Goal: Information Seeking & Learning: Learn about a topic

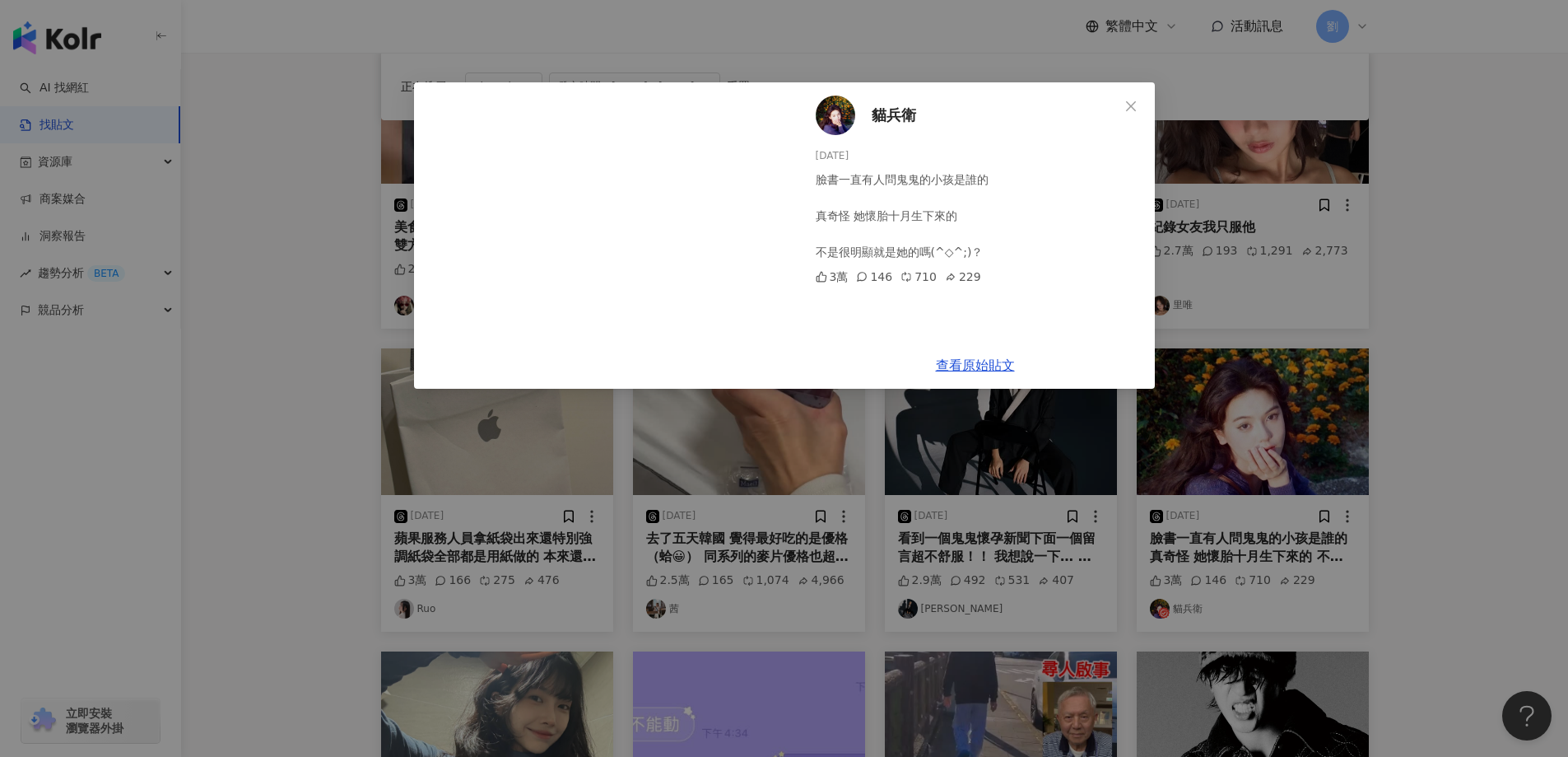
click at [907, 497] on div "貓兵衛 [DATE] 臉書一直有人問鬼鬼的小孩是誰的 真奇怪 她懷胎十月生下來的 不是很明顯就是她的嗎(^◇^;)？ 3萬 146 710 229 查看原始貼文" at bounding box center [784, 378] width 1568 height 757
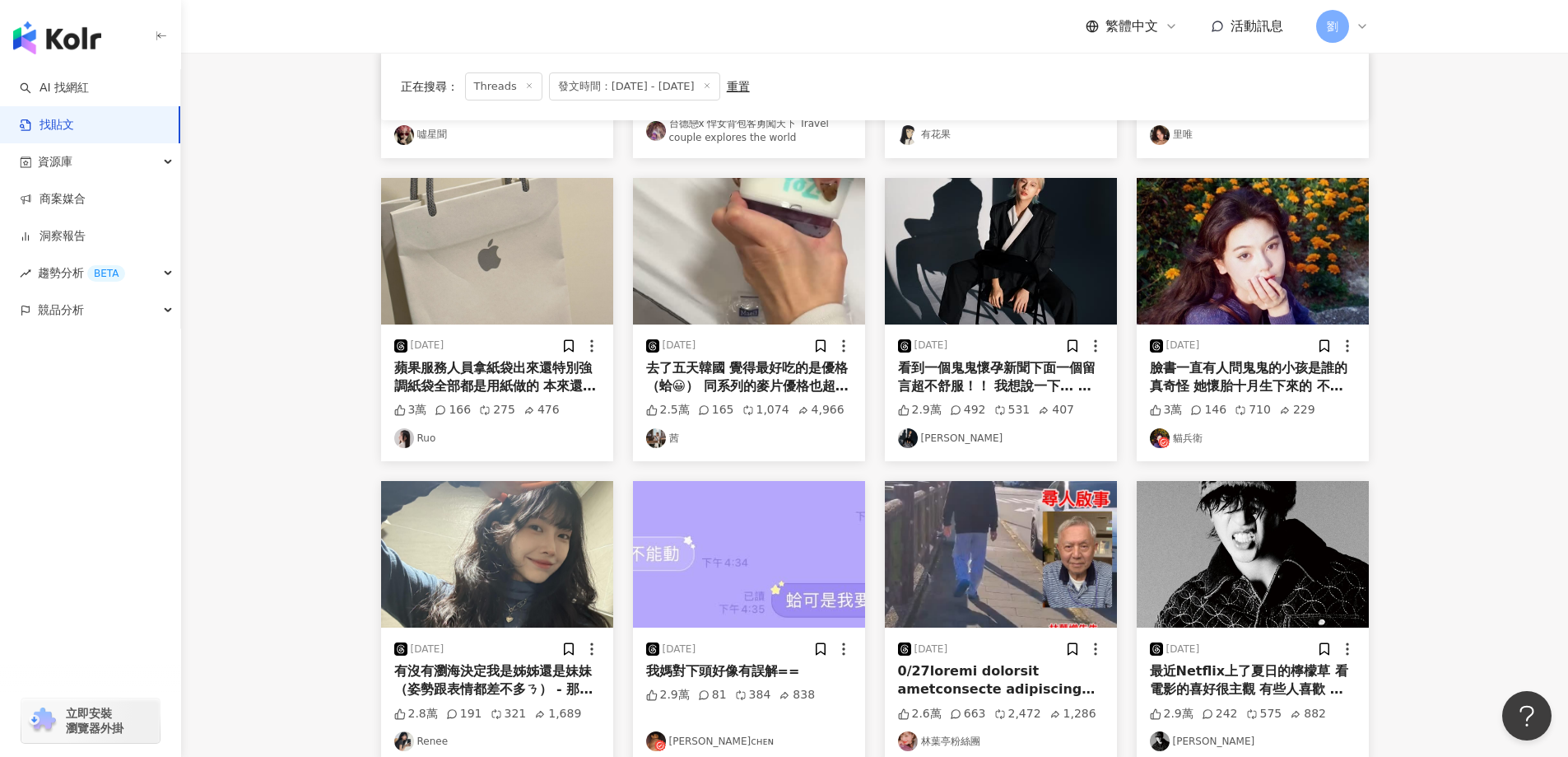
scroll to position [576, 0]
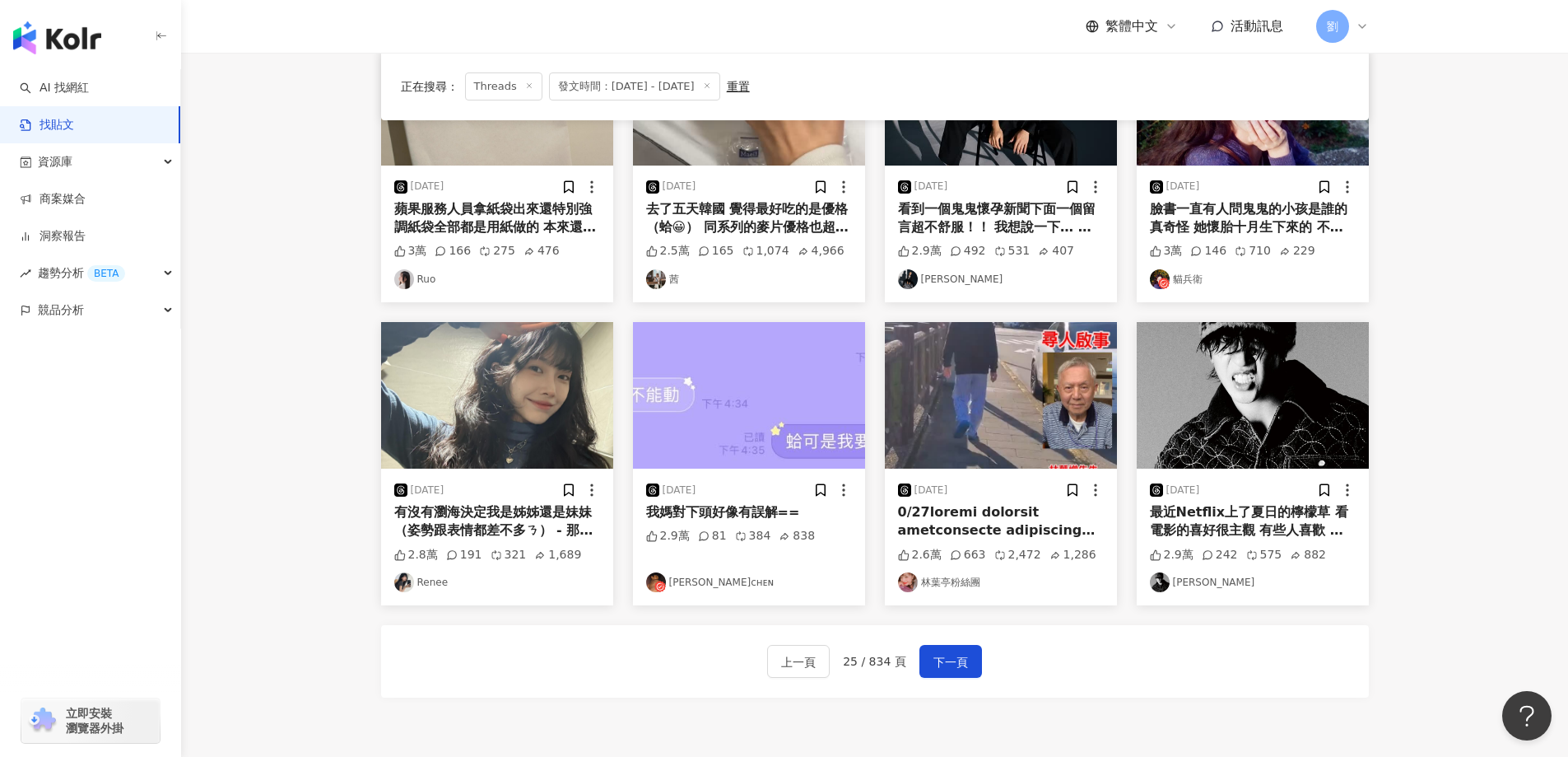
click at [488, 413] on img at bounding box center [496, 395] width 232 height 147
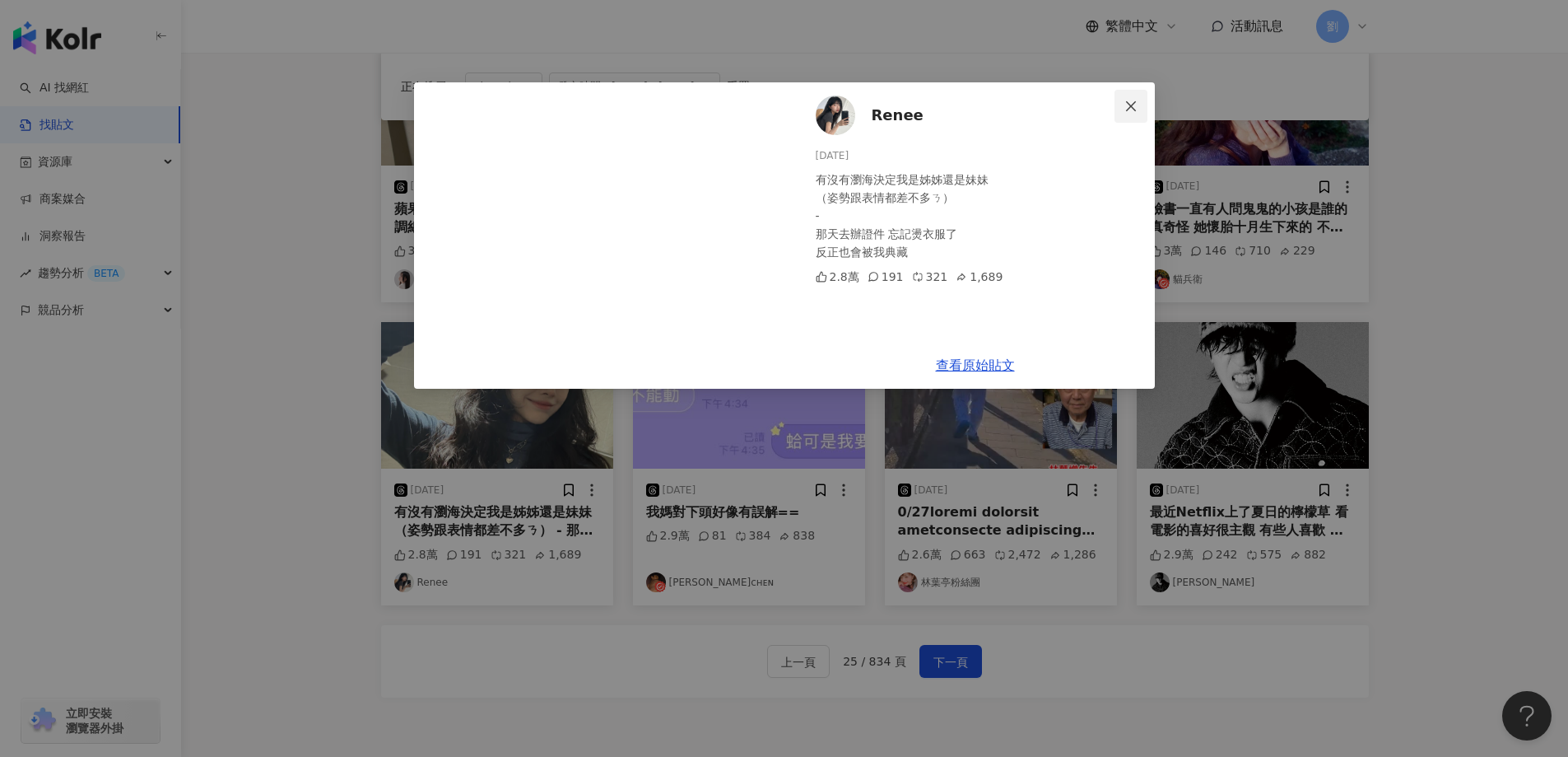
click at [1126, 103] on icon "close" at bounding box center [1131, 106] width 13 height 13
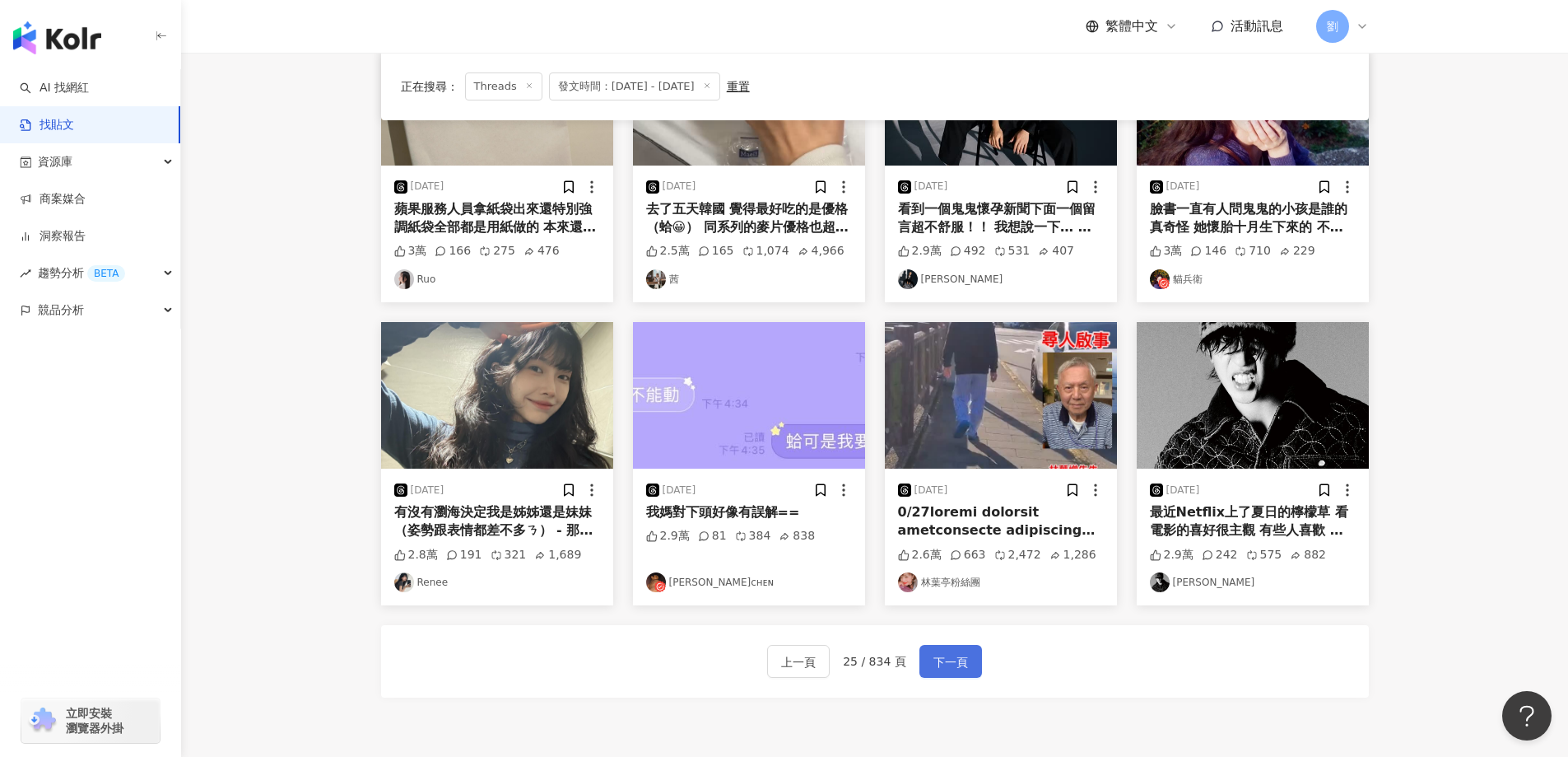
click at [969, 665] on button "下一頁" at bounding box center [950, 662] width 62 height 33
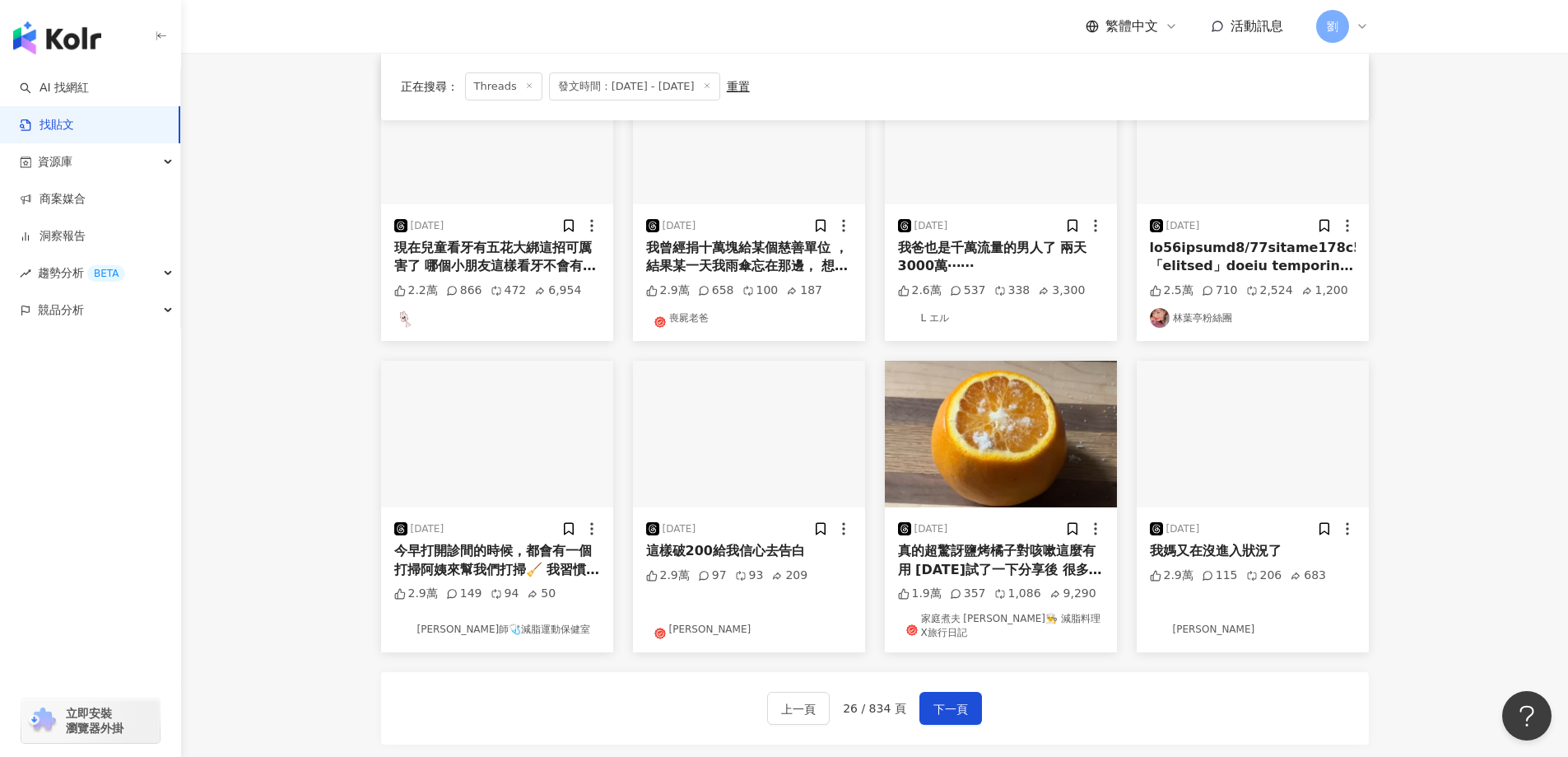
scroll to position [568, 0]
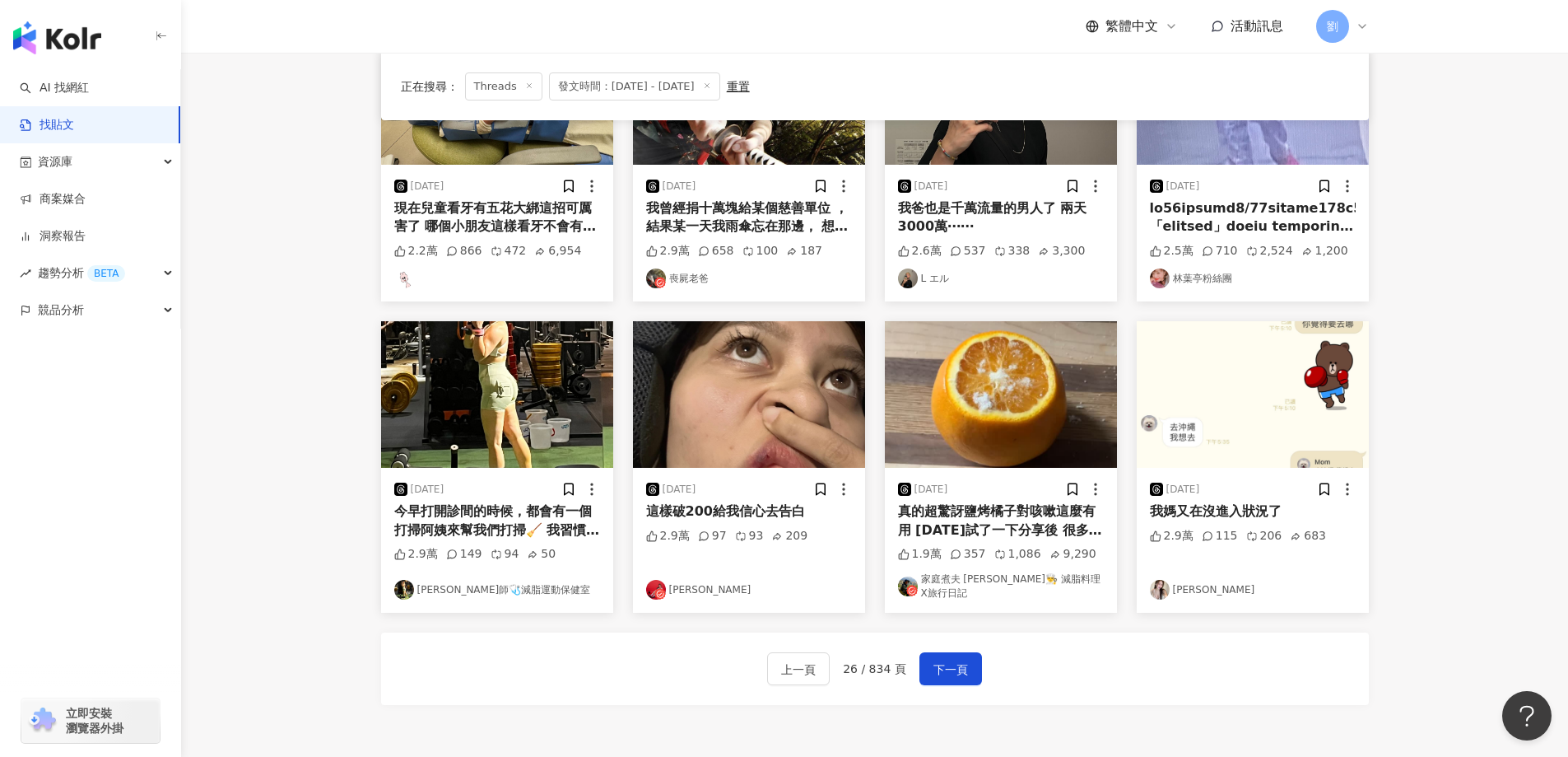
click at [1266, 363] on img at bounding box center [1252, 394] width 232 height 147
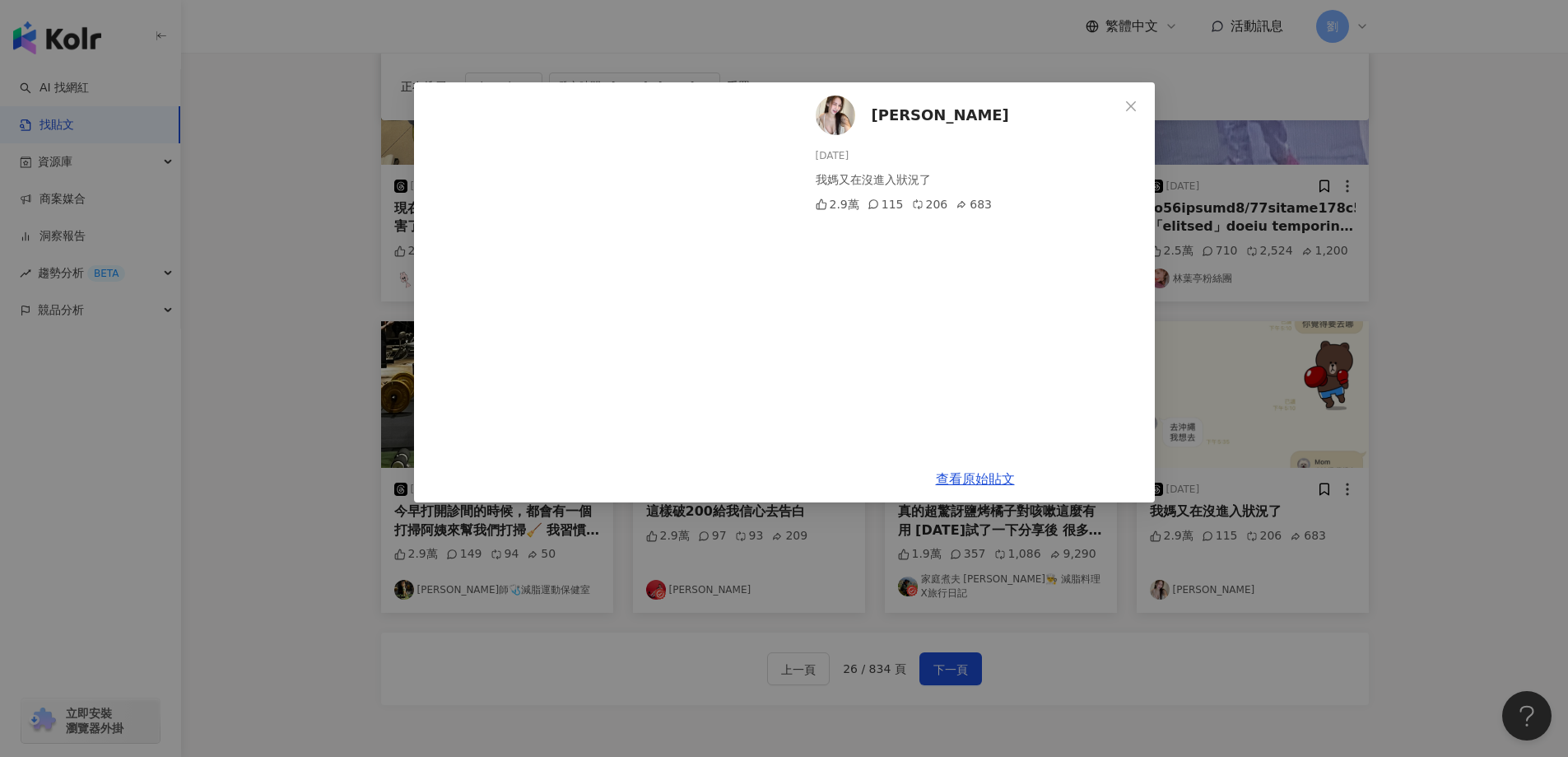
click at [1138, 107] on span "Close" at bounding box center [1131, 106] width 33 height 13
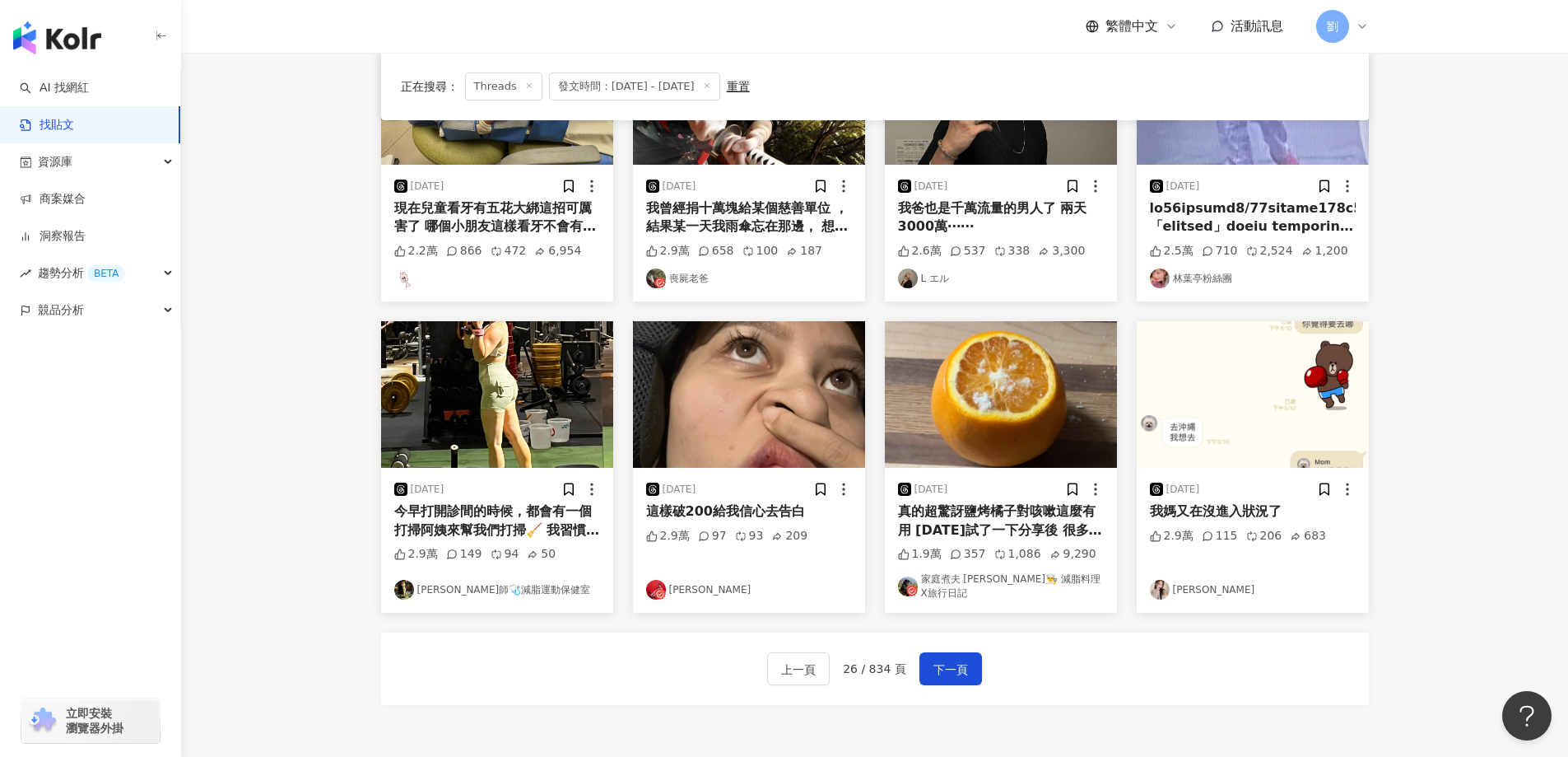
click at [734, 356] on img at bounding box center [748, 394] width 232 height 147
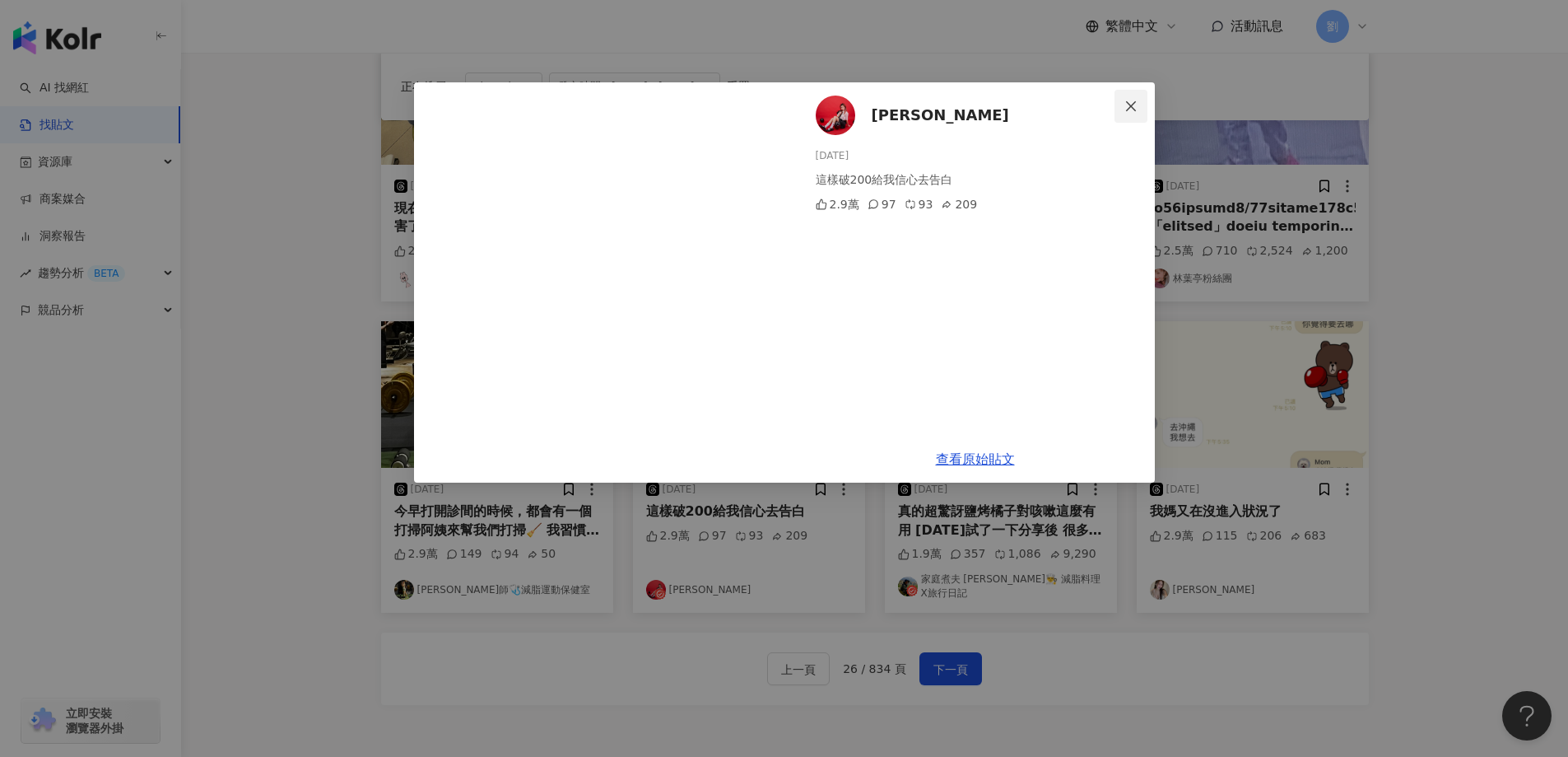
click at [1130, 107] on icon "close" at bounding box center [1130, 105] width 10 height 10
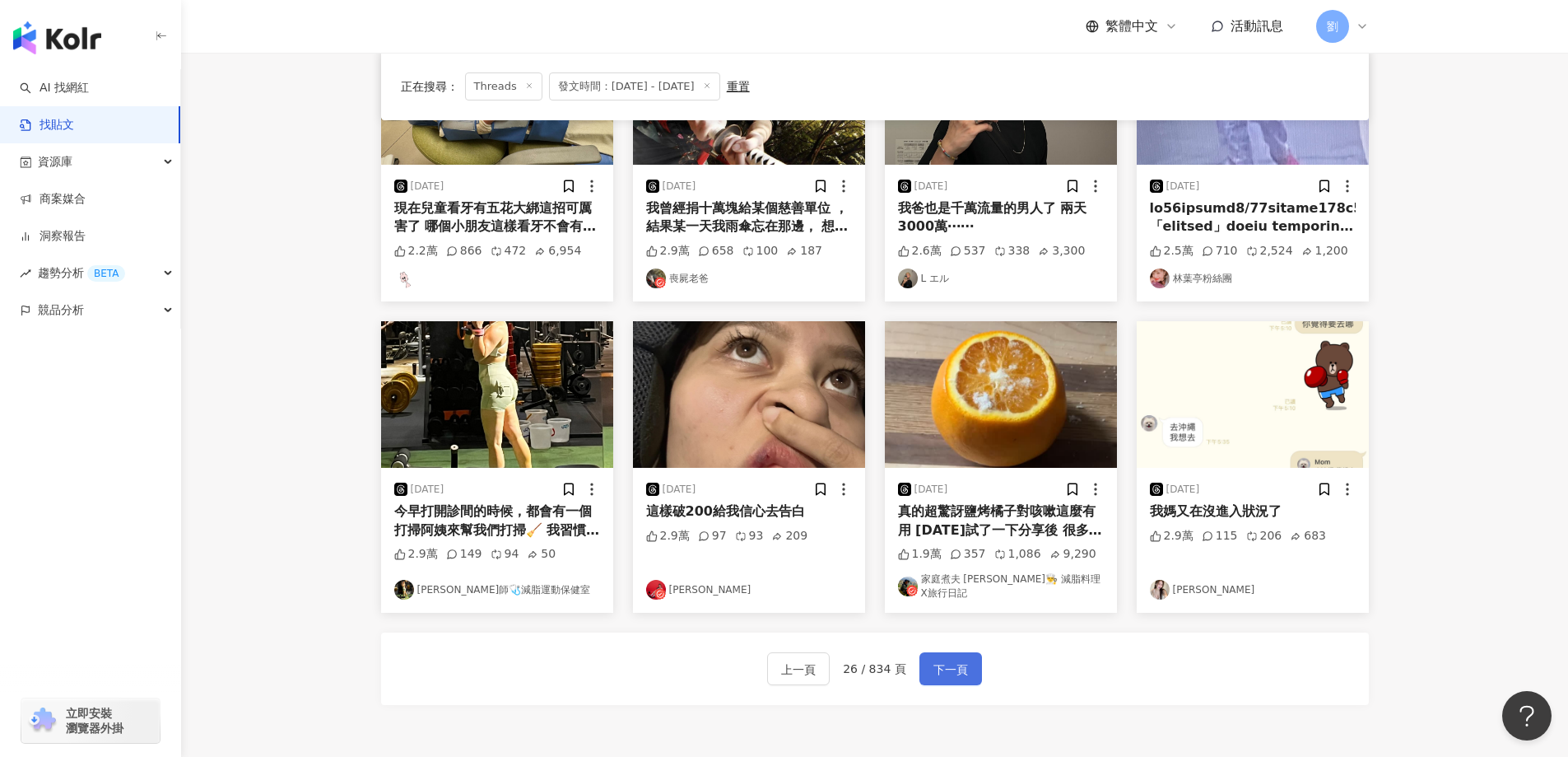
click at [967, 657] on button "下一頁" at bounding box center [950, 668] width 62 height 33
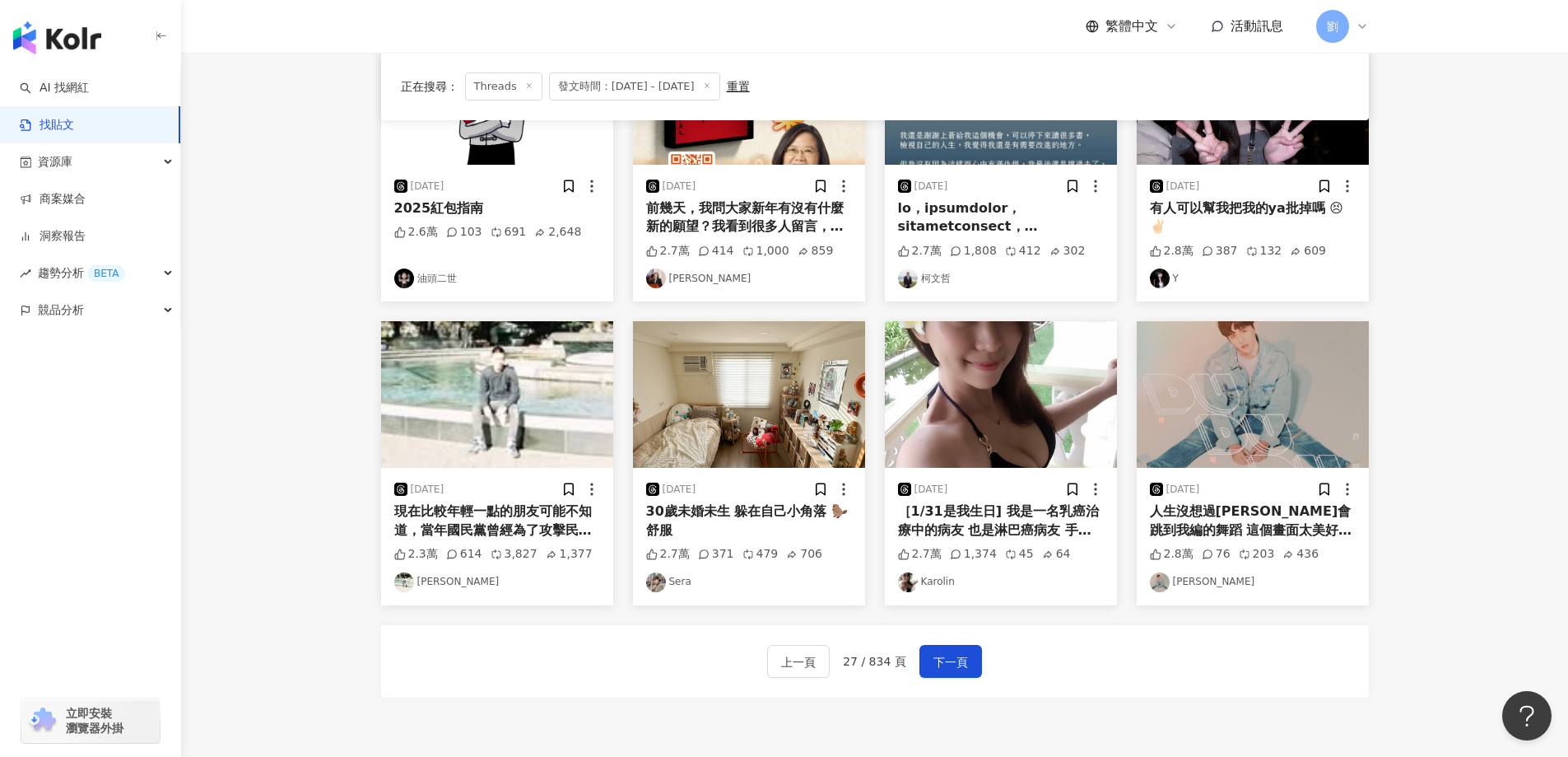
click at [734, 382] on img at bounding box center [748, 394] width 232 height 147
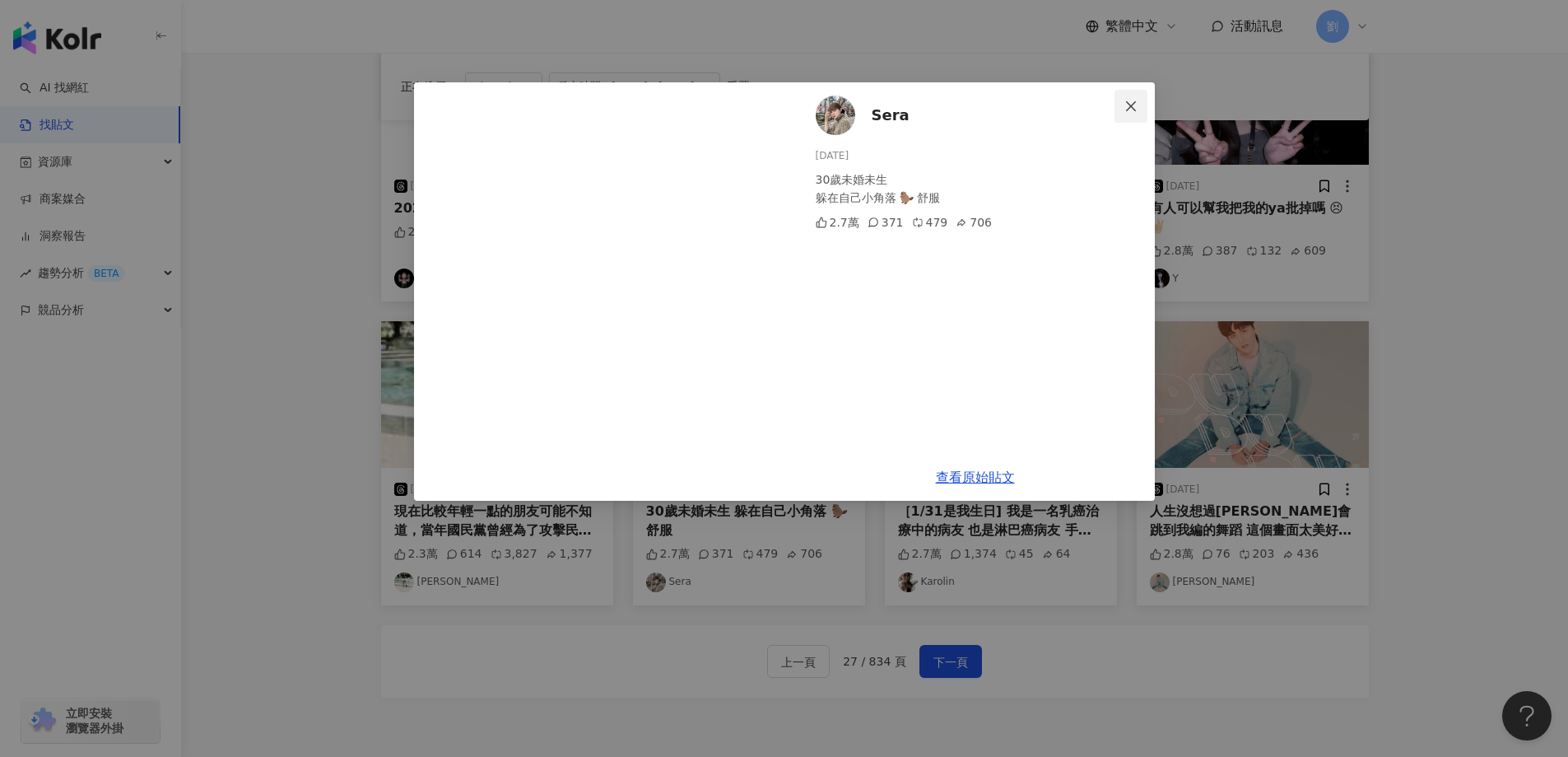
click at [1132, 109] on icon "close" at bounding box center [1131, 106] width 13 height 13
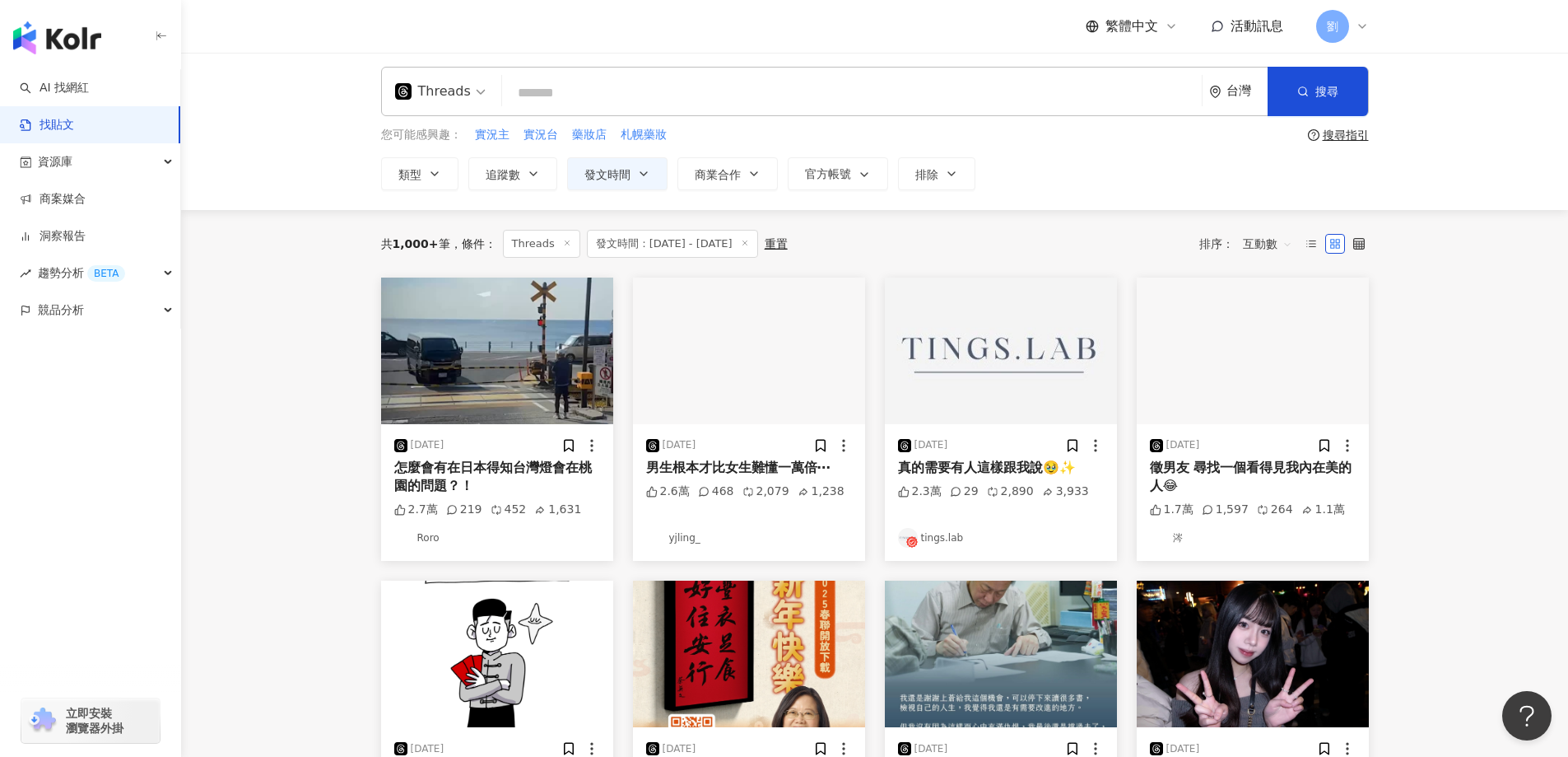
scroll to position [0, 0]
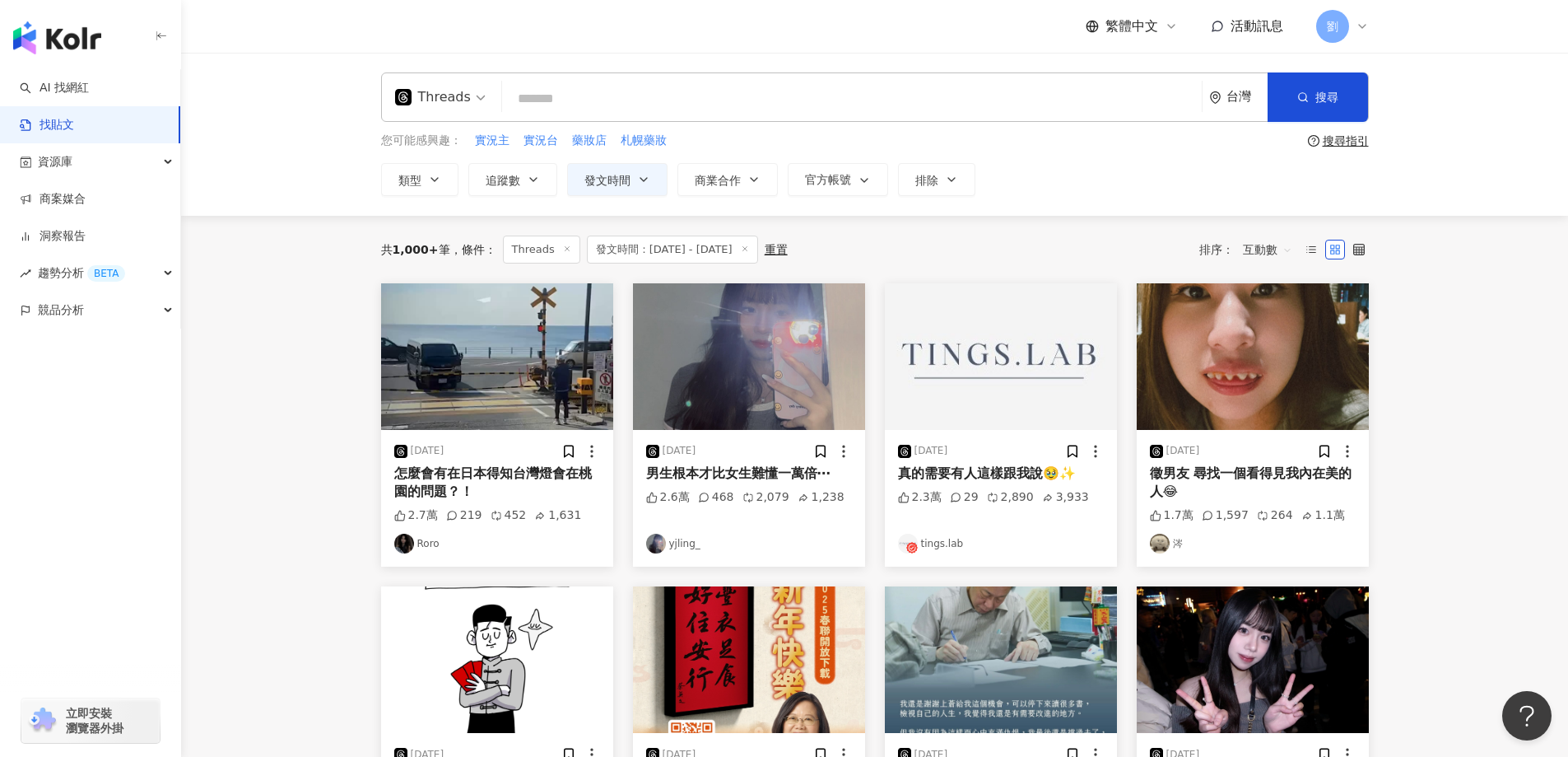
click at [493, 371] on img at bounding box center [496, 356] width 232 height 147
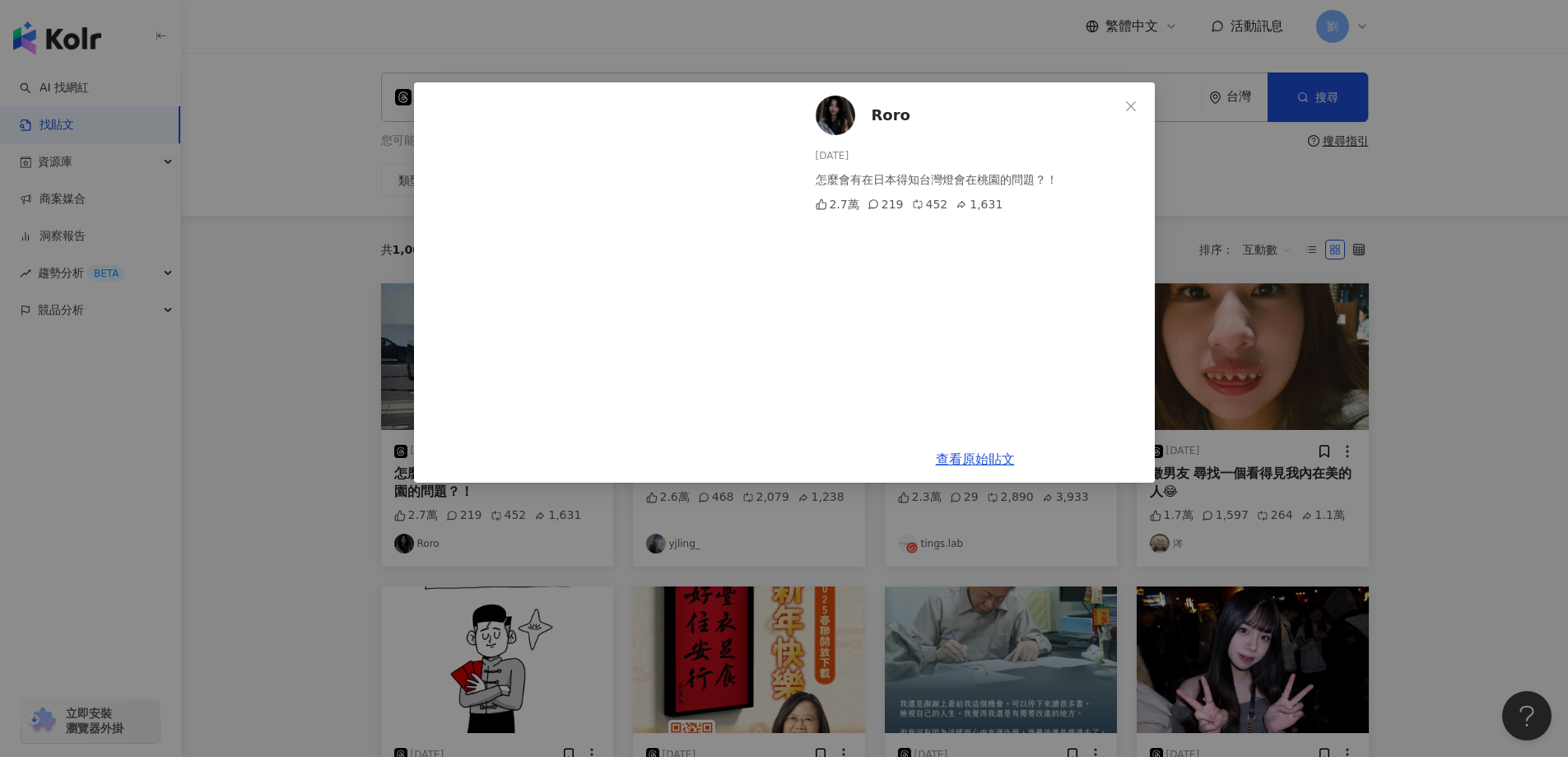
click at [1152, 103] on div "Roro 2025/1/21 怎麼會有在日本得知台灣燈會在桃園的問題？！ 2.7萬 219 452 1,631" at bounding box center [975, 259] width 359 height 353
click at [1140, 103] on span "Close" at bounding box center [1131, 106] width 33 height 13
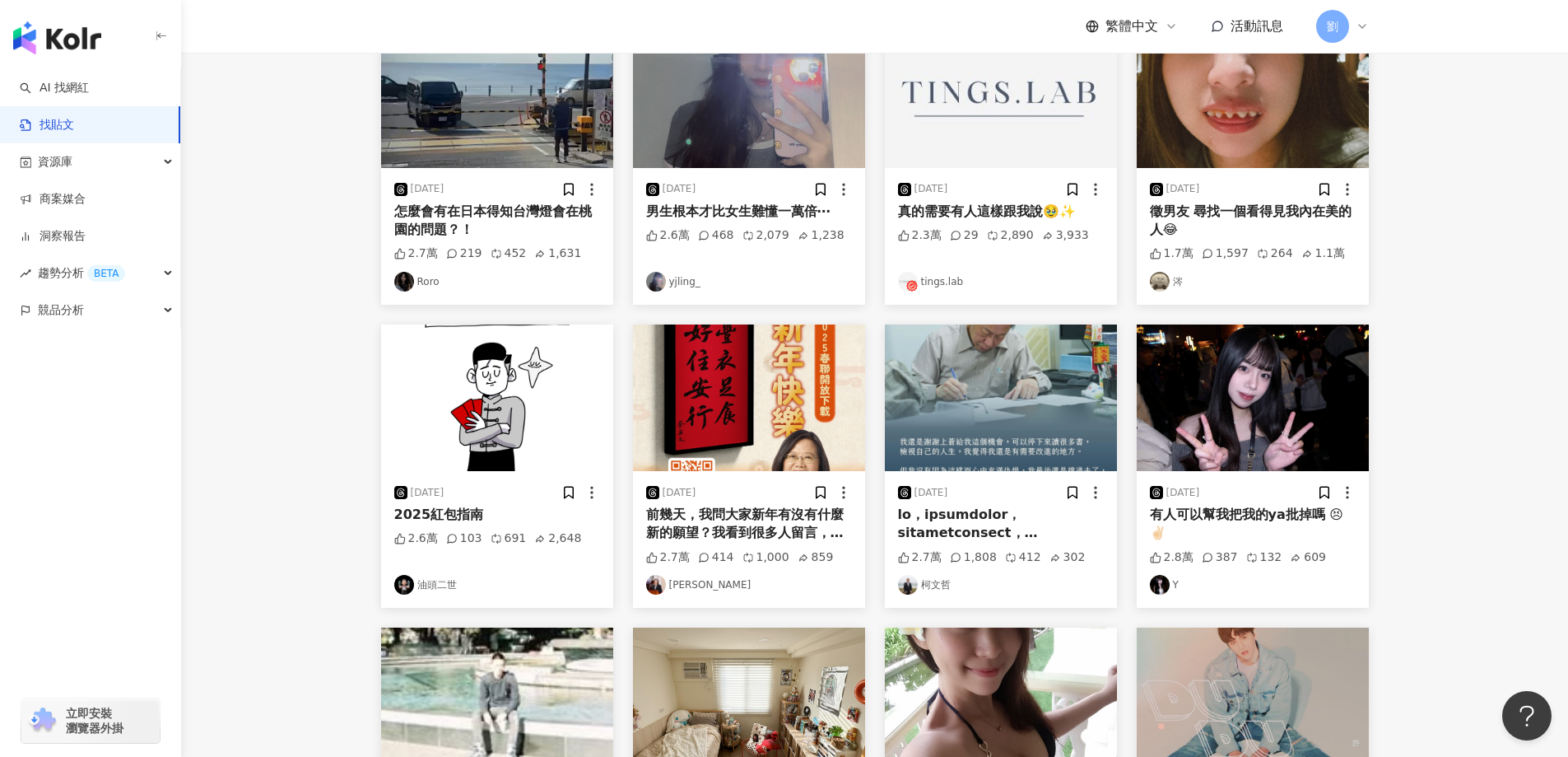
scroll to position [329, 0]
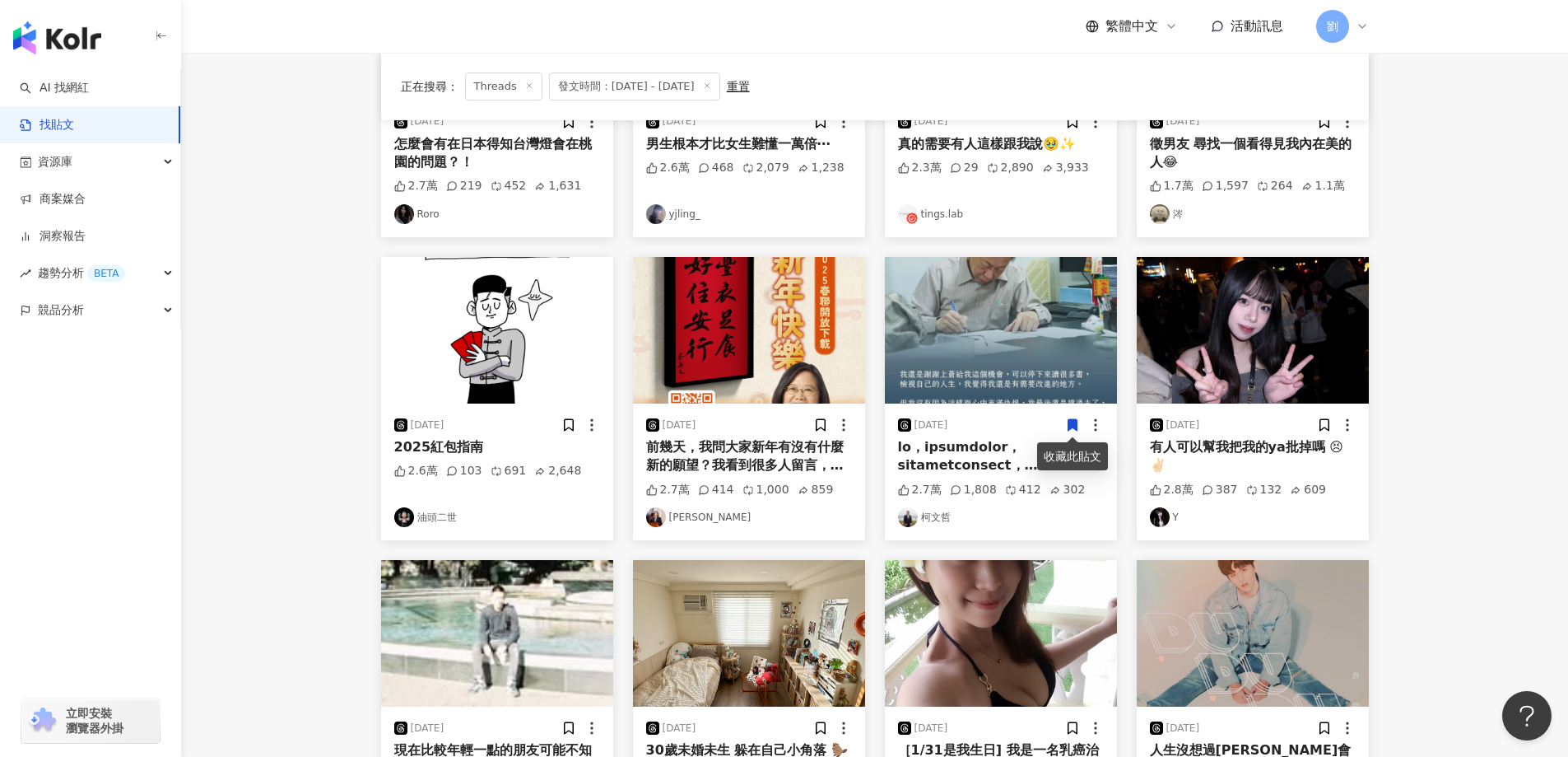
click at [1217, 338] on img at bounding box center [1252, 330] width 232 height 147
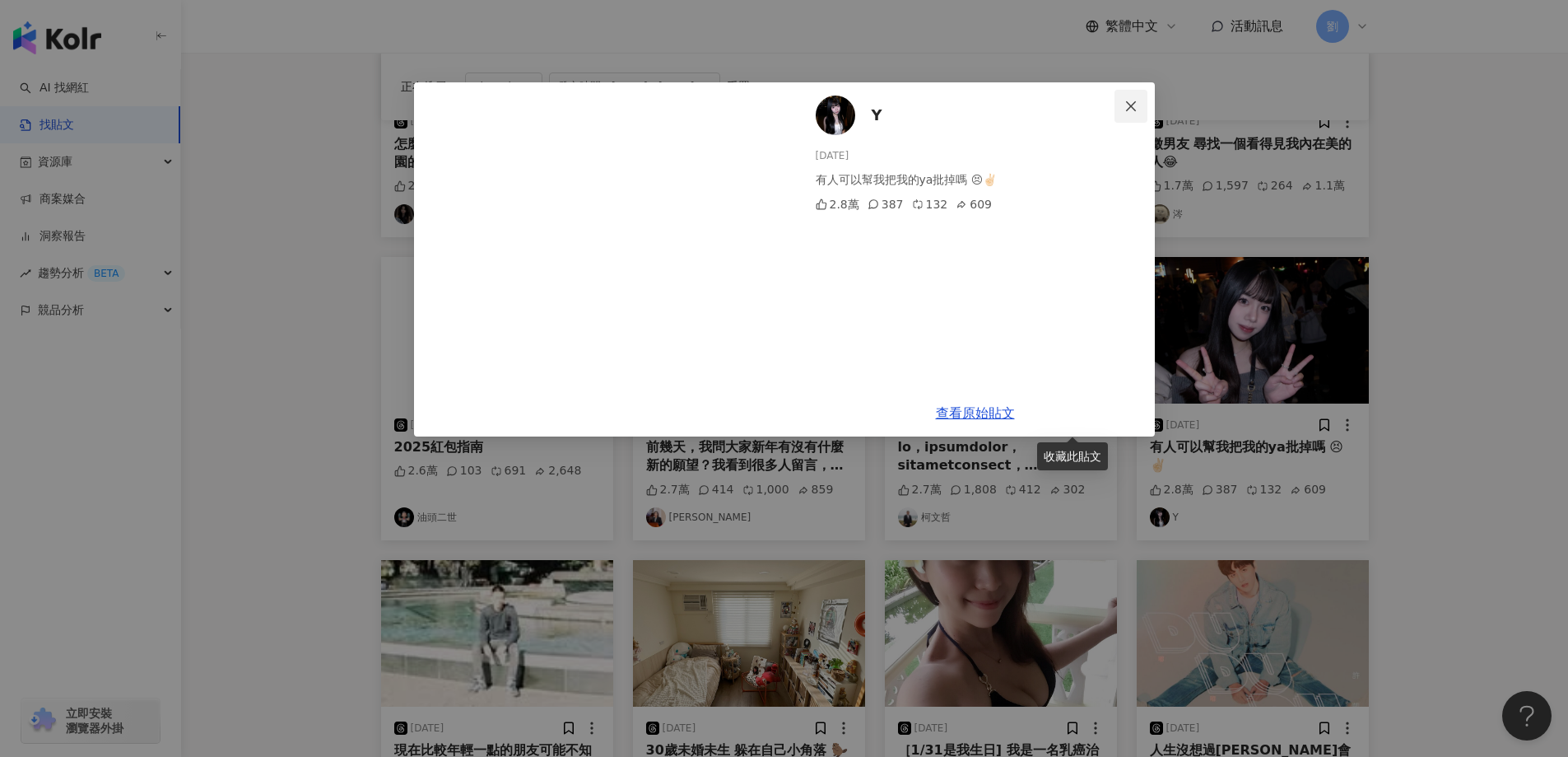
click at [1129, 95] on button "Close" at bounding box center [1131, 106] width 33 height 33
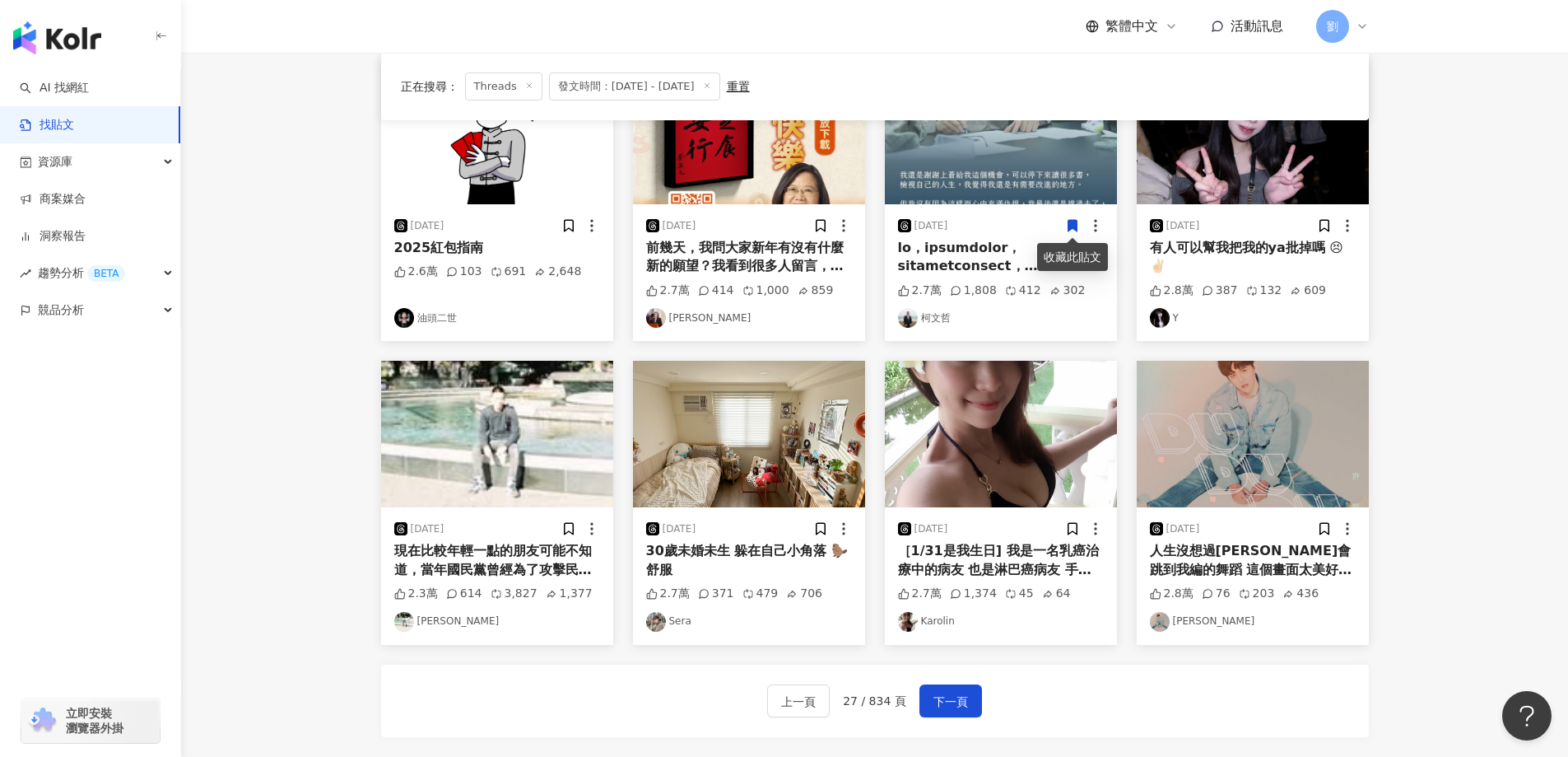
scroll to position [733, 0]
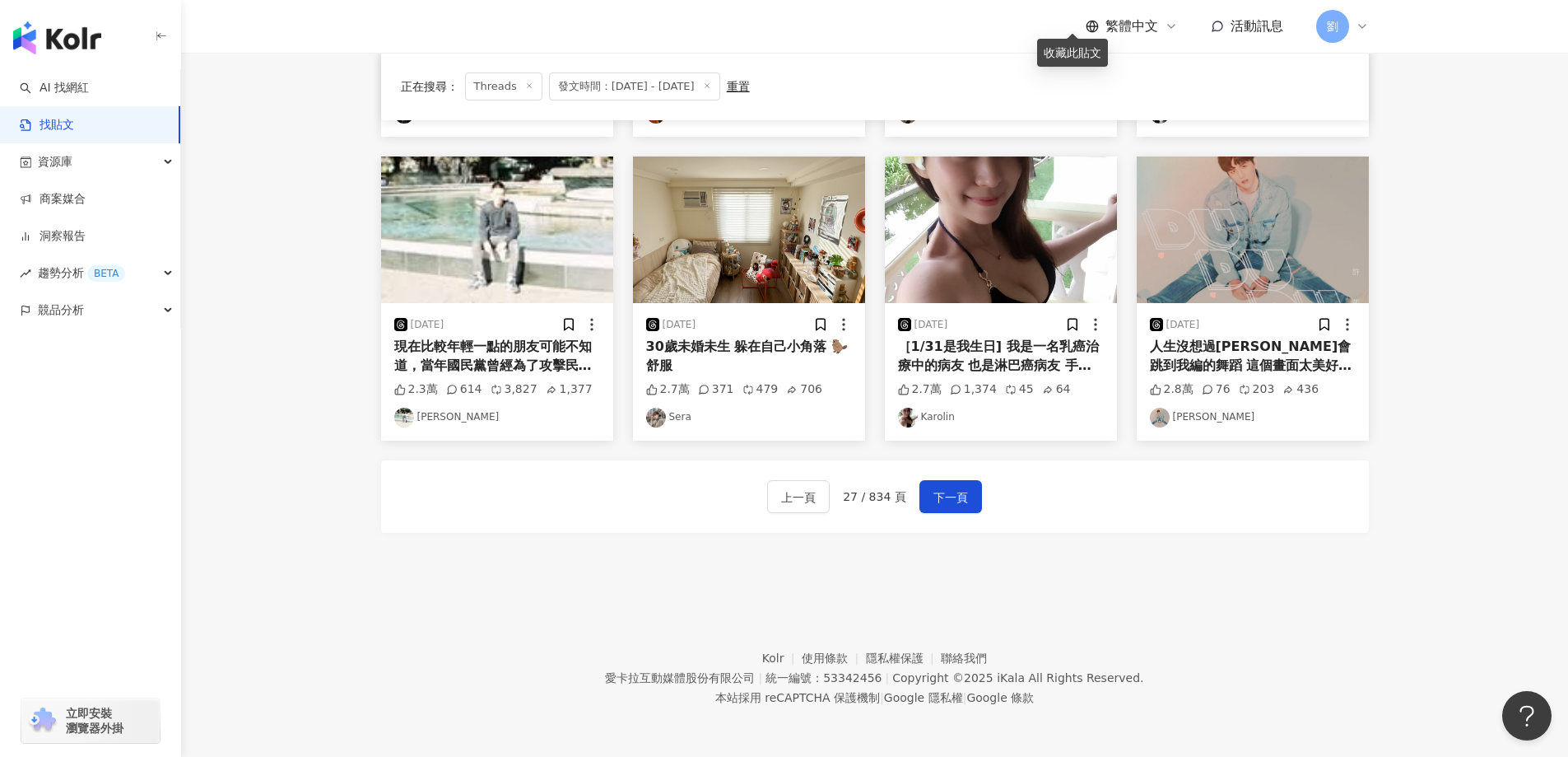
click at [528, 240] on img at bounding box center [496, 229] width 232 height 147
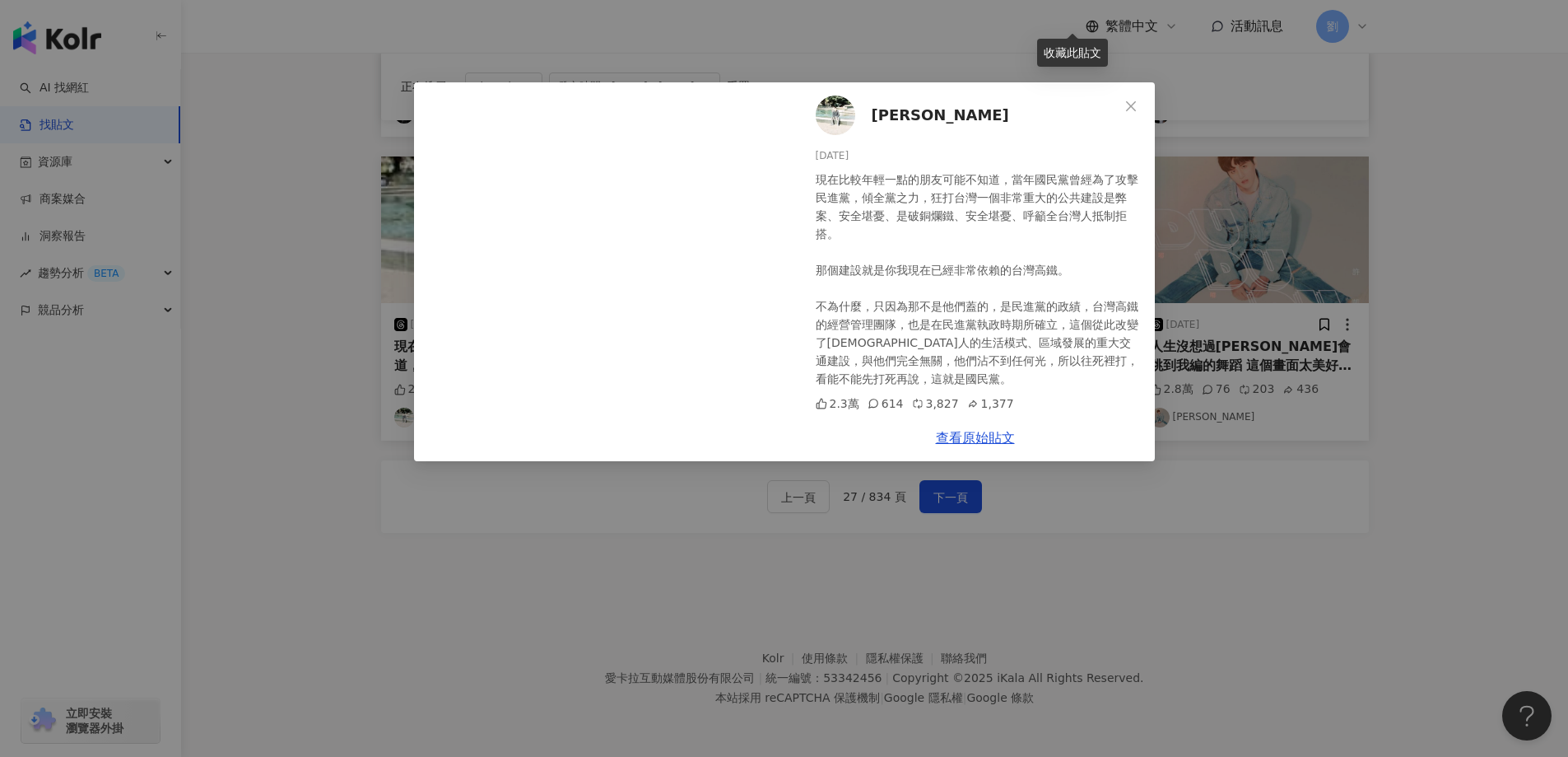
click at [1088, 571] on div "Okinafa Chen 2025/1/23 現在比較年輕一點的朋友可能不知道，當年國民黨曾經為了攻擊民進黨，傾全黨之力，狂打台灣一個非常重大的公共建設是弊案…" at bounding box center [784, 378] width 1568 height 757
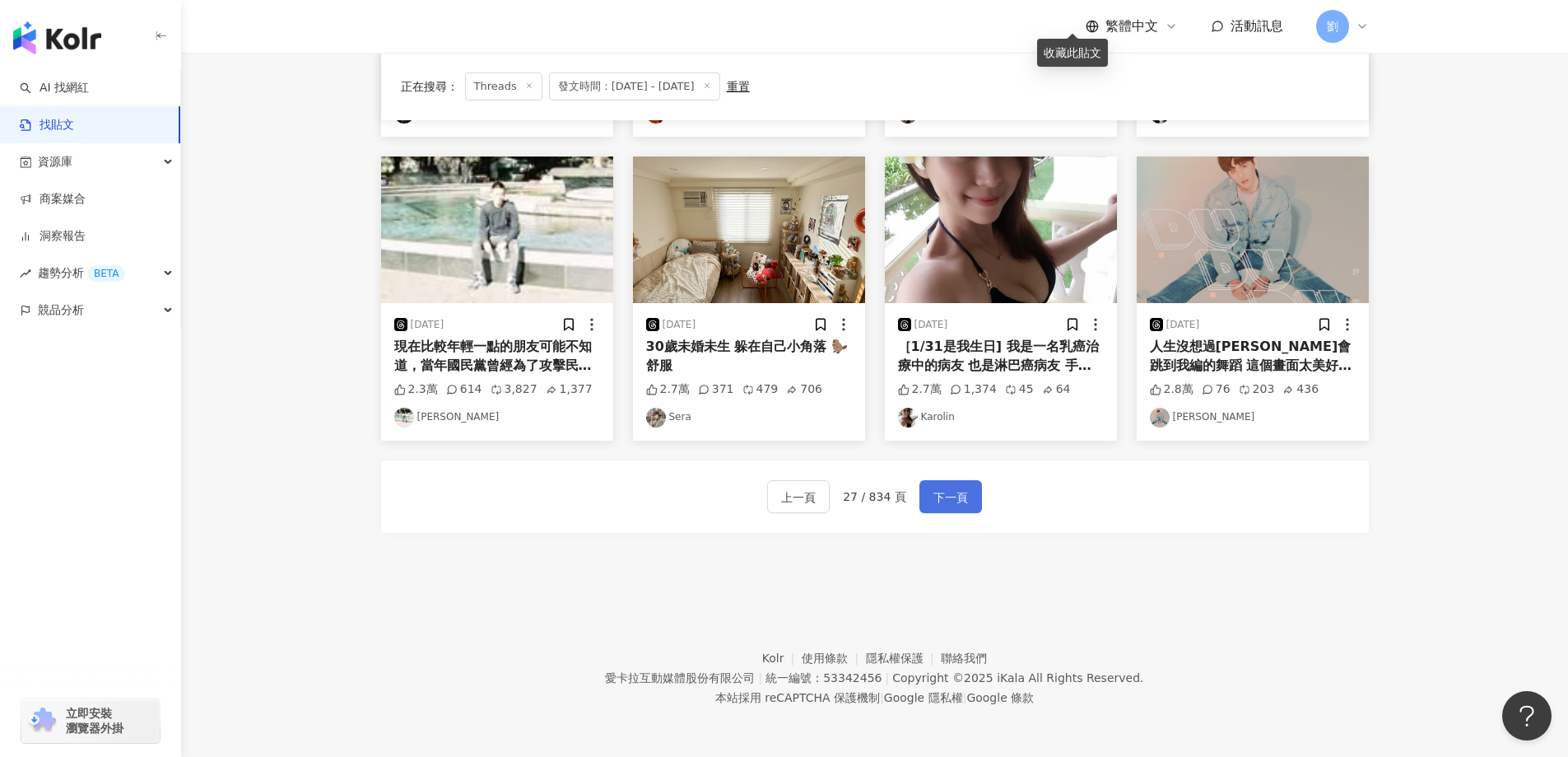
click at [964, 488] on span "下一頁" at bounding box center [950, 497] width 35 height 20
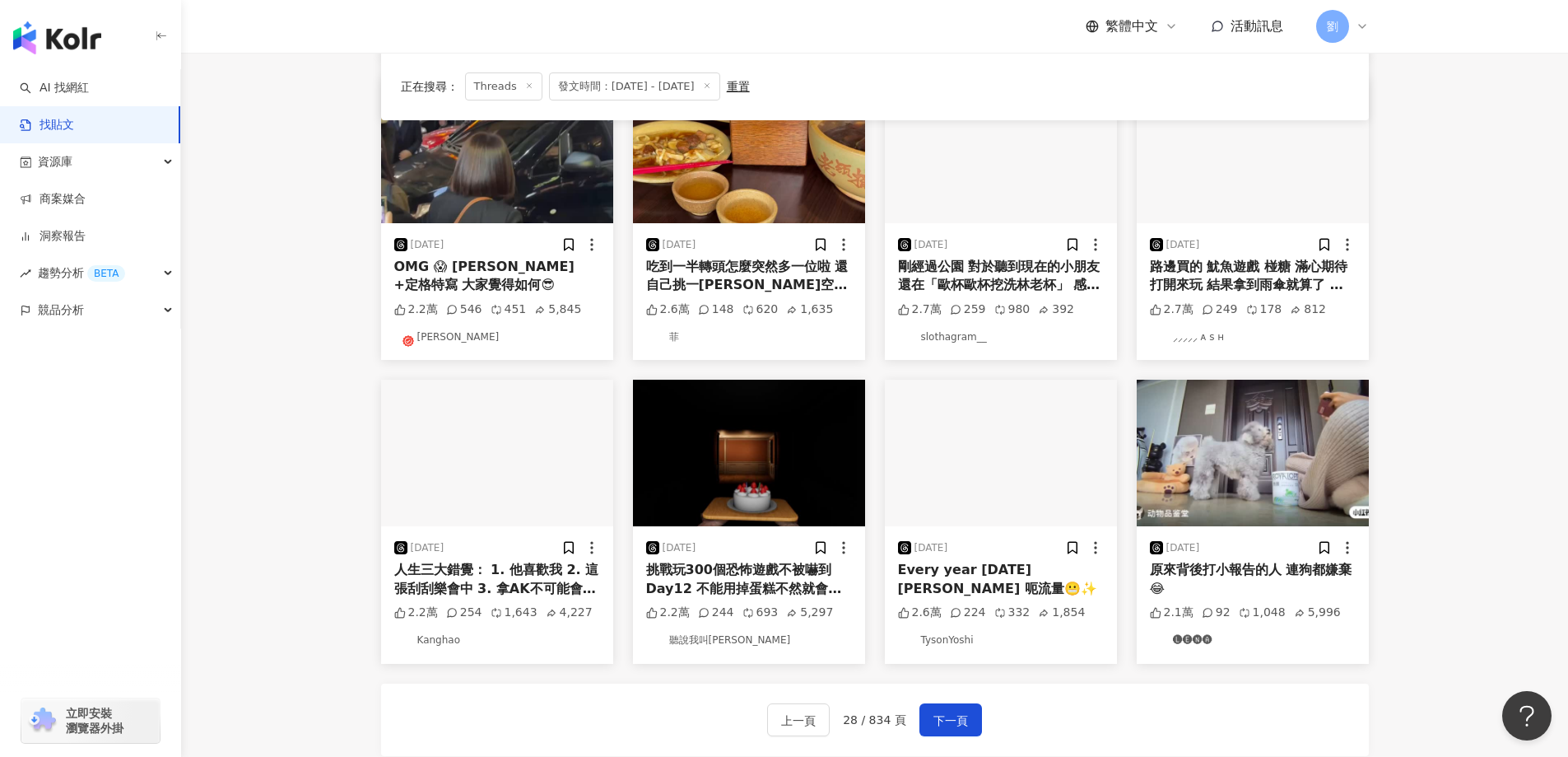
scroll to position [659, 0]
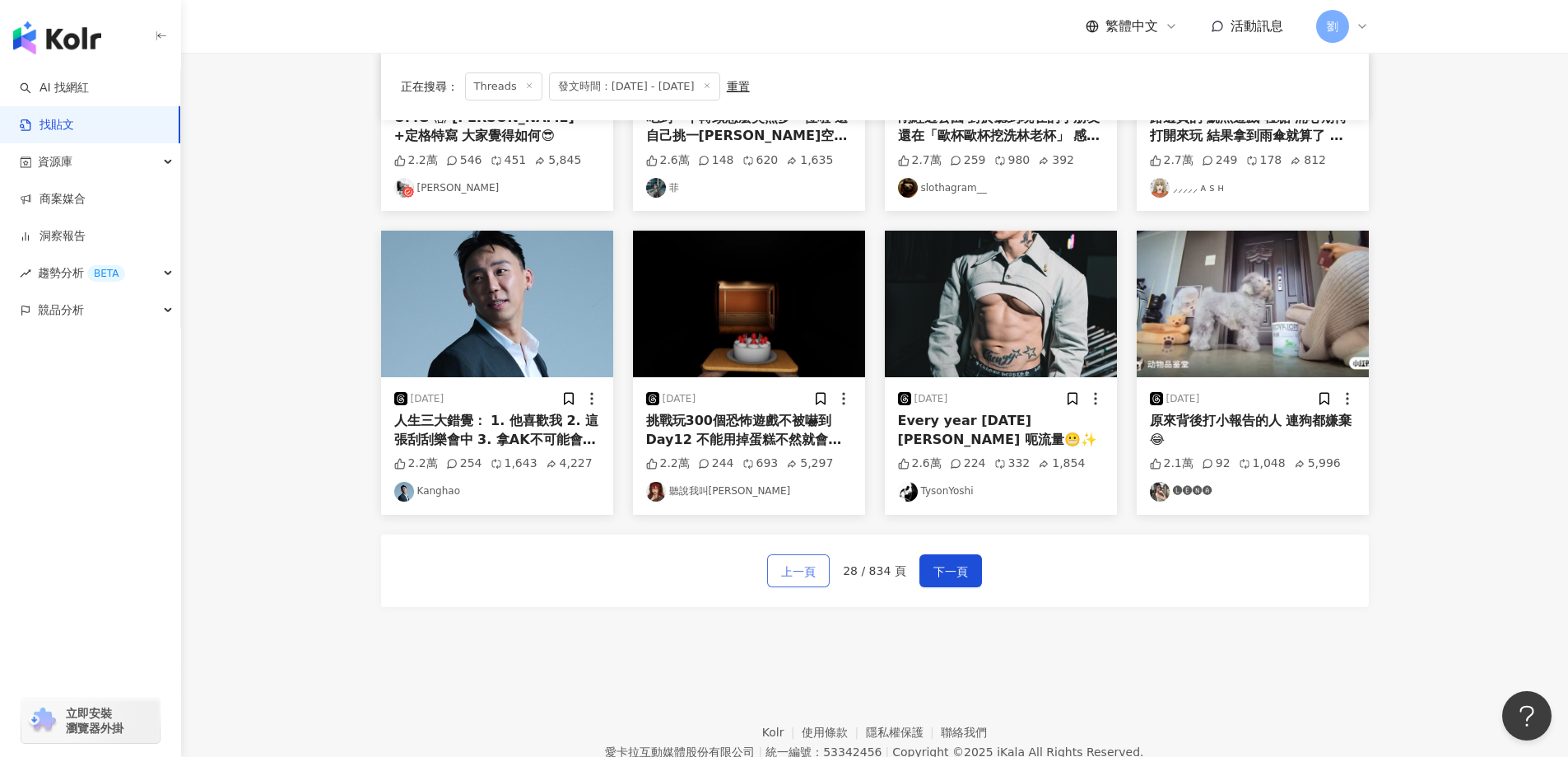
click at [810, 582] on button "上一頁" at bounding box center [798, 570] width 62 height 33
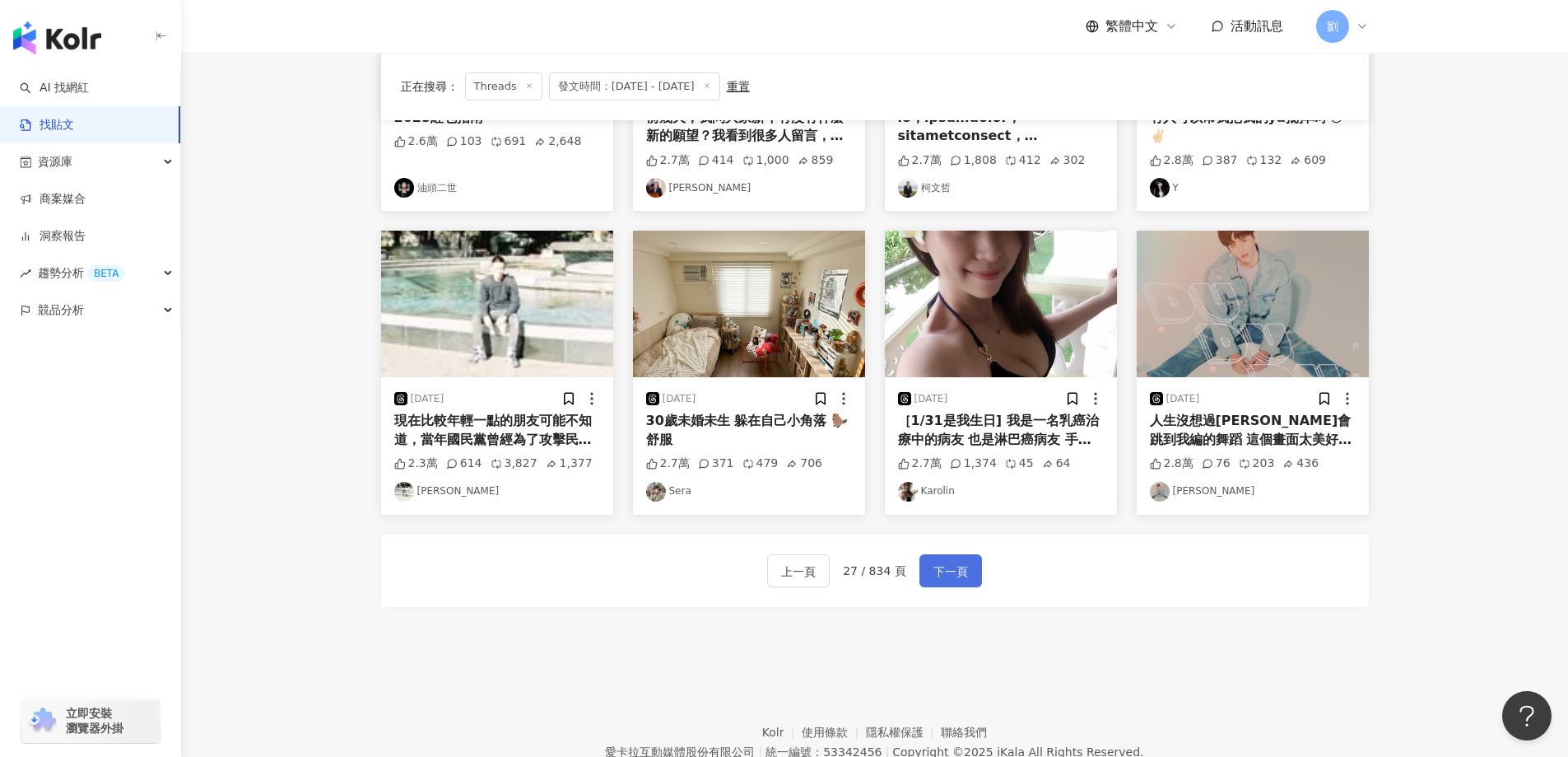
click at [945, 574] on span "下一頁" at bounding box center [950, 571] width 35 height 20
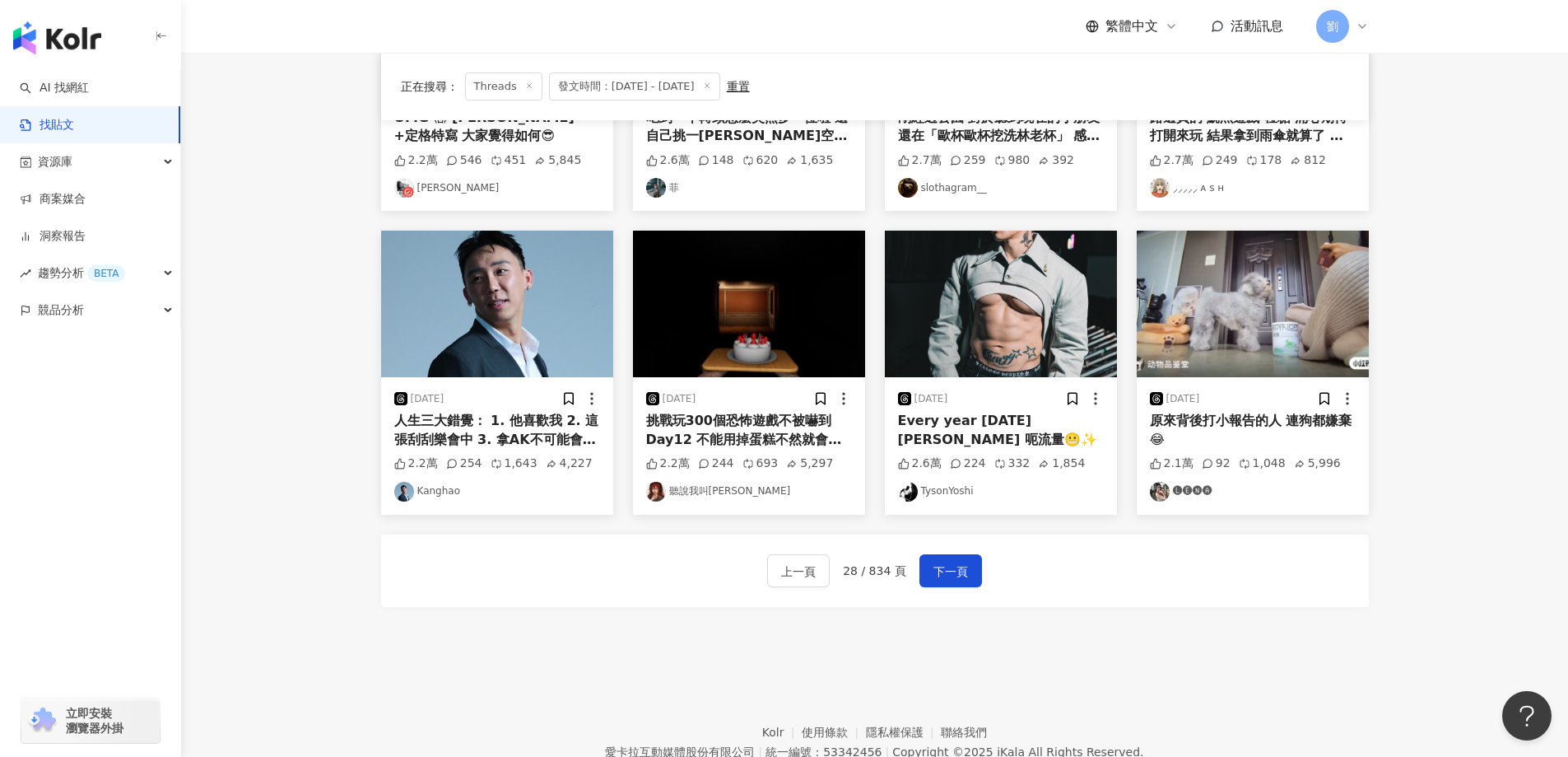
click at [710, 287] on img at bounding box center [748, 304] width 232 height 147
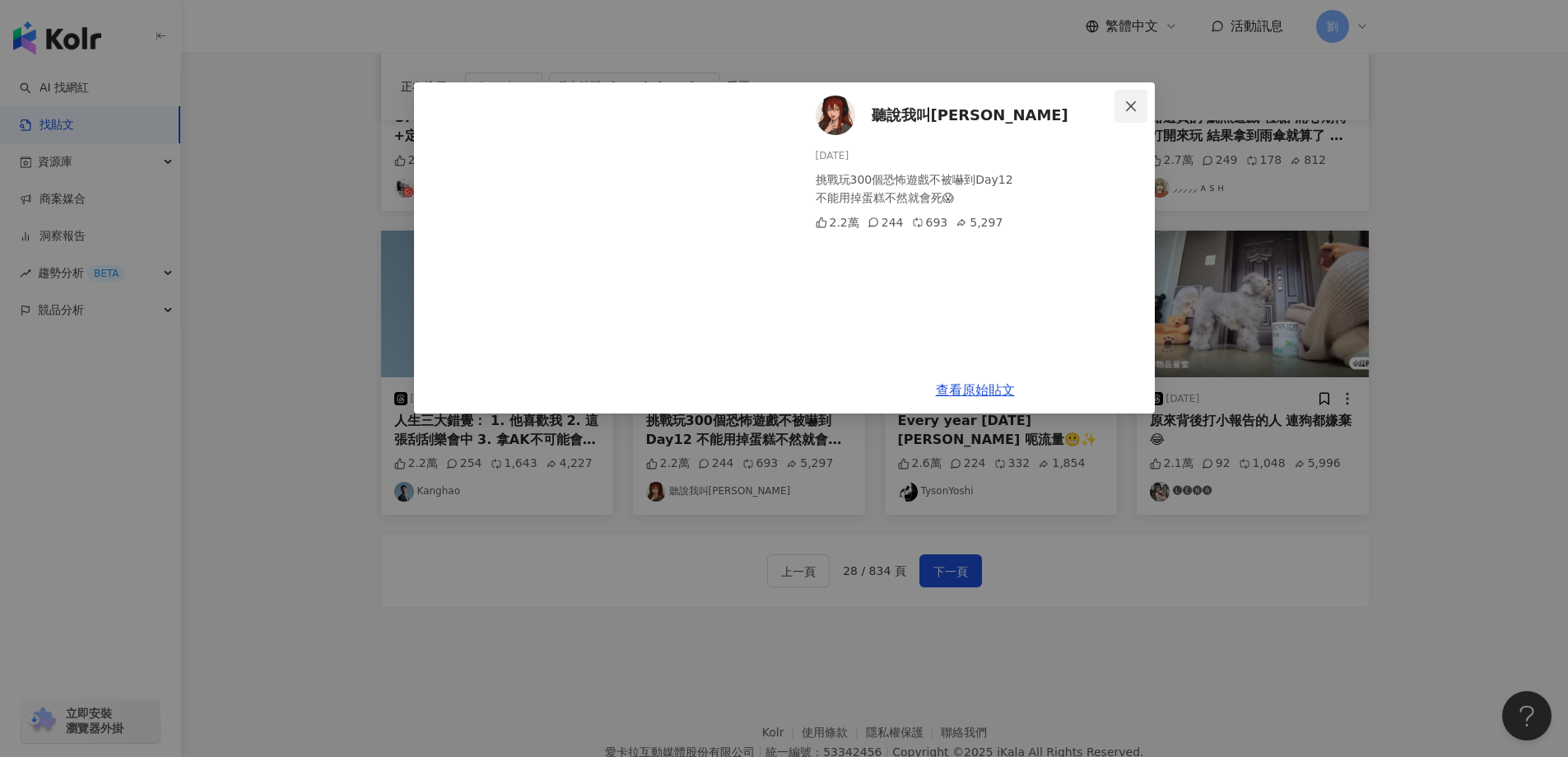
click at [1125, 107] on icon "close" at bounding box center [1131, 106] width 13 height 13
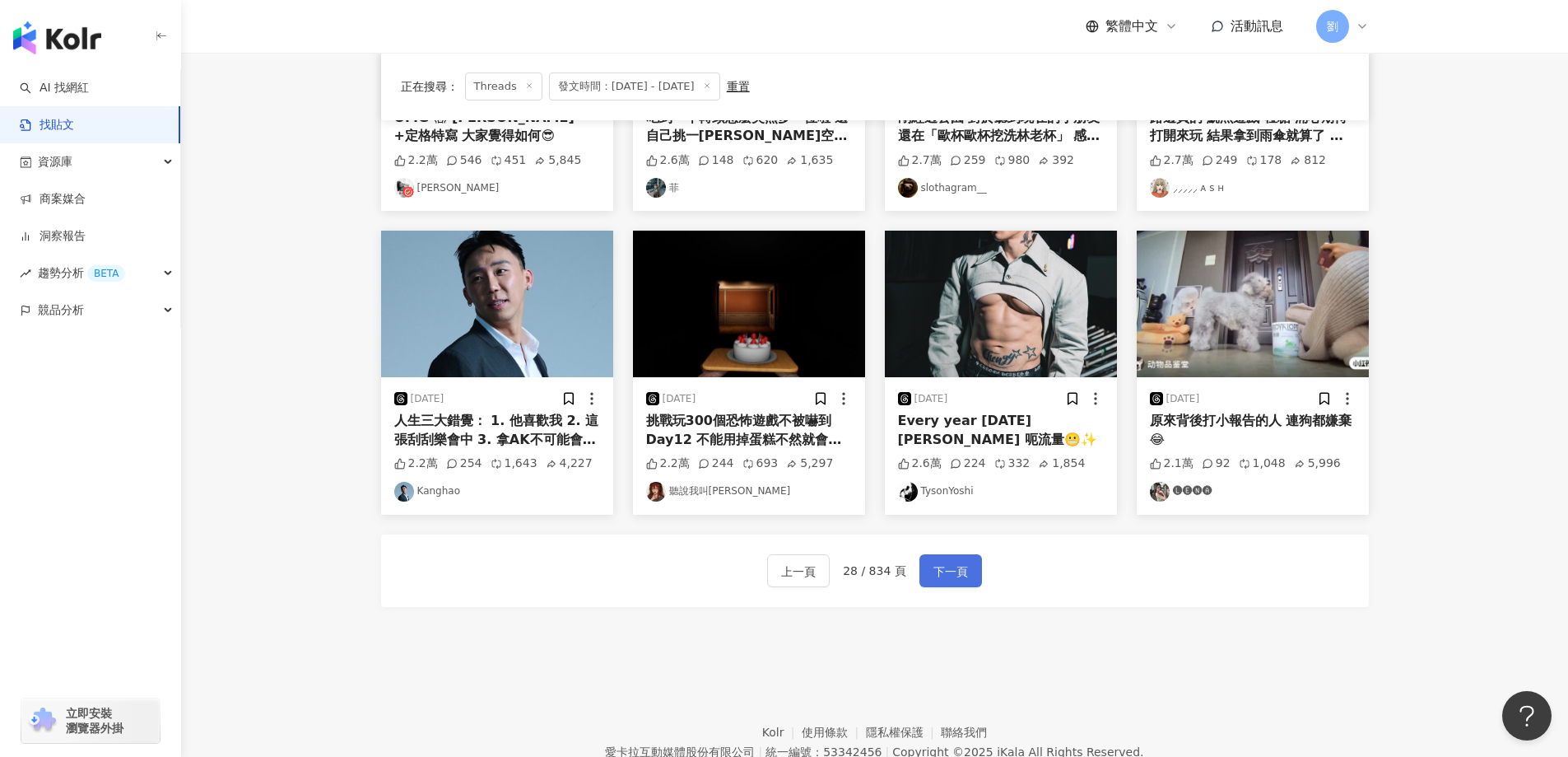
click at [936, 573] on span "下一頁" at bounding box center [950, 571] width 35 height 20
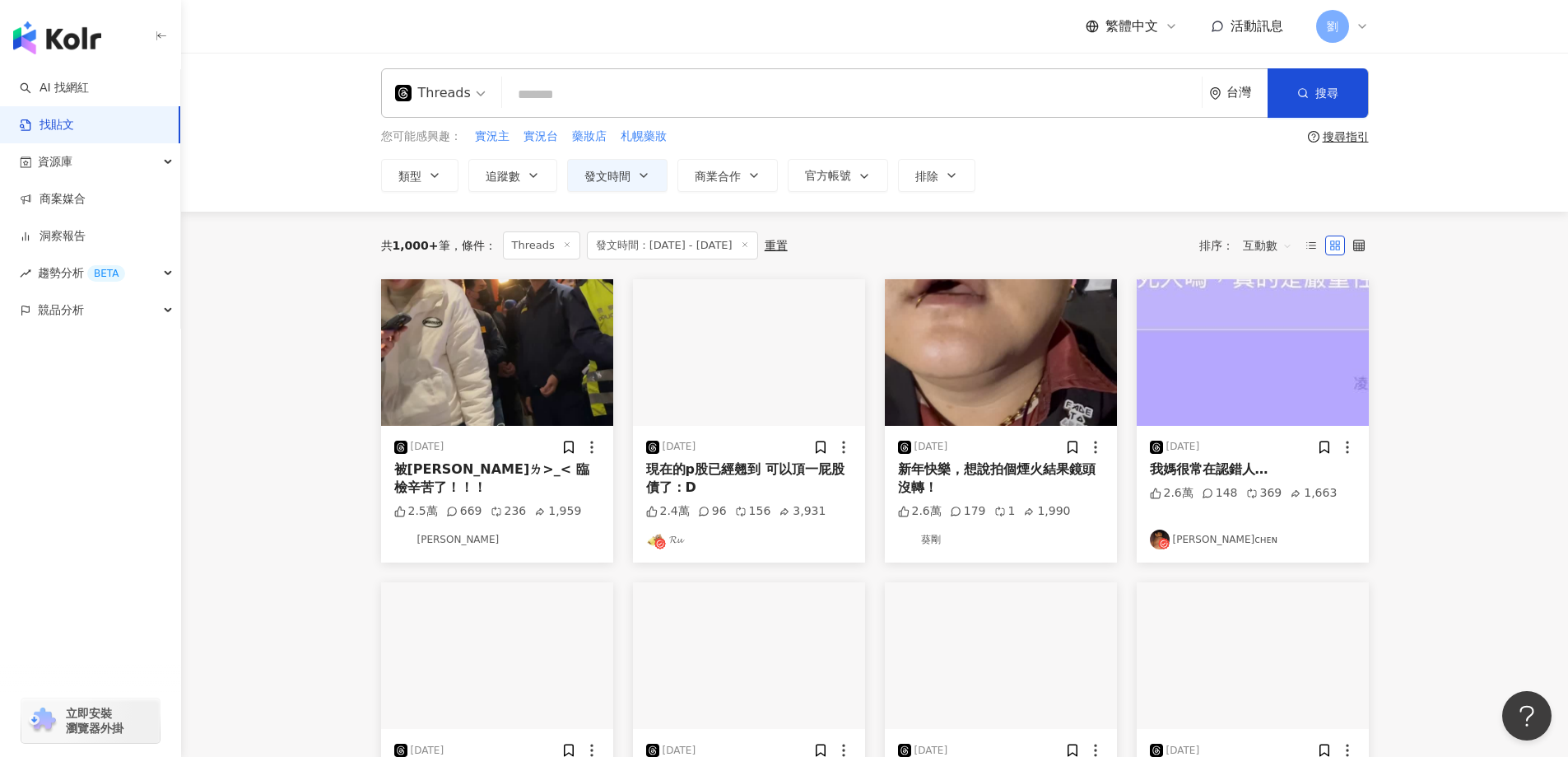
scroll to position [0, 0]
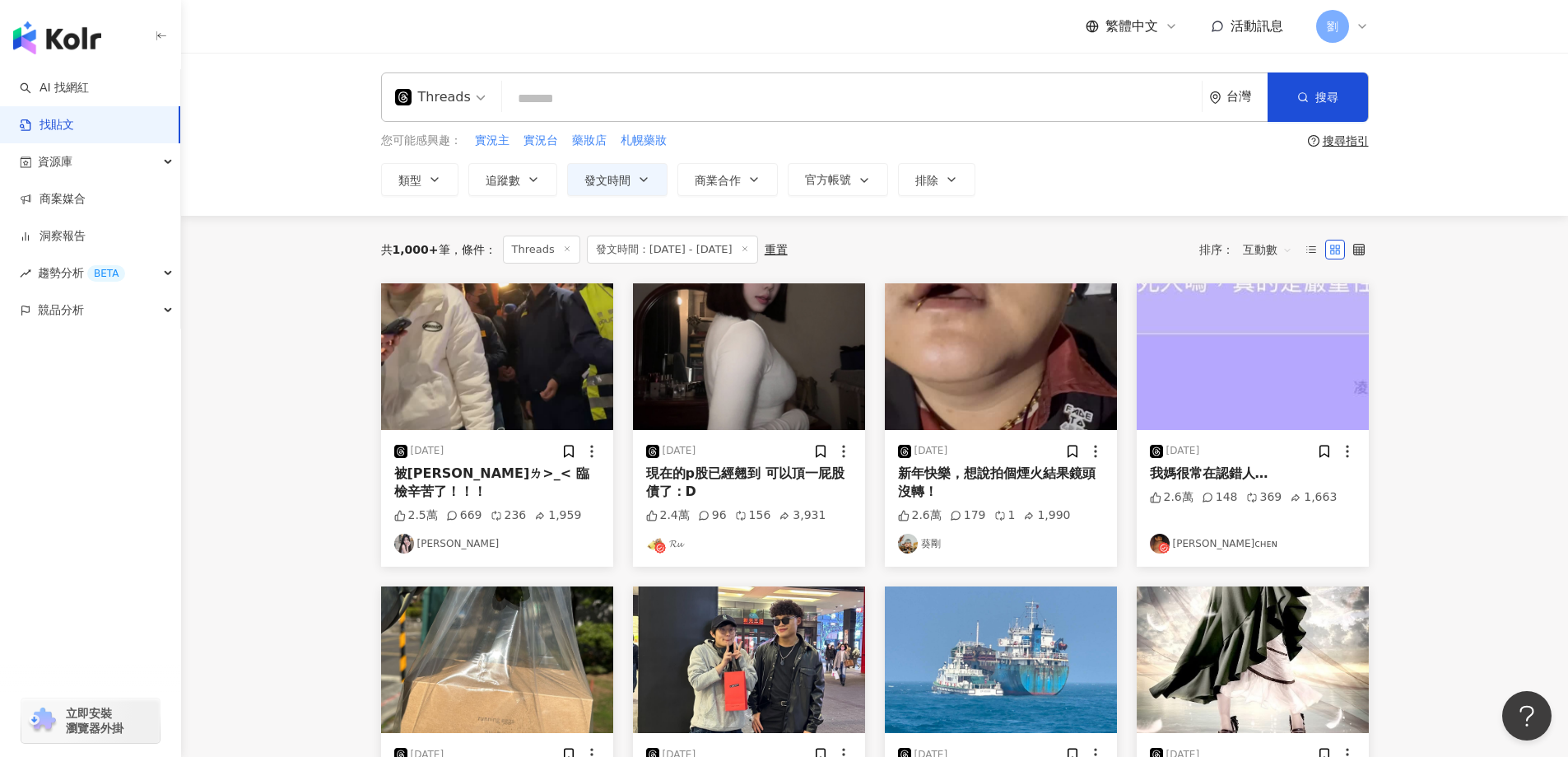
click at [559, 334] on img at bounding box center [496, 356] width 232 height 147
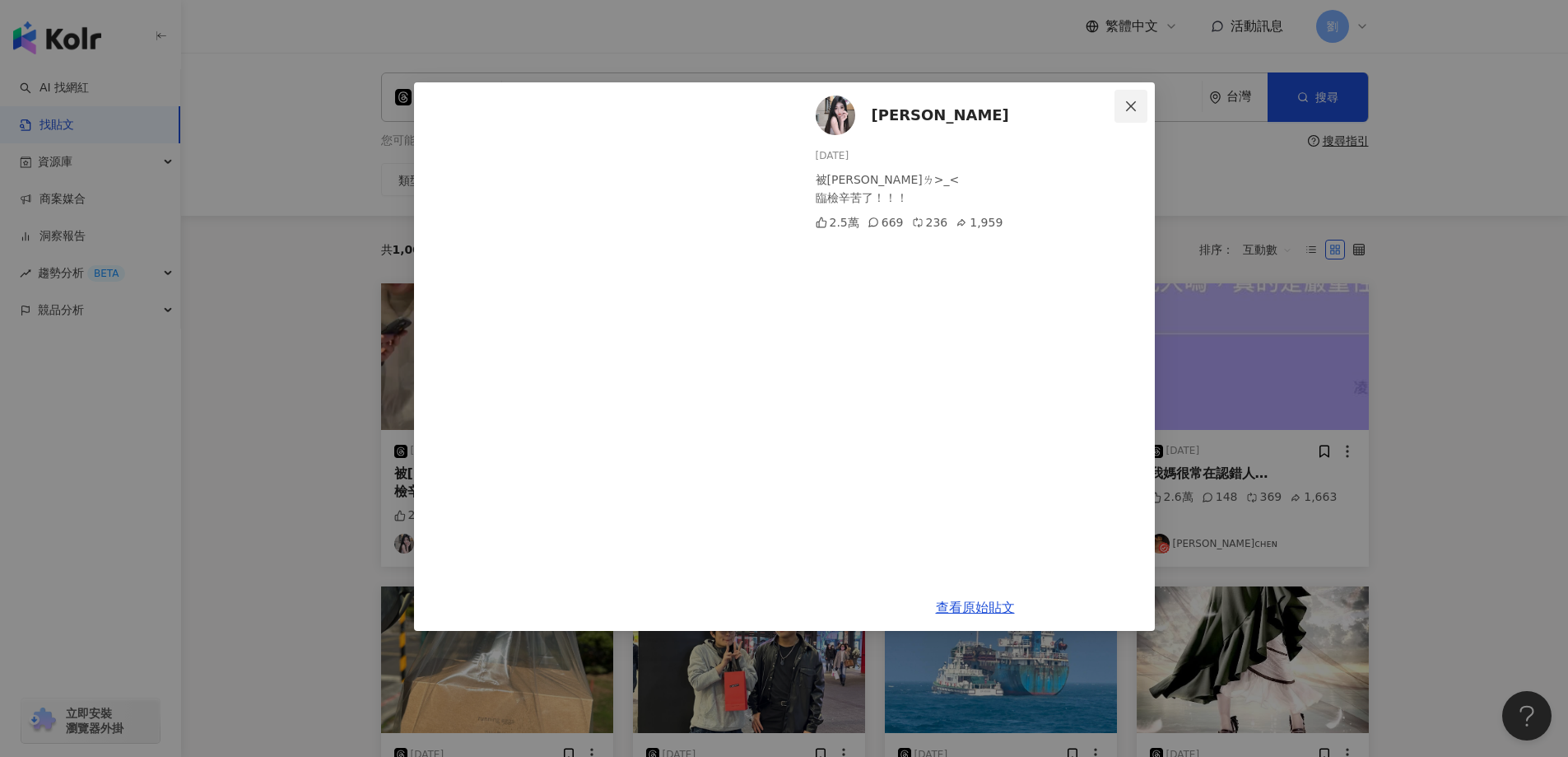
click at [1121, 108] on span "Close" at bounding box center [1131, 106] width 33 height 13
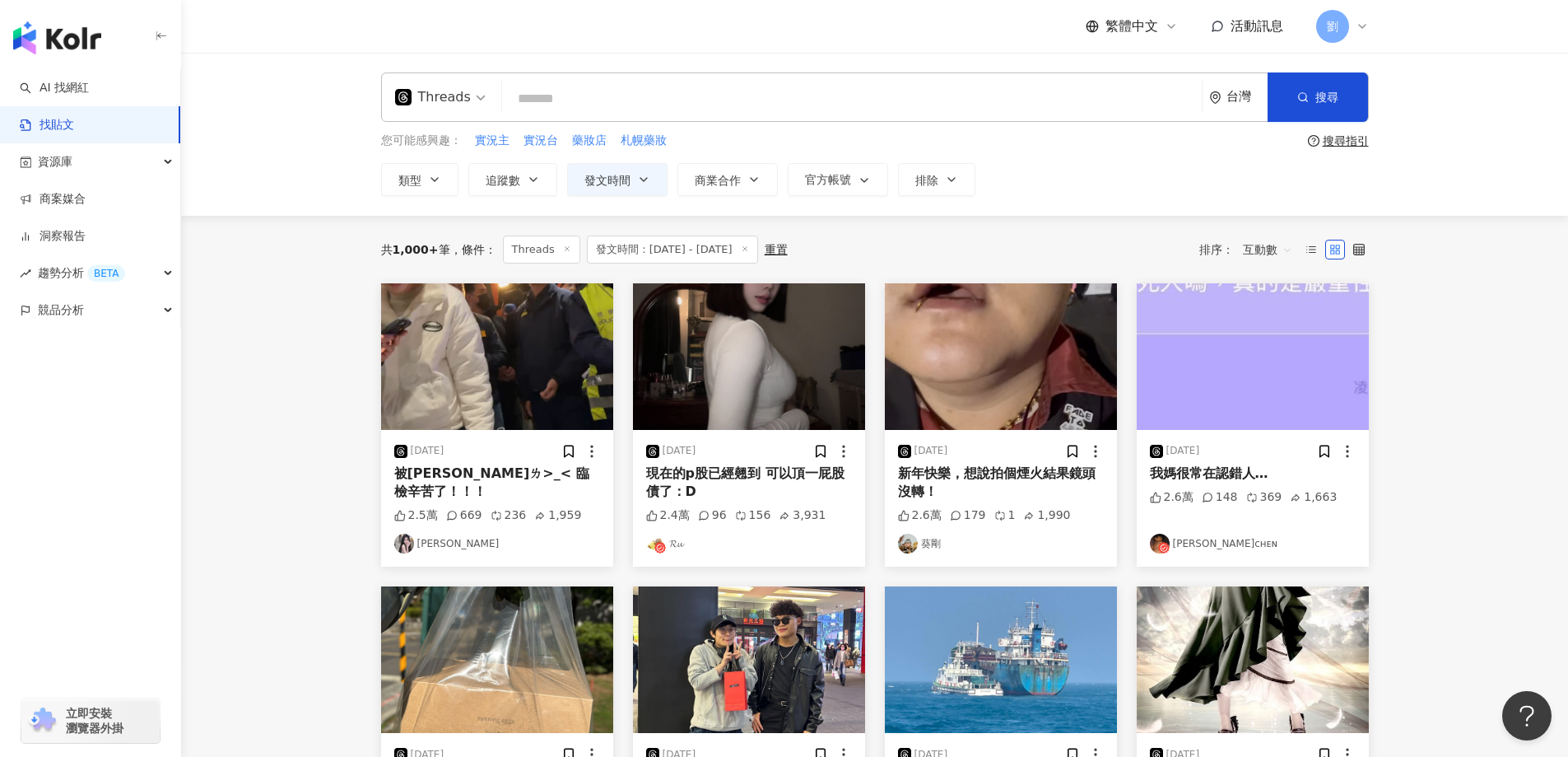
click at [793, 359] on img at bounding box center [748, 356] width 232 height 147
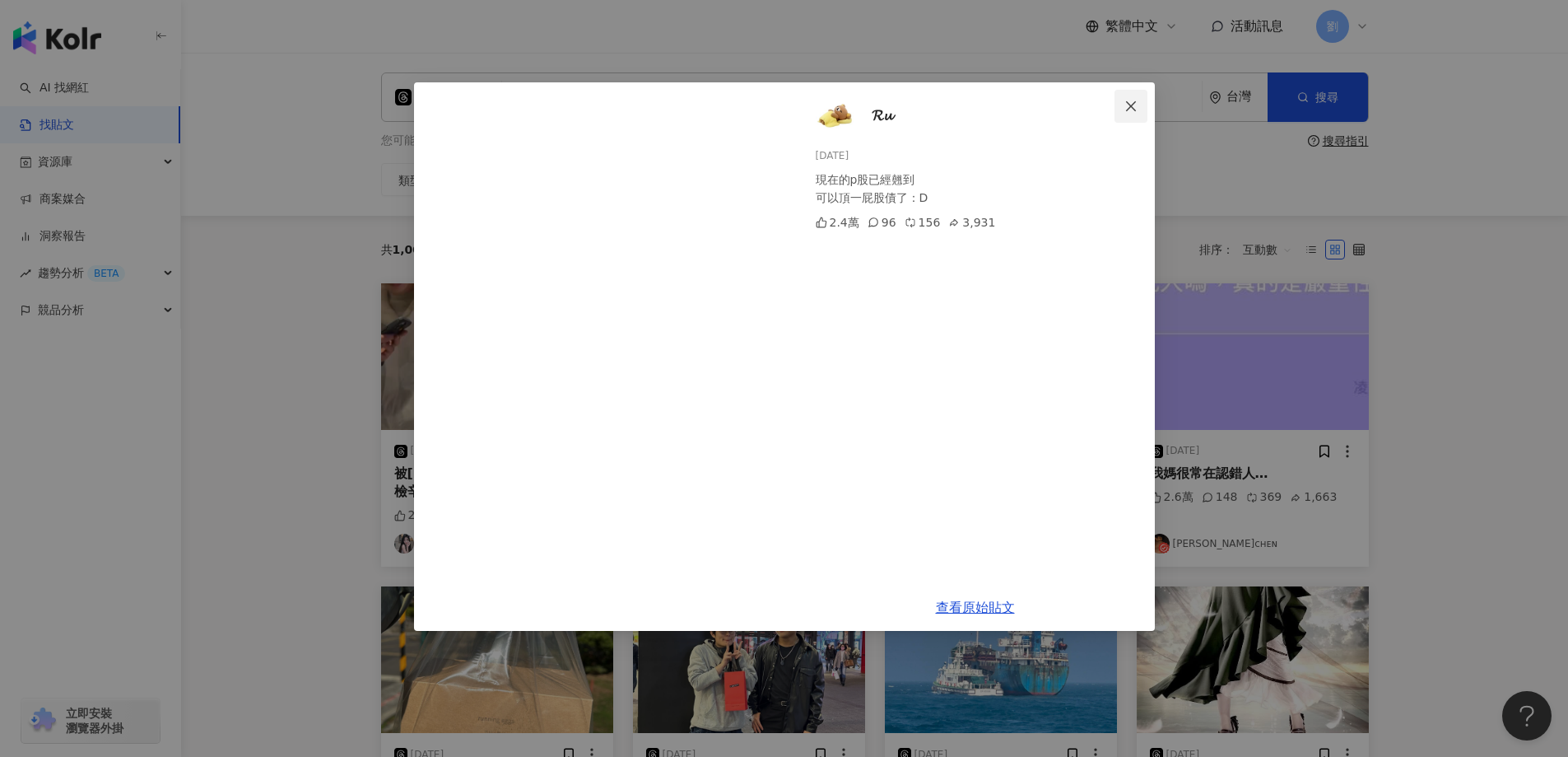
click at [1130, 109] on icon "close" at bounding box center [1131, 106] width 13 height 13
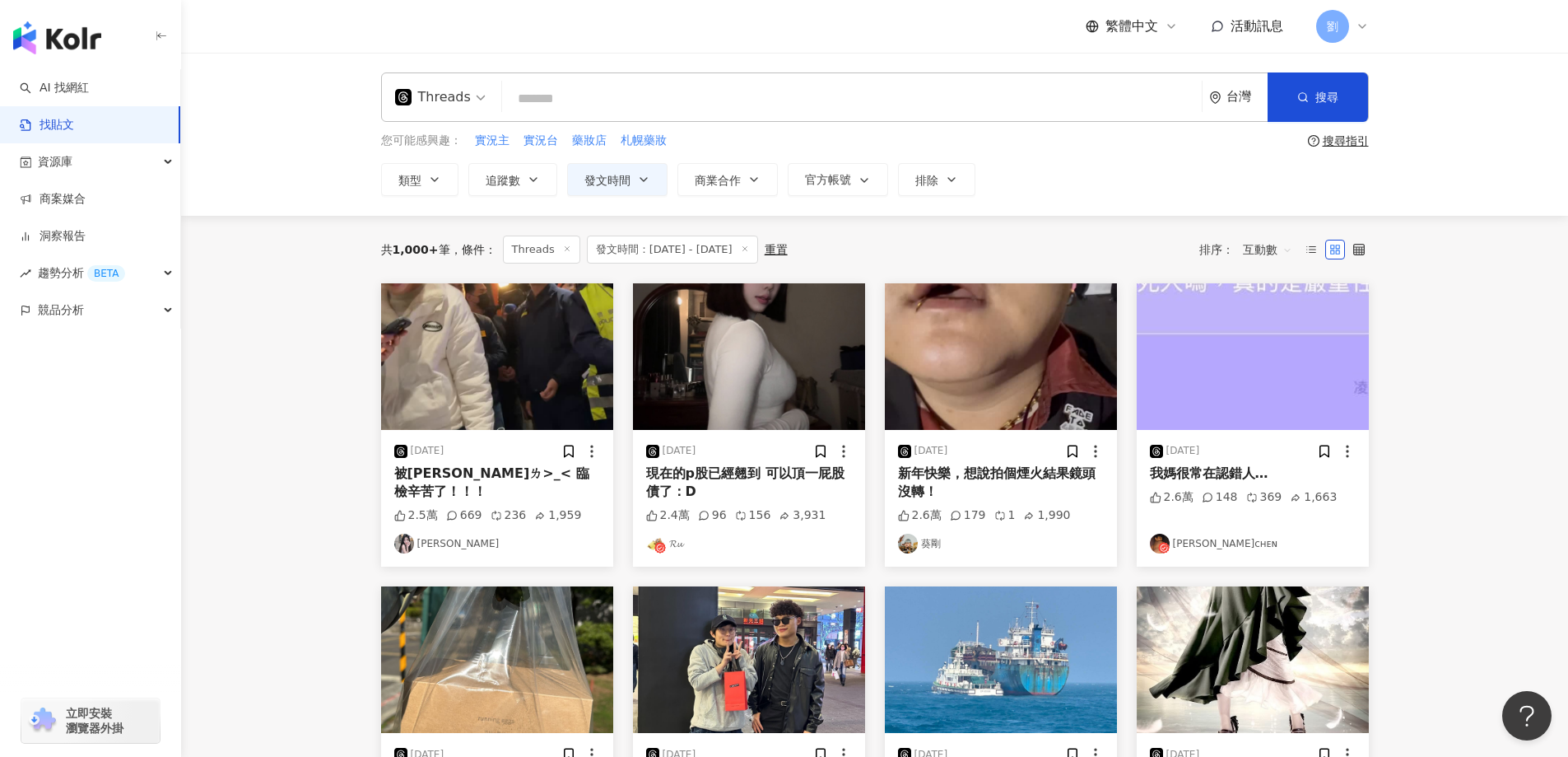
click at [917, 356] on img at bounding box center [1001, 356] width 232 height 147
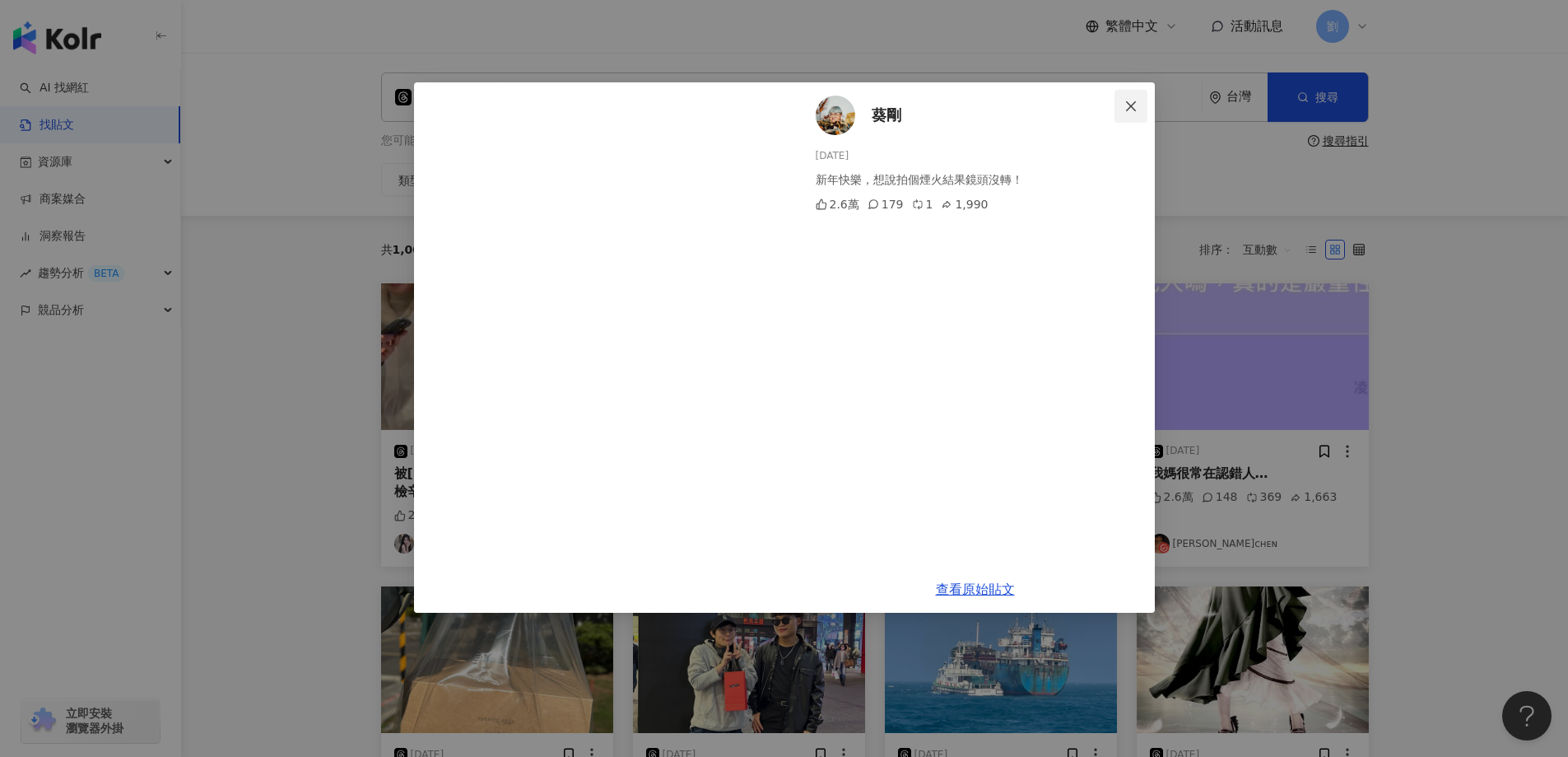
click at [1135, 110] on icon "close" at bounding box center [1130, 105] width 10 height 10
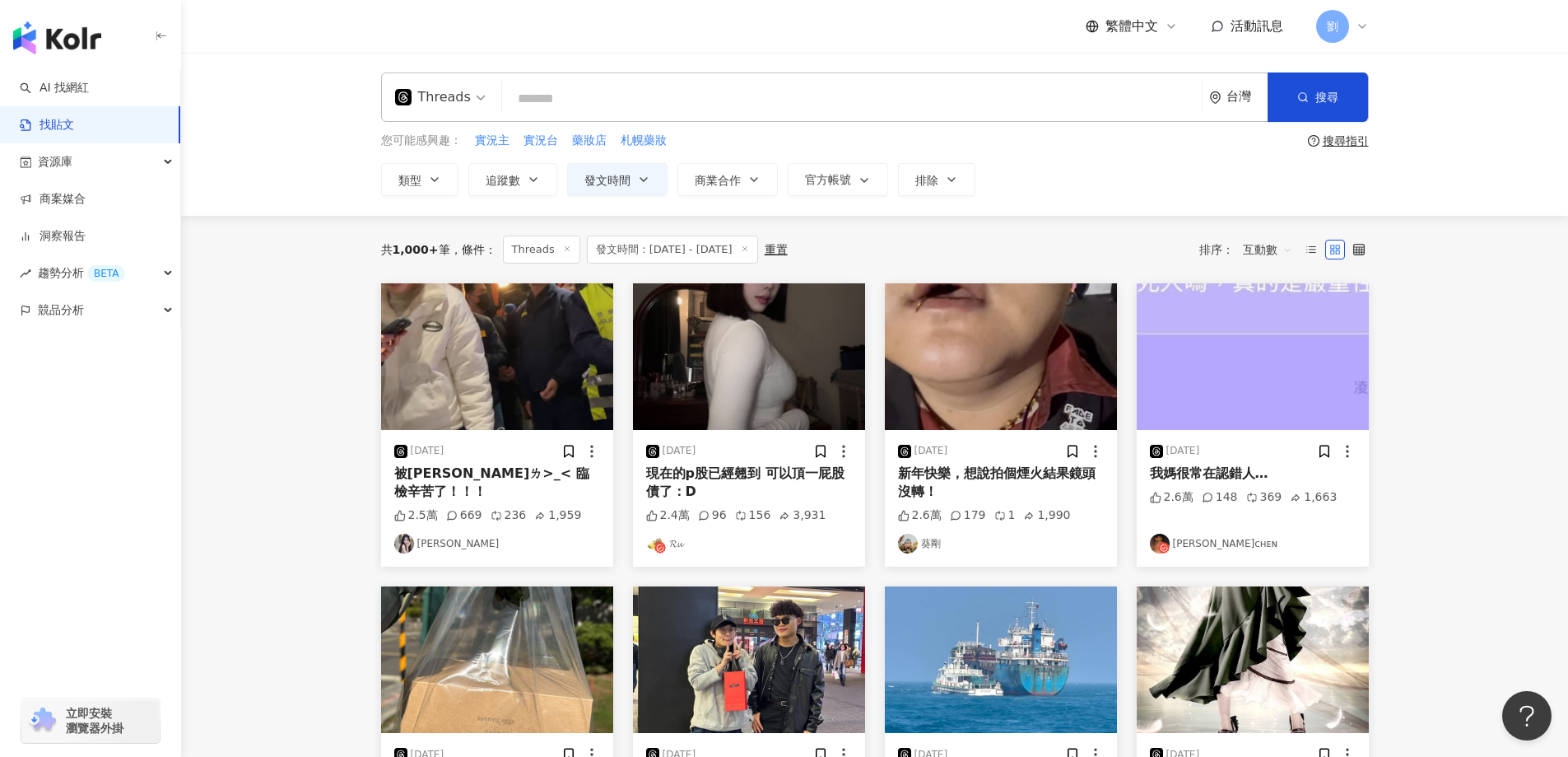
click at [1205, 351] on img at bounding box center [1252, 356] width 232 height 147
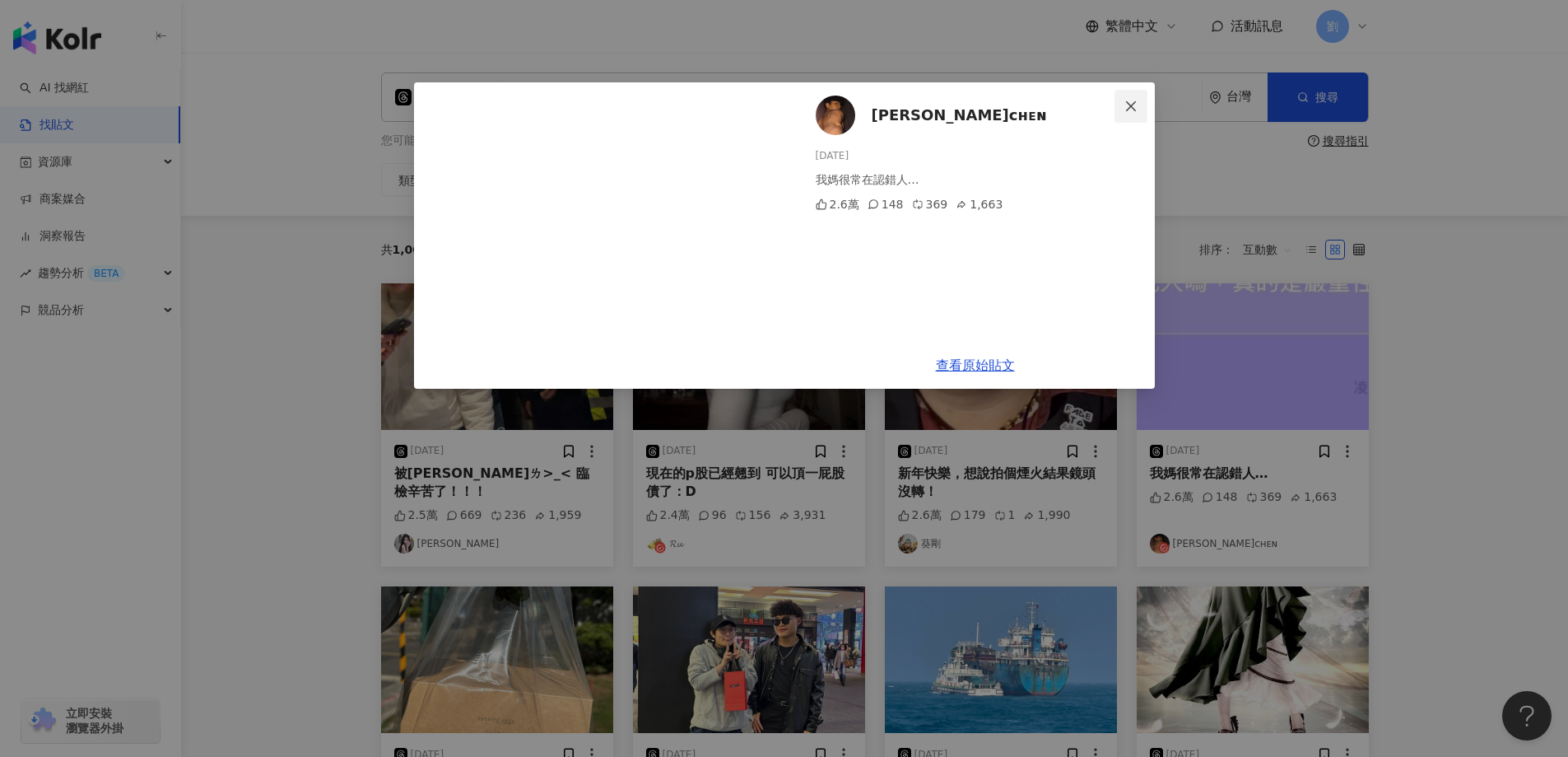
click at [1132, 112] on icon "close" at bounding box center [1131, 106] width 13 height 13
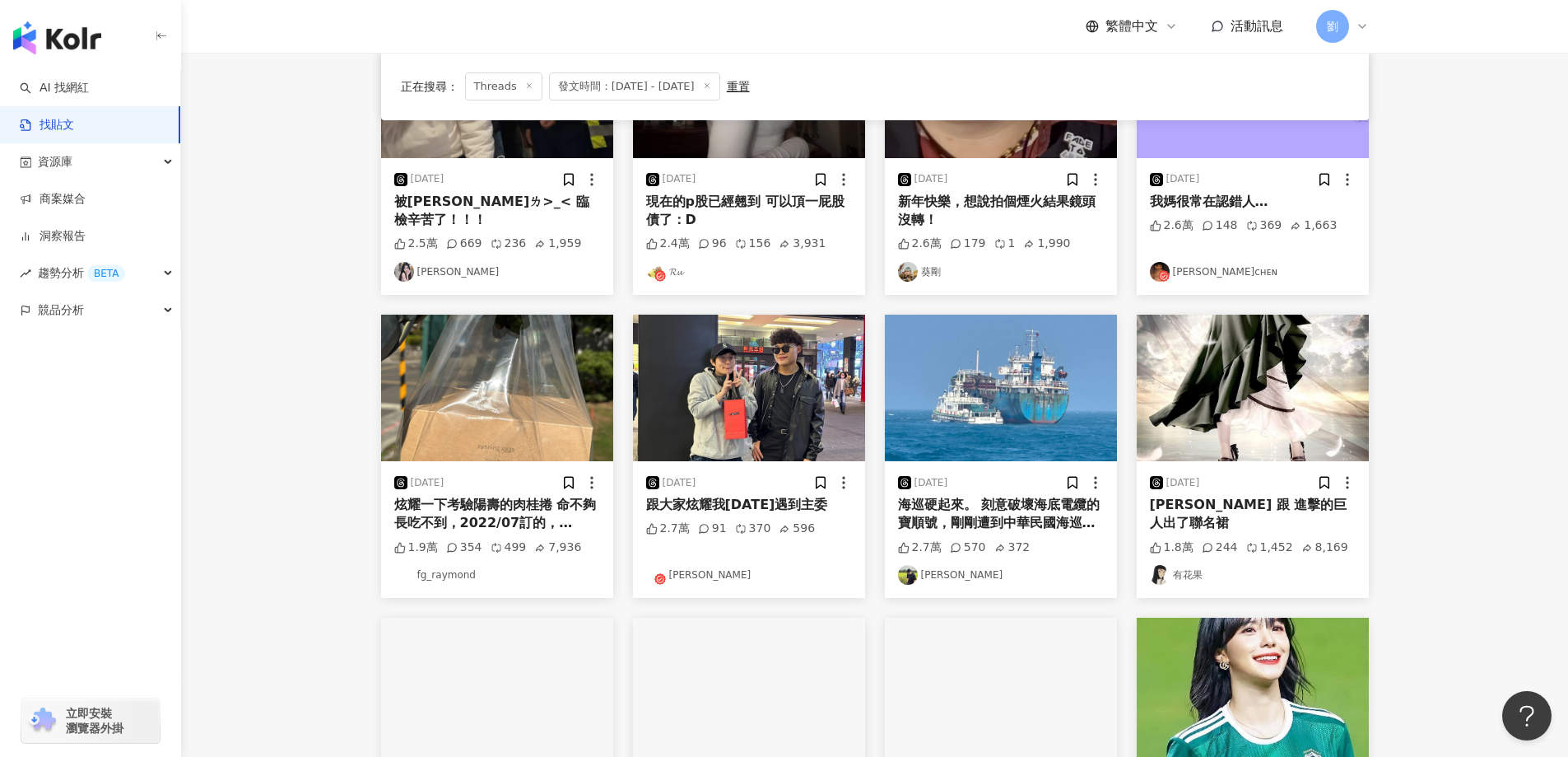
scroll to position [329, 0]
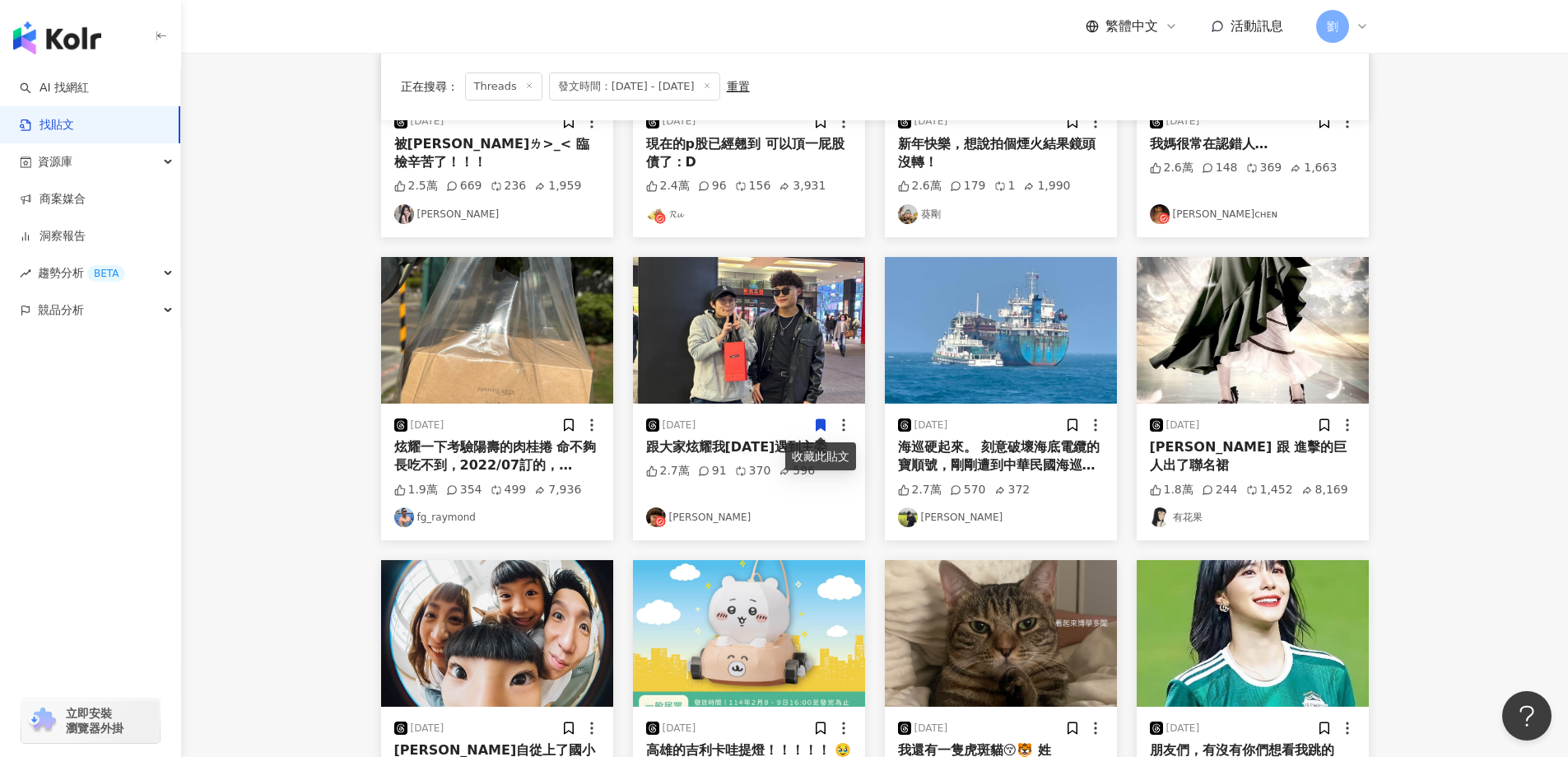
click at [795, 343] on img at bounding box center [748, 330] width 232 height 147
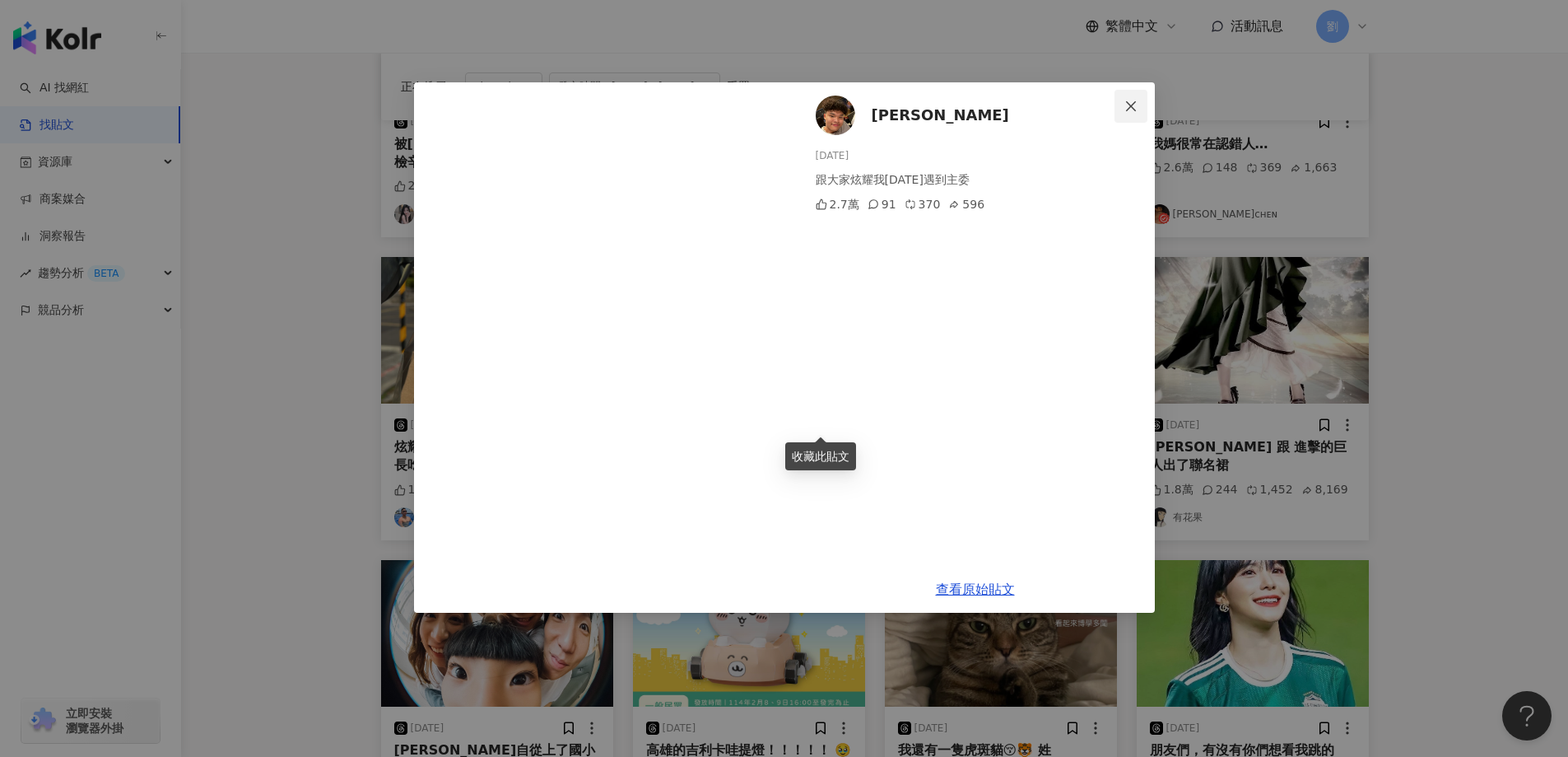
click at [1127, 105] on icon "close" at bounding box center [1131, 106] width 13 height 13
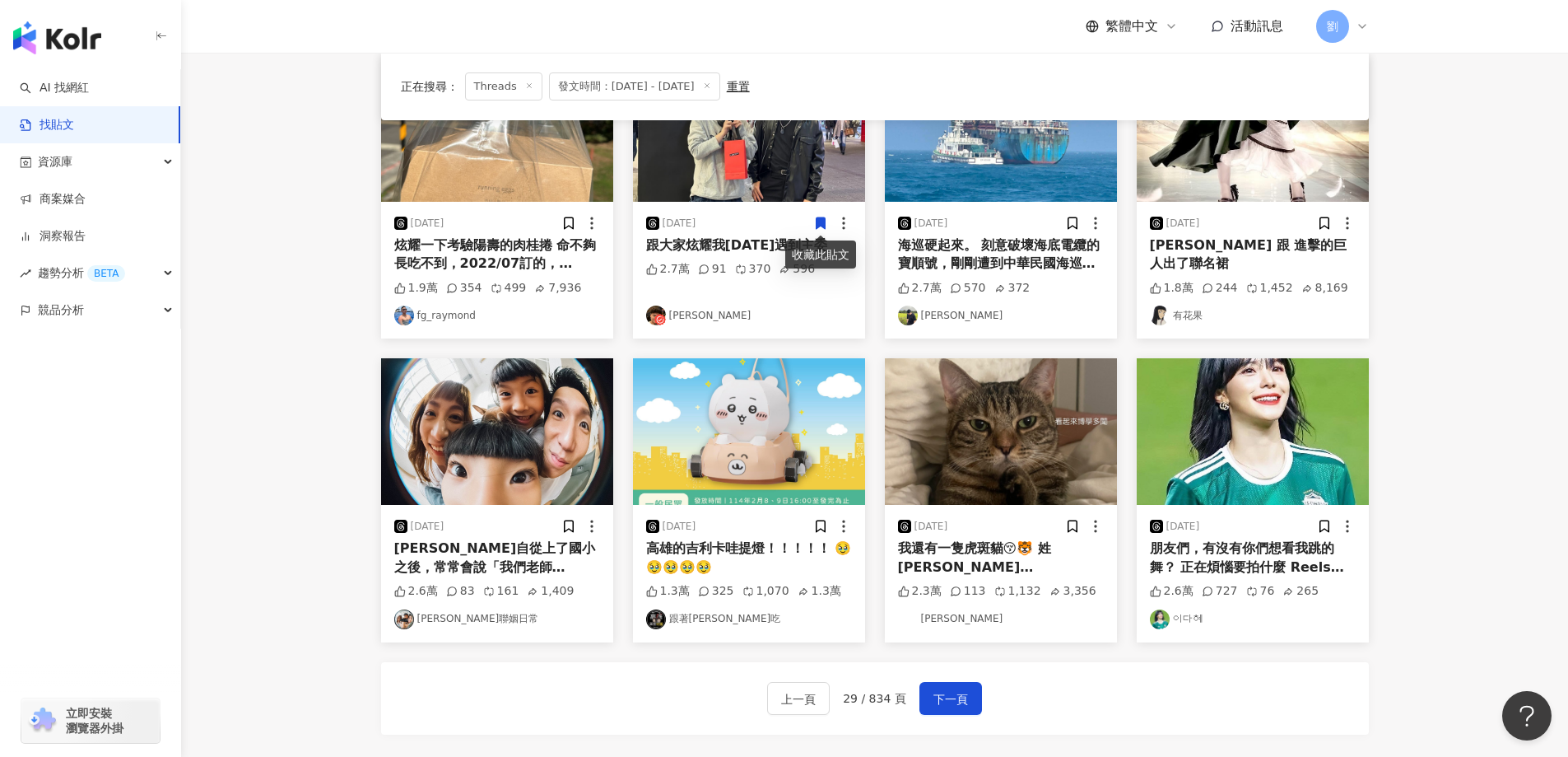
scroll to position [659, 0]
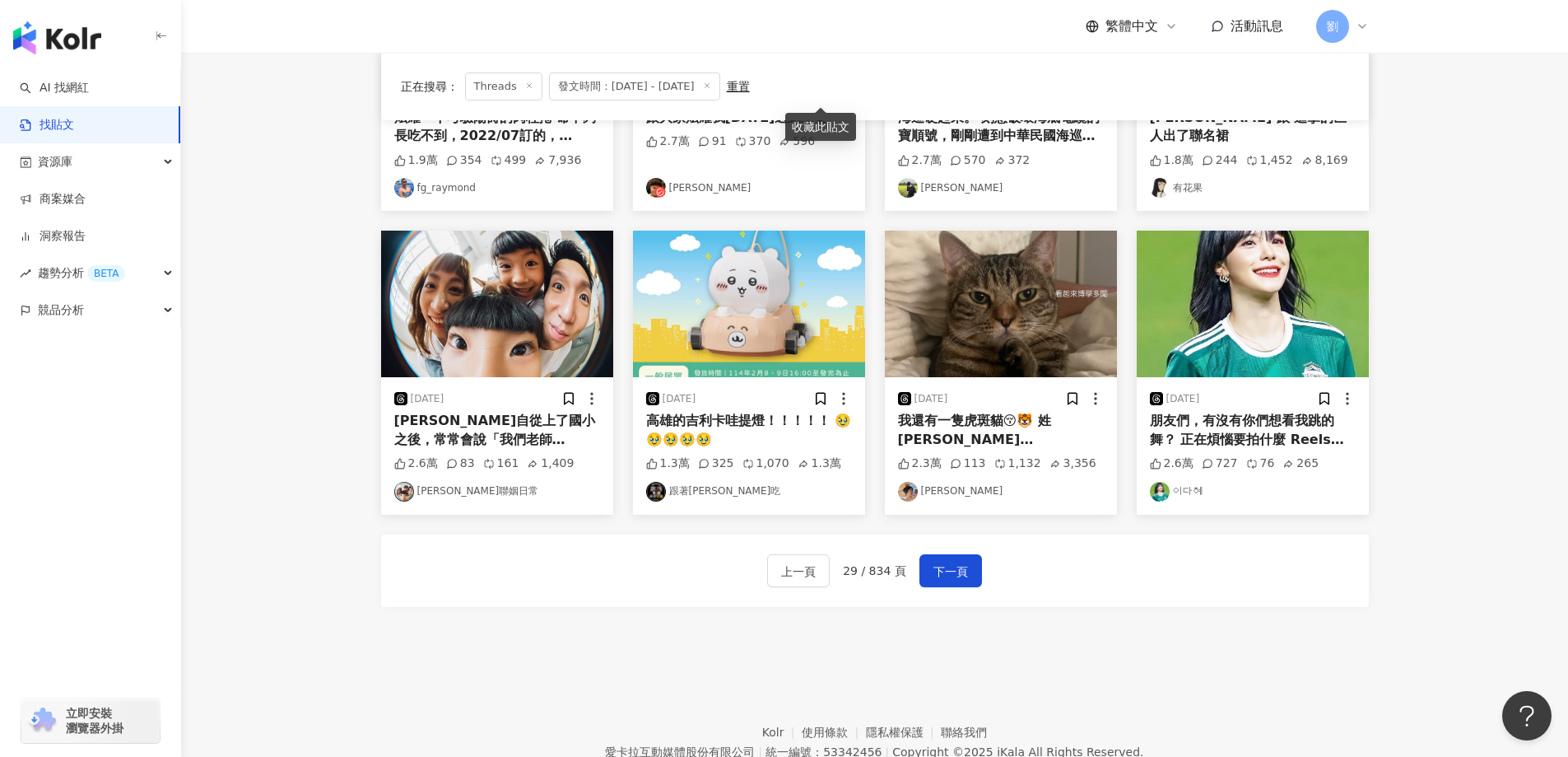
click at [486, 287] on img at bounding box center [496, 304] width 232 height 147
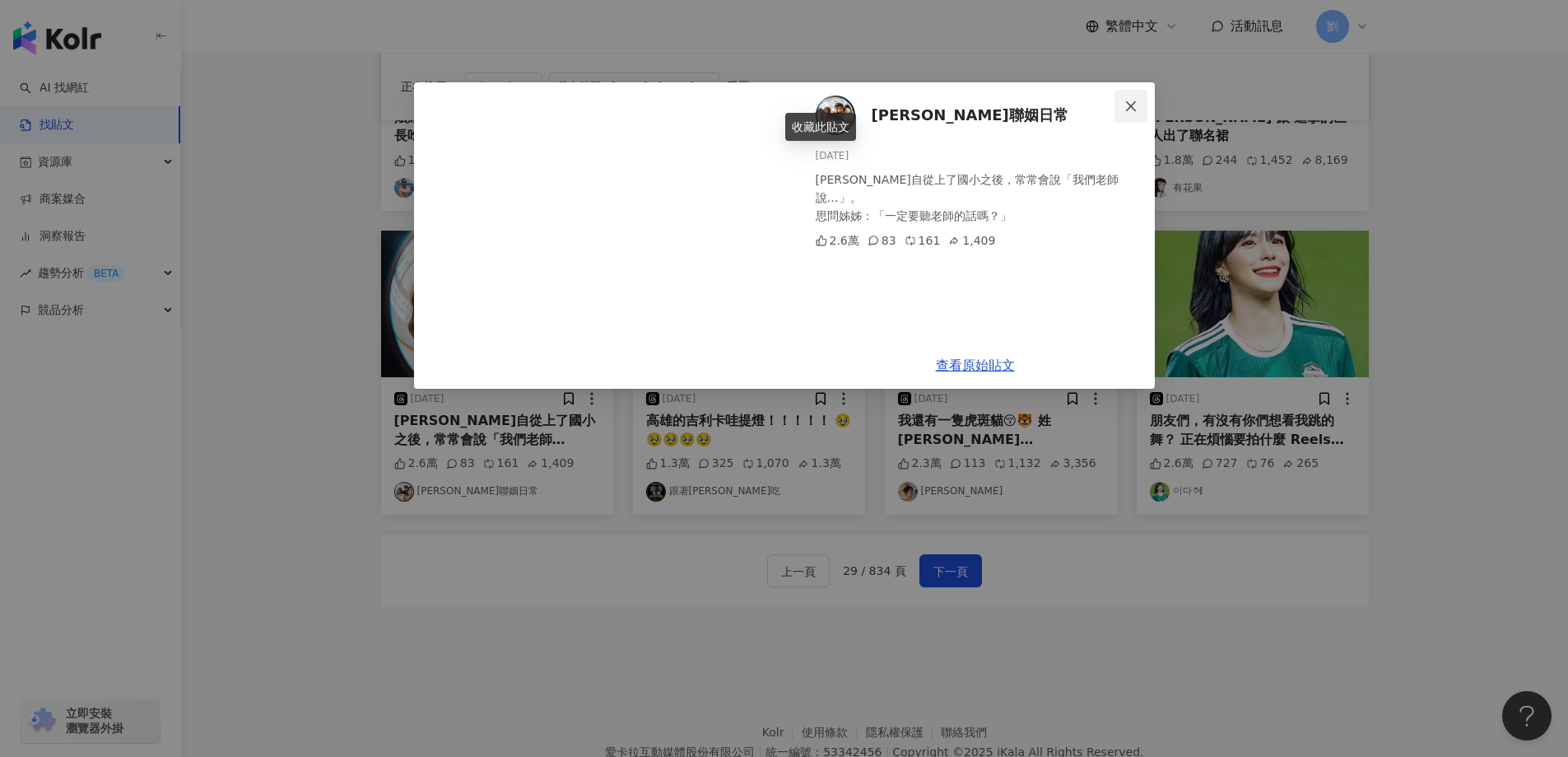
click at [1136, 109] on icon "close" at bounding box center [1131, 106] width 13 height 13
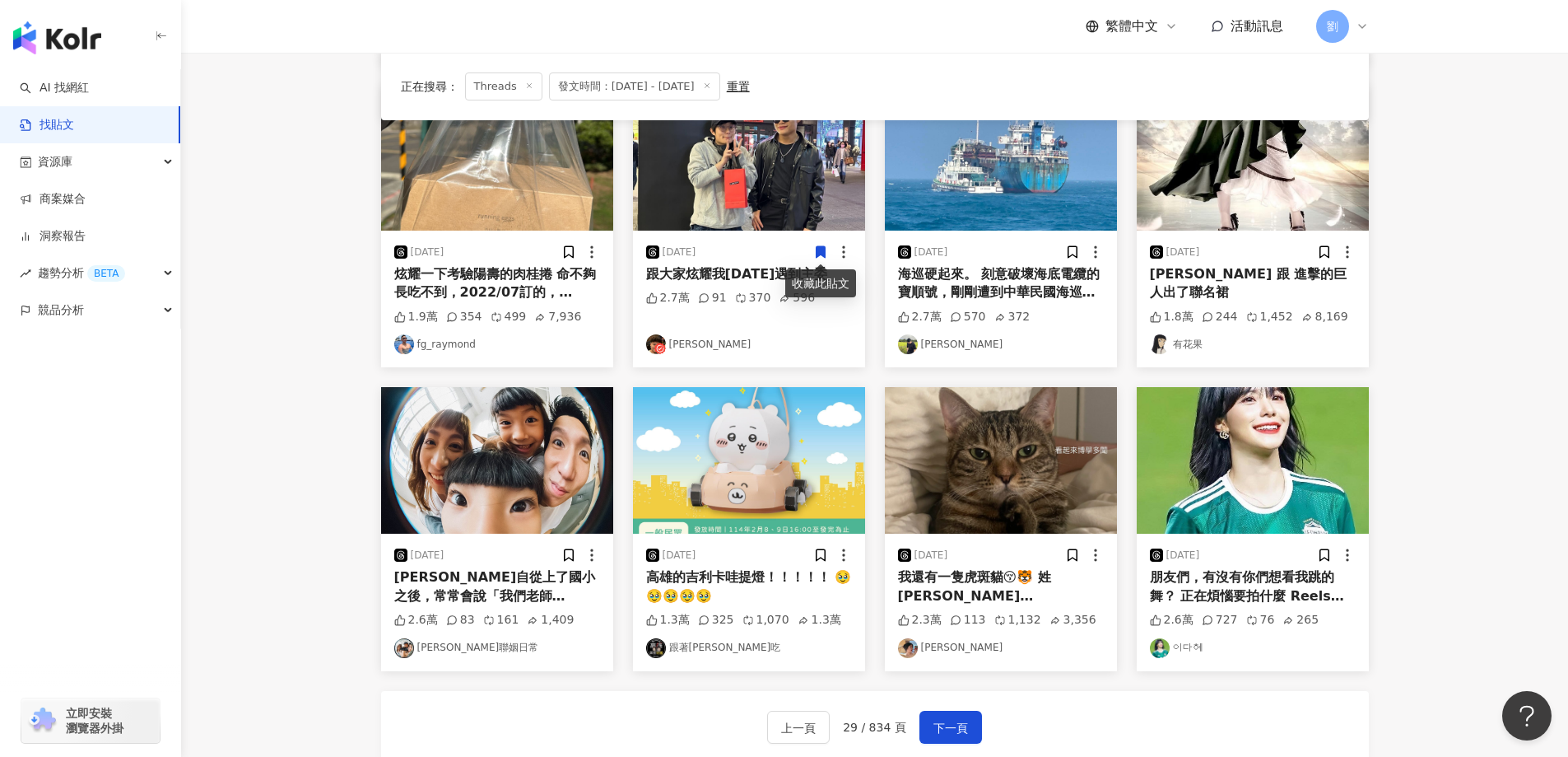
scroll to position [494, 0]
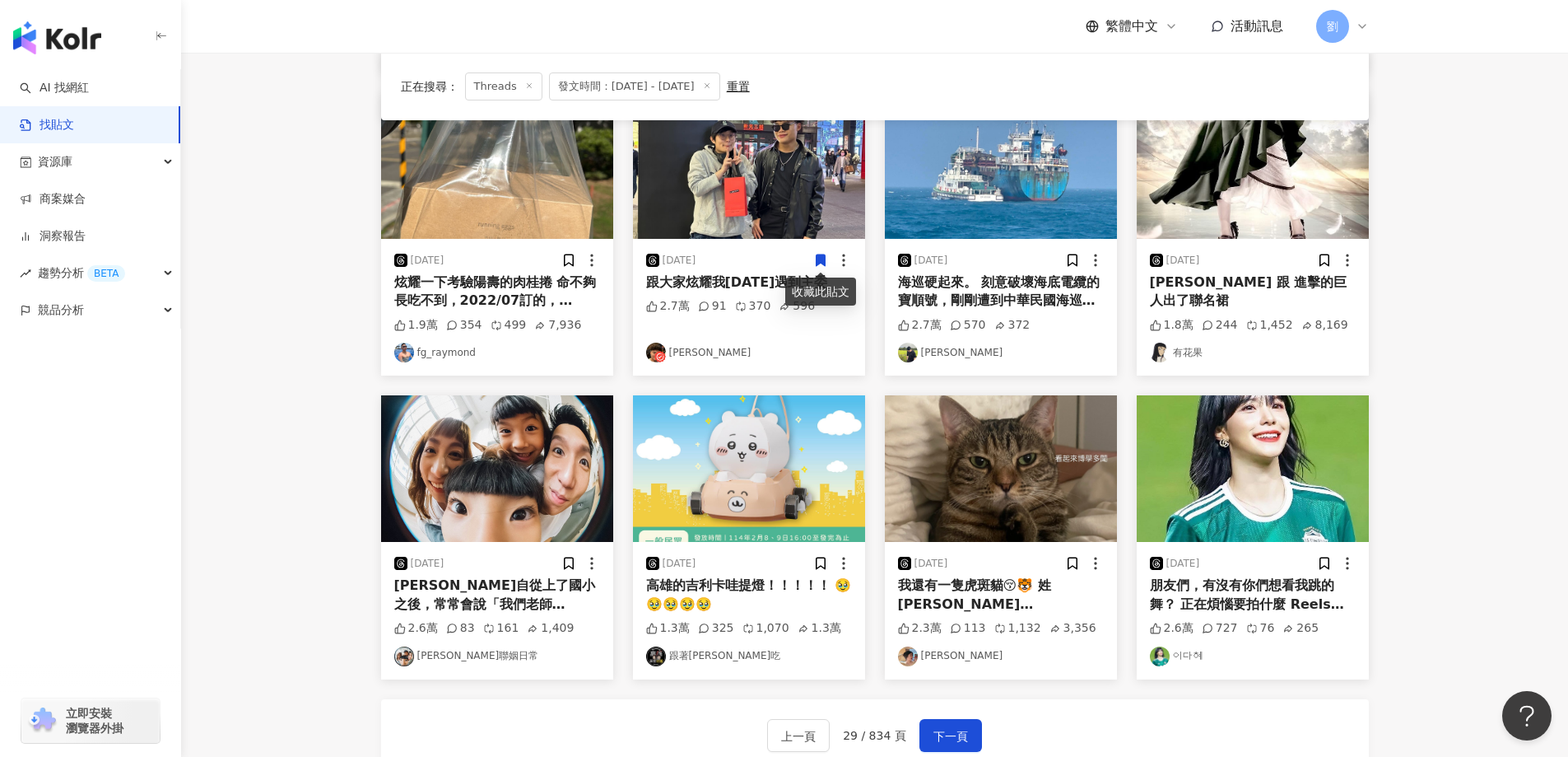
click at [507, 181] on img at bounding box center [496, 165] width 232 height 147
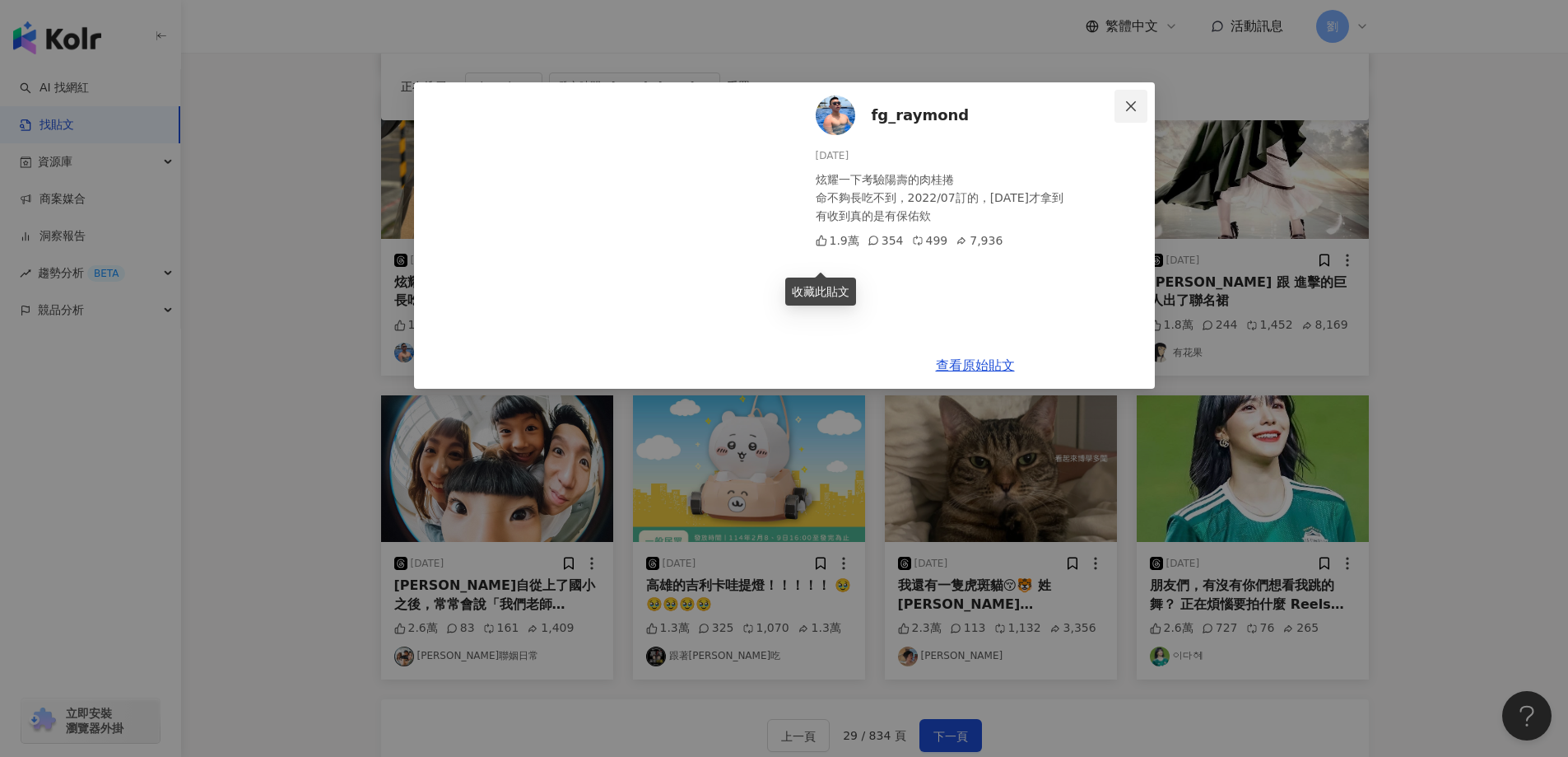
click at [1128, 117] on button "Close" at bounding box center [1131, 106] width 33 height 33
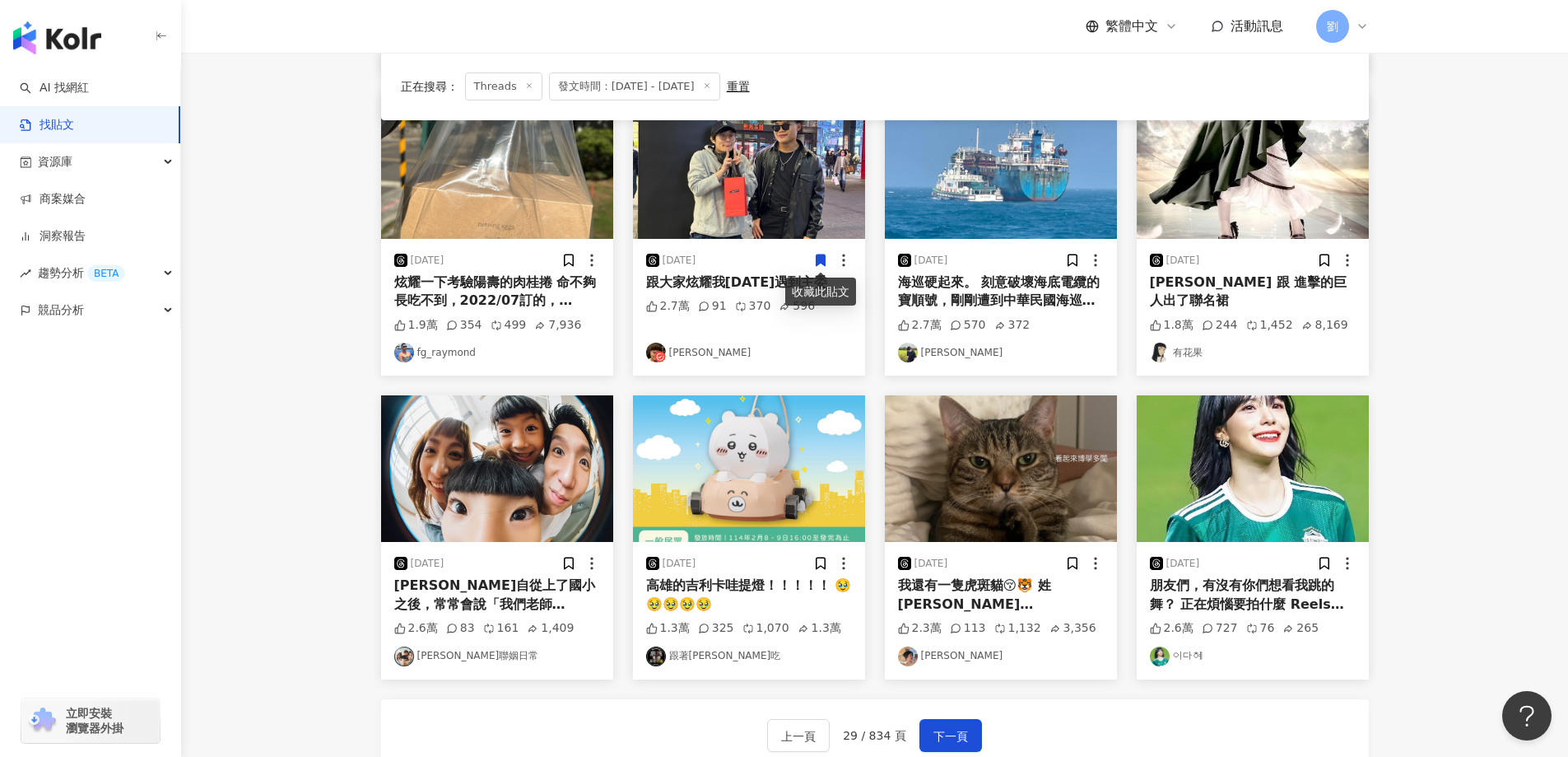
click at [1004, 509] on img at bounding box center [1001, 468] width 232 height 147
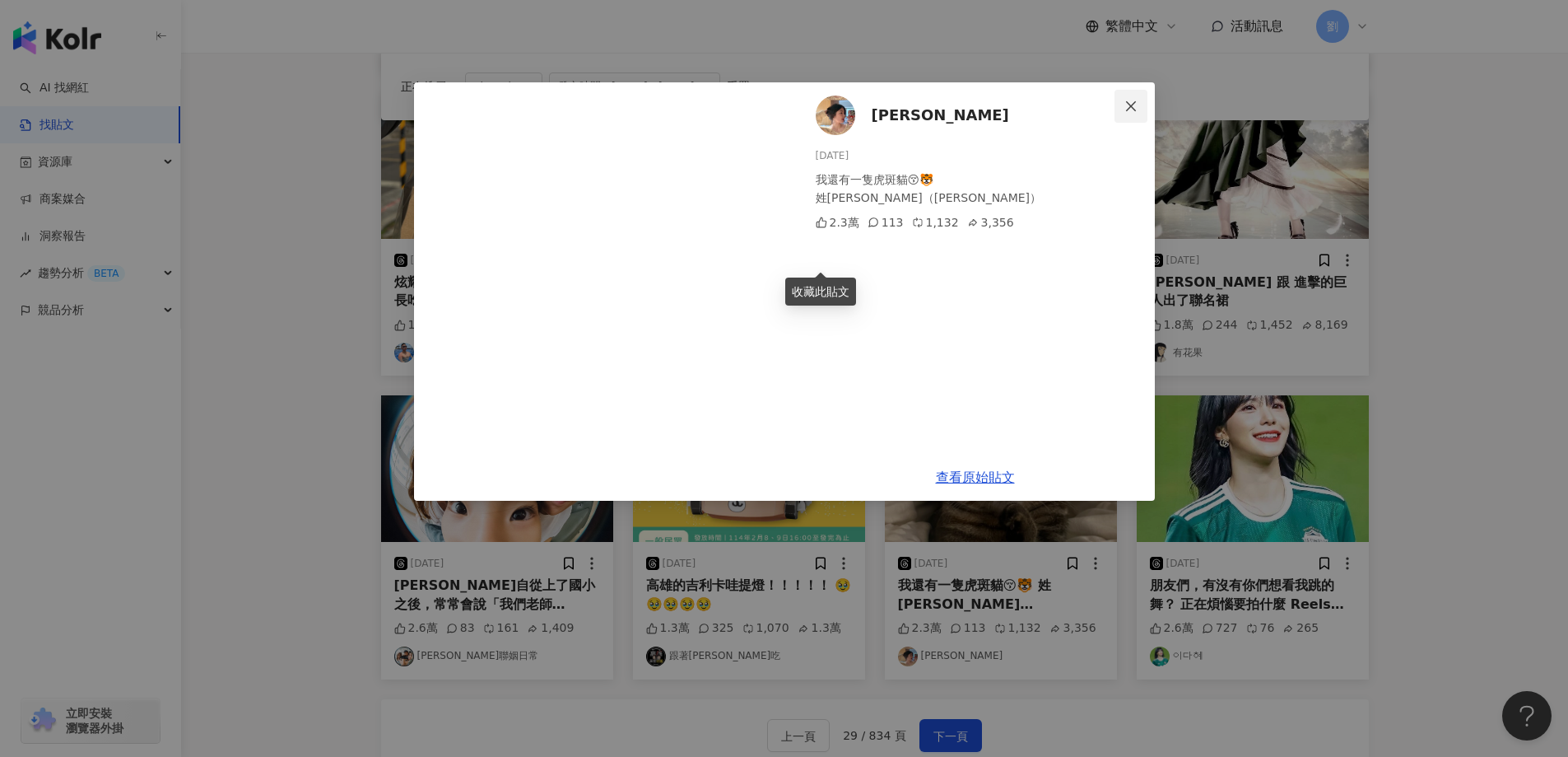
click at [1130, 111] on icon "close" at bounding box center [1131, 106] width 13 height 13
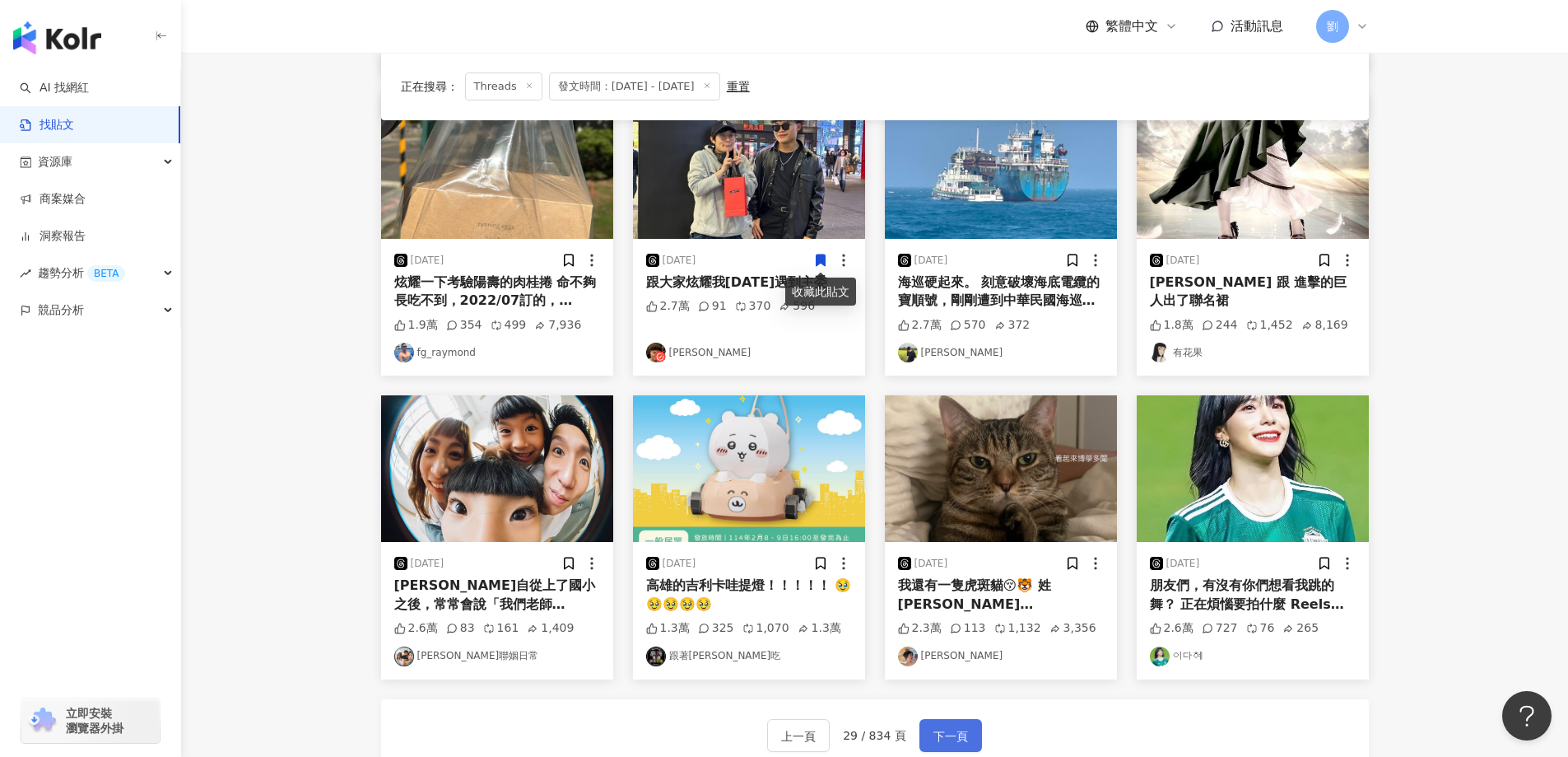
click at [933, 726] on span "下一頁" at bounding box center [950, 735] width 35 height 20
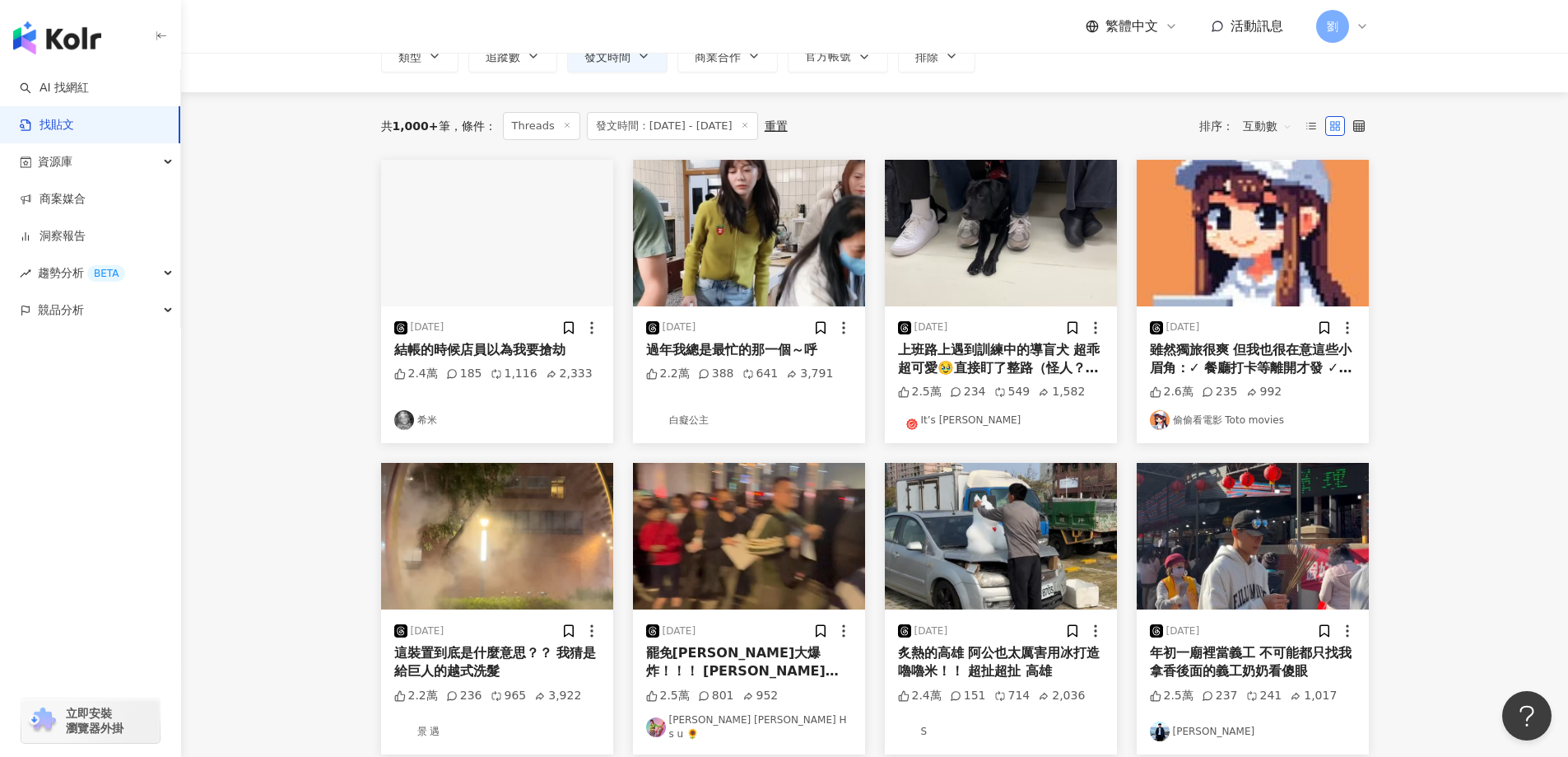
scroll to position [0, 0]
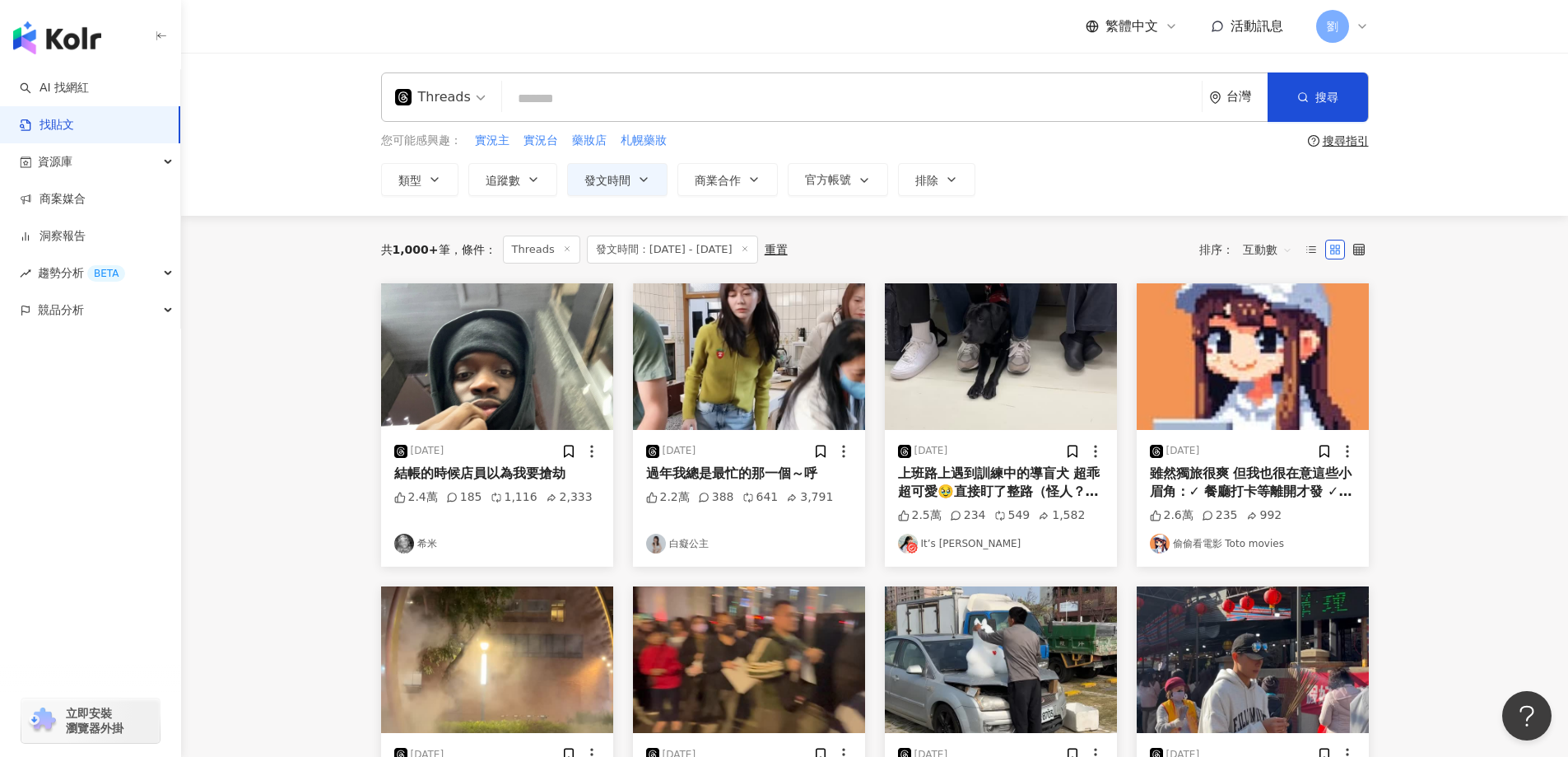
click at [771, 385] on img at bounding box center [748, 356] width 232 height 147
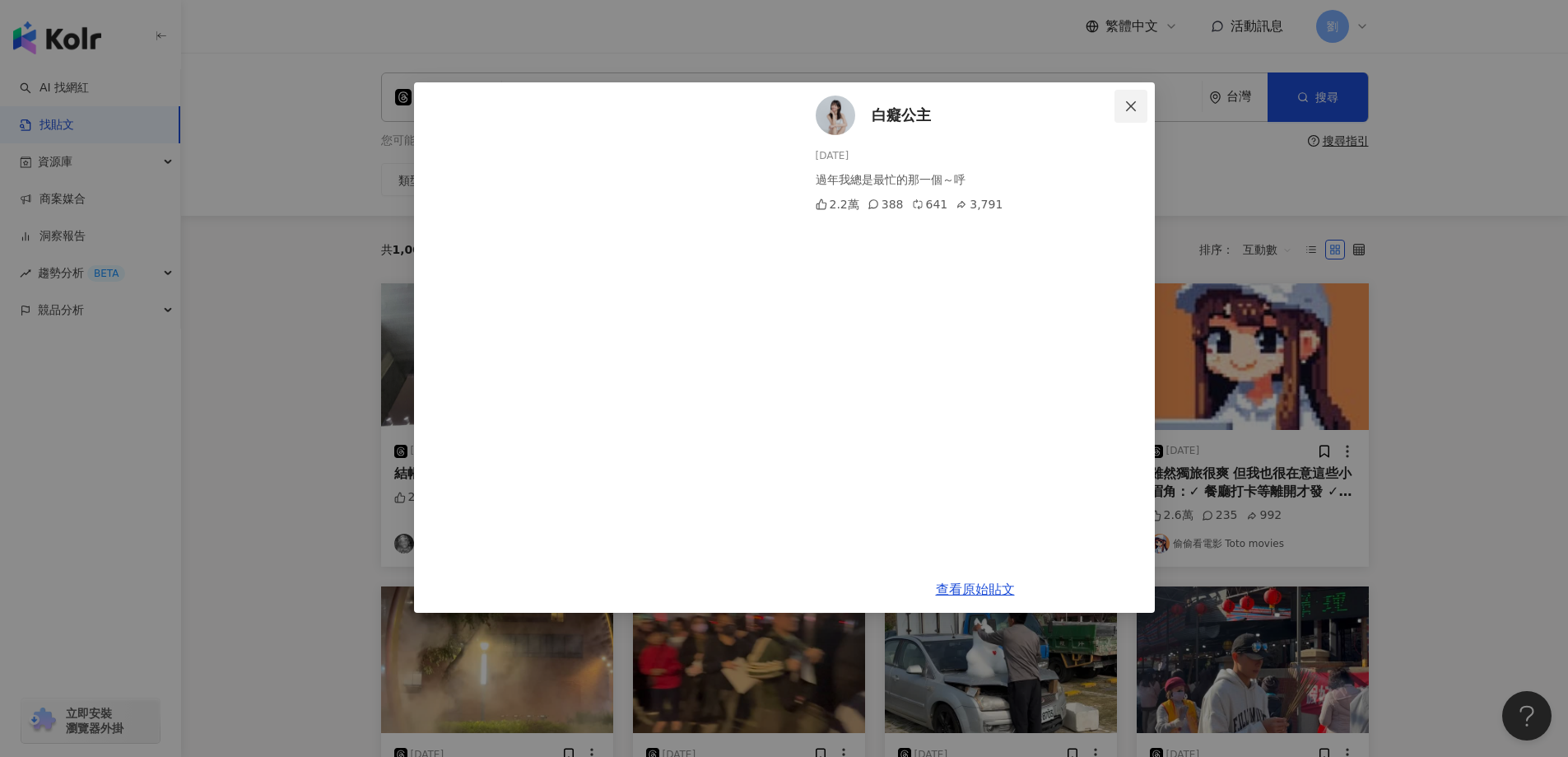
click at [1144, 105] on span "Close" at bounding box center [1131, 106] width 33 height 13
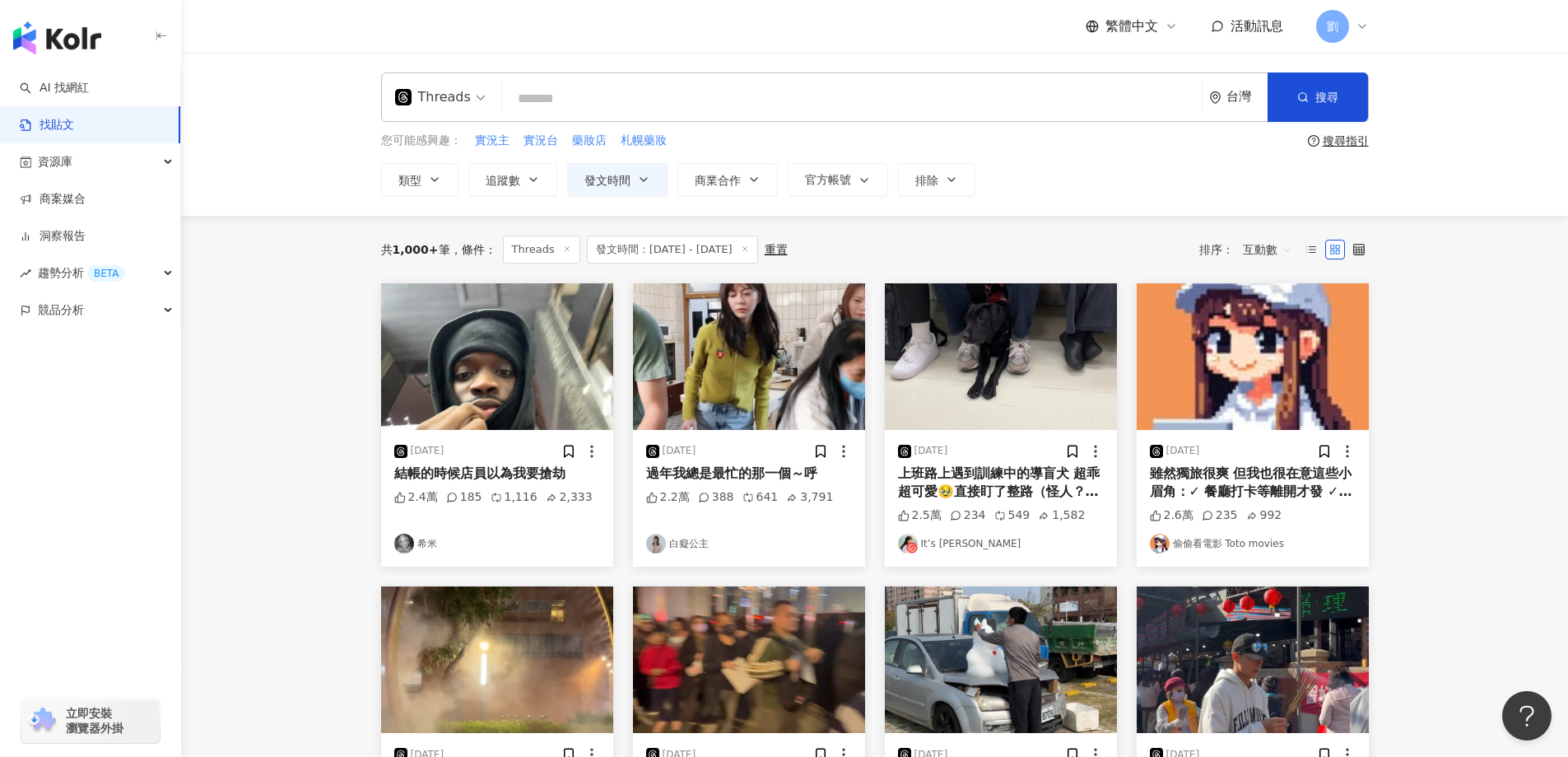
click at [1304, 375] on img at bounding box center [1252, 356] width 232 height 147
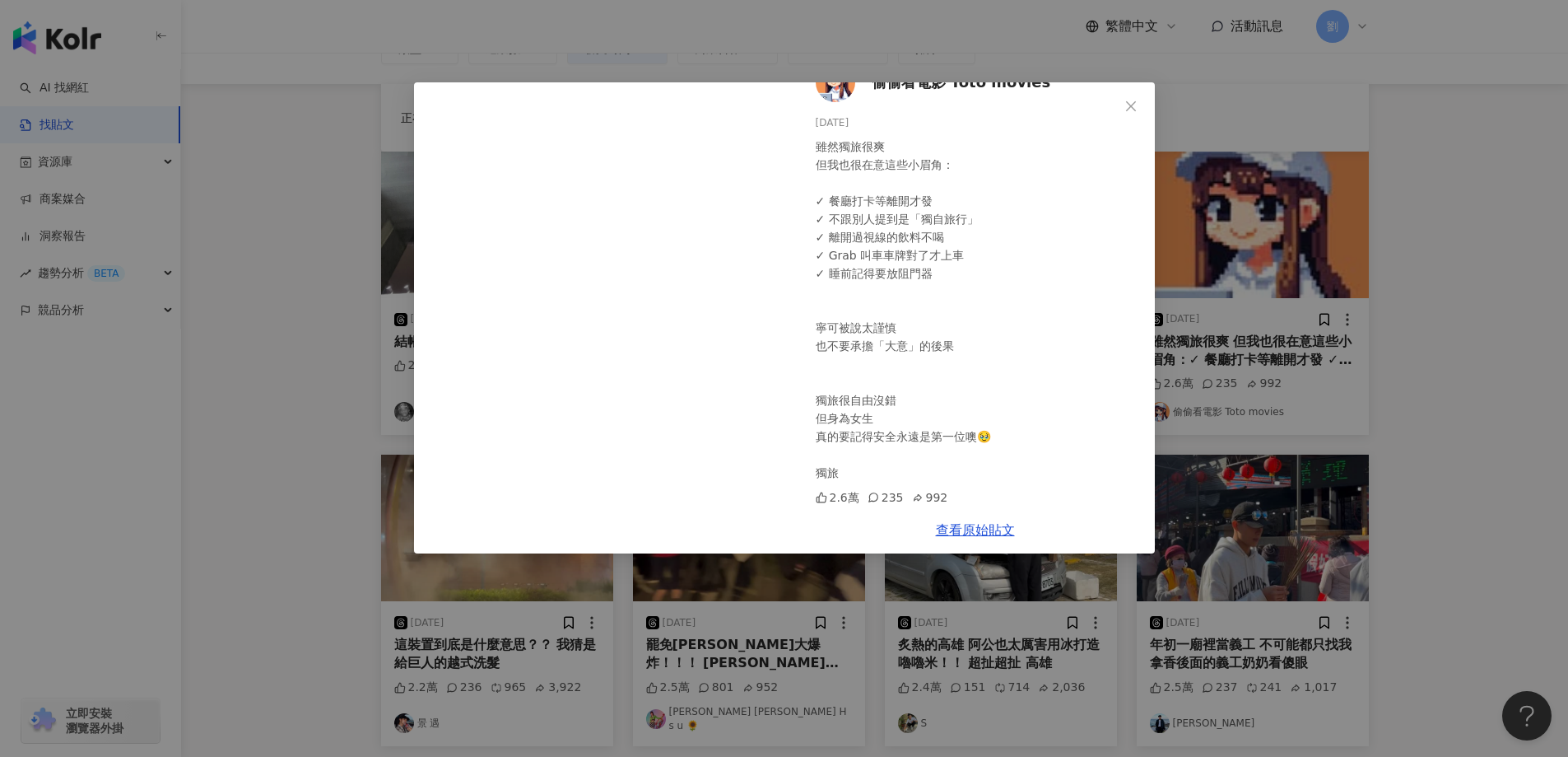
scroll to position [165, 0]
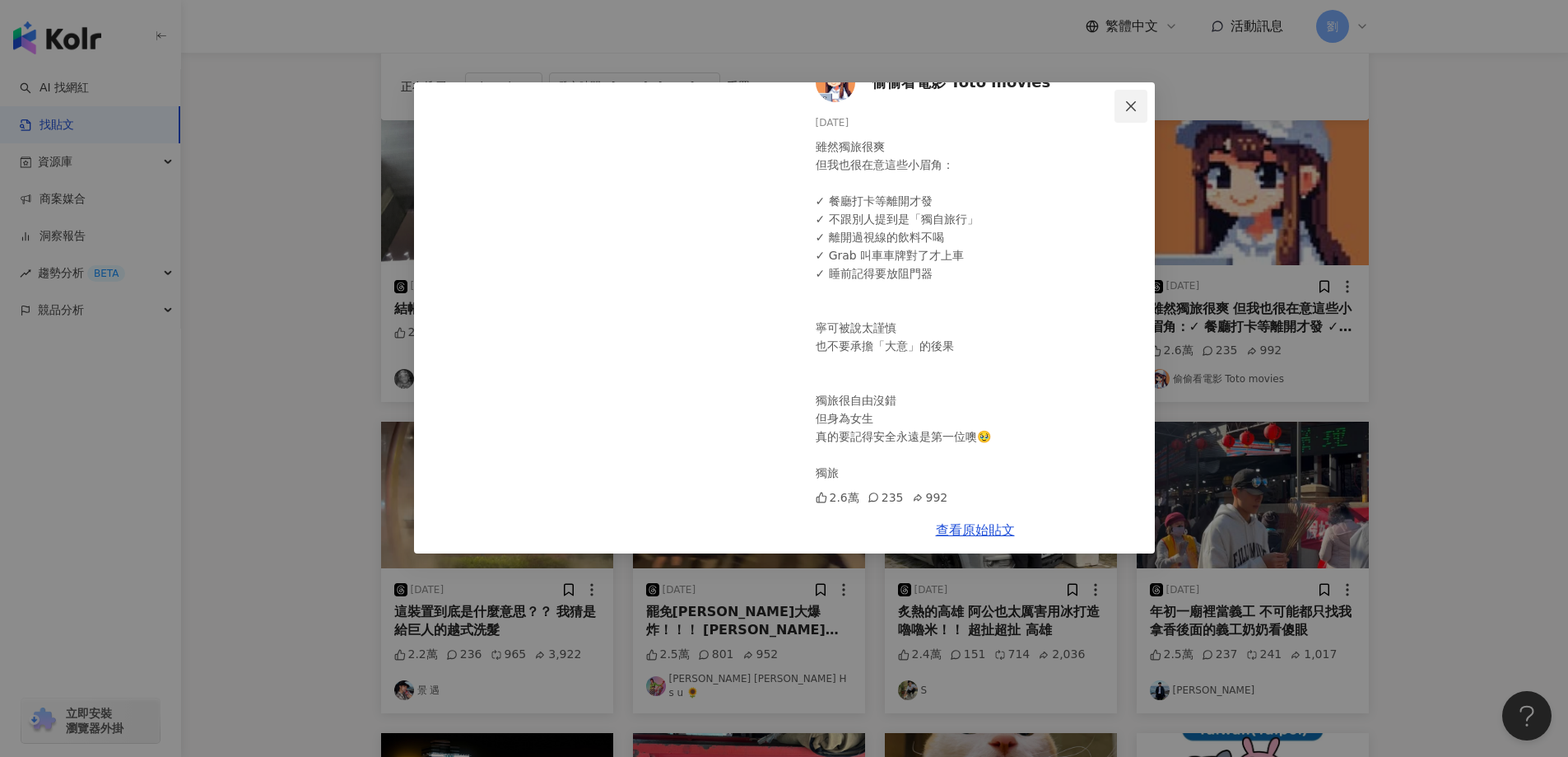
click at [1126, 109] on icon "close" at bounding box center [1131, 106] width 13 height 13
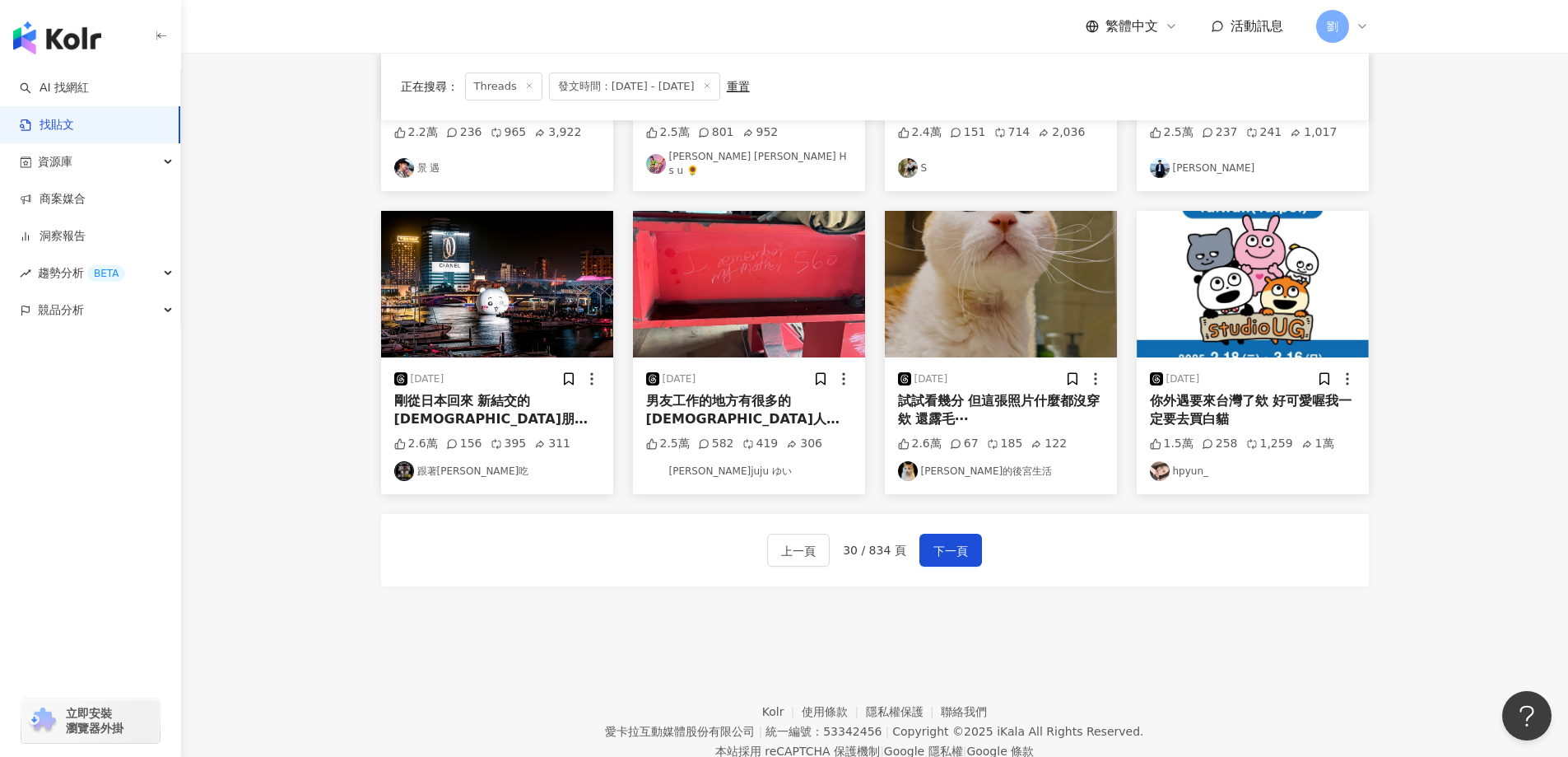
scroll to position [733, 0]
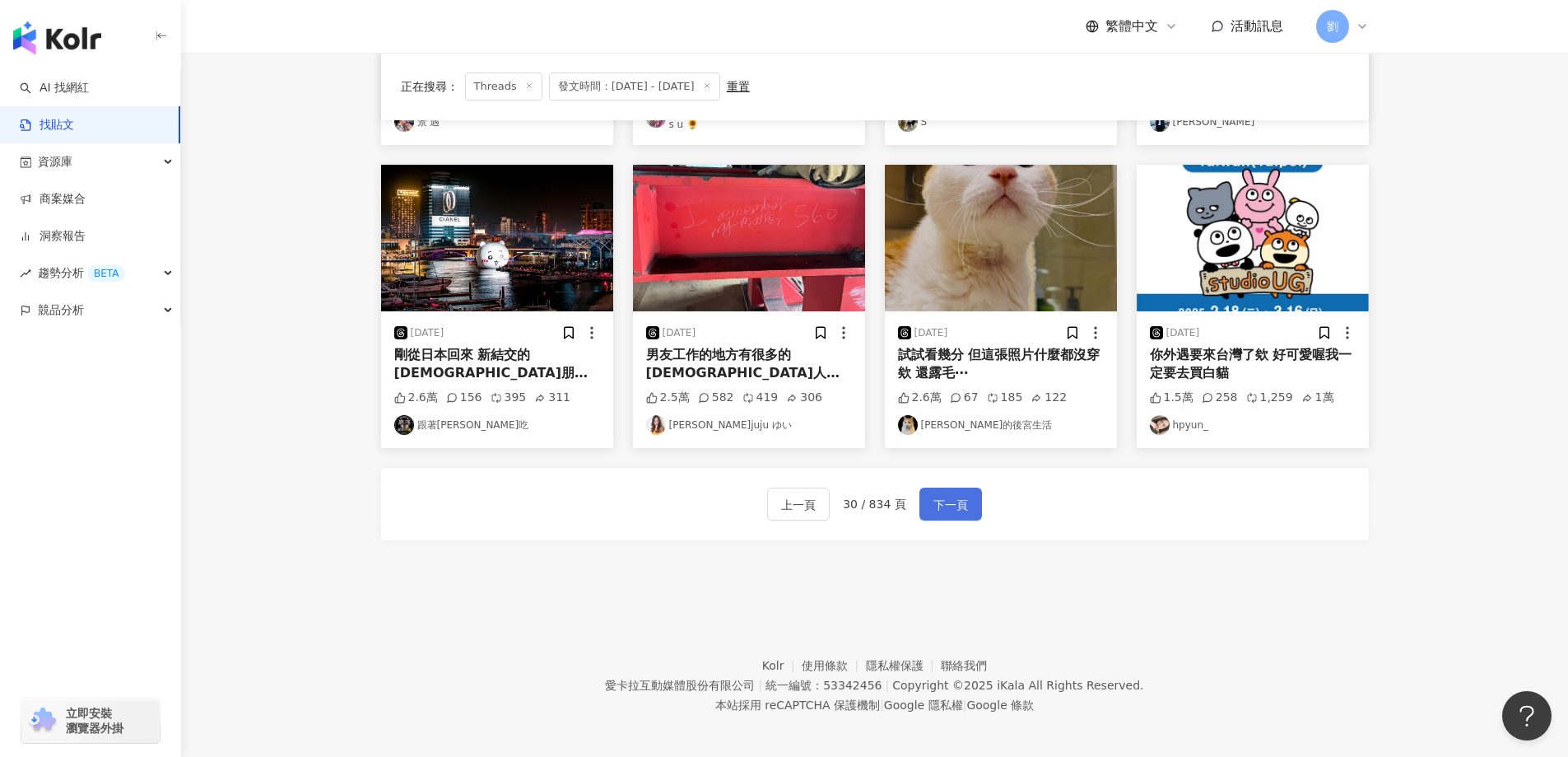
click at [943, 495] on span "下一頁" at bounding box center [950, 504] width 35 height 20
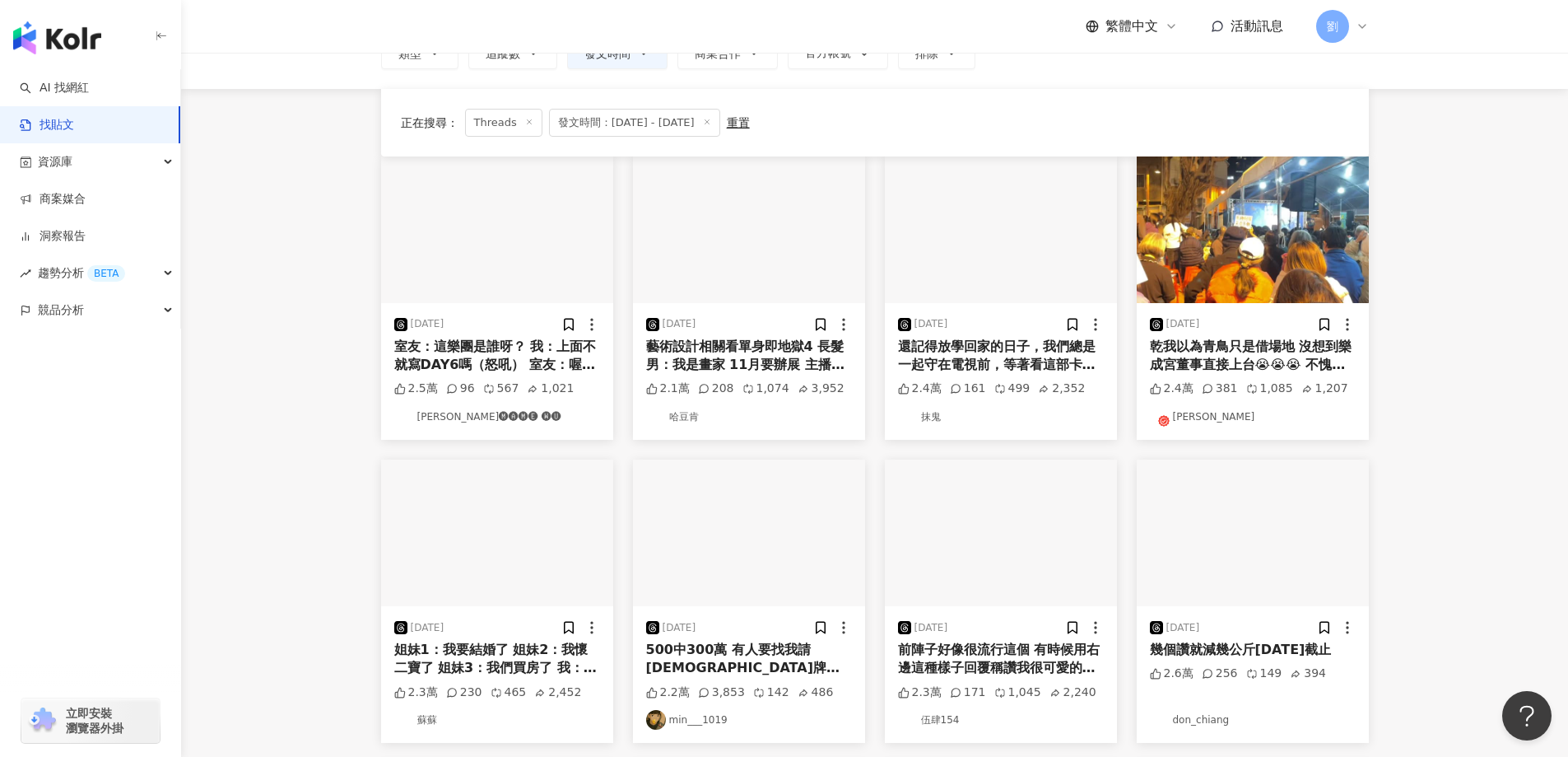
scroll to position [165, 0]
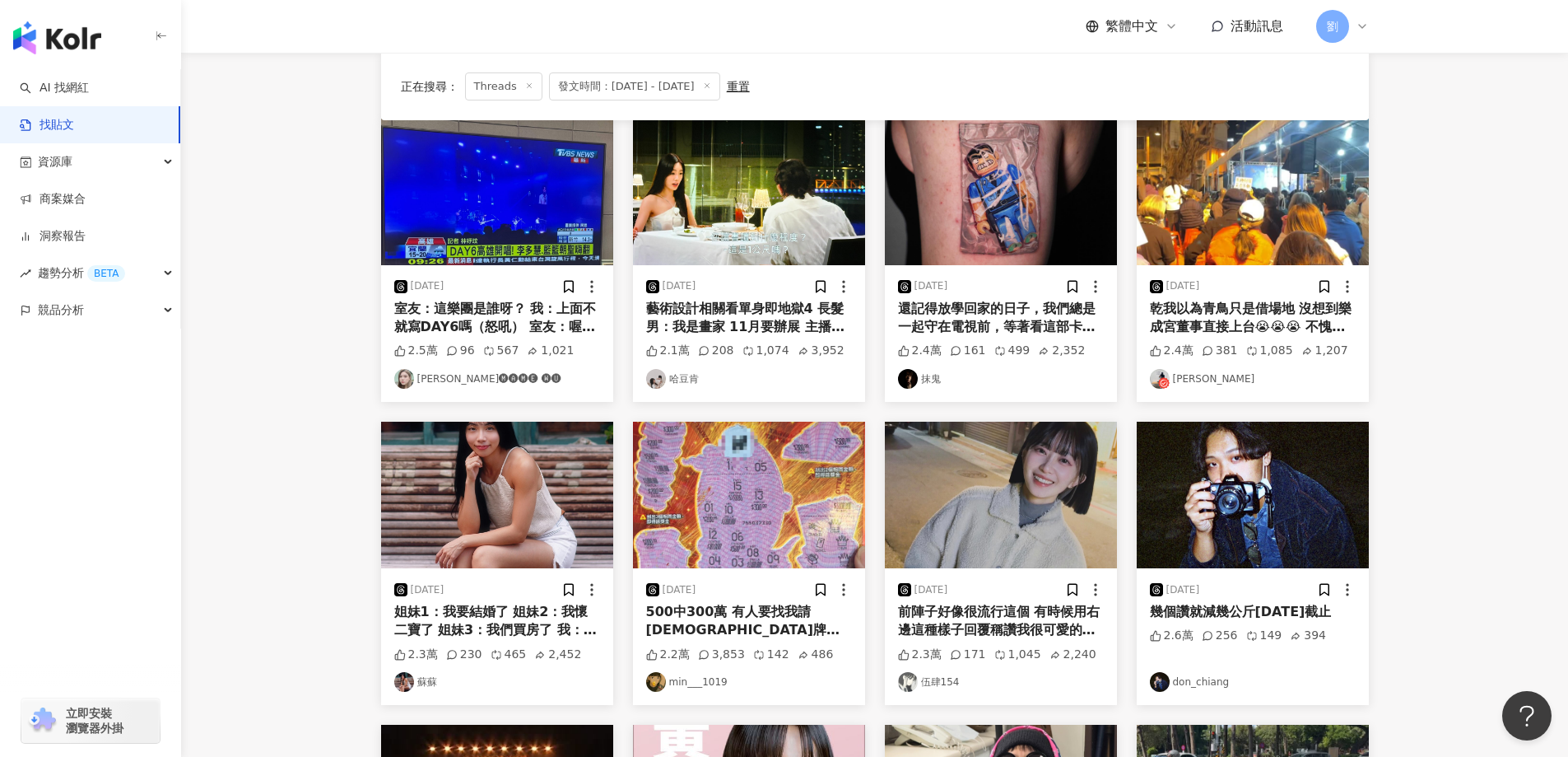
click at [994, 478] on img at bounding box center [1001, 495] width 232 height 147
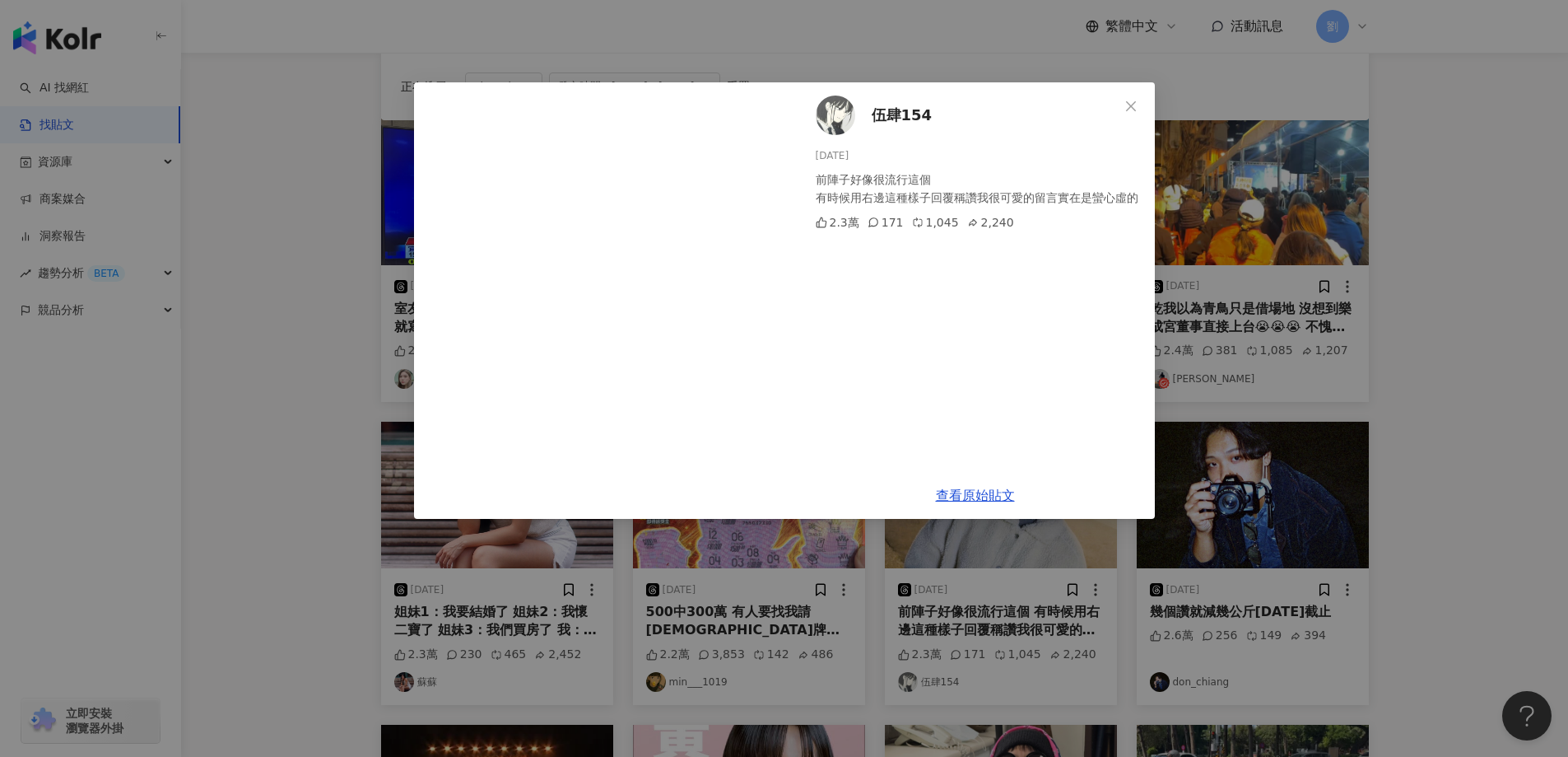
click at [1133, 97] on button "Close" at bounding box center [1131, 106] width 33 height 33
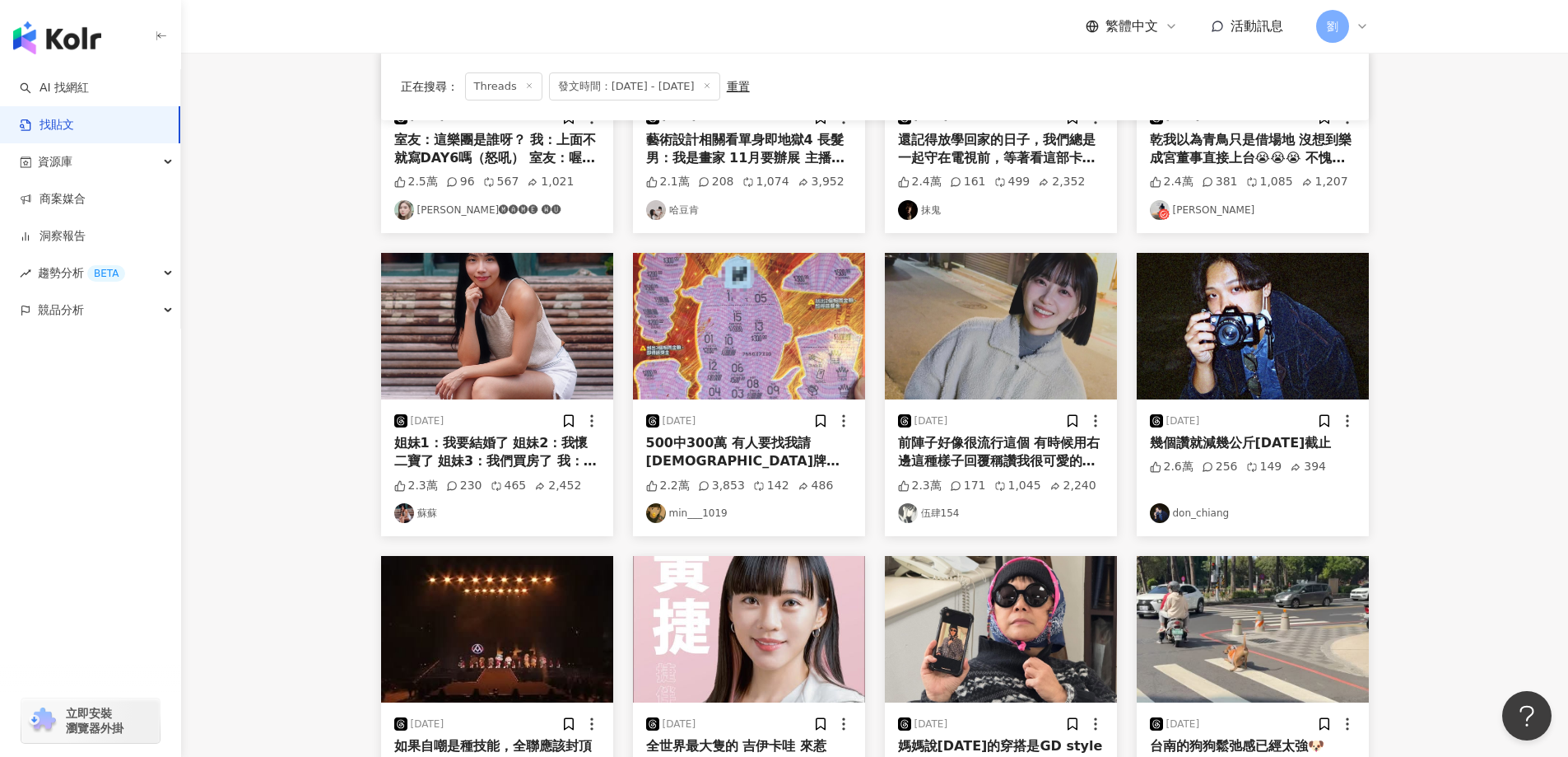
scroll to position [659, 0]
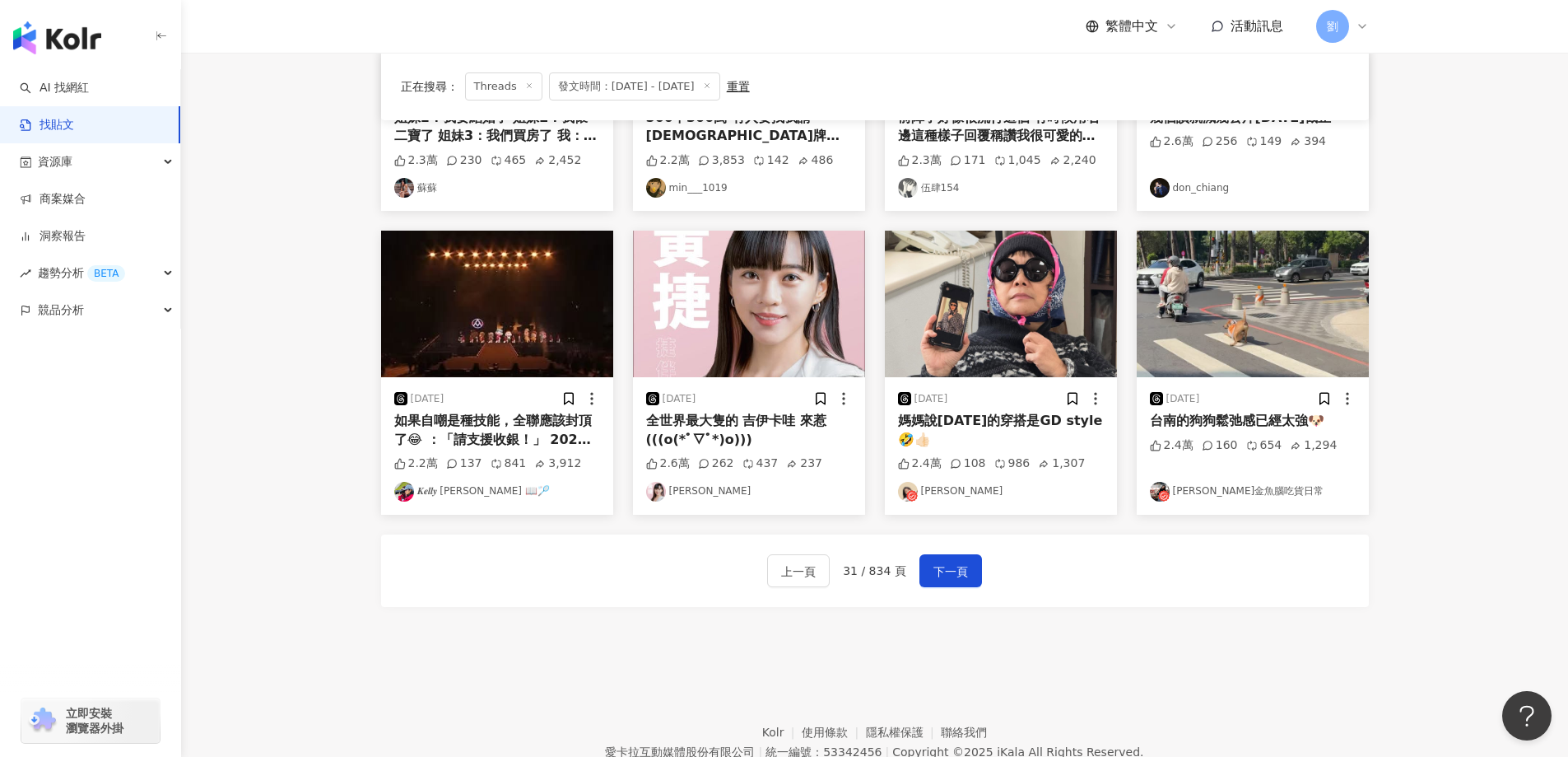
click at [1014, 322] on img at bounding box center [1001, 304] width 232 height 147
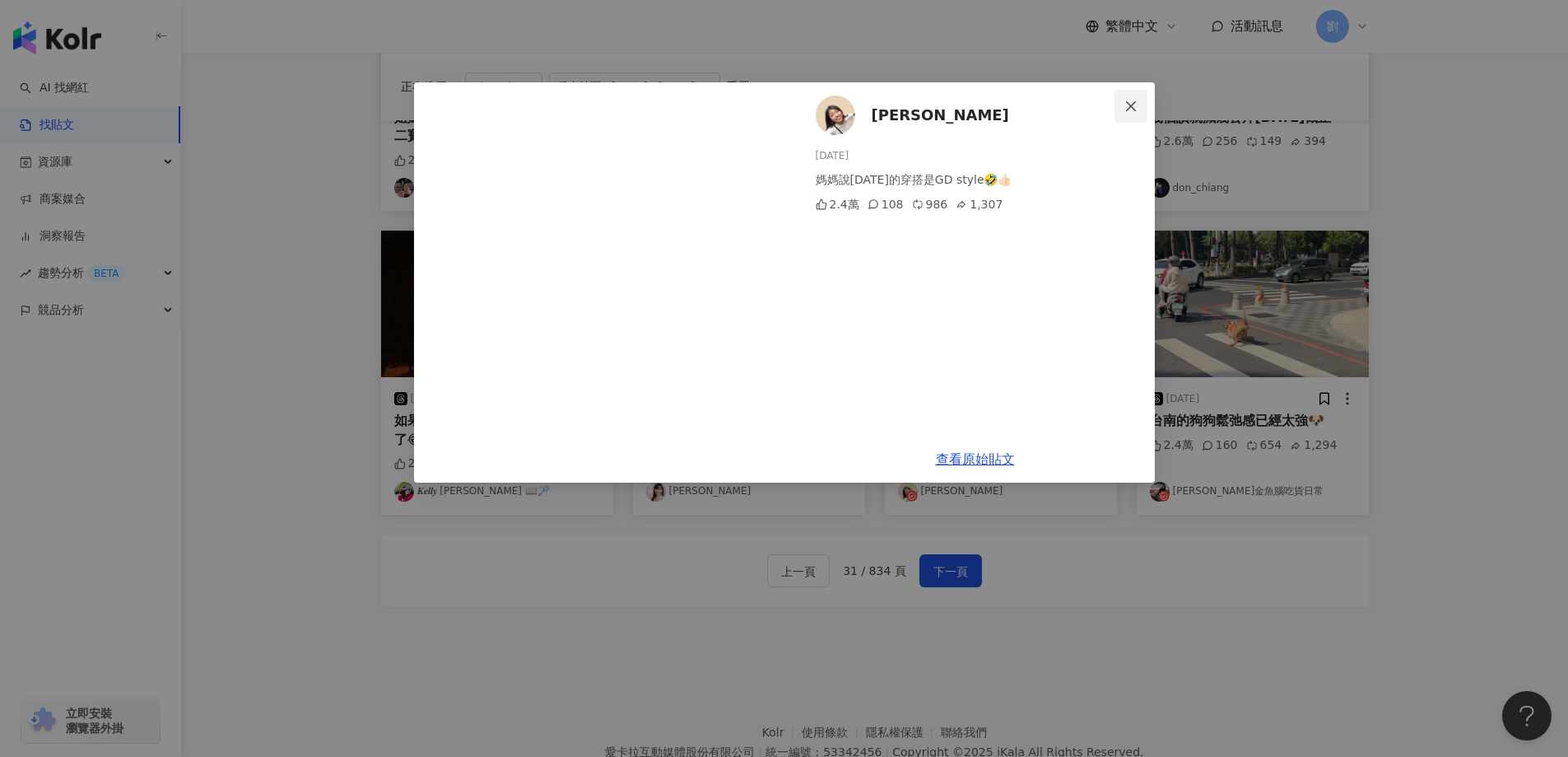
click at [1140, 102] on span "Close" at bounding box center [1131, 106] width 33 height 13
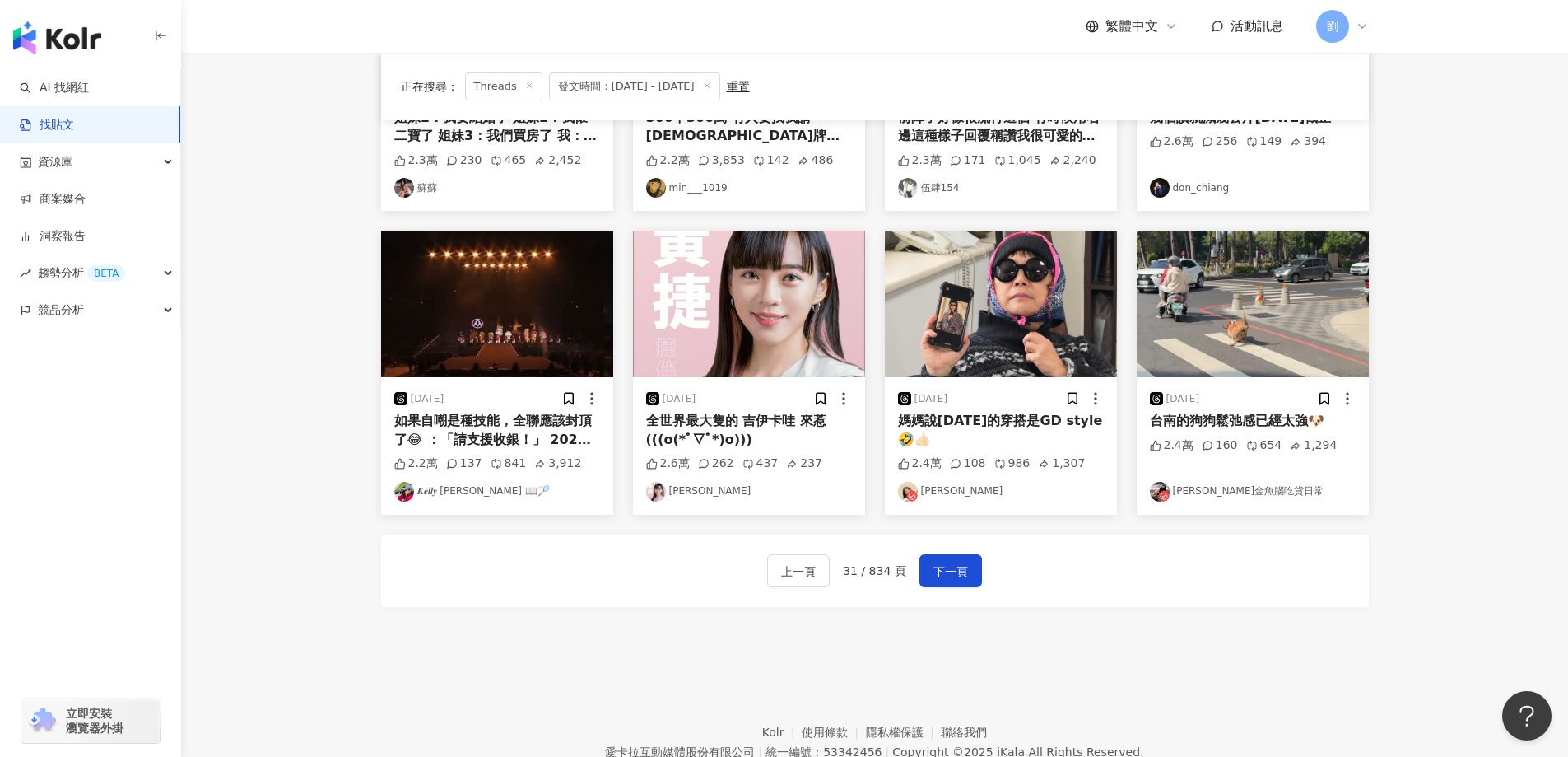
click at [933, 589] on div "上一頁 31 / 834 頁 下一頁" at bounding box center [875, 570] width 987 height 72
click at [943, 570] on span "下一頁" at bounding box center [950, 571] width 35 height 20
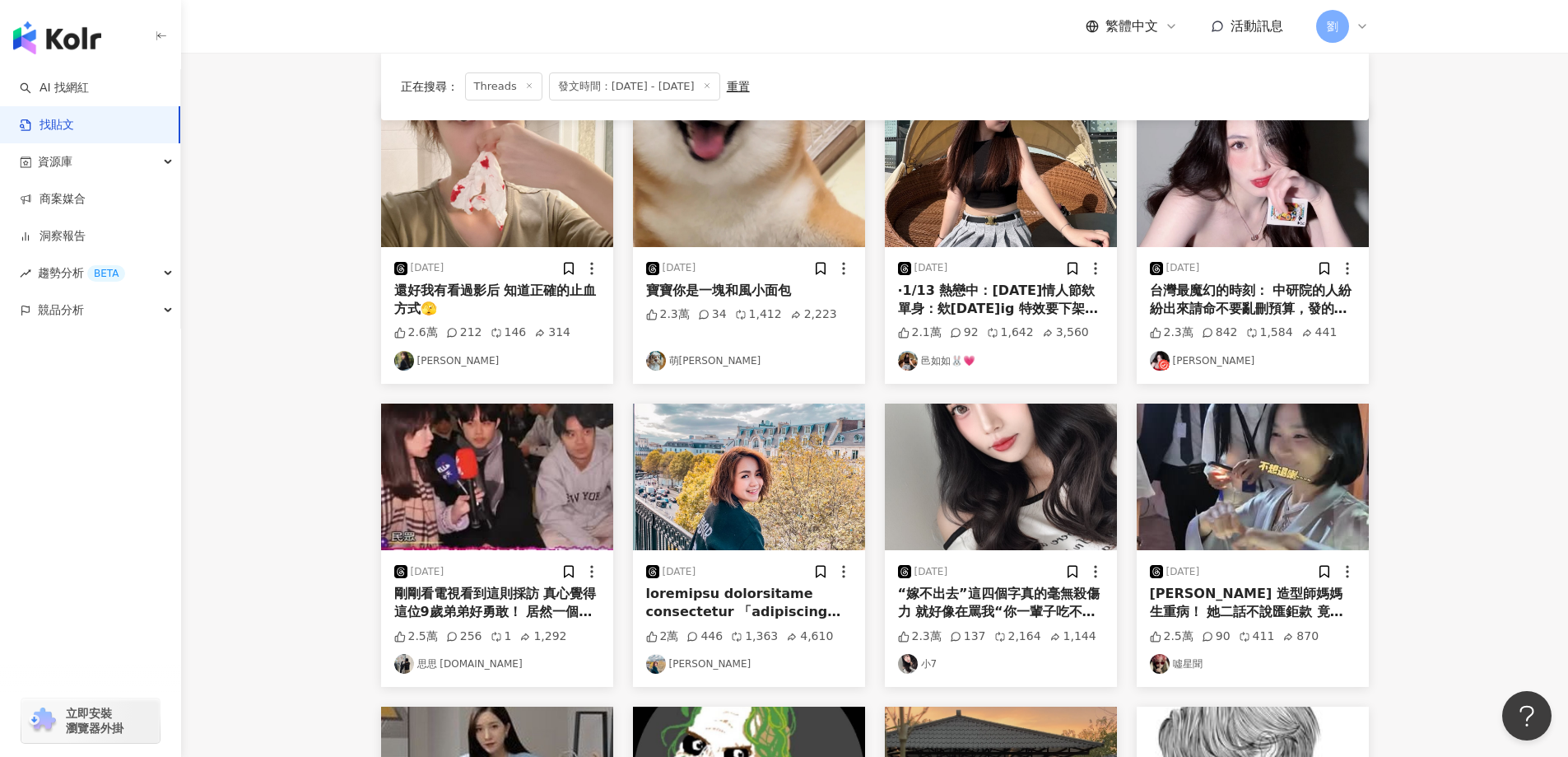
scroll to position [0, 0]
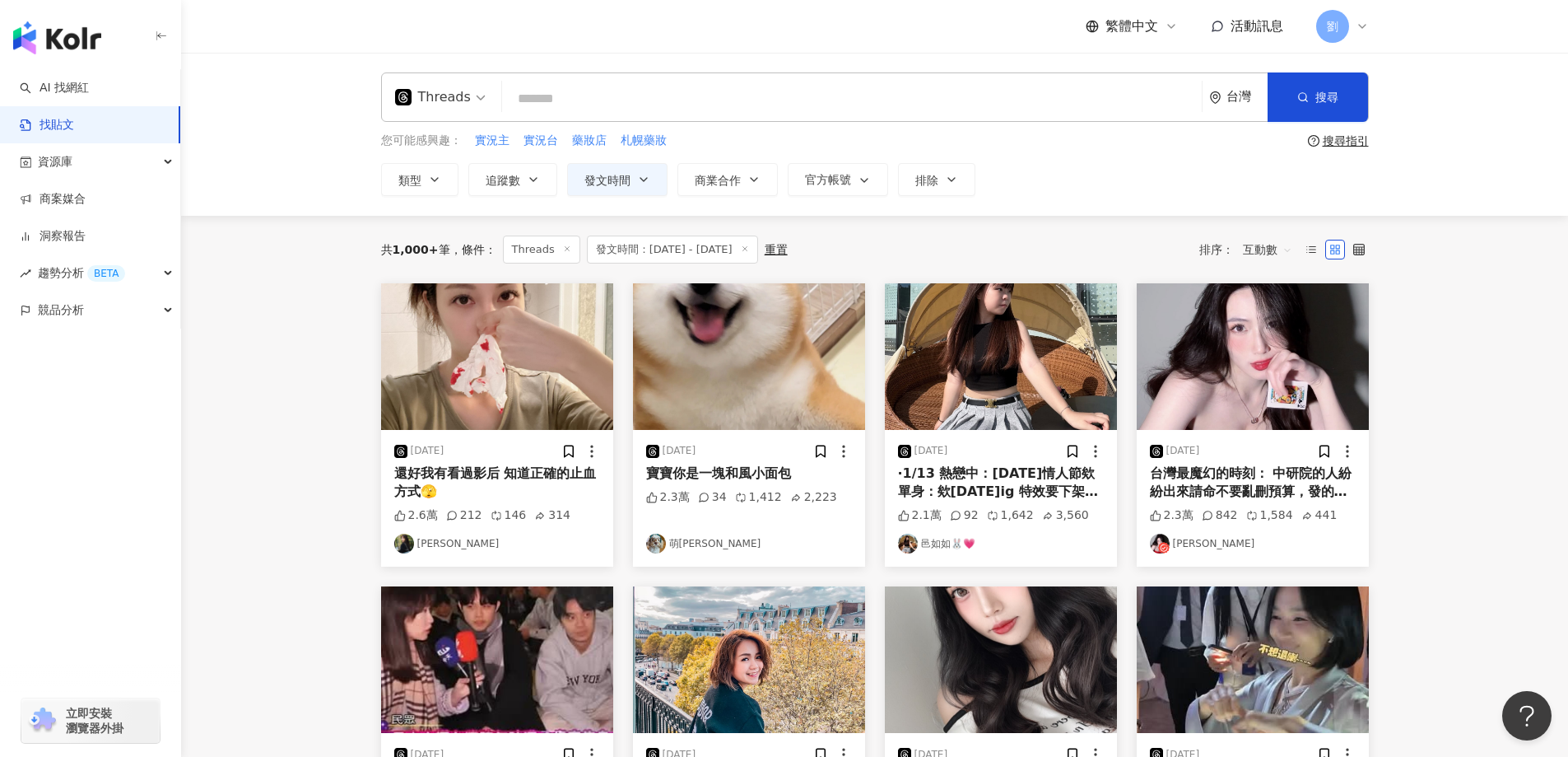
click at [742, 359] on img at bounding box center [748, 356] width 232 height 147
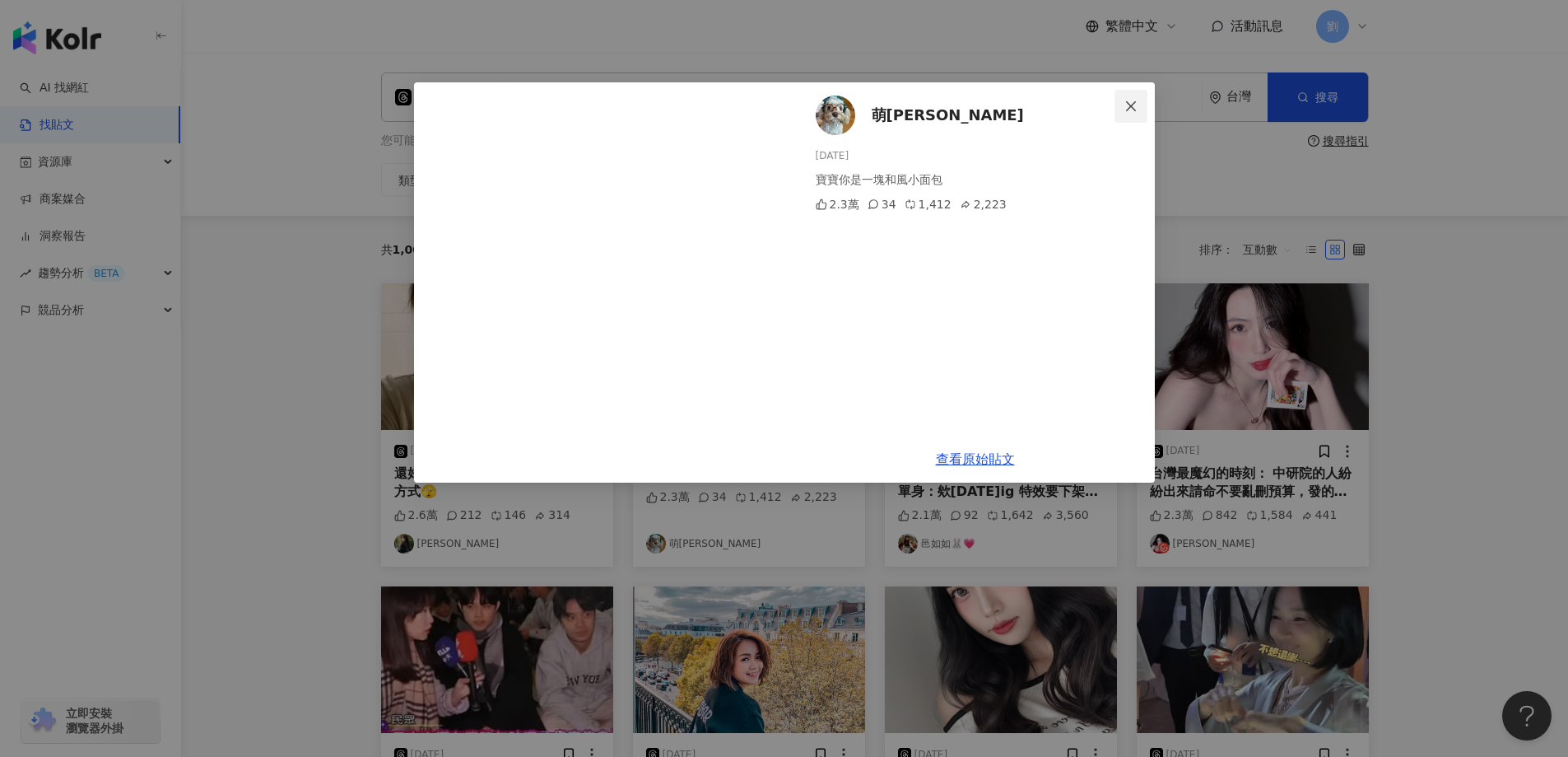
click at [1123, 97] on button "Close" at bounding box center [1131, 106] width 33 height 33
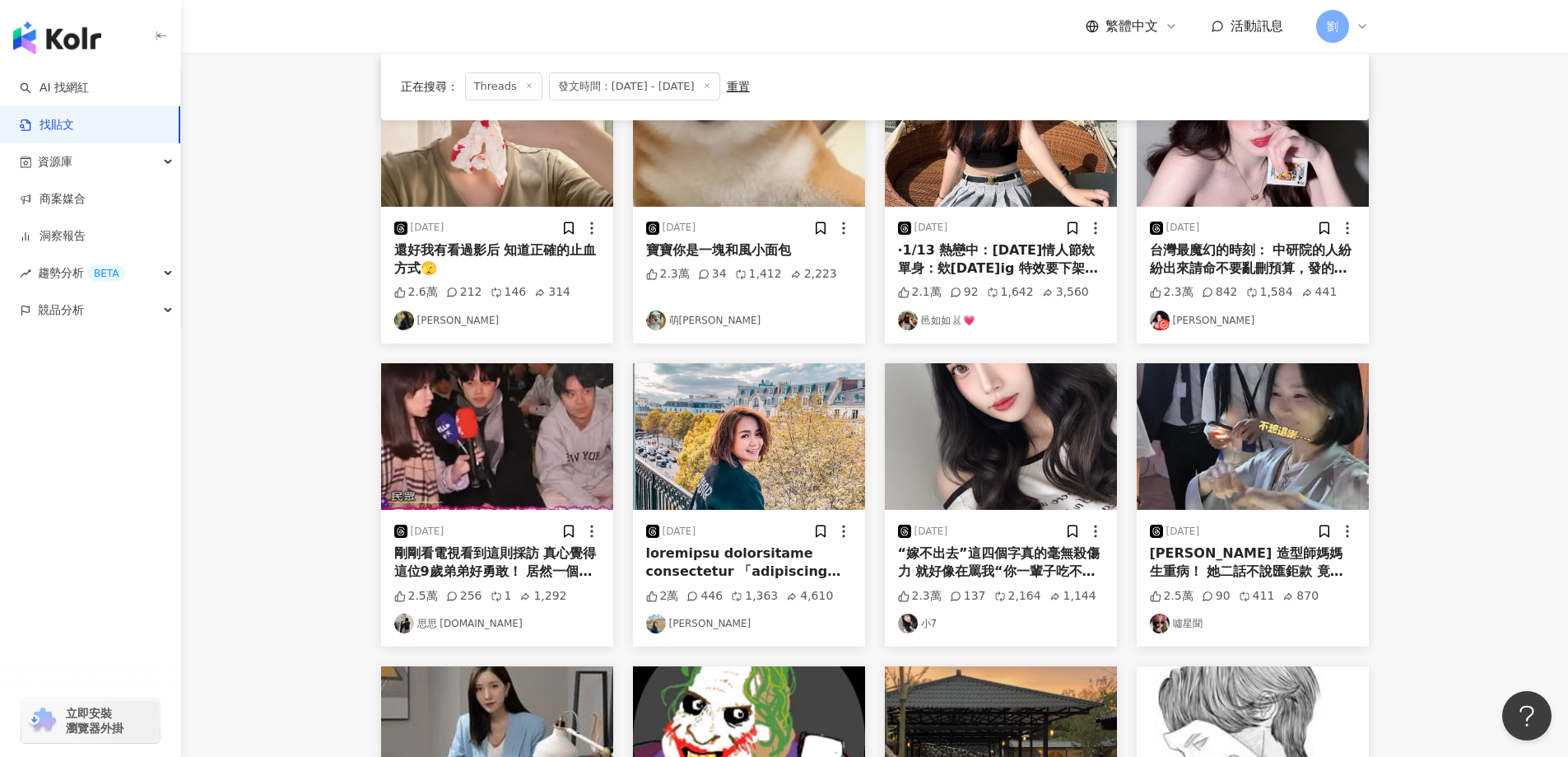
scroll to position [165, 0]
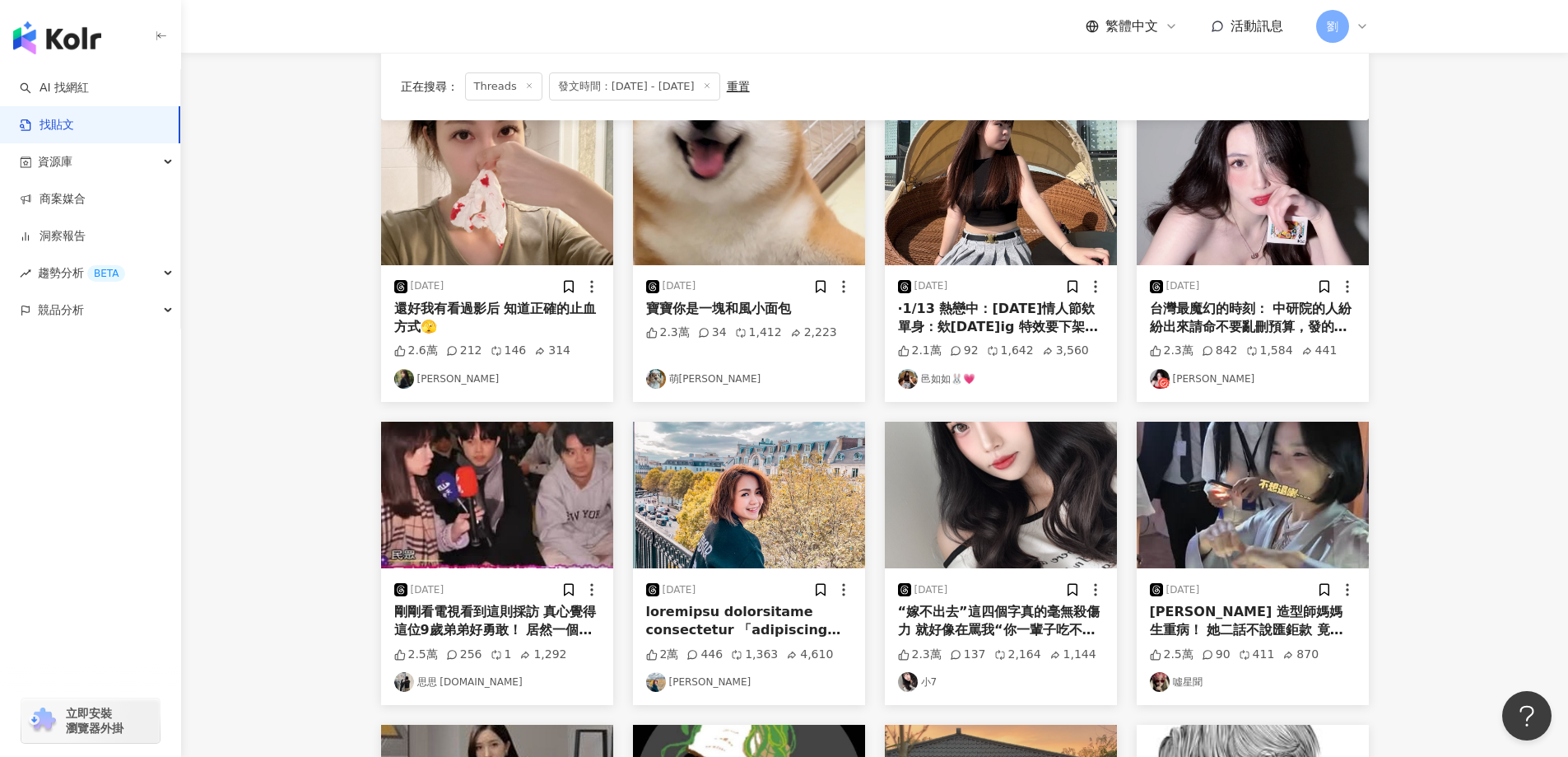
click at [987, 198] on img at bounding box center [1001, 192] width 232 height 147
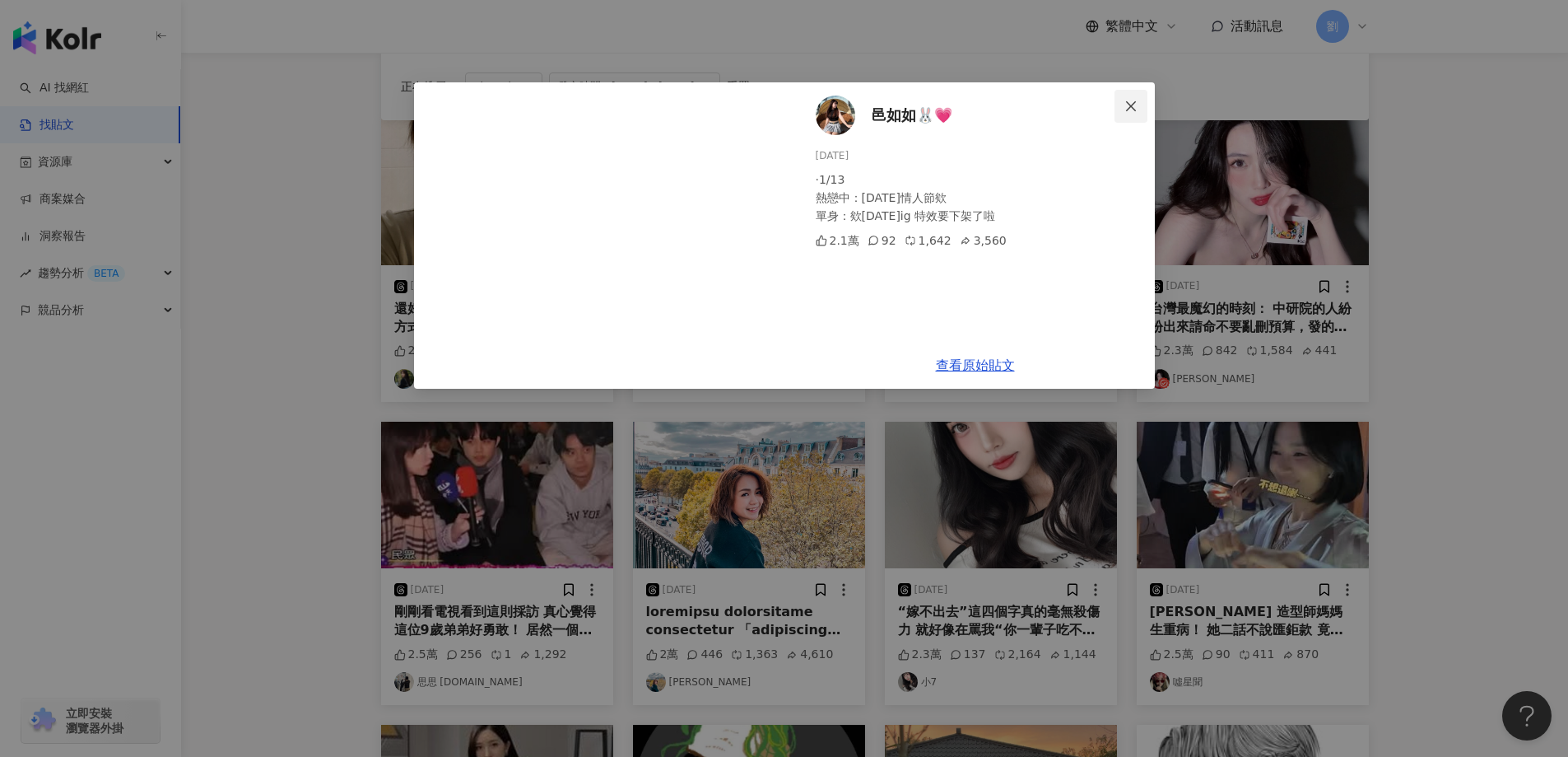
click at [1140, 102] on span "Close" at bounding box center [1131, 106] width 33 height 13
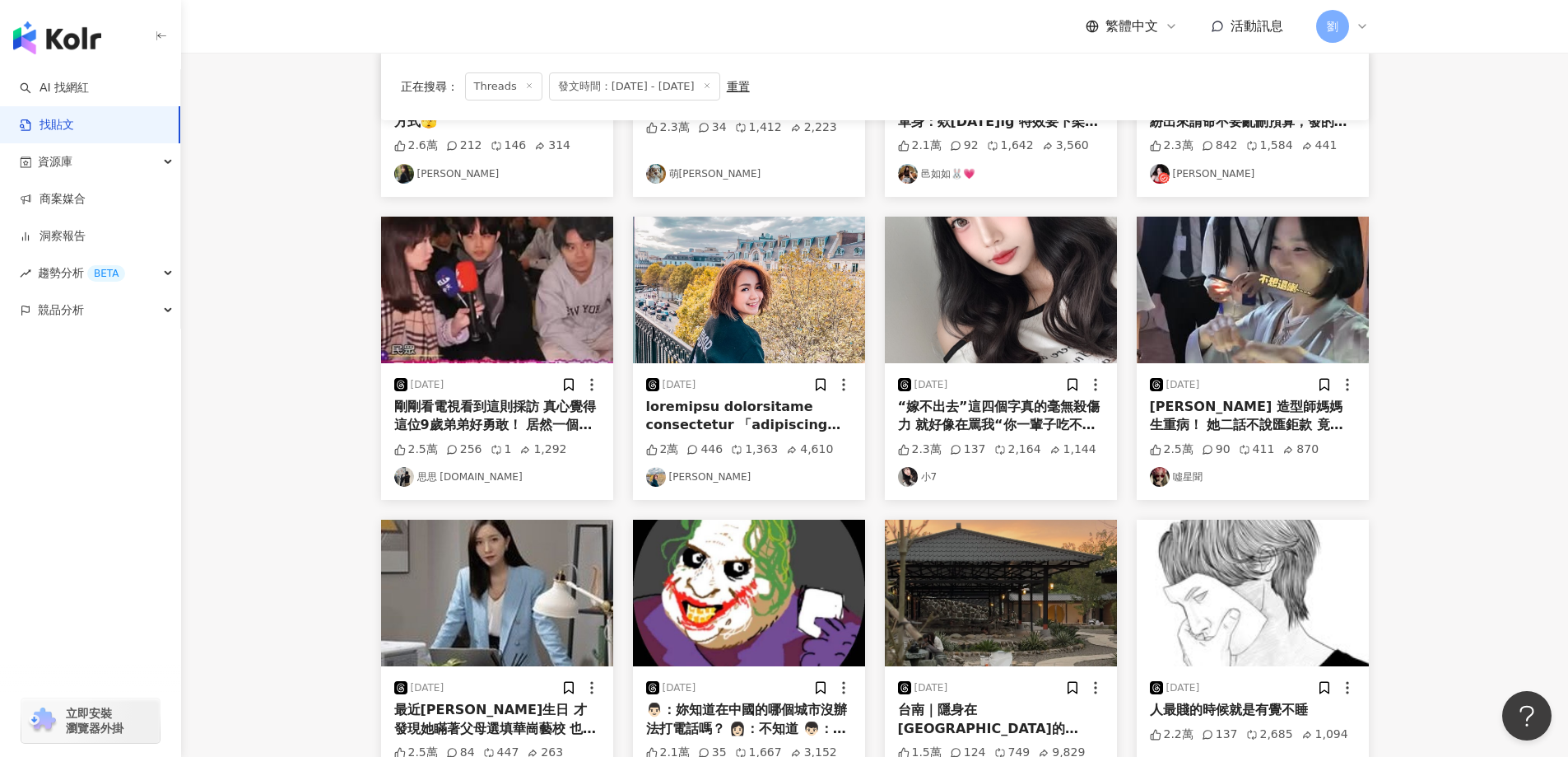
scroll to position [329, 0]
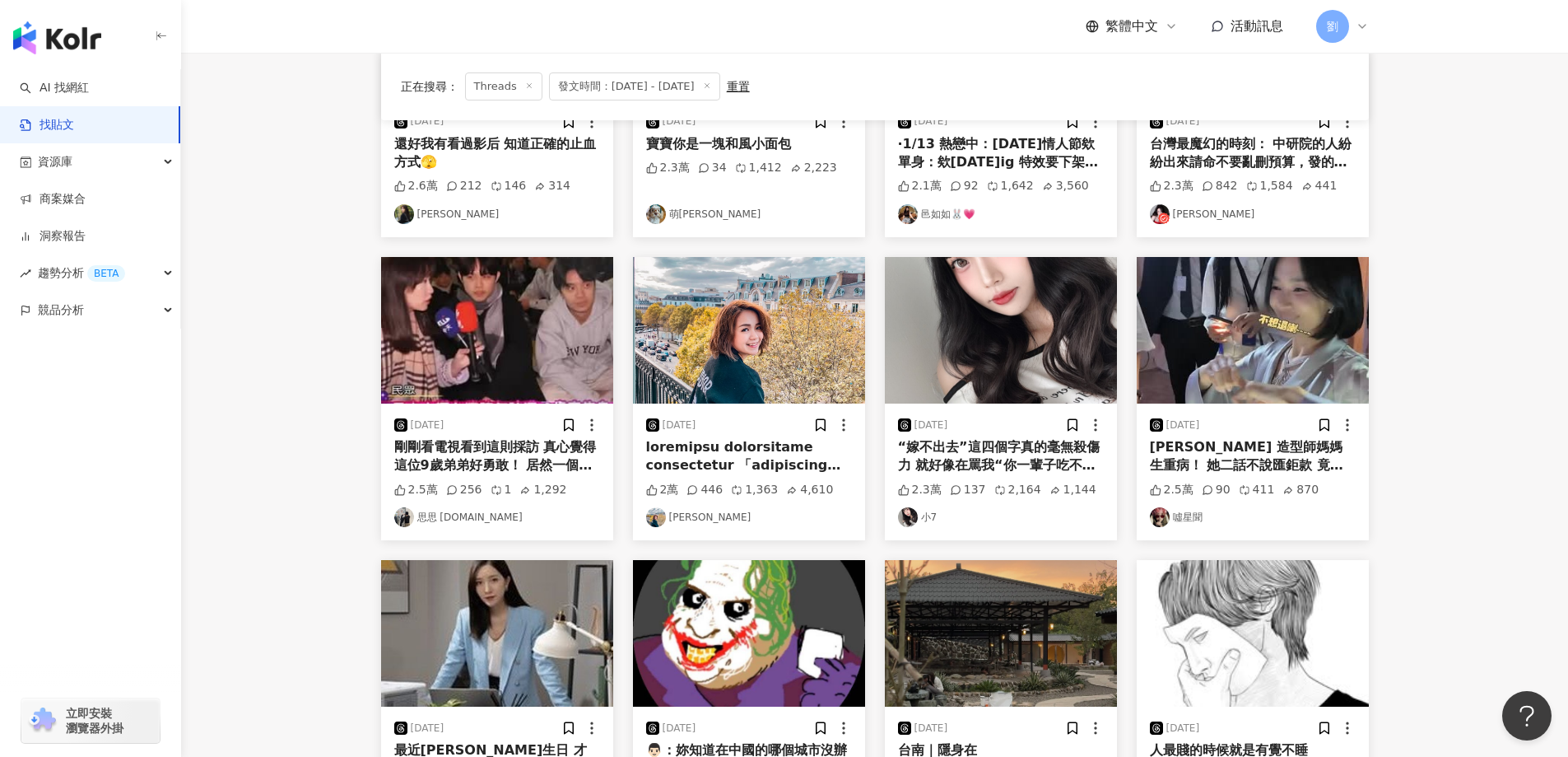
click at [535, 345] on img at bounding box center [496, 330] width 232 height 147
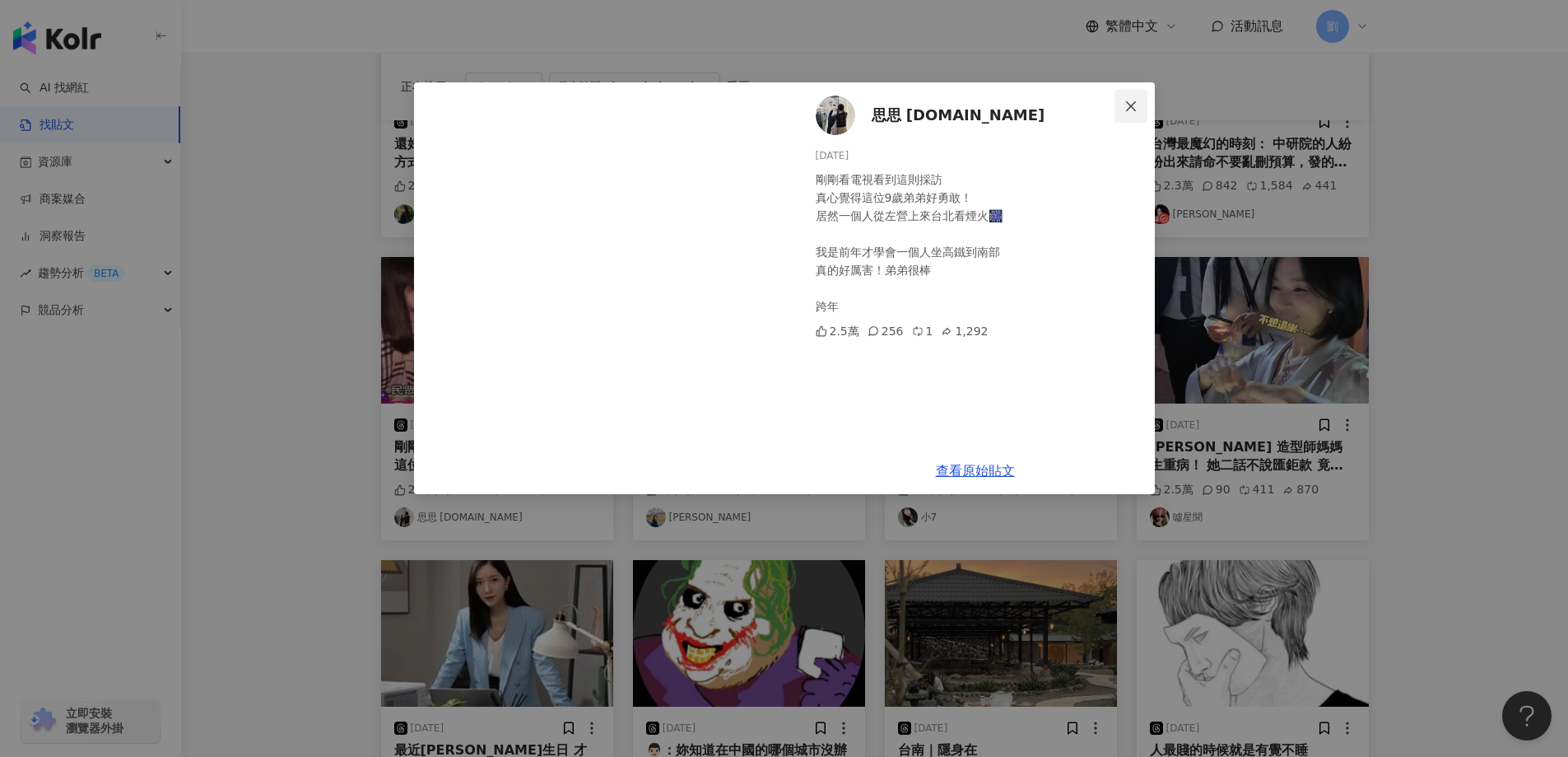
click at [1133, 109] on icon "close" at bounding box center [1131, 106] width 13 height 13
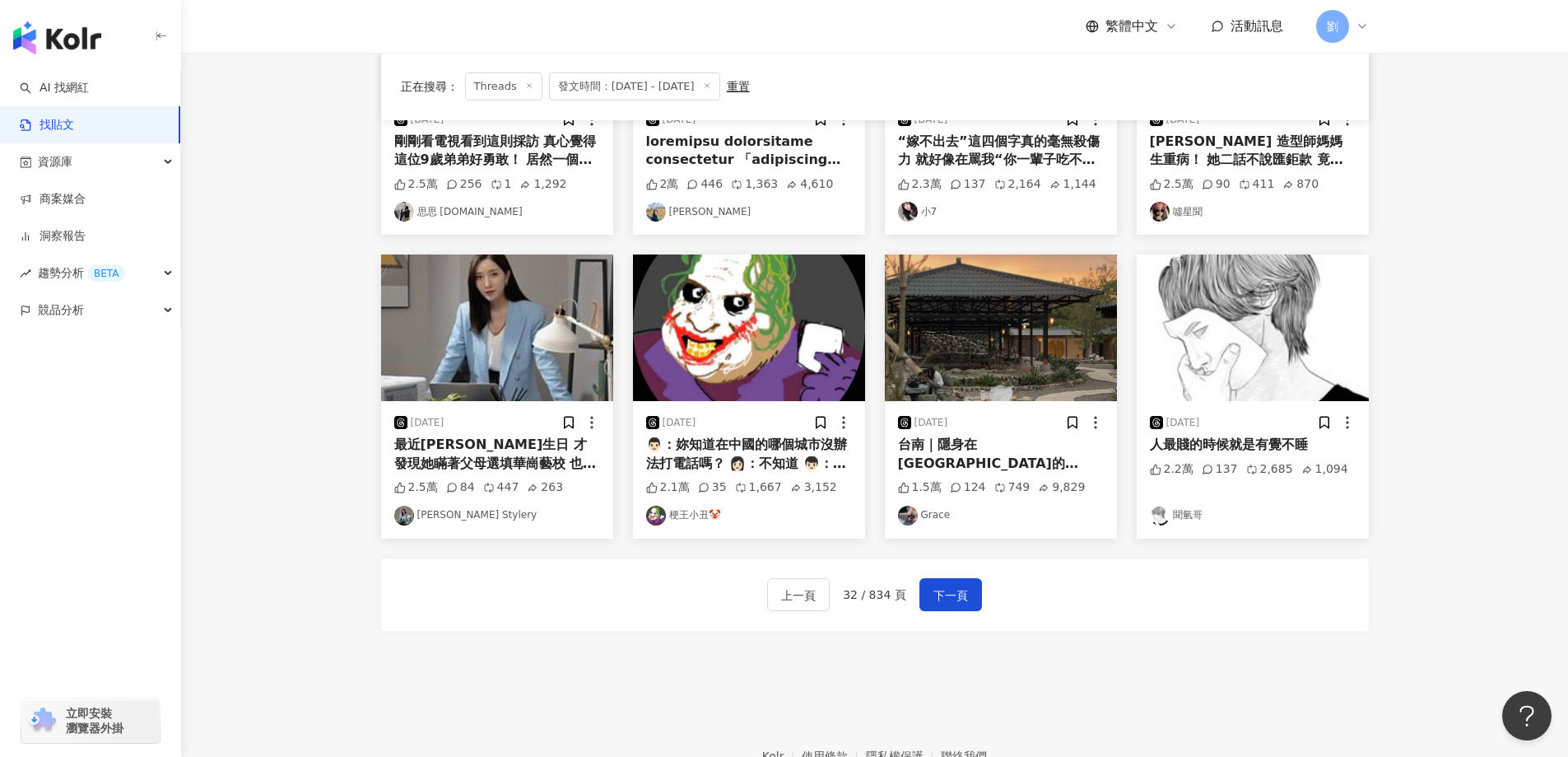
scroll to position [659, 0]
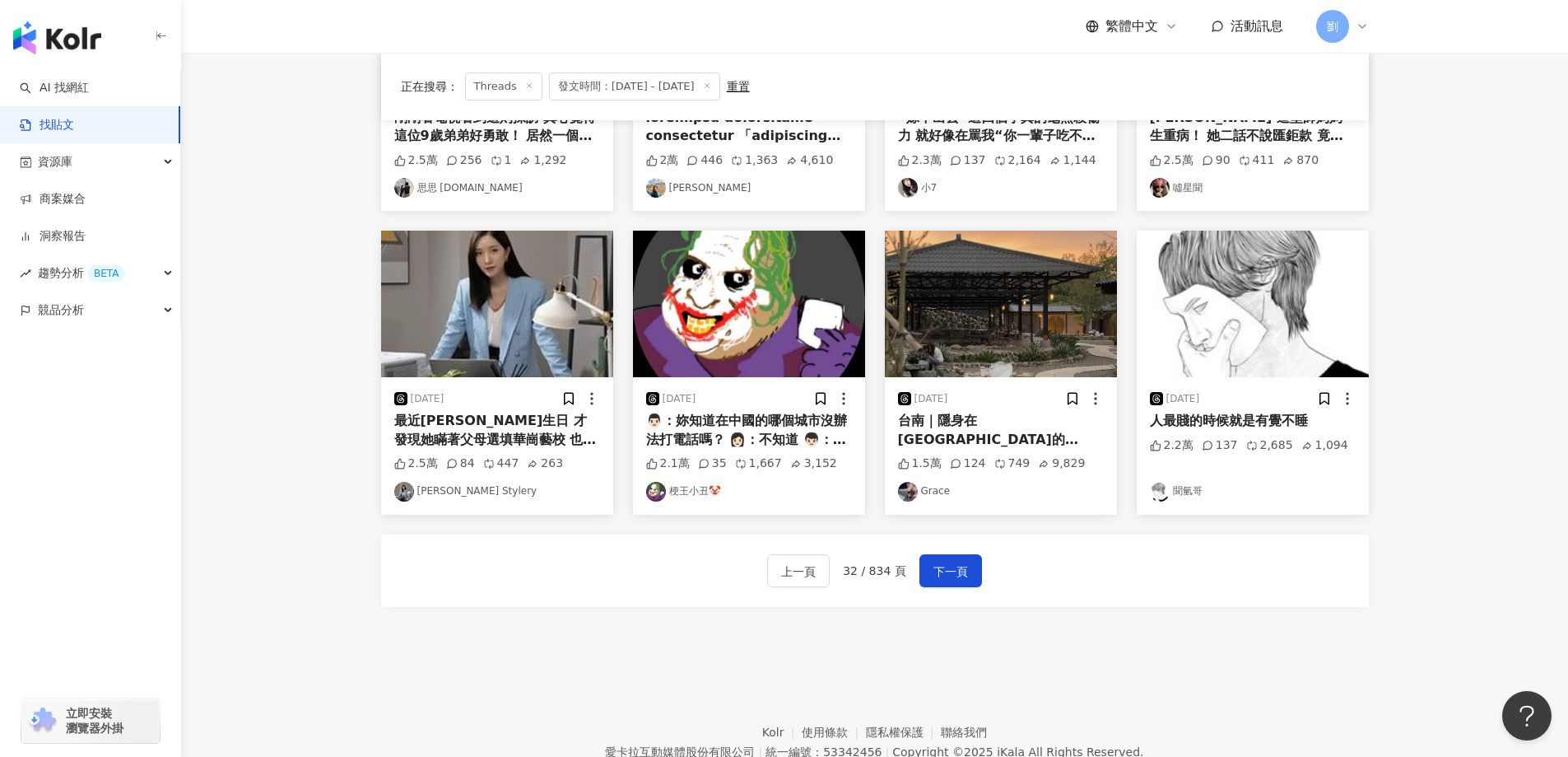
click at [762, 276] on img at bounding box center [748, 304] width 232 height 147
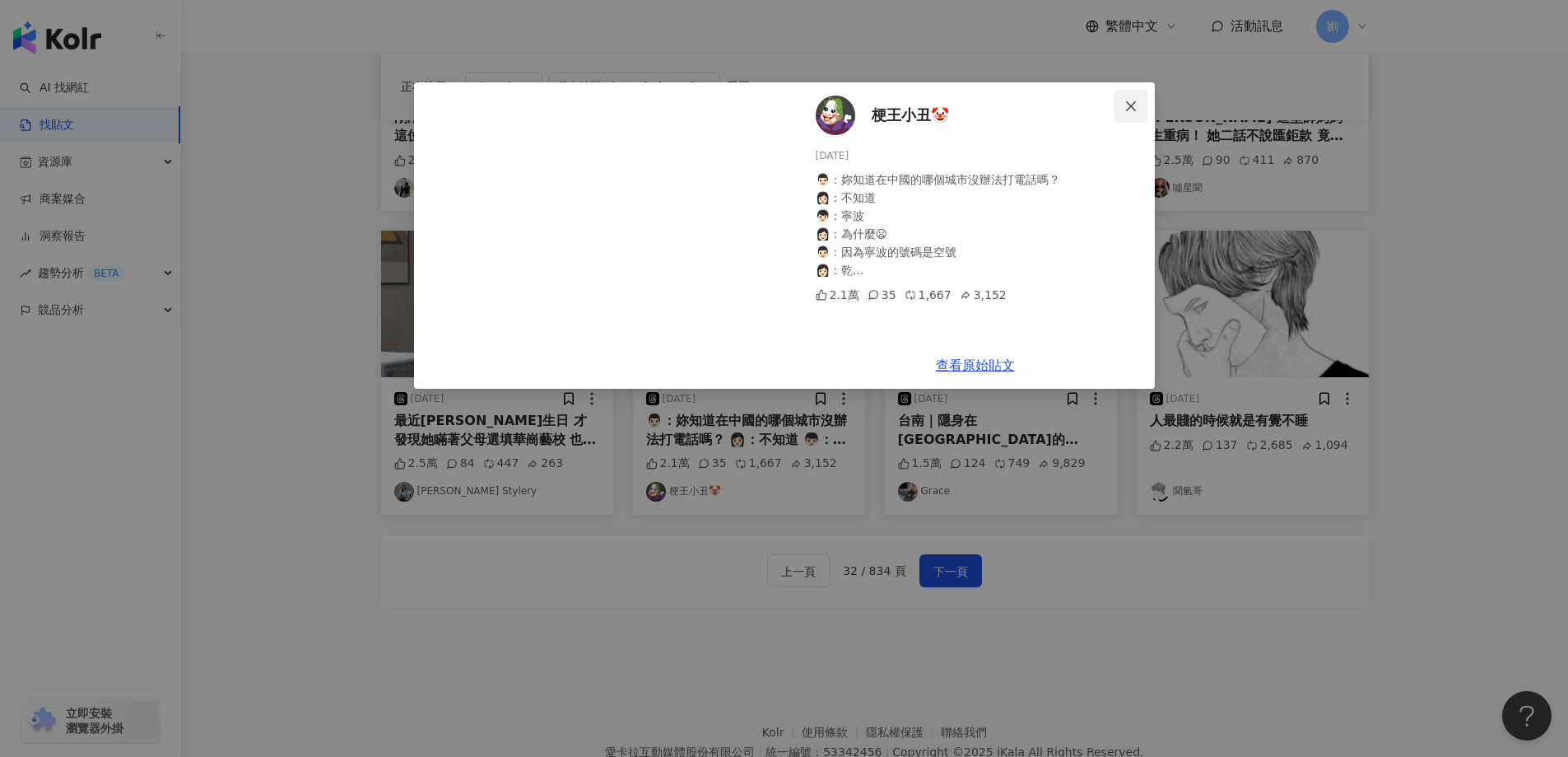
click at [1129, 102] on icon "close" at bounding box center [1131, 106] width 13 height 13
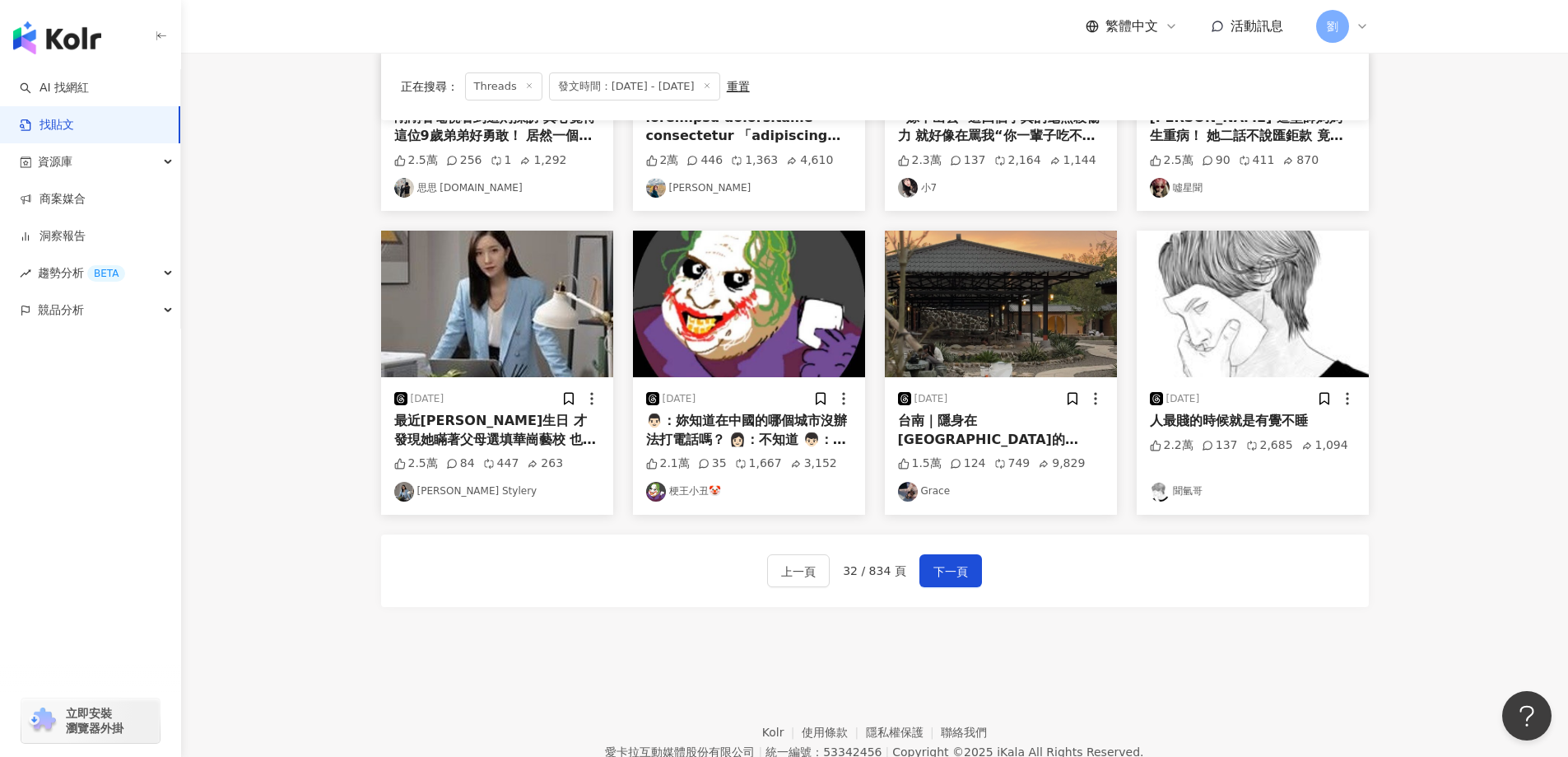
click at [1276, 265] on img at bounding box center [1252, 304] width 232 height 147
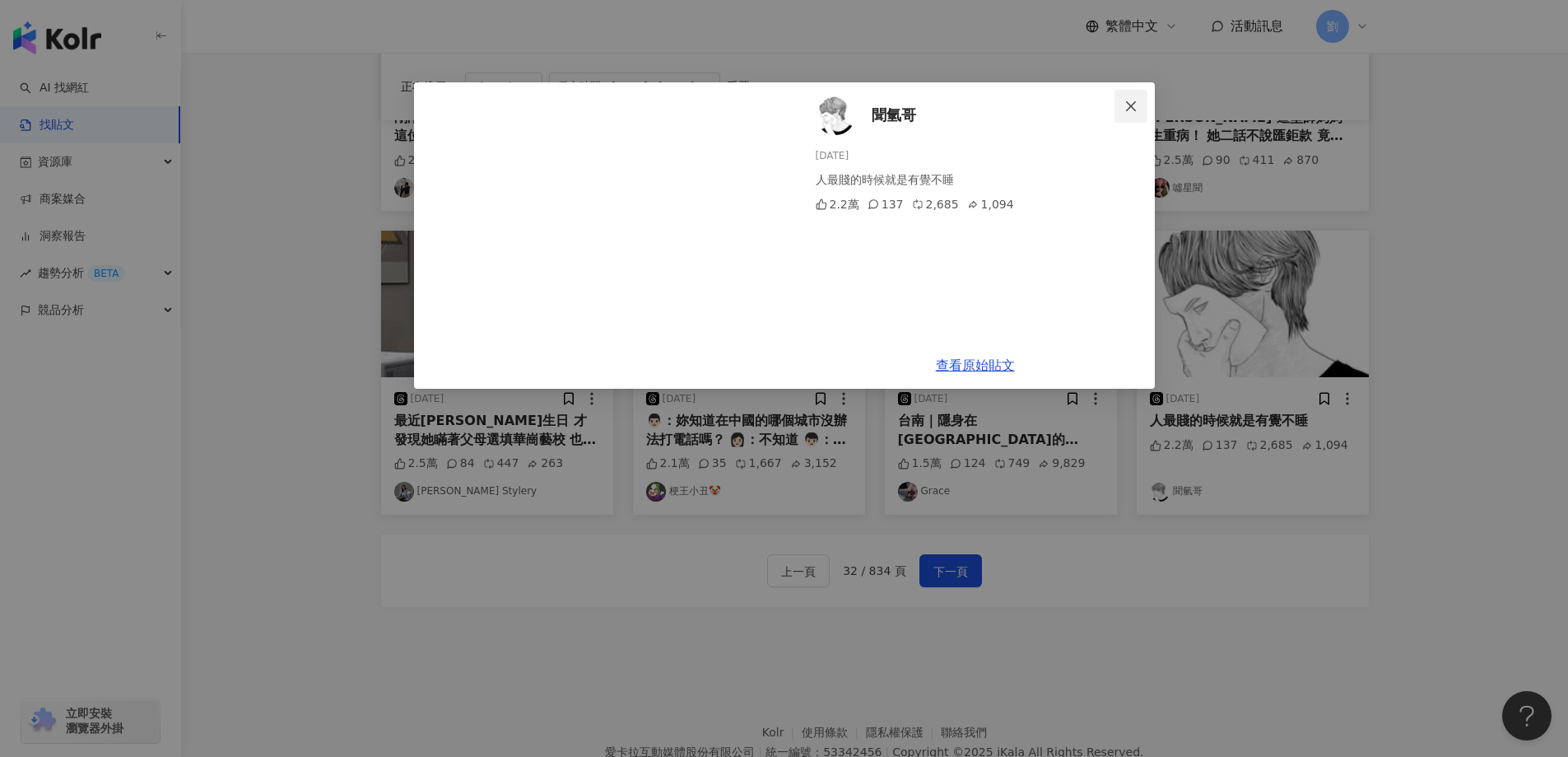
click at [1130, 108] on icon "close" at bounding box center [1131, 106] width 13 height 13
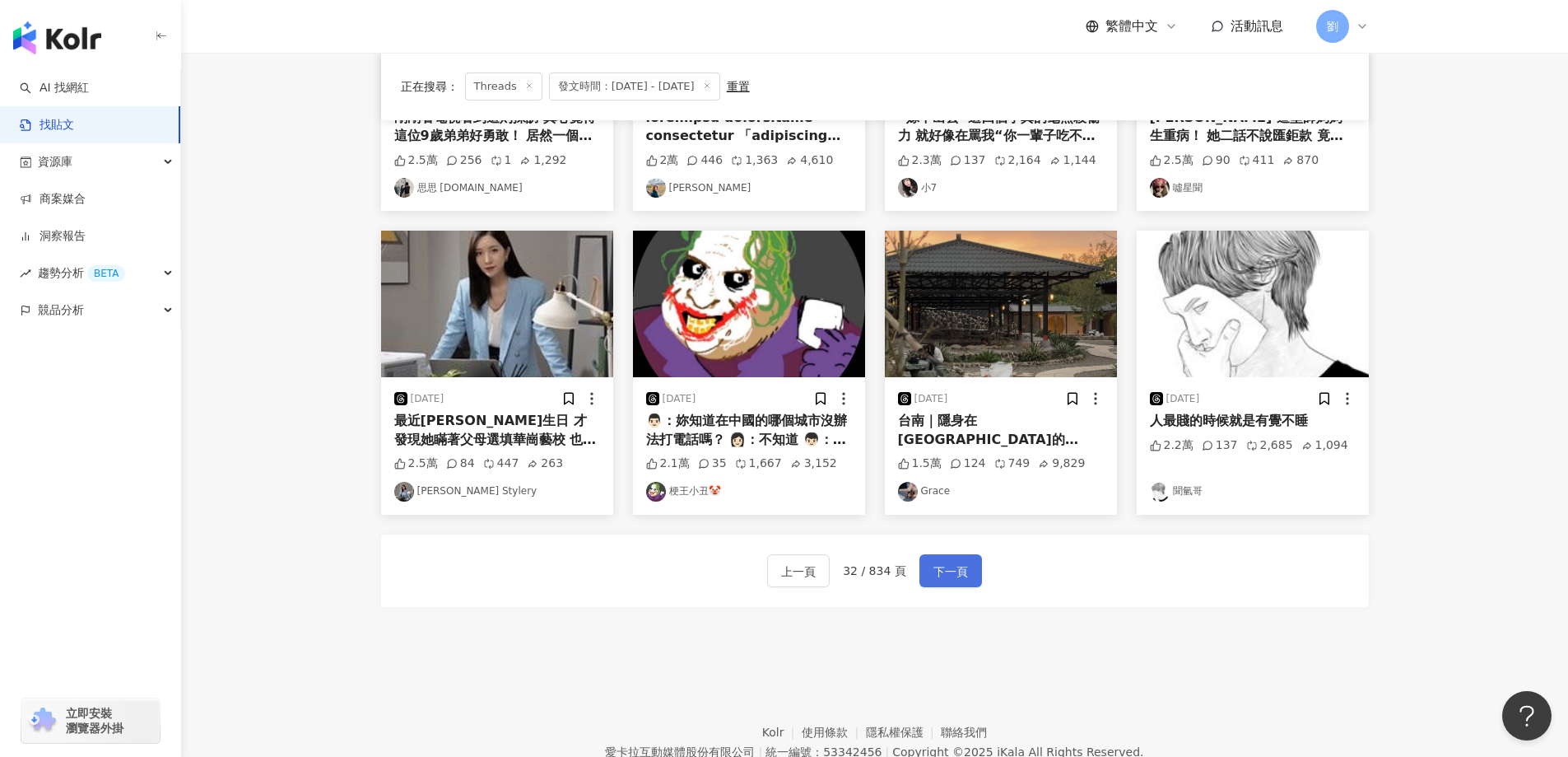
click at [944, 570] on span "下一頁" at bounding box center [950, 571] width 35 height 20
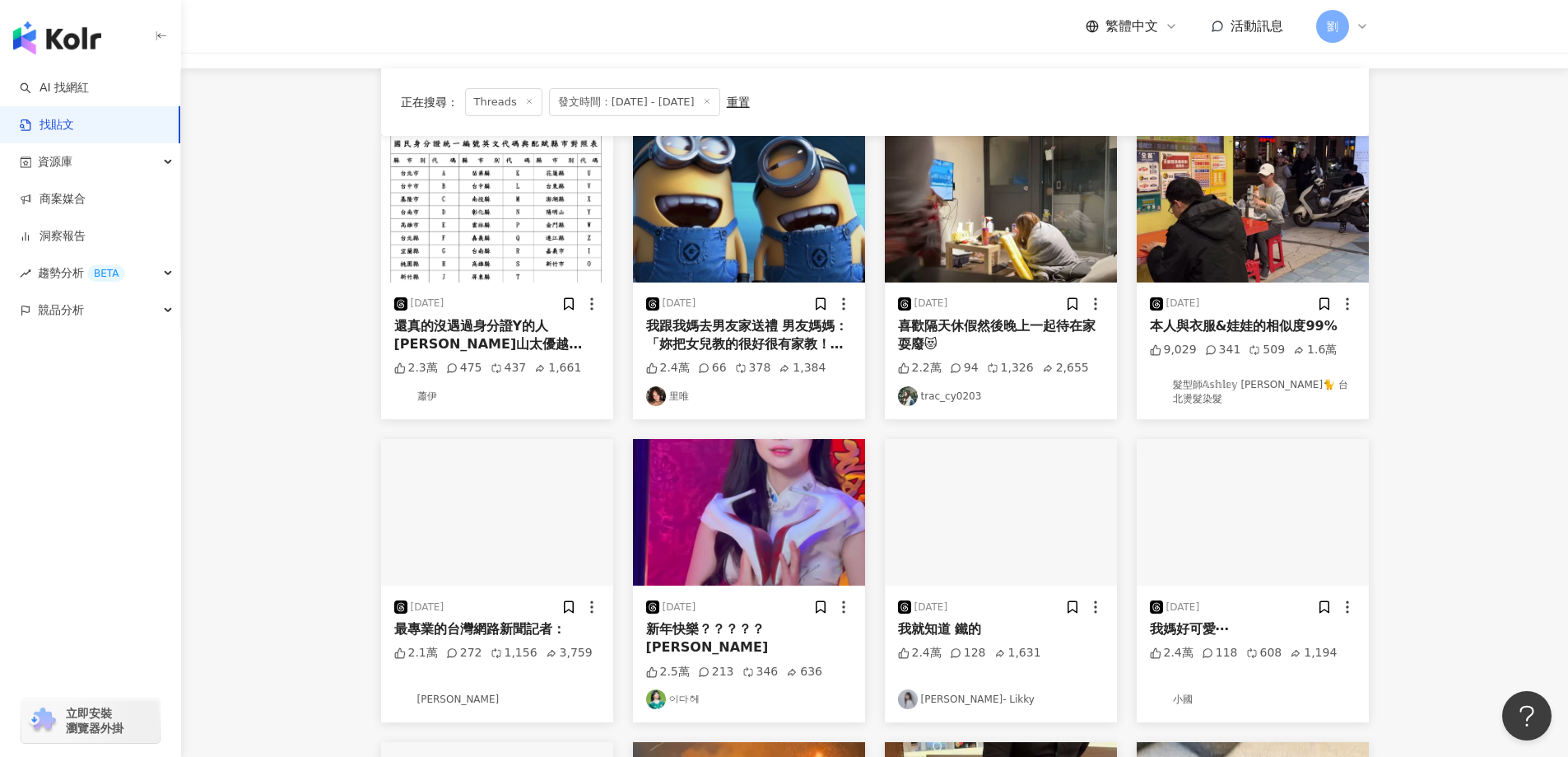
scroll to position [146, 0]
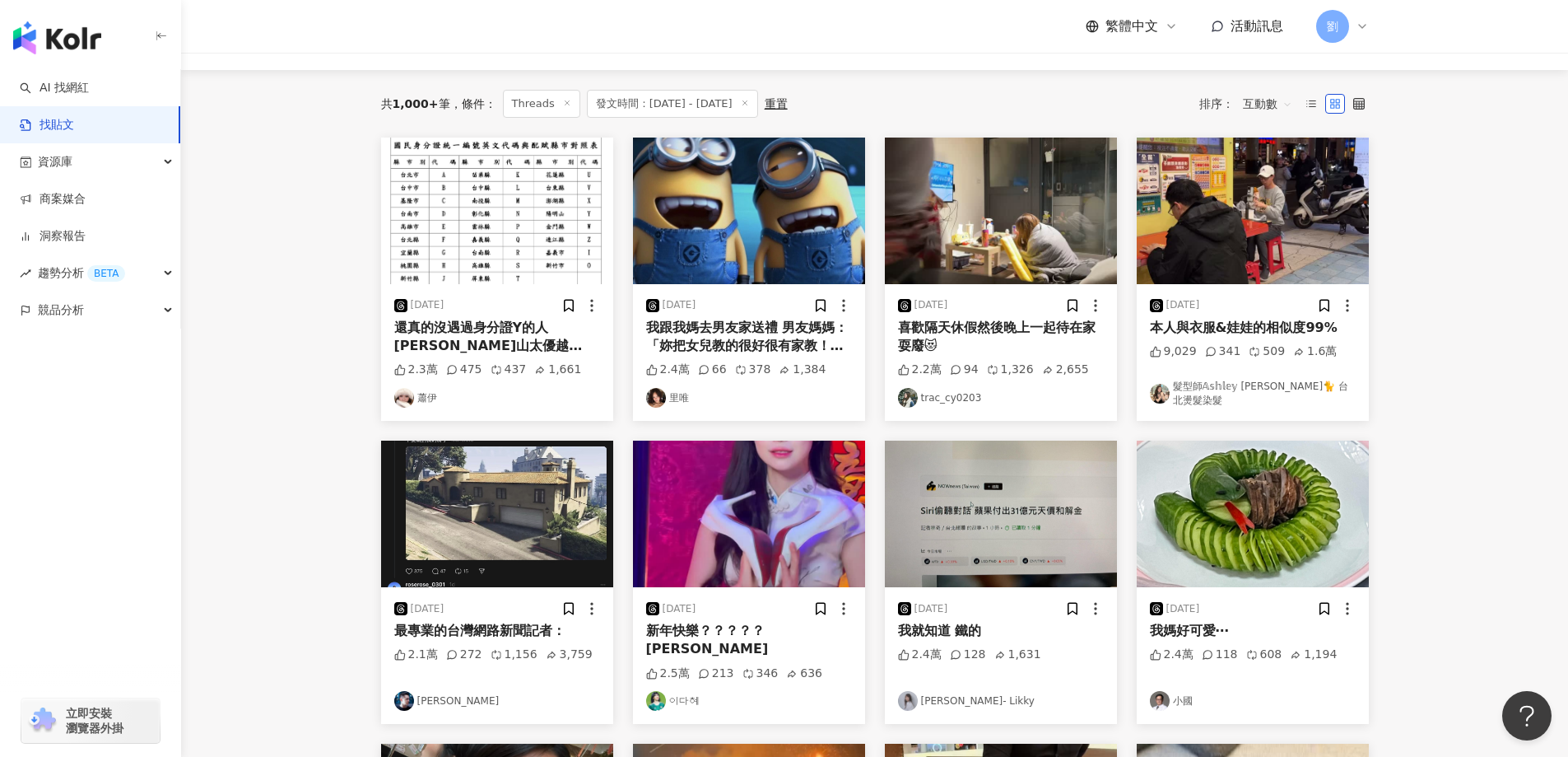
click at [799, 213] on img at bounding box center [748, 210] width 232 height 147
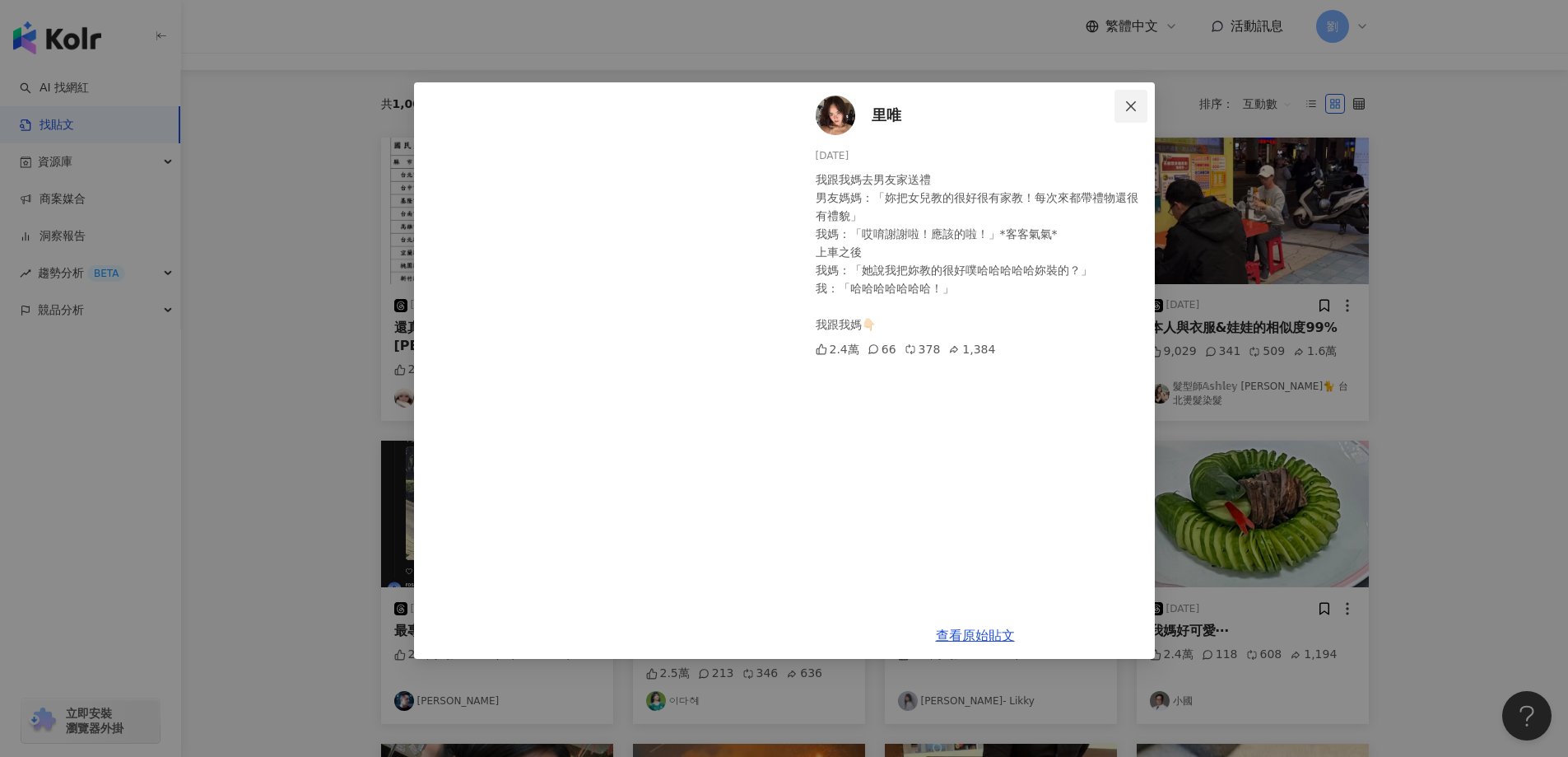
click at [1136, 108] on icon "close" at bounding box center [1131, 106] width 13 height 13
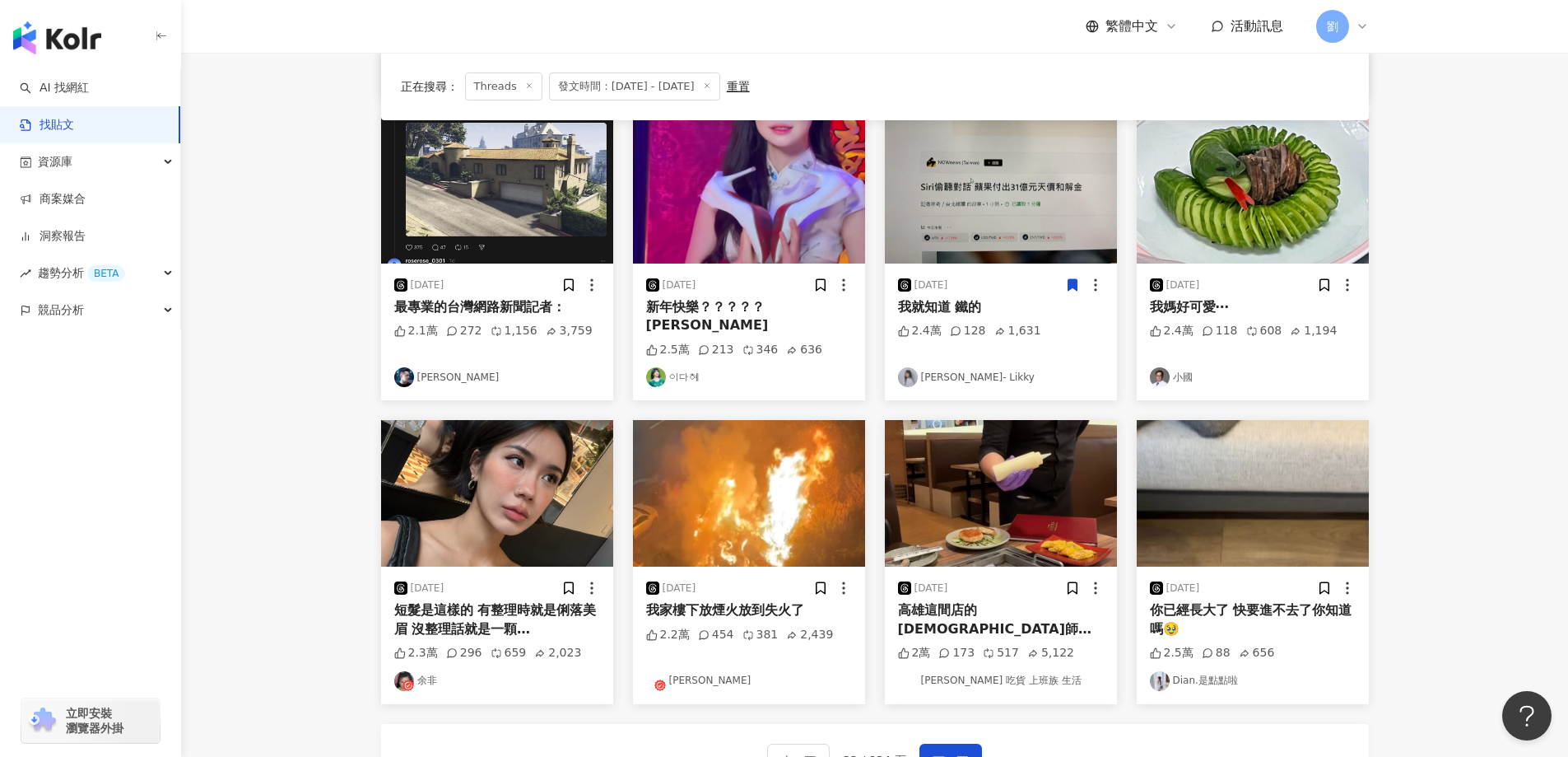
scroll to position [475, 0]
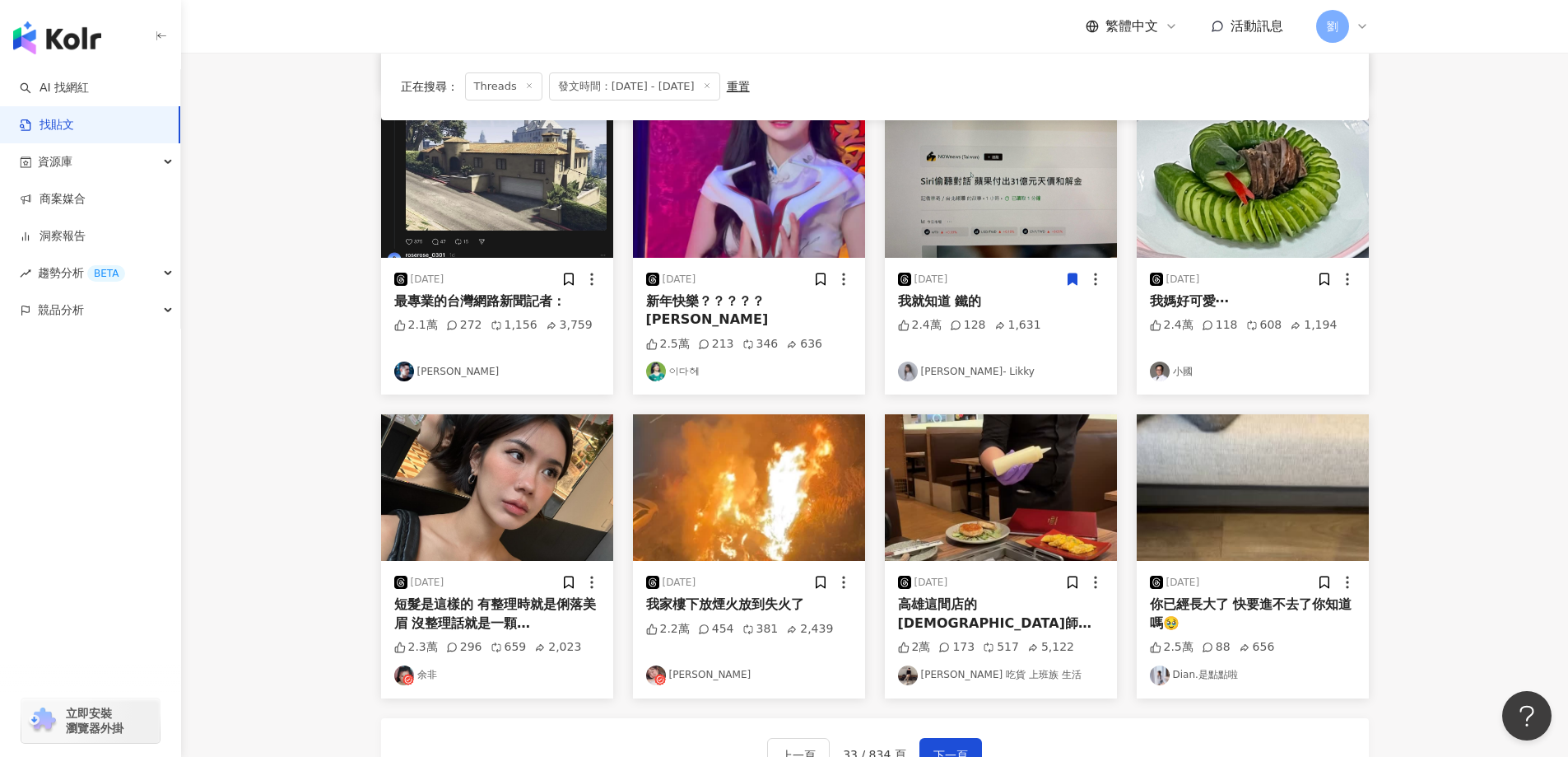
click at [1197, 485] on img at bounding box center [1252, 487] width 232 height 147
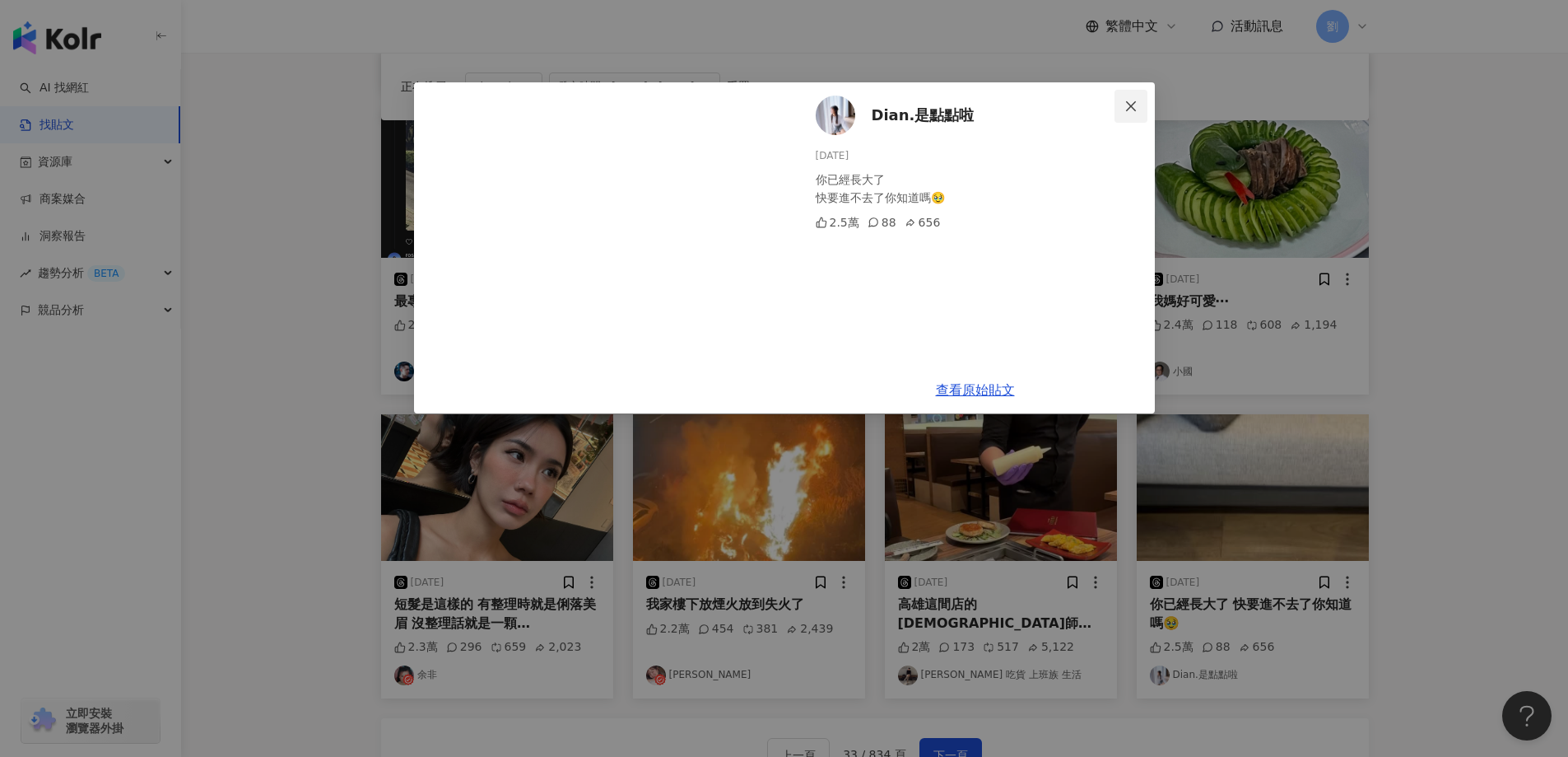
click at [1140, 113] on button "Close" at bounding box center [1131, 106] width 33 height 33
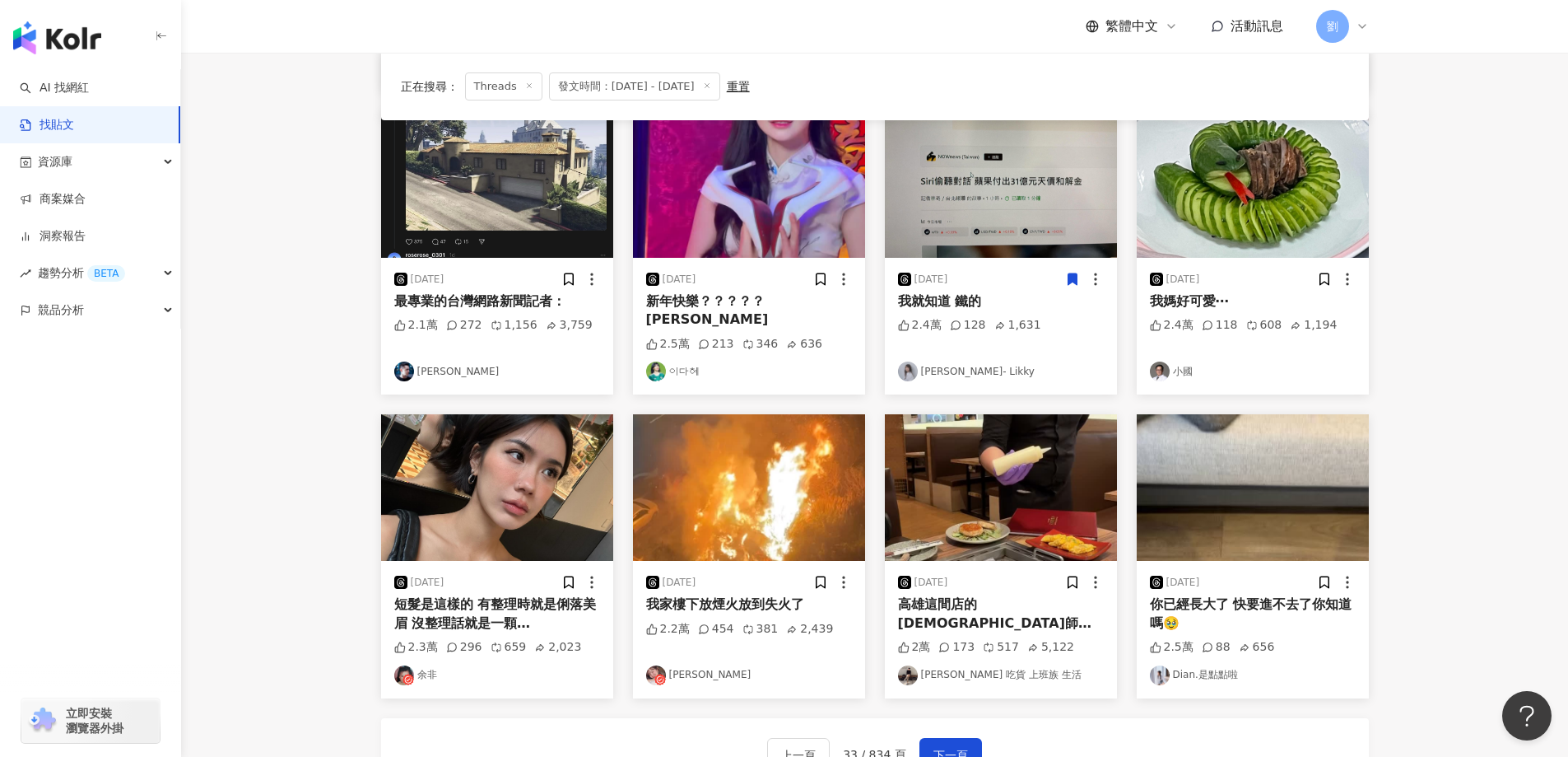
scroll to position [640, 0]
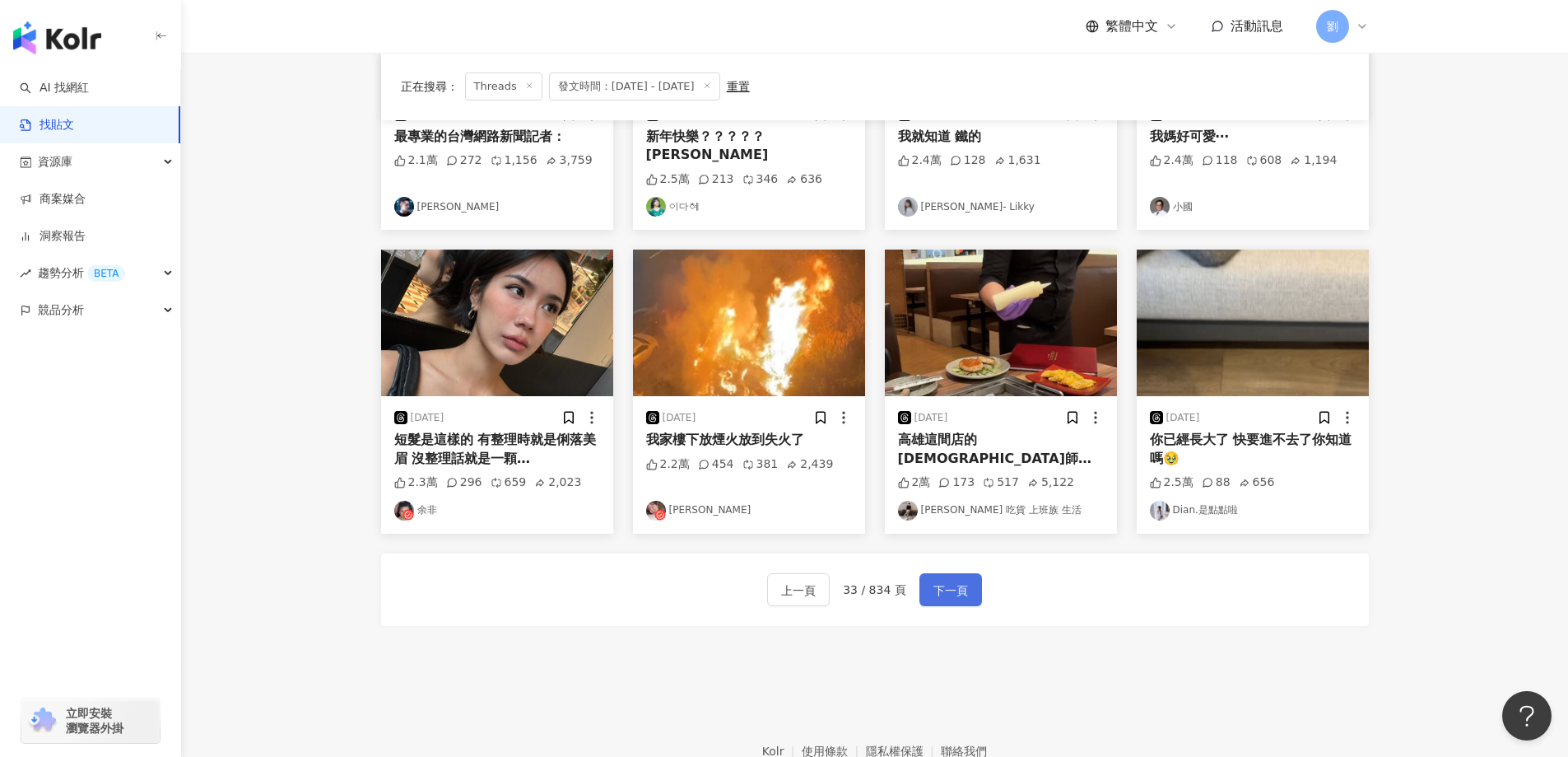
click at [948, 581] on span "下一頁" at bounding box center [950, 590] width 35 height 20
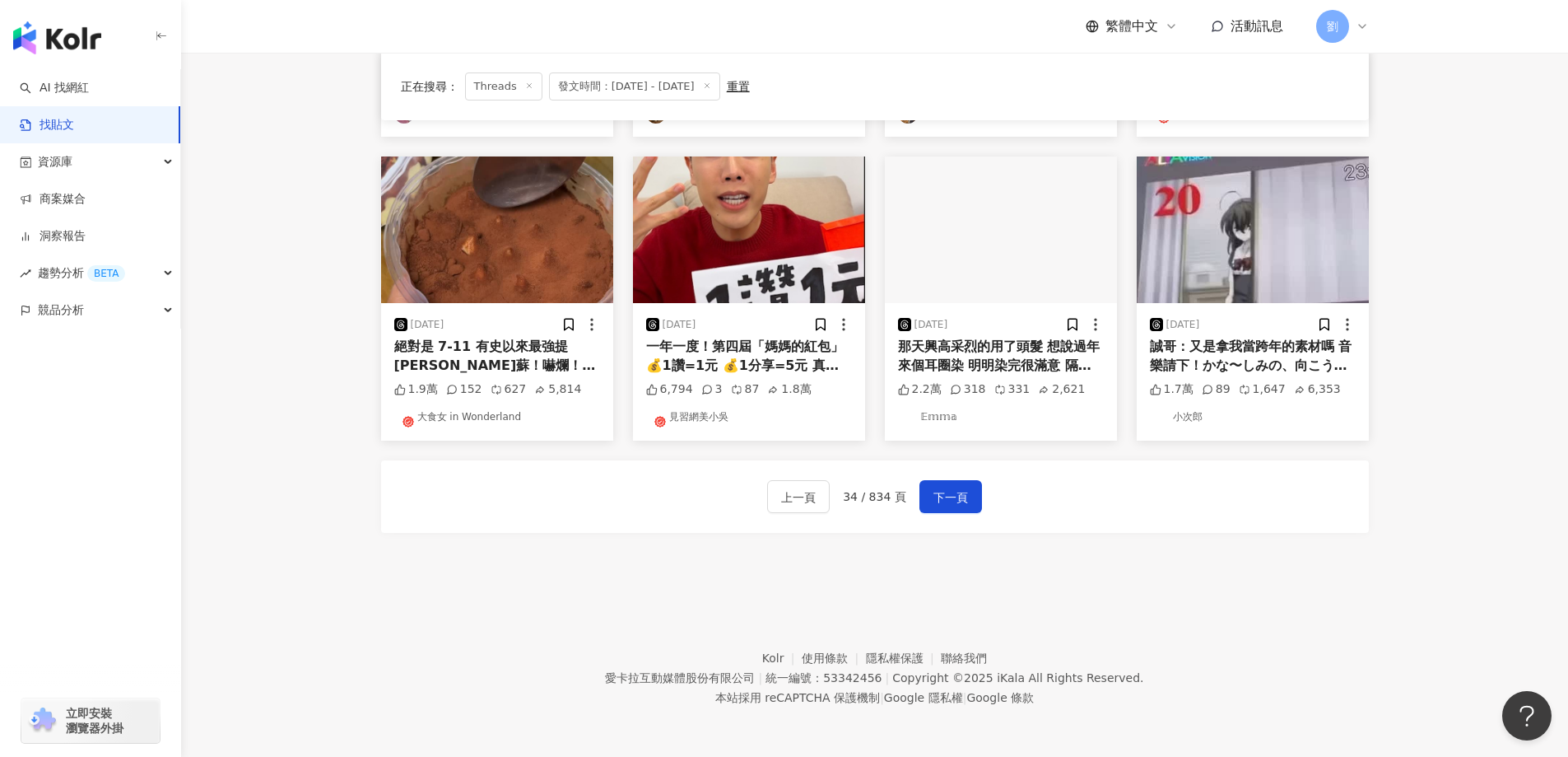
scroll to position [659, 0]
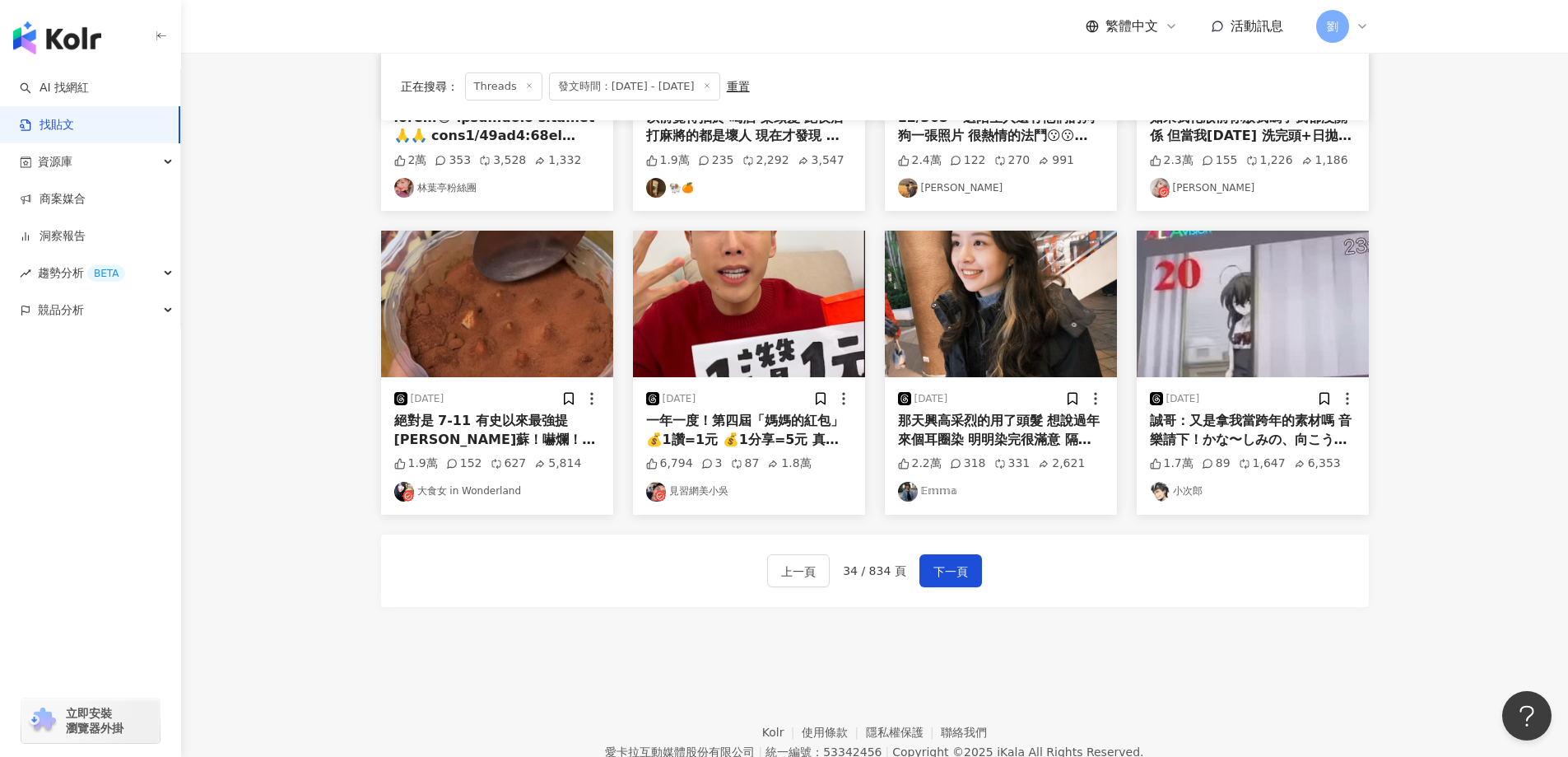
click at [989, 298] on img at bounding box center [1001, 304] width 232 height 147
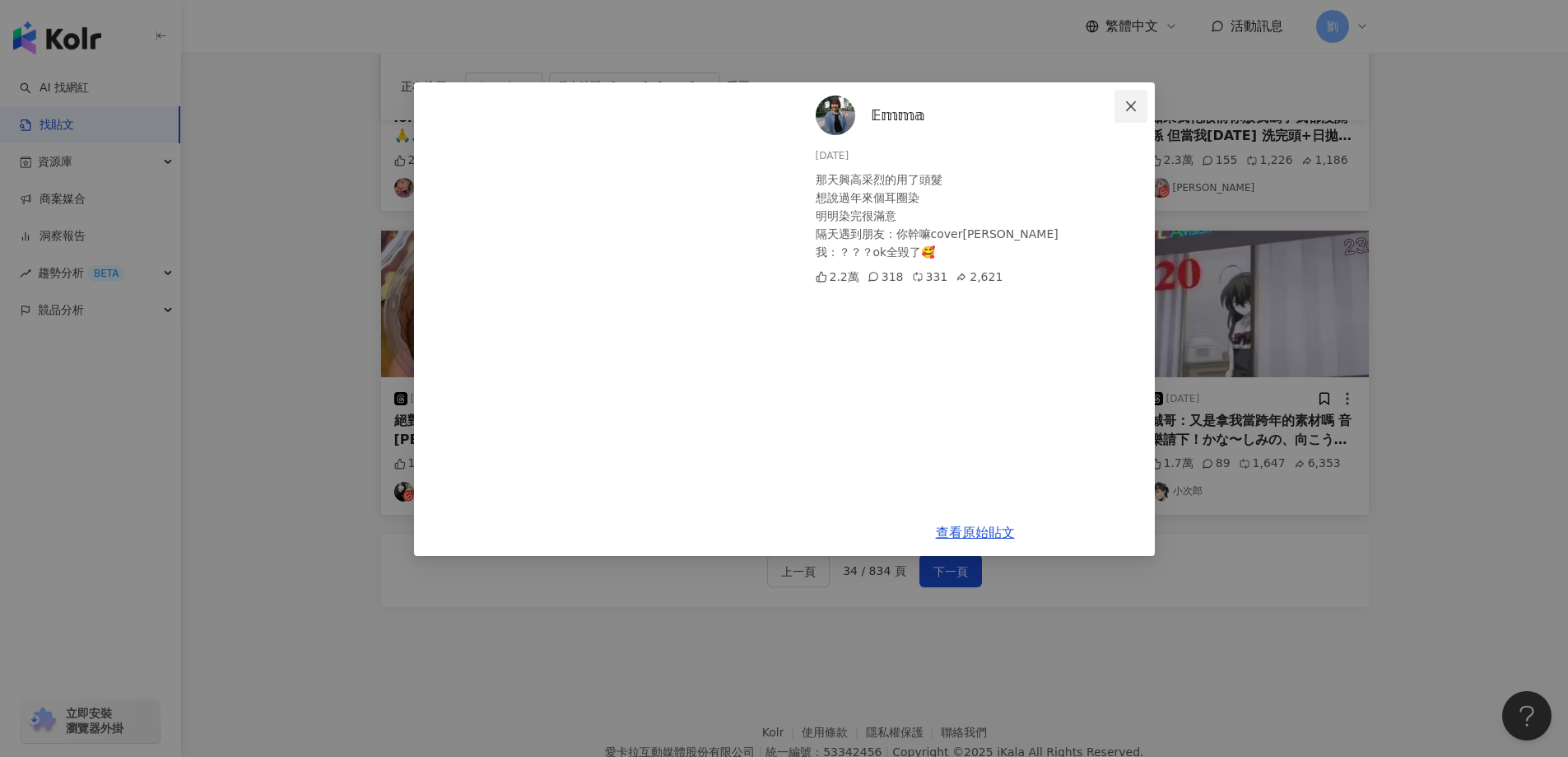
click at [1121, 100] on span "Close" at bounding box center [1131, 106] width 33 height 13
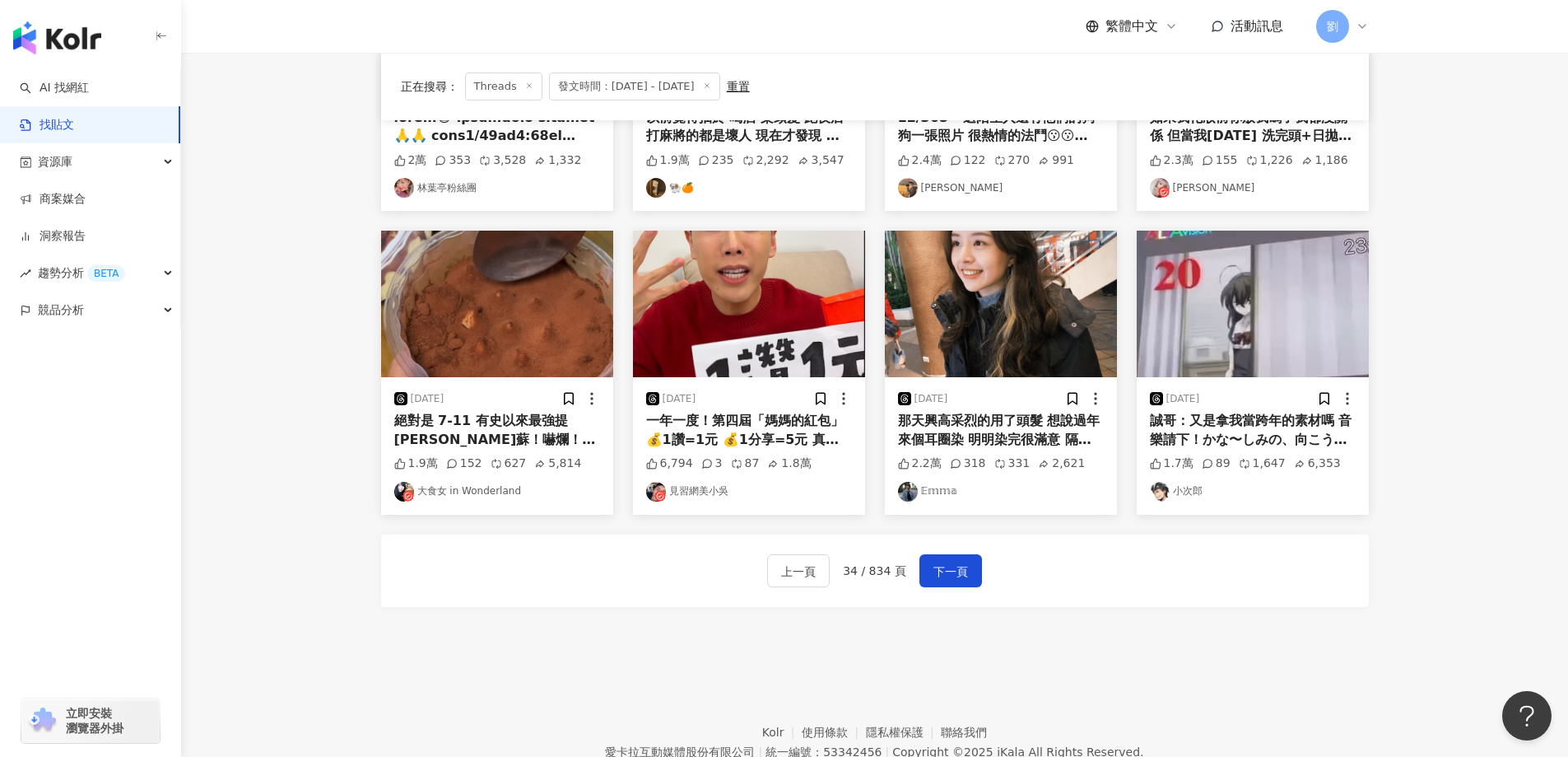
click at [1309, 283] on img at bounding box center [1252, 304] width 232 height 147
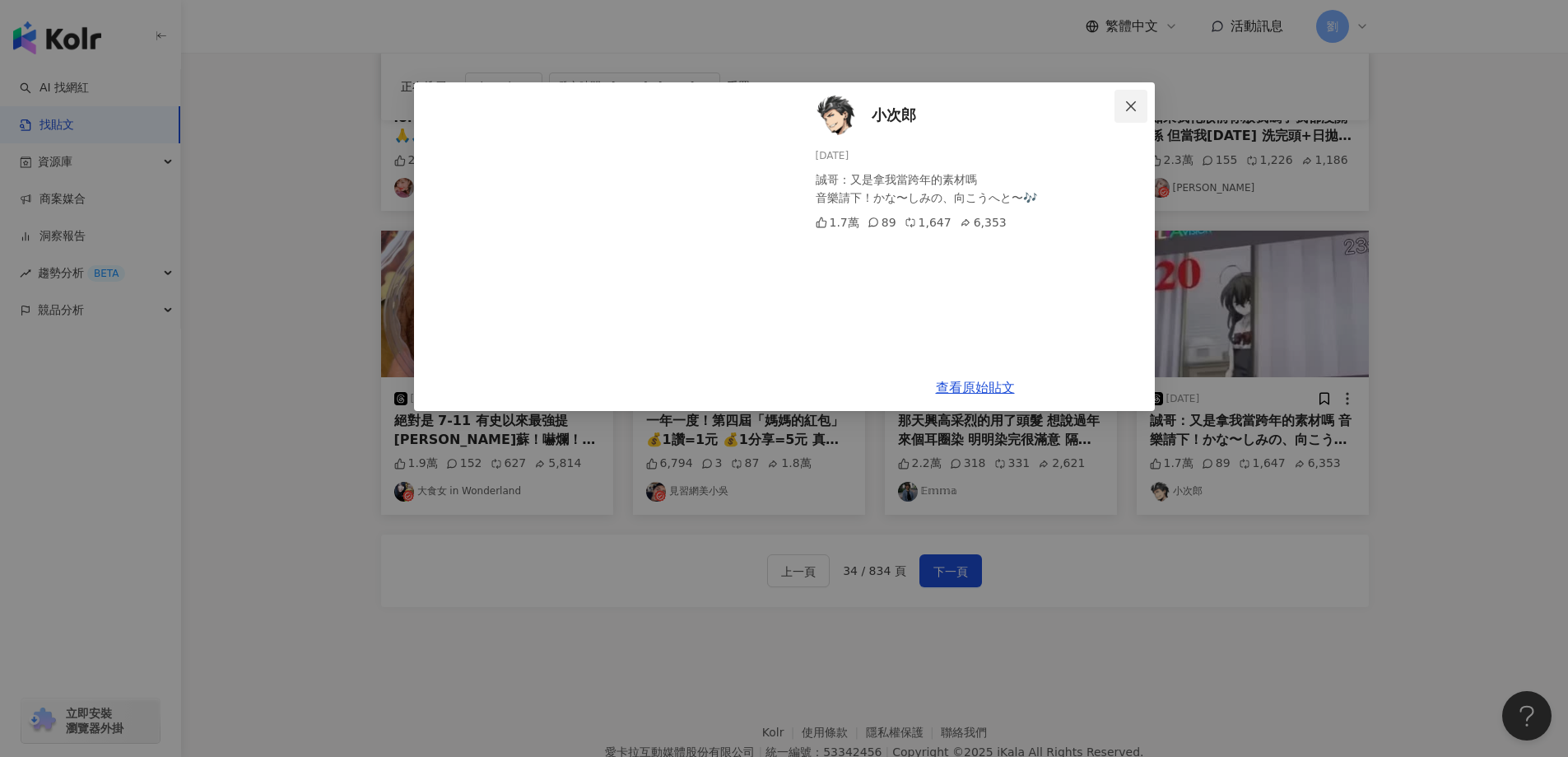
click at [1139, 102] on span "Close" at bounding box center [1131, 106] width 33 height 13
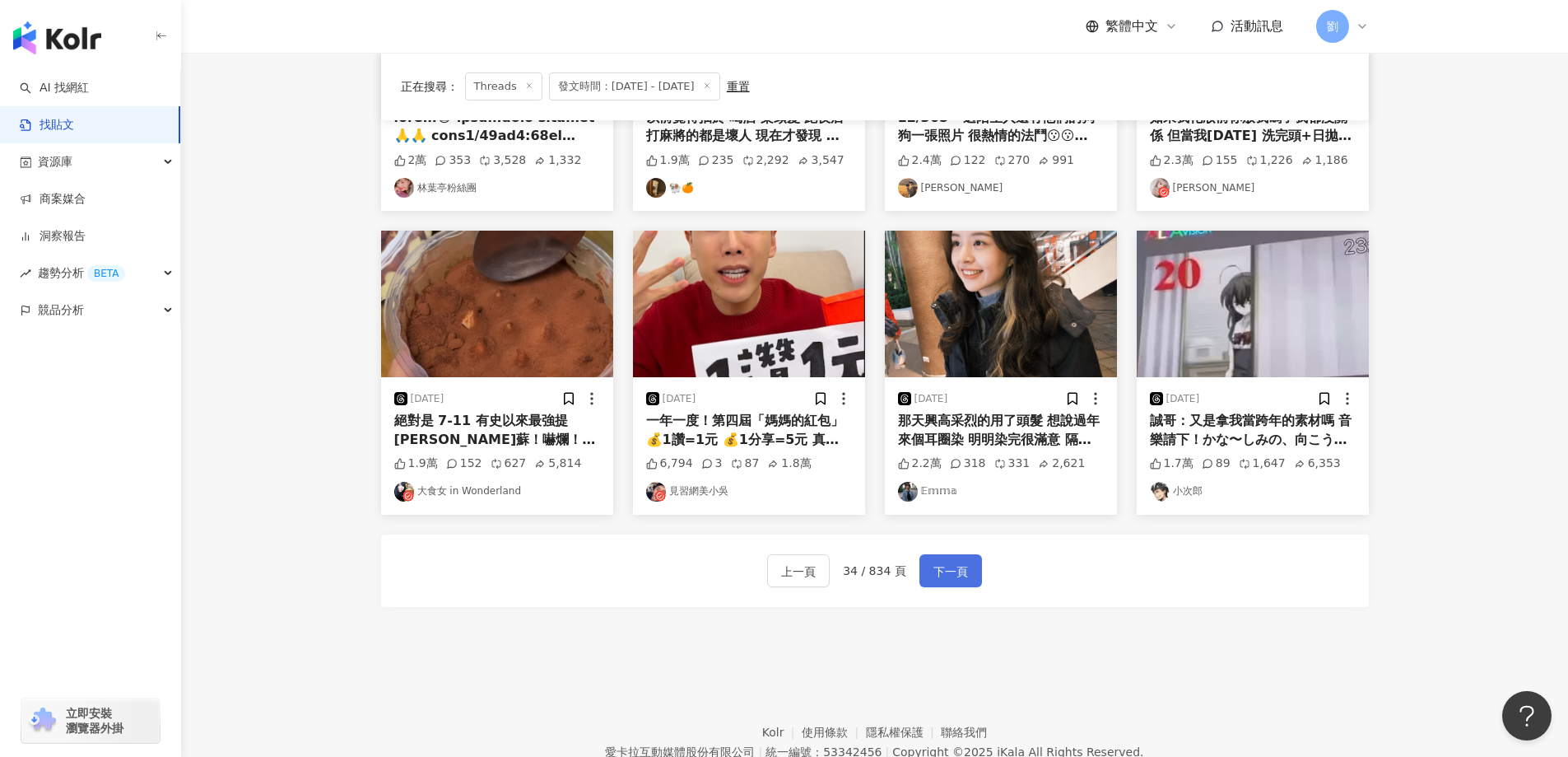
click at [959, 578] on span "下一頁" at bounding box center [950, 571] width 35 height 20
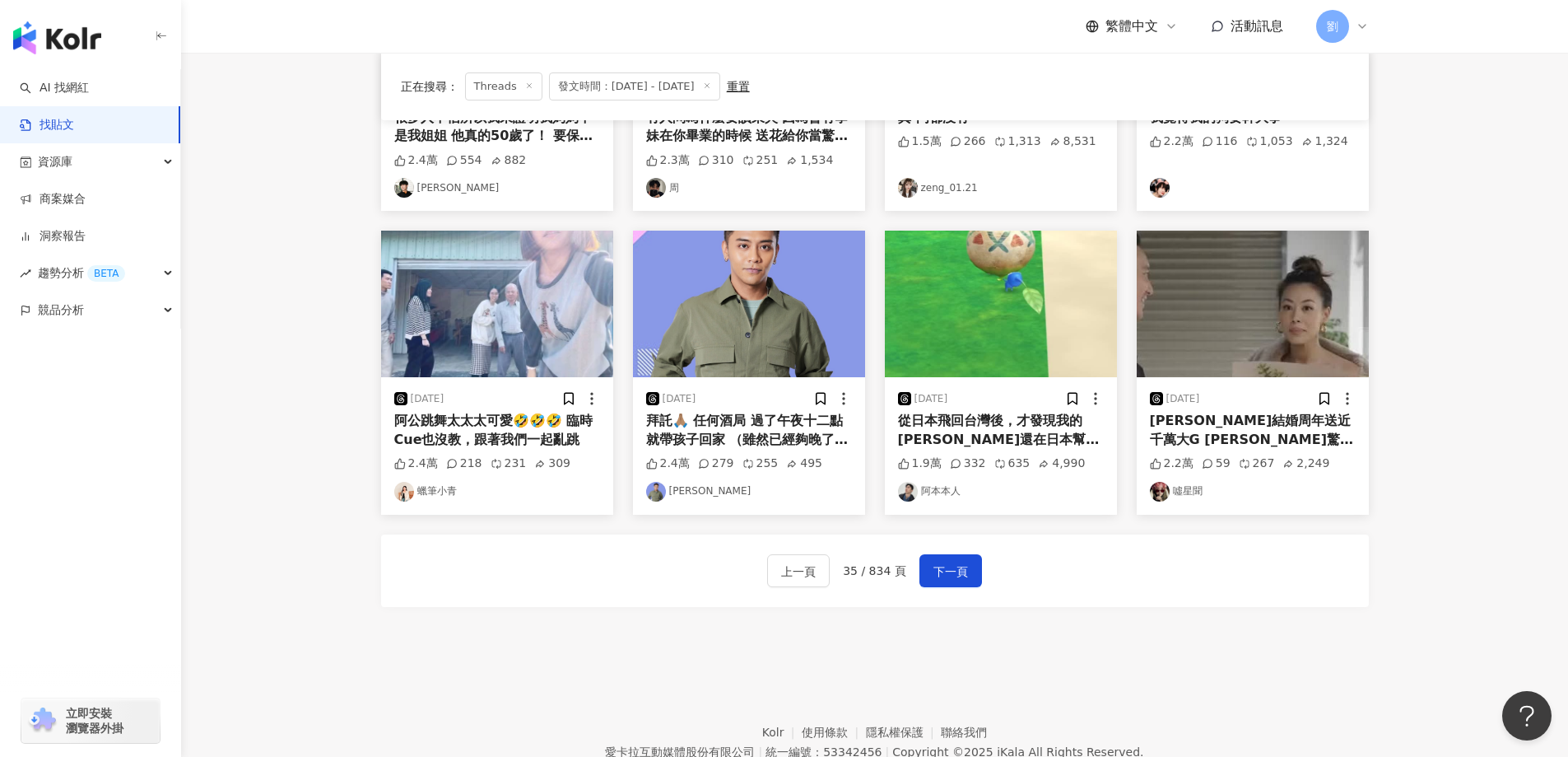
click at [777, 256] on img at bounding box center [748, 304] width 232 height 147
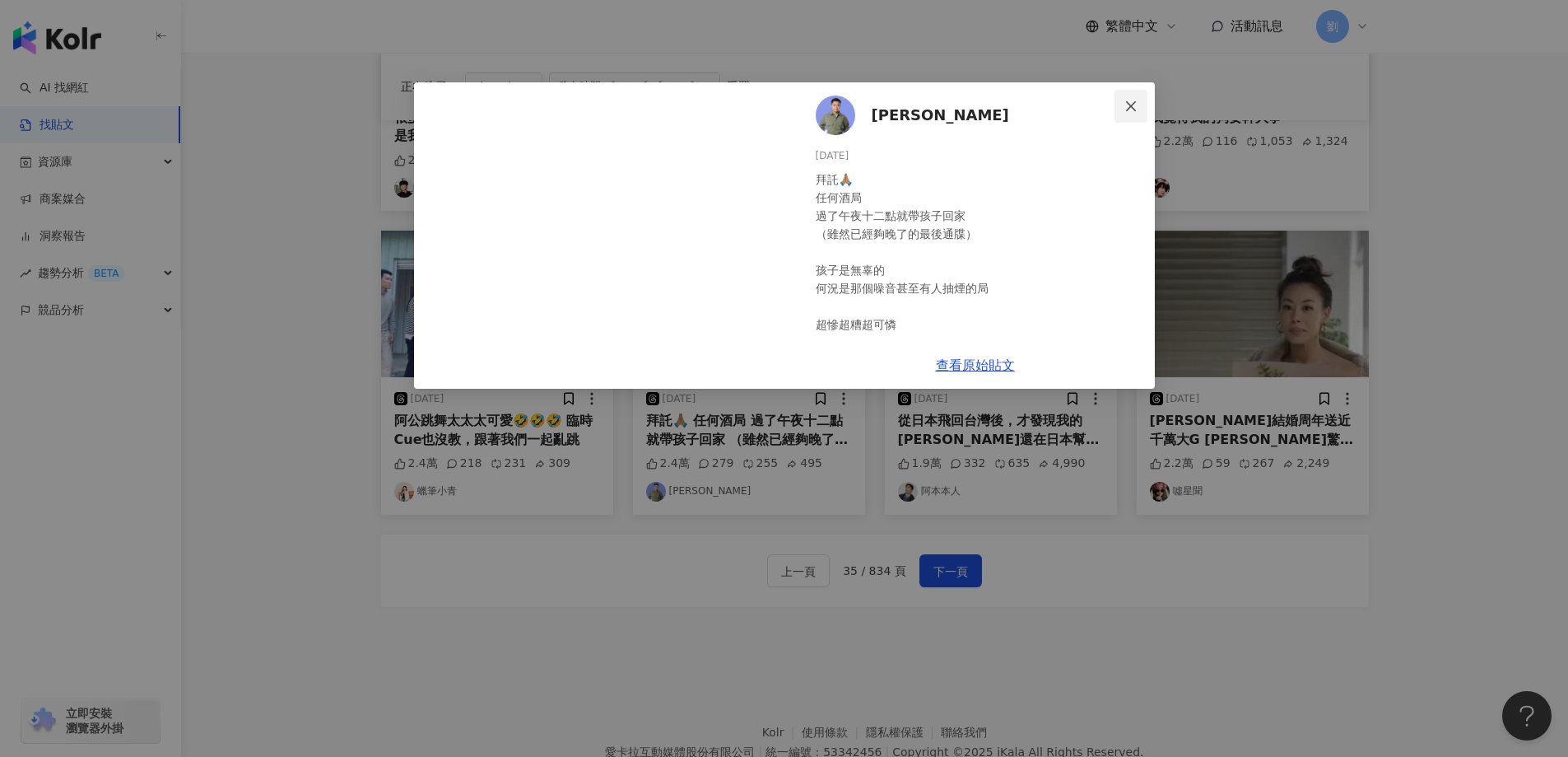
click at [1135, 93] on button "Close" at bounding box center [1131, 106] width 33 height 33
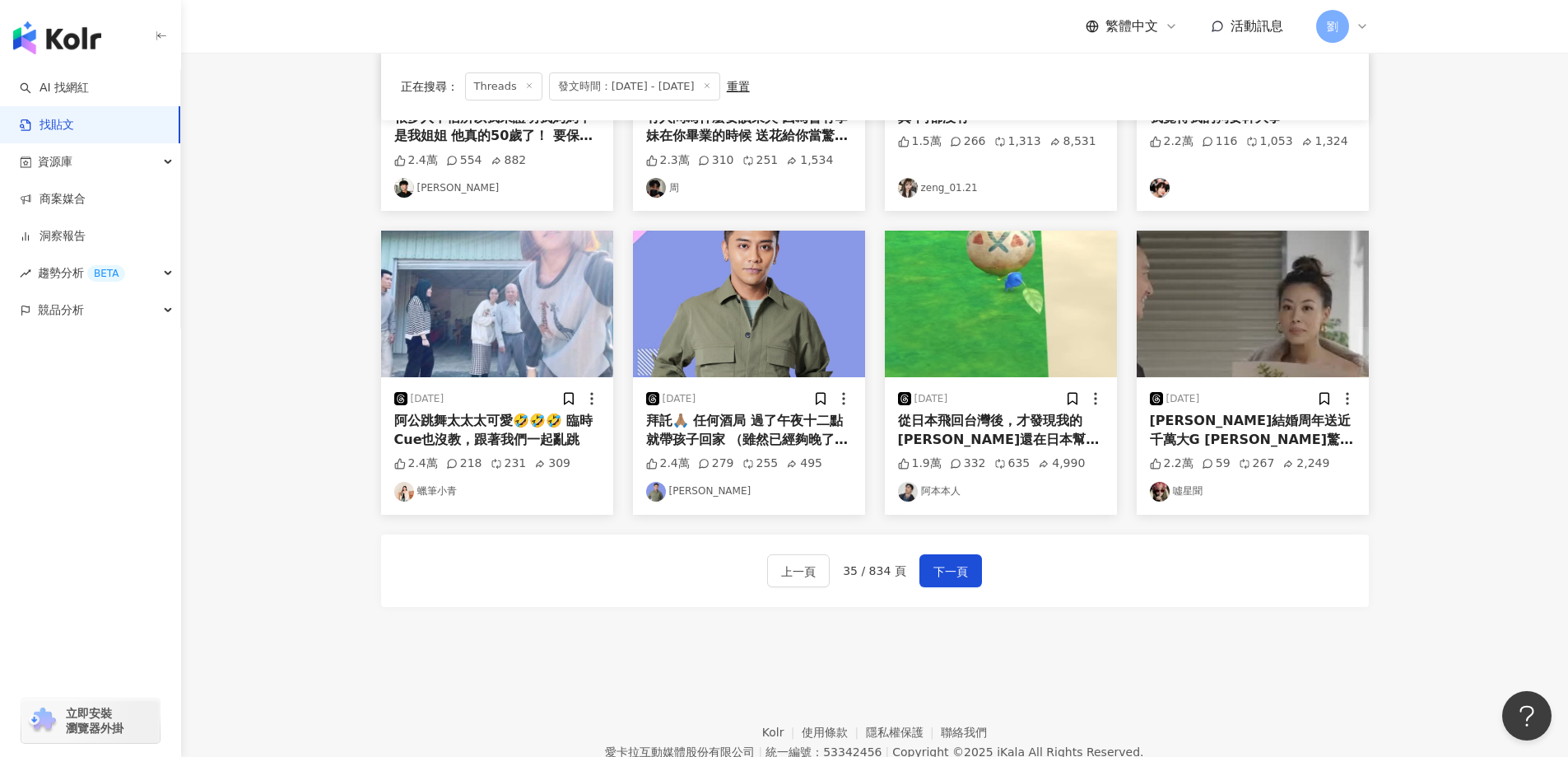
click at [424, 354] on img at bounding box center [496, 304] width 232 height 147
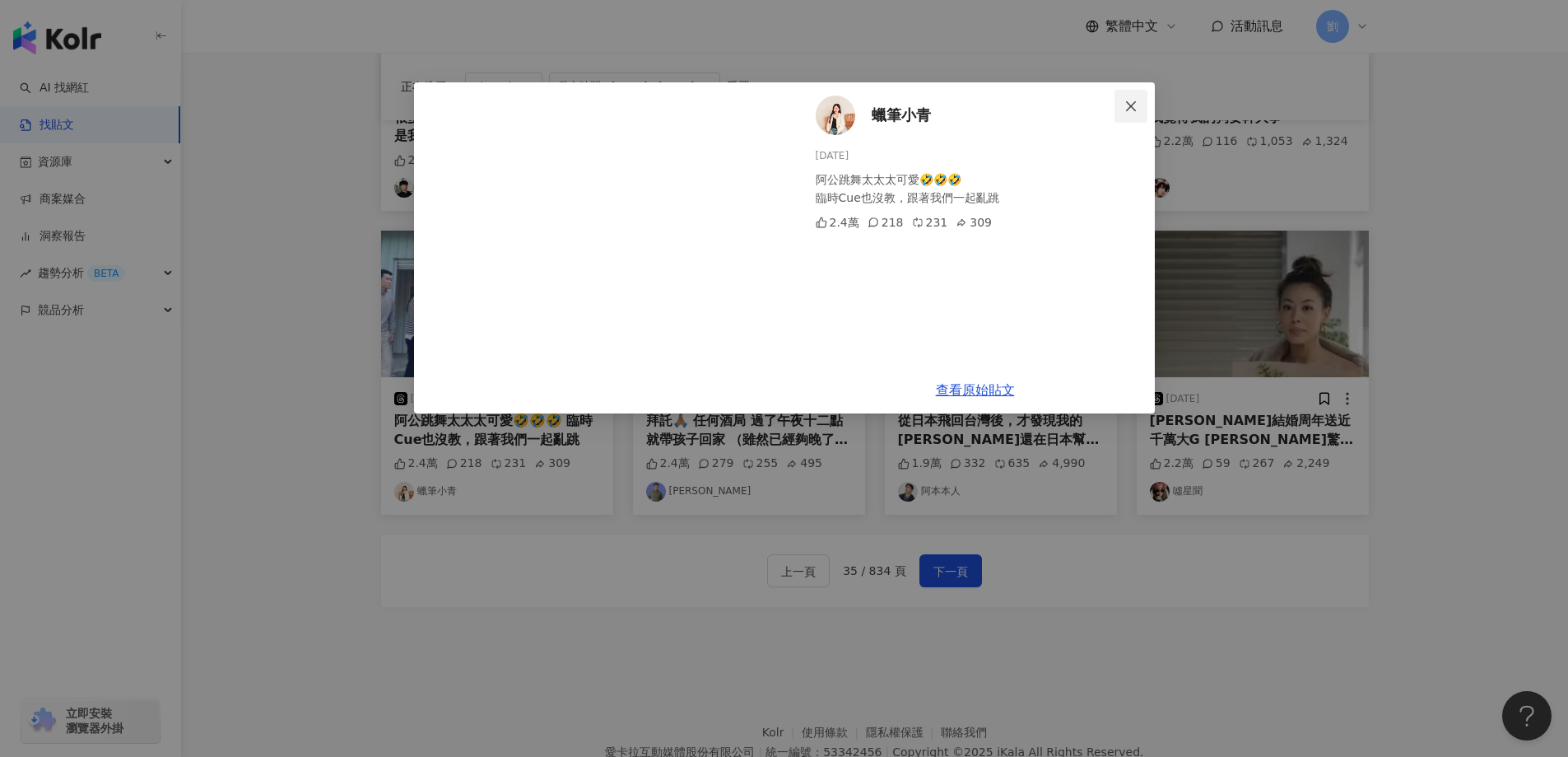
click at [1135, 102] on icon "close" at bounding box center [1130, 105] width 10 height 10
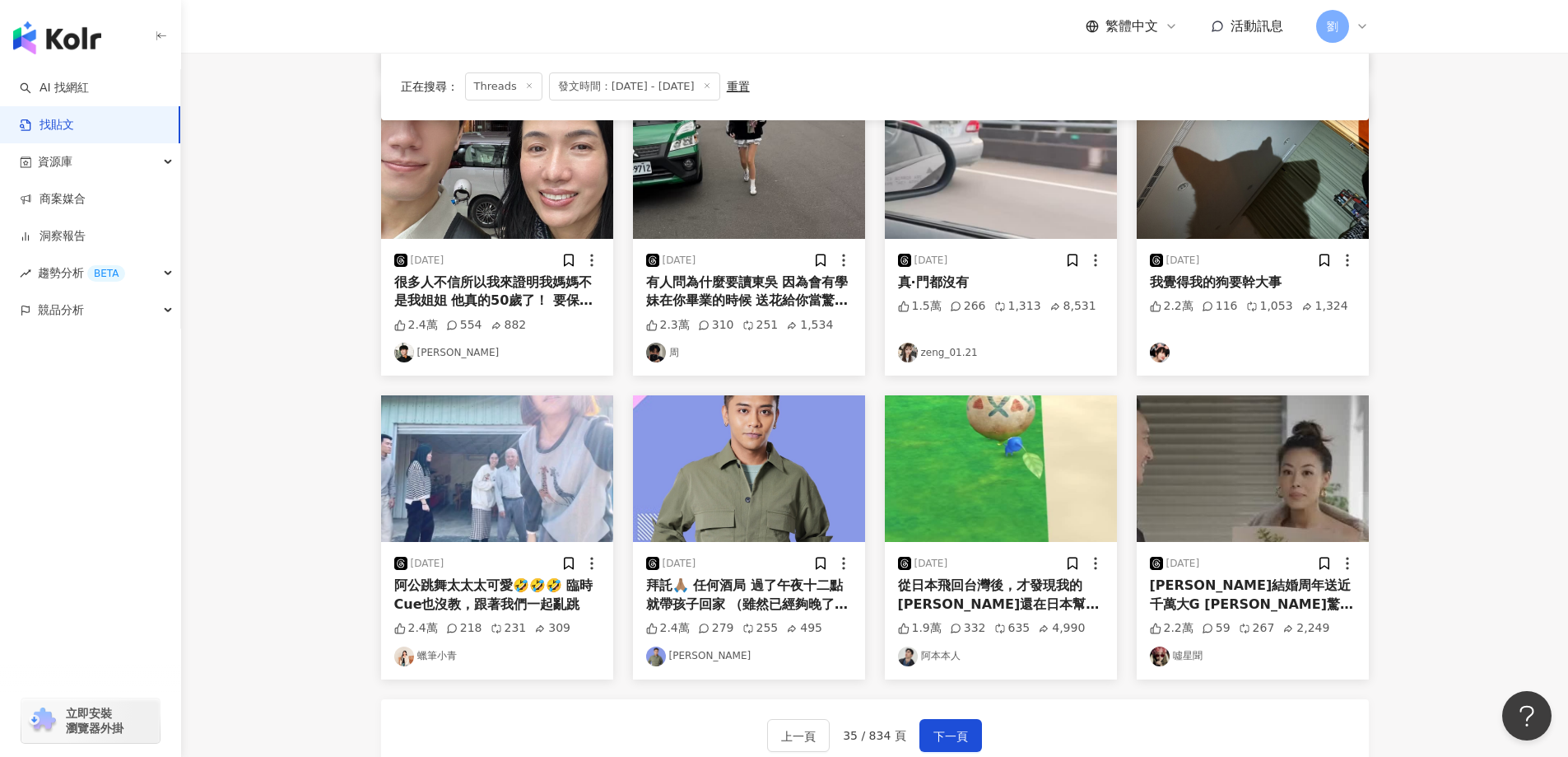
scroll to position [329, 0]
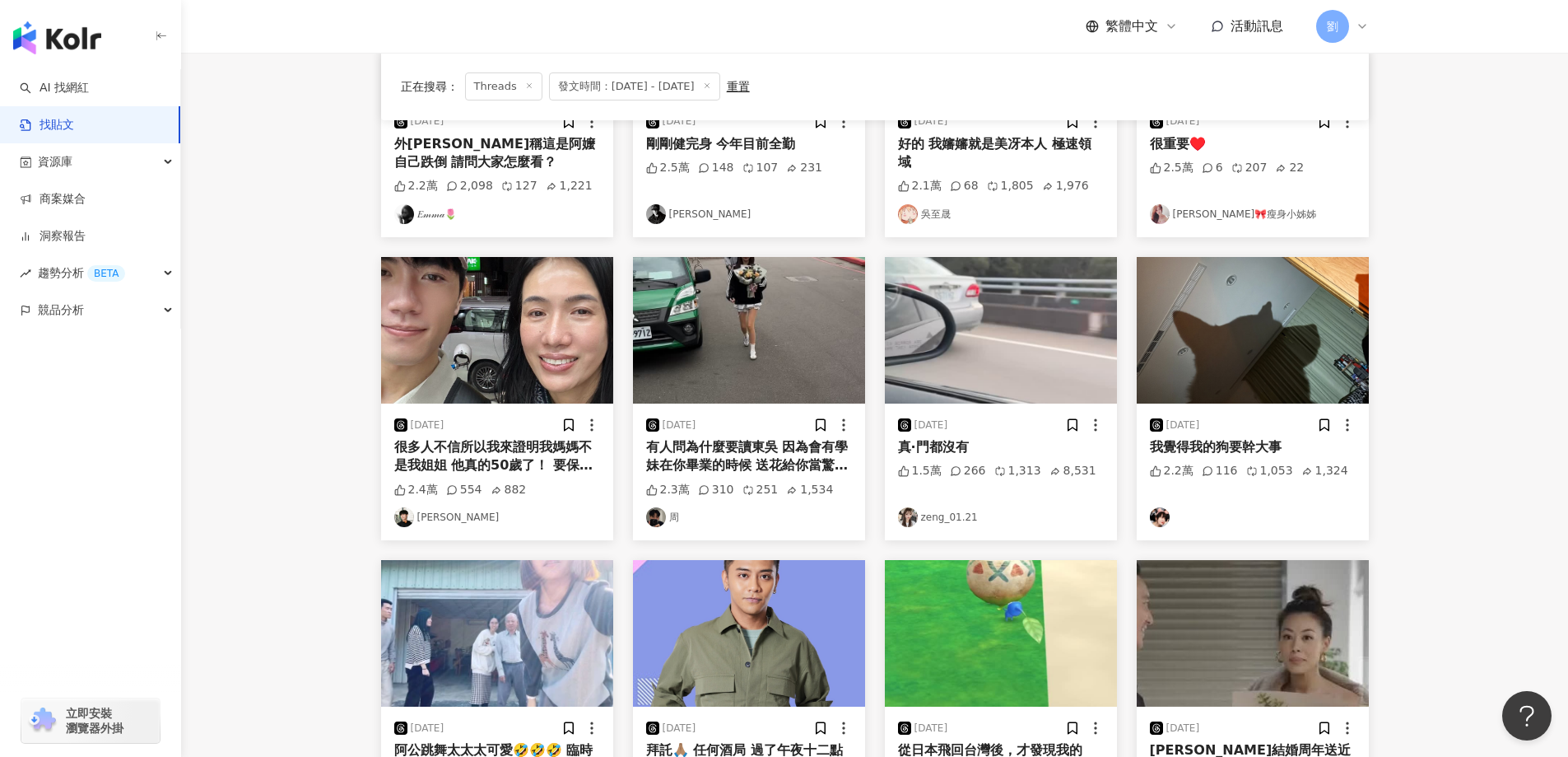
click at [1255, 352] on img at bounding box center [1252, 330] width 232 height 147
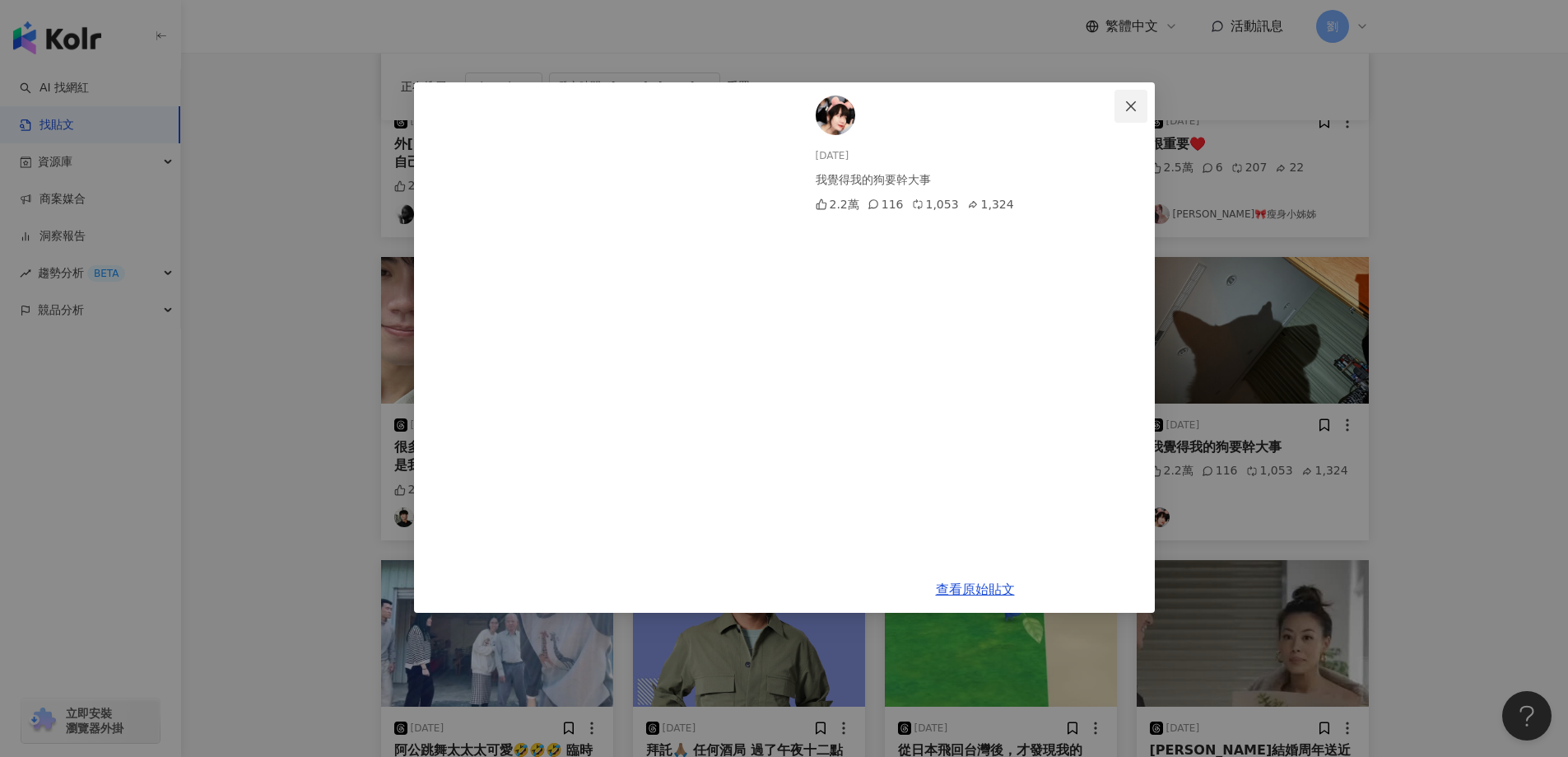
click at [1127, 108] on icon "close" at bounding box center [1131, 106] width 13 height 13
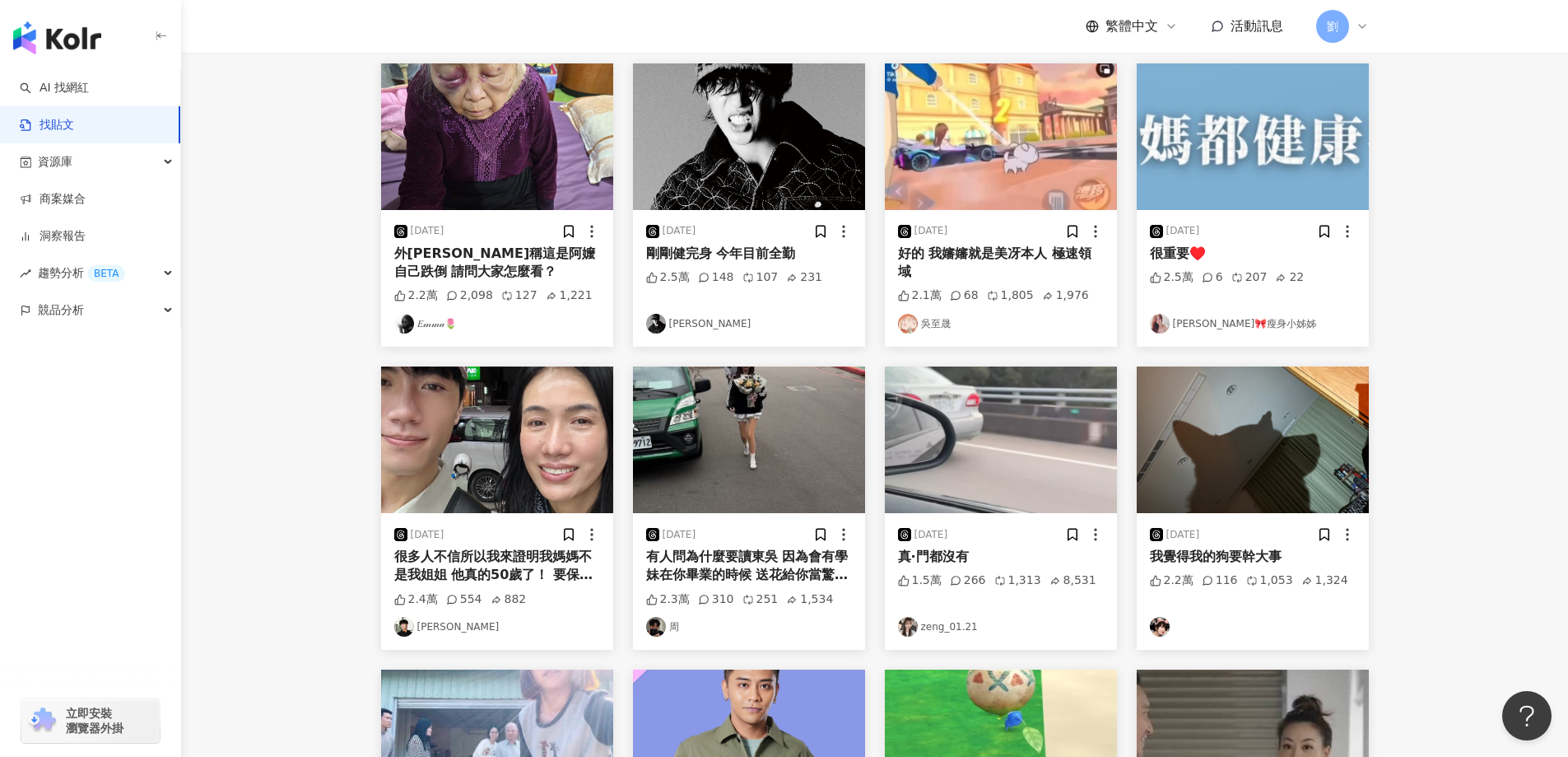
scroll to position [0, 0]
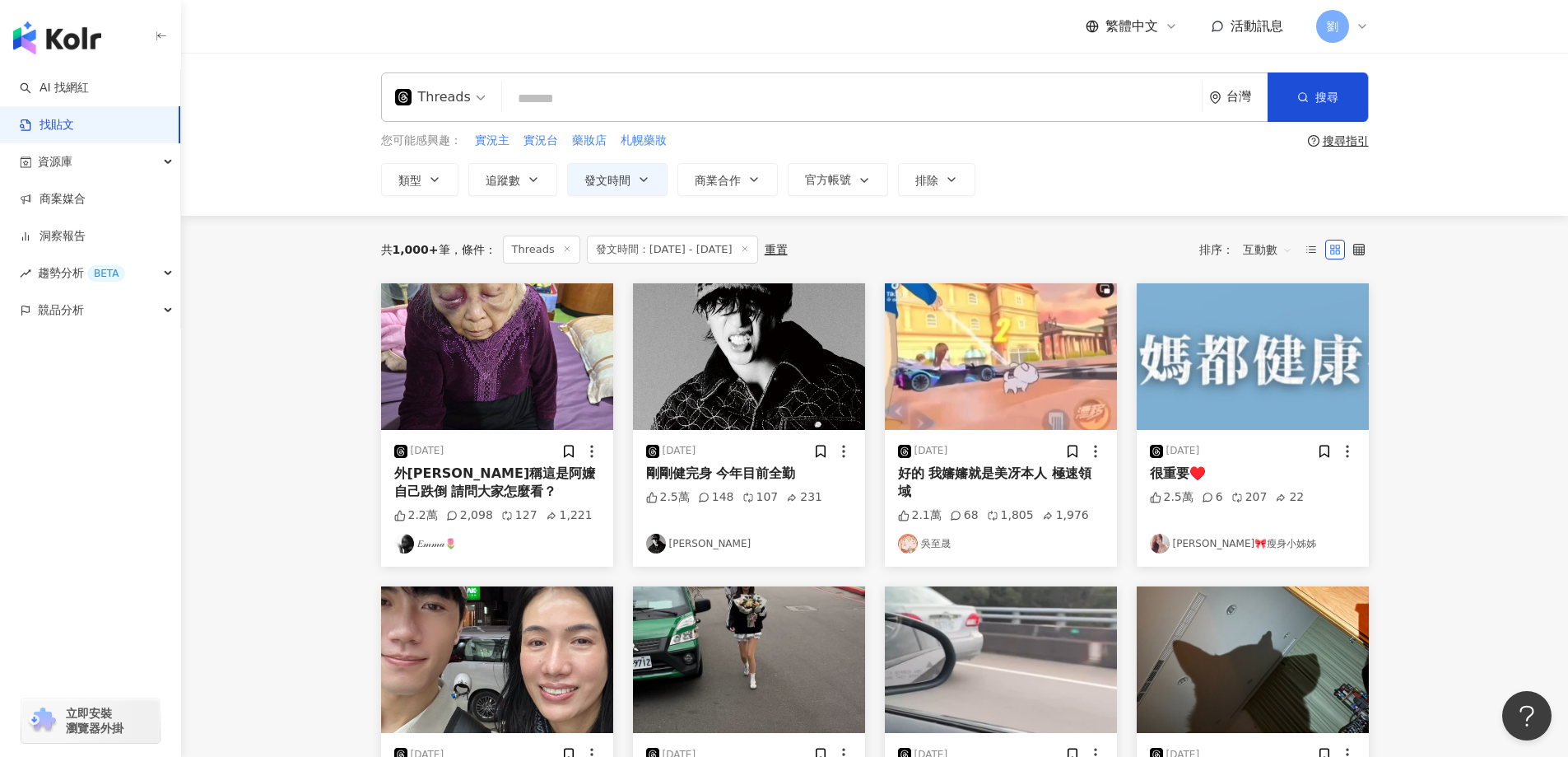
click at [546, 313] on img at bounding box center [496, 356] width 232 height 147
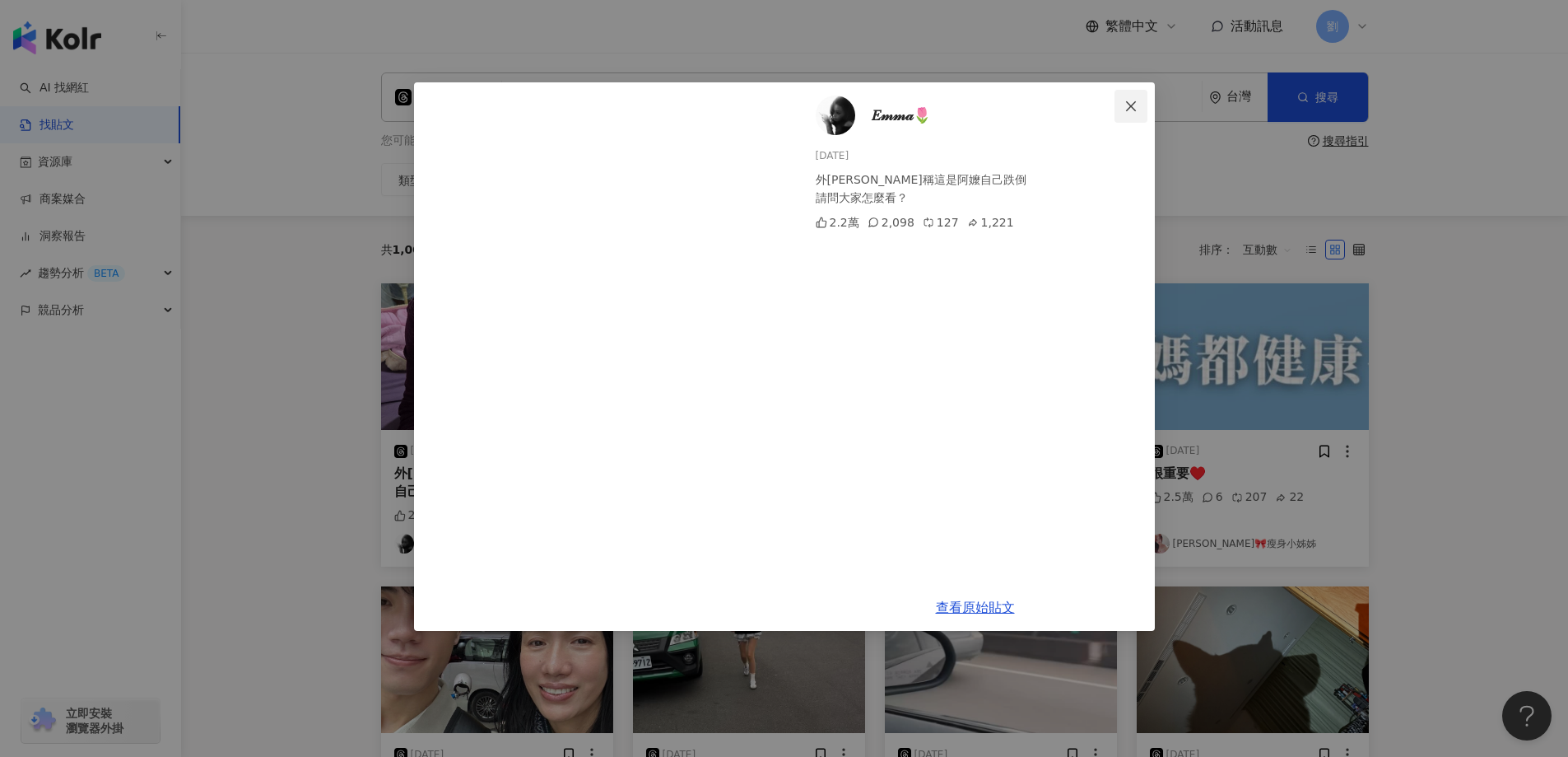
click at [1119, 110] on span "Close" at bounding box center [1131, 106] width 33 height 13
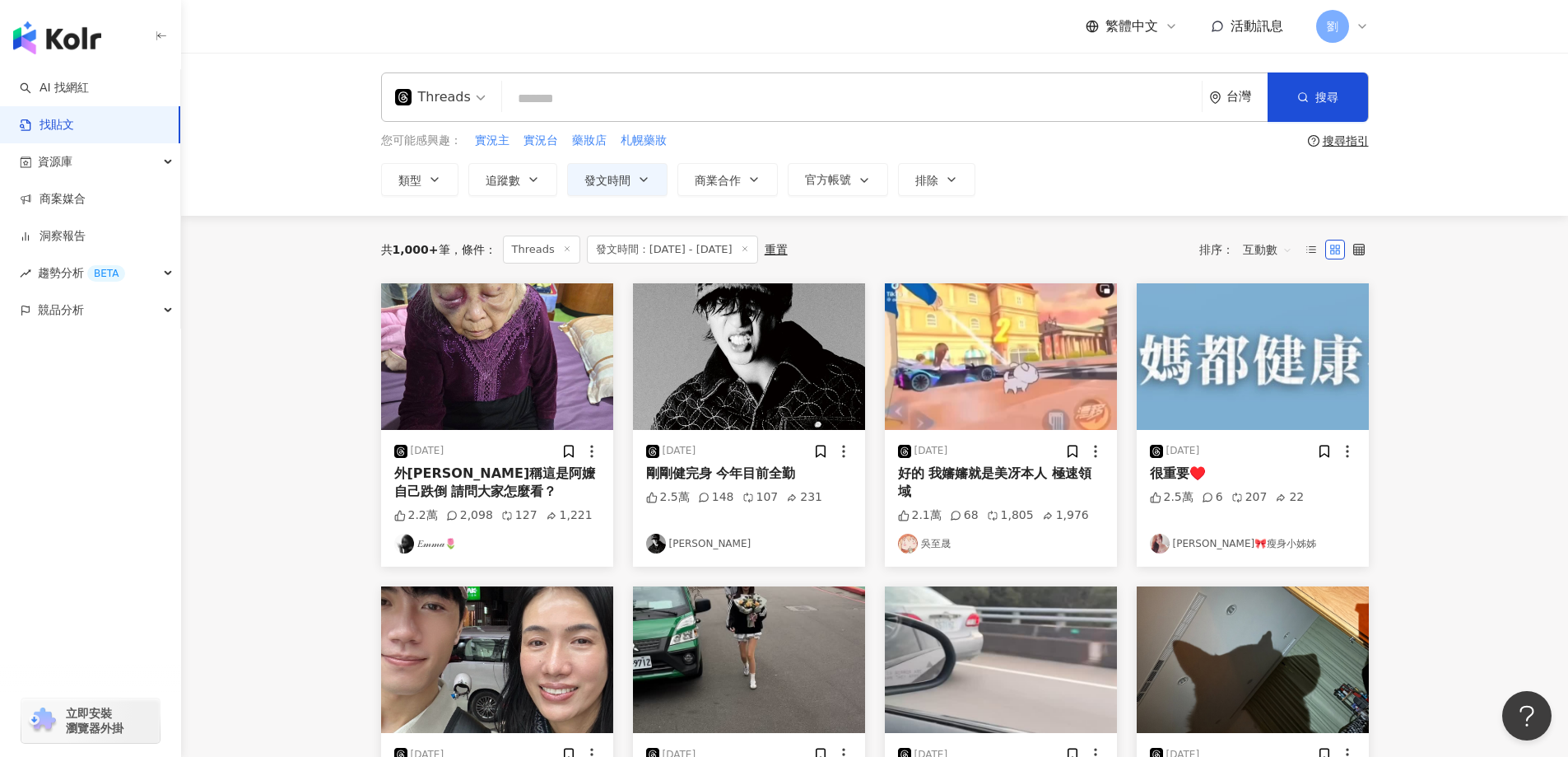
click at [1021, 336] on img at bounding box center [1001, 356] width 232 height 147
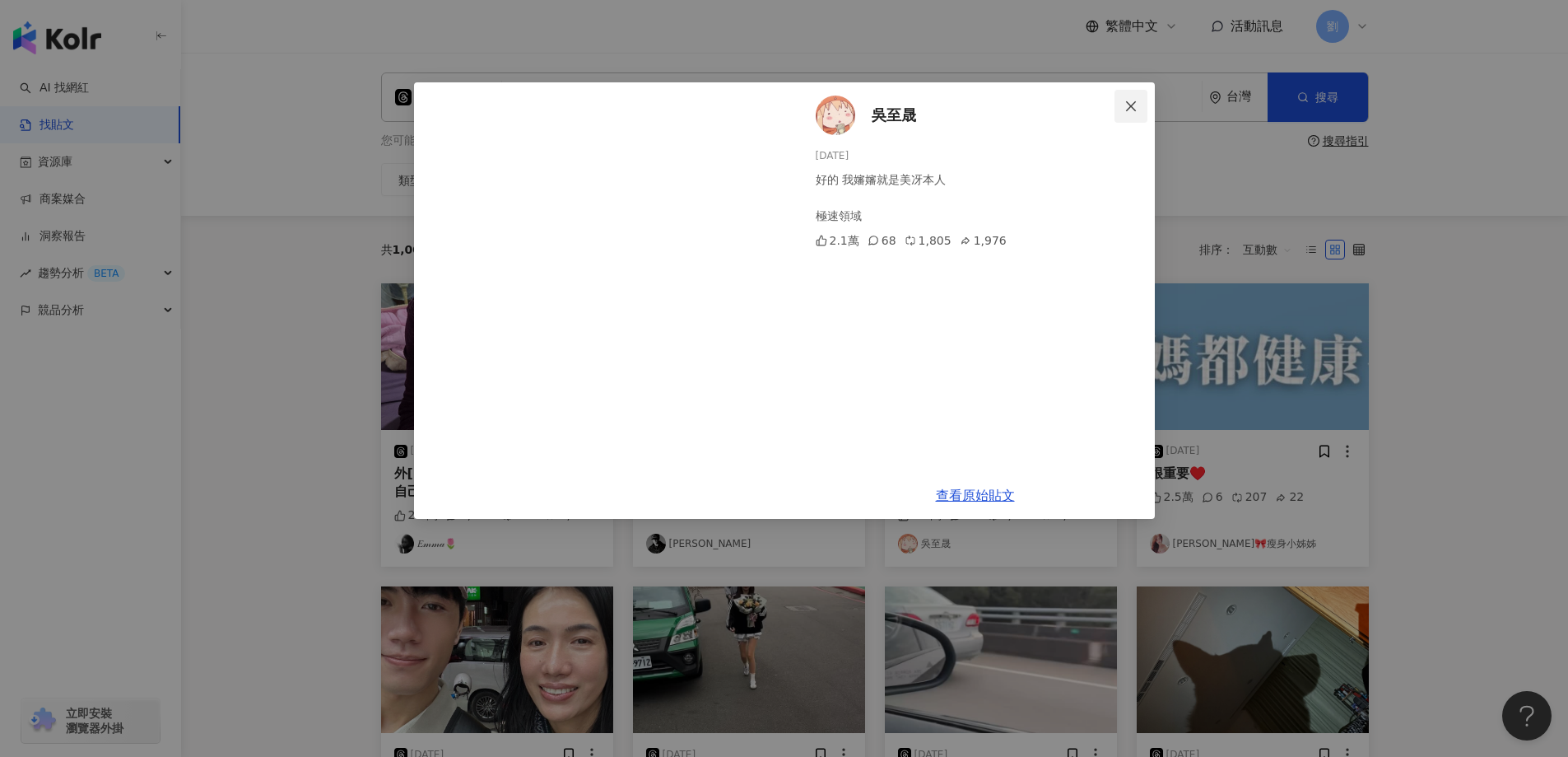
click at [1125, 101] on icon "close" at bounding box center [1131, 106] width 13 height 13
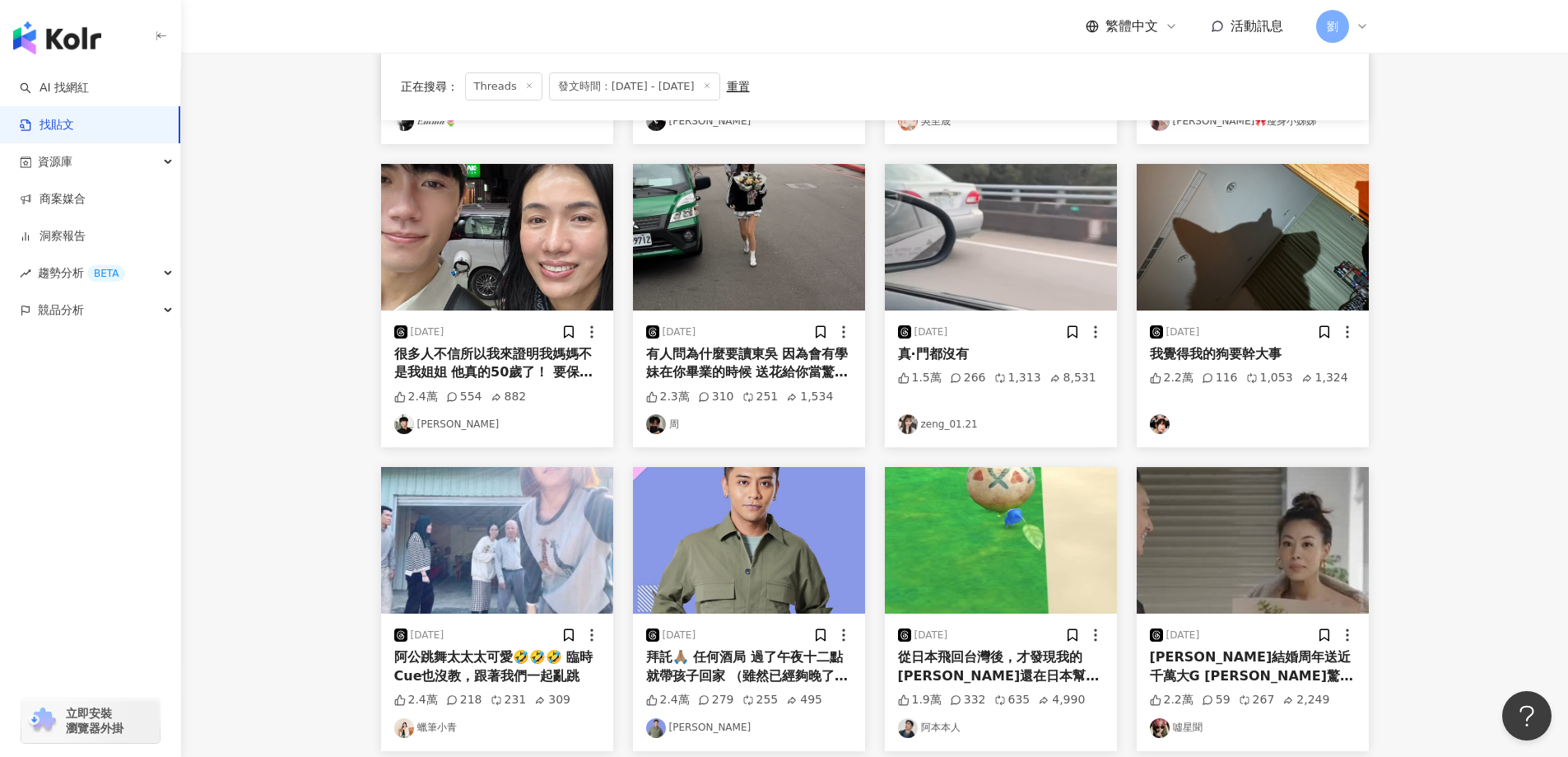
scroll to position [659, 0]
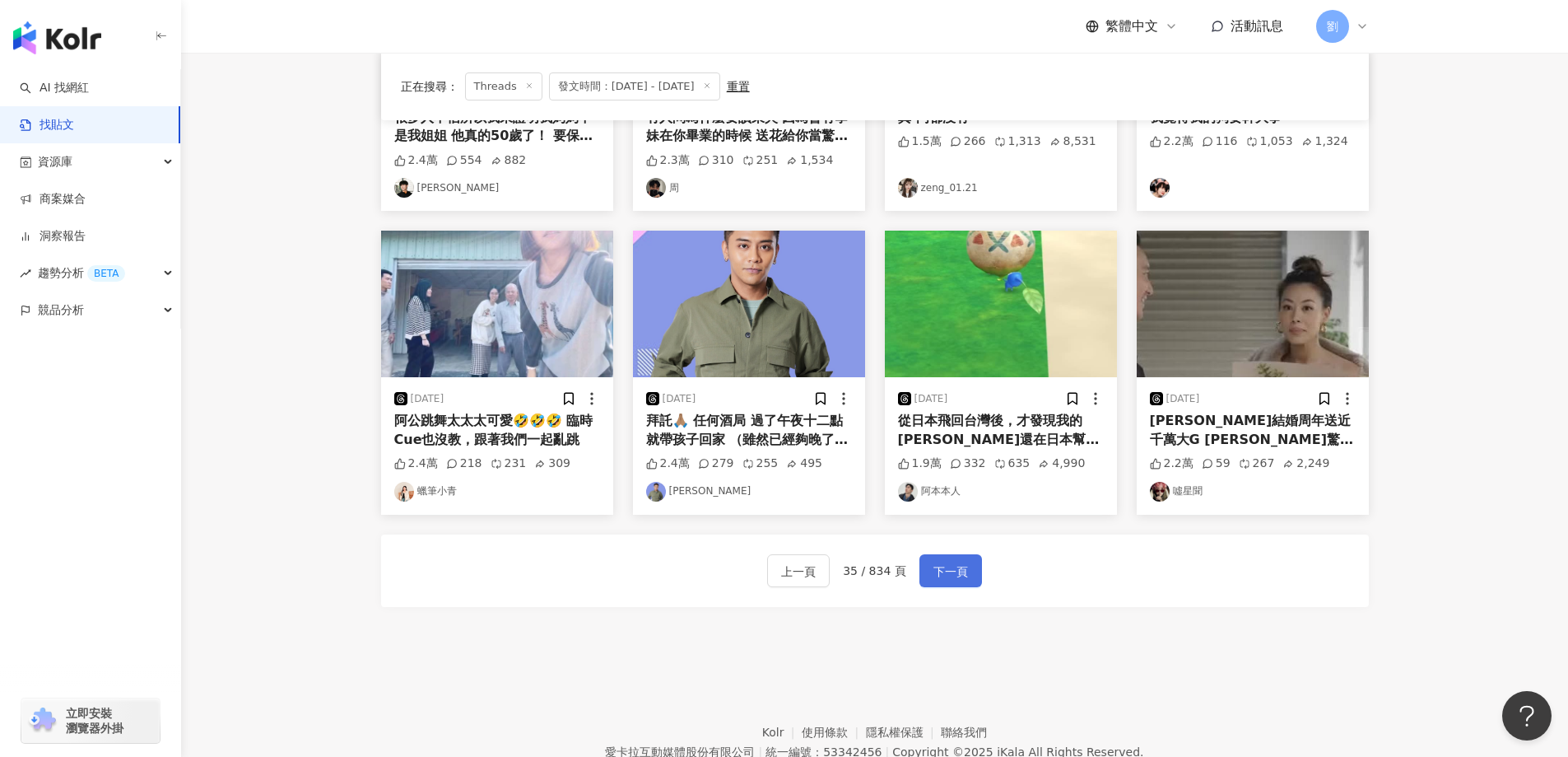
click at [968, 576] on button "下一頁" at bounding box center [950, 570] width 62 height 33
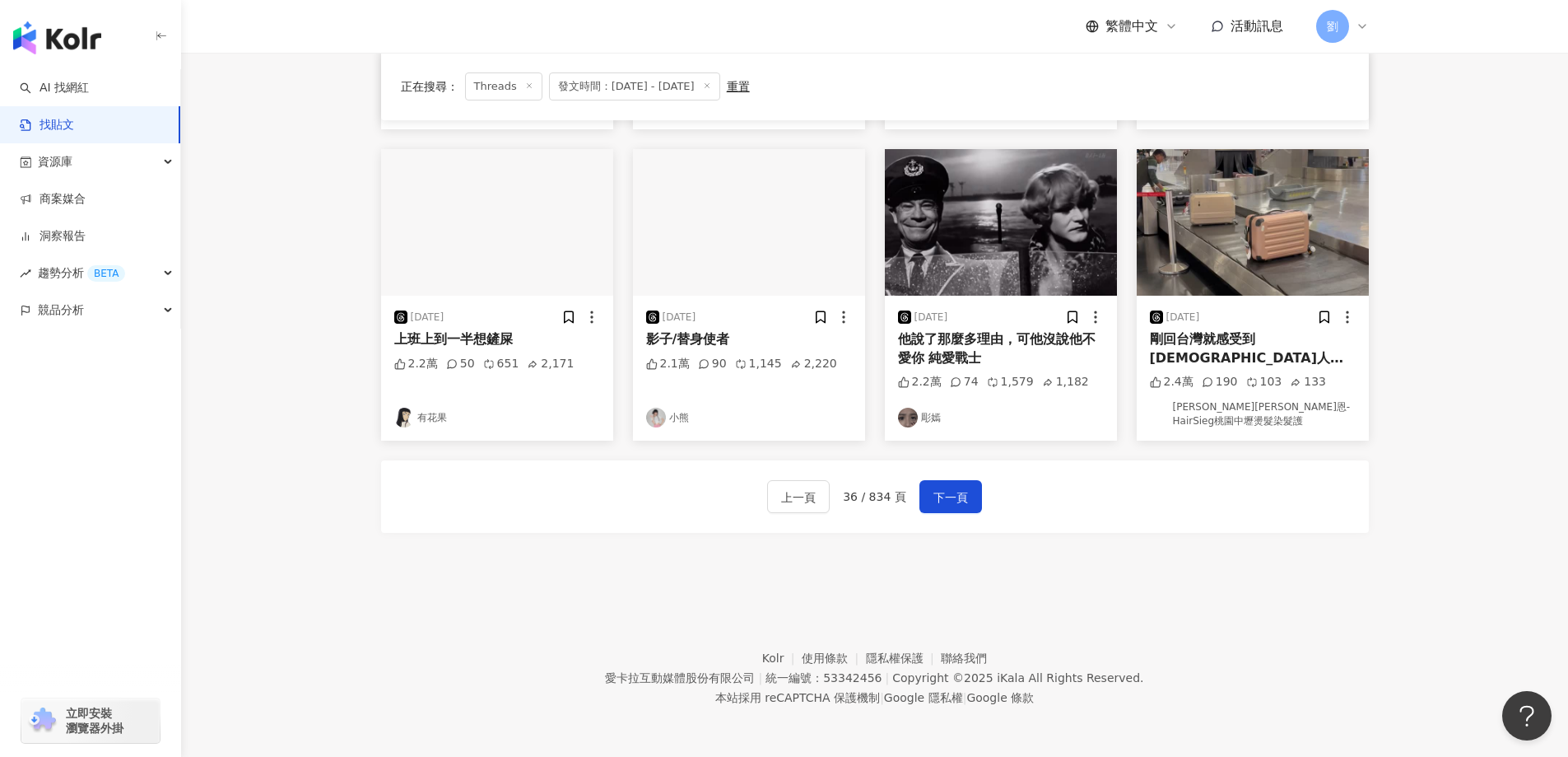
scroll to position [666, 0]
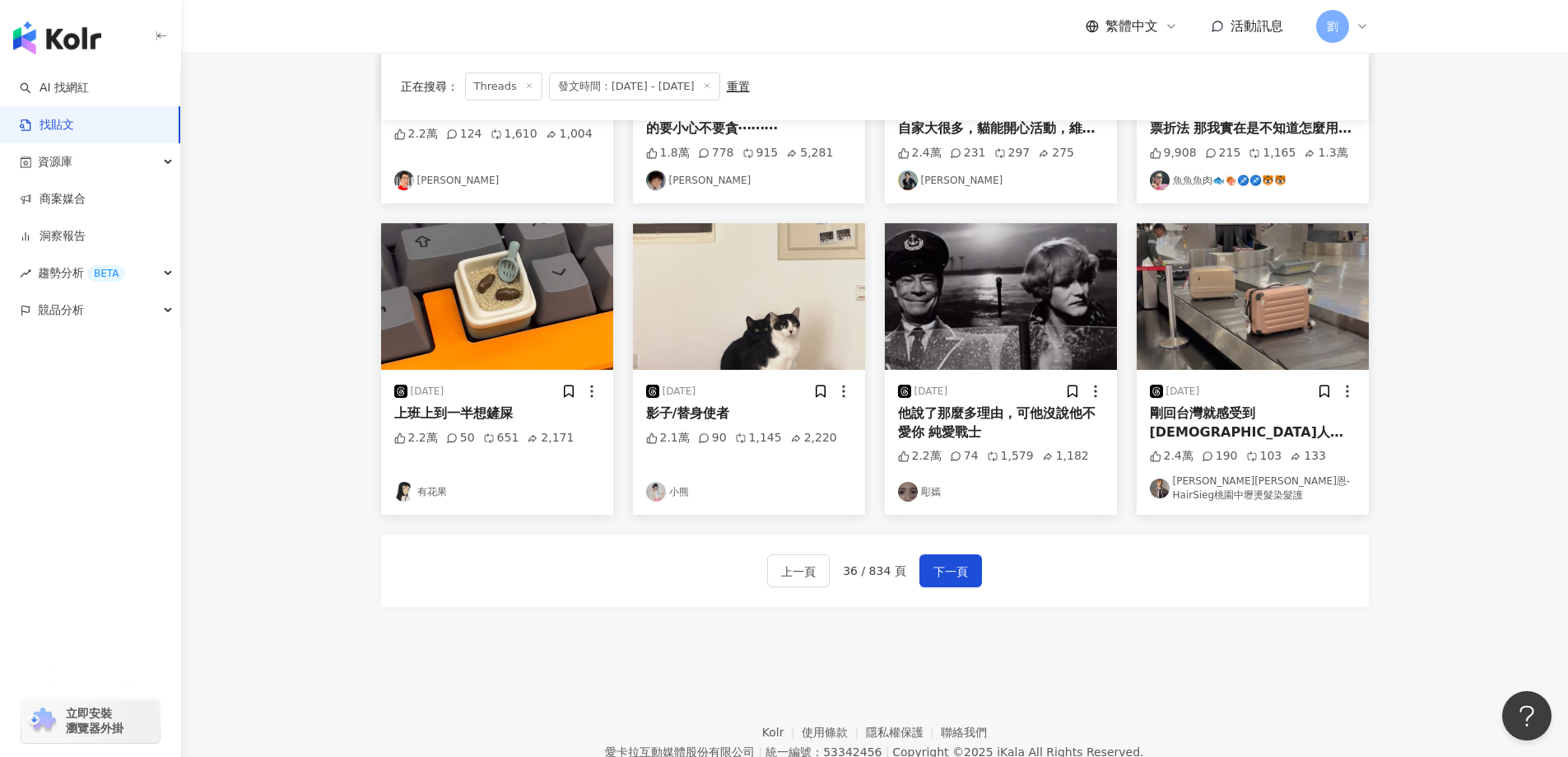
click at [509, 269] on img at bounding box center [496, 296] width 232 height 147
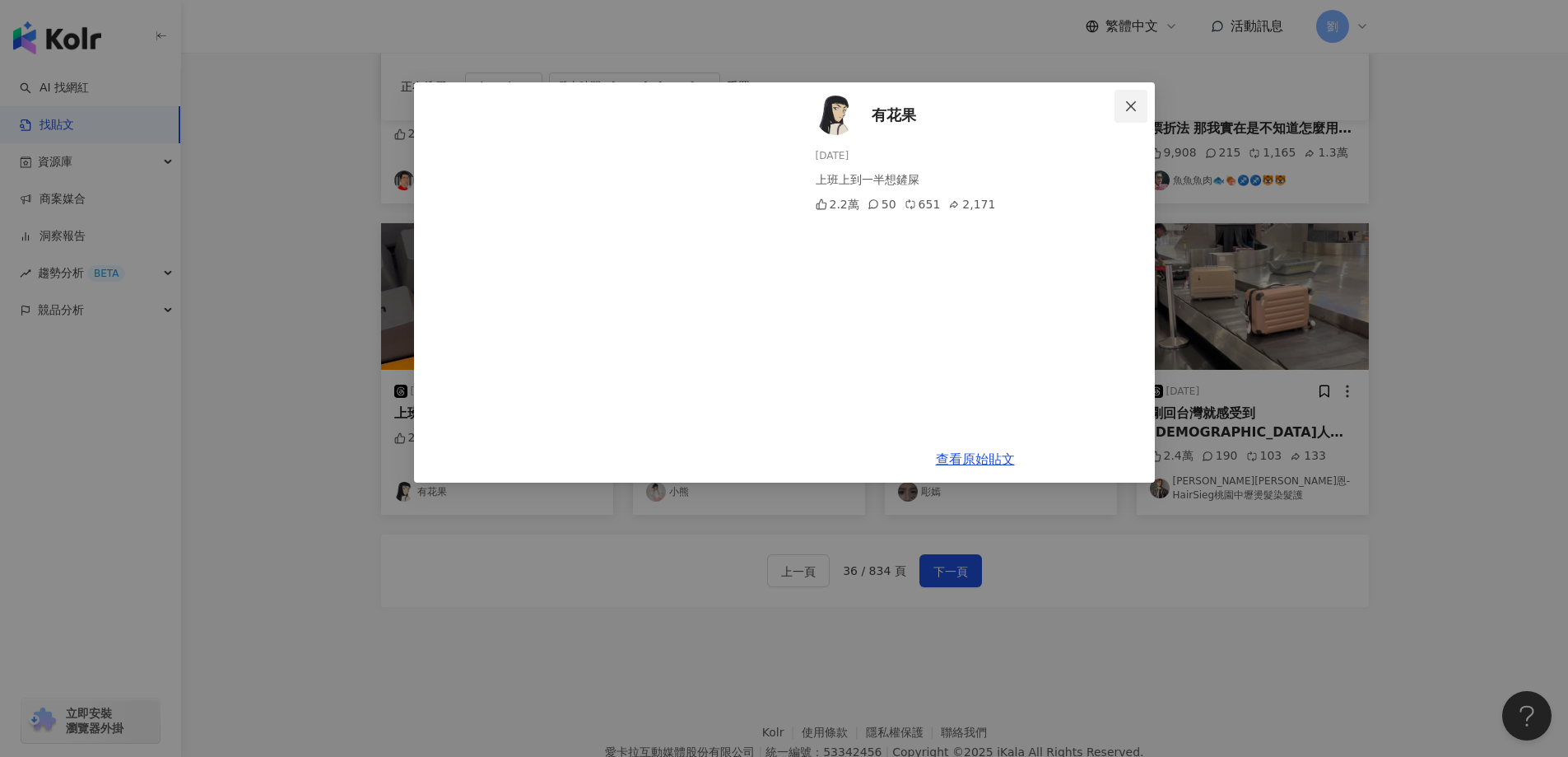
click at [1125, 104] on icon "close" at bounding box center [1131, 106] width 13 height 13
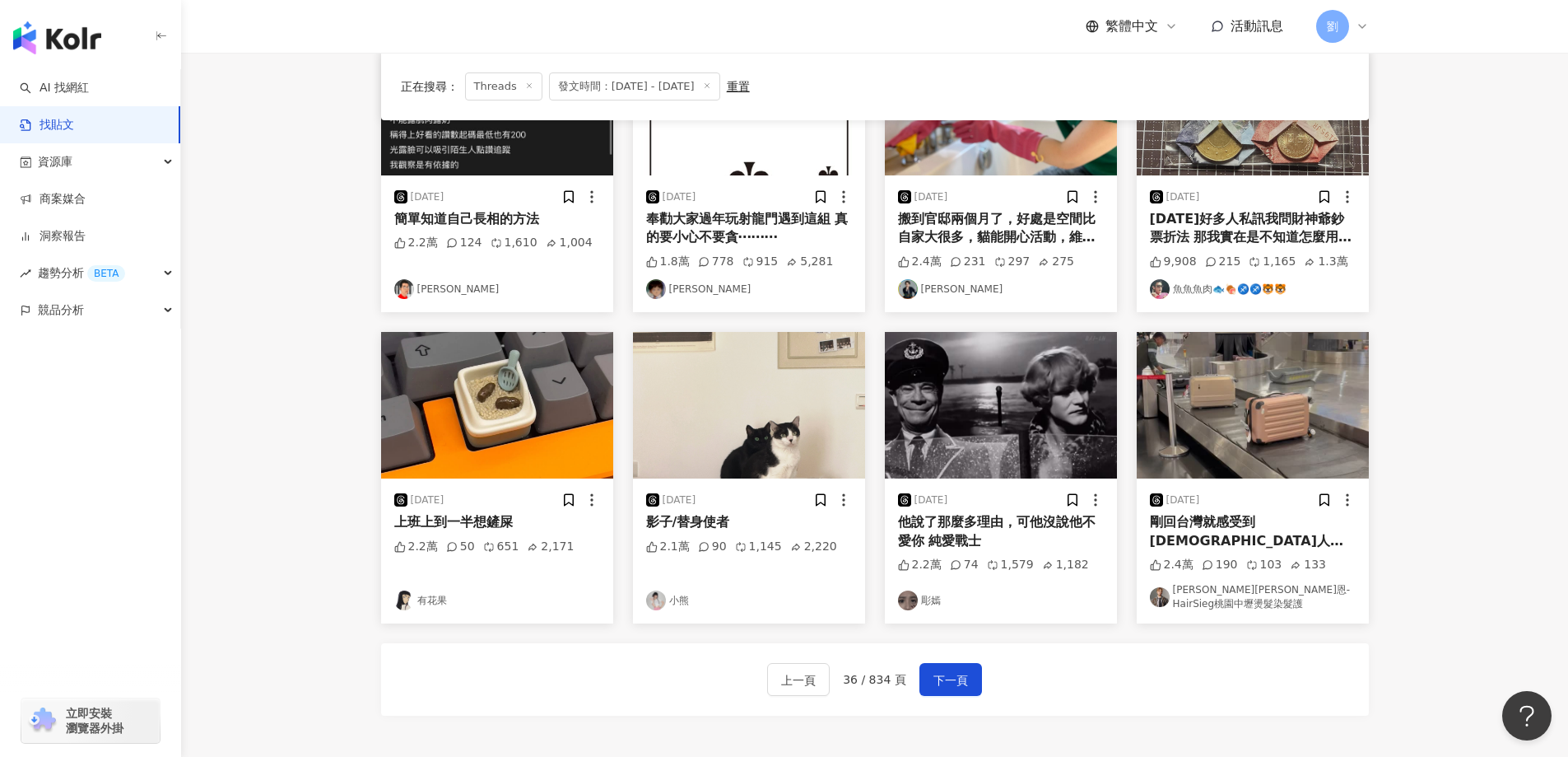
scroll to position [502, 0]
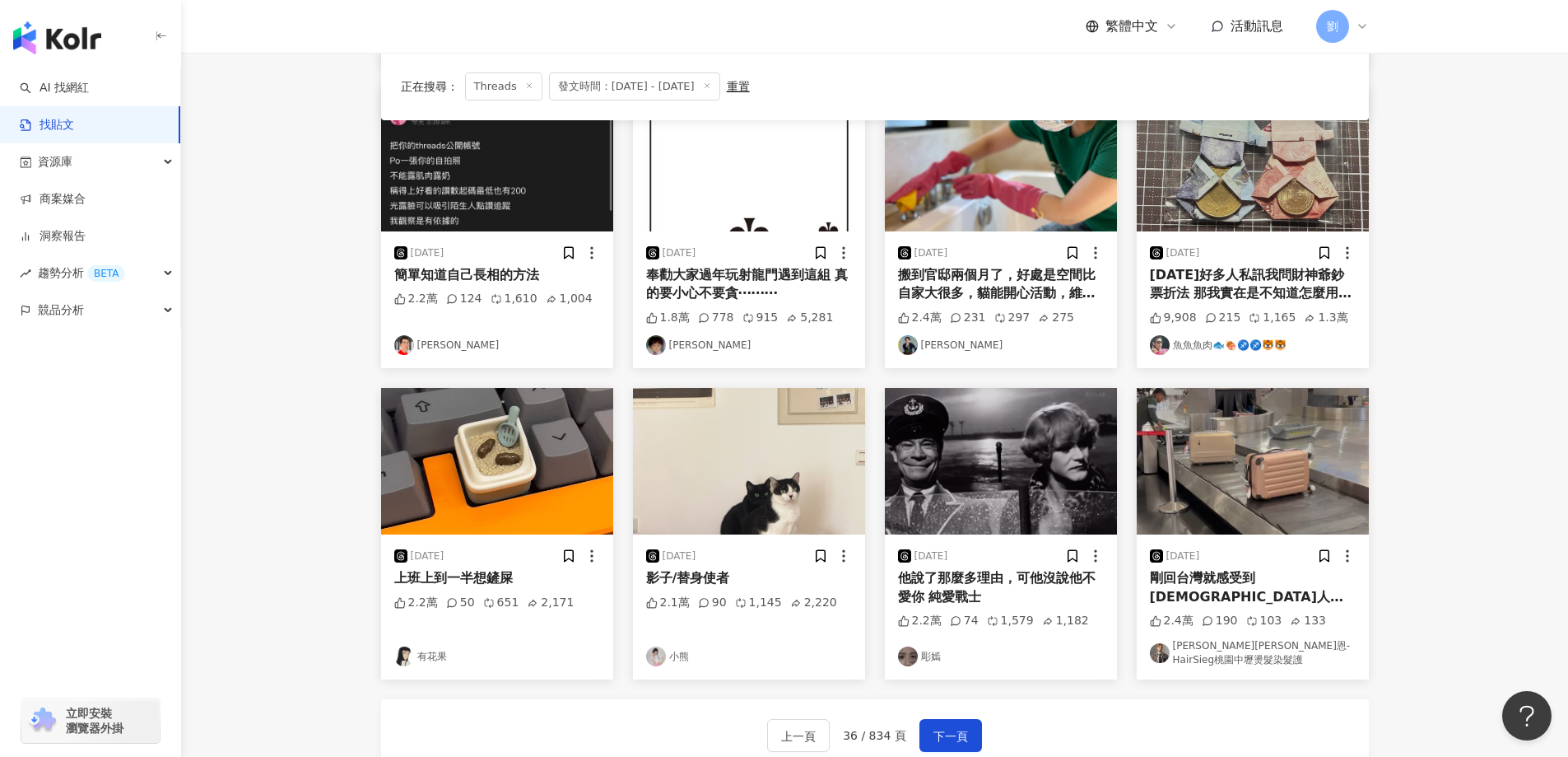
click at [738, 482] on img at bounding box center [748, 461] width 232 height 147
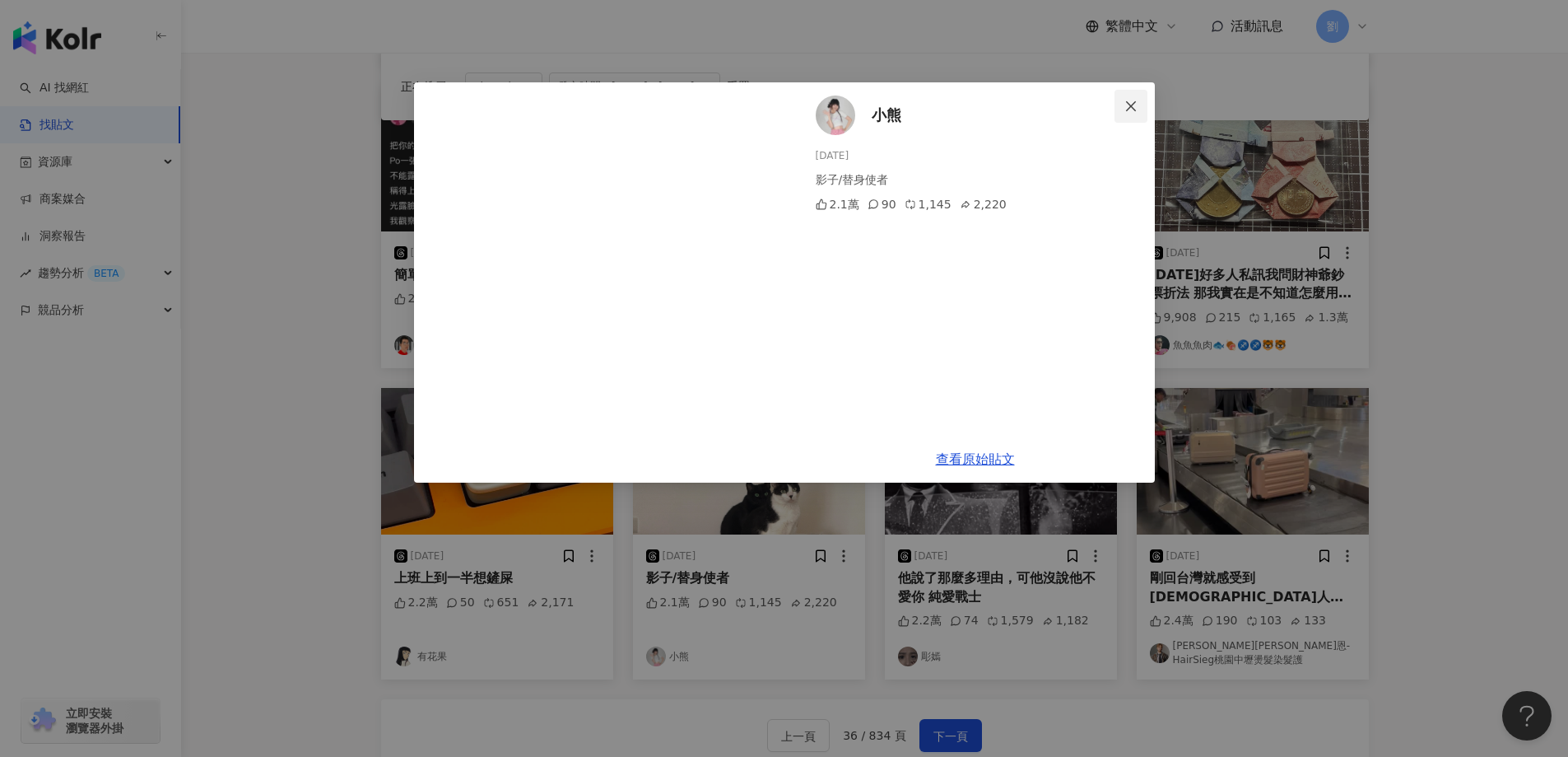
click at [1141, 113] on button "Close" at bounding box center [1131, 106] width 33 height 33
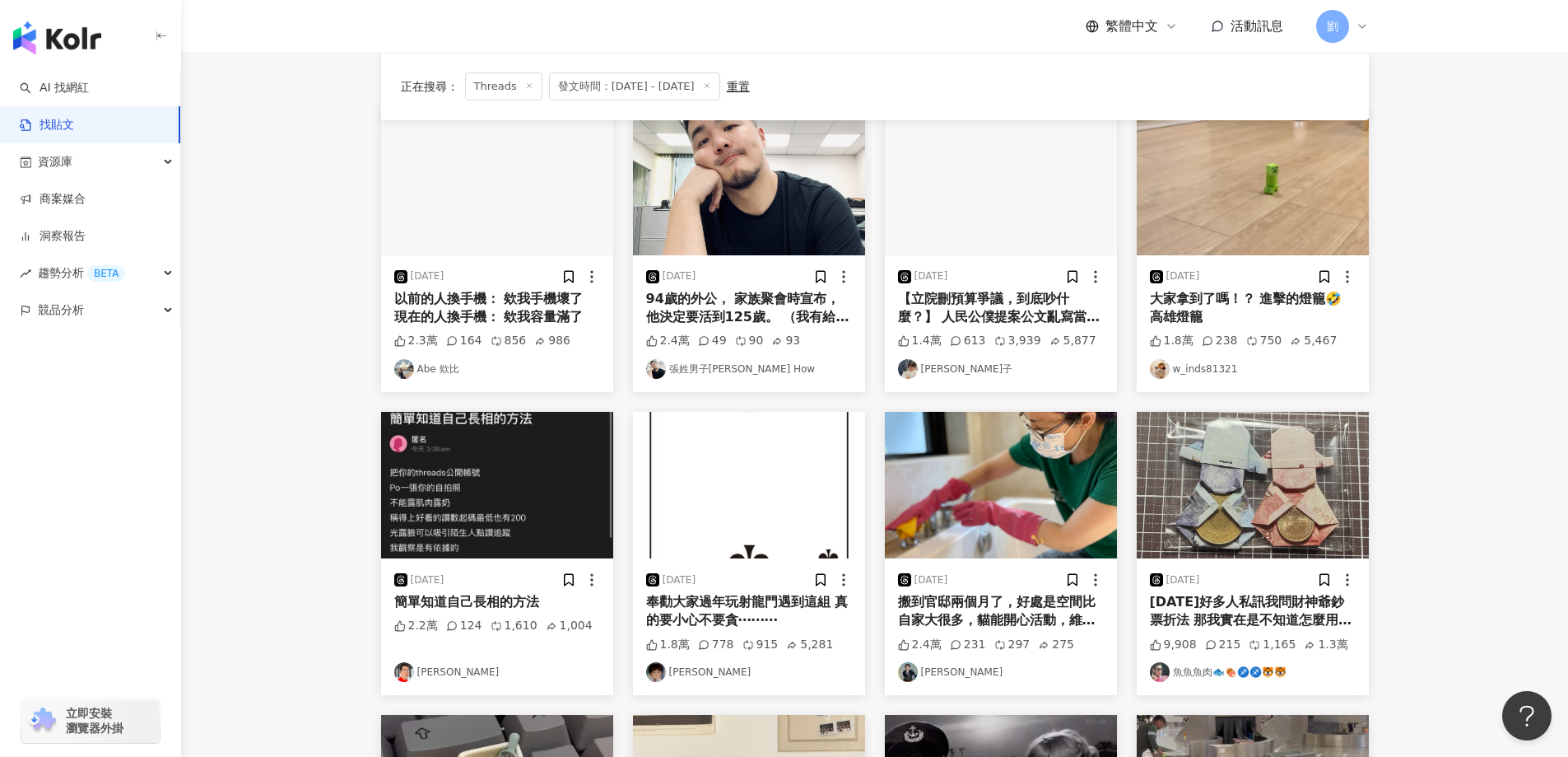
scroll to position [172, 0]
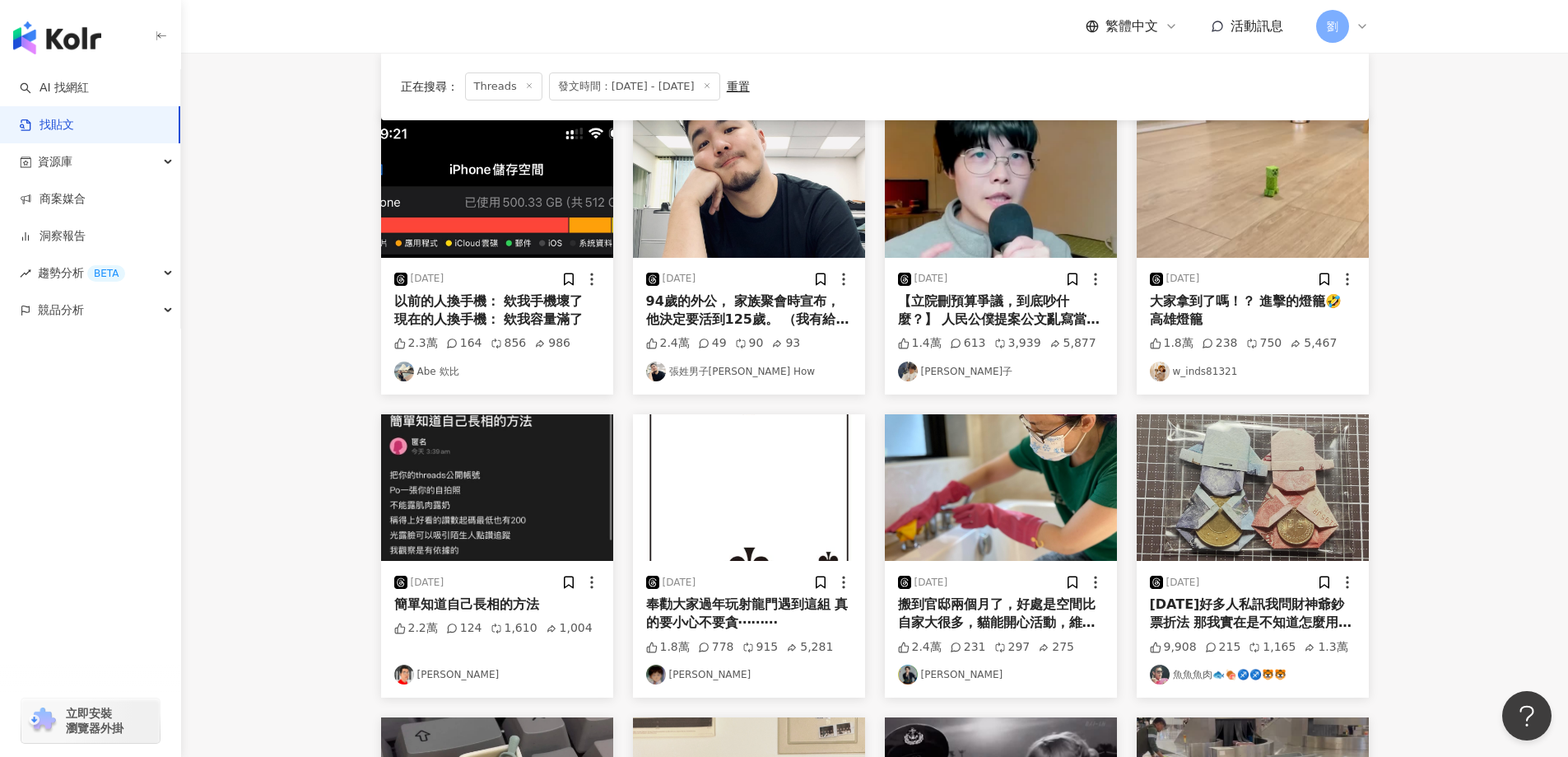
click at [496, 189] on img at bounding box center [496, 184] width 232 height 147
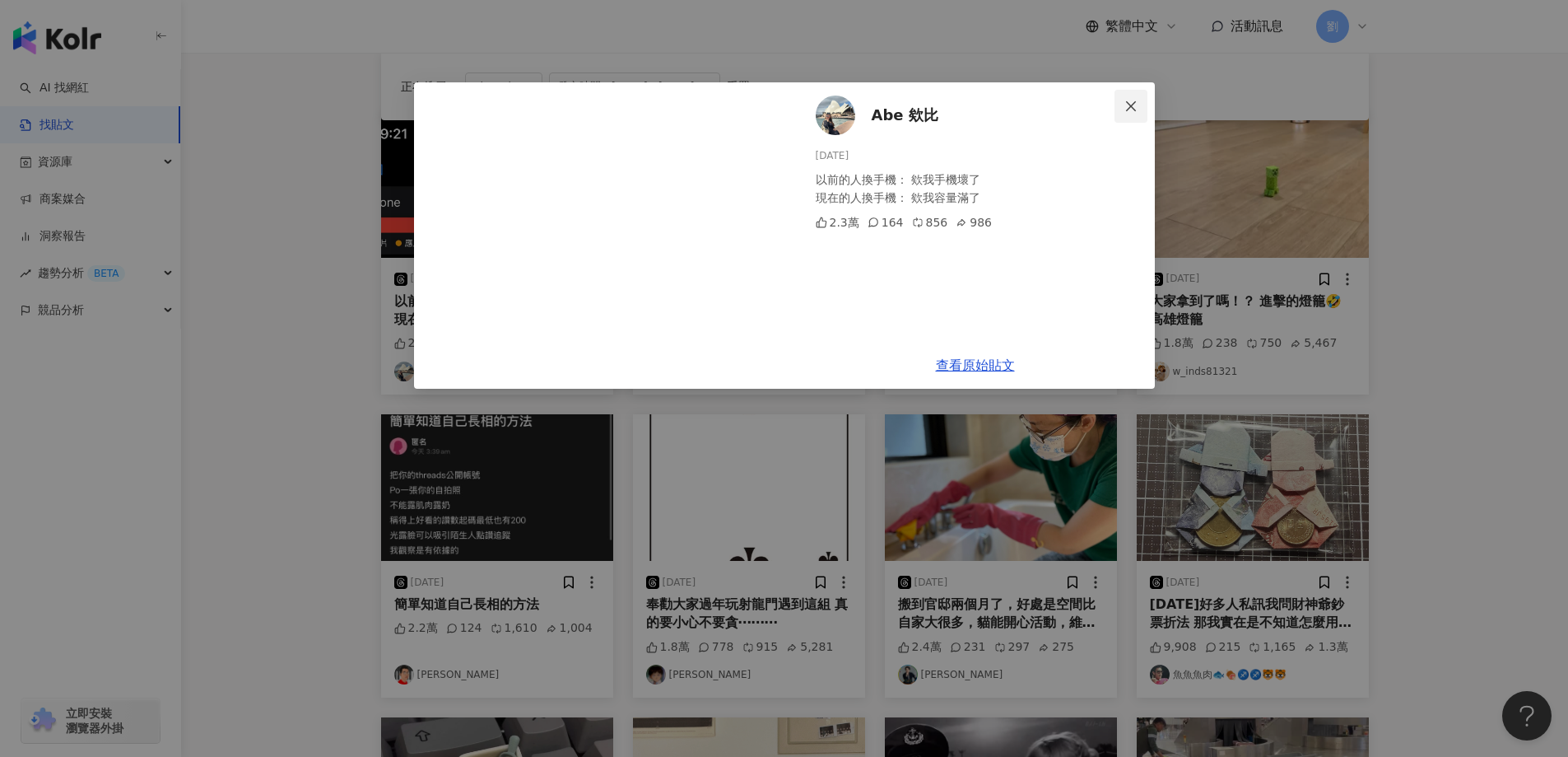
click at [1138, 120] on button "Close" at bounding box center [1131, 106] width 33 height 33
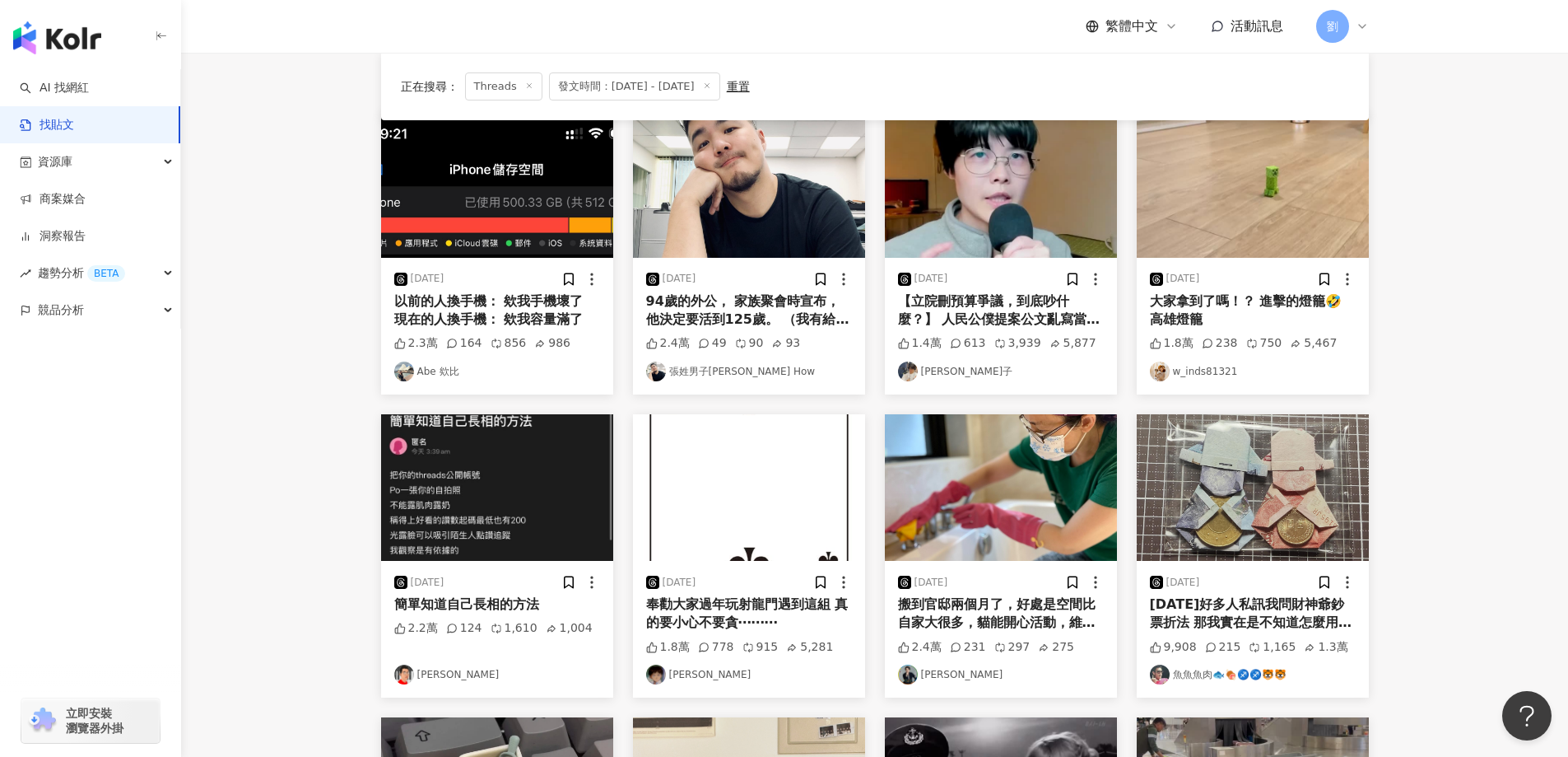
click at [1210, 166] on img at bounding box center [1252, 184] width 232 height 147
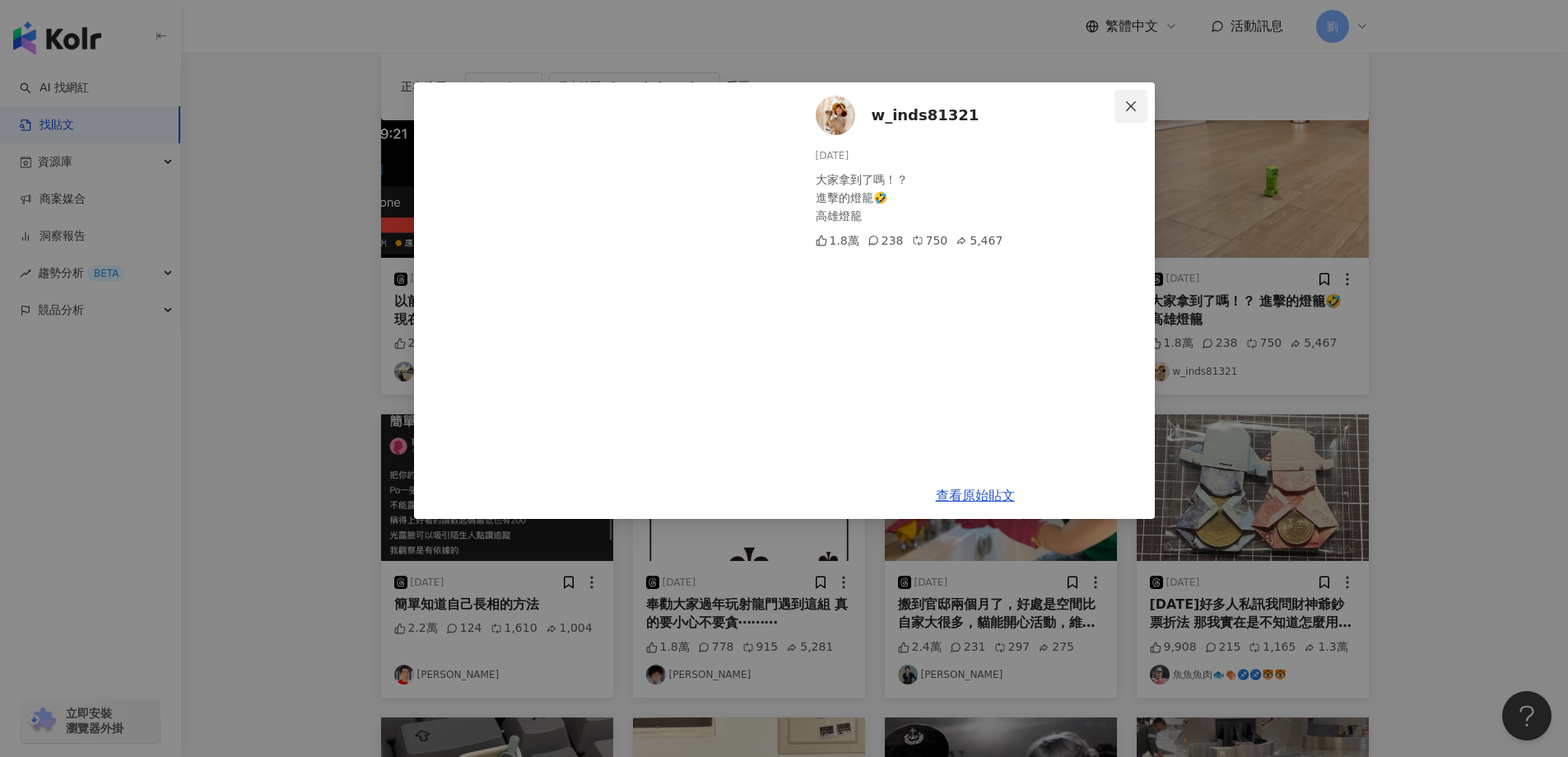
click at [1125, 111] on icon "close" at bounding box center [1131, 106] width 13 height 13
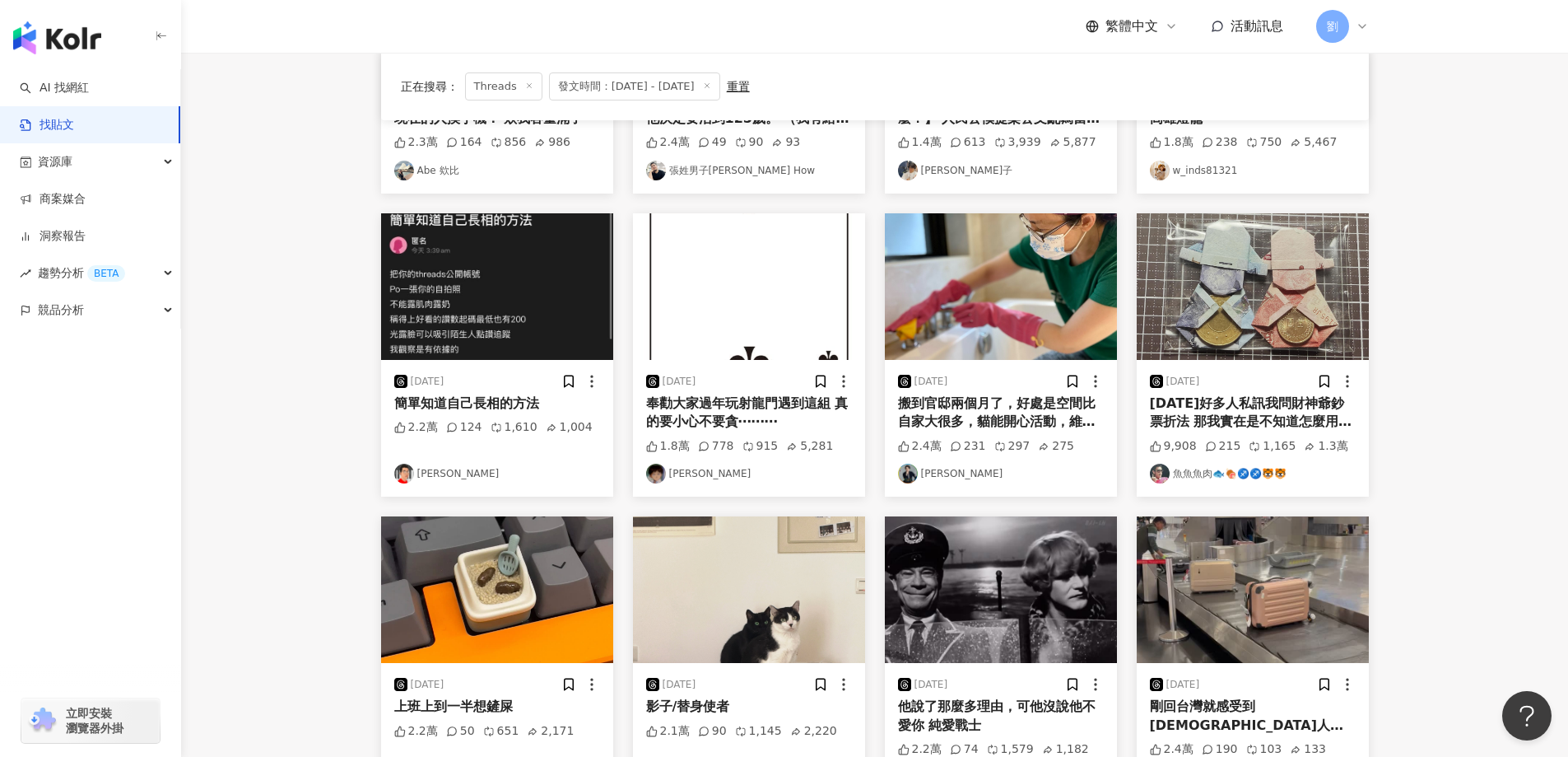
scroll to position [502, 0]
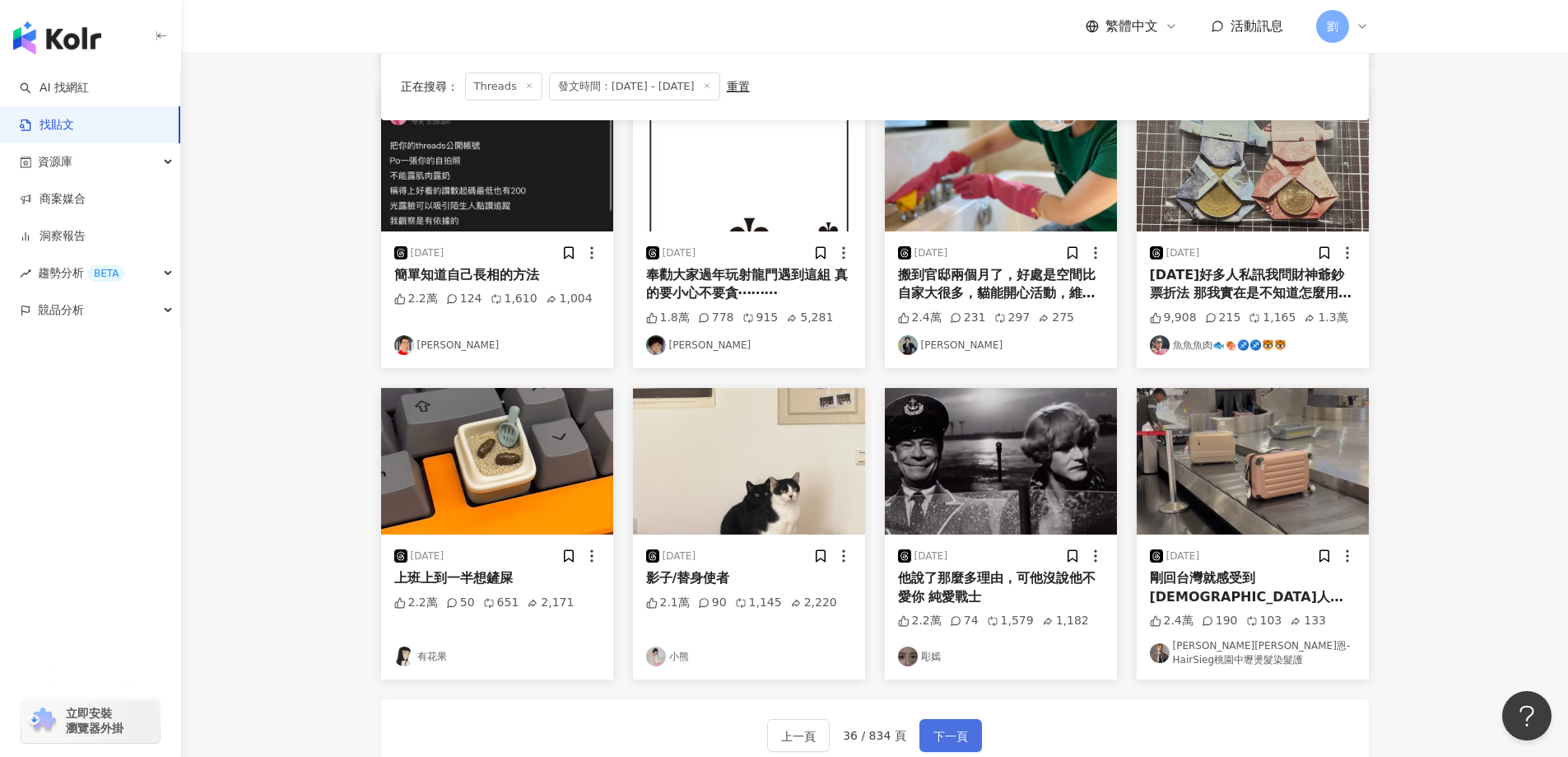
click at [958, 728] on span "下一頁" at bounding box center [950, 735] width 35 height 20
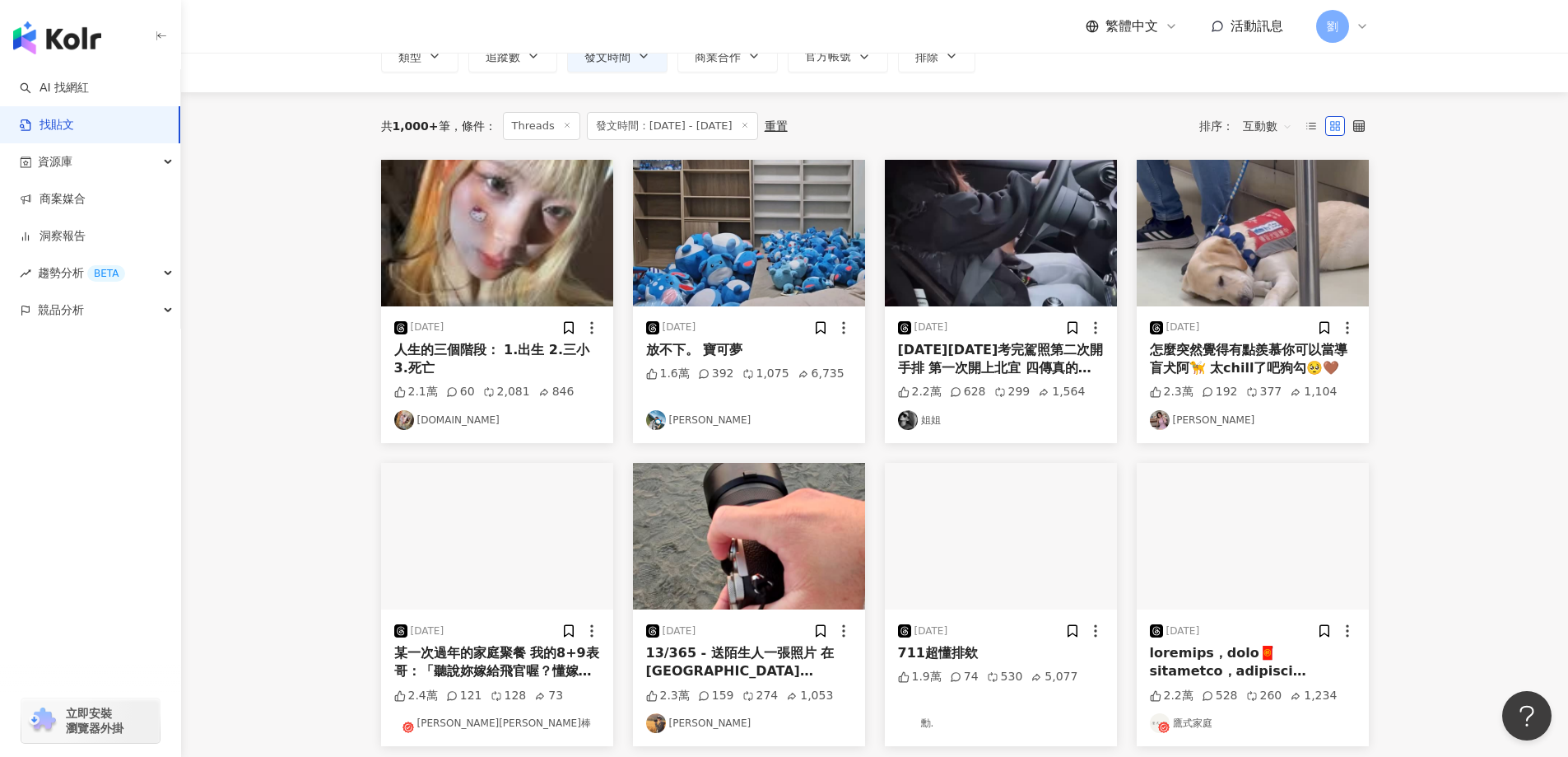
scroll to position [0, 0]
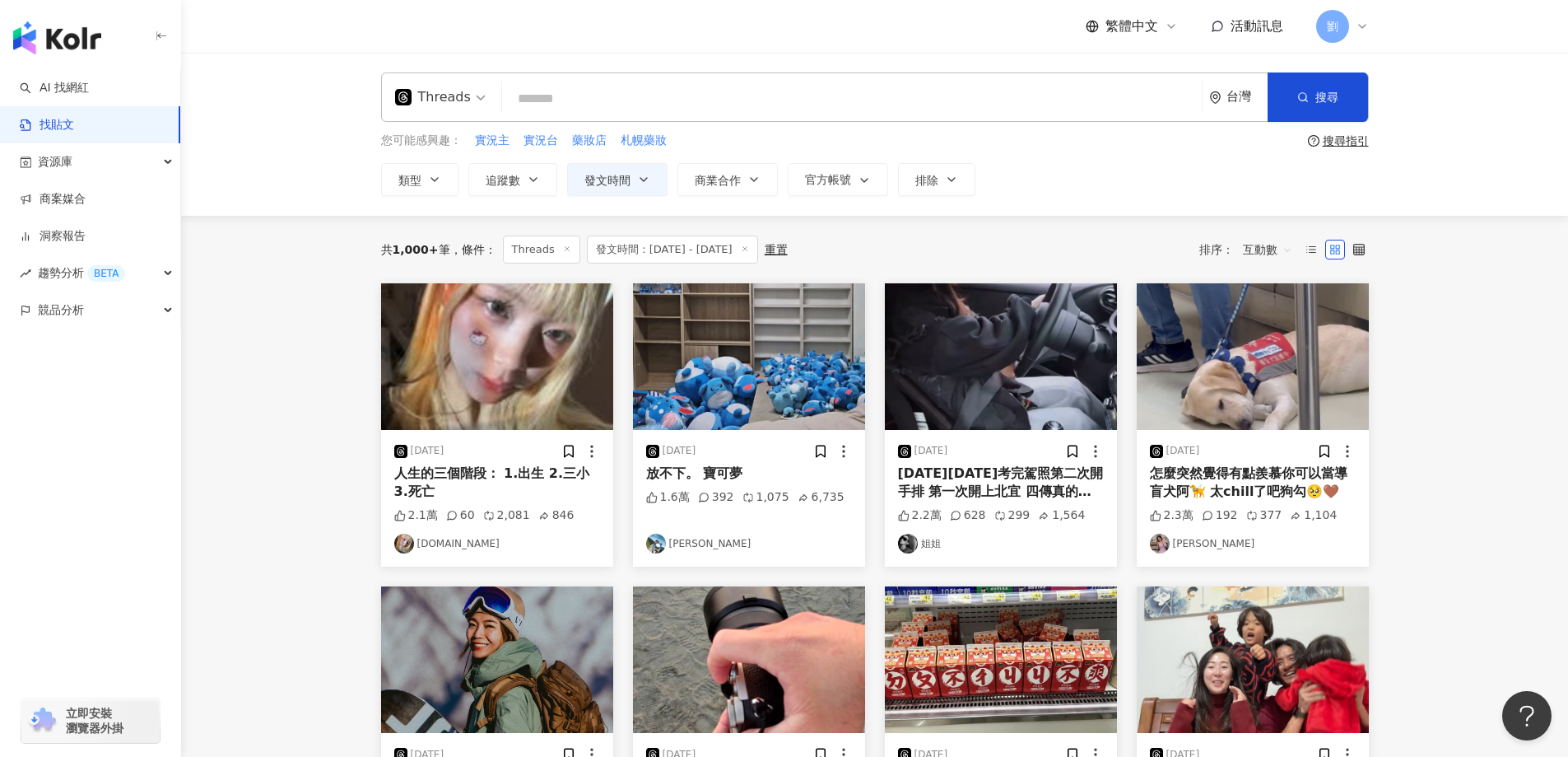
click at [564, 374] on img at bounding box center [496, 356] width 232 height 147
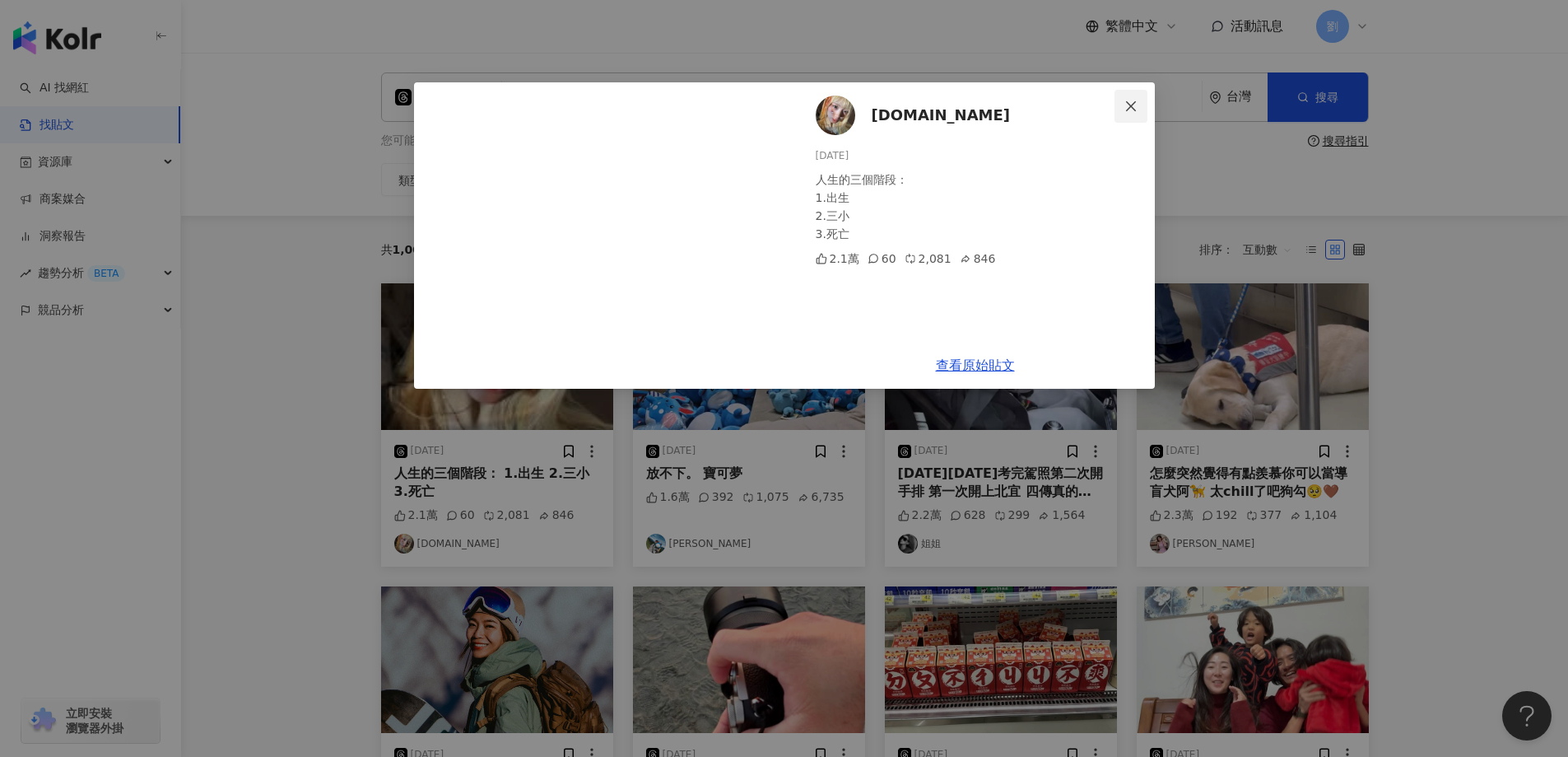
click at [1130, 103] on icon "close" at bounding box center [1131, 106] width 13 height 13
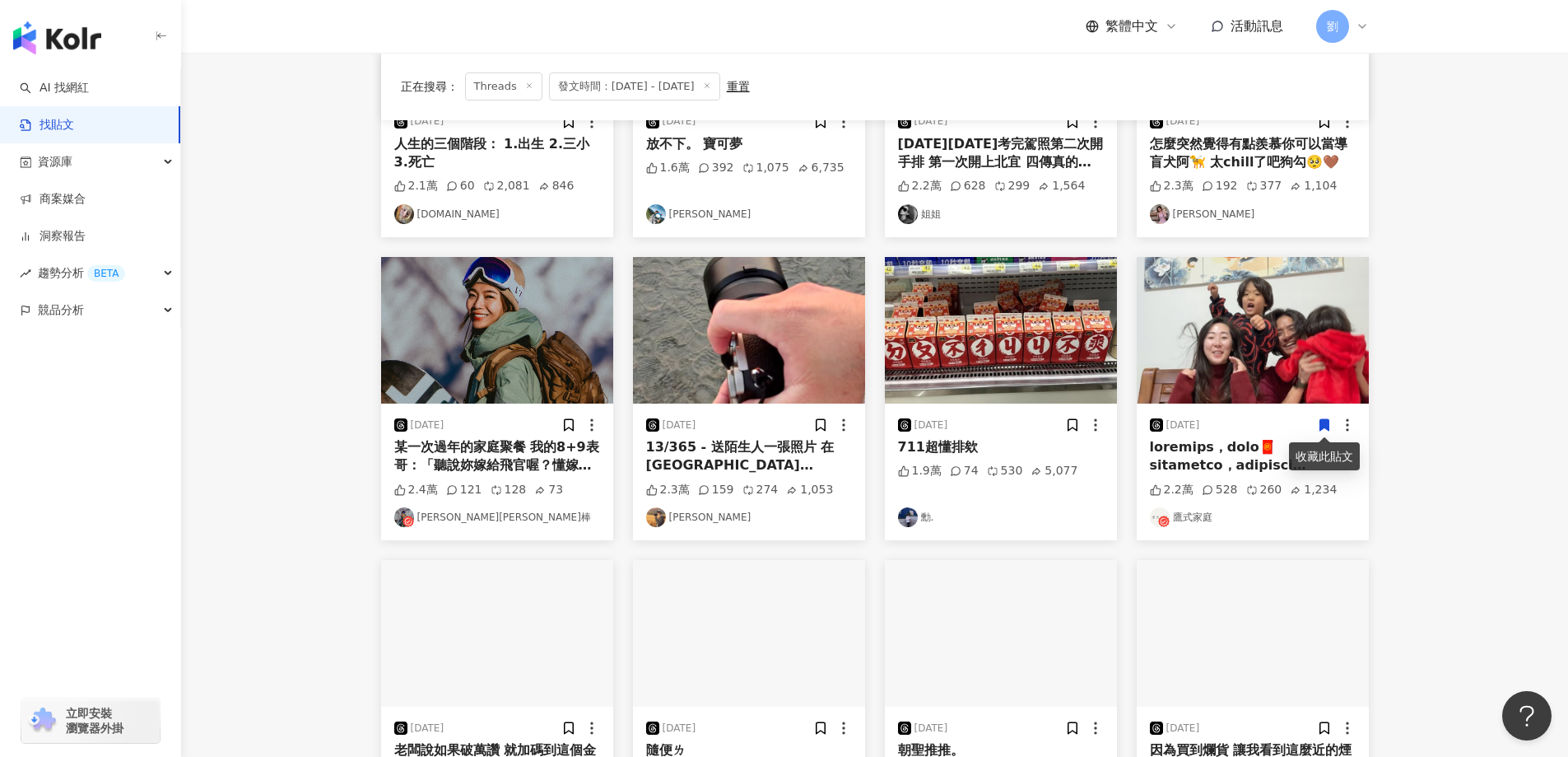
scroll to position [494, 0]
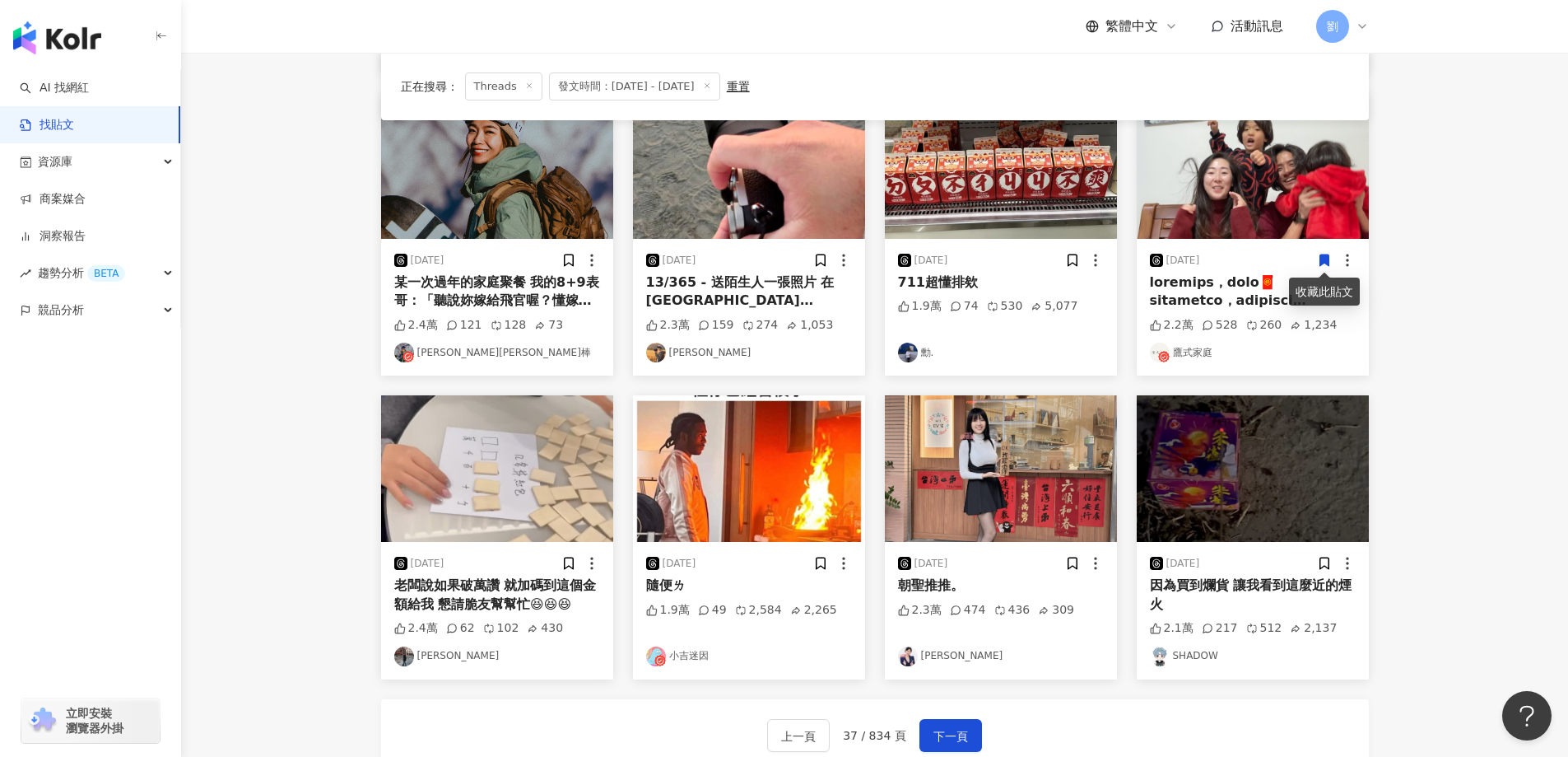
click at [1001, 190] on img at bounding box center [1001, 165] width 232 height 147
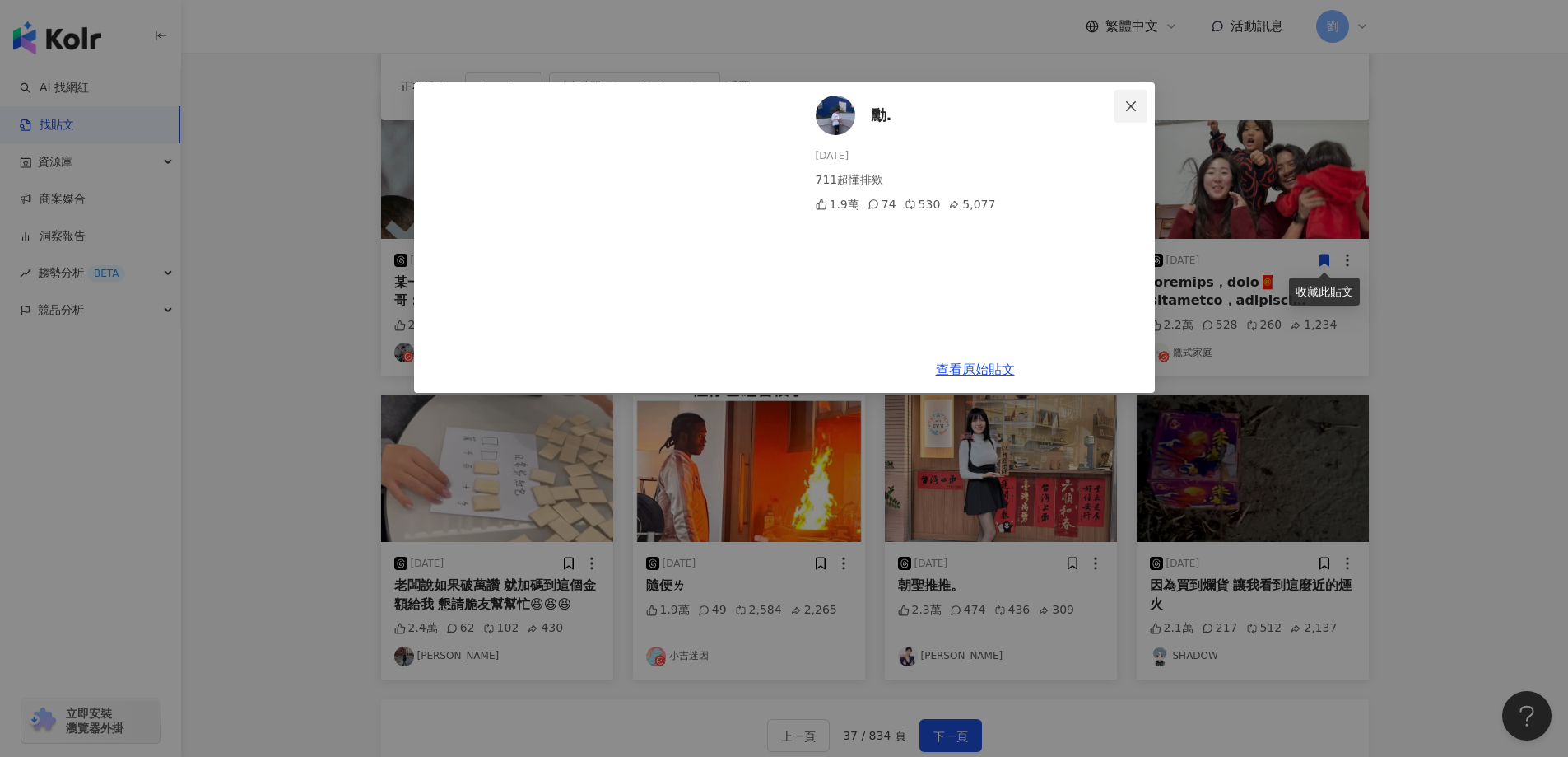
click at [1131, 109] on icon "close" at bounding box center [1131, 106] width 13 height 13
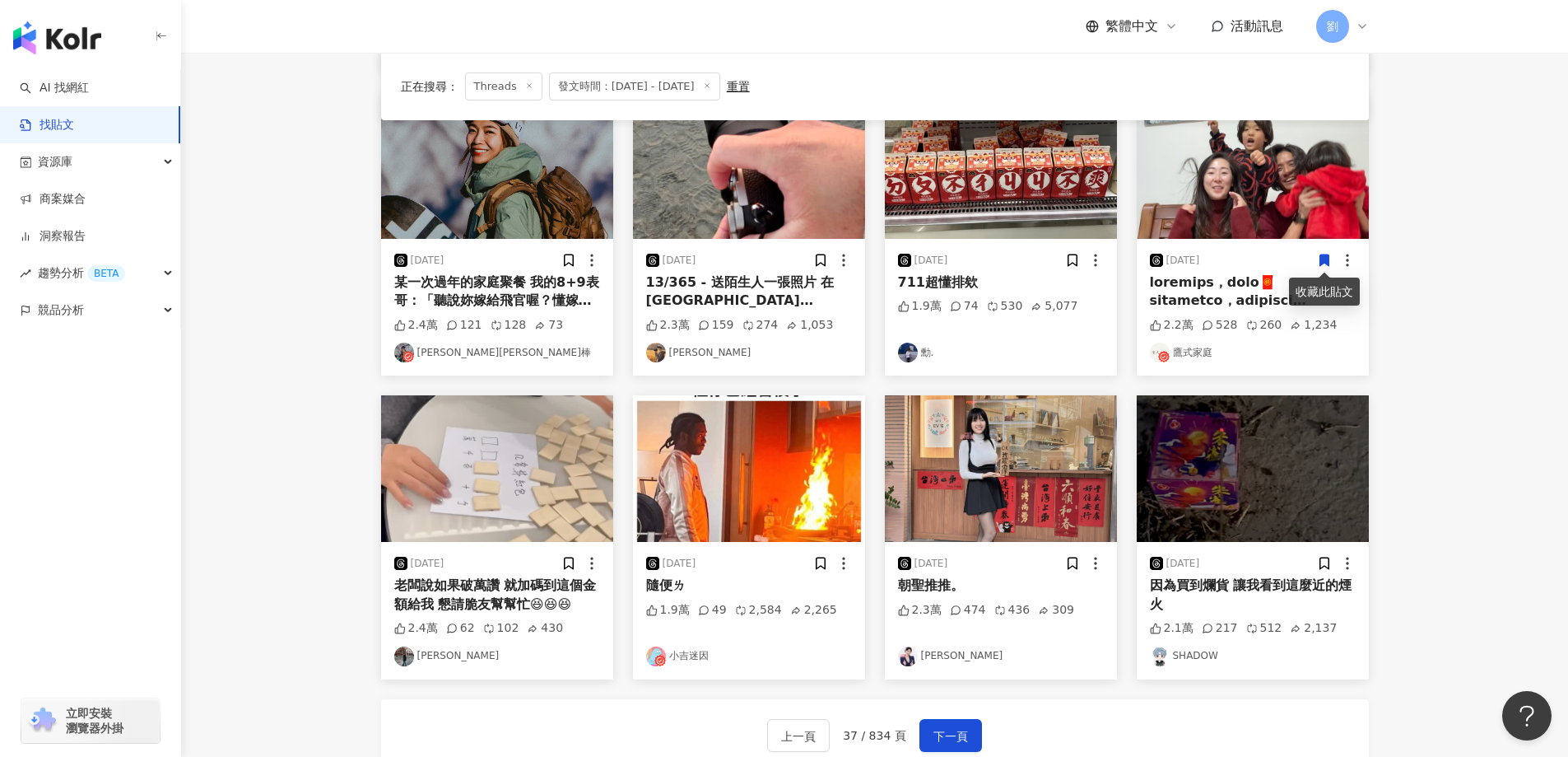
click at [783, 186] on img at bounding box center [748, 165] width 232 height 147
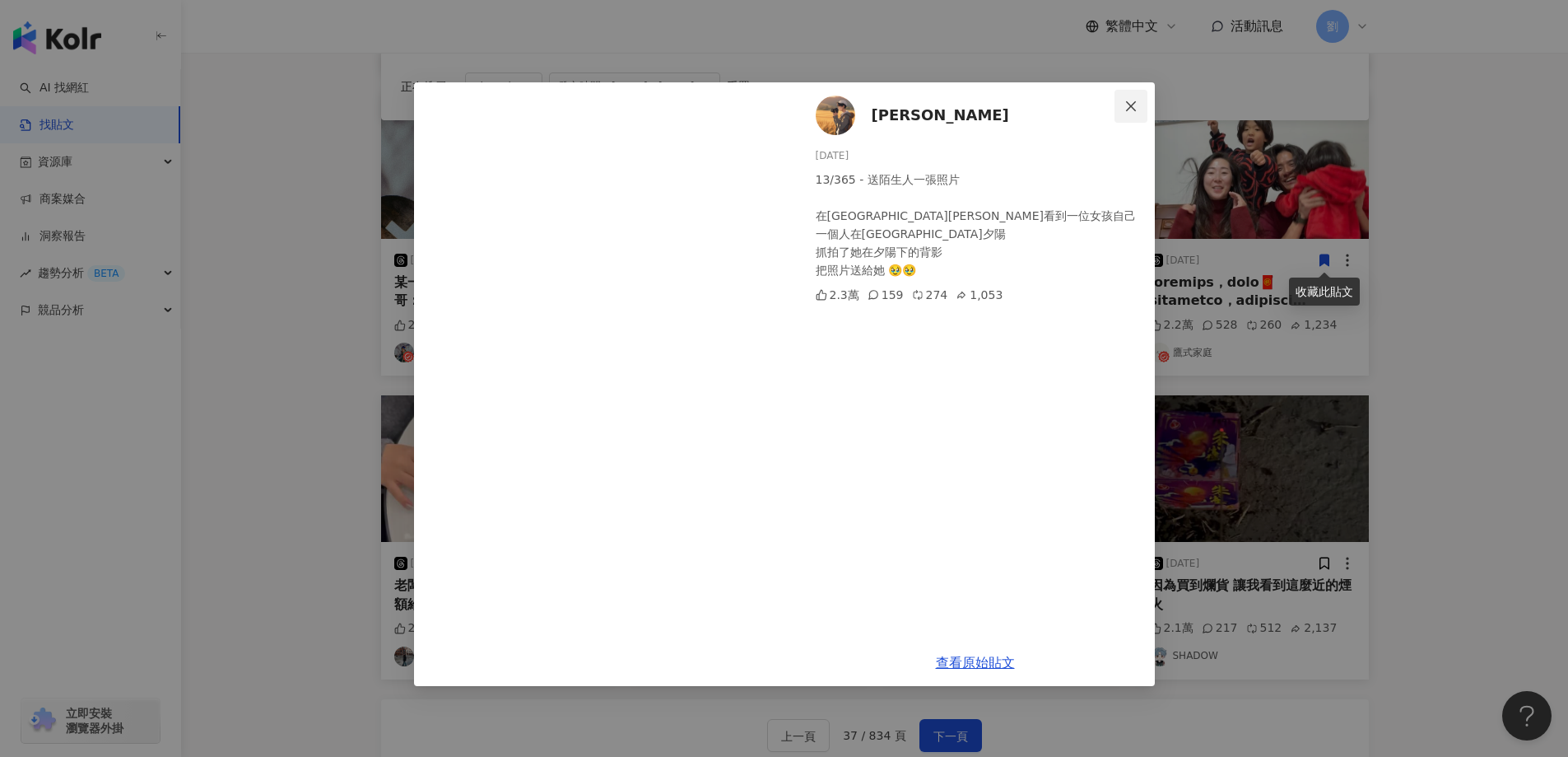
click at [1132, 101] on icon "close" at bounding box center [1131, 106] width 13 height 13
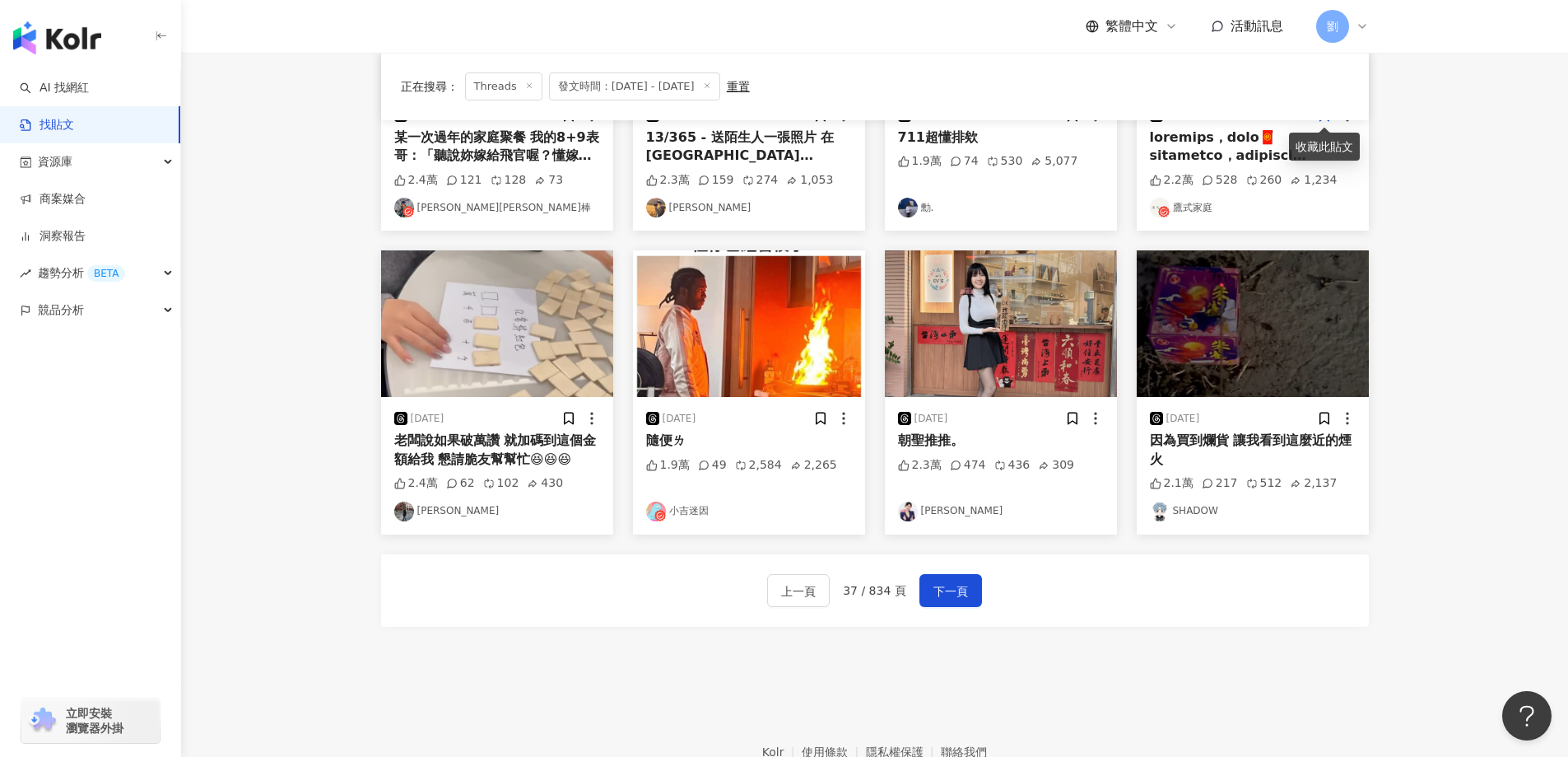
scroll to position [733, 0]
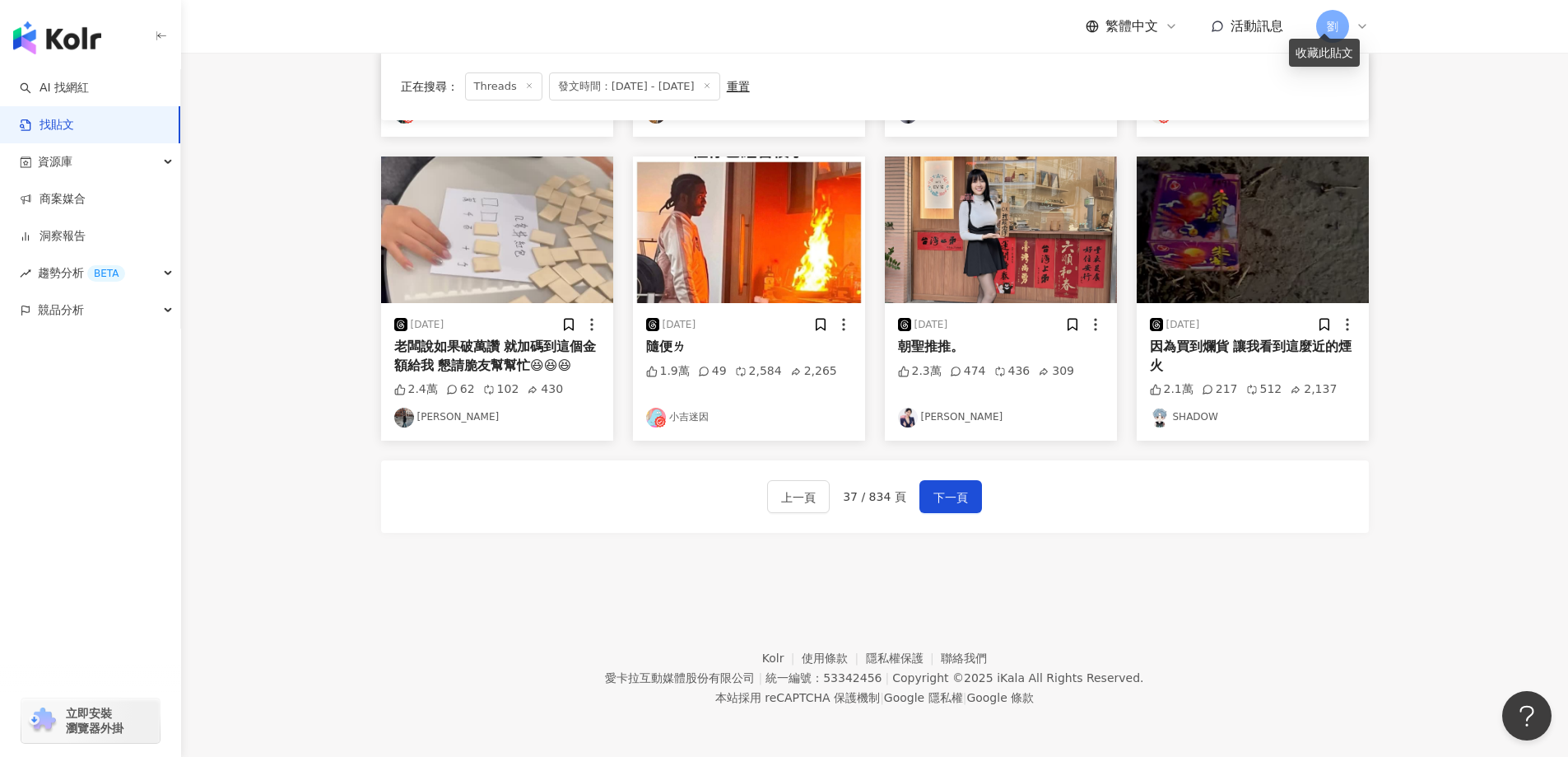
click at [733, 271] on img at bounding box center [748, 229] width 232 height 147
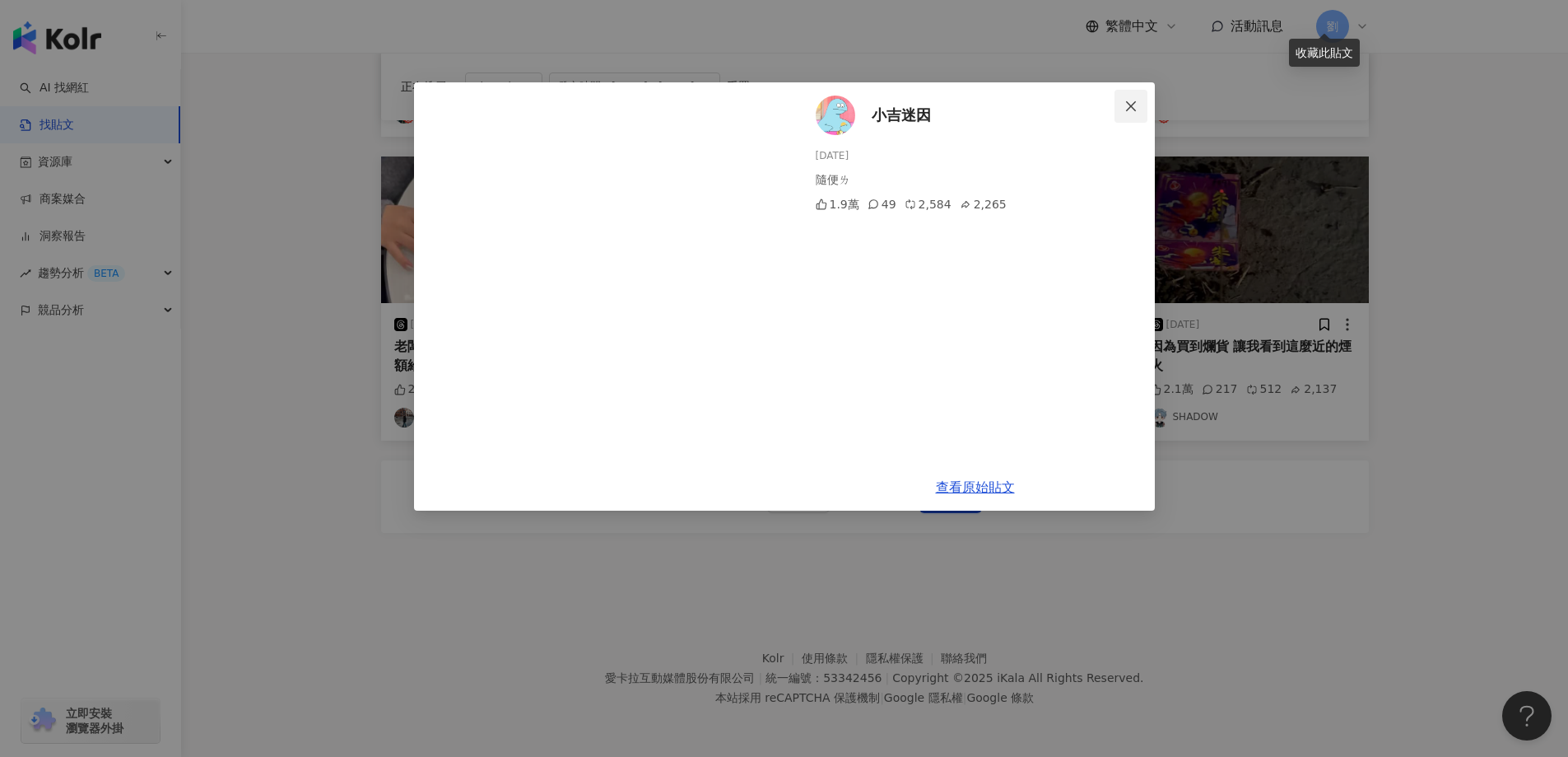
click at [1134, 103] on icon "close" at bounding box center [1131, 106] width 13 height 13
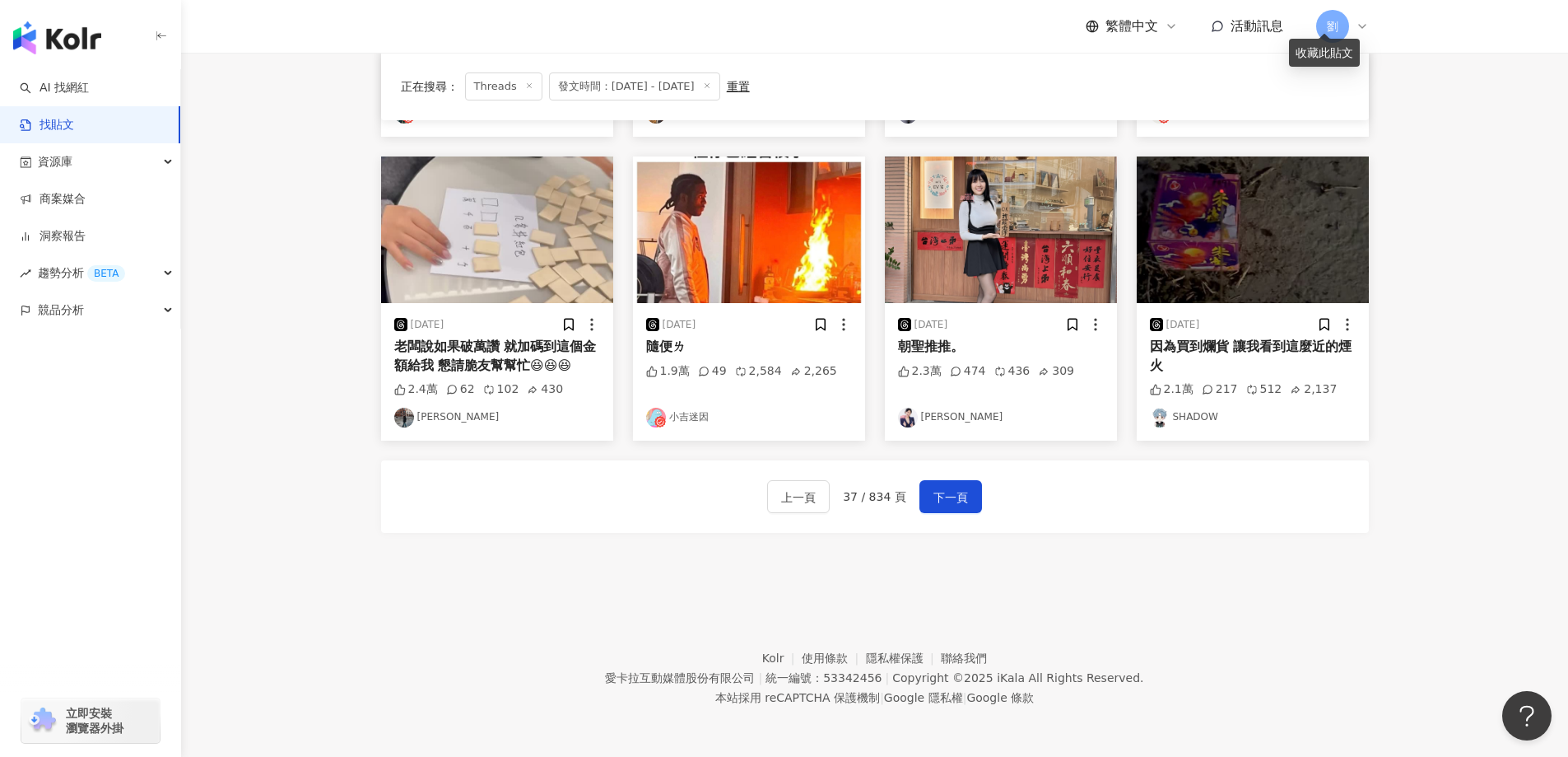
click at [1210, 237] on img at bounding box center [1252, 229] width 232 height 147
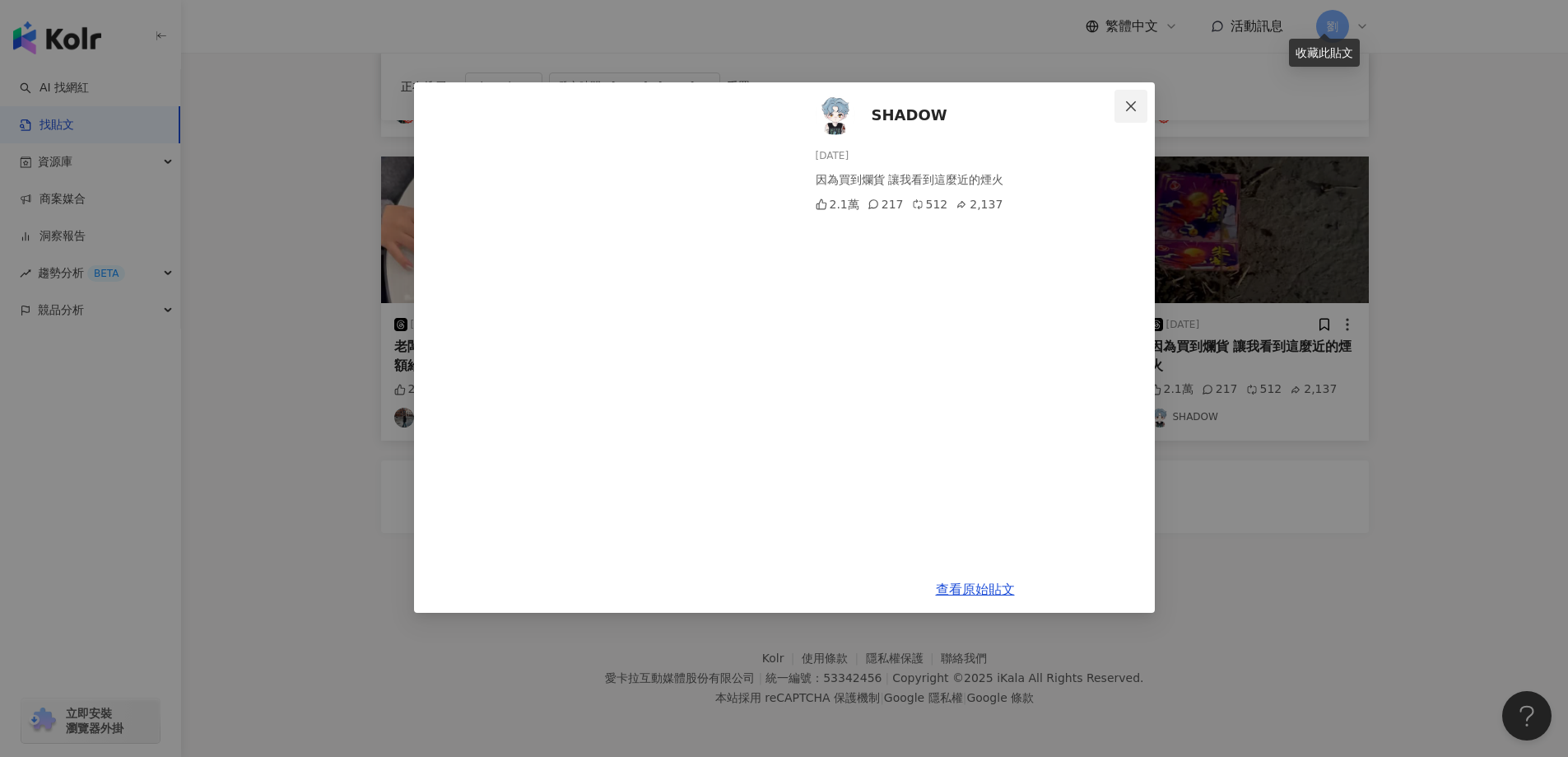
click at [1135, 95] on button "Close" at bounding box center [1131, 106] width 33 height 33
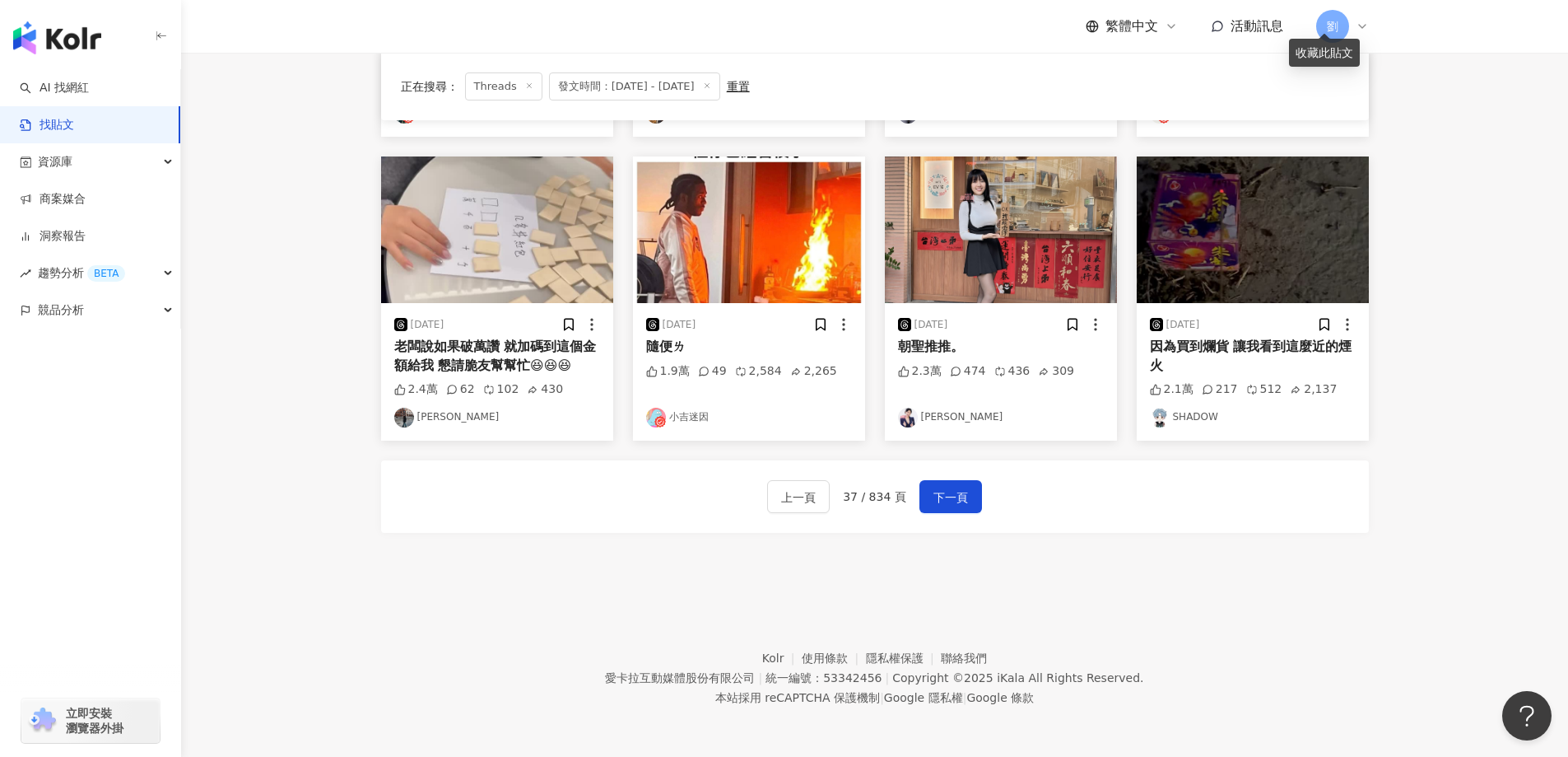
click at [487, 261] on img at bounding box center [496, 229] width 232 height 147
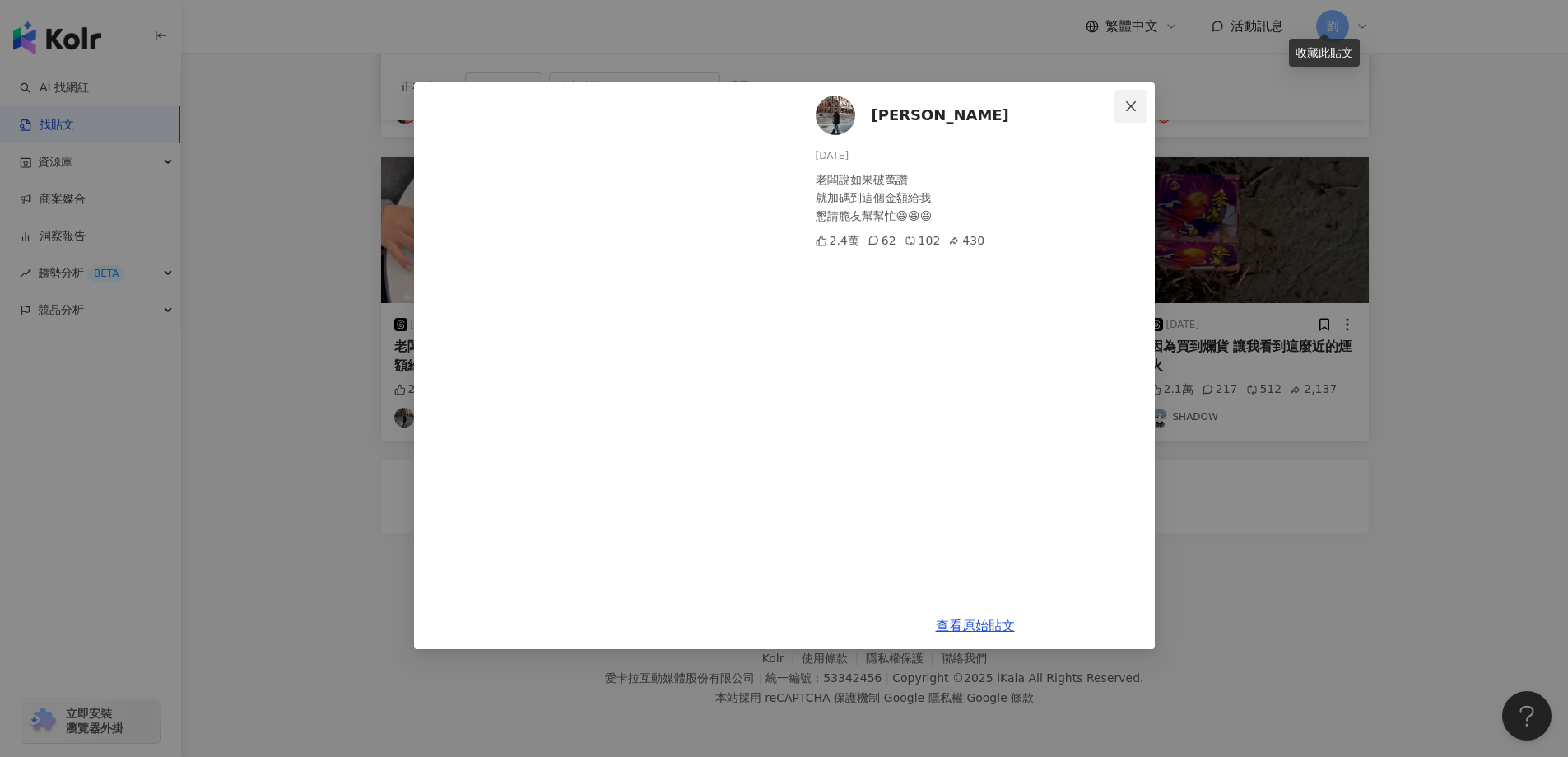
click at [1131, 109] on icon "close" at bounding box center [1131, 106] width 13 height 13
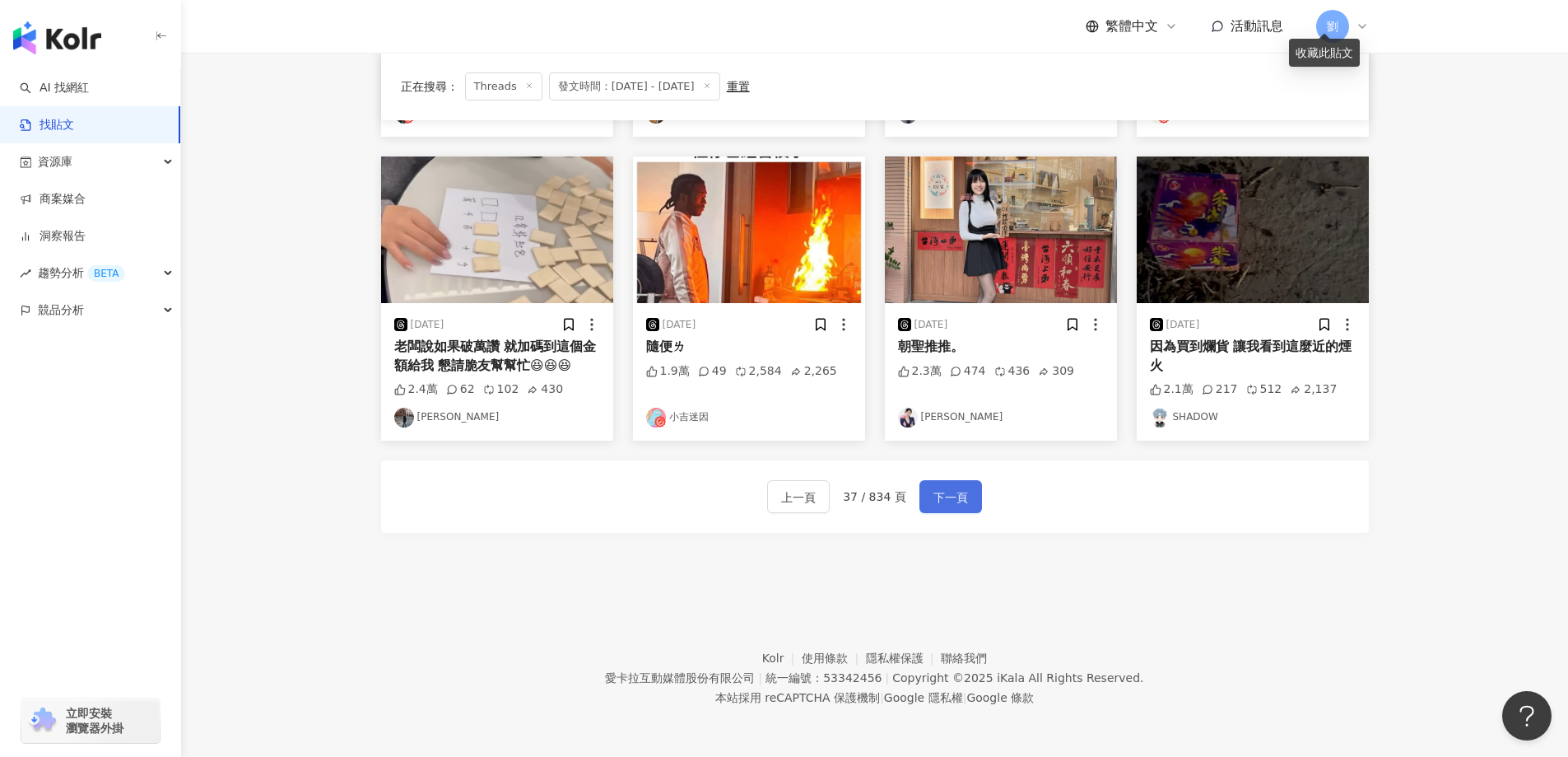
click at [951, 509] on button "下一頁" at bounding box center [950, 497] width 62 height 33
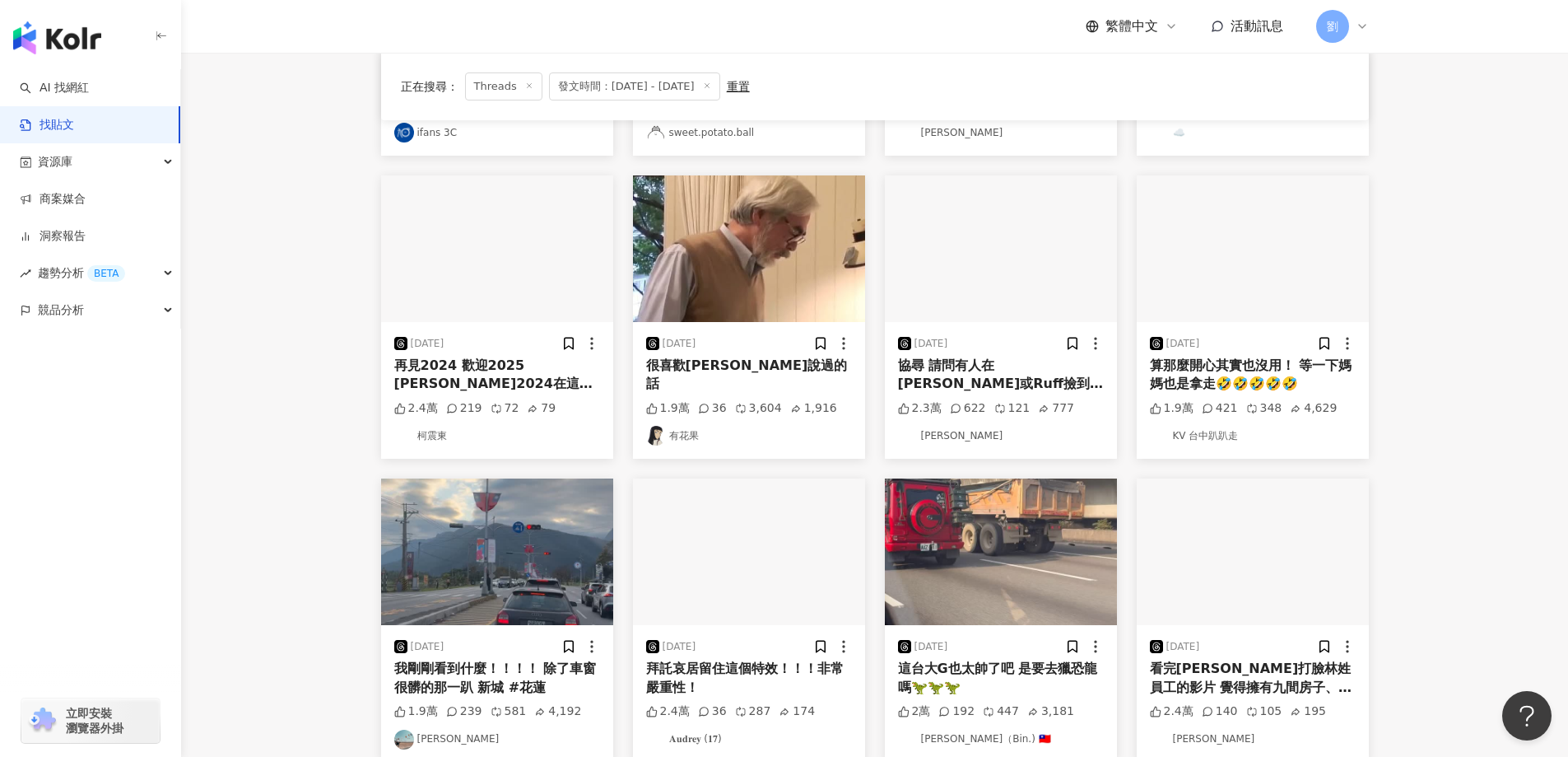
scroll to position [568, 0]
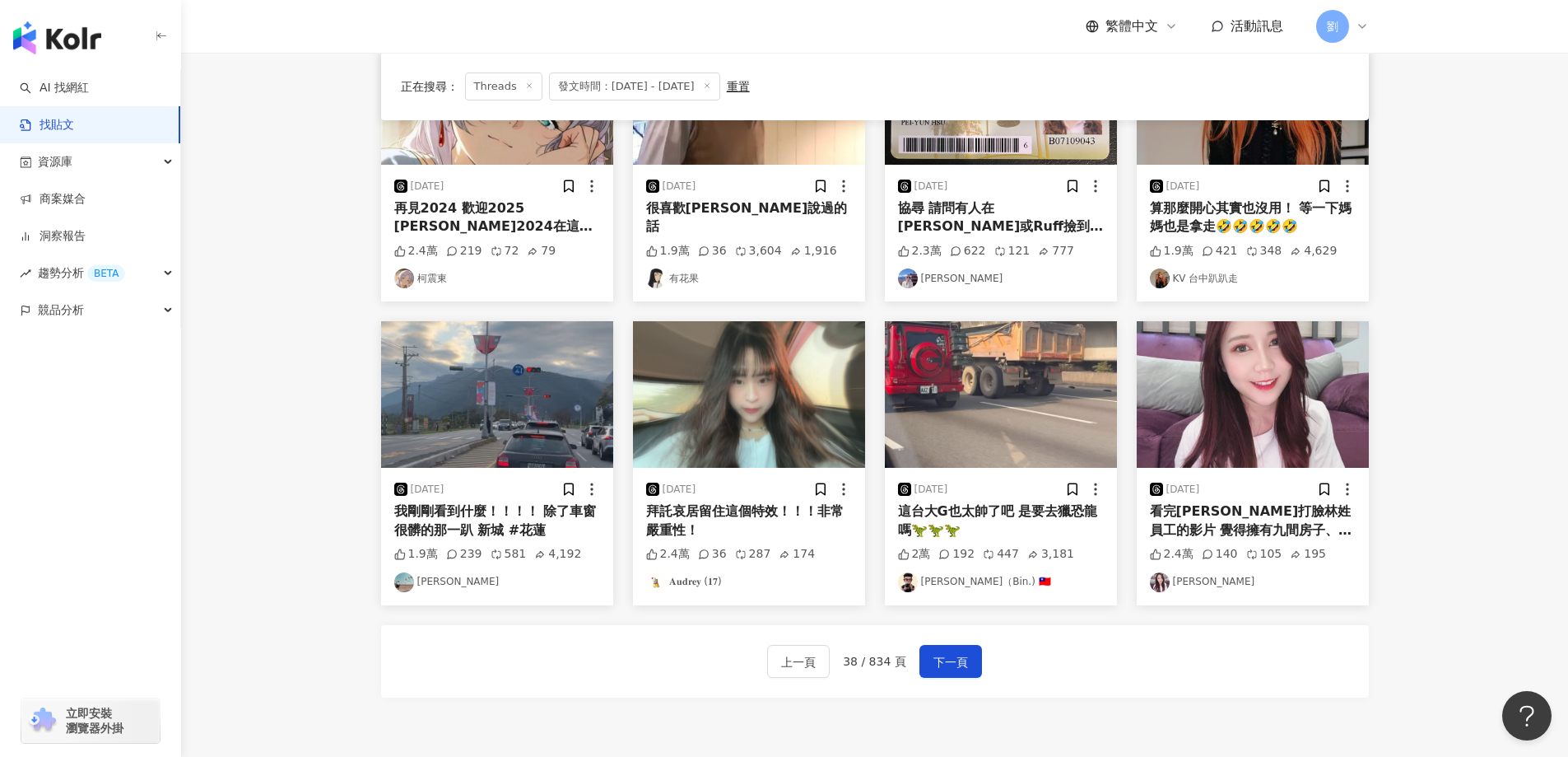
click at [1194, 413] on img at bounding box center [1252, 394] width 232 height 147
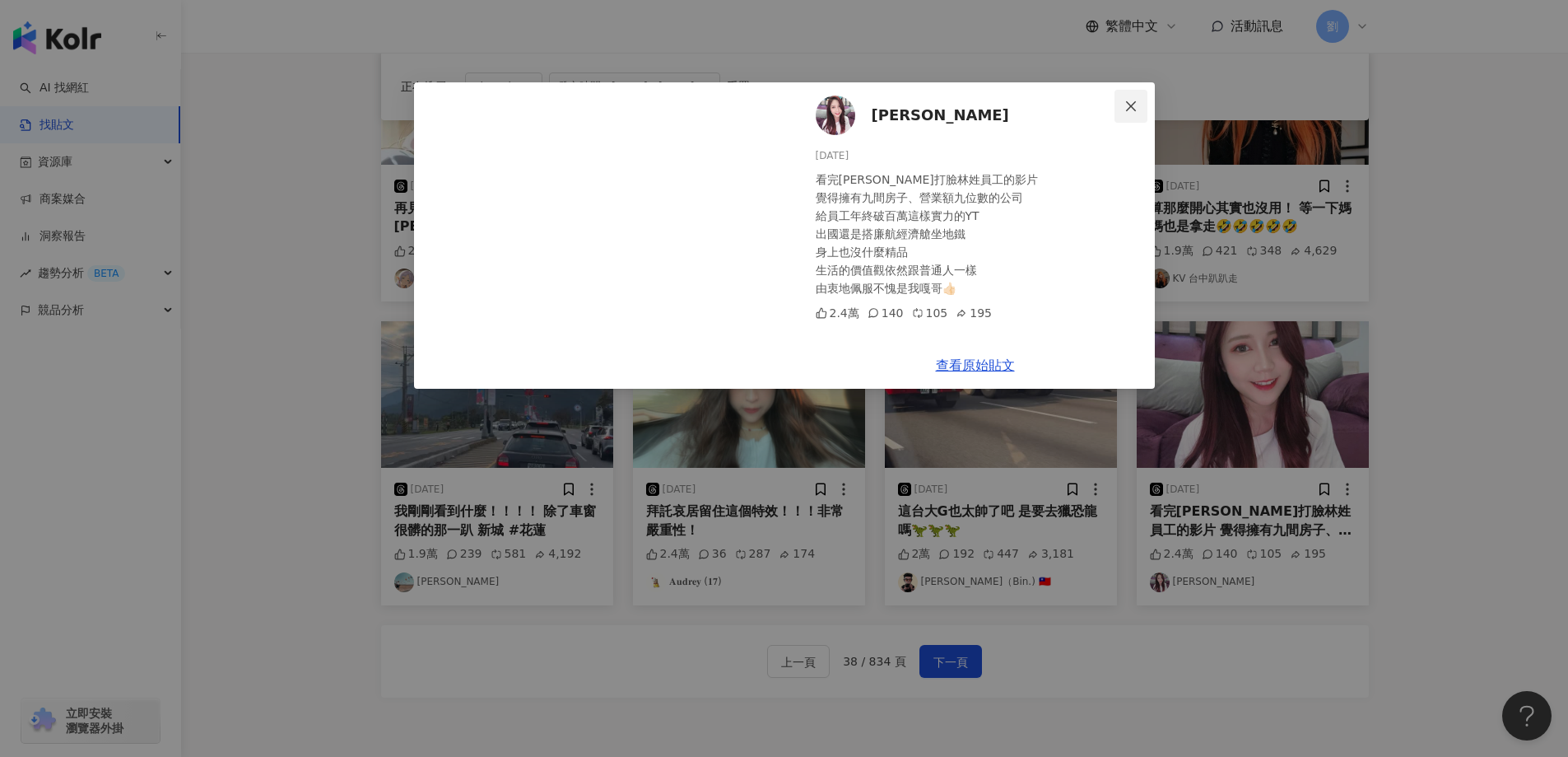
click at [1132, 103] on icon "close" at bounding box center [1131, 106] width 13 height 13
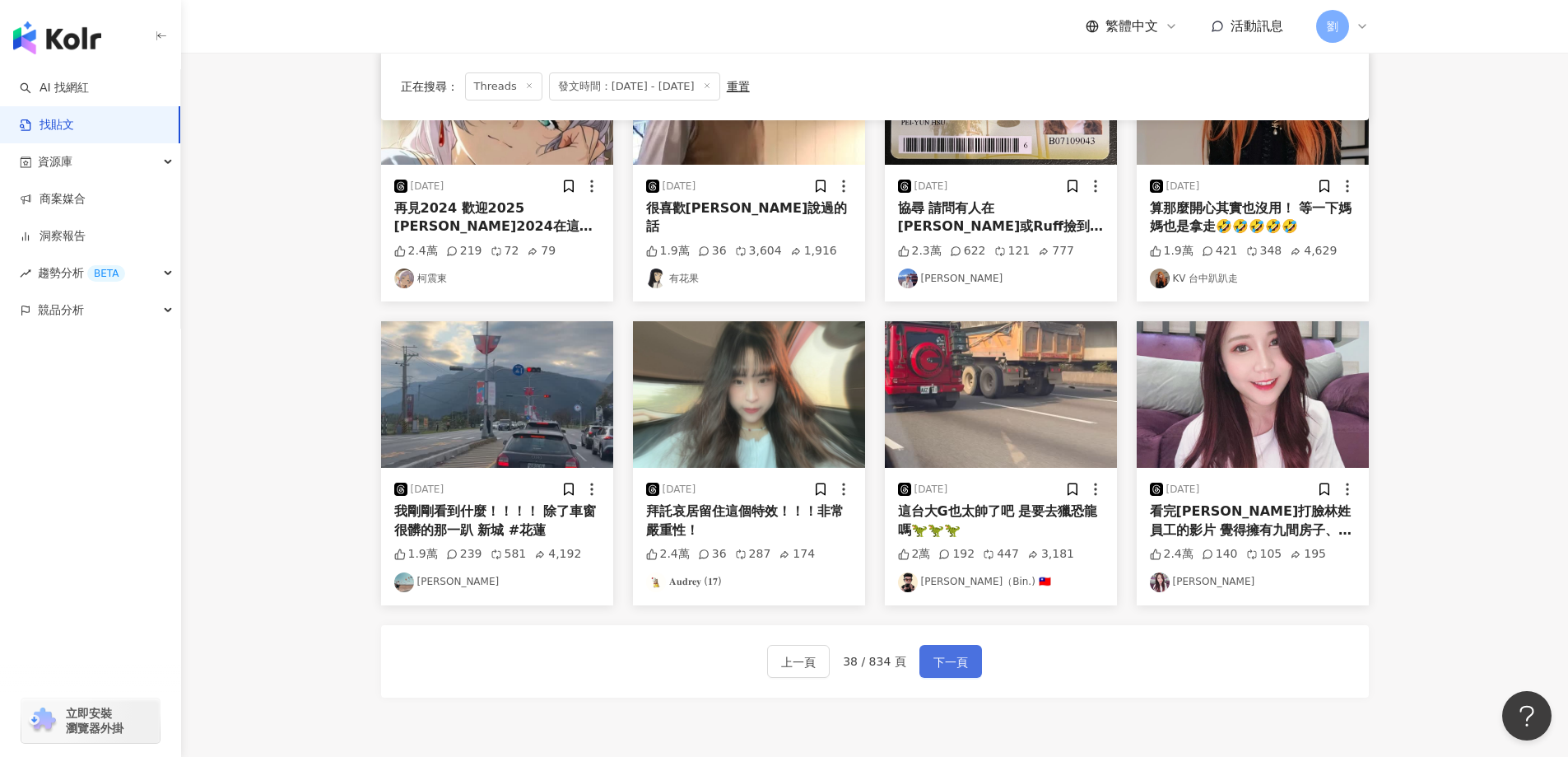
click at [939, 658] on span "下一頁" at bounding box center [950, 662] width 35 height 20
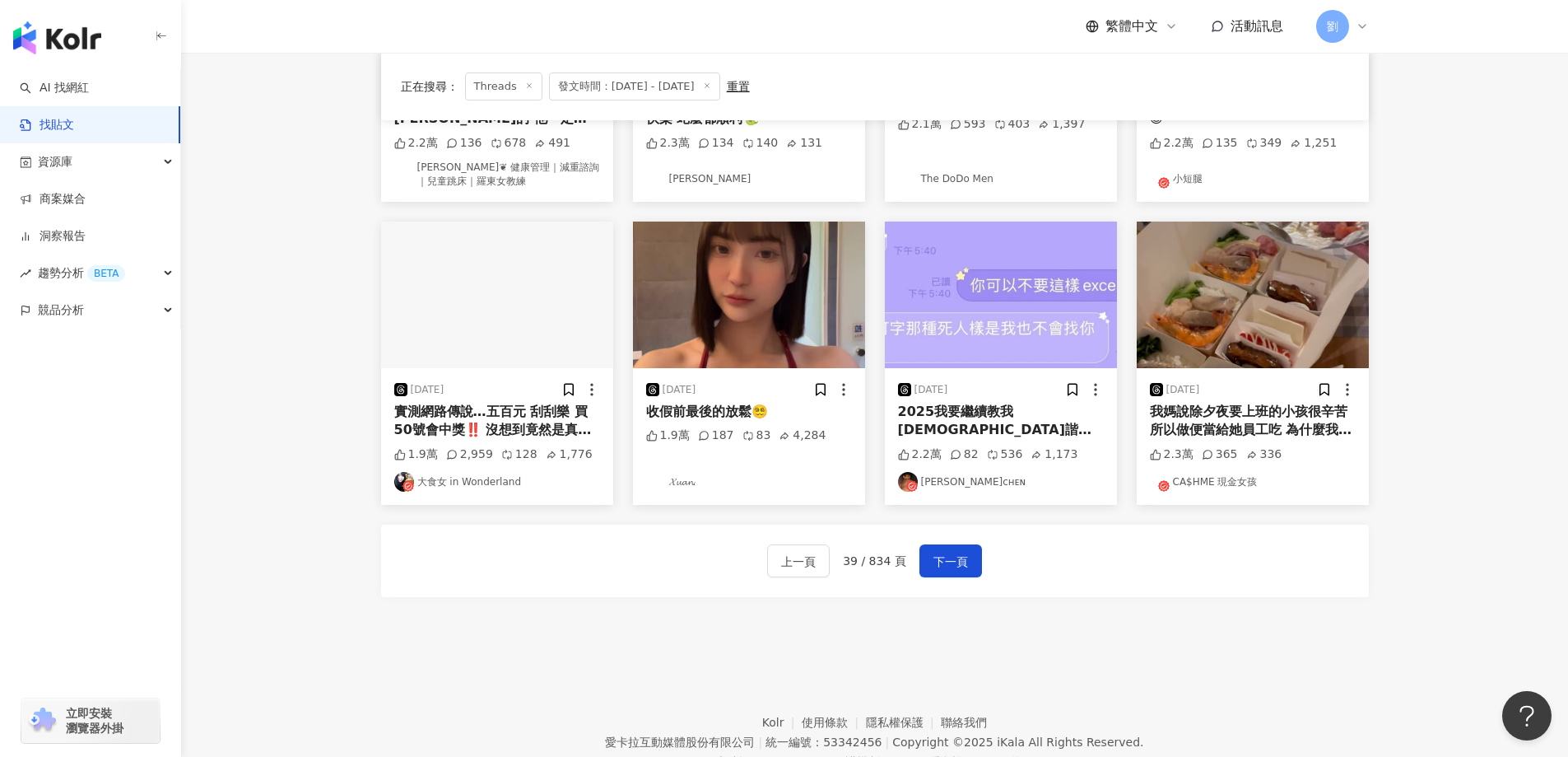
scroll to position [576, 0]
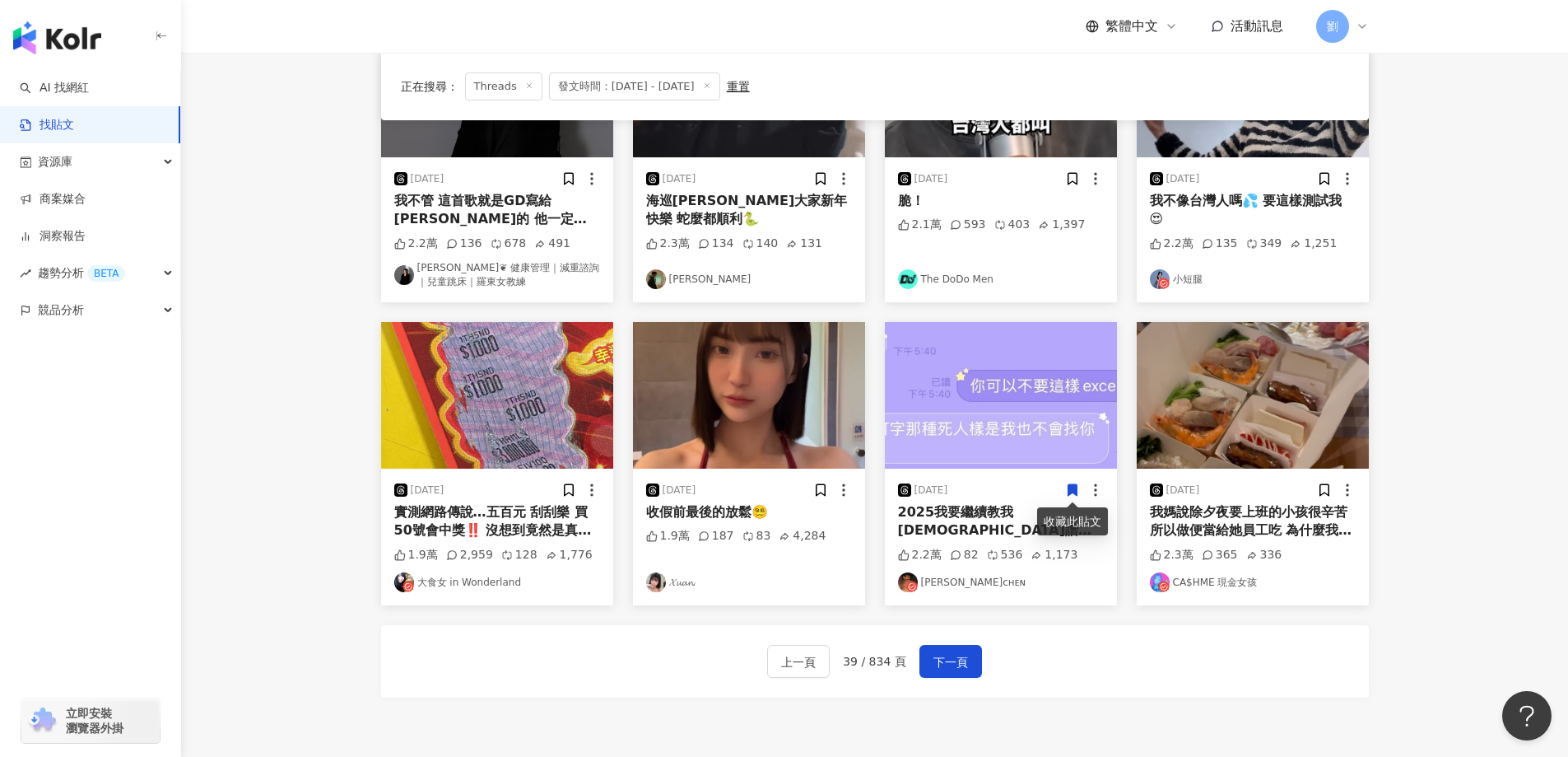
click at [1302, 378] on img at bounding box center [1252, 395] width 232 height 147
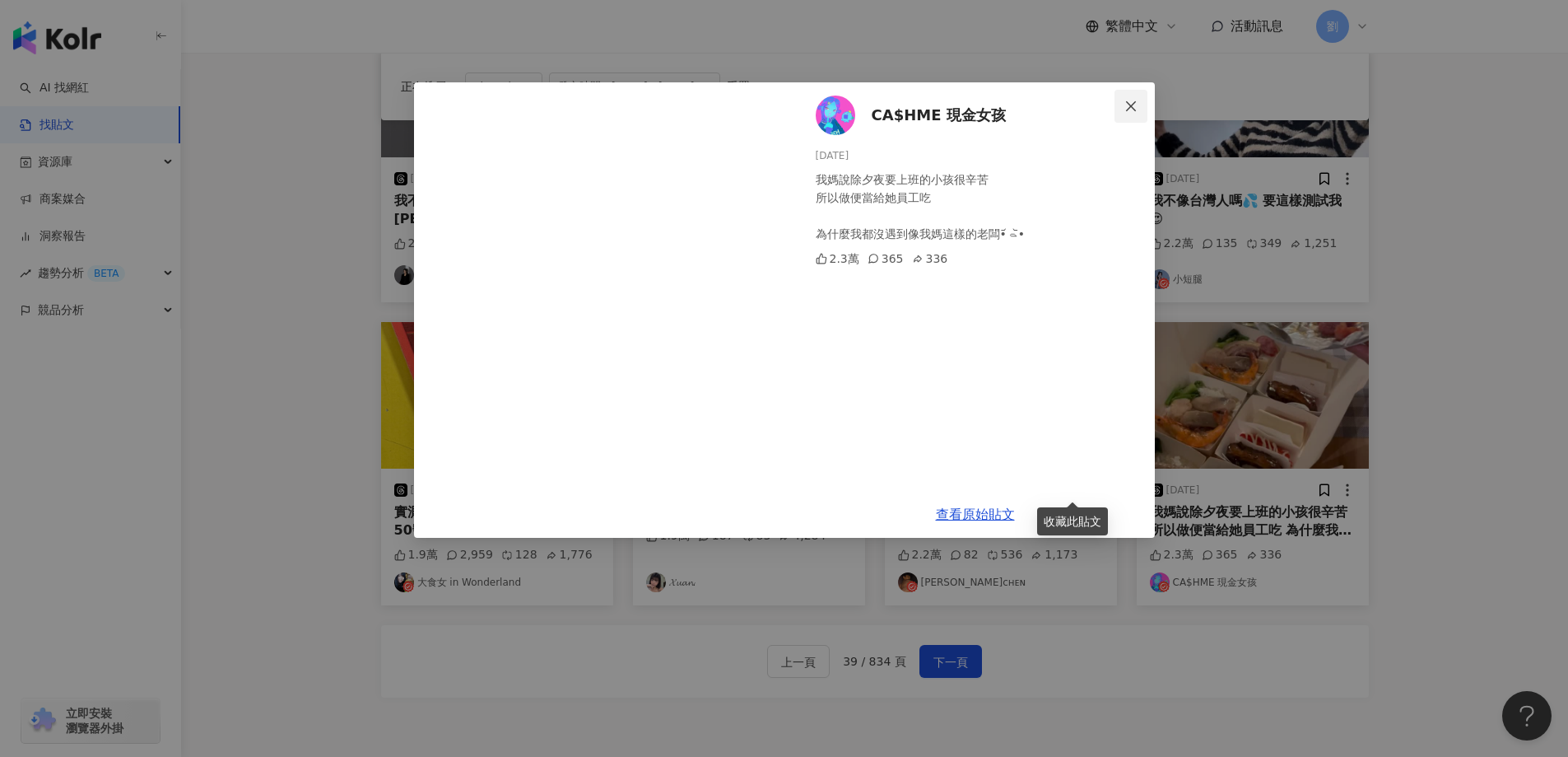
click at [1117, 95] on button "Close" at bounding box center [1131, 106] width 33 height 33
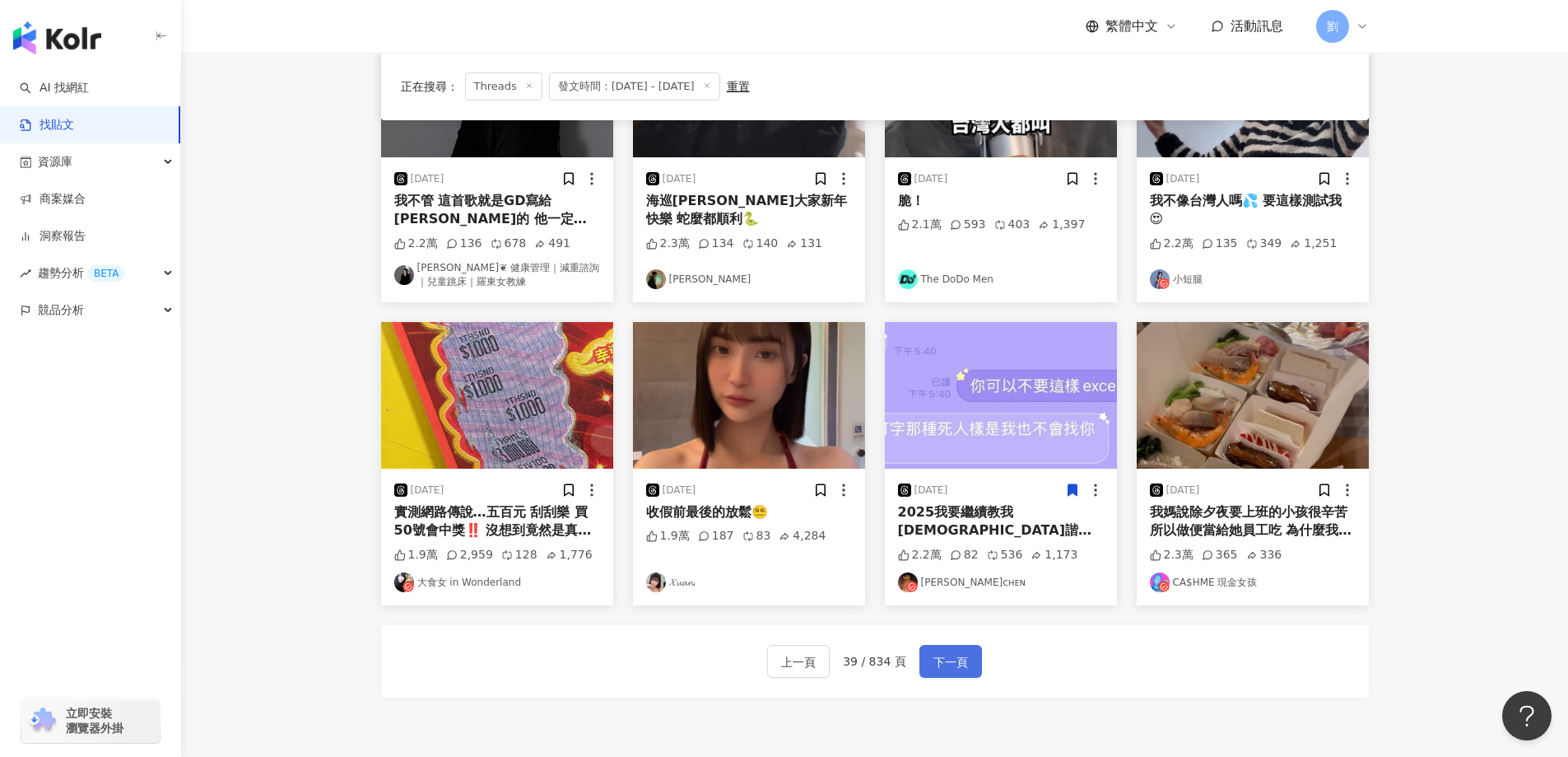
click at [949, 661] on span "下一頁" at bounding box center [950, 662] width 35 height 20
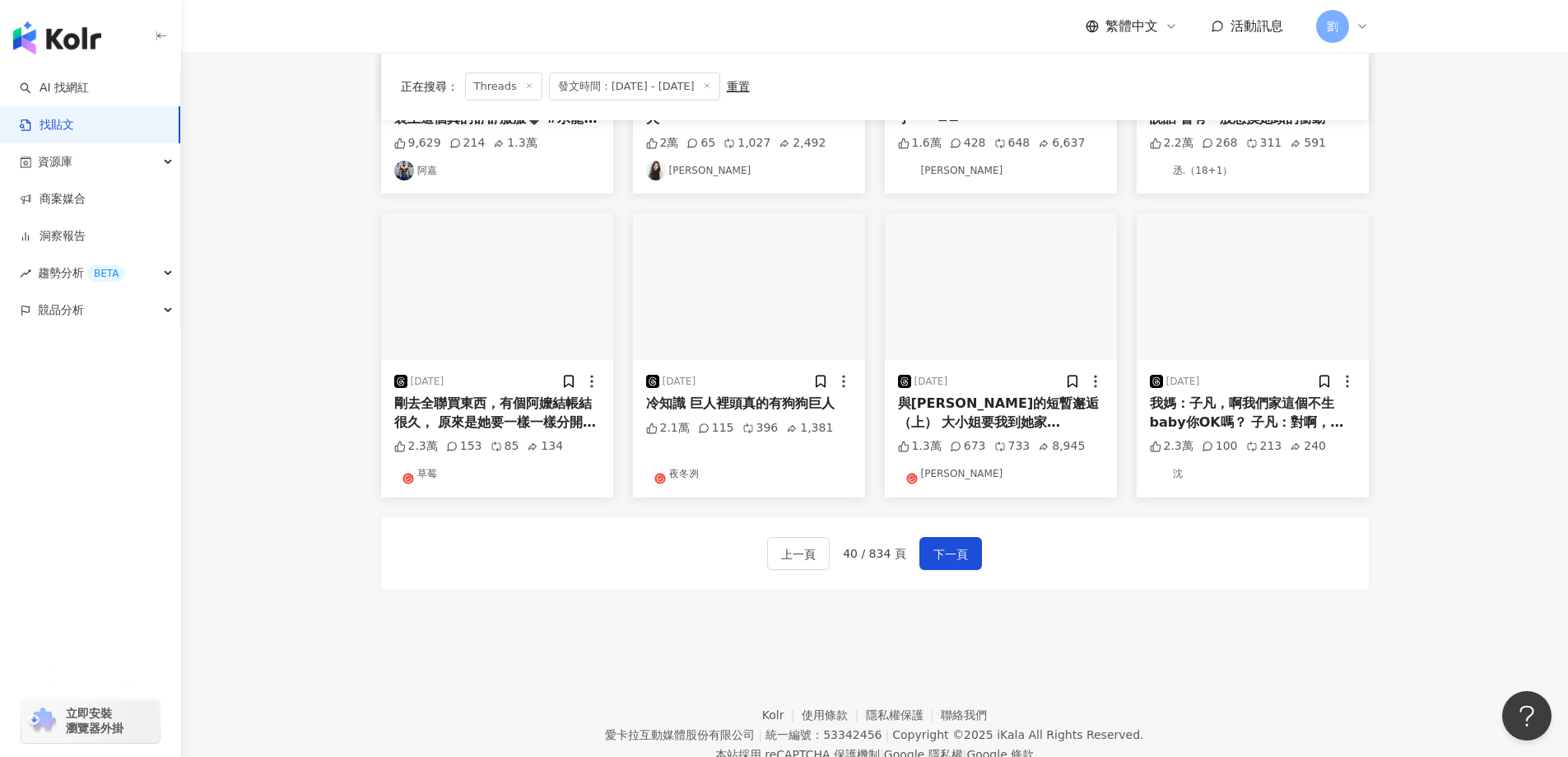
scroll to position [568, 0]
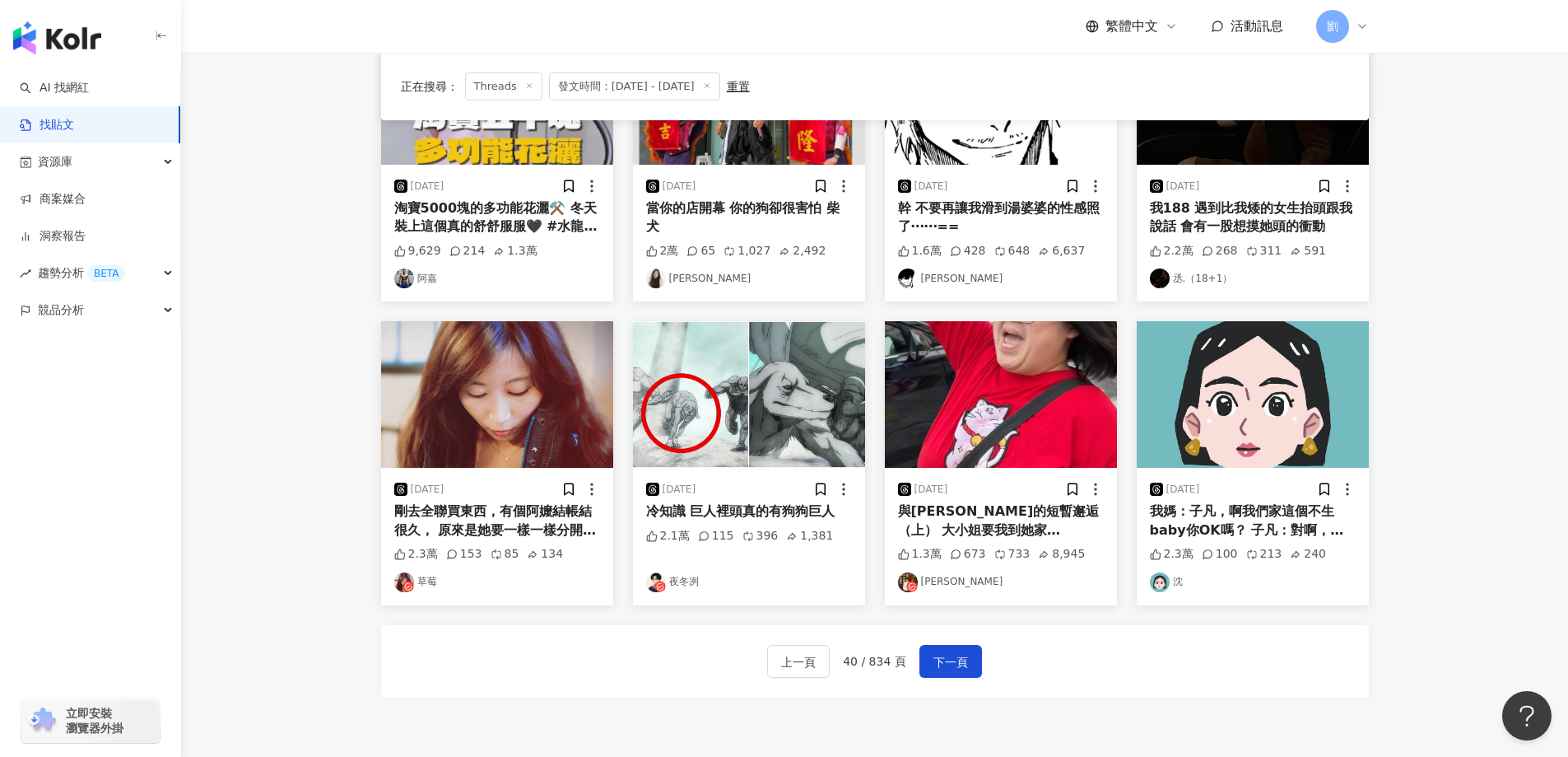
click at [1222, 403] on img at bounding box center [1252, 394] width 232 height 147
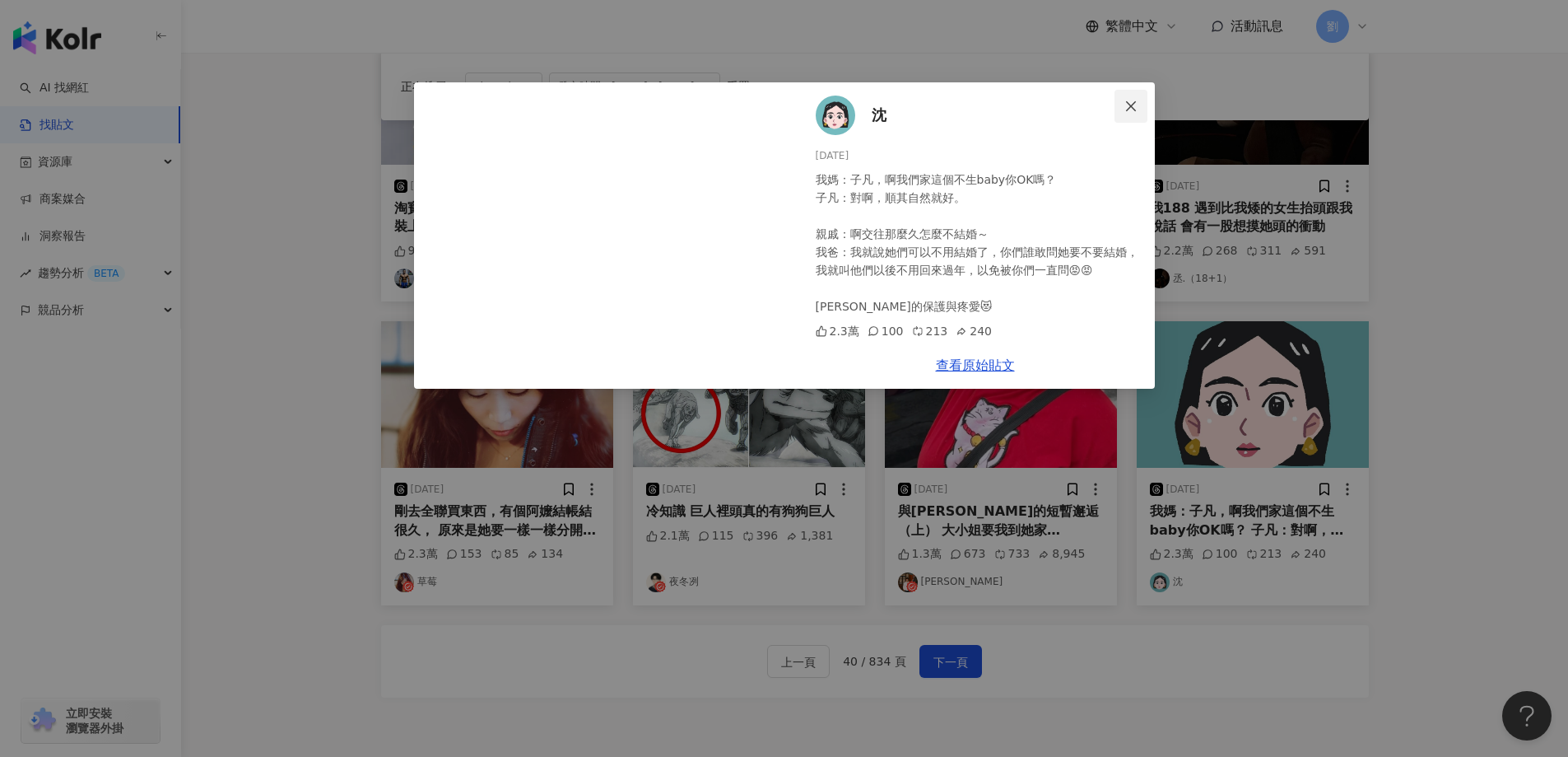
click at [1140, 103] on span "Close" at bounding box center [1131, 106] width 33 height 13
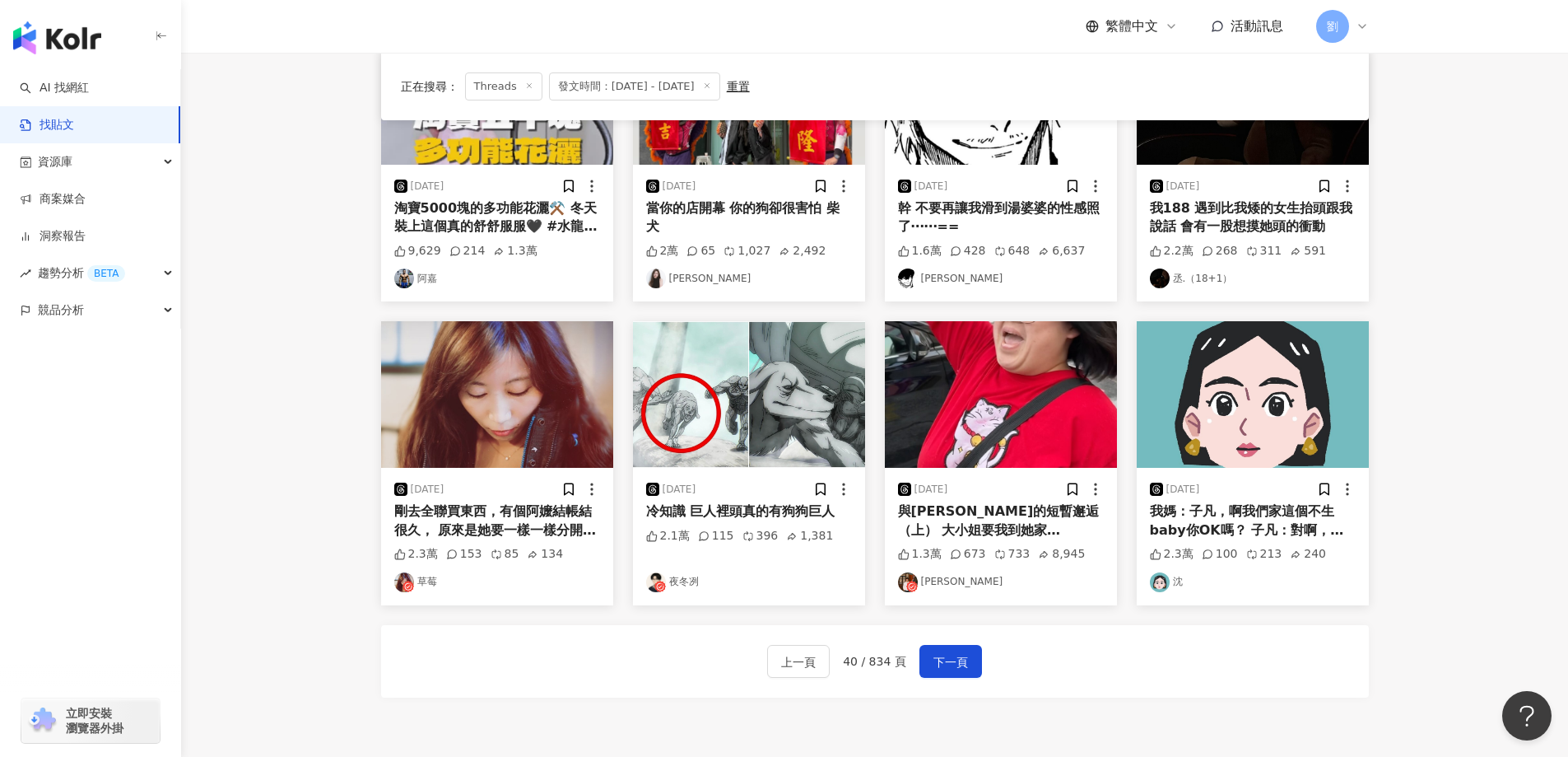
click at [462, 375] on img at bounding box center [496, 394] width 232 height 147
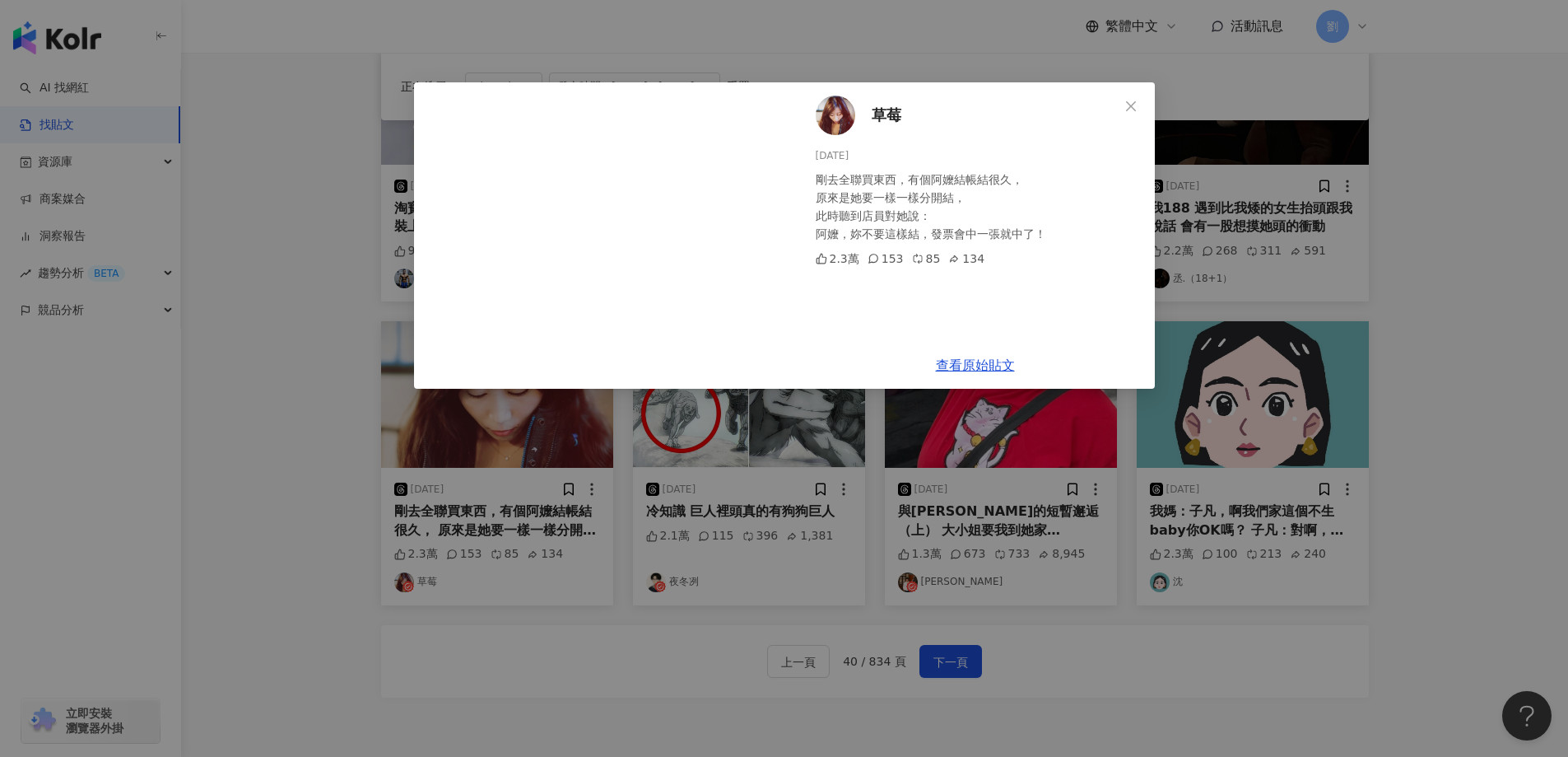
drag, startPoint x: 1128, startPoint y: 99, endPoint x: 1125, endPoint y: 119, distance: 20.2
click at [1128, 100] on icon "close" at bounding box center [1131, 106] width 13 height 13
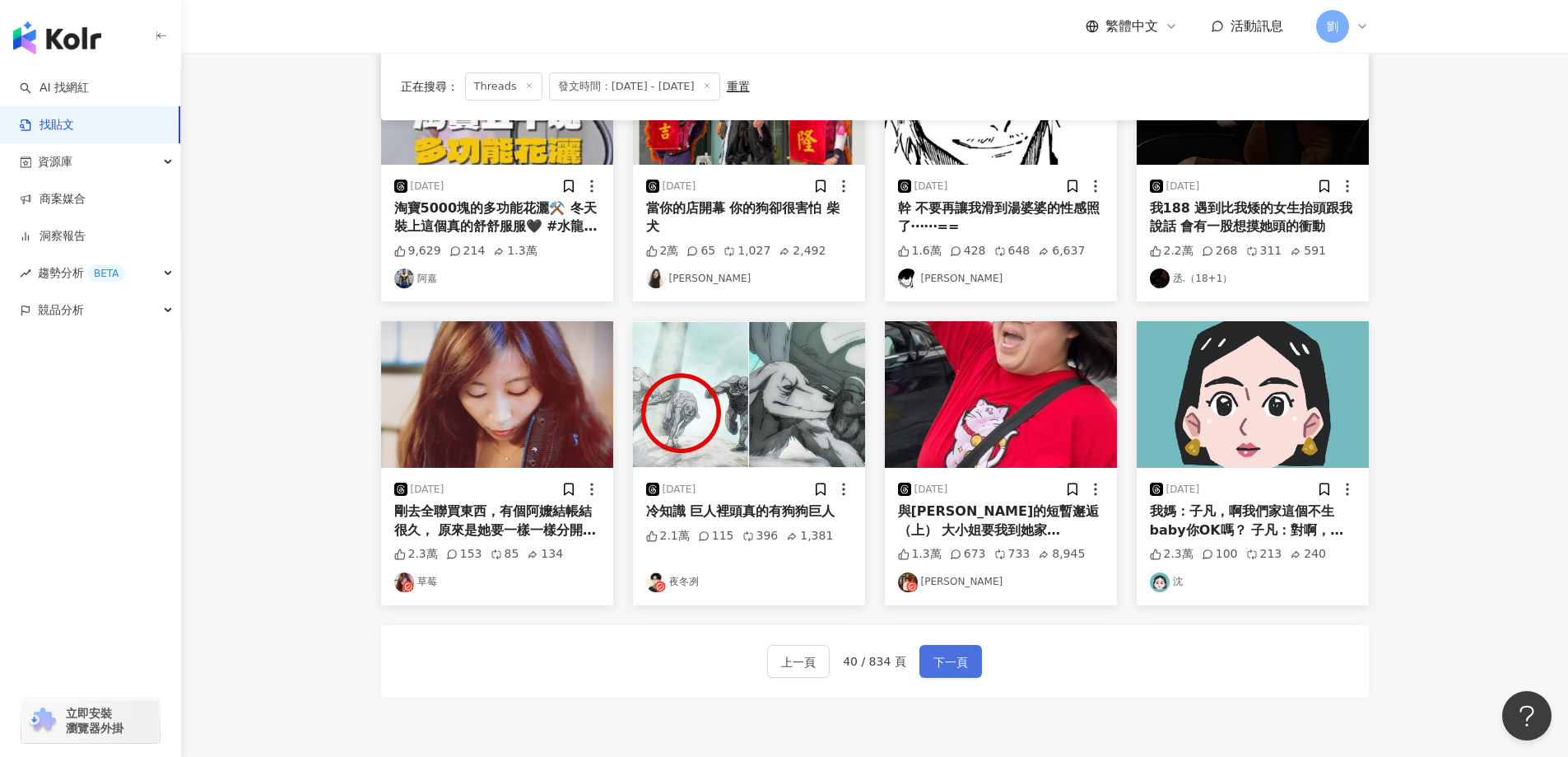
click at [952, 667] on span "下一頁" at bounding box center [950, 662] width 35 height 20
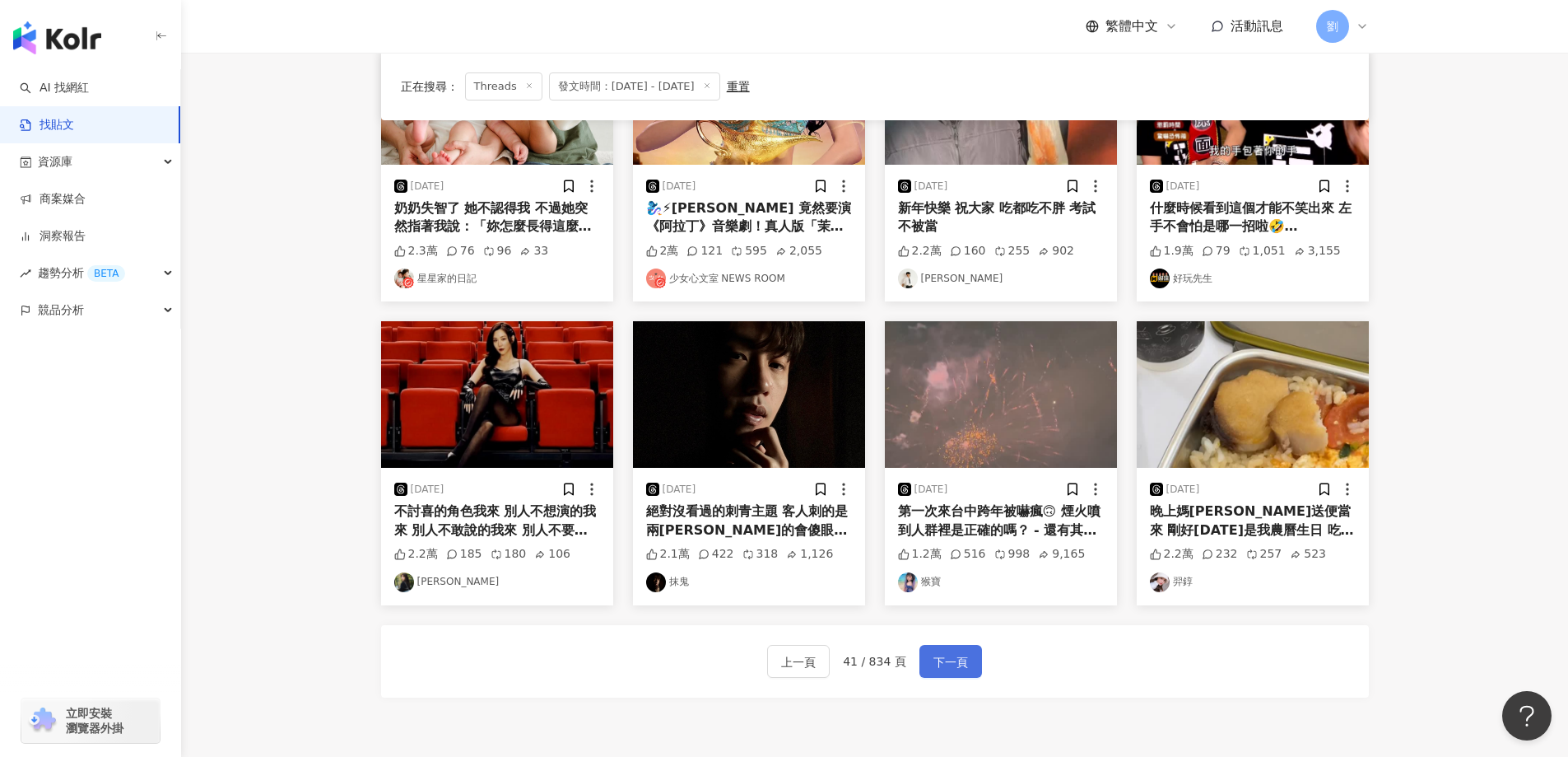
click at [942, 657] on span "下一頁" at bounding box center [950, 662] width 35 height 20
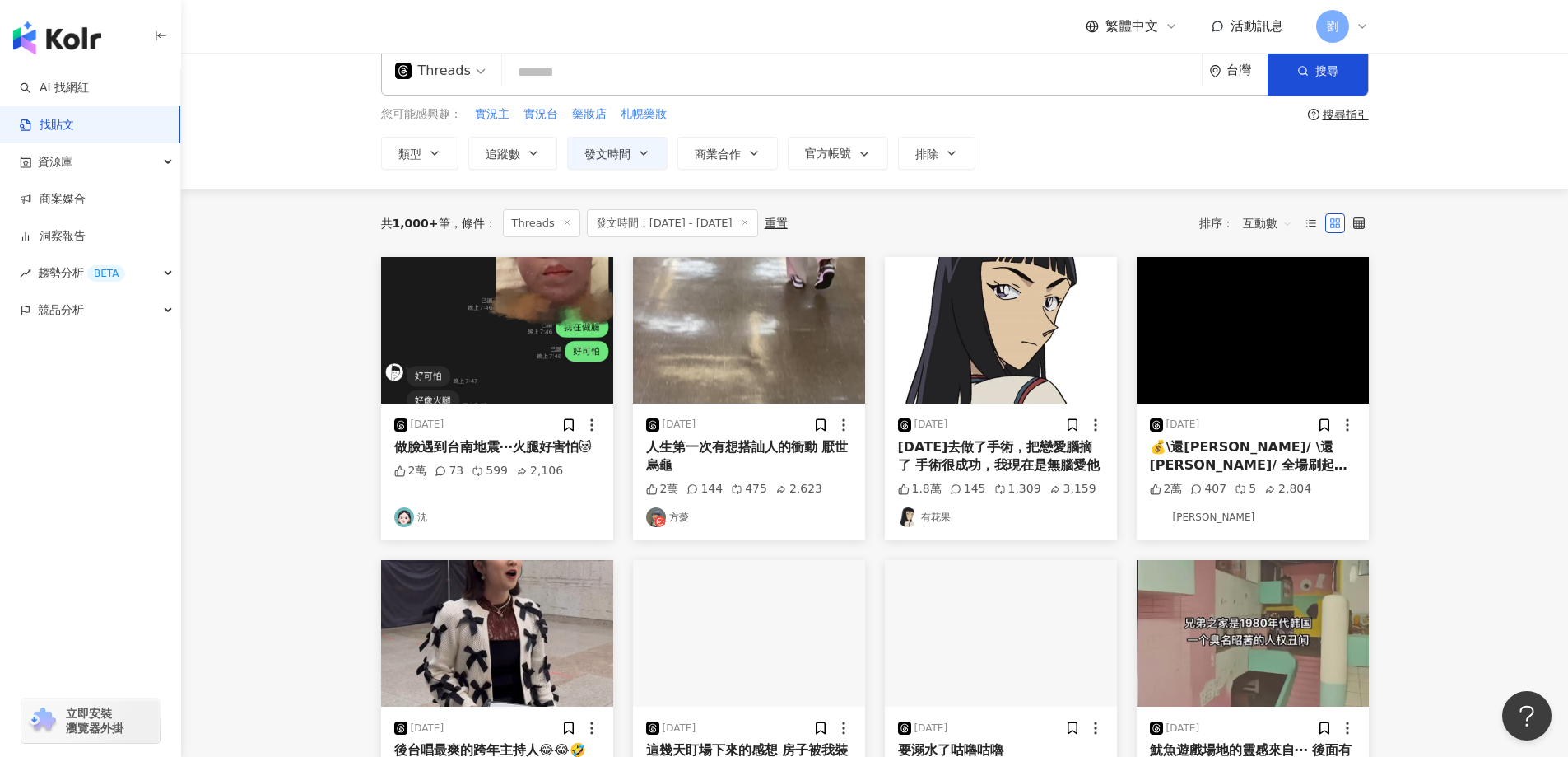
scroll to position [0, 0]
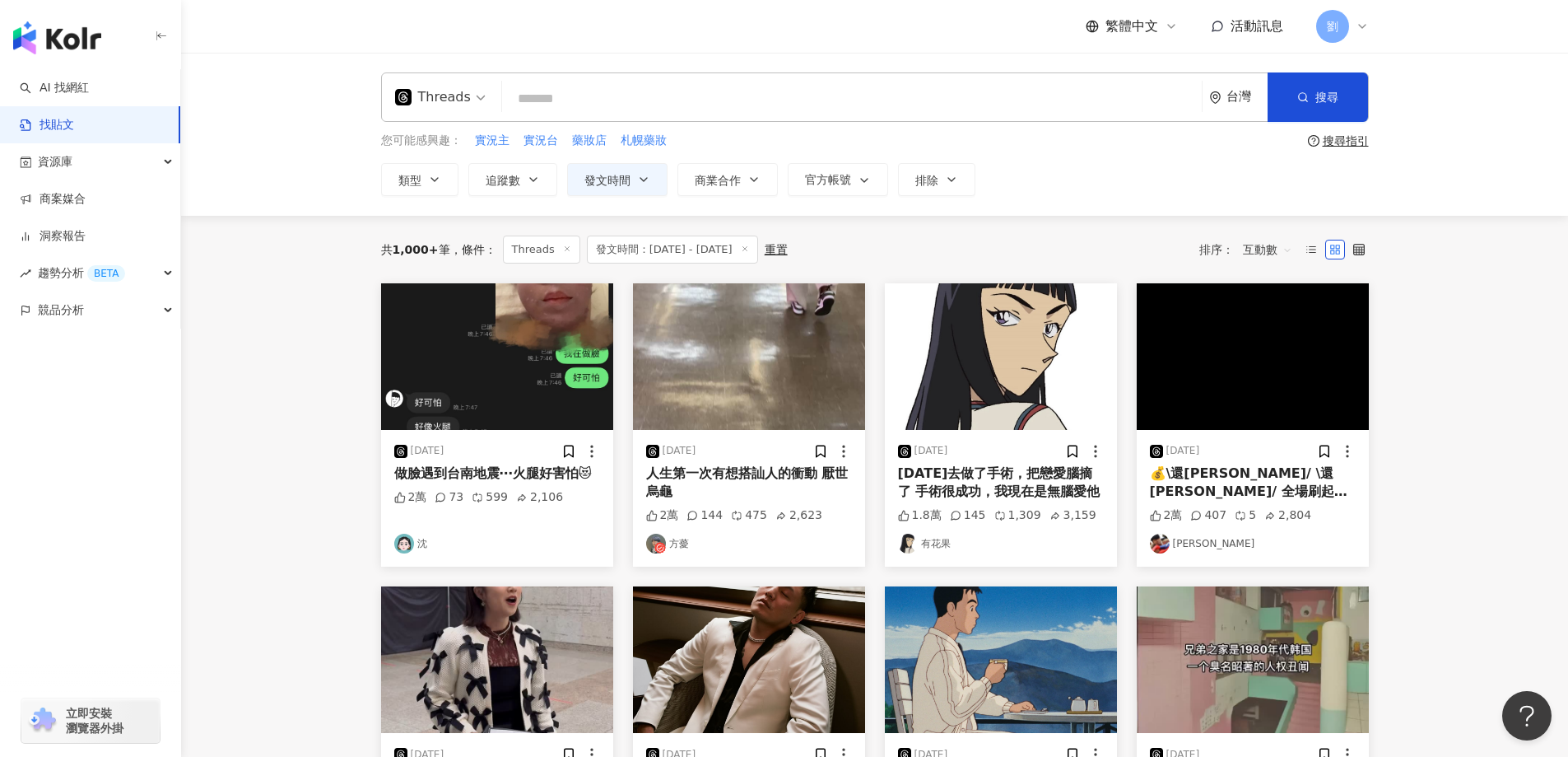
click at [805, 375] on img at bounding box center [748, 356] width 232 height 147
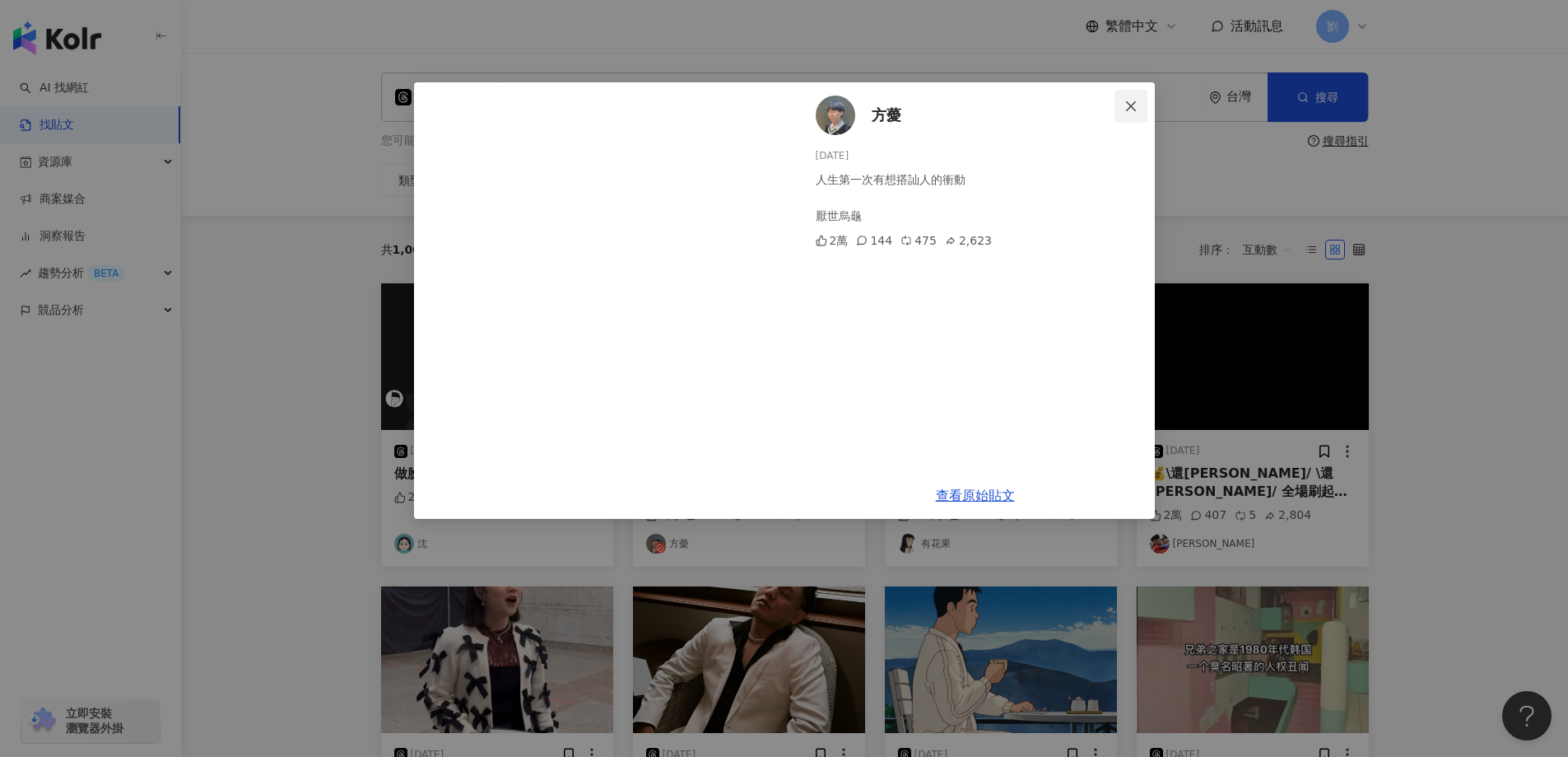
click at [1138, 97] on button "Close" at bounding box center [1131, 106] width 33 height 33
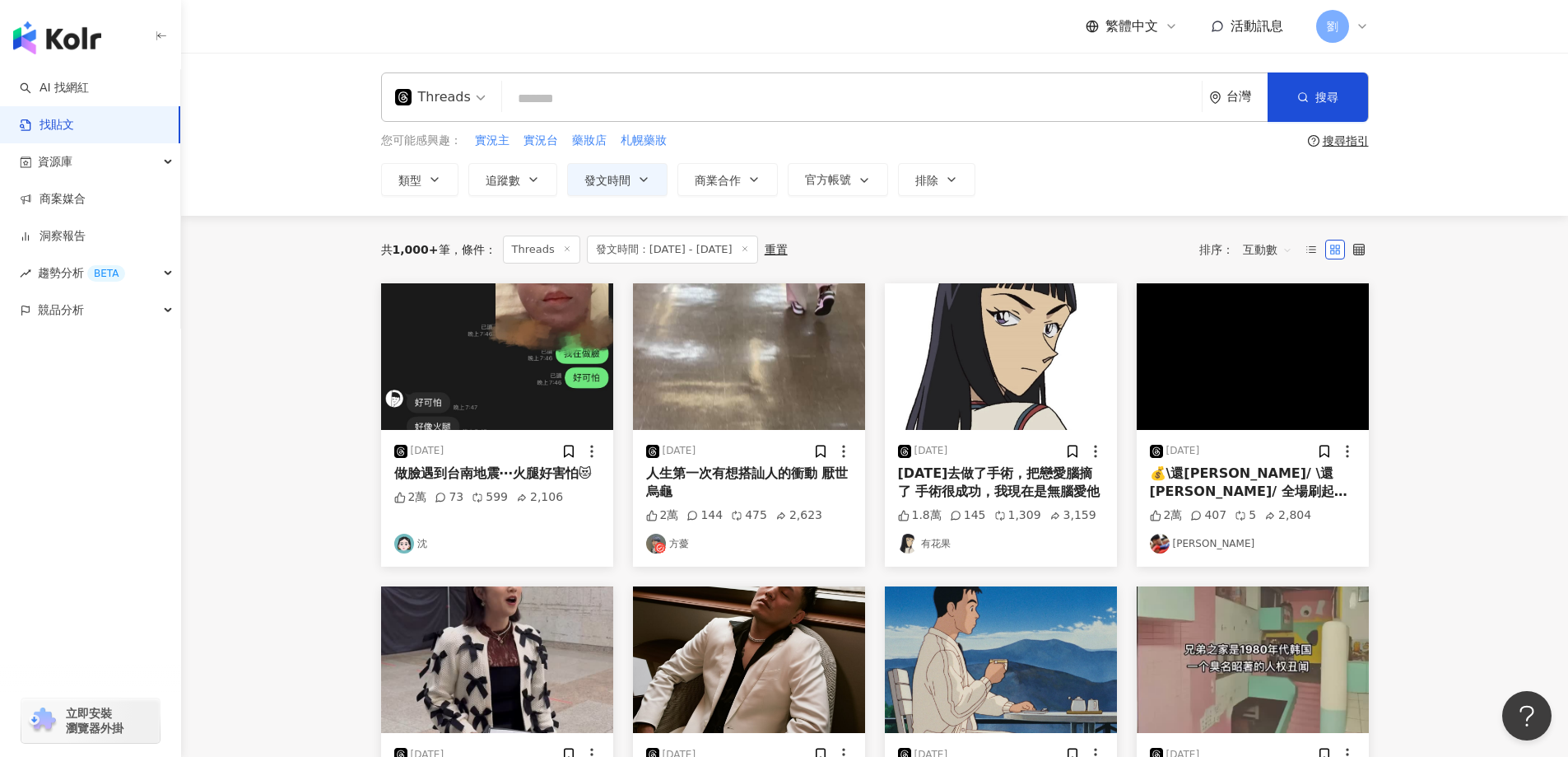
click at [1040, 336] on img at bounding box center [1001, 356] width 232 height 147
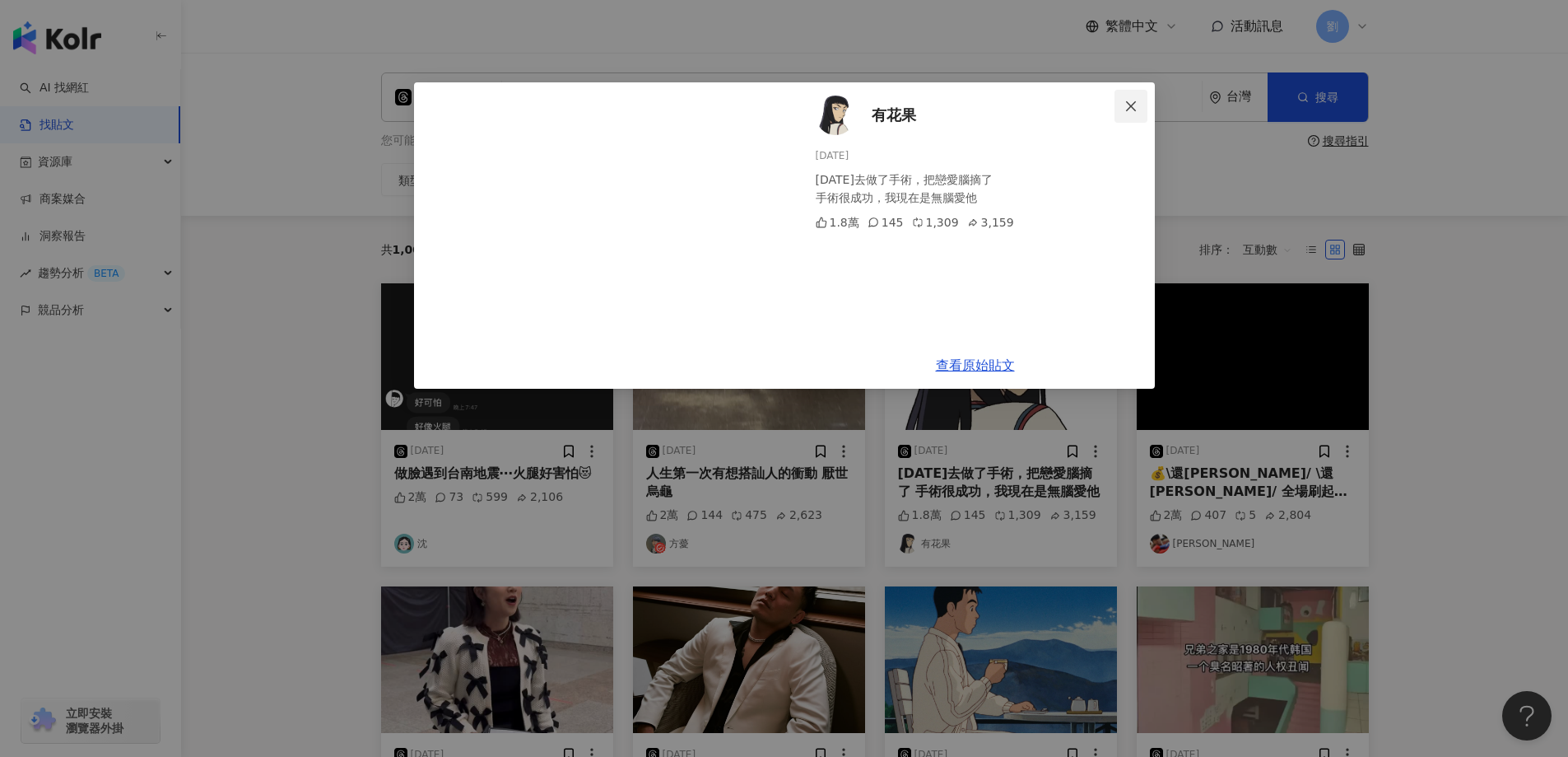
click at [1145, 97] on button "Close" at bounding box center [1131, 106] width 33 height 33
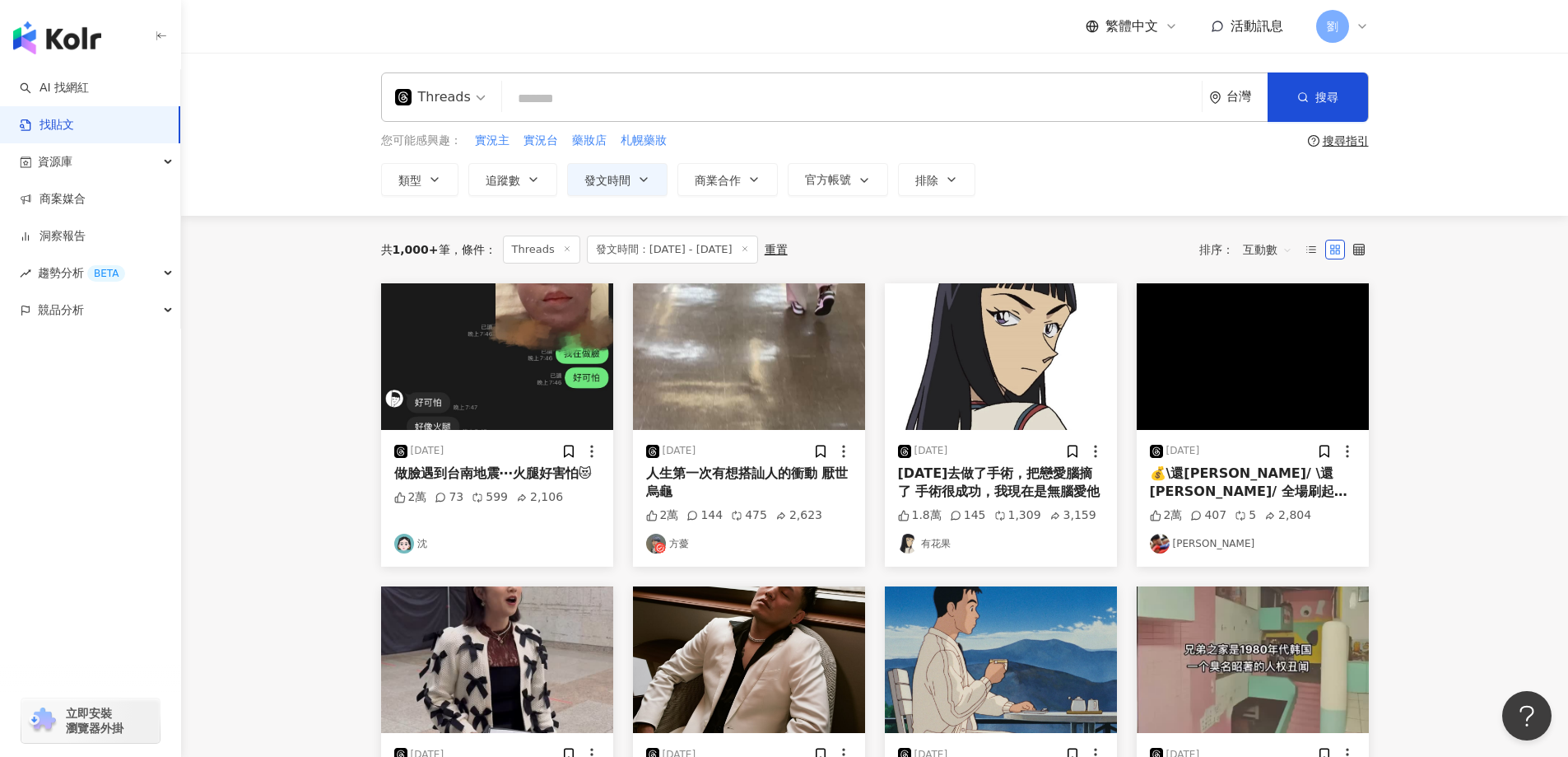
click at [1220, 322] on img at bounding box center [1252, 356] width 232 height 147
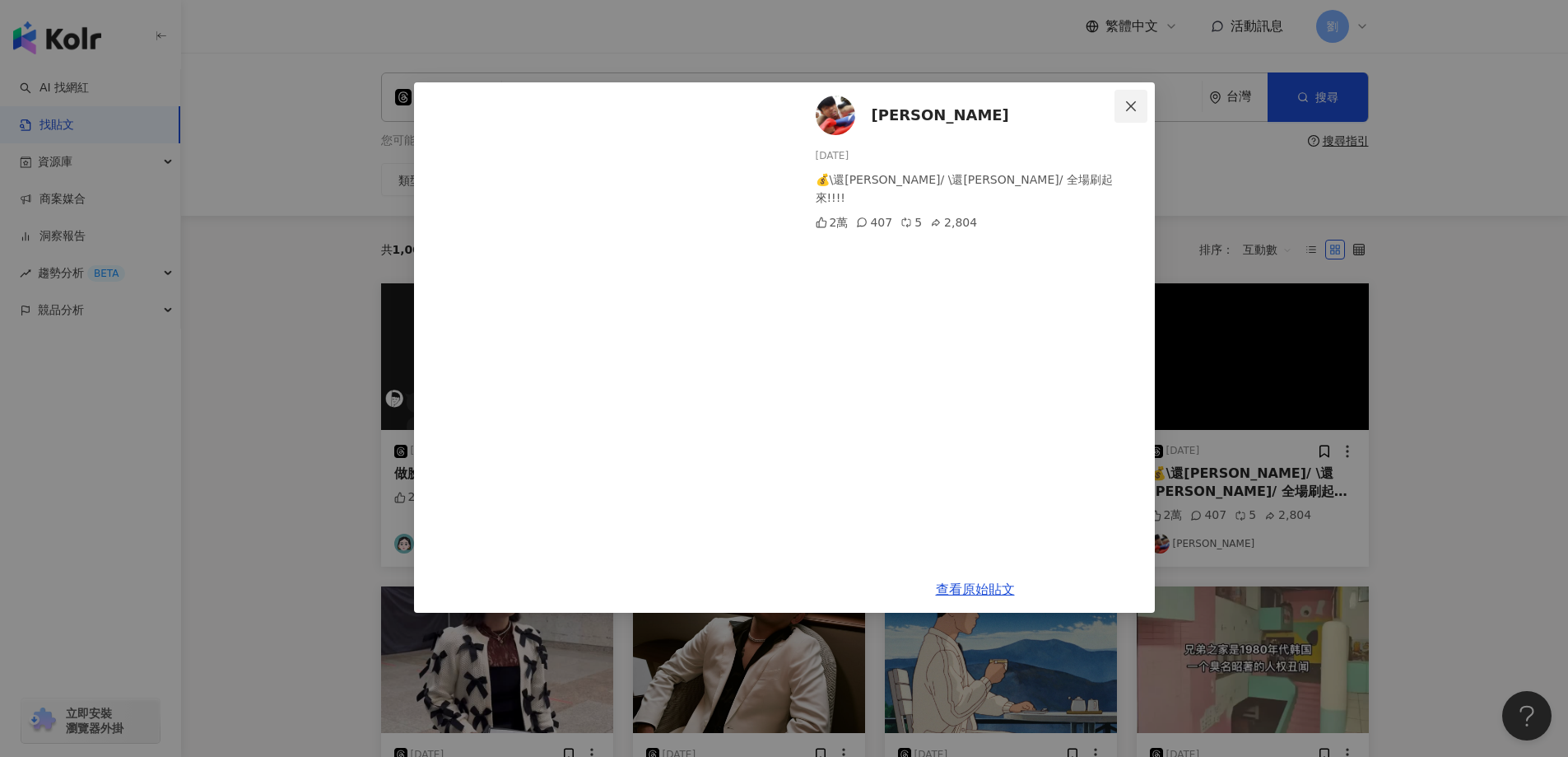
click at [1139, 105] on span "Close" at bounding box center [1131, 106] width 33 height 13
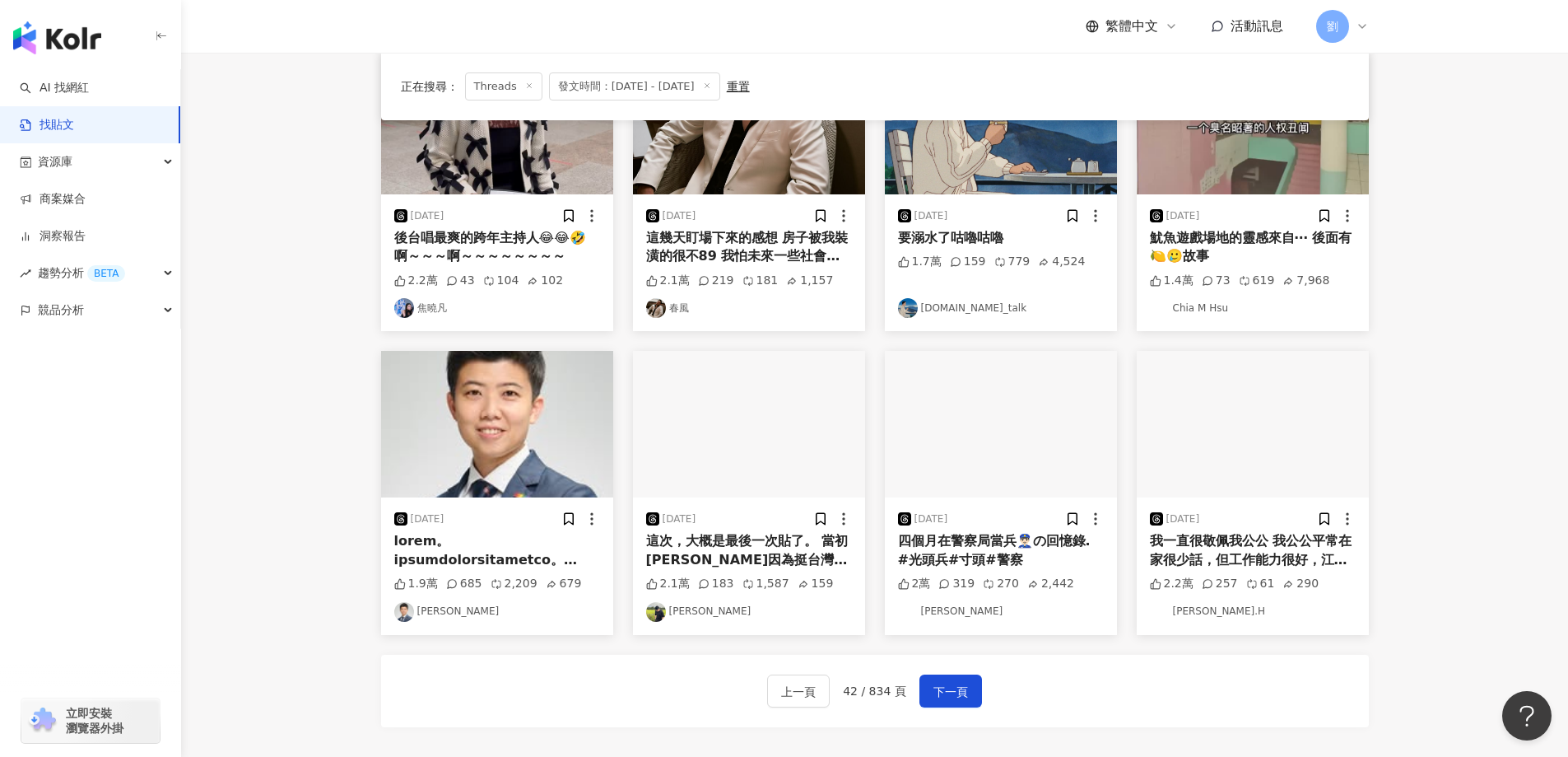
scroll to position [659, 0]
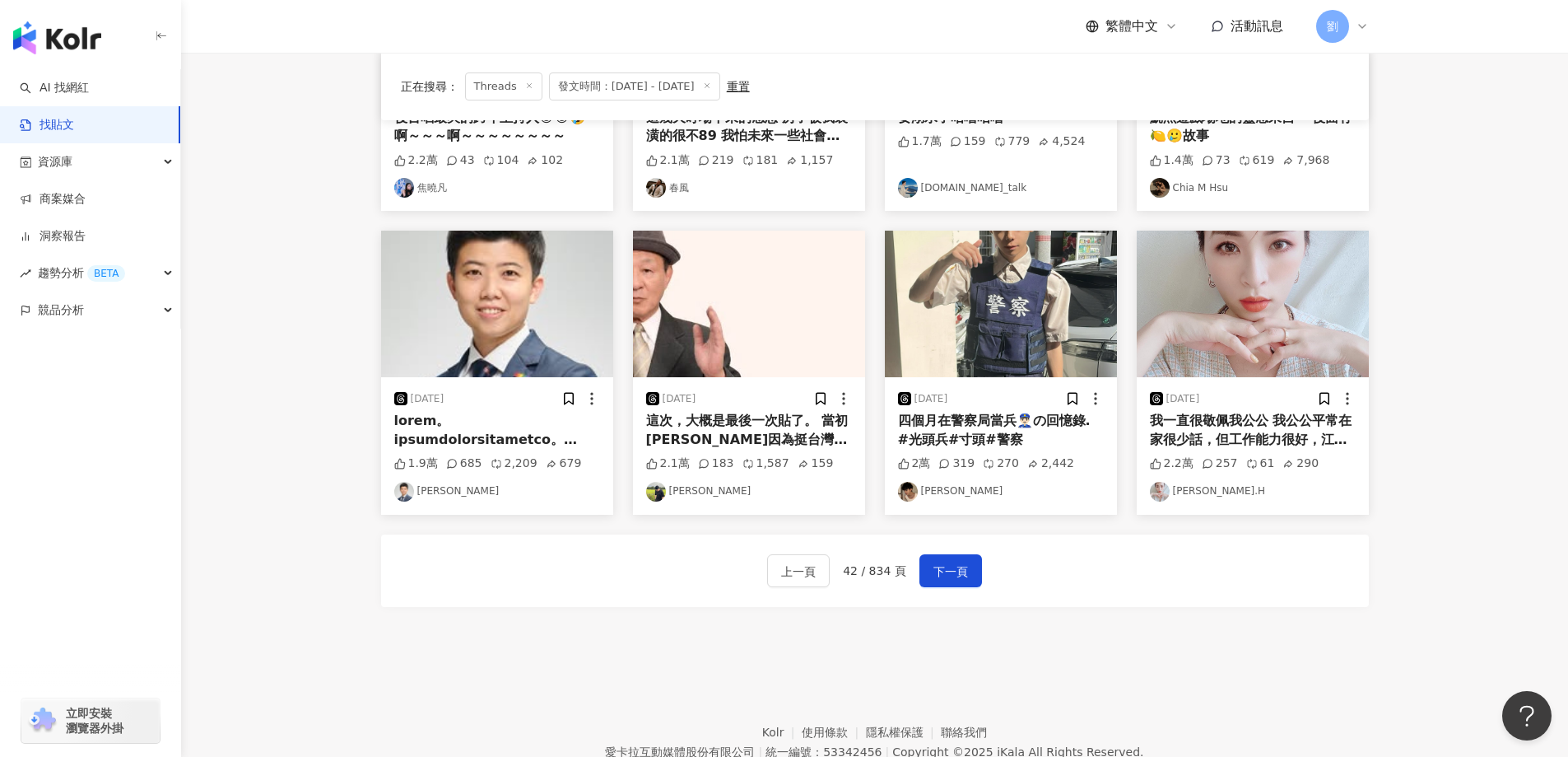
click at [1237, 326] on img at bounding box center [1252, 304] width 232 height 147
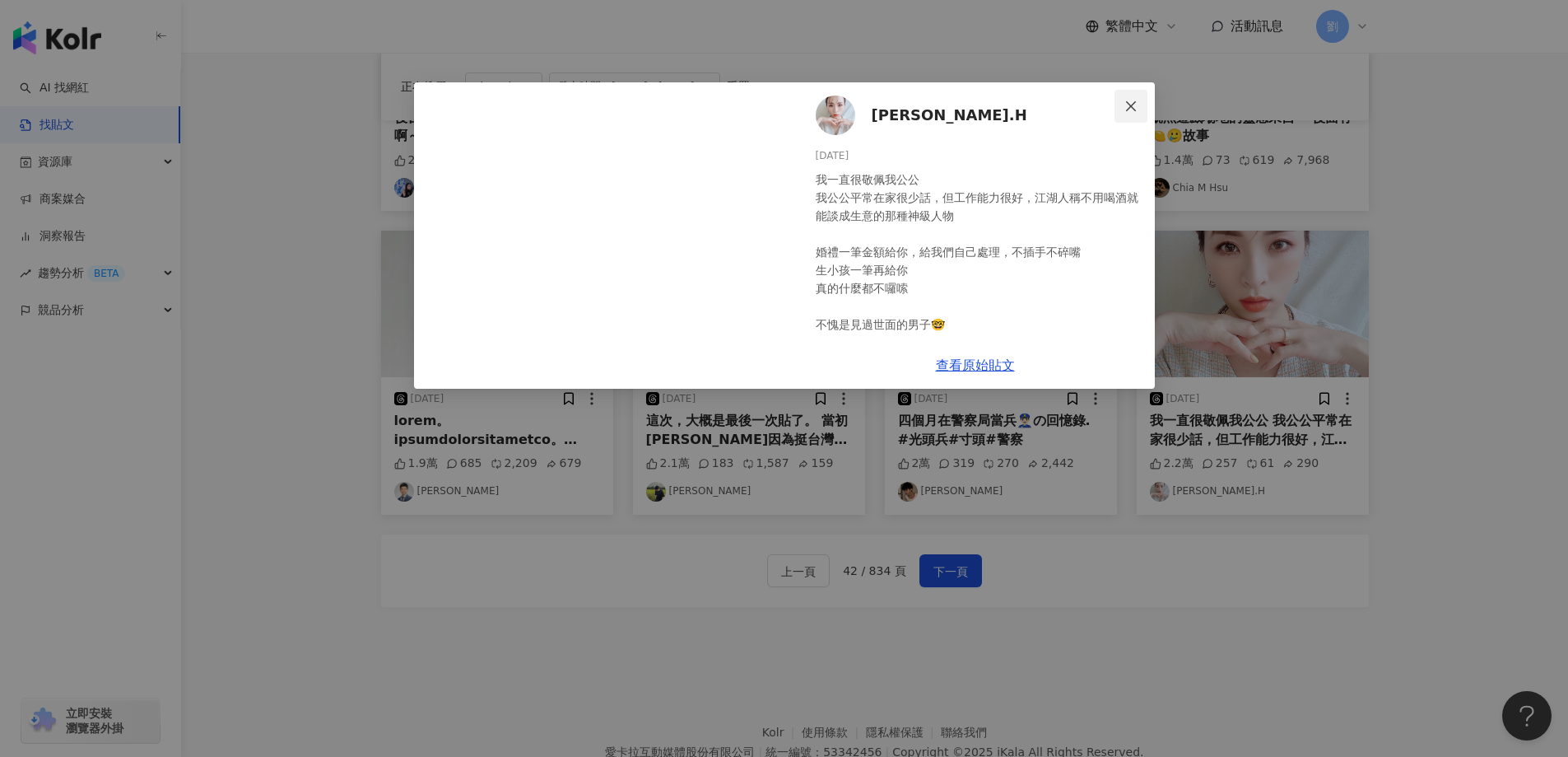
click at [1132, 96] on button "Close" at bounding box center [1131, 106] width 33 height 33
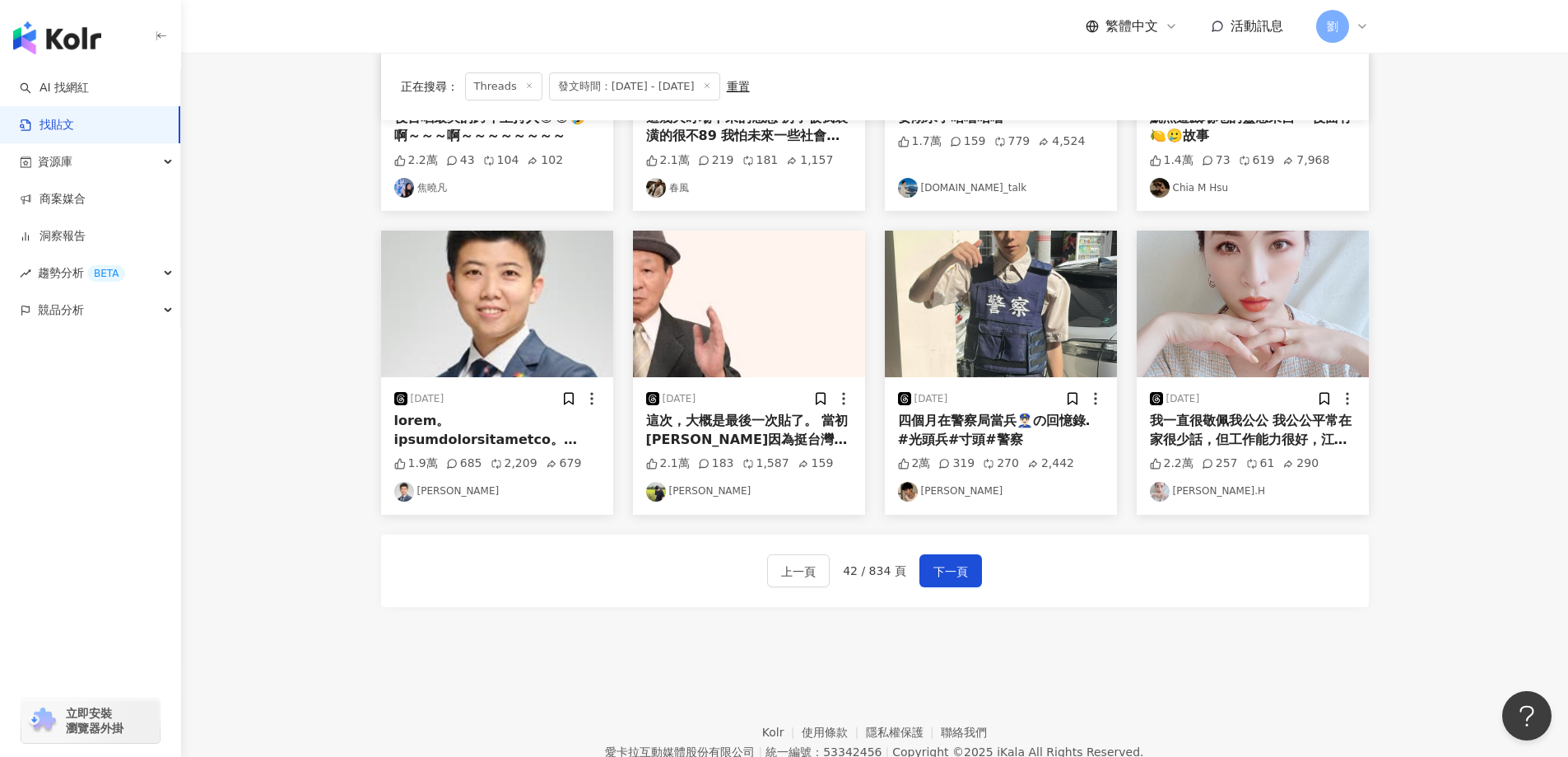
click at [914, 561] on div "上一頁 42 / 834 頁 下一頁" at bounding box center [875, 570] width 215 height 33
click at [936, 567] on span "下一頁" at bounding box center [950, 571] width 35 height 20
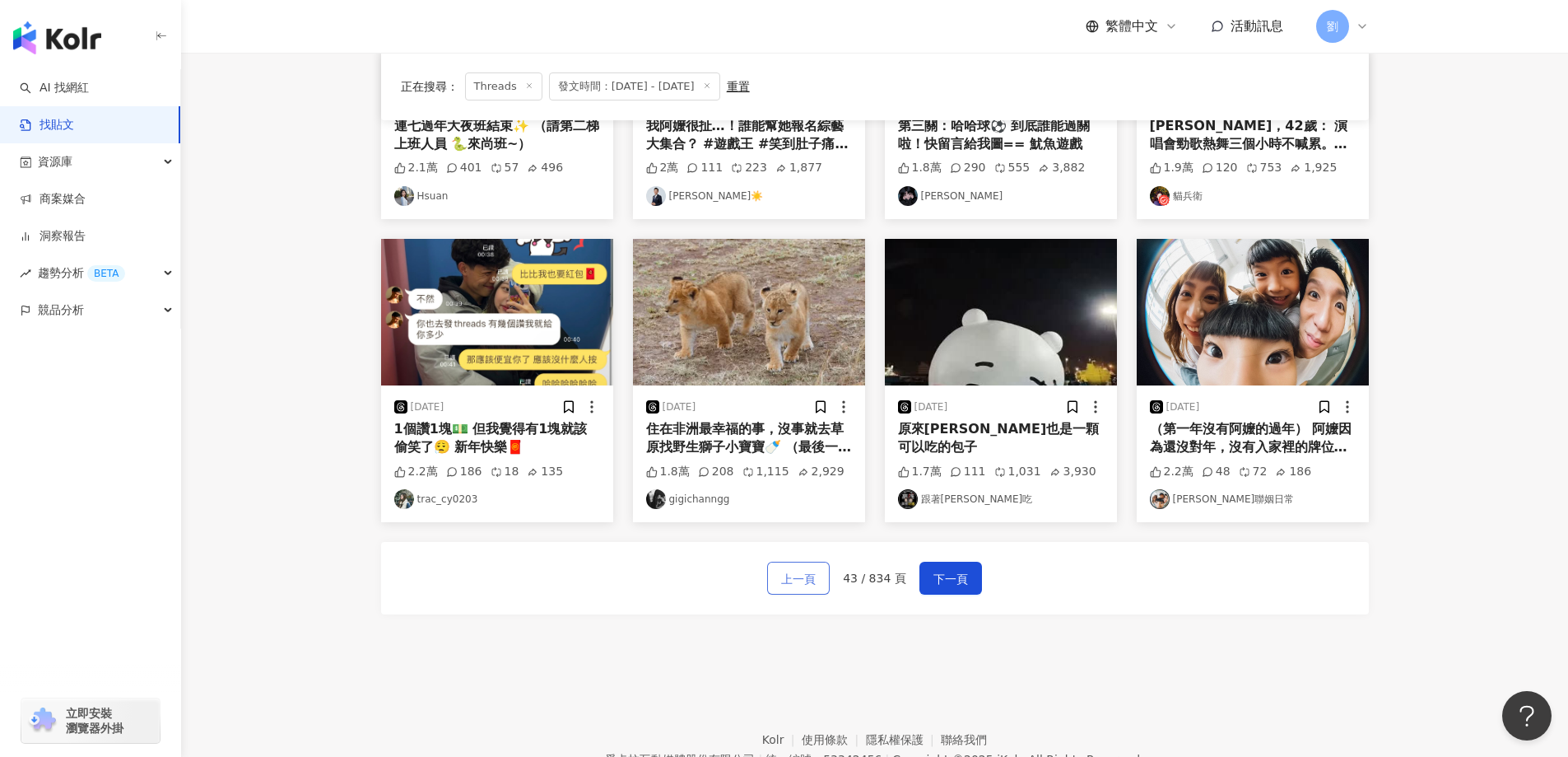
click at [797, 577] on span "上一頁" at bounding box center [798, 578] width 35 height 20
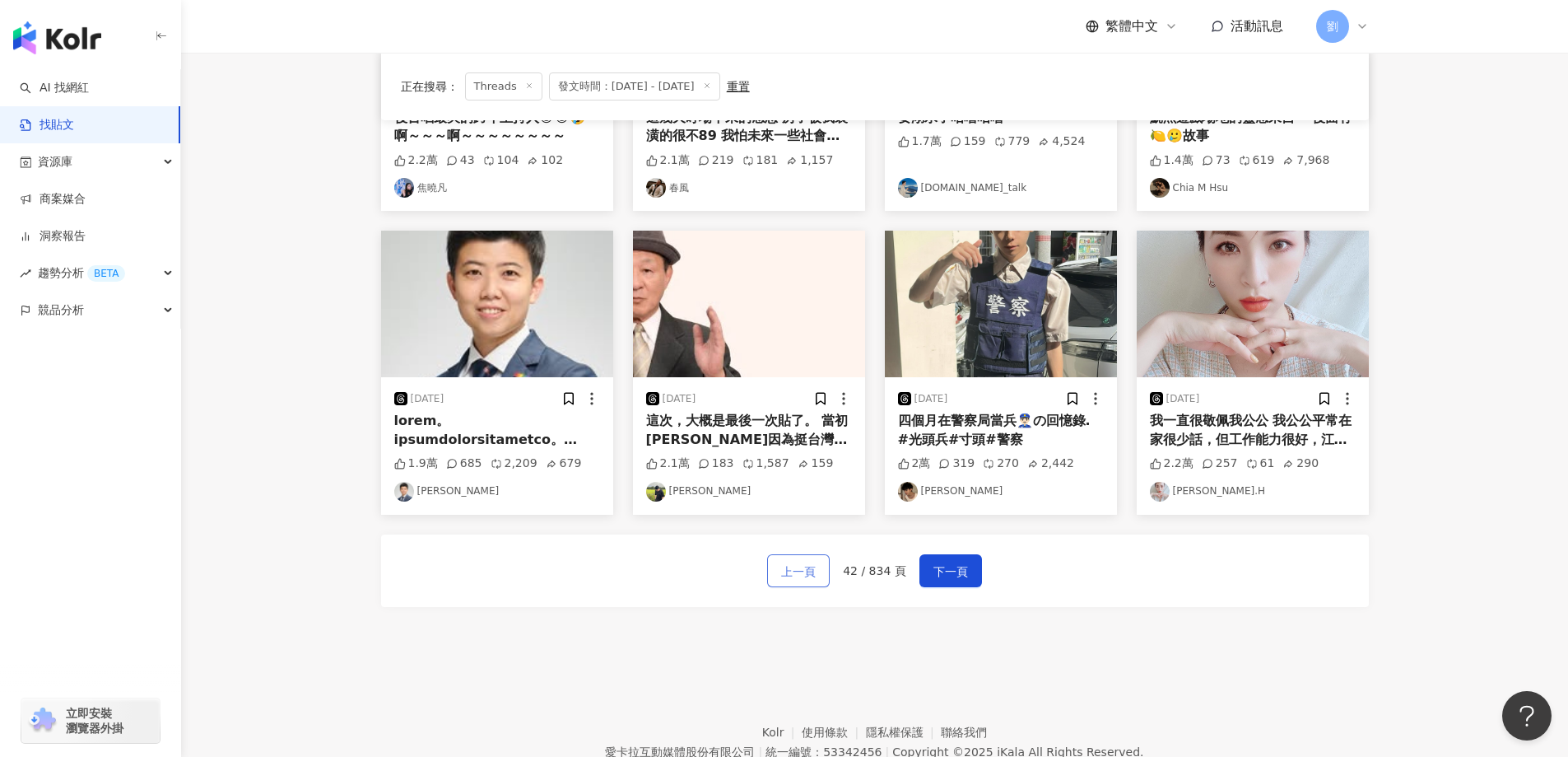
click at [805, 578] on span "上一頁" at bounding box center [798, 571] width 35 height 20
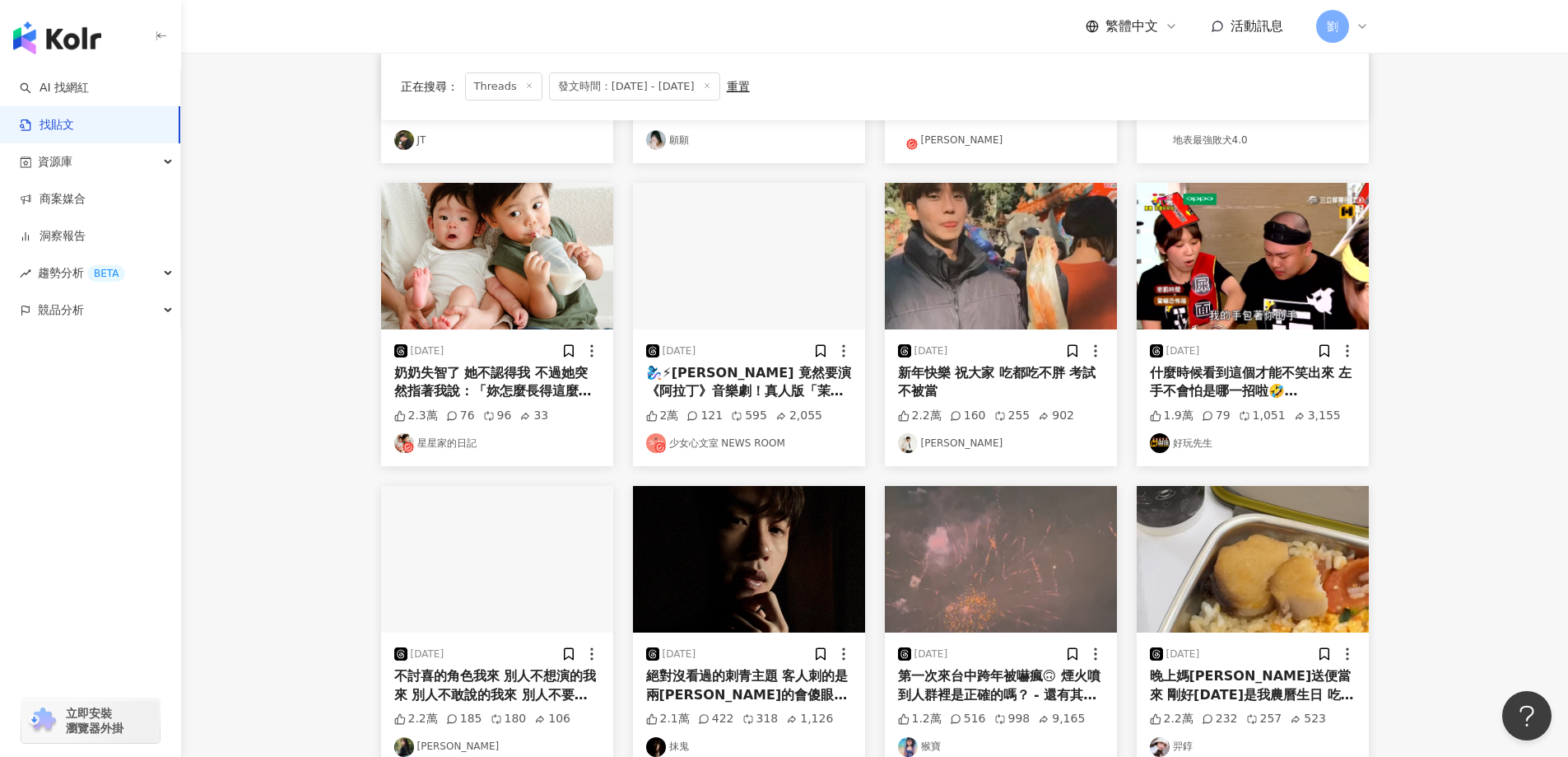
scroll to position [74, 0]
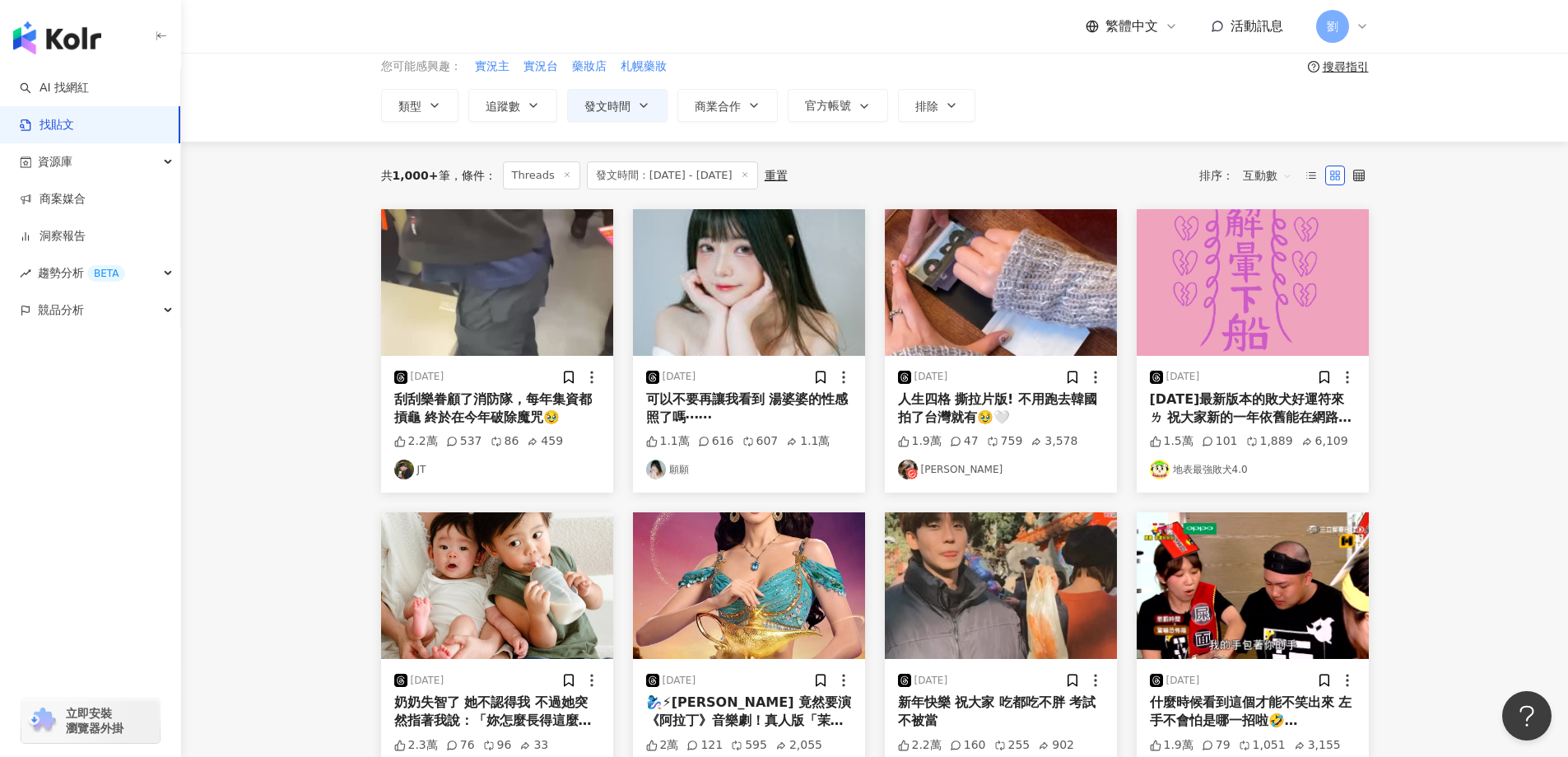
click at [1269, 302] on img at bounding box center [1252, 282] width 232 height 147
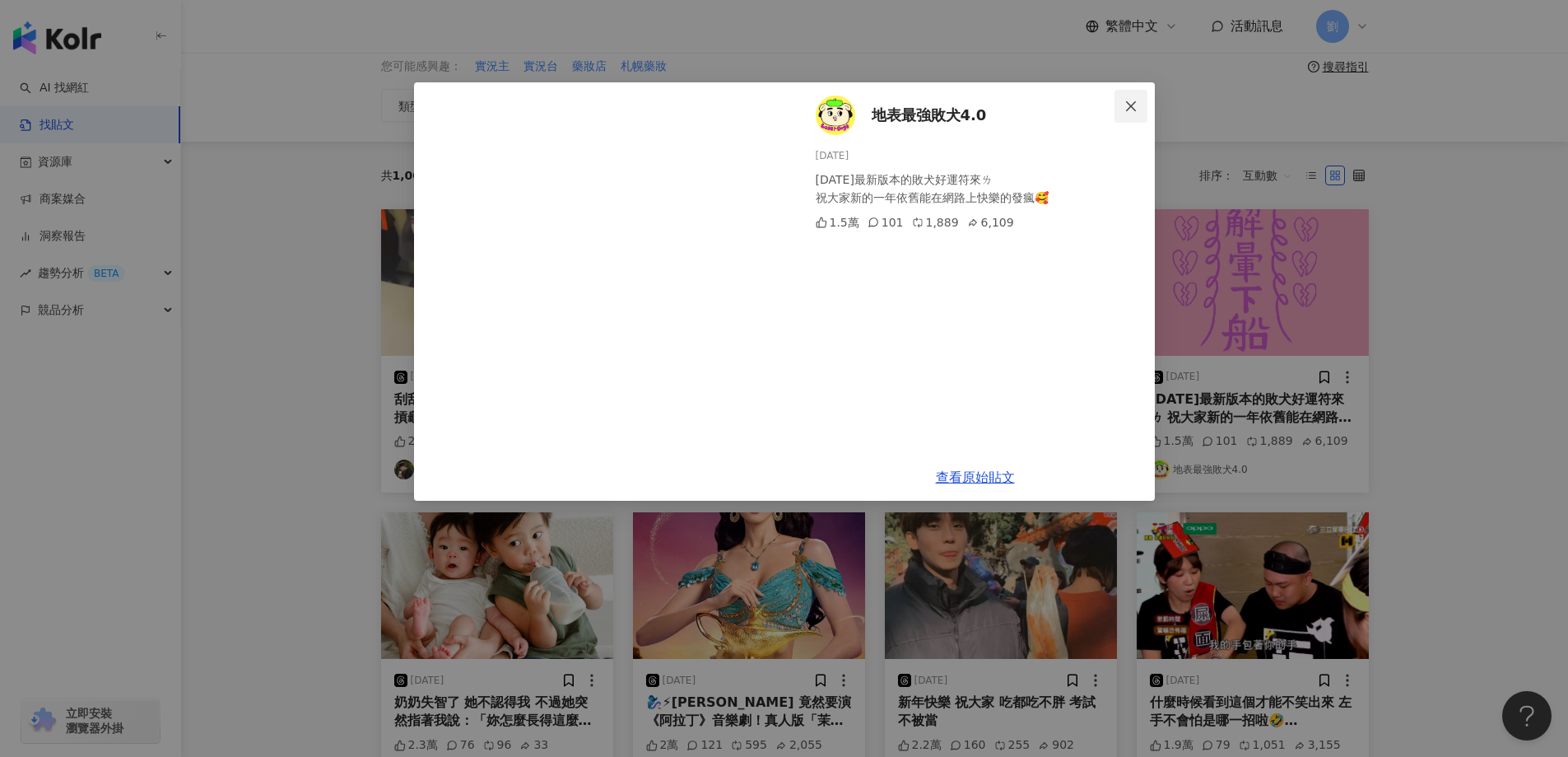
click at [1119, 119] on button "Close" at bounding box center [1131, 106] width 33 height 33
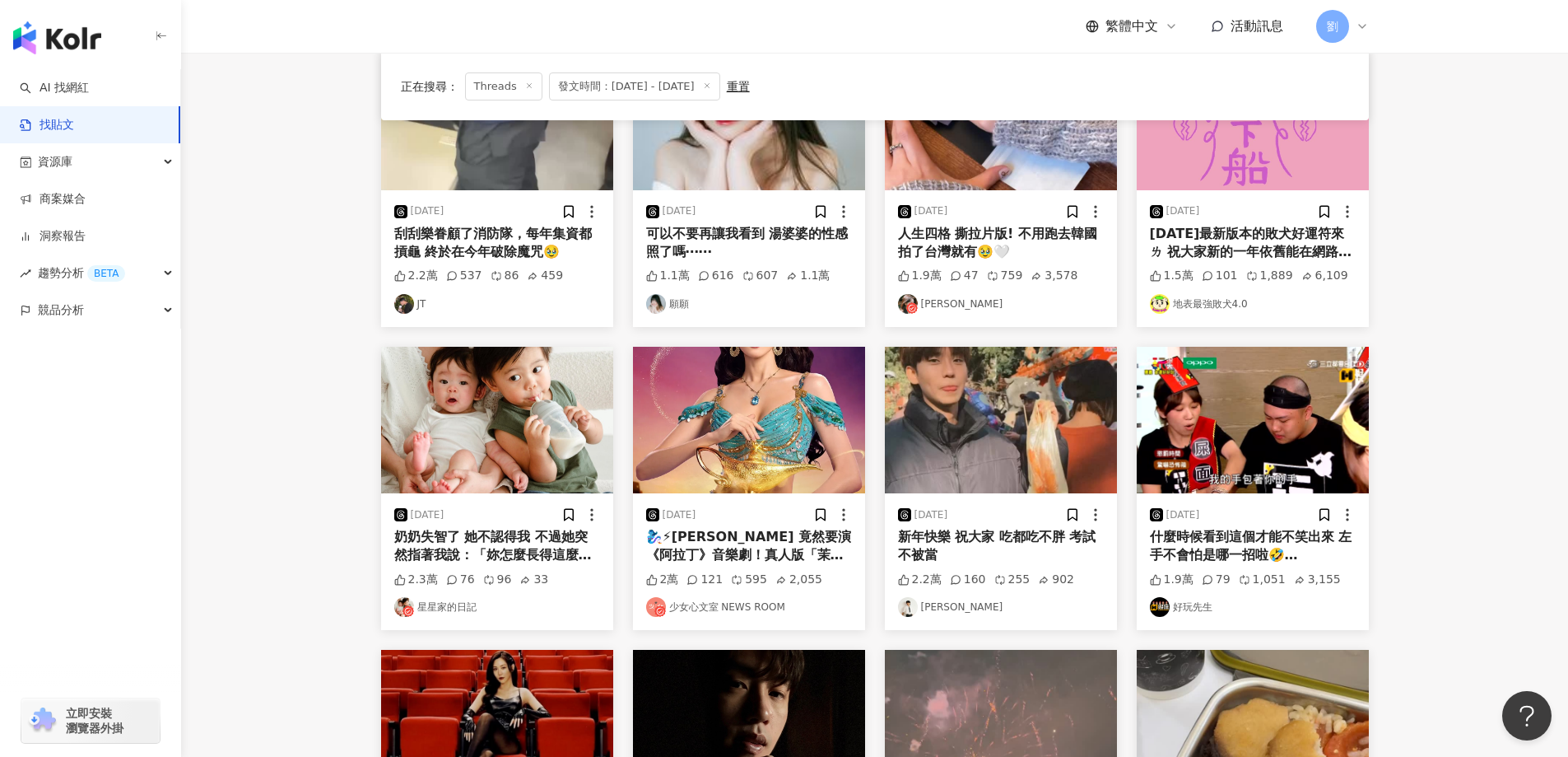
scroll to position [404, 0]
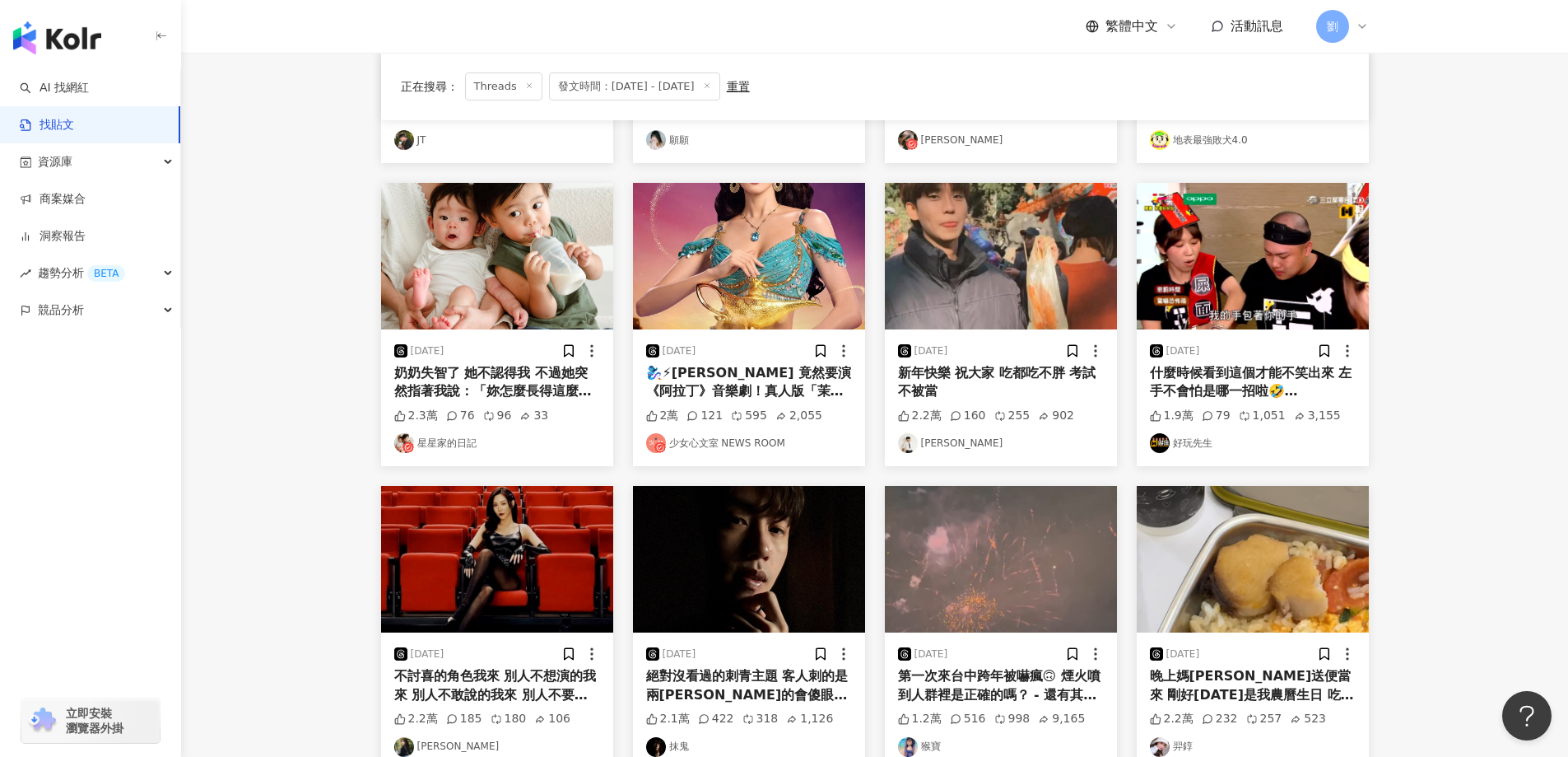
click at [994, 264] on img at bounding box center [1001, 256] width 232 height 147
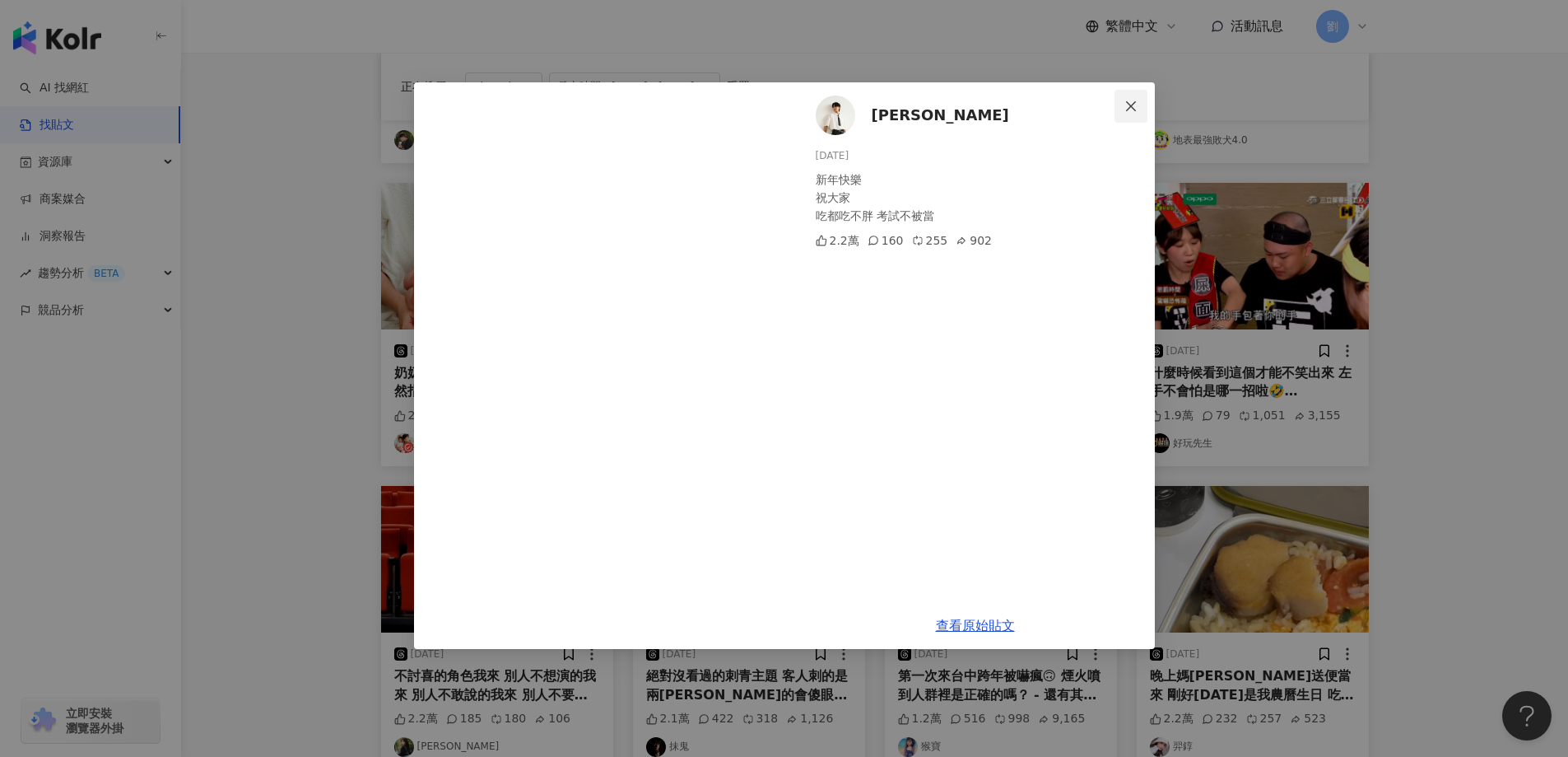
click at [1123, 106] on span "Close" at bounding box center [1131, 106] width 33 height 13
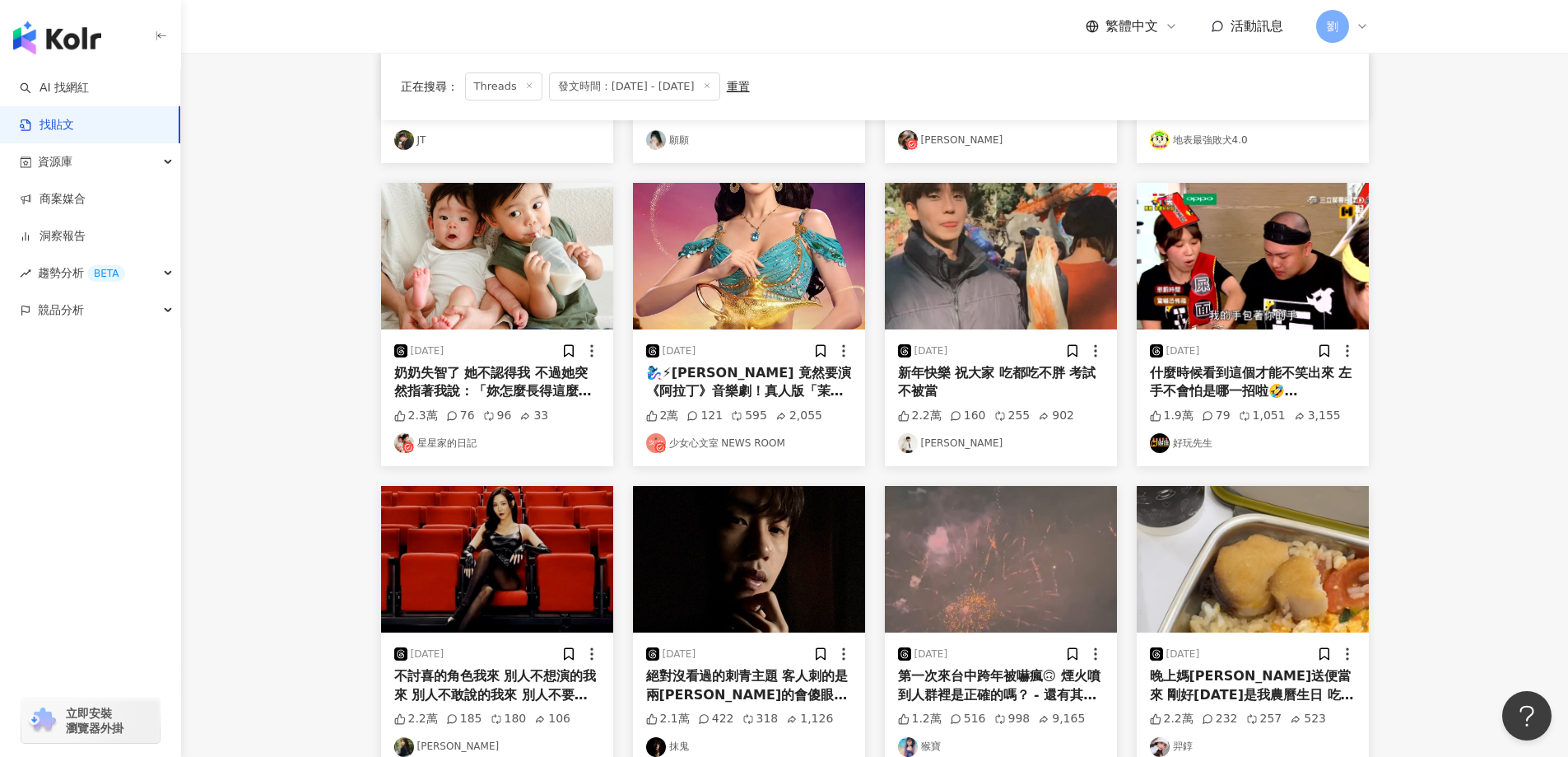
click at [527, 264] on img at bounding box center [496, 256] width 232 height 147
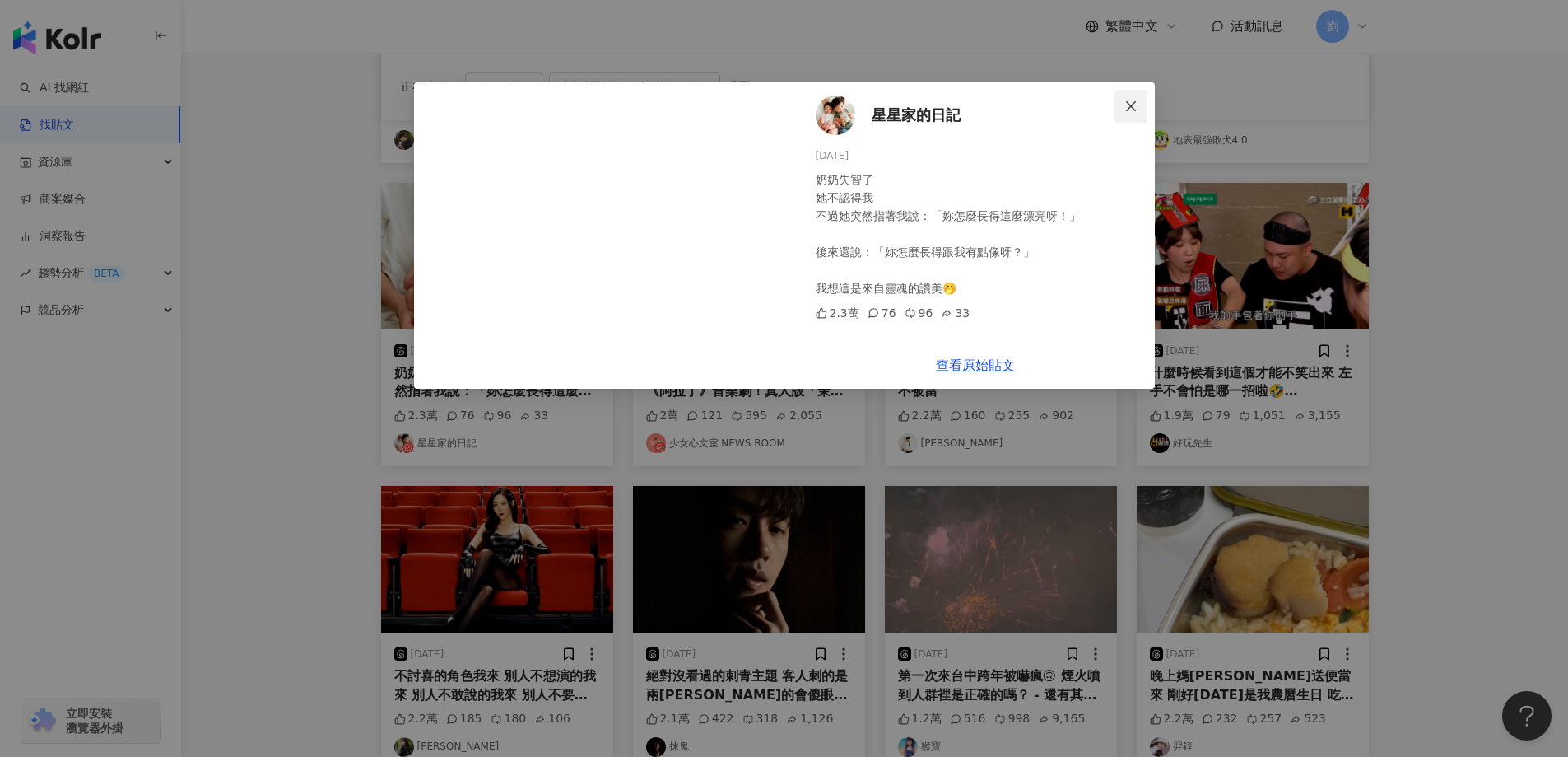
click at [1120, 101] on span "Close" at bounding box center [1131, 106] width 33 height 13
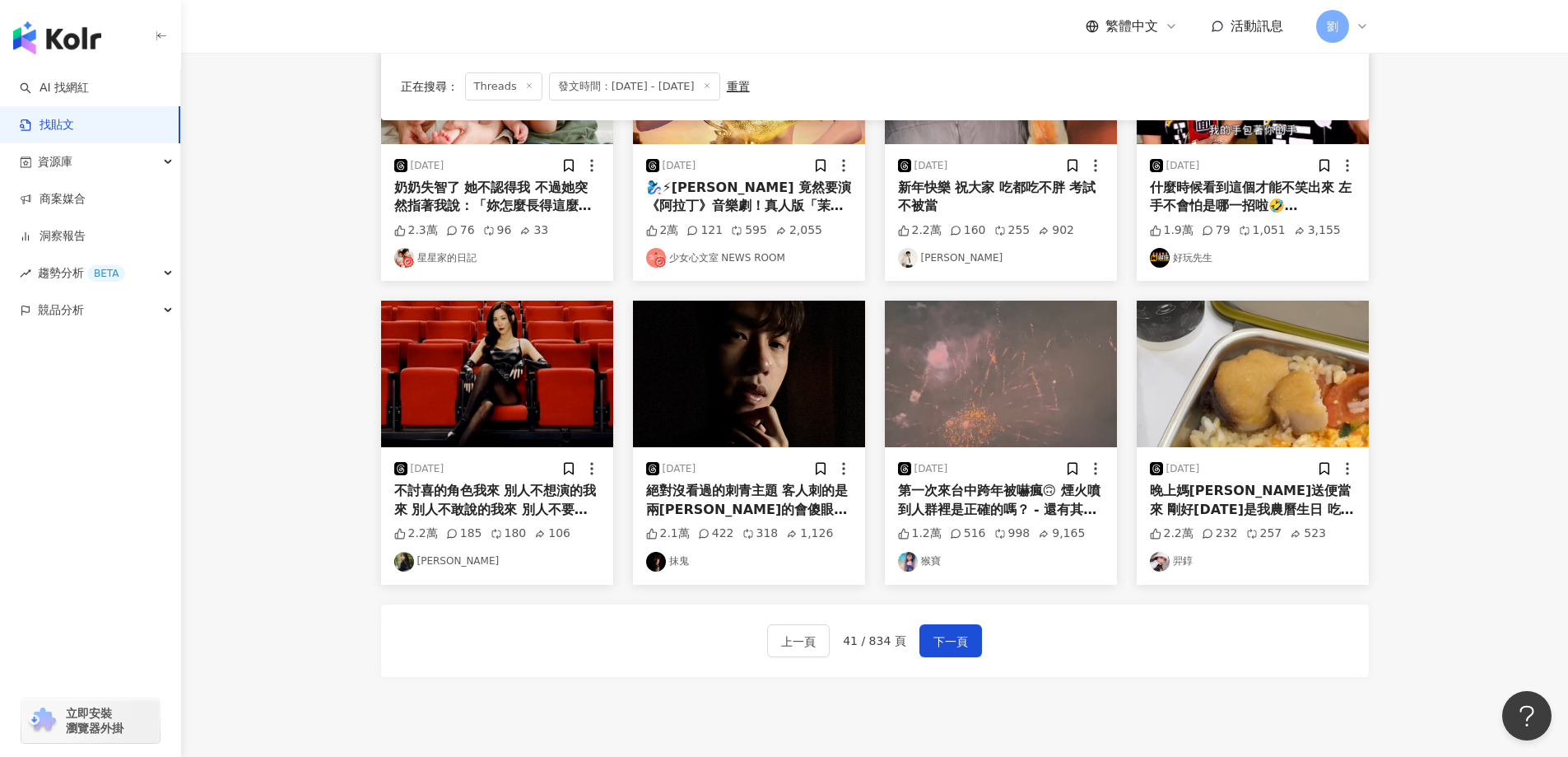
scroll to position [733, 0]
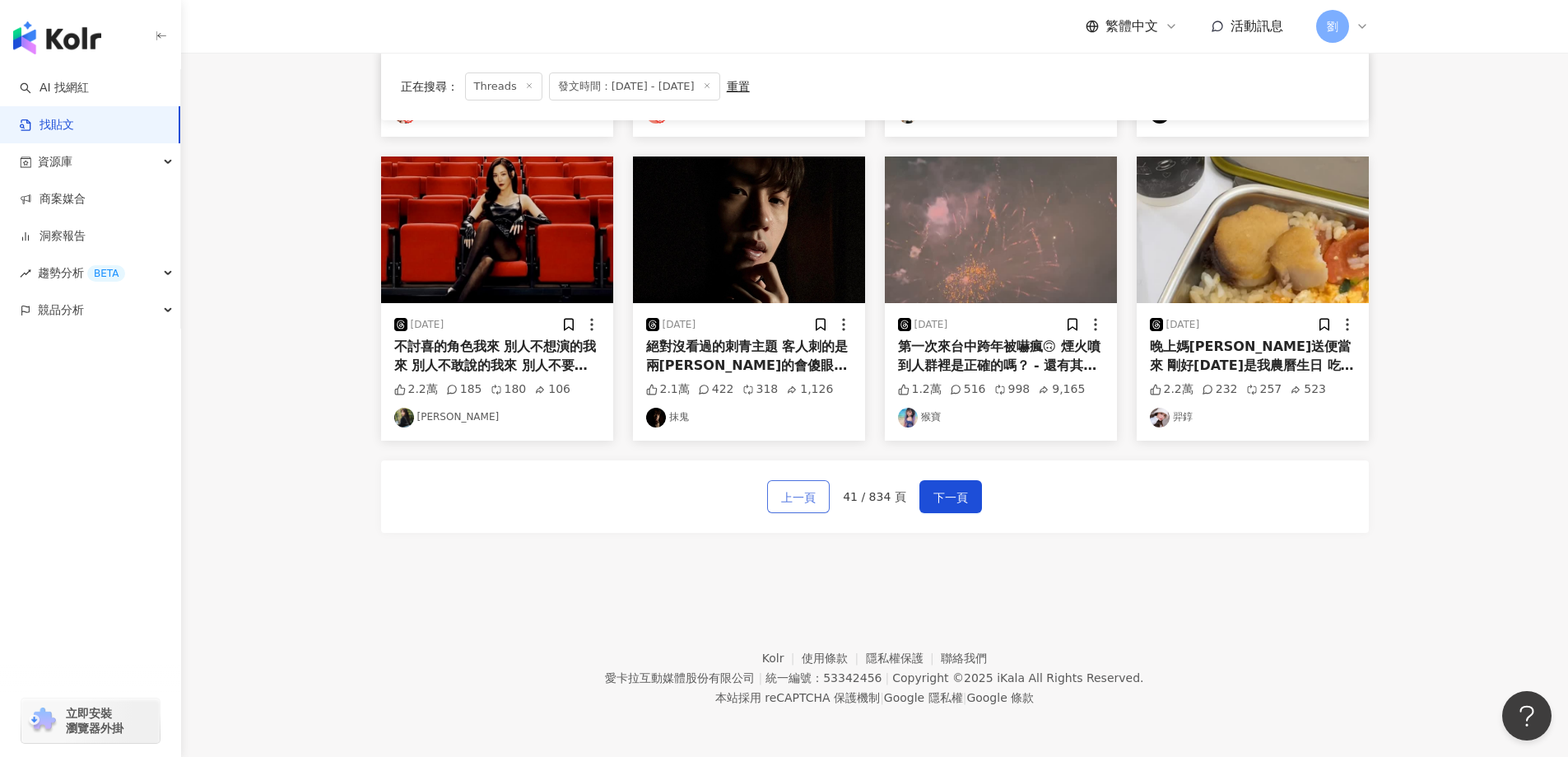
click at [825, 501] on button "上一頁" at bounding box center [798, 497] width 62 height 33
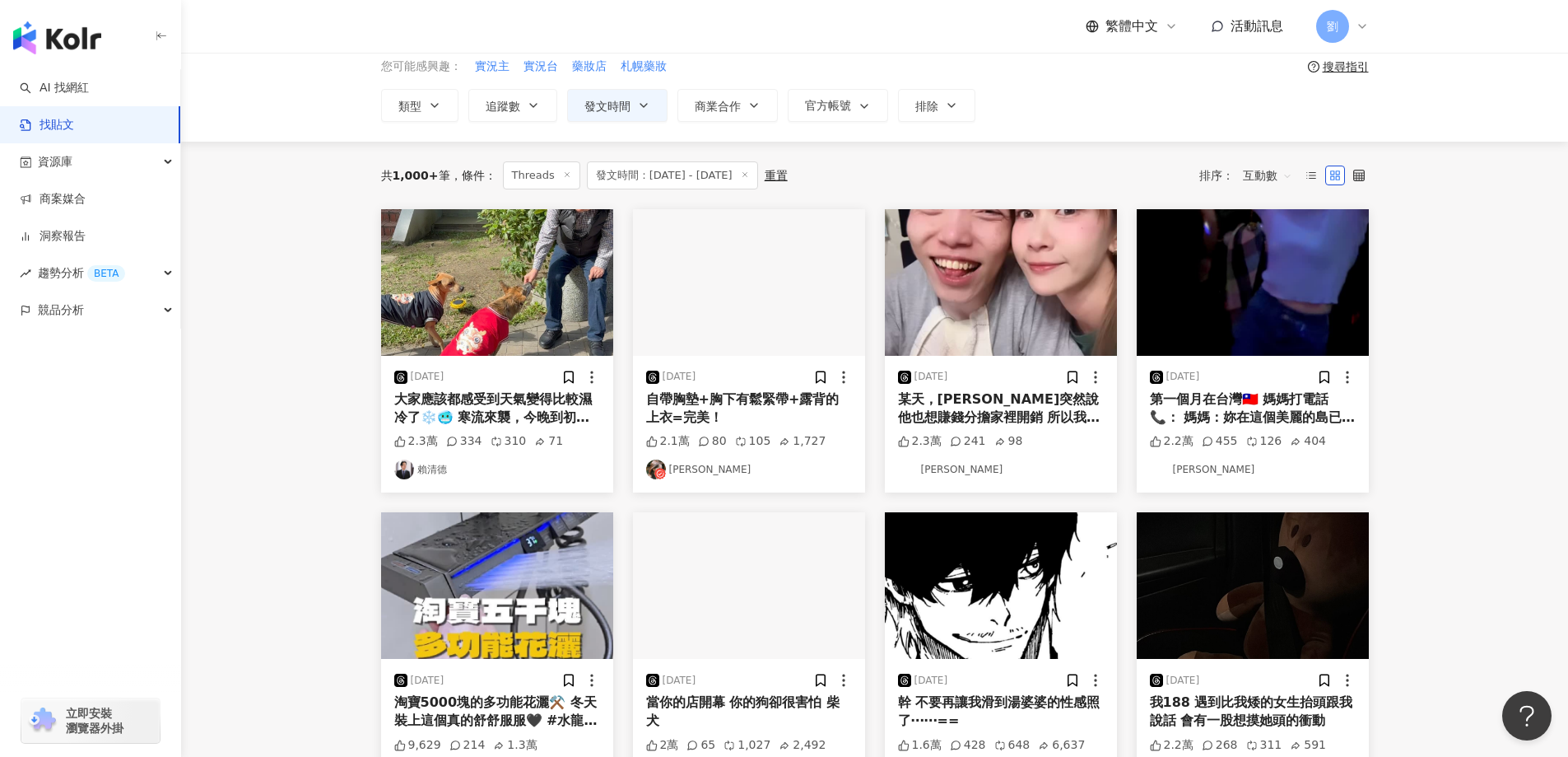
scroll to position [568, 0]
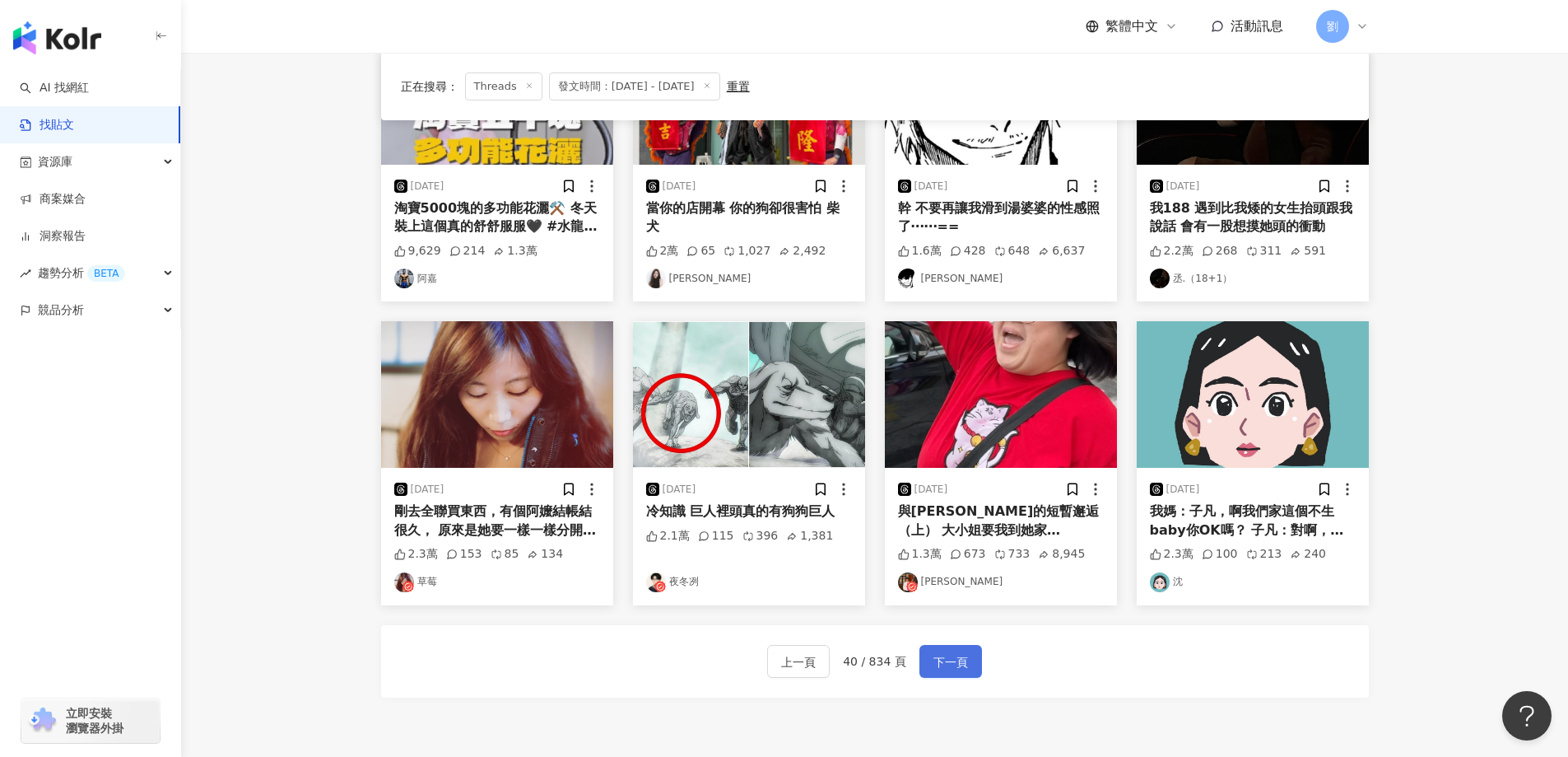
click at [945, 652] on span "下一頁" at bounding box center [950, 662] width 35 height 20
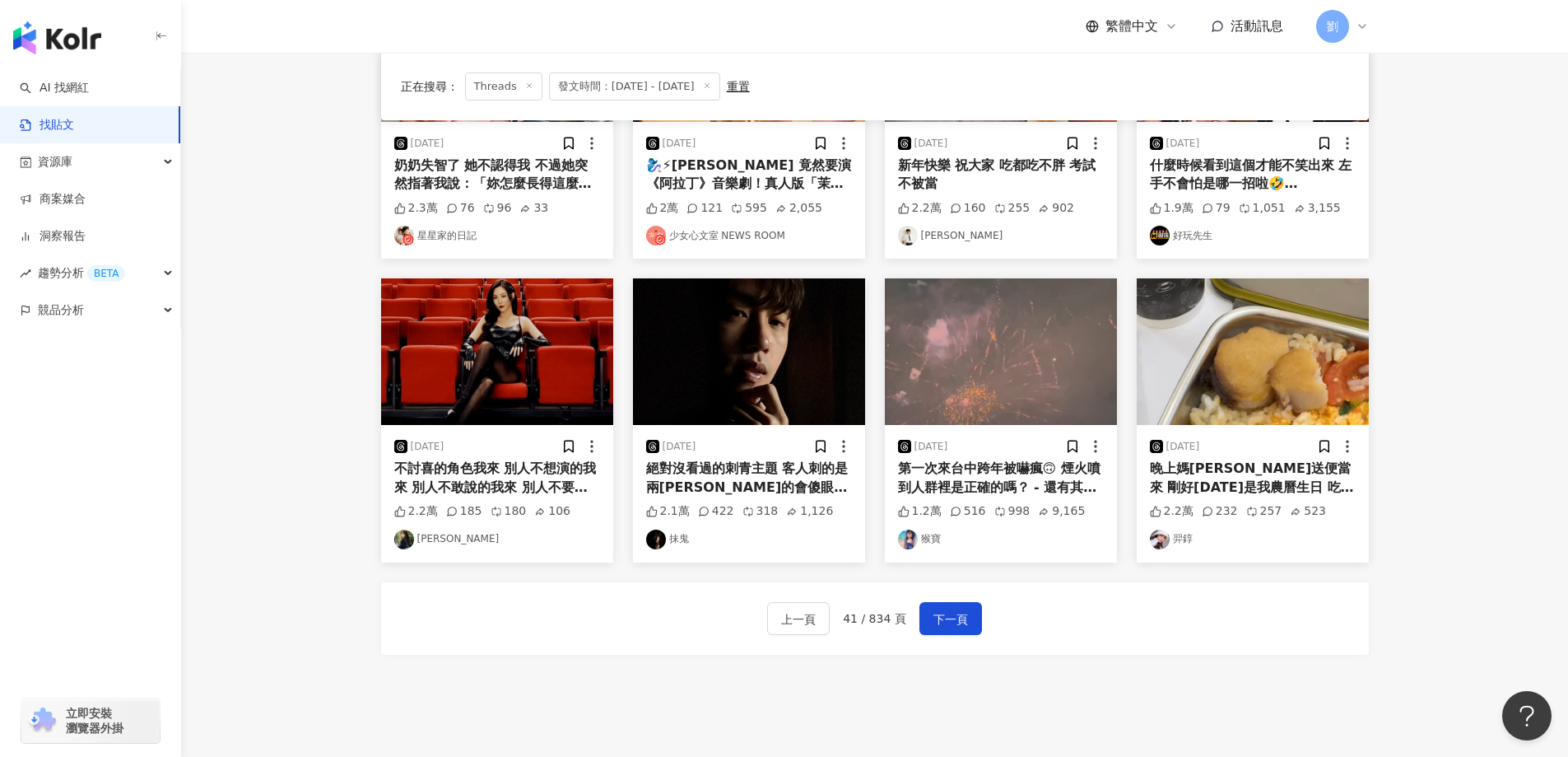
scroll to position [733, 0]
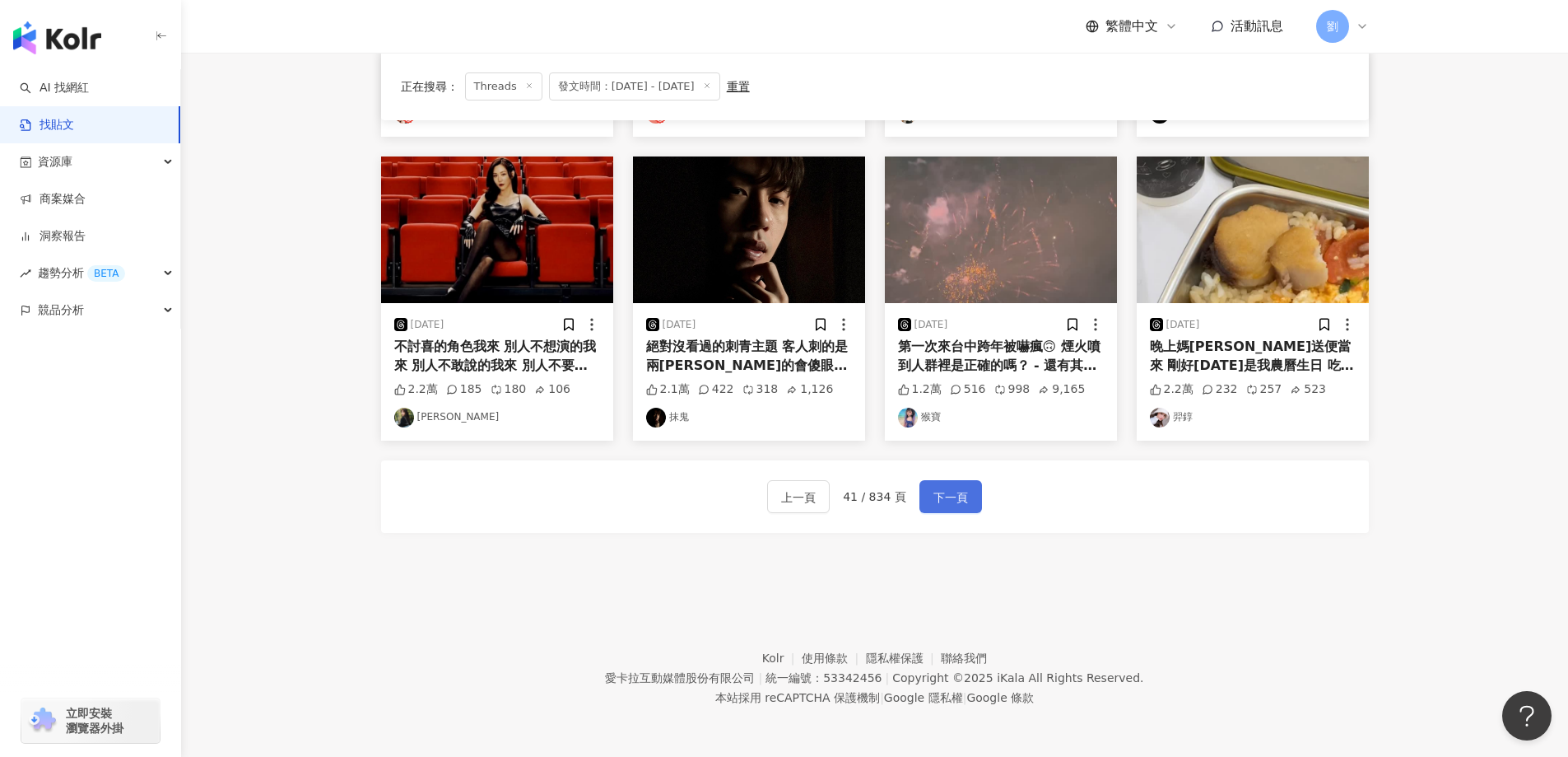
click at [944, 494] on span "下一頁" at bounding box center [950, 497] width 35 height 20
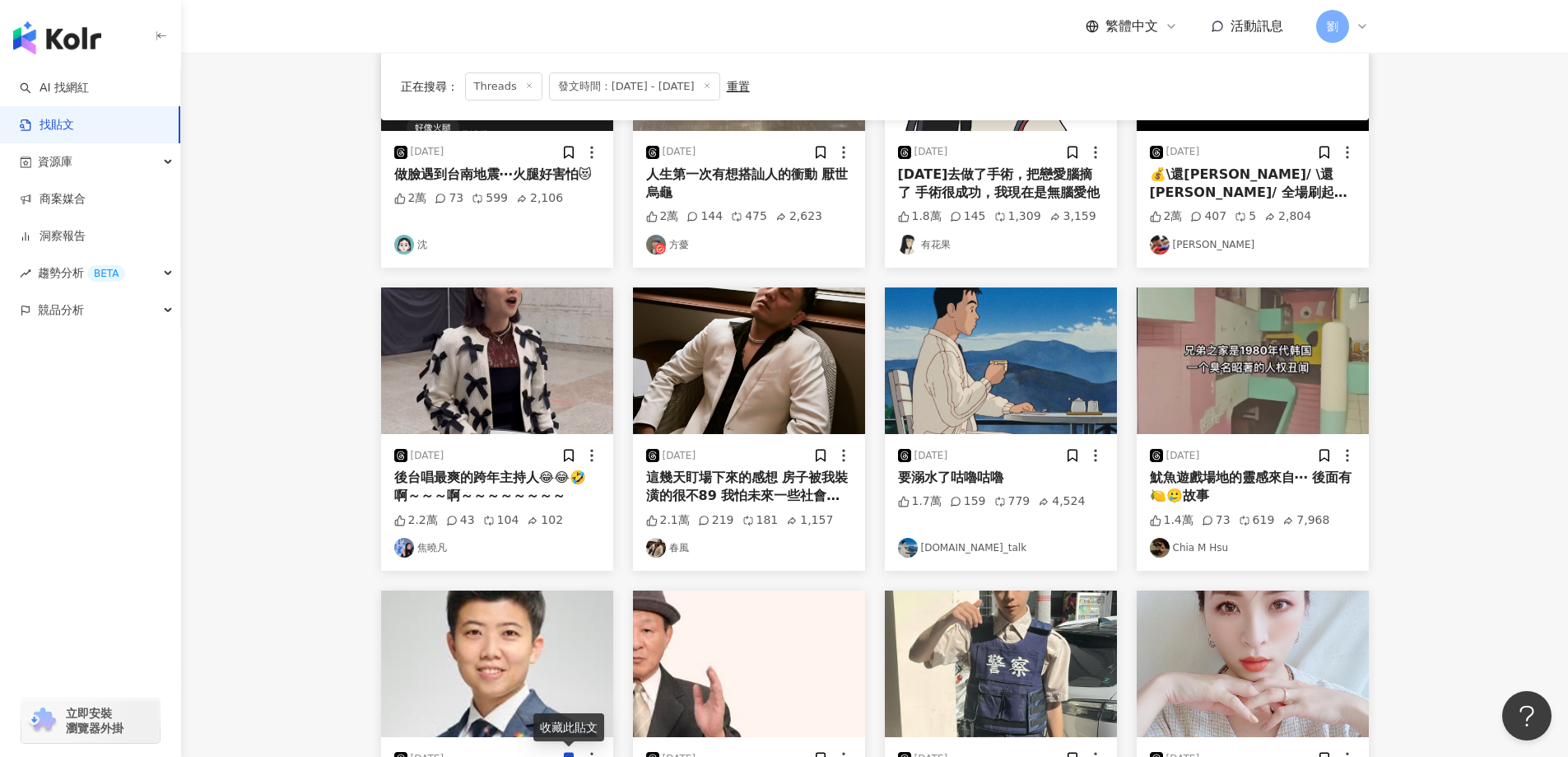
scroll to position [239, 0]
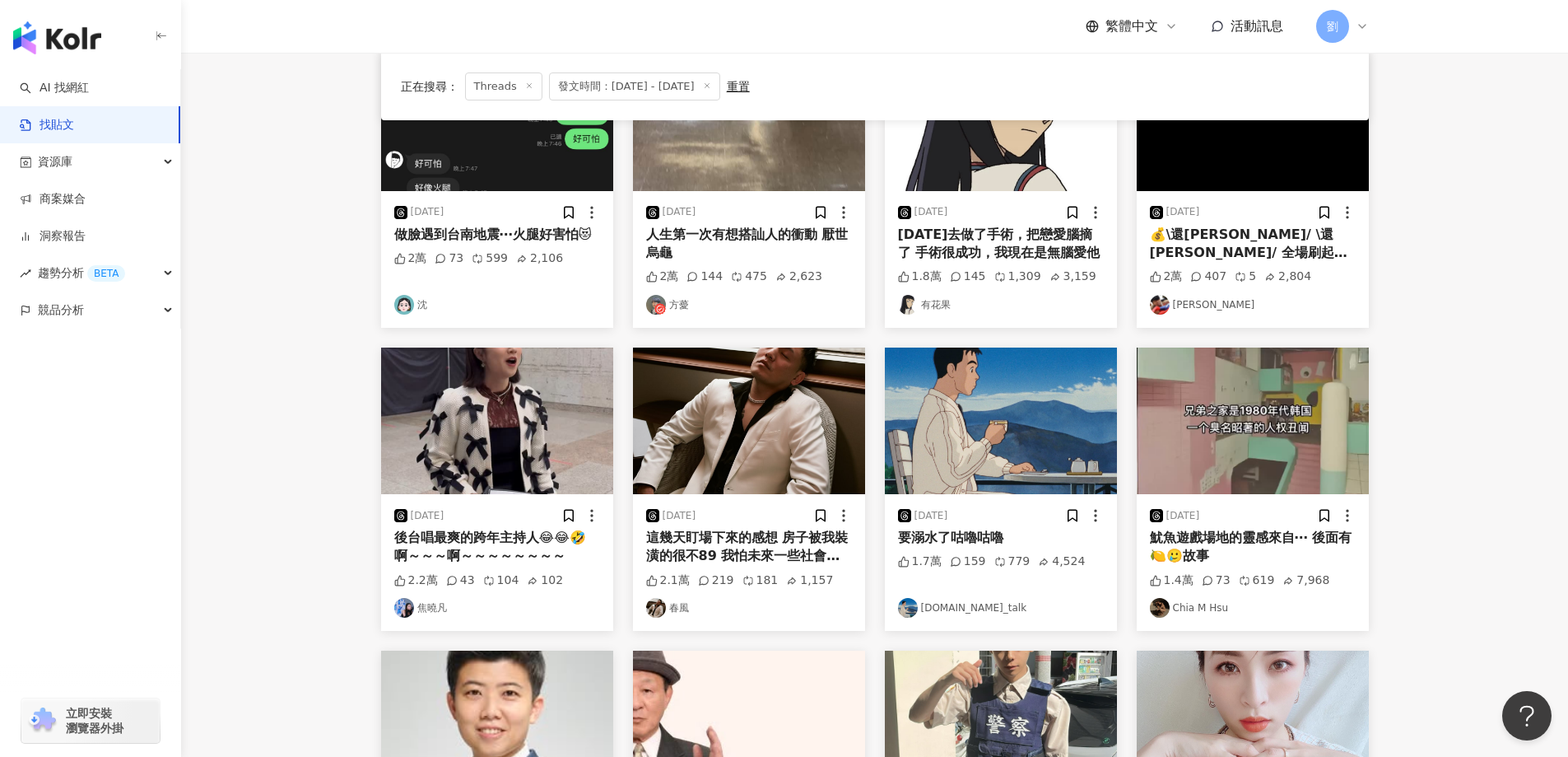
click at [1253, 376] on img at bounding box center [1252, 420] width 232 height 147
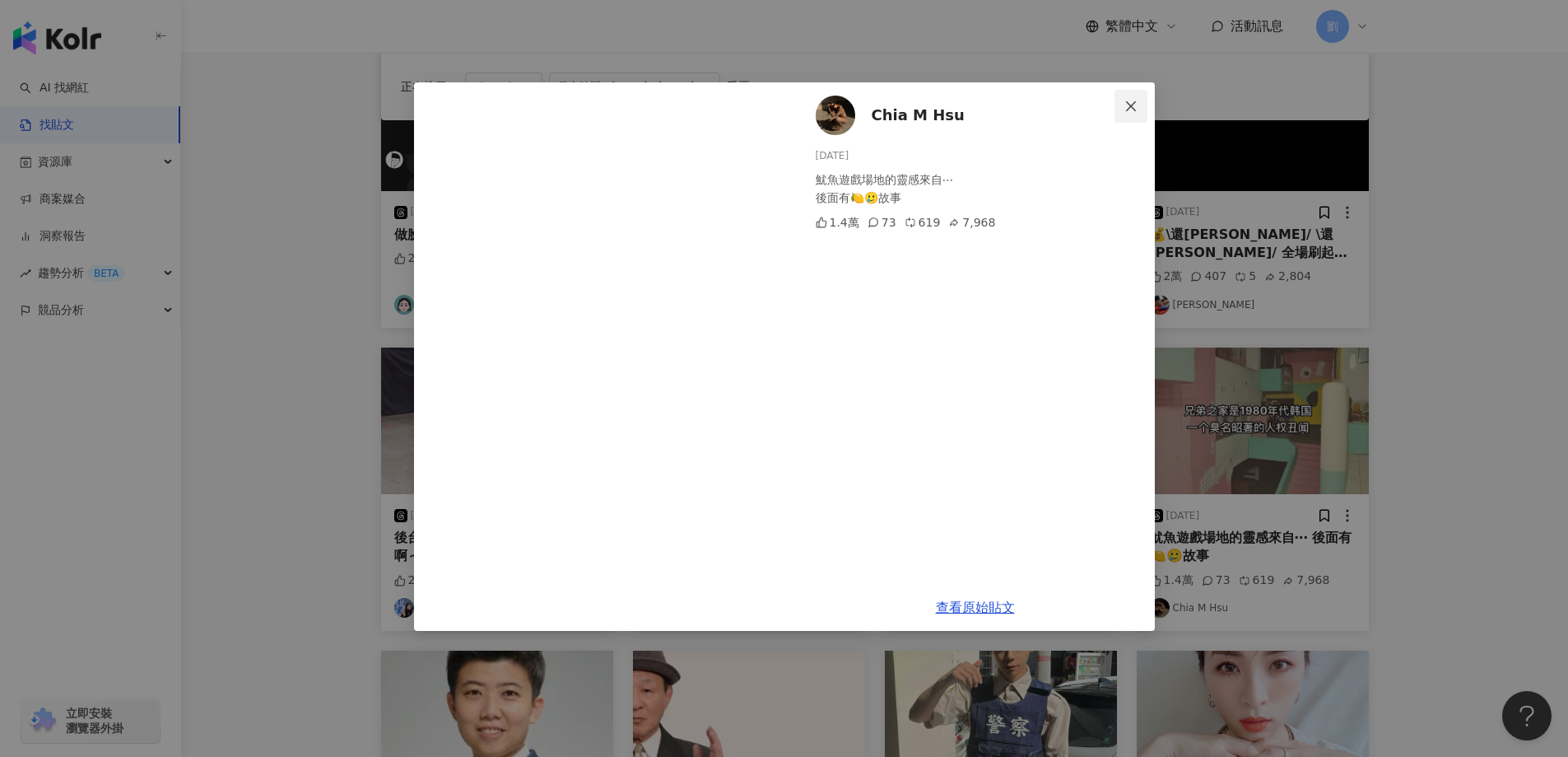
click at [1141, 105] on span "Close" at bounding box center [1131, 106] width 33 height 13
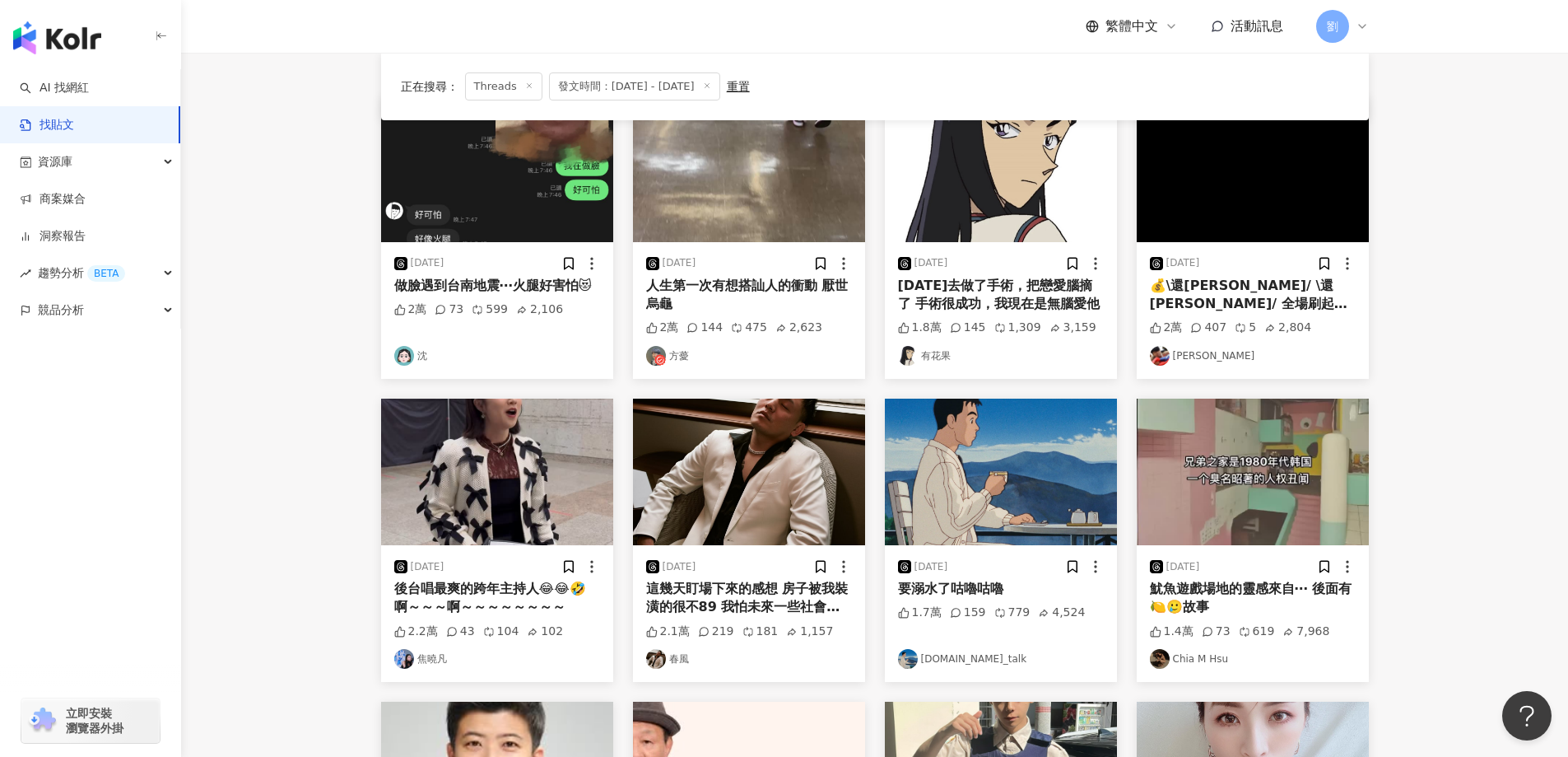
scroll to position [74, 0]
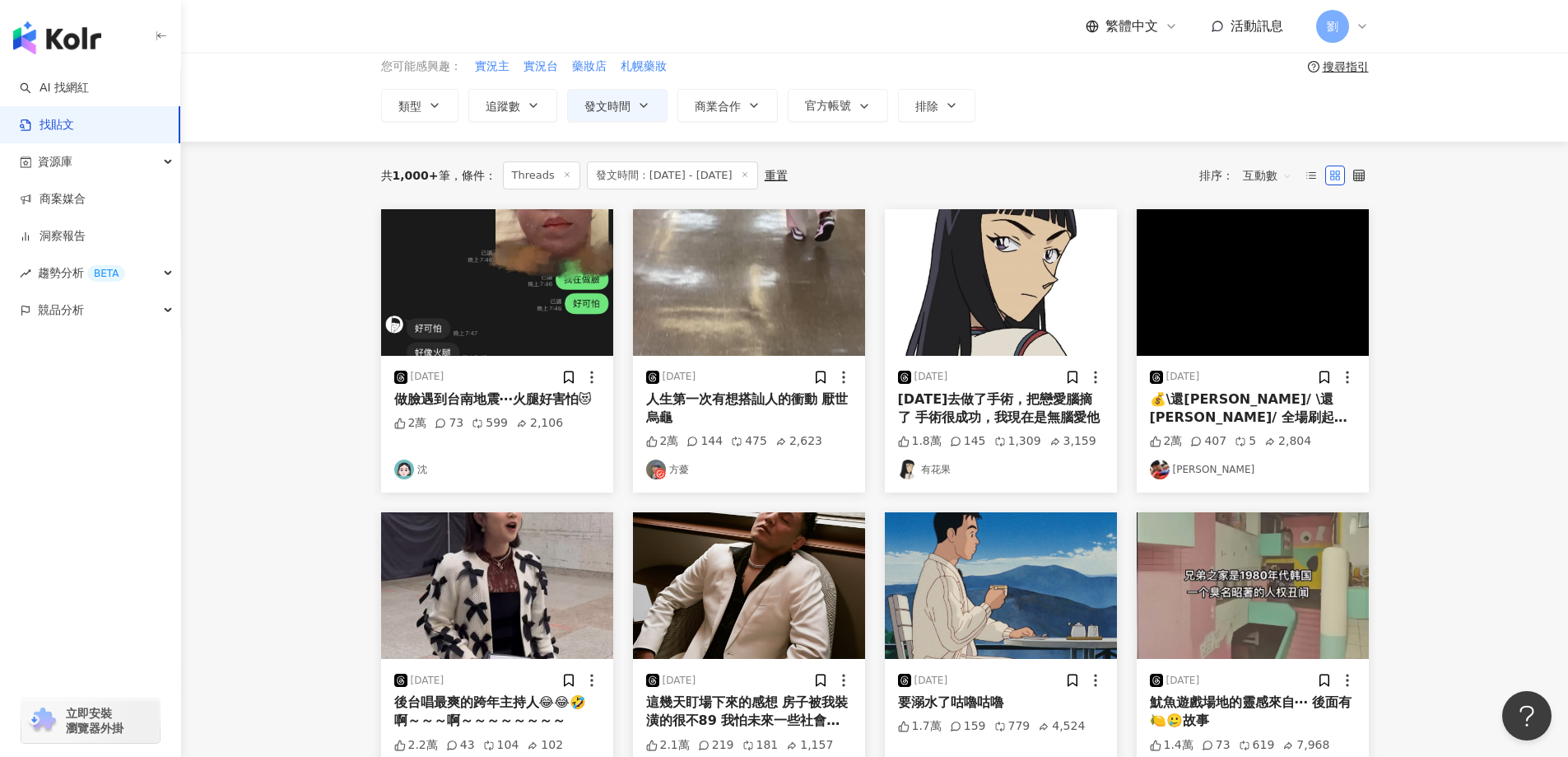
click at [761, 278] on img at bounding box center [748, 282] width 232 height 147
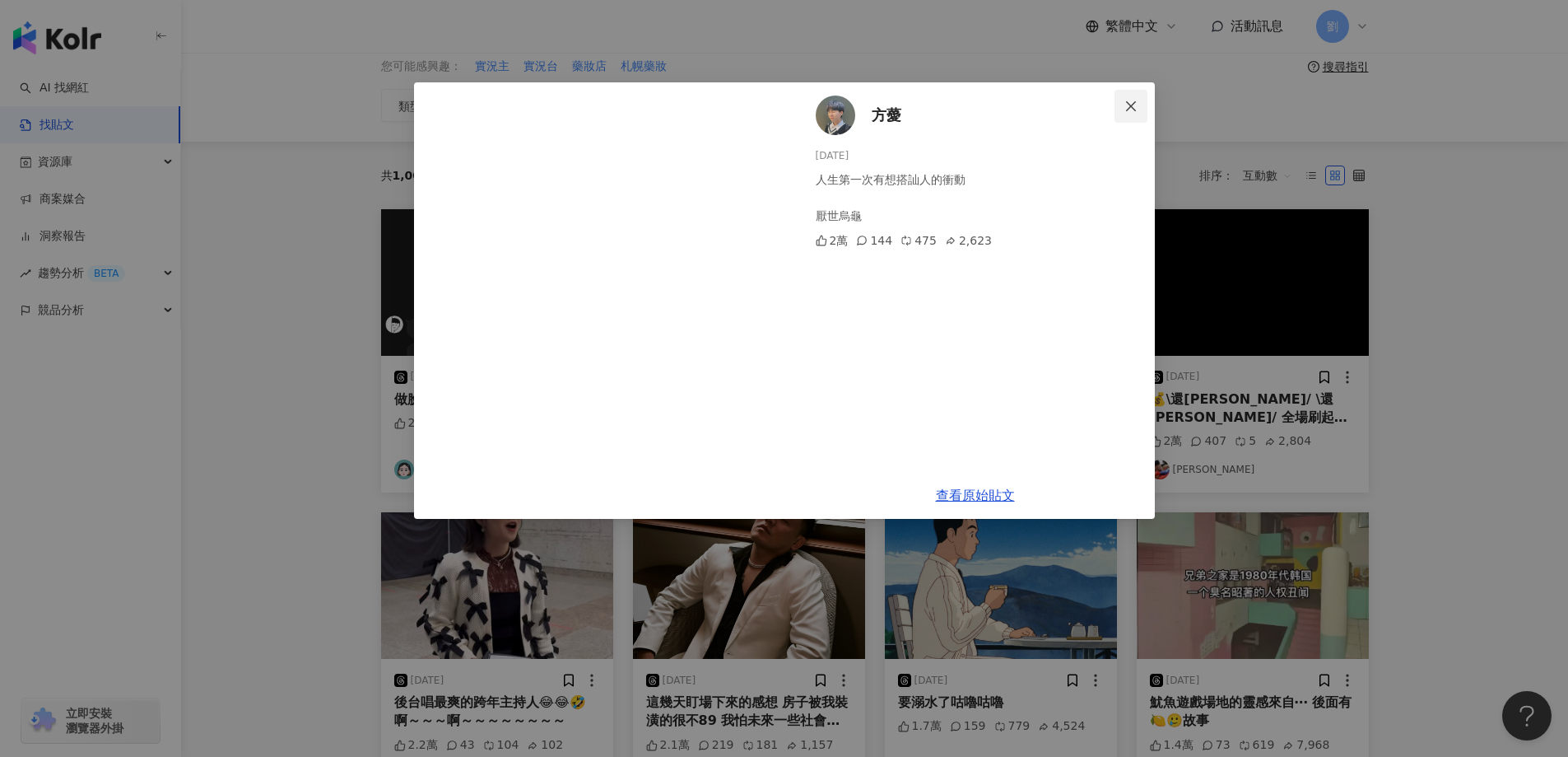
click at [1136, 95] on button "Close" at bounding box center [1131, 106] width 33 height 33
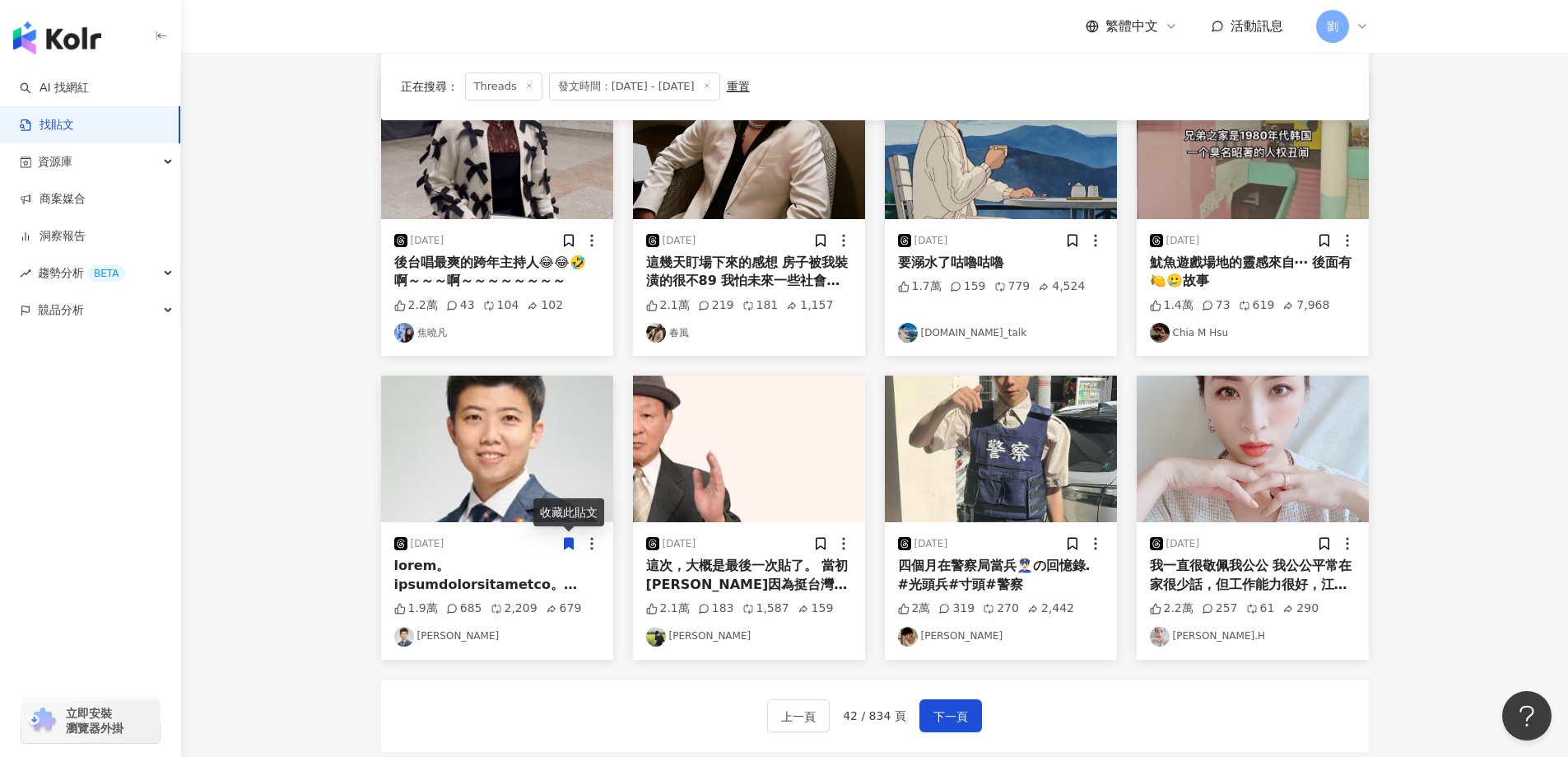
scroll to position [733, 0]
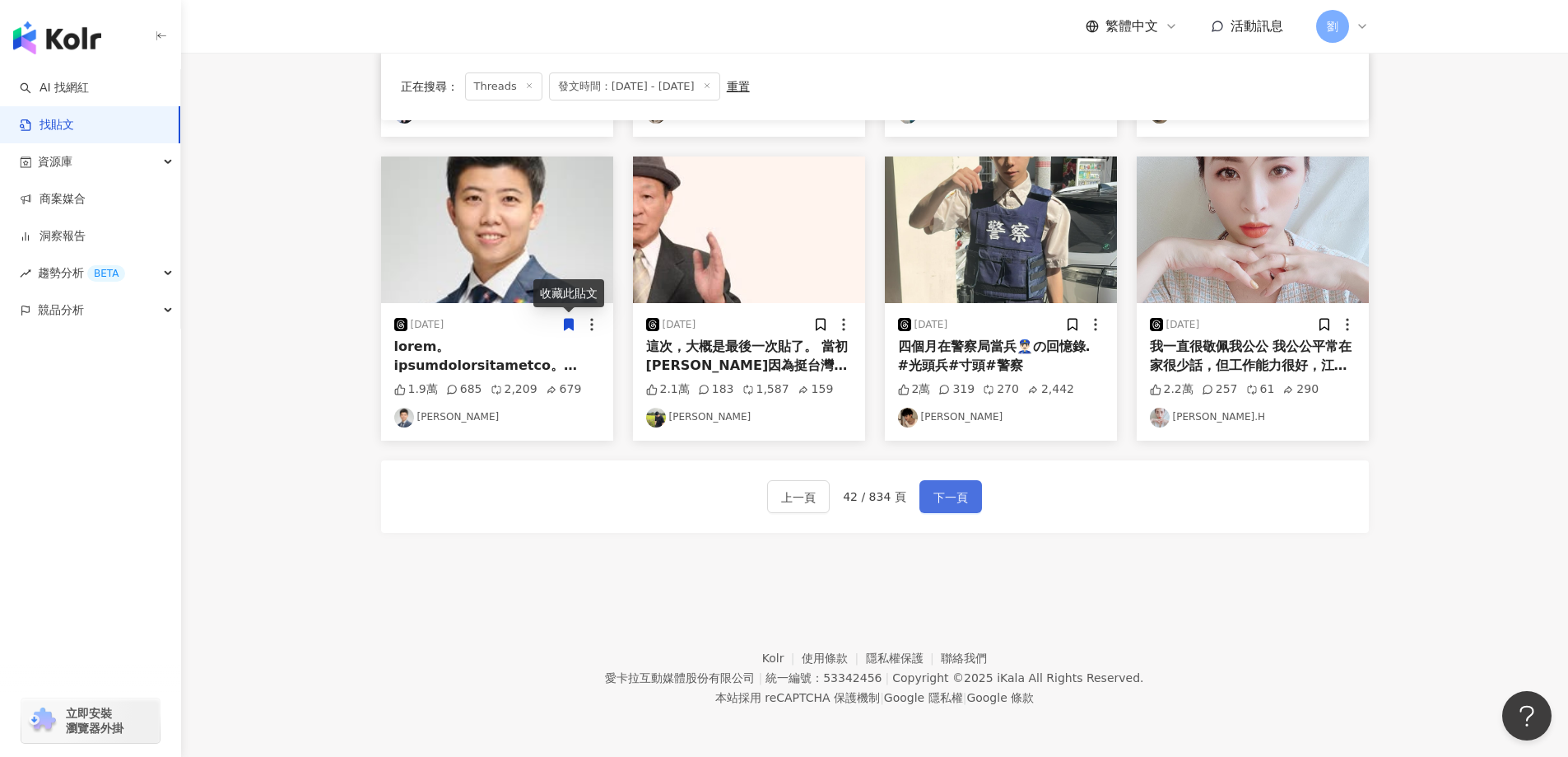
click at [942, 495] on span "下一頁" at bounding box center [950, 497] width 35 height 20
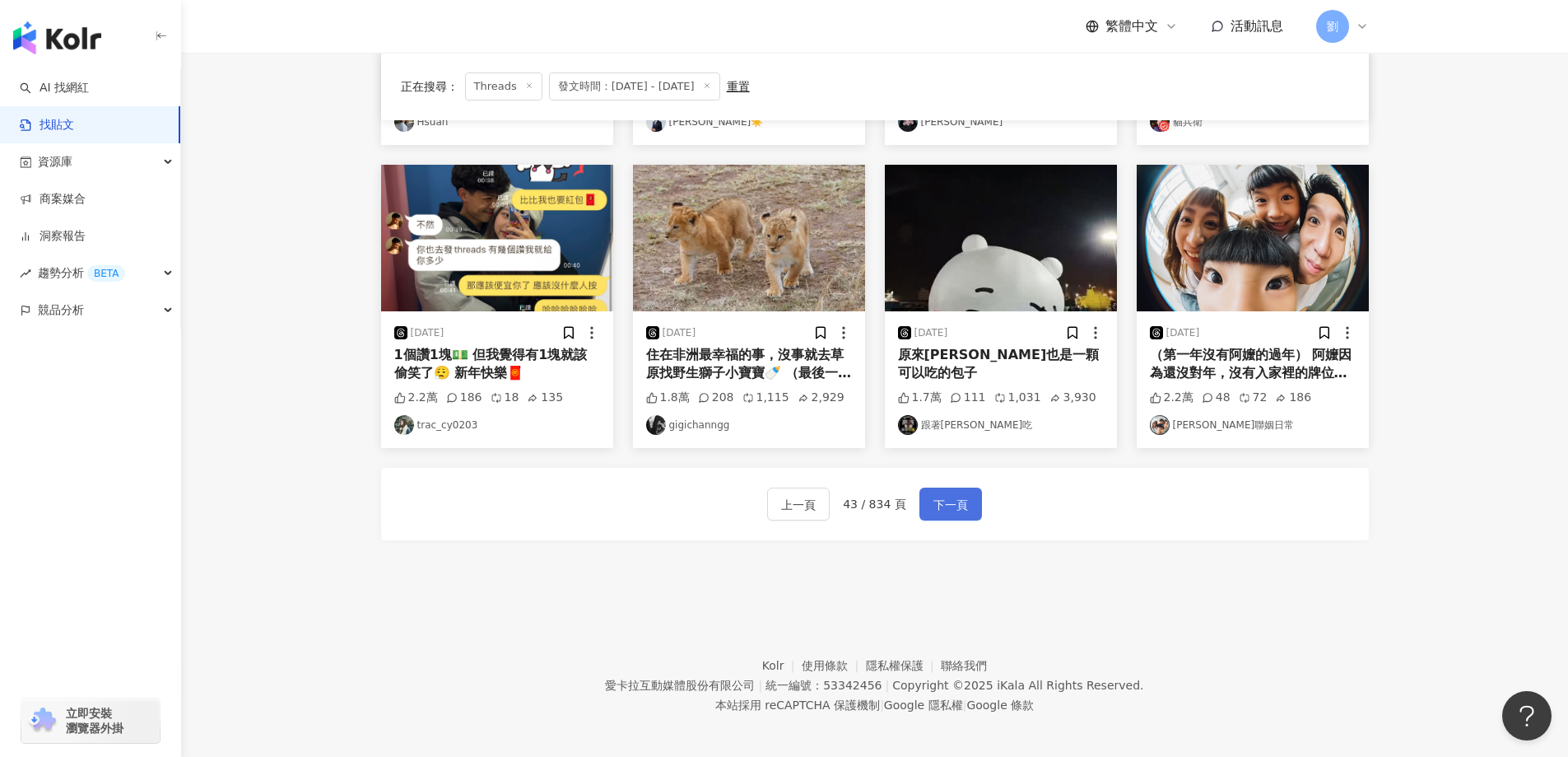
click at [941, 495] on span "下一頁" at bounding box center [950, 504] width 35 height 20
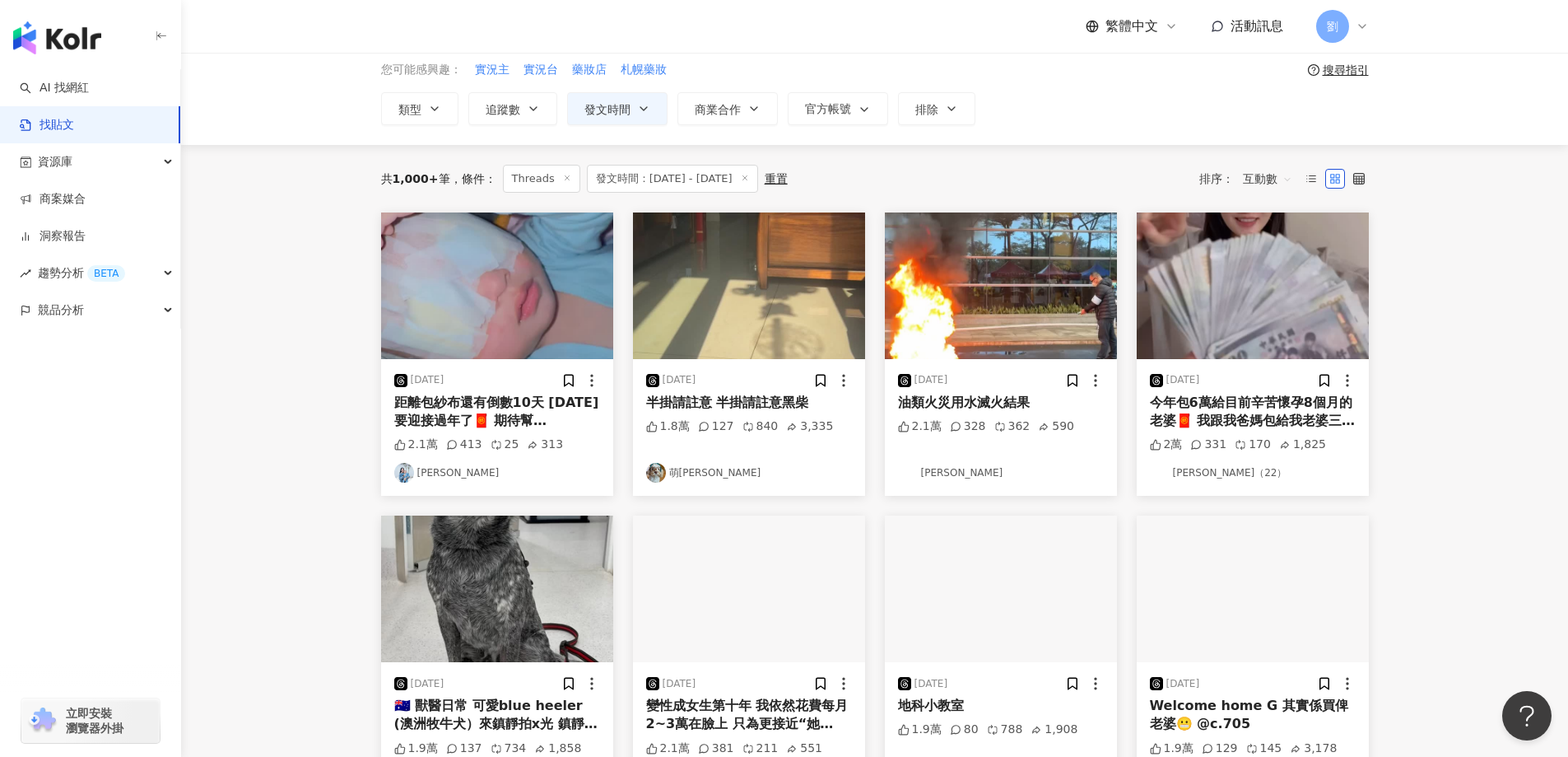
scroll to position [0, 0]
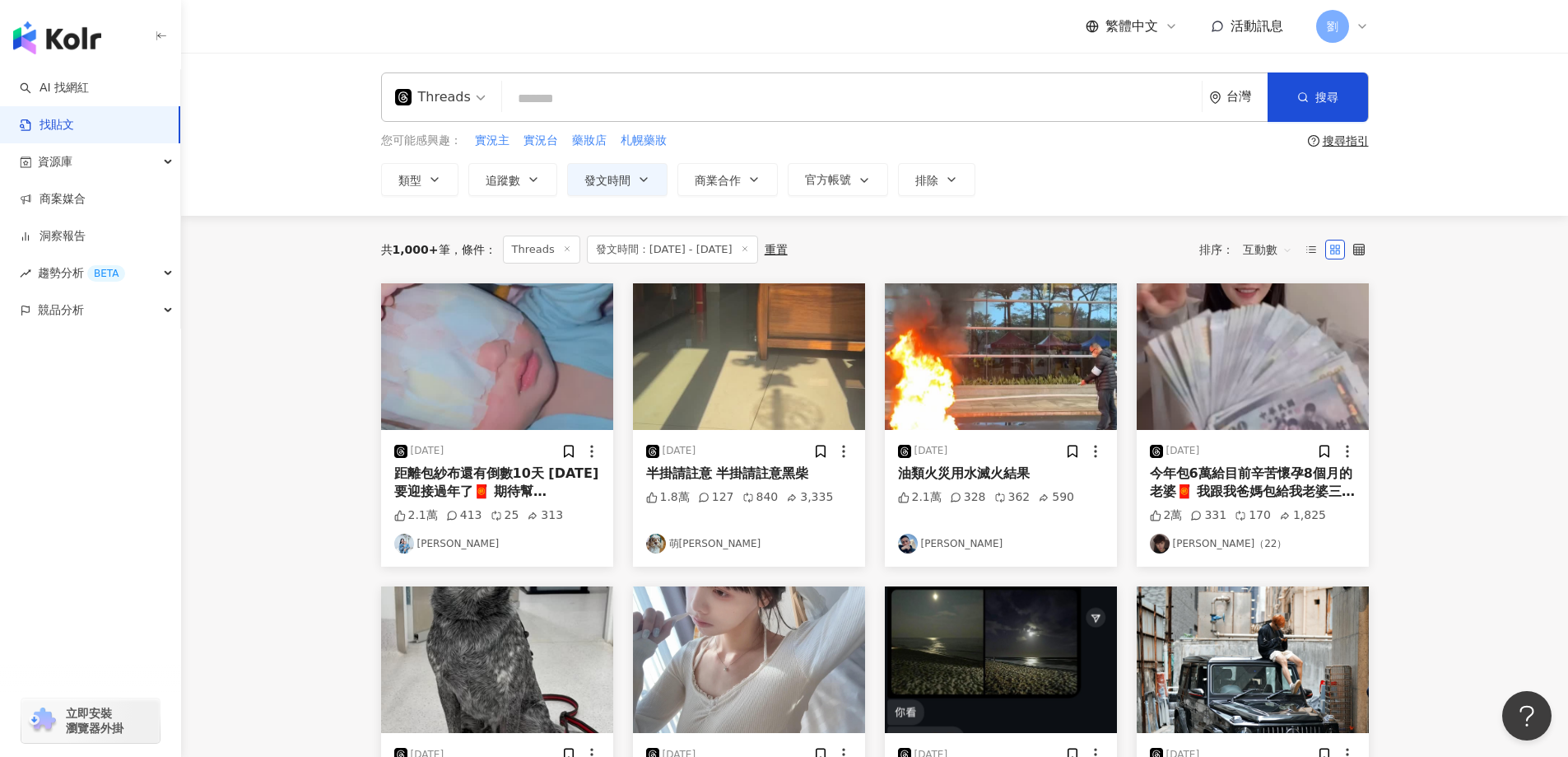
click at [513, 373] on img at bounding box center [496, 356] width 232 height 147
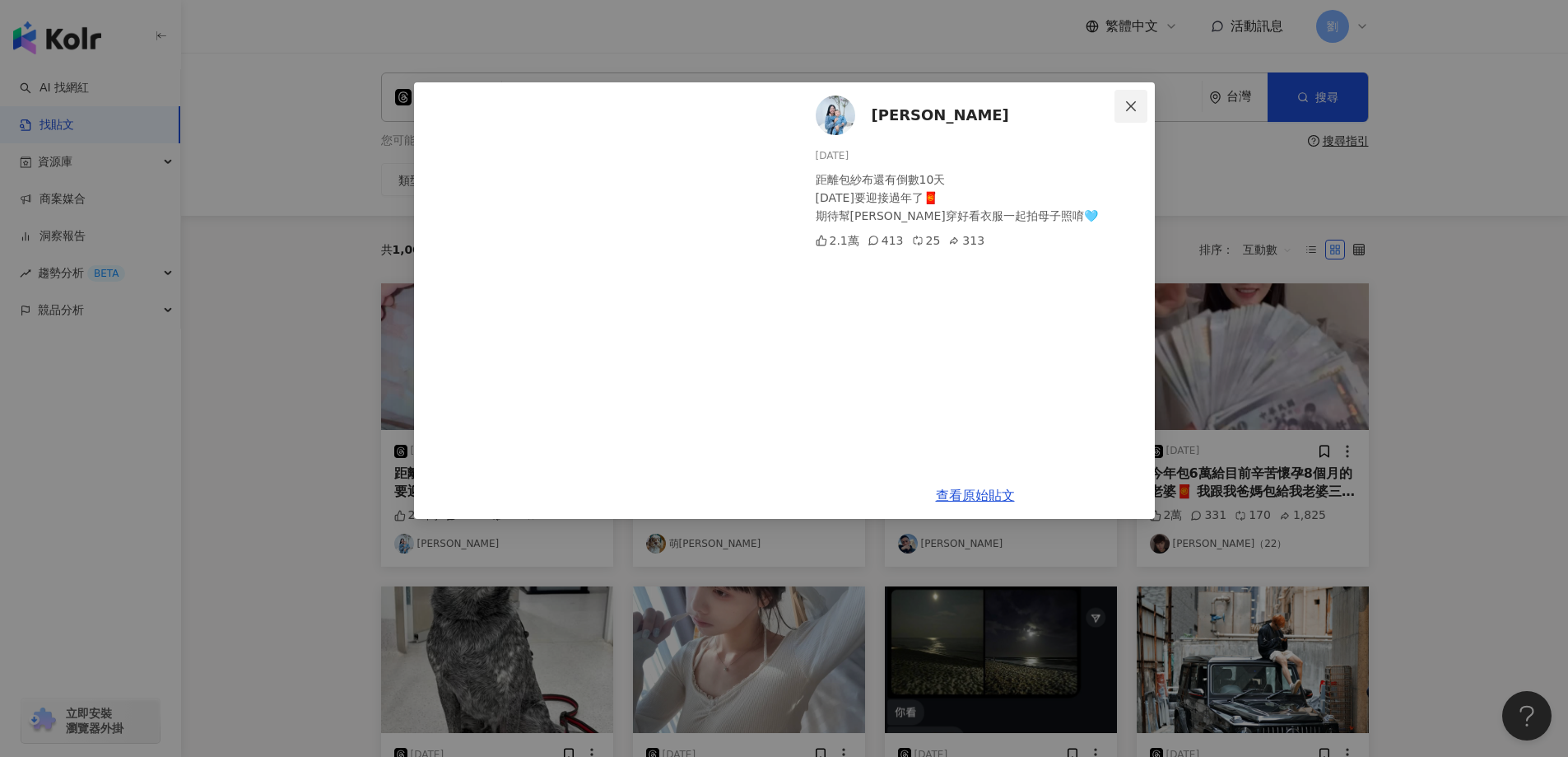
click at [1138, 119] on button "Close" at bounding box center [1131, 106] width 33 height 33
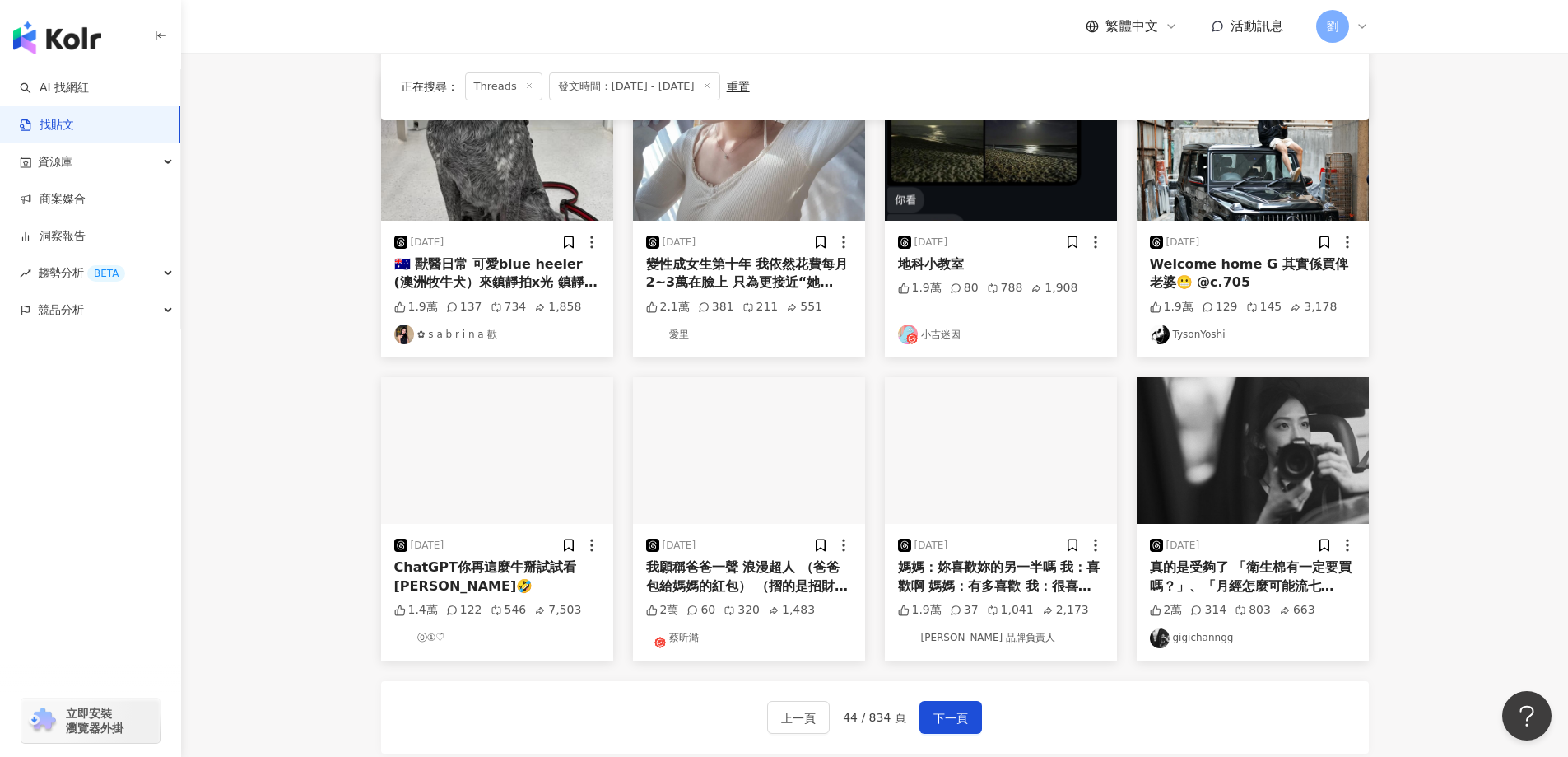
scroll to position [659, 0]
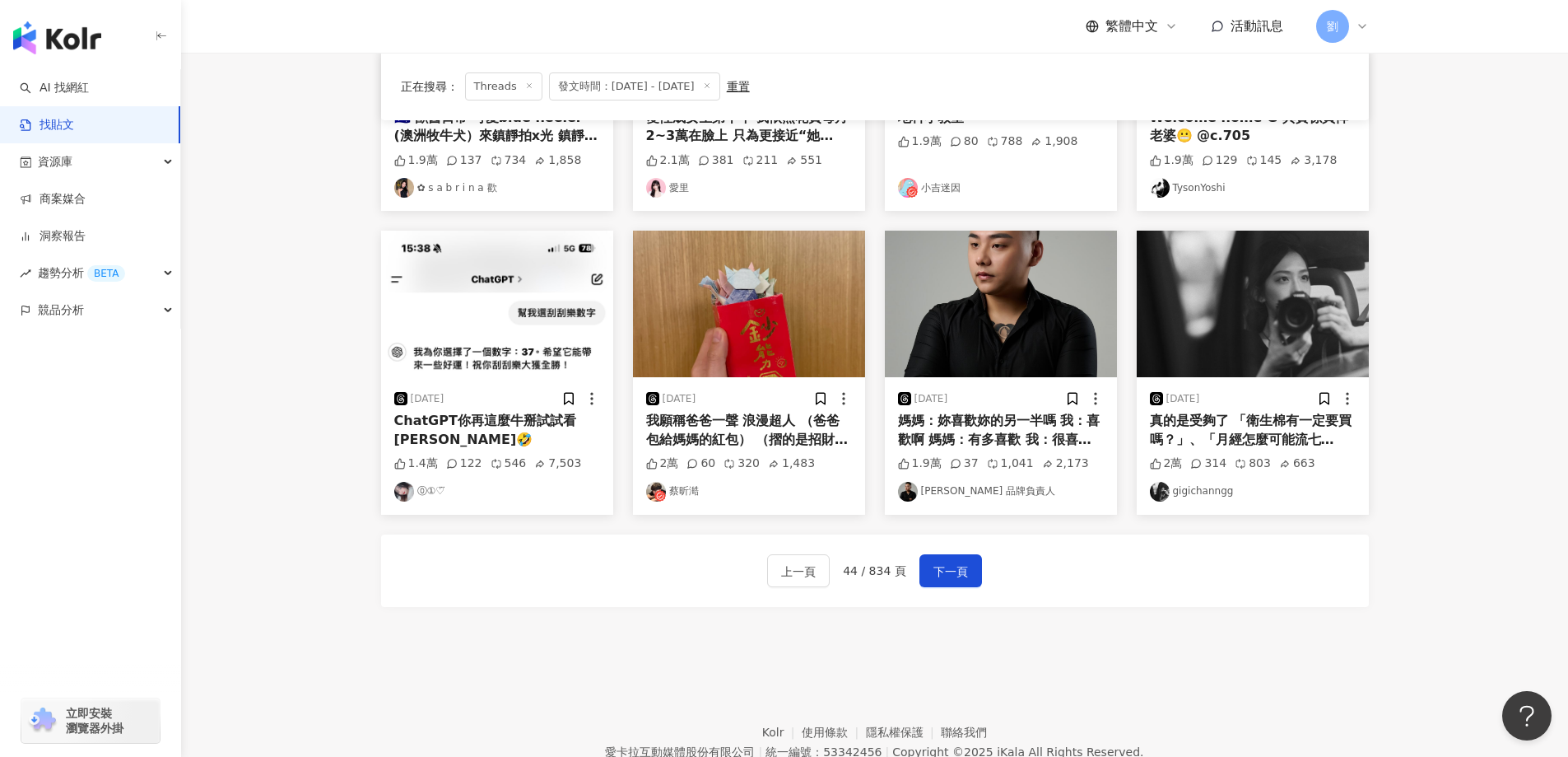
click at [584, 309] on img at bounding box center [496, 304] width 232 height 147
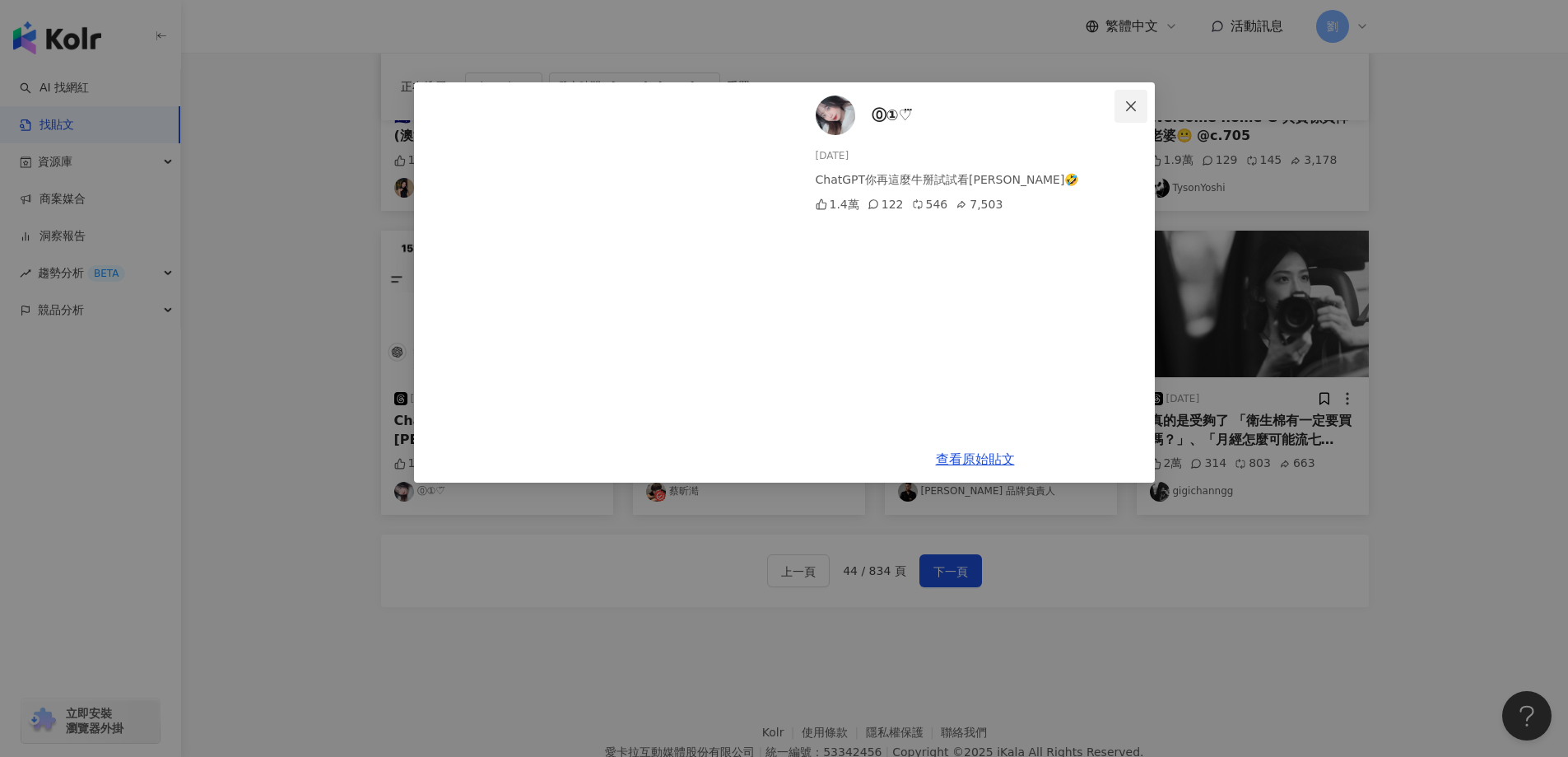
click at [1127, 112] on icon "close" at bounding box center [1131, 106] width 13 height 13
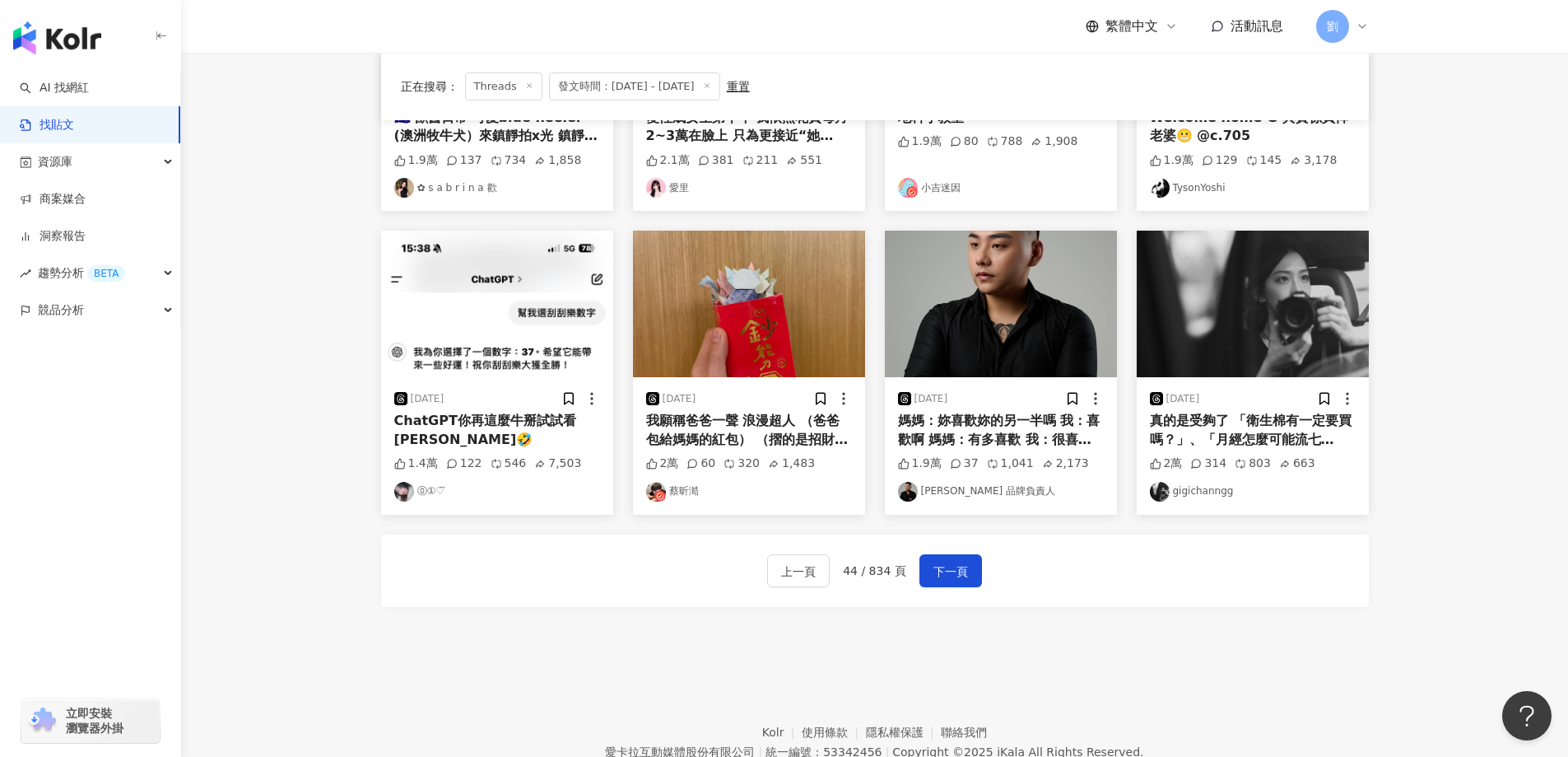
click at [784, 351] on img at bounding box center [748, 304] width 232 height 147
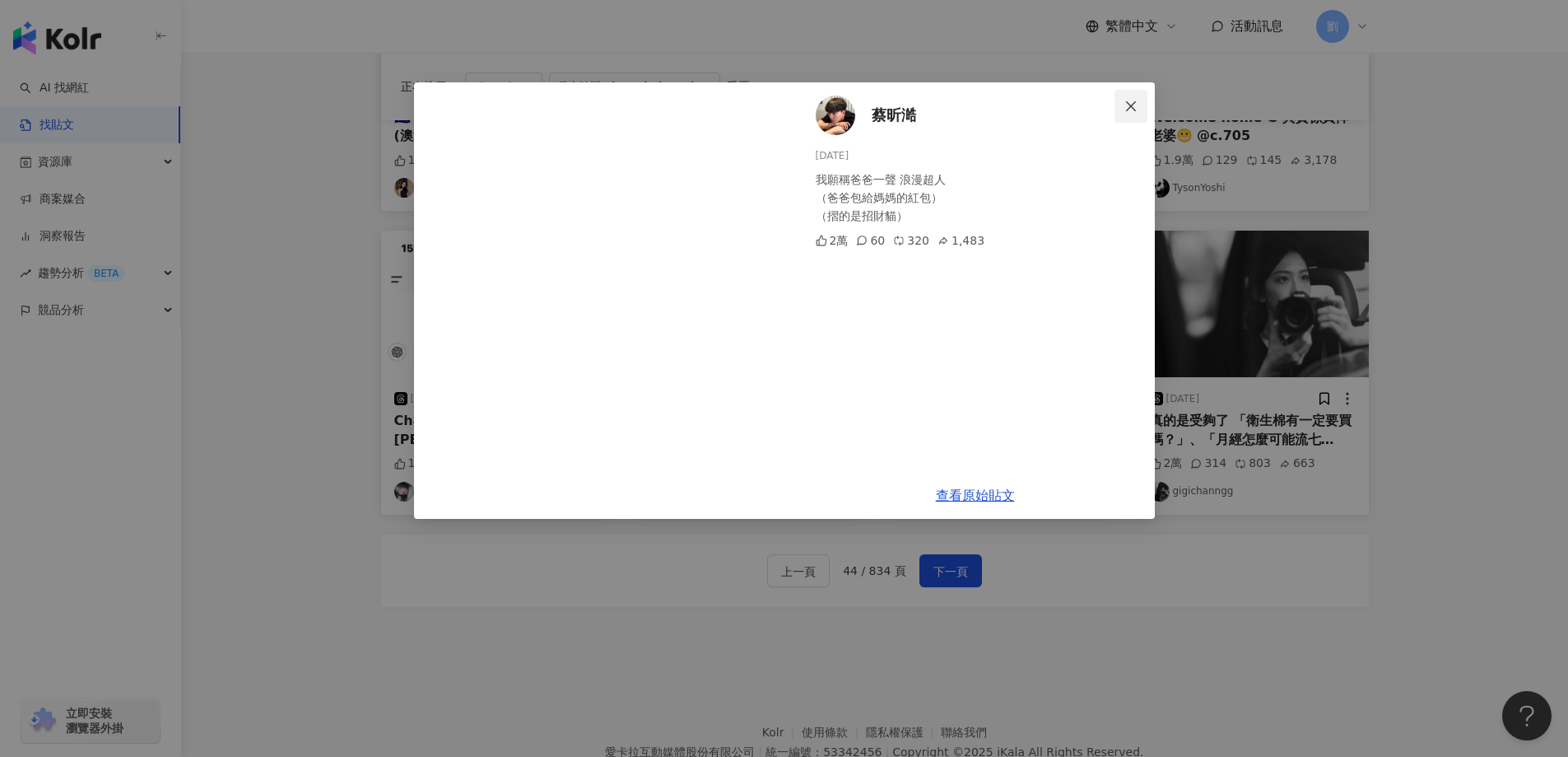
click at [1125, 107] on icon "close" at bounding box center [1131, 106] width 13 height 13
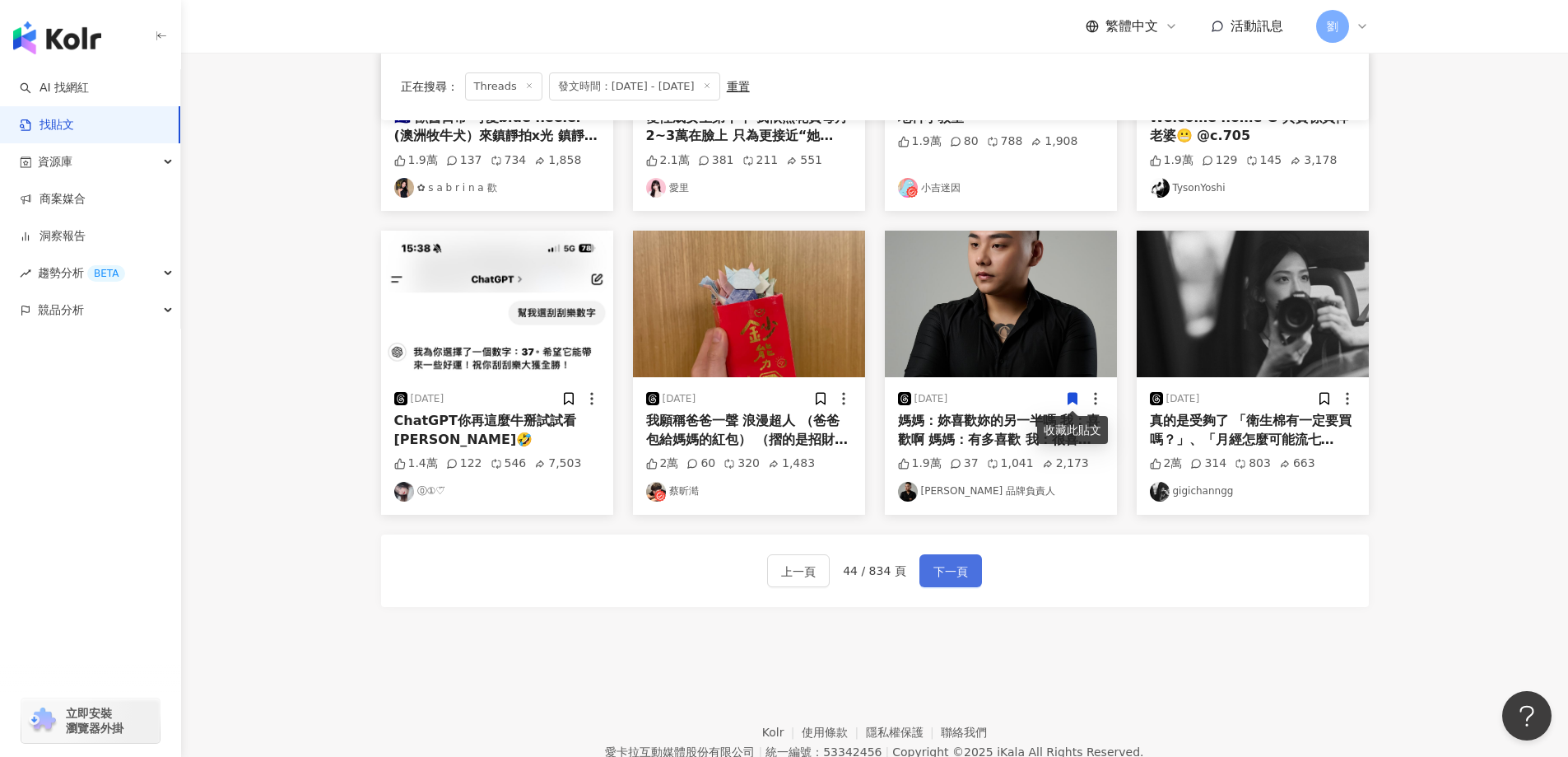
click at [969, 561] on button "下一頁" at bounding box center [950, 570] width 62 height 33
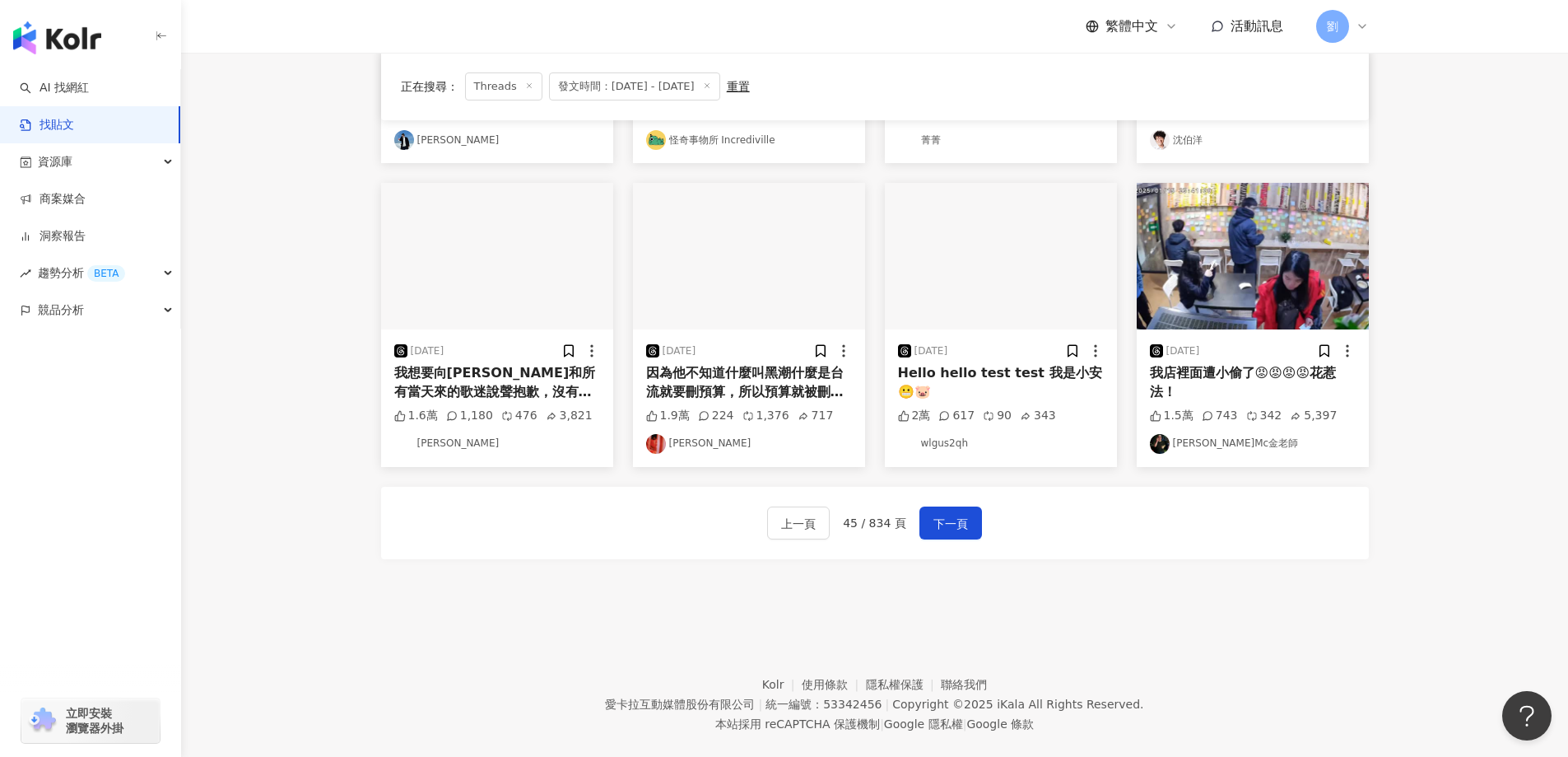
scroll to position [733, 0]
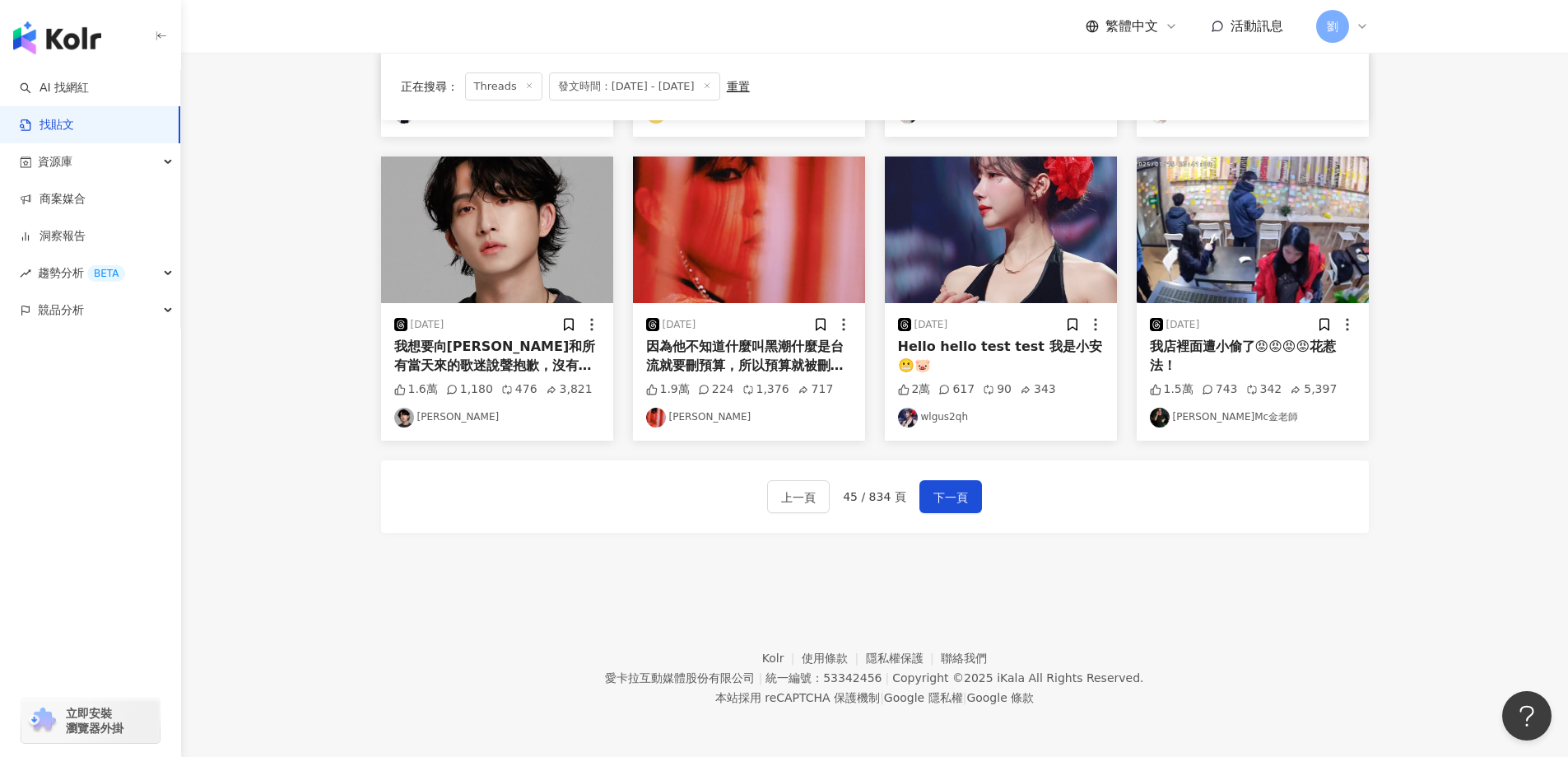
click at [949, 241] on img at bounding box center [1001, 229] width 232 height 147
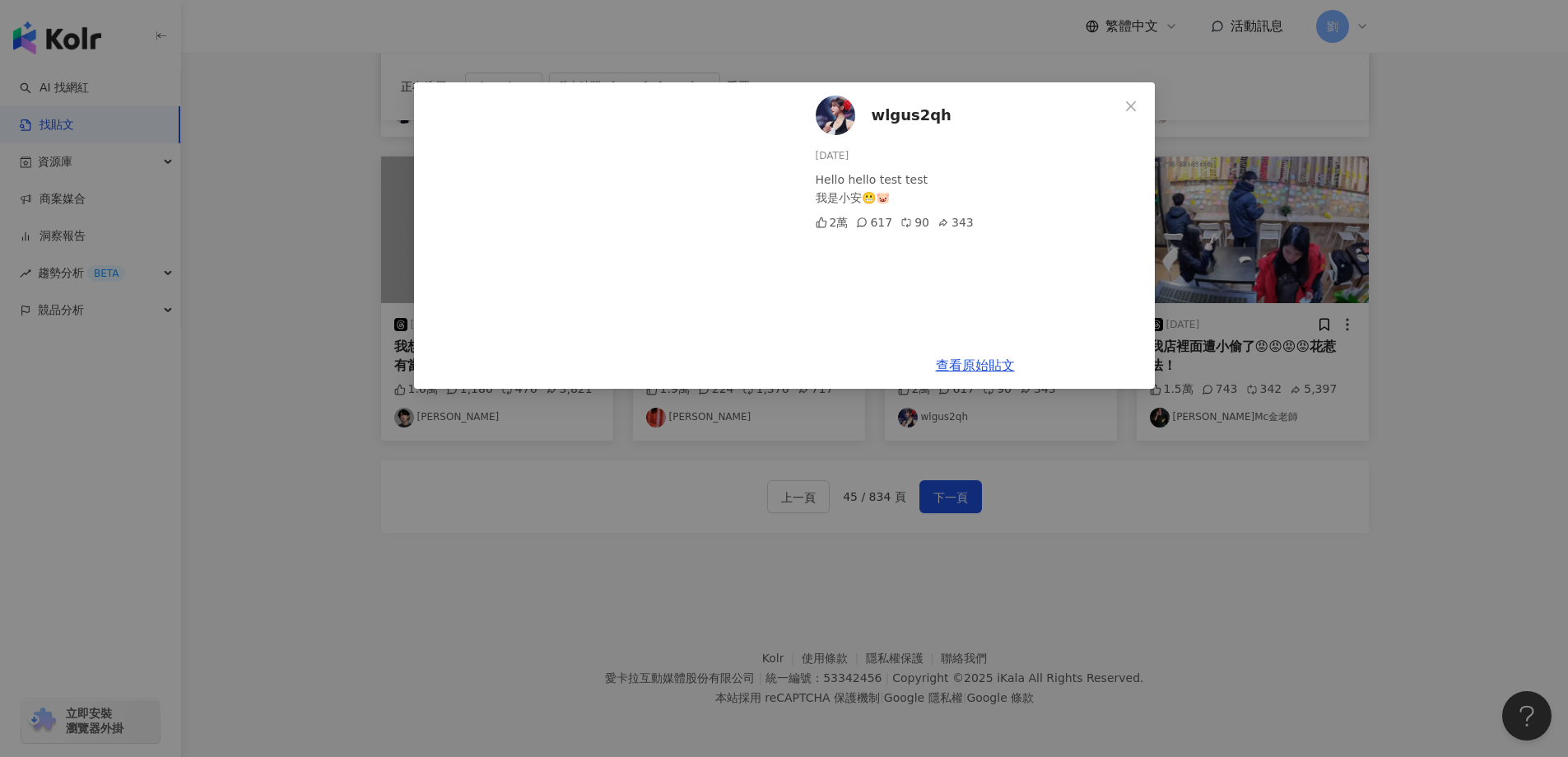
click at [1099, 85] on div "wlgus2qh 2025/1/7 Hello hello test test 我是小安😬🐷 2萬 617 90 343" at bounding box center [975, 212] width 359 height 260
click at [1122, 96] on button "Close" at bounding box center [1131, 106] width 33 height 33
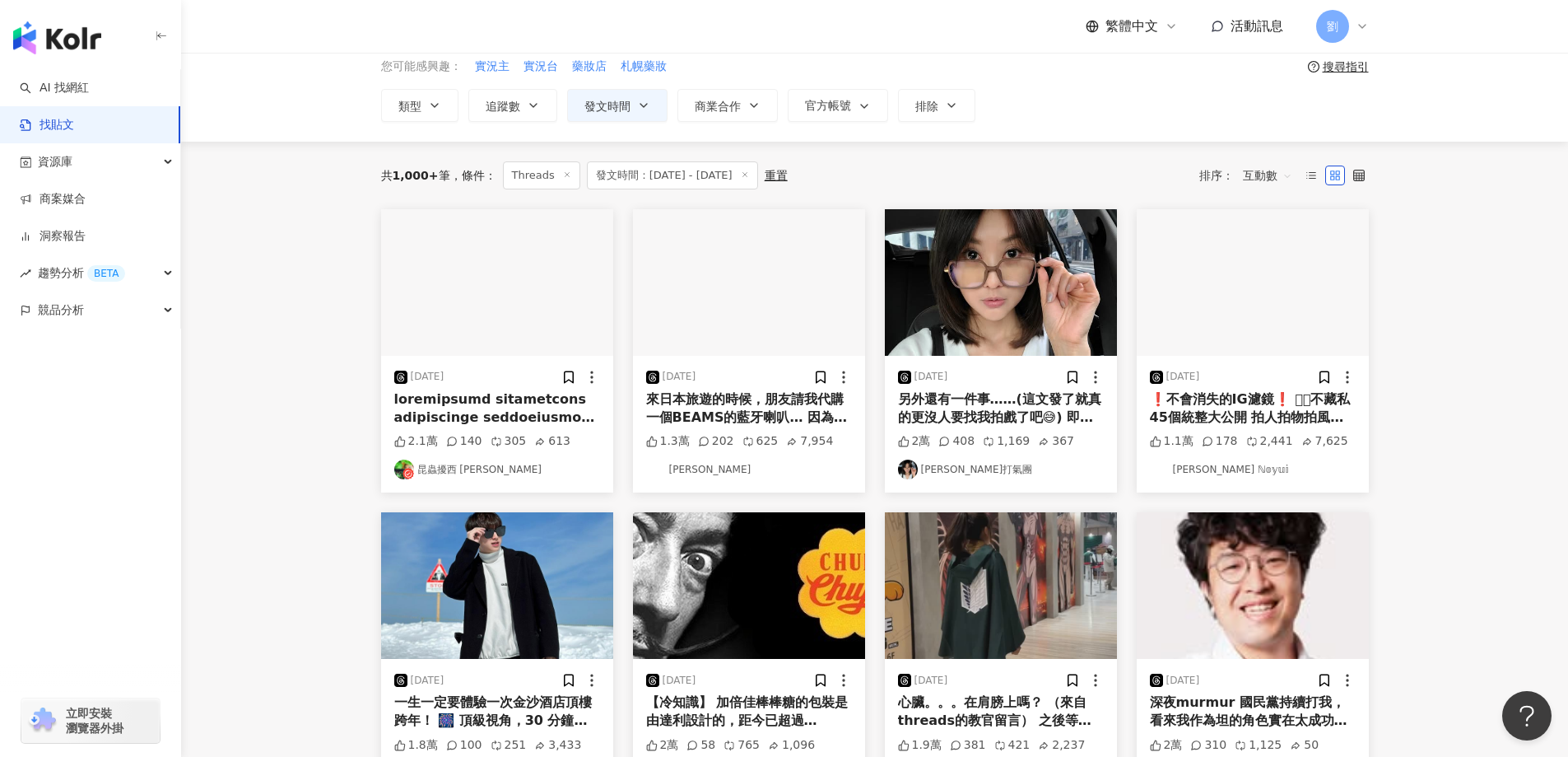
scroll to position [0, 0]
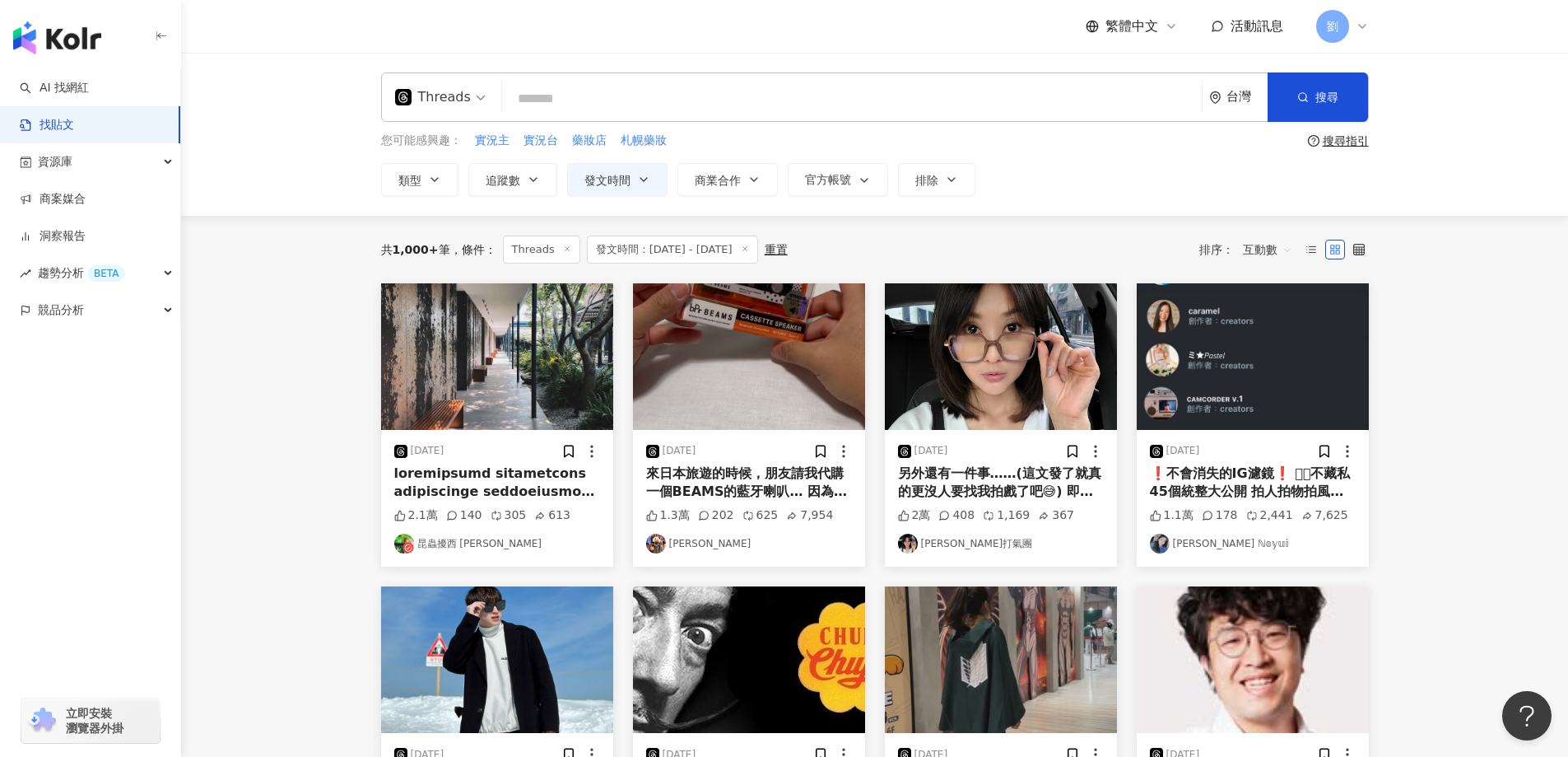
click at [1203, 352] on img at bounding box center [1252, 356] width 232 height 147
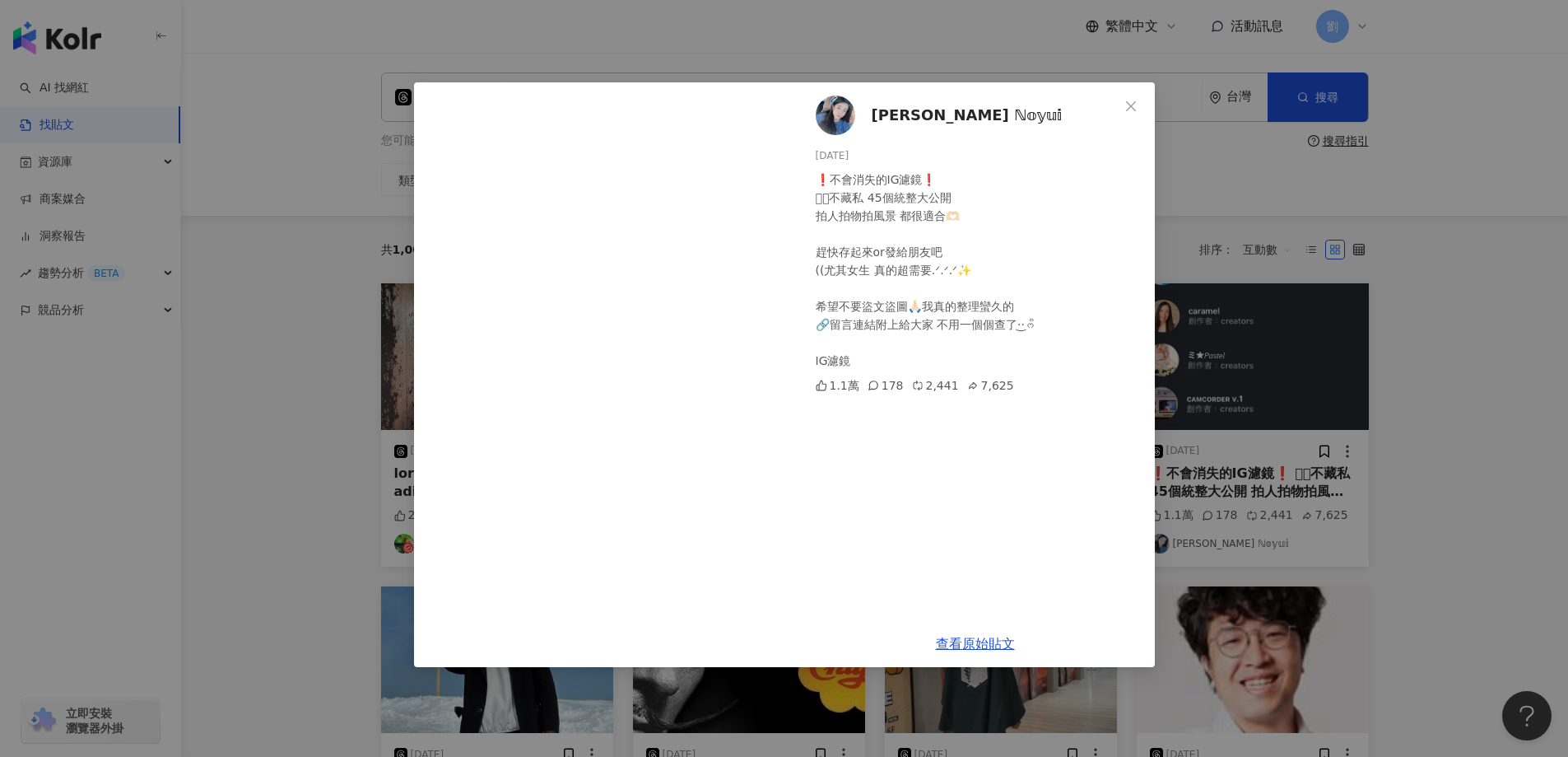
drag, startPoint x: 1002, startPoint y: 641, endPoint x: 1026, endPoint y: 596, distance: 51.0
click at [1125, 104] on icon "close" at bounding box center [1131, 106] width 13 height 13
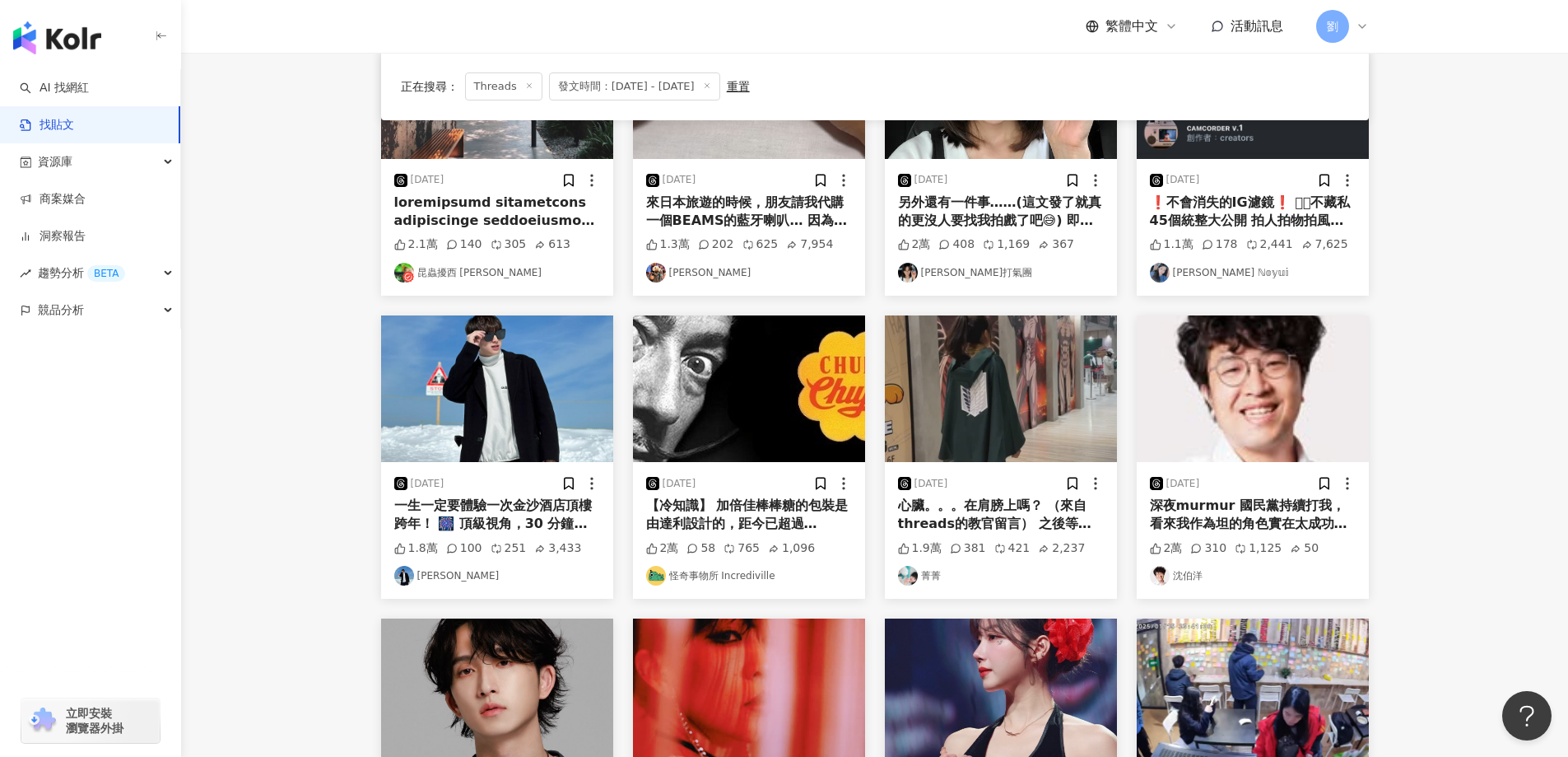
scroll to position [329, 0]
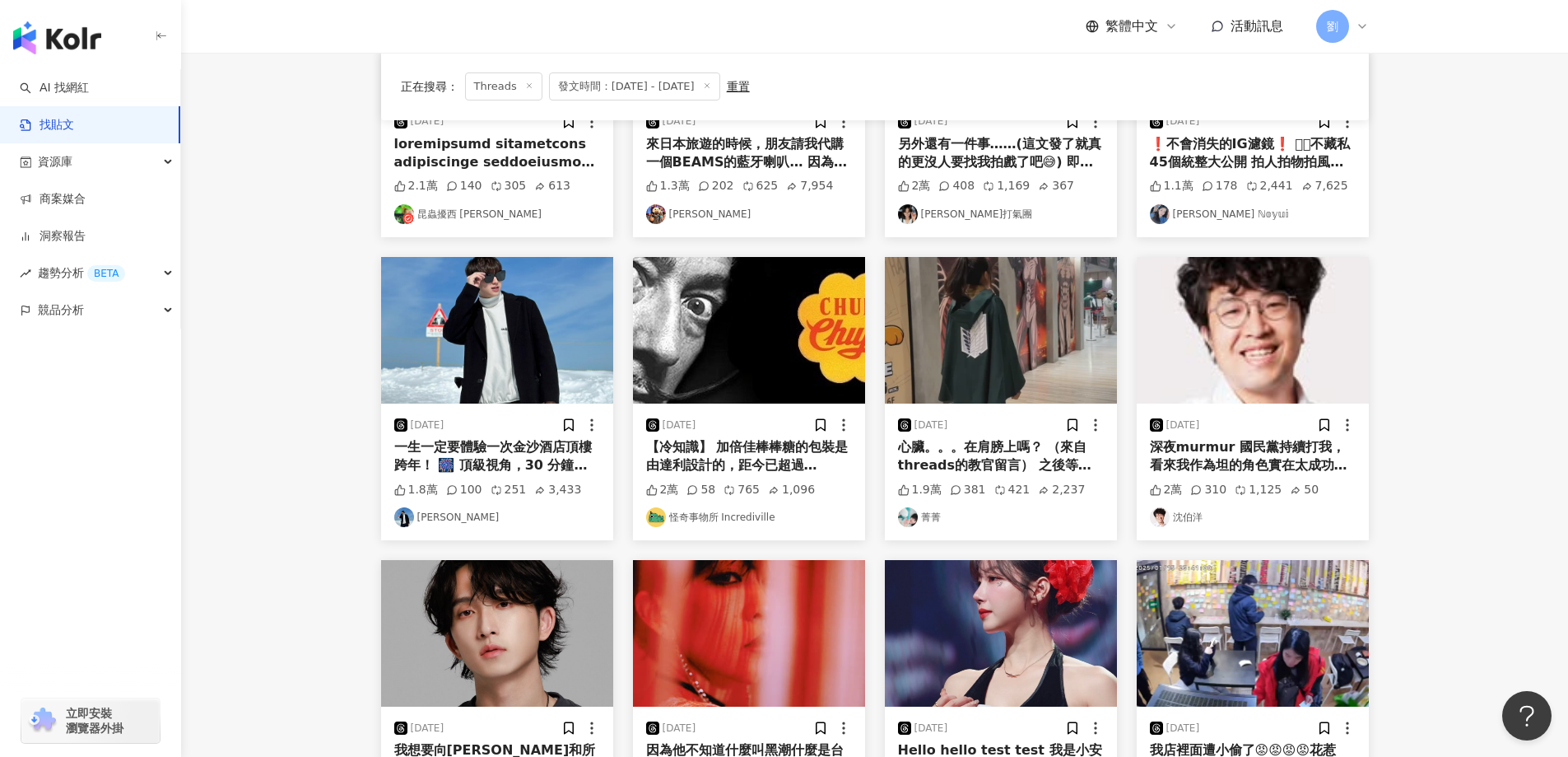
click at [1023, 356] on img at bounding box center [1001, 330] width 232 height 147
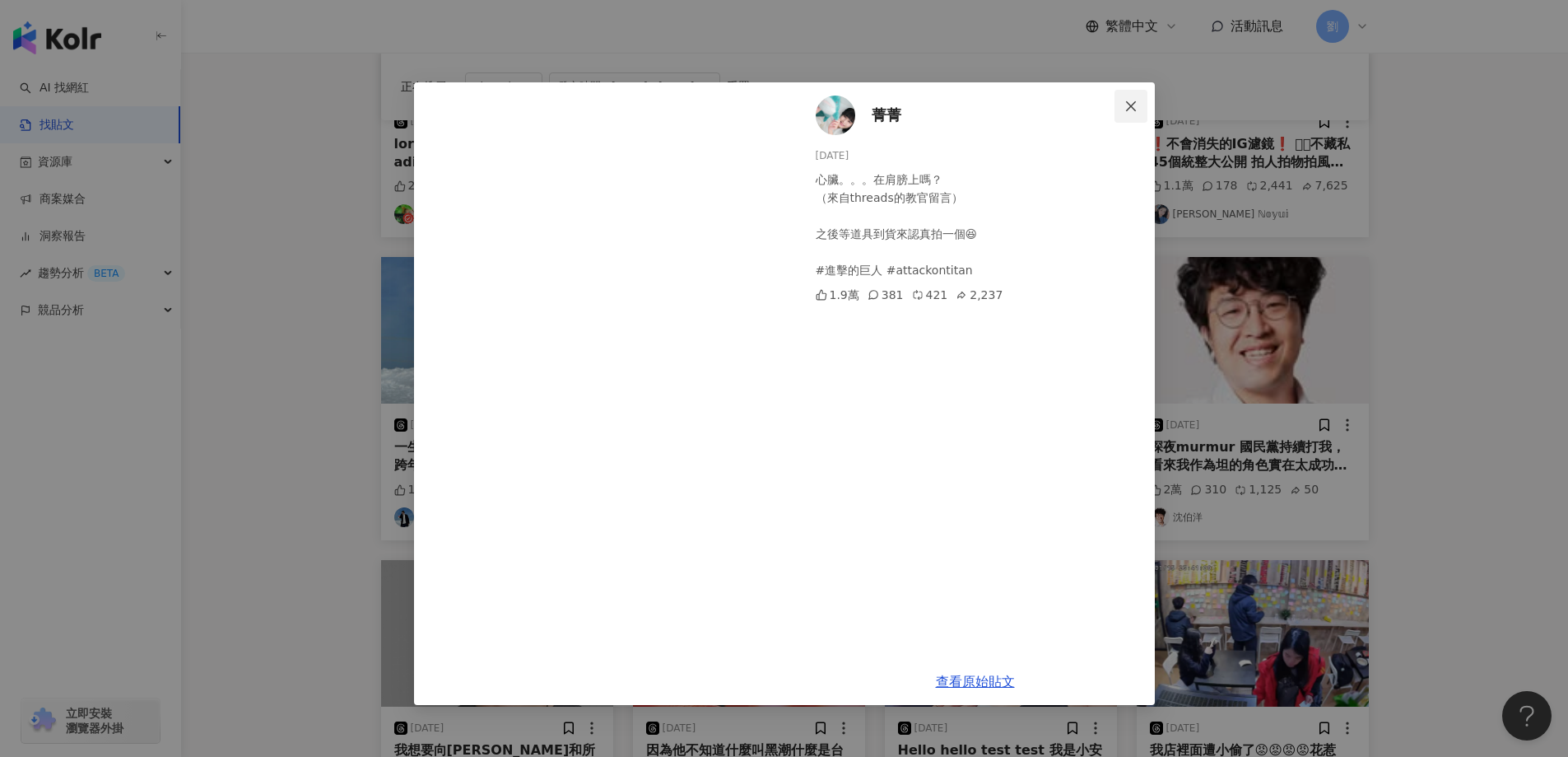
click at [1130, 107] on icon "close" at bounding box center [1130, 105] width 10 height 10
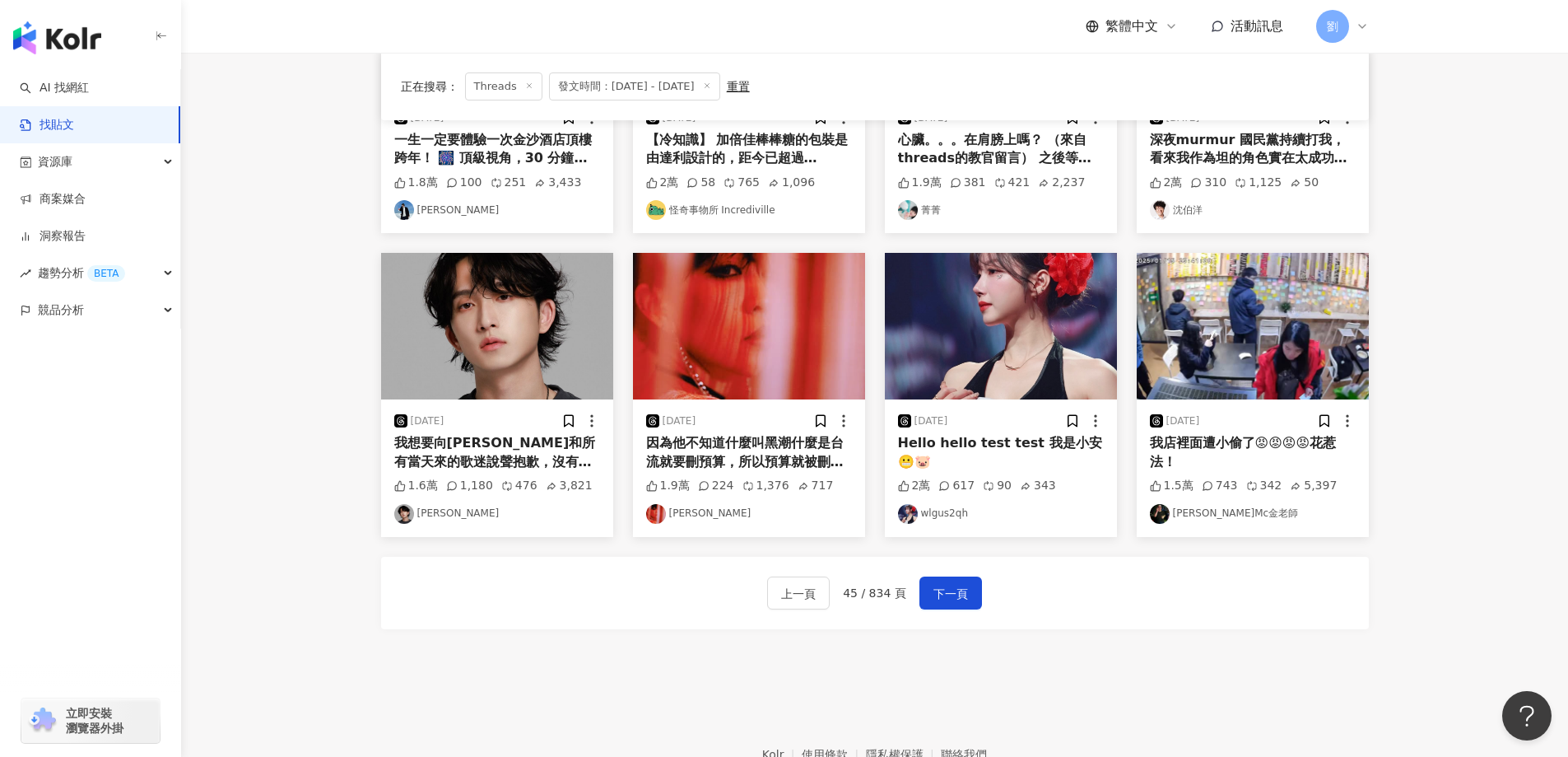
scroll to position [733, 0]
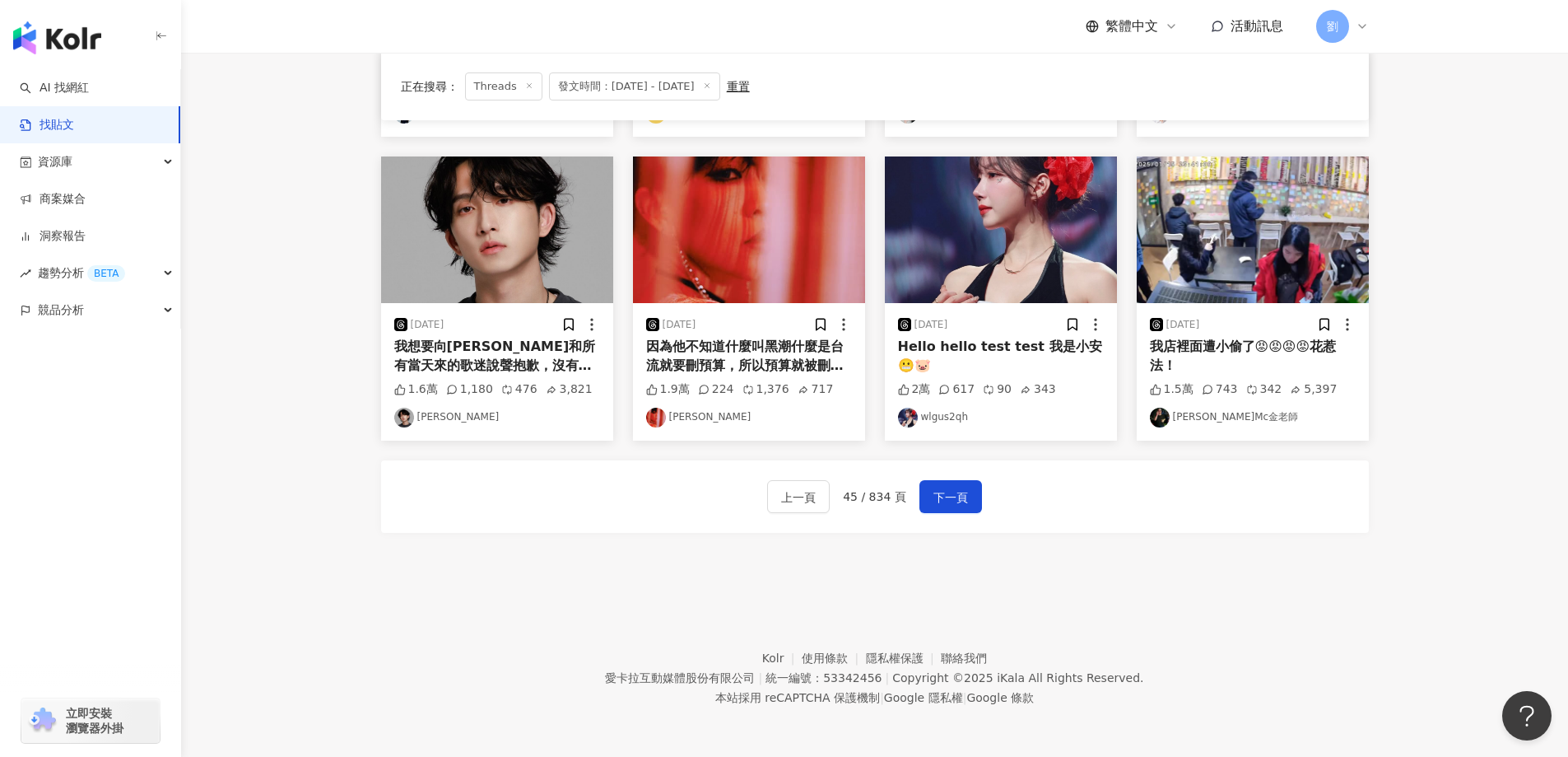
click at [695, 251] on img at bounding box center [748, 229] width 232 height 147
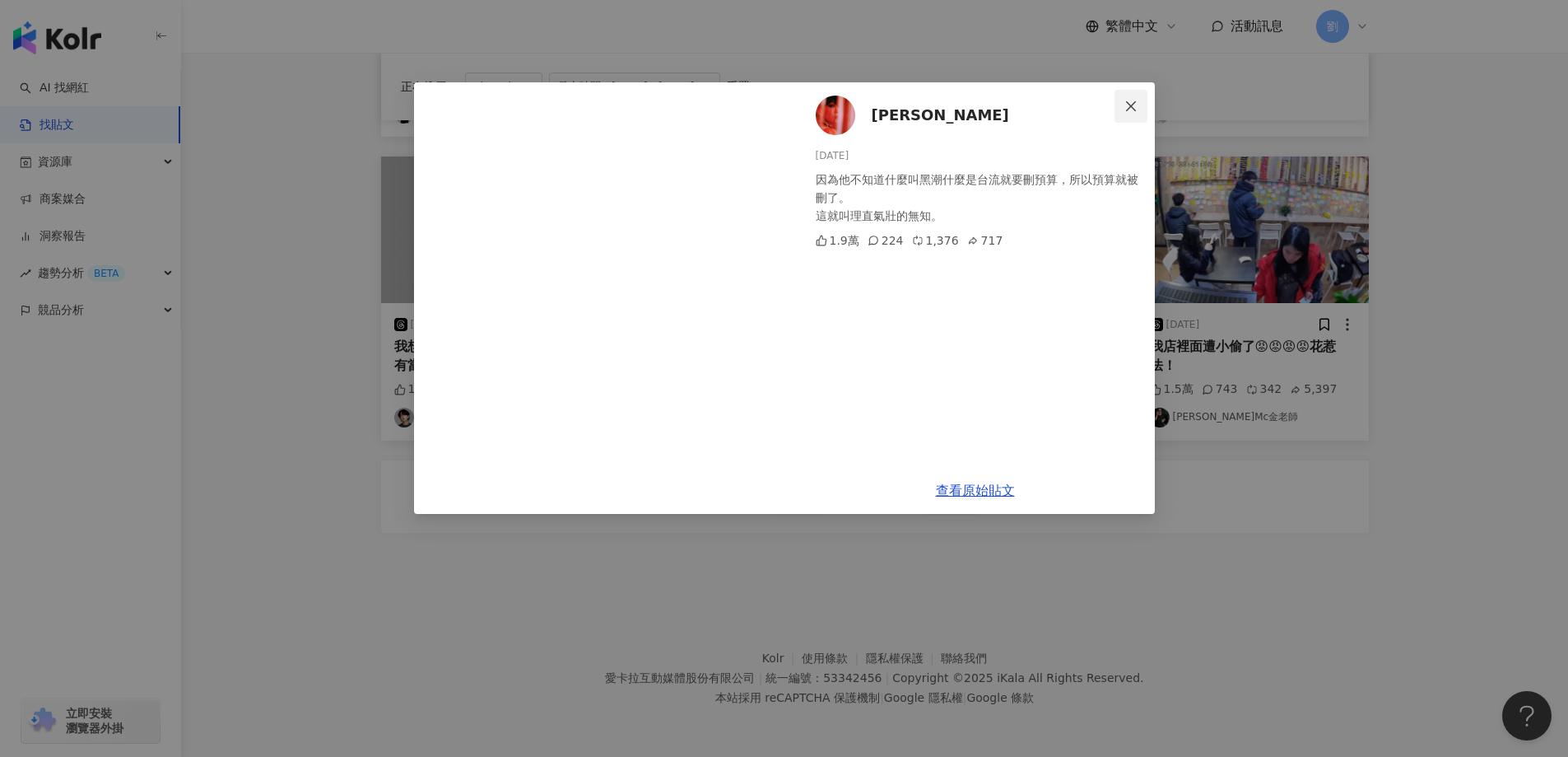
click at [1125, 104] on icon "close" at bounding box center [1131, 106] width 13 height 13
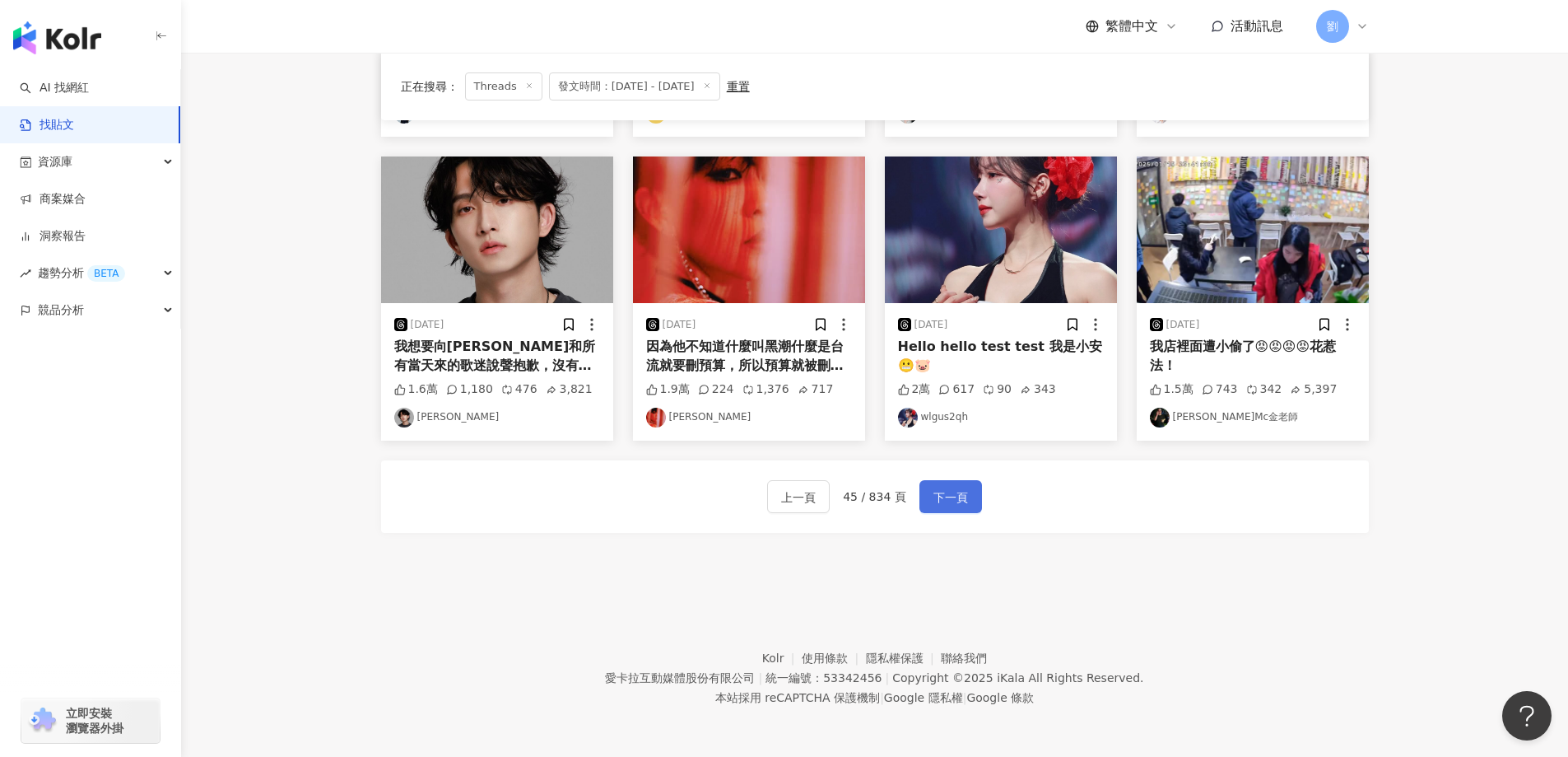
click at [932, 508] on button "下一頁" at bounding box center [950, 497] width 62 height 33
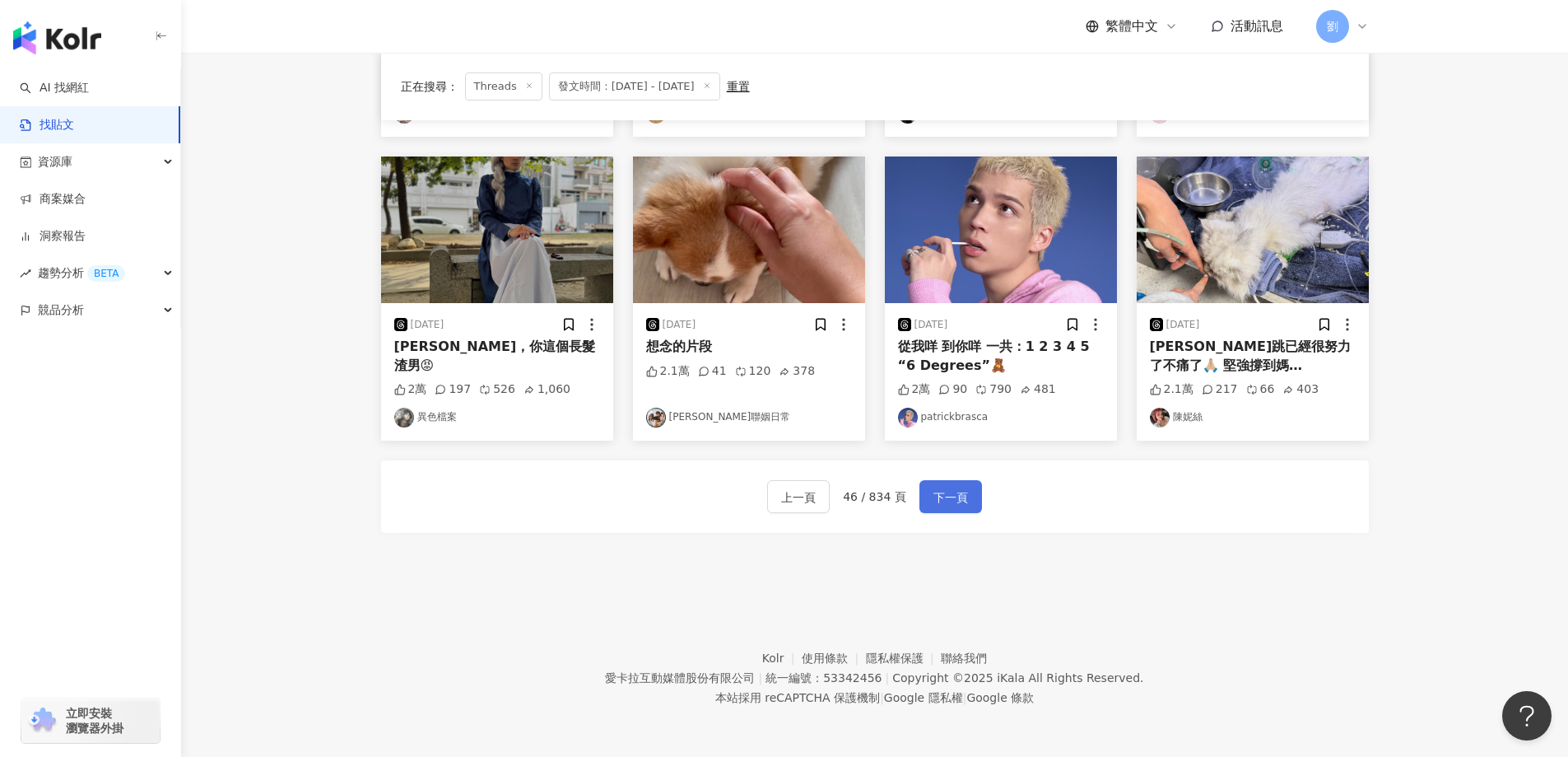
click at [963, 497] on span "下一頁" at bounding box center [950, 497] width 35 height 20
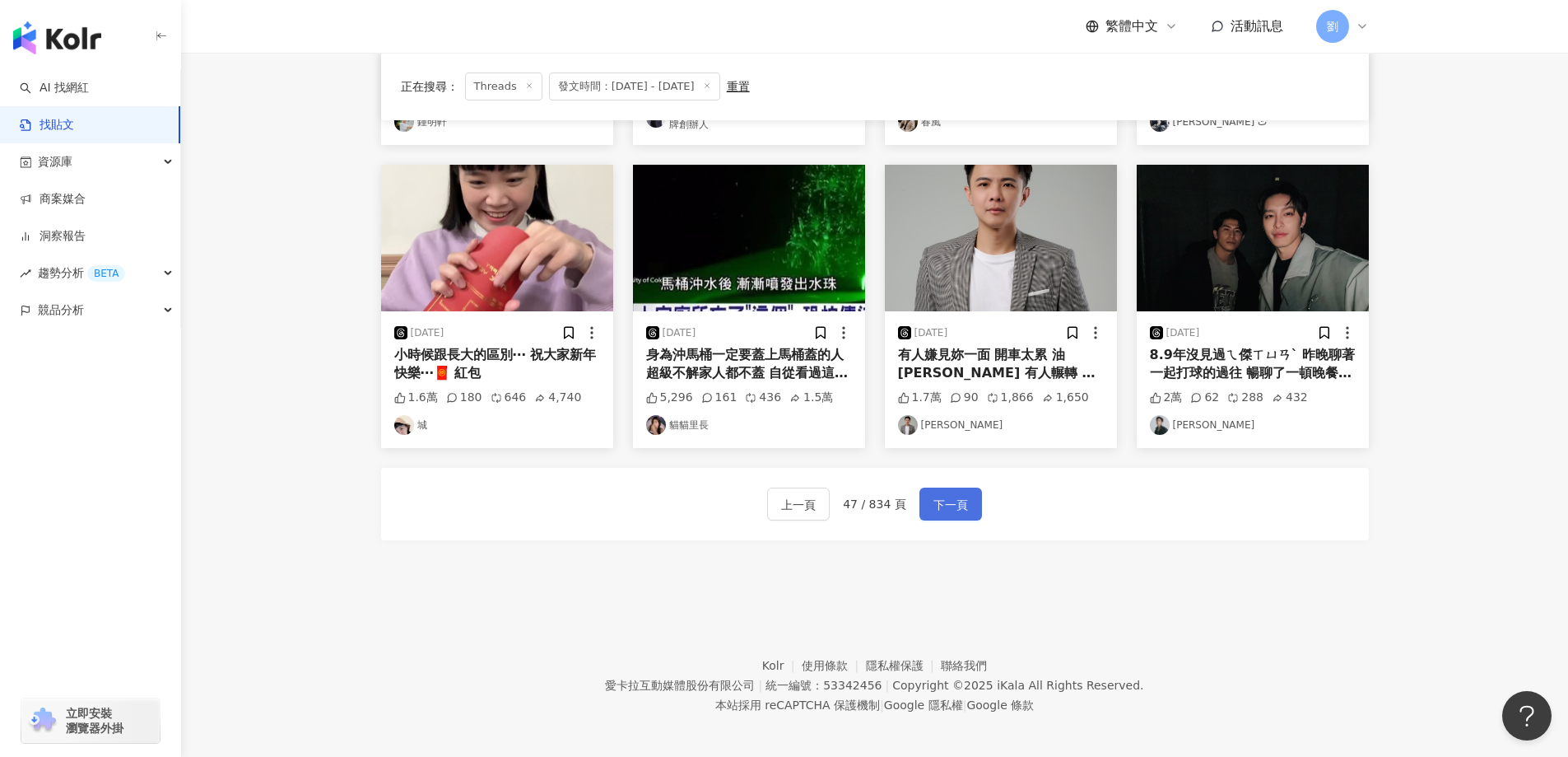
click at [951, 505] on span "下一頁" at bounding box center [950, 504] width 35 height 20
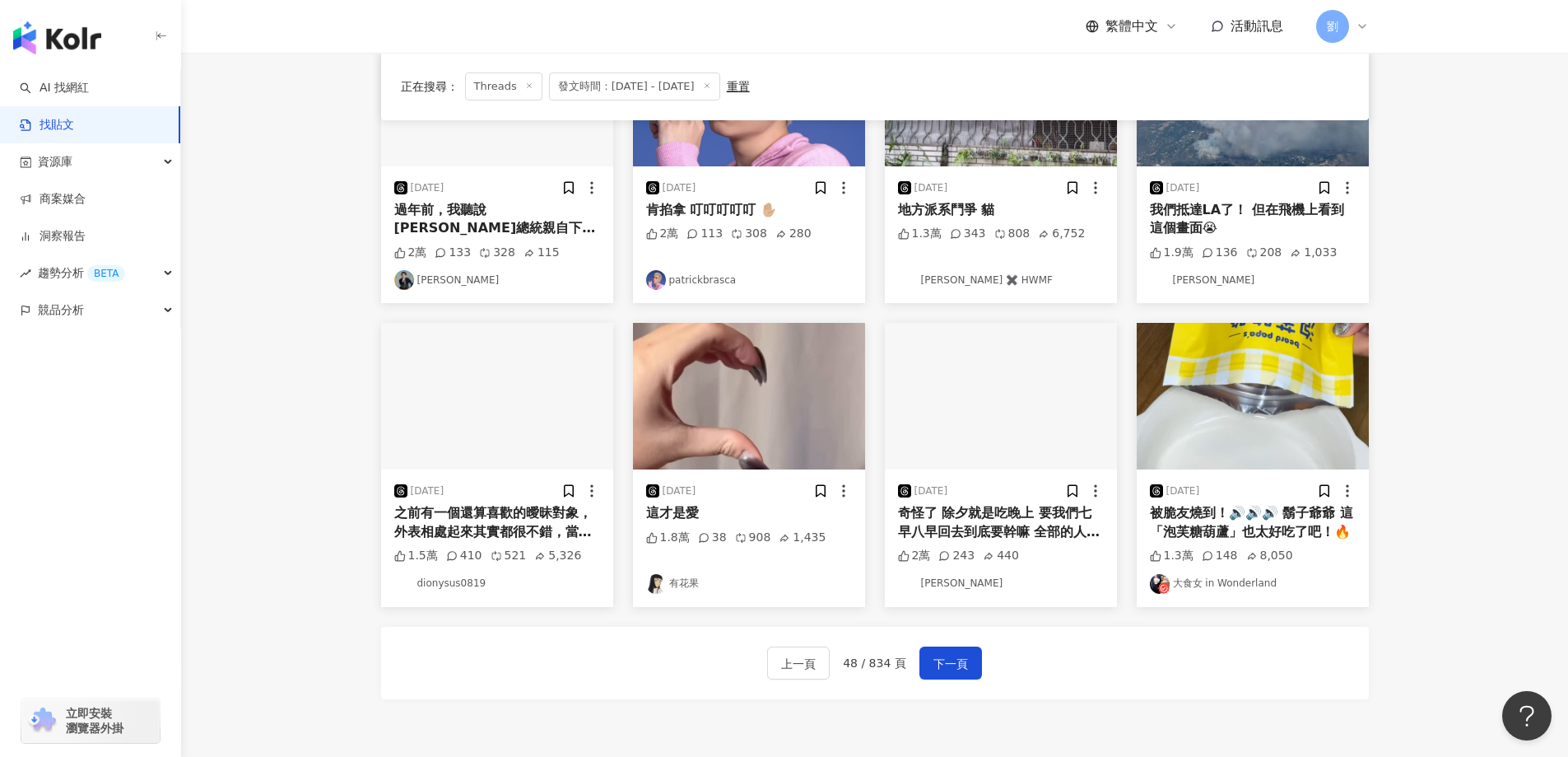
scroll to position [568, 0]
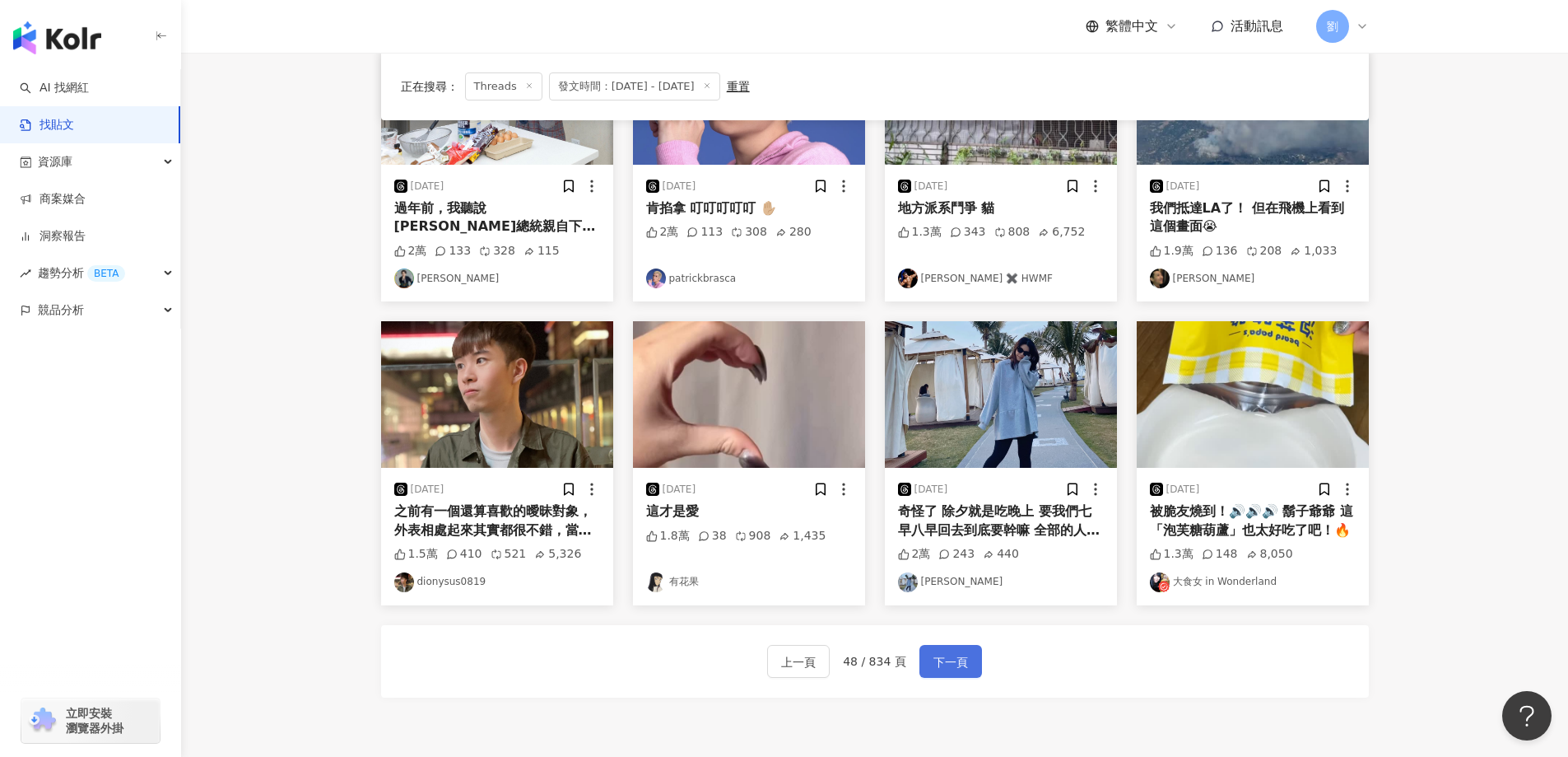
click at [936, 657] on span "下一頁" at bounding box center [950, 662] width 35 height 20
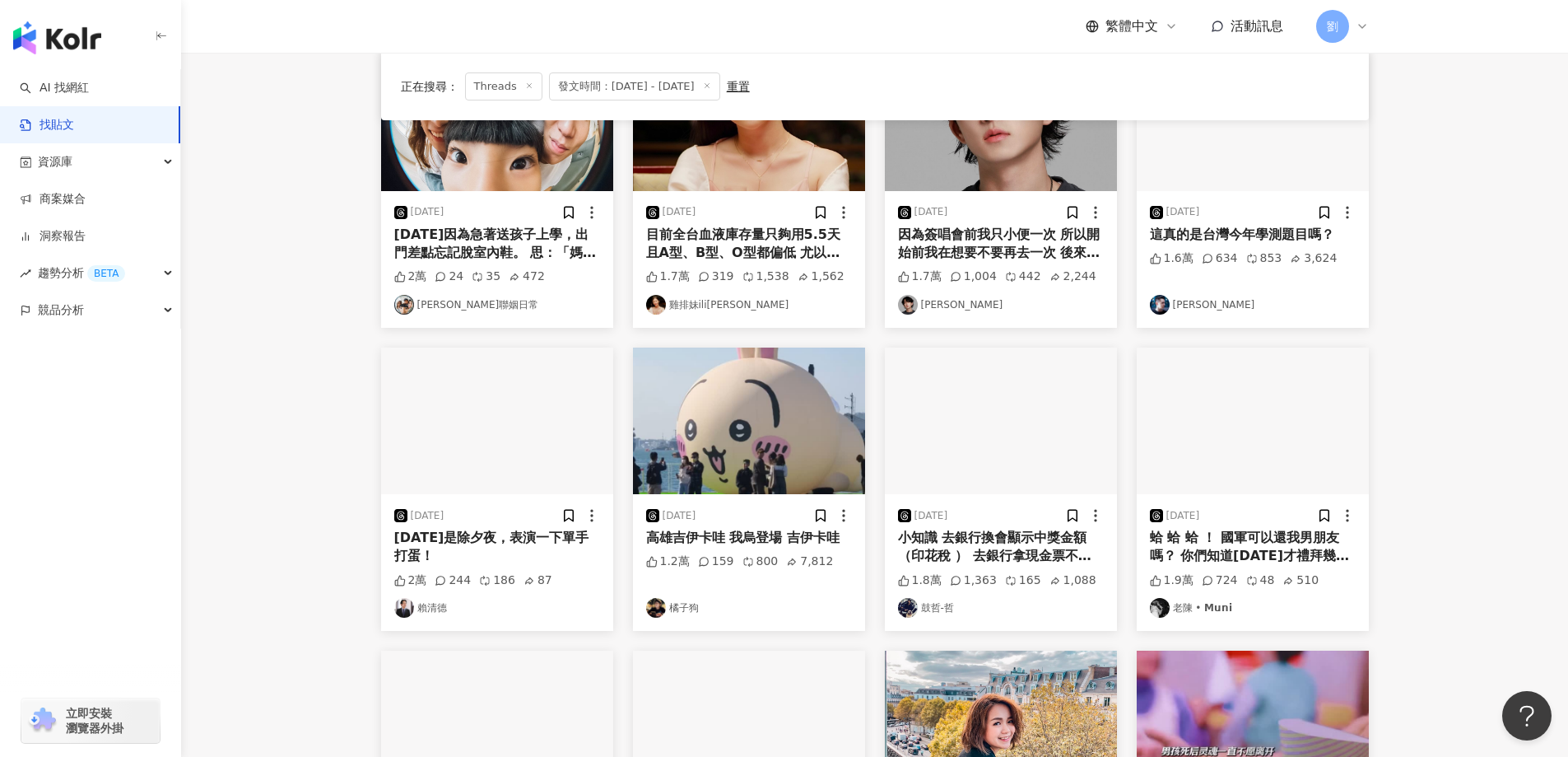
scroll to position [0, 0]
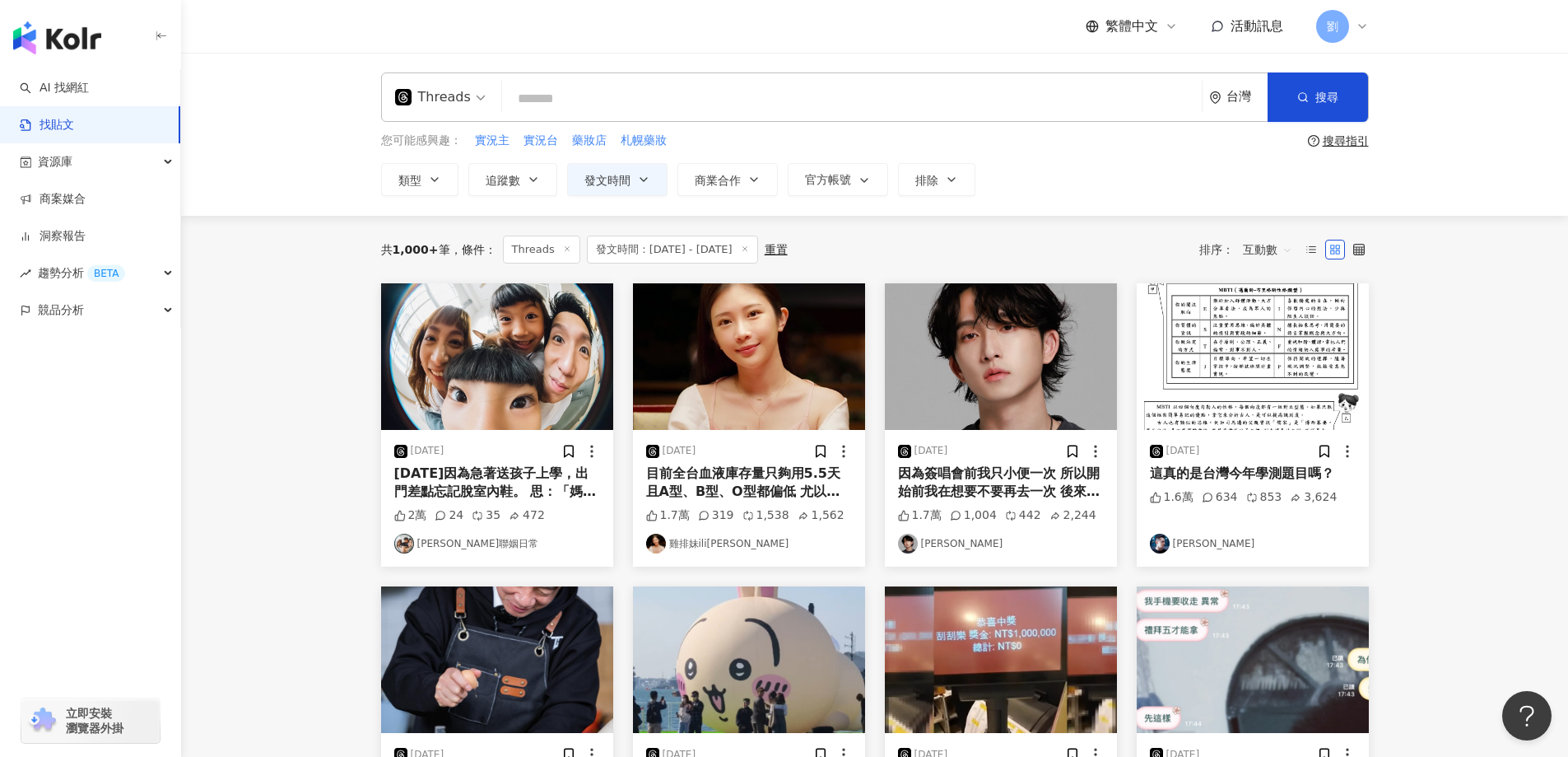
click at [1073, 362] on img at bounding box center [1001, 356] width 232 height 147
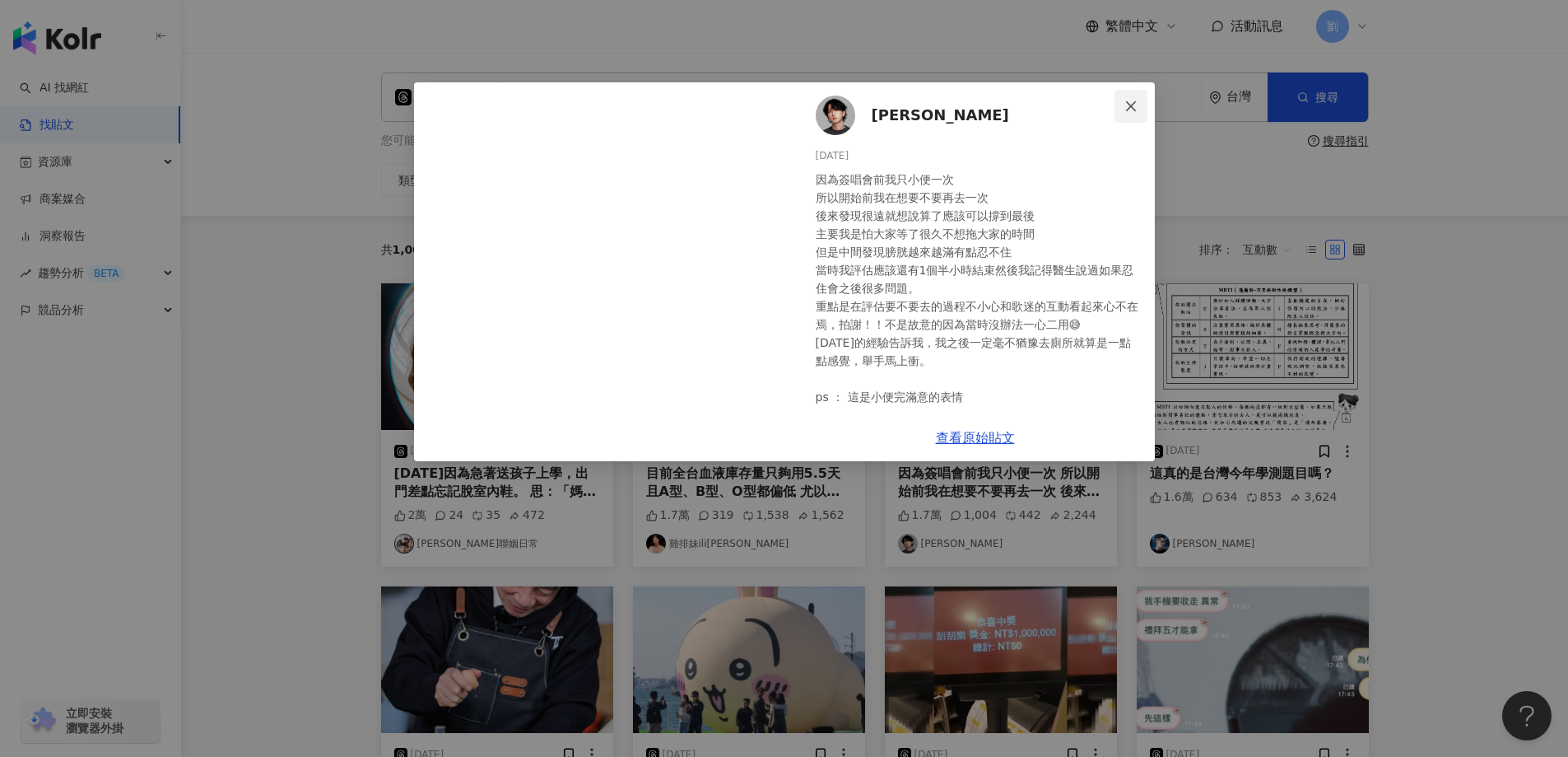
click at [1138, 100] on span "Close" at bounding box center [1131, 106] width 33 height 13
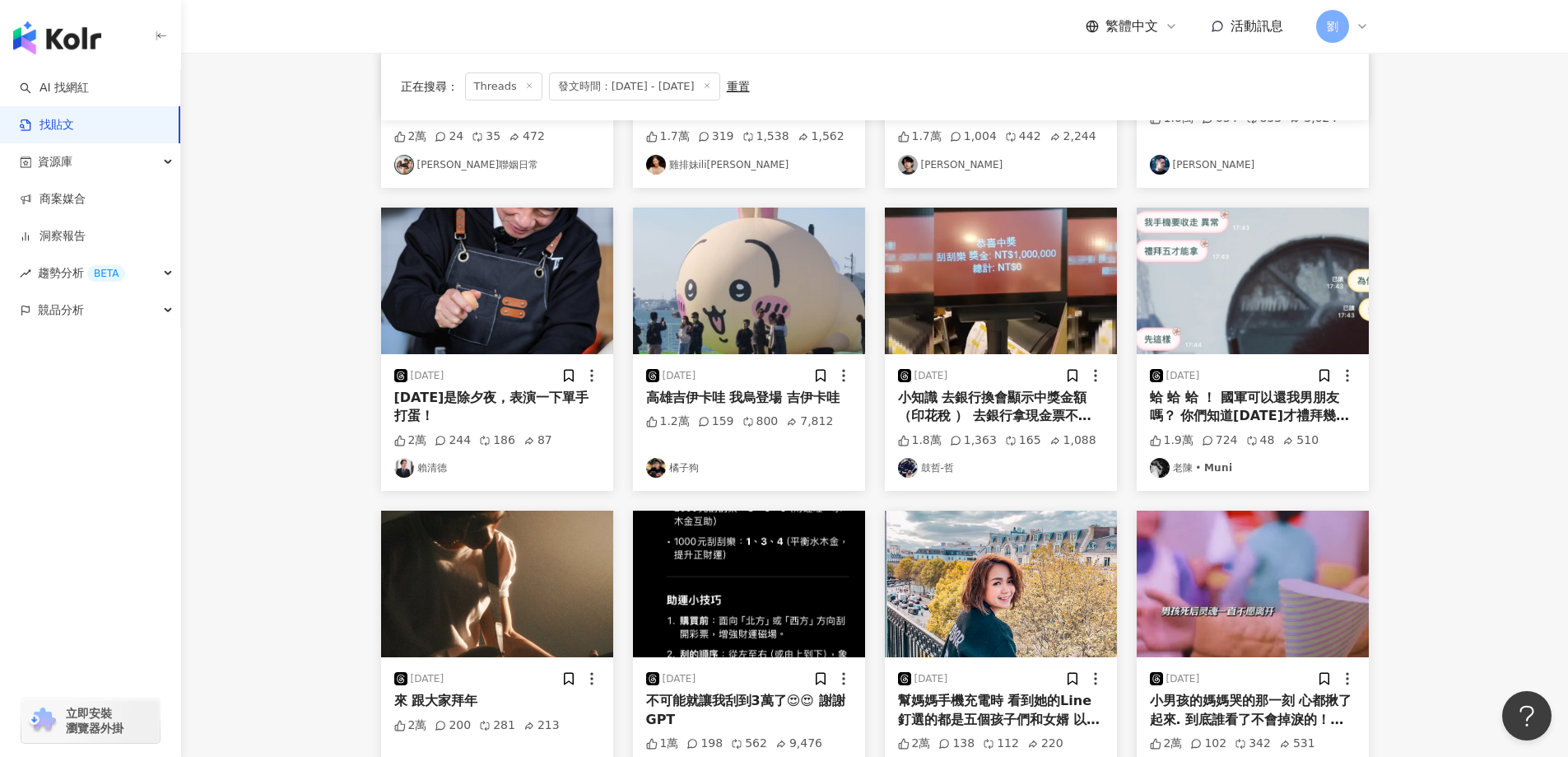
scroll to position [659, 0]
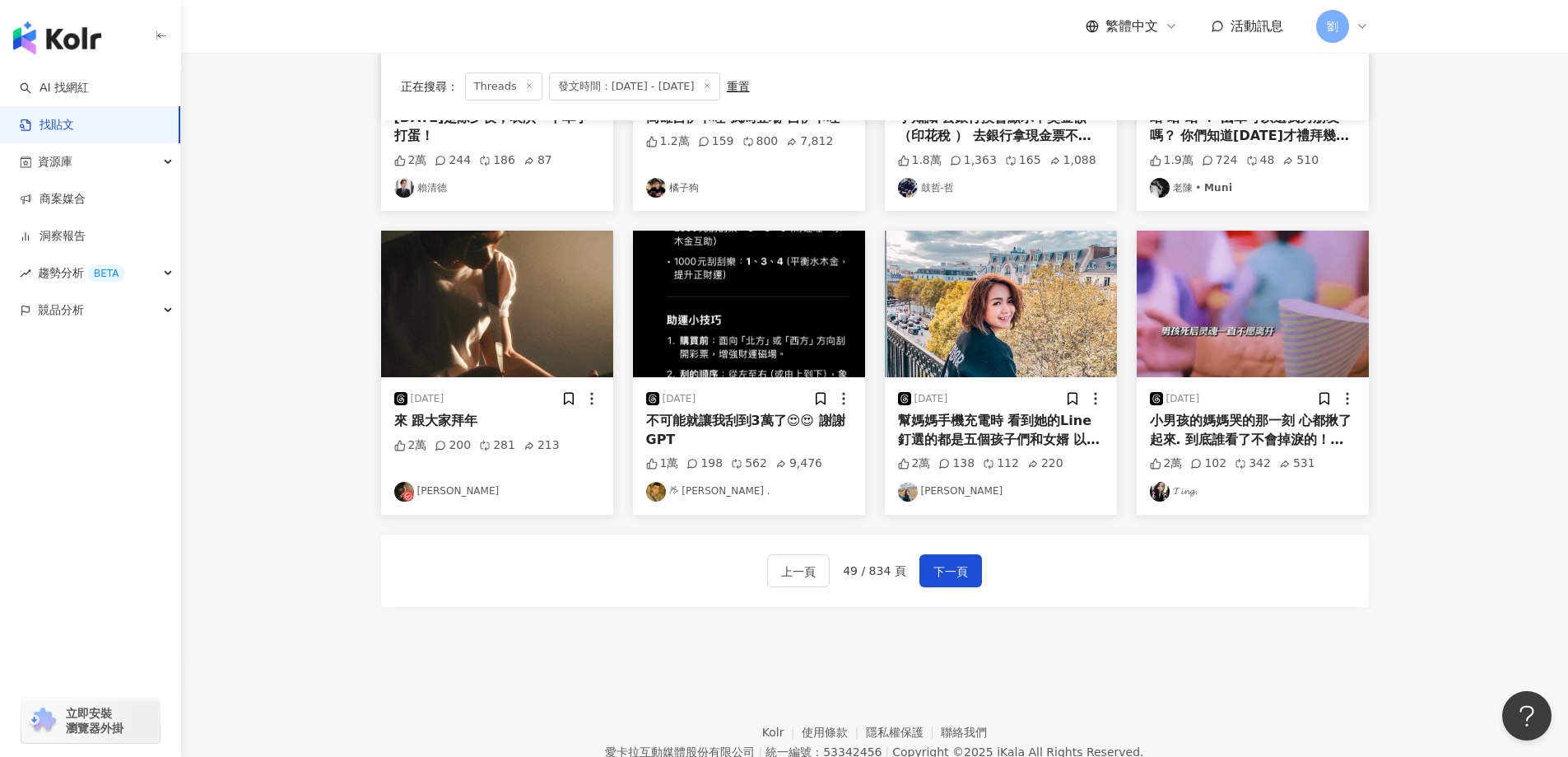
click at [840, 325] on img at bounding box center [748, 304] width 232 height 147
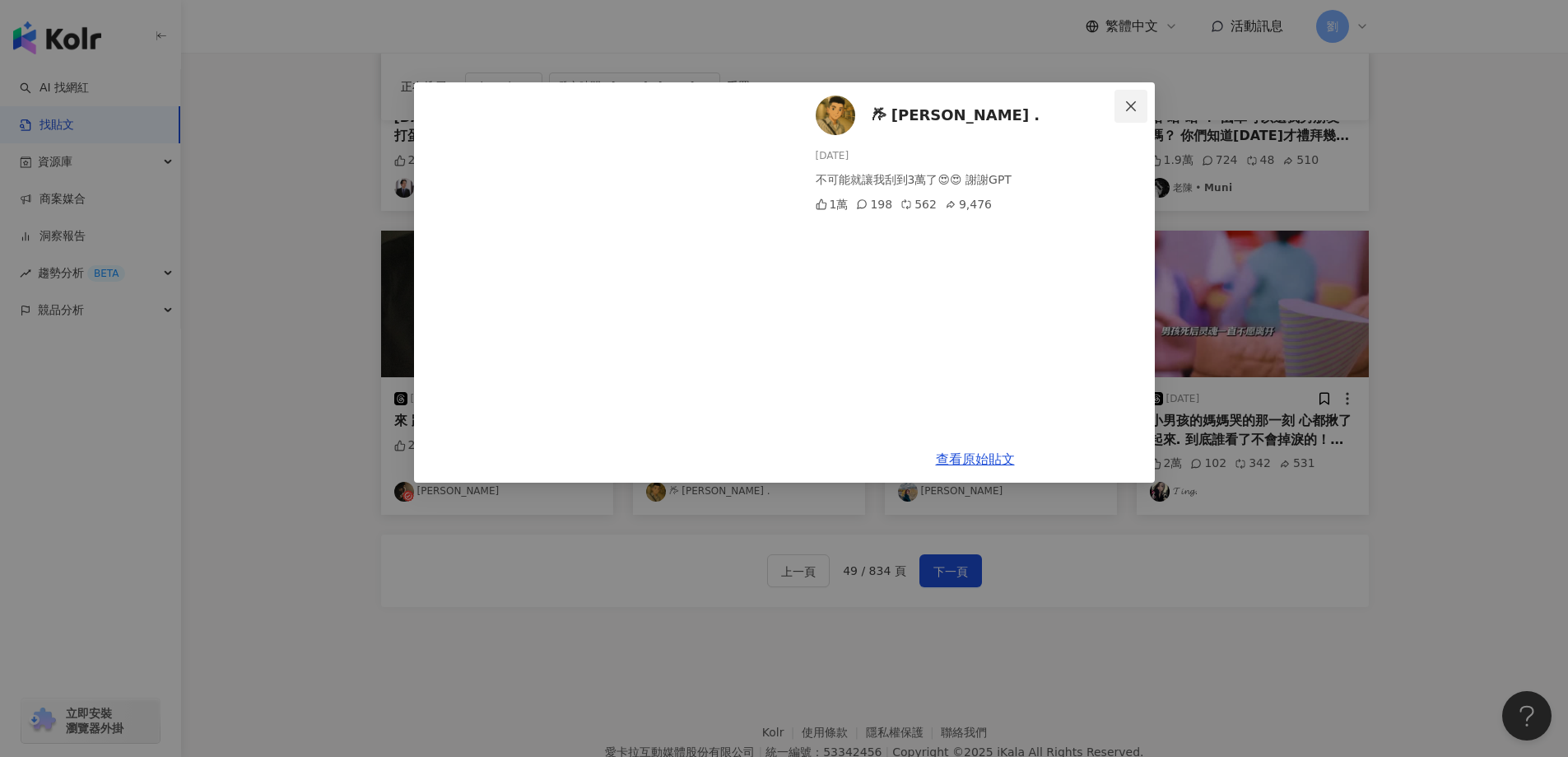
click at [1133, 100] on icon "close" at bounding box center [1131, 106] width 13 height 13
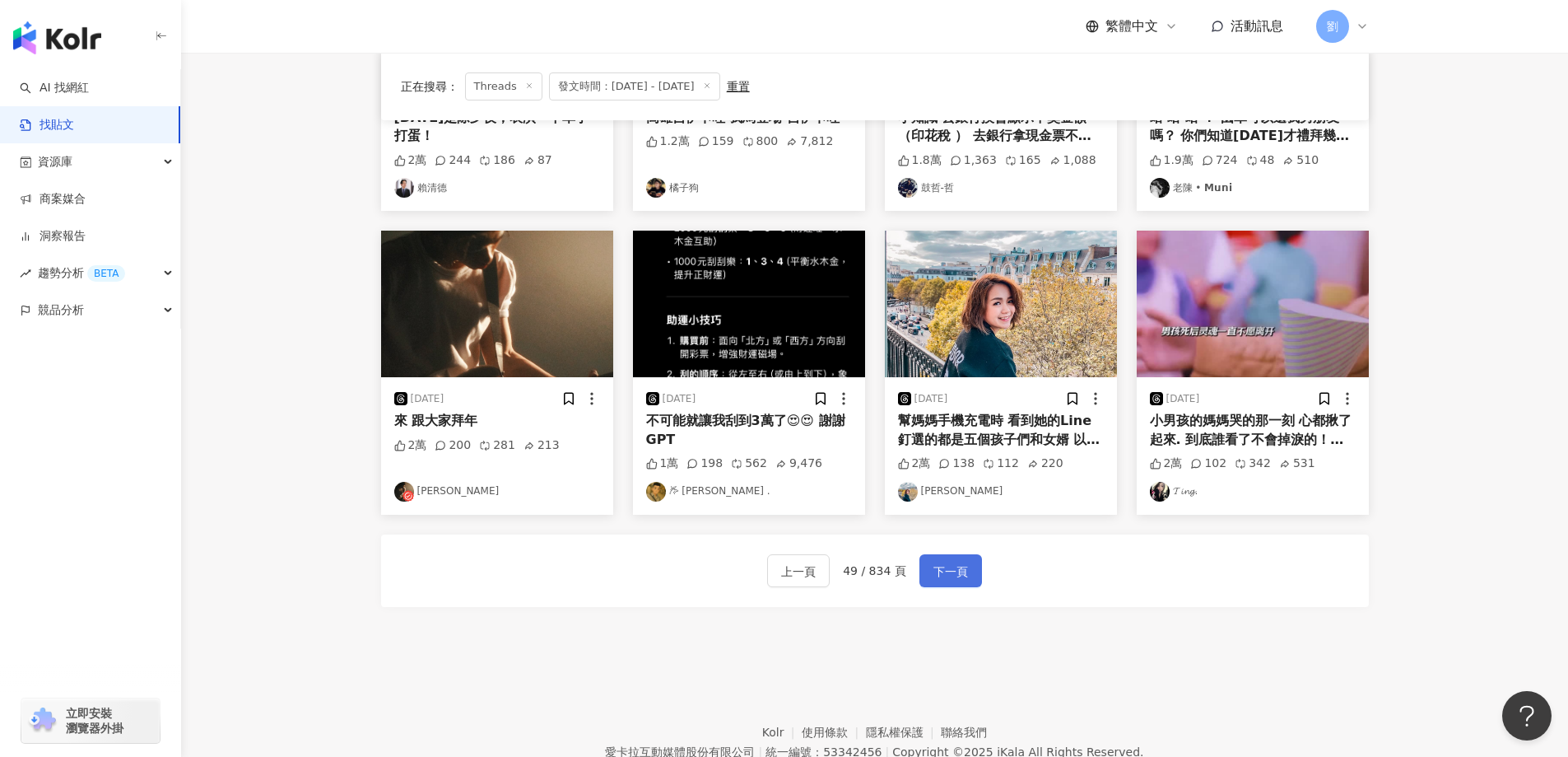
click at [972, 556] on button "下一頁" at bounding box center [950, 570] width 62 height 33
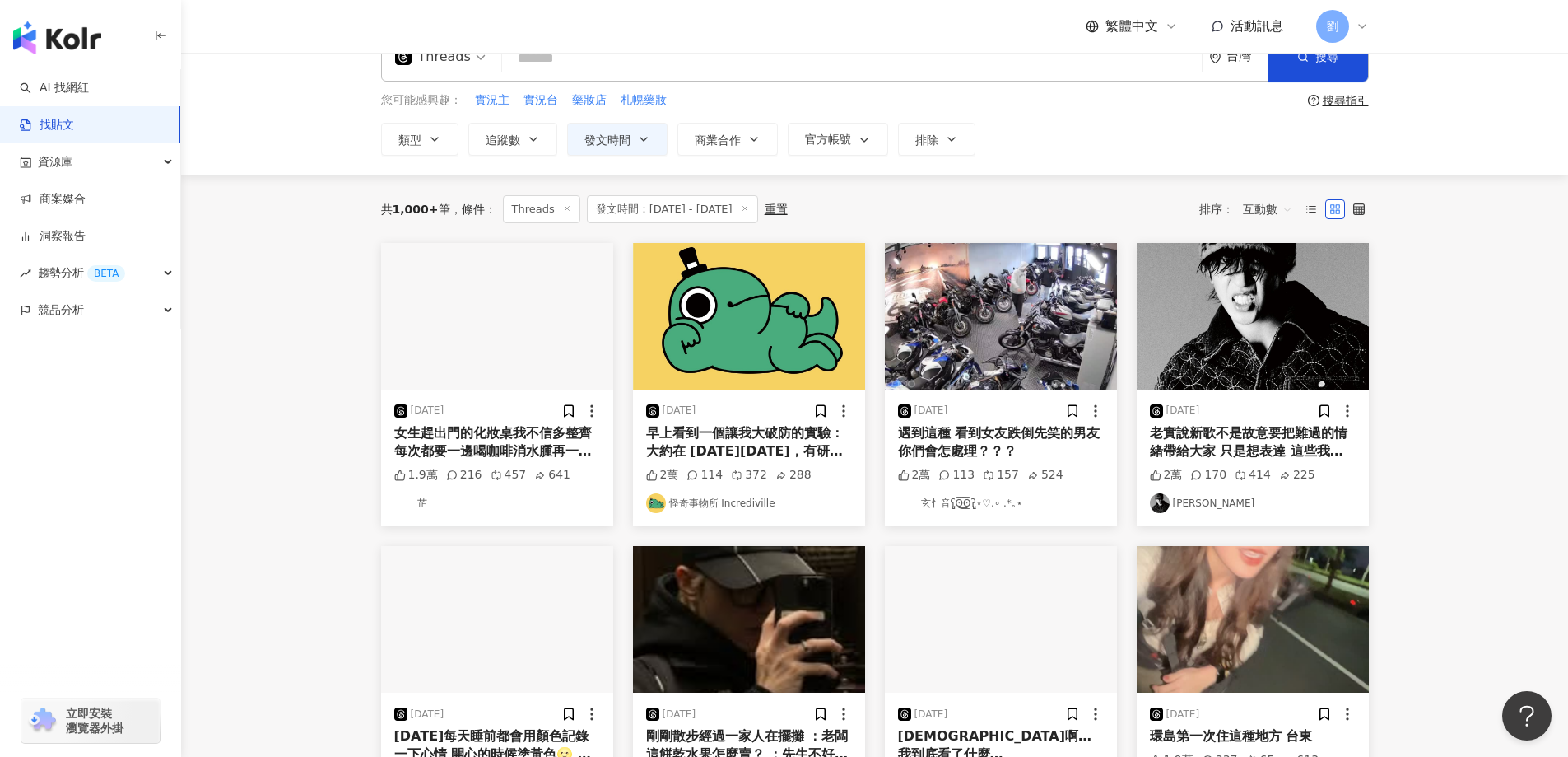
scroll to position [0, 0]
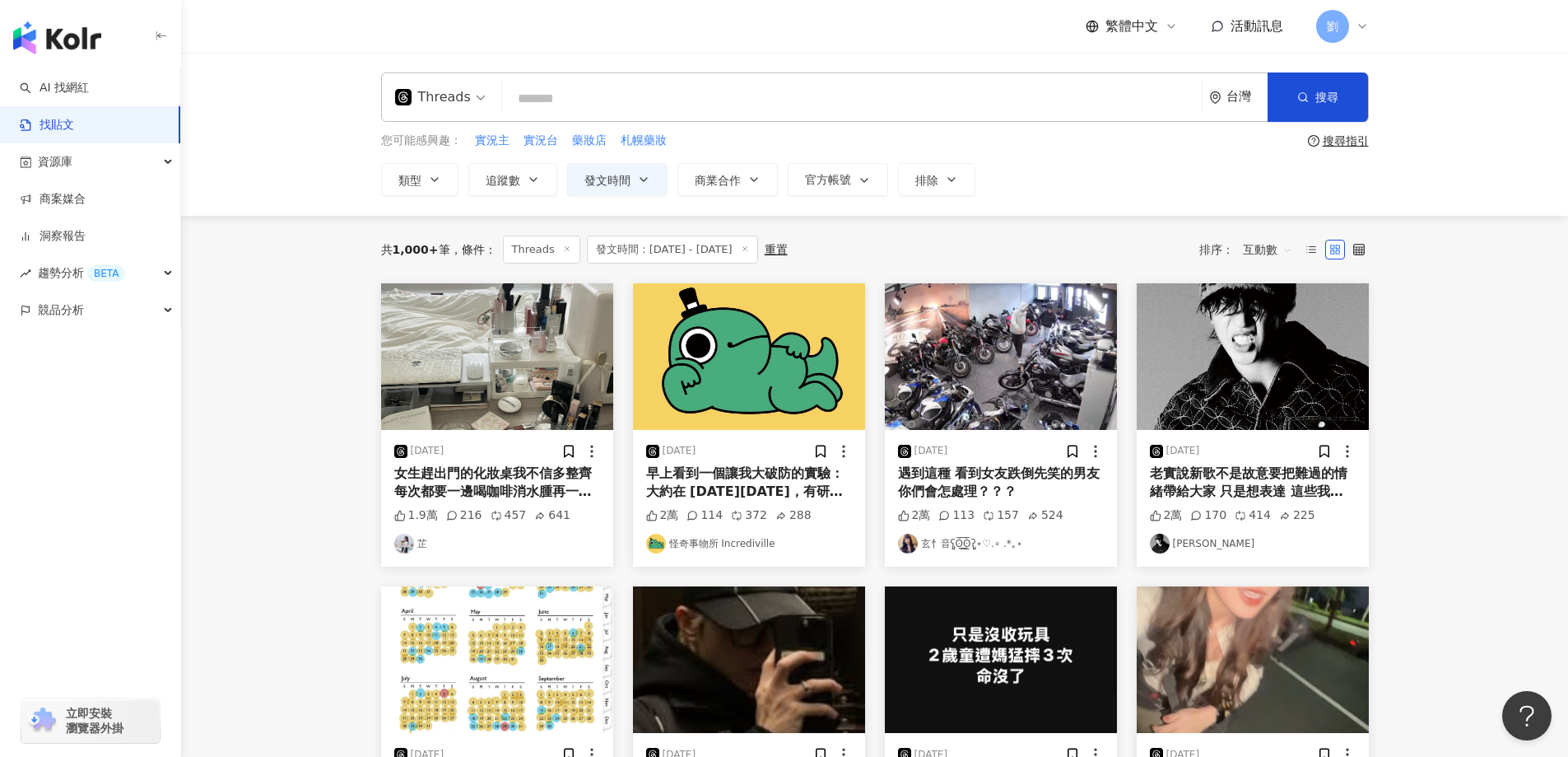
click at [489, 375] on img at bounding box center [496, 356] width 232 height 147
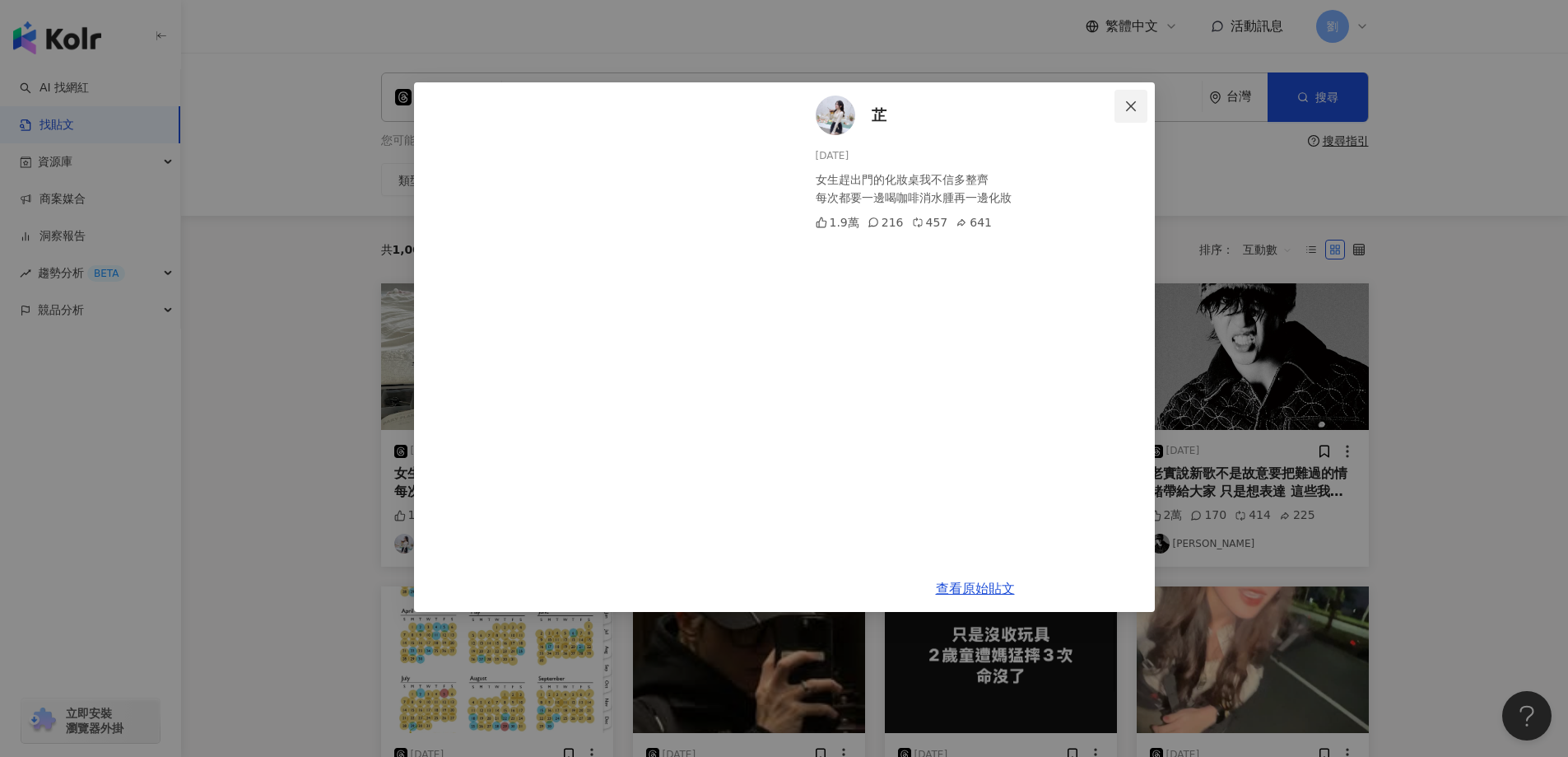
click at [1134, 110] on icon "close" at bounding box center [1131, 106] width 13 height 13
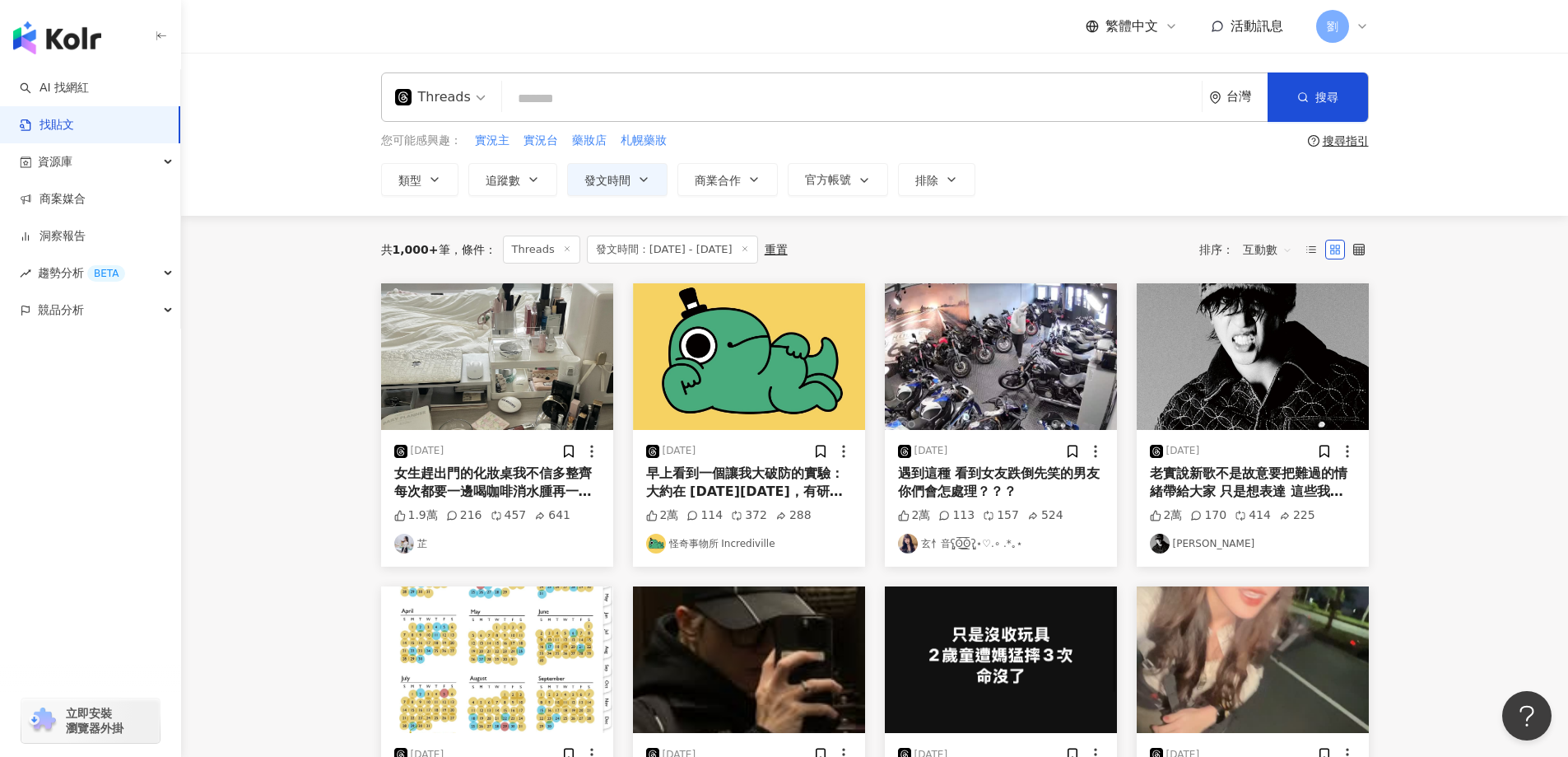
scroll to position [494, 0]
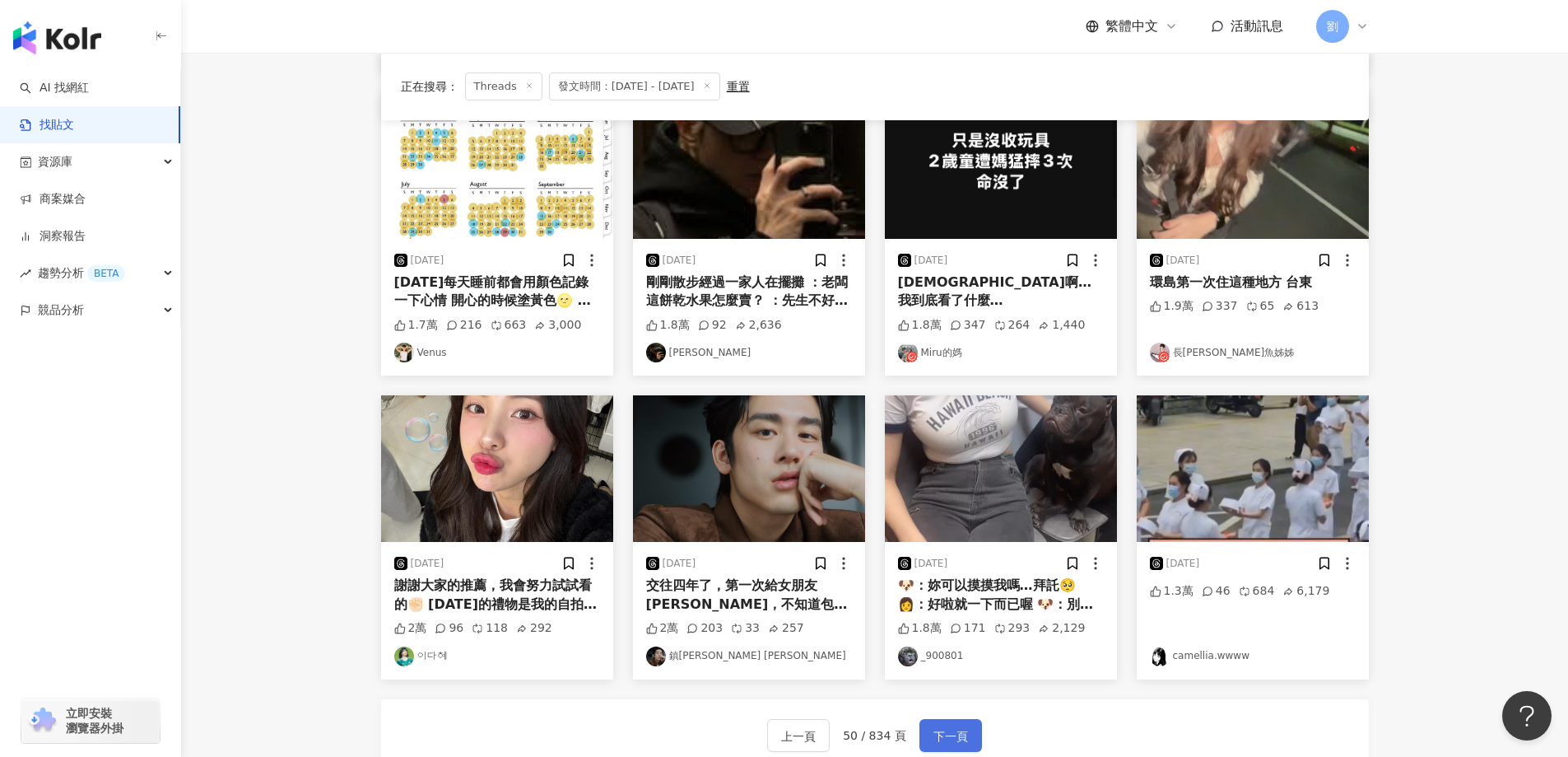
click at [948, 737] on span "下一頁" at bounding box center [950, 735] width 35 height 20
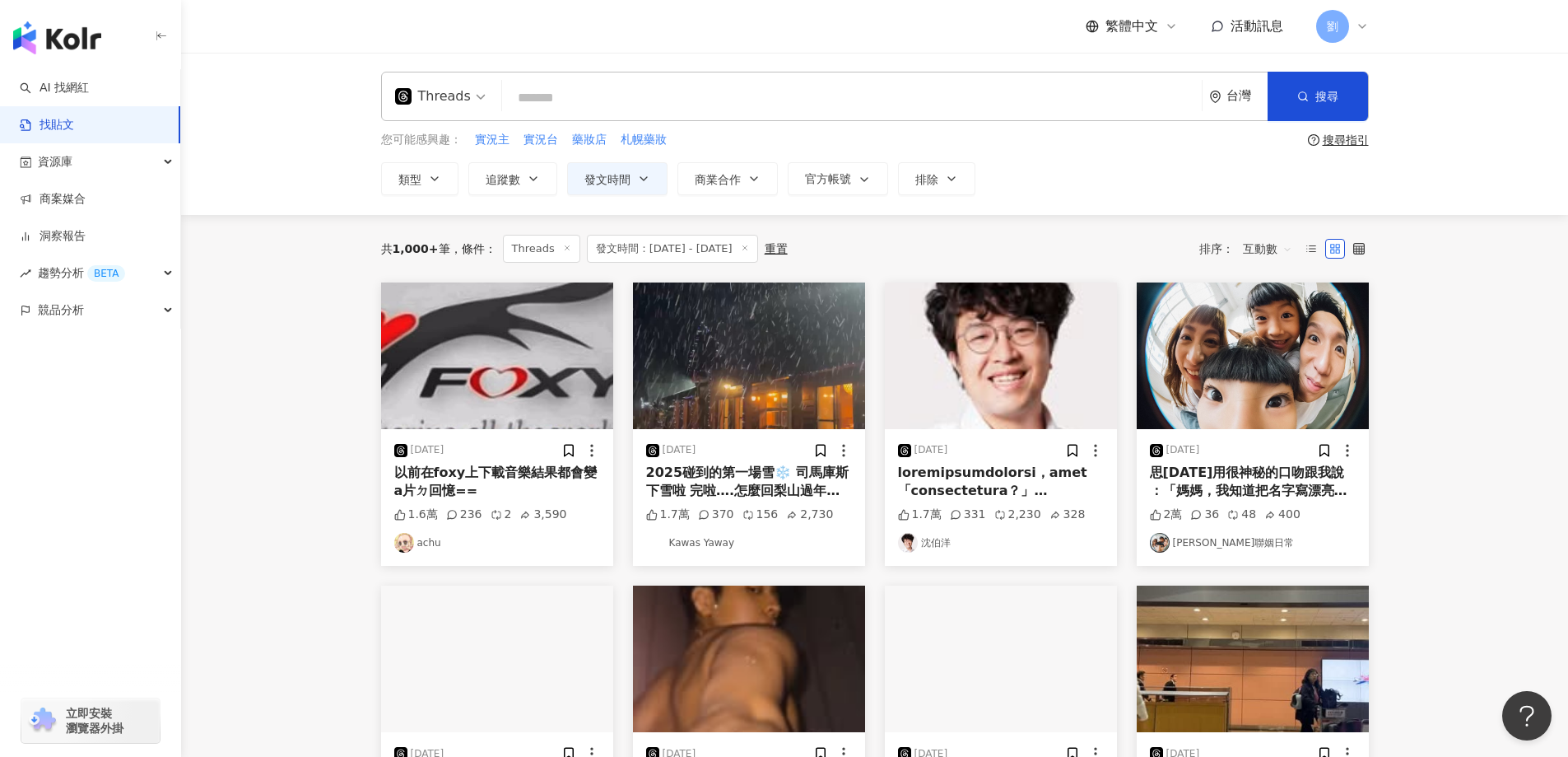
scroll to position [0, 0]
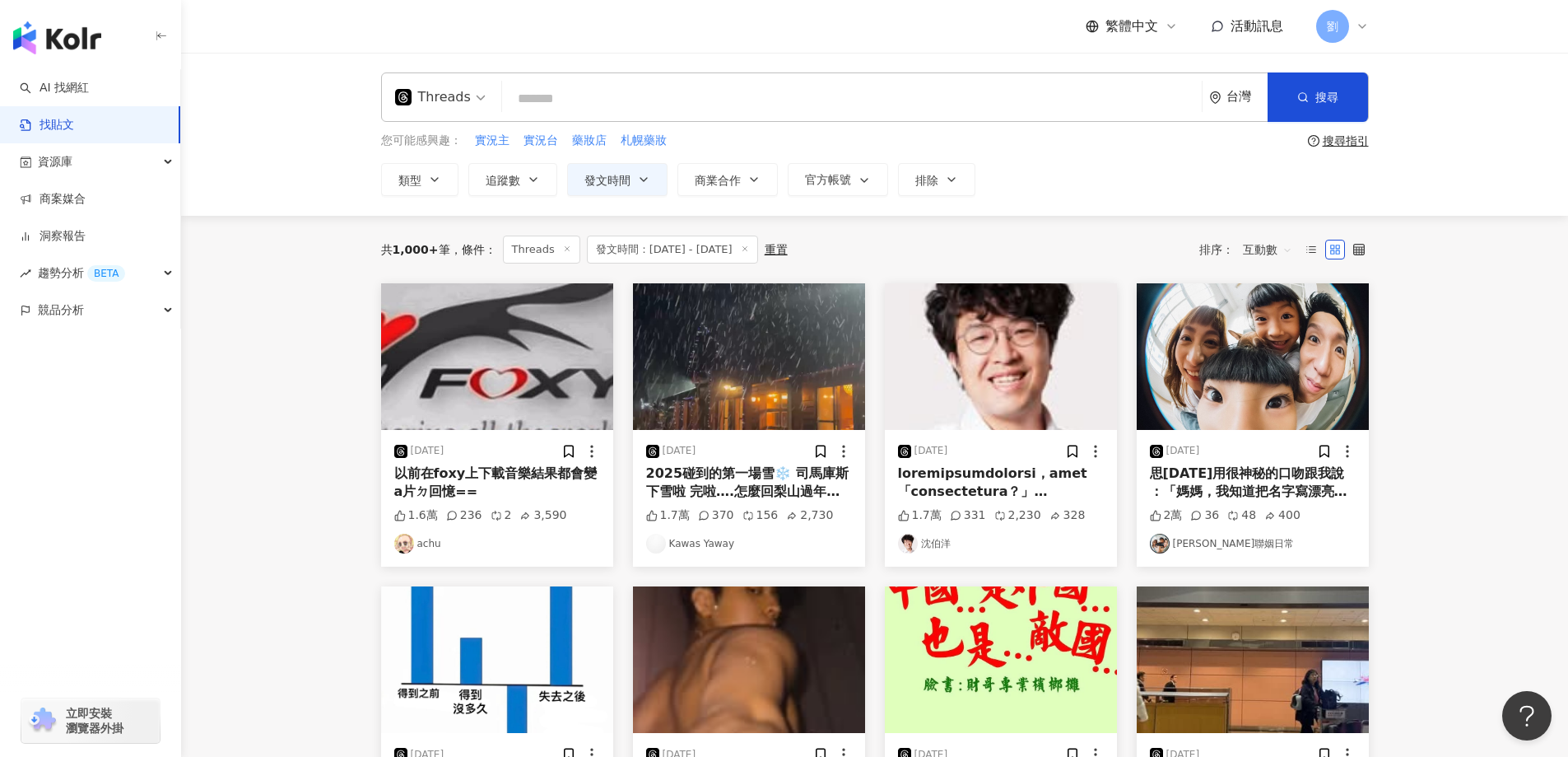
click at [1273, 253] on span "互動數" at bounding box center [1267, 249] width 49 height 26
click at [1279, 390] on div "留言數" at bounding box center [1269, 395] width 46 height 18
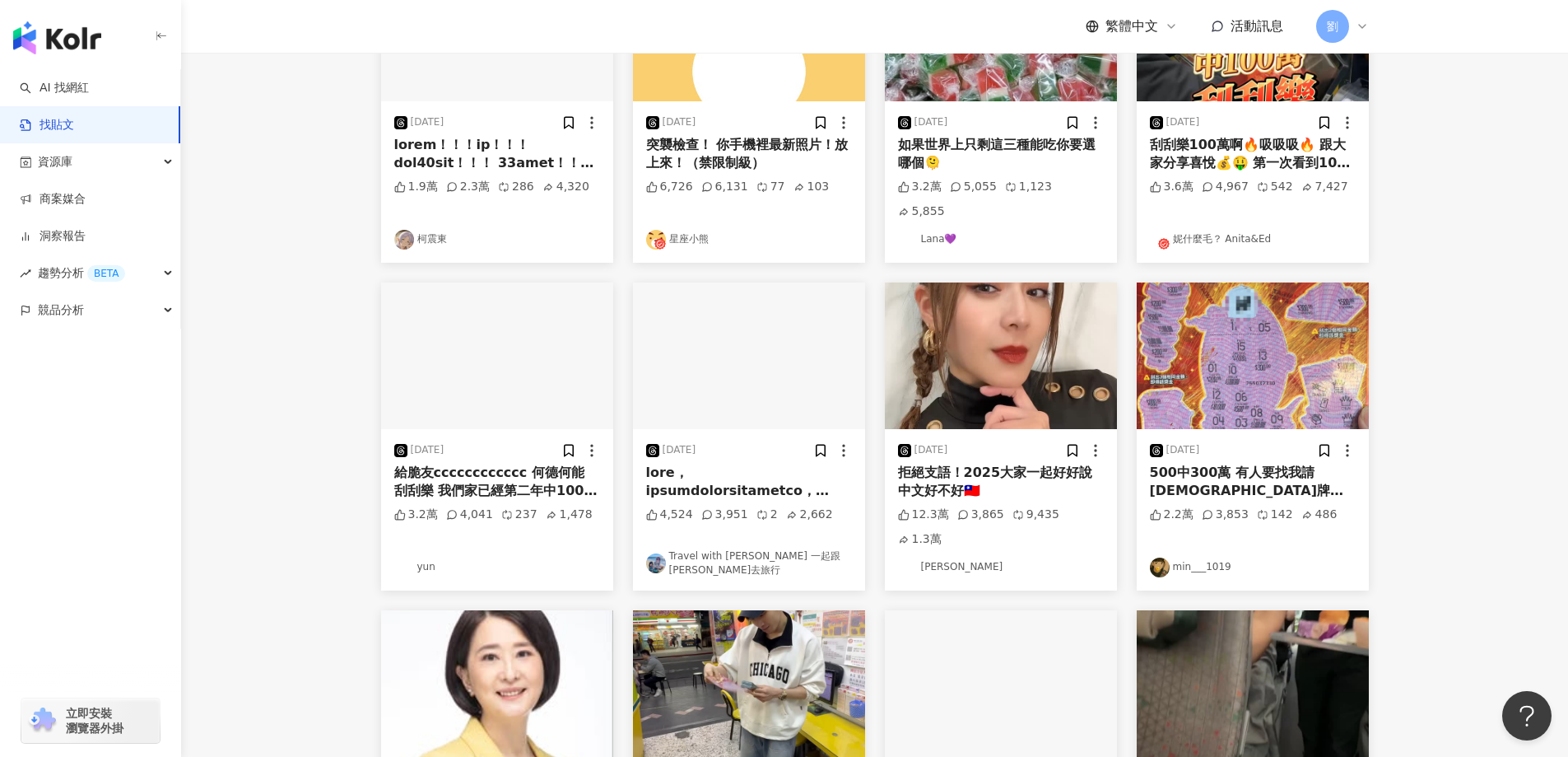
scroll to position [329, 0]
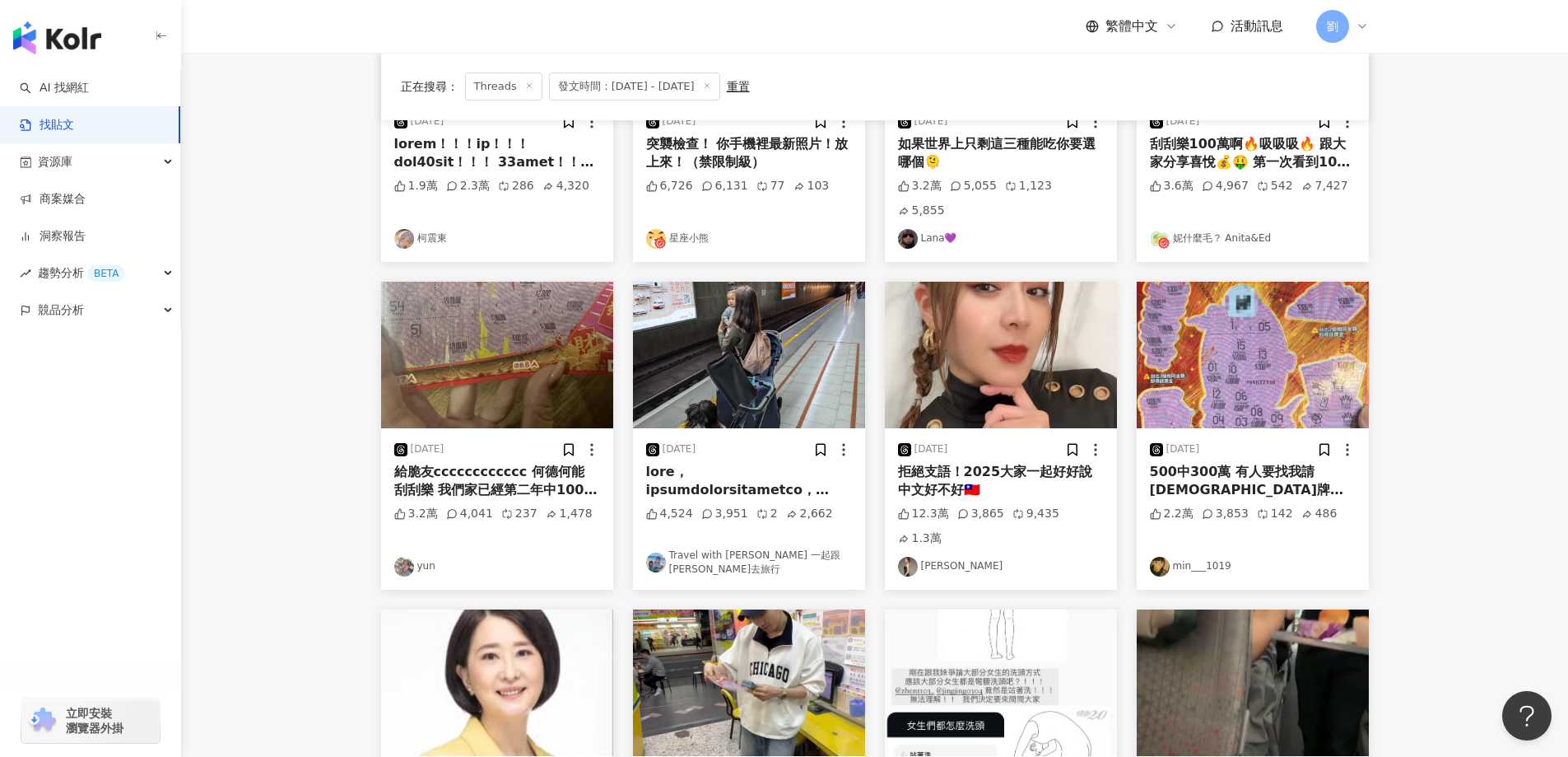
click at [762, 311] on img at bounding box center [748, 354] width 232 height 147
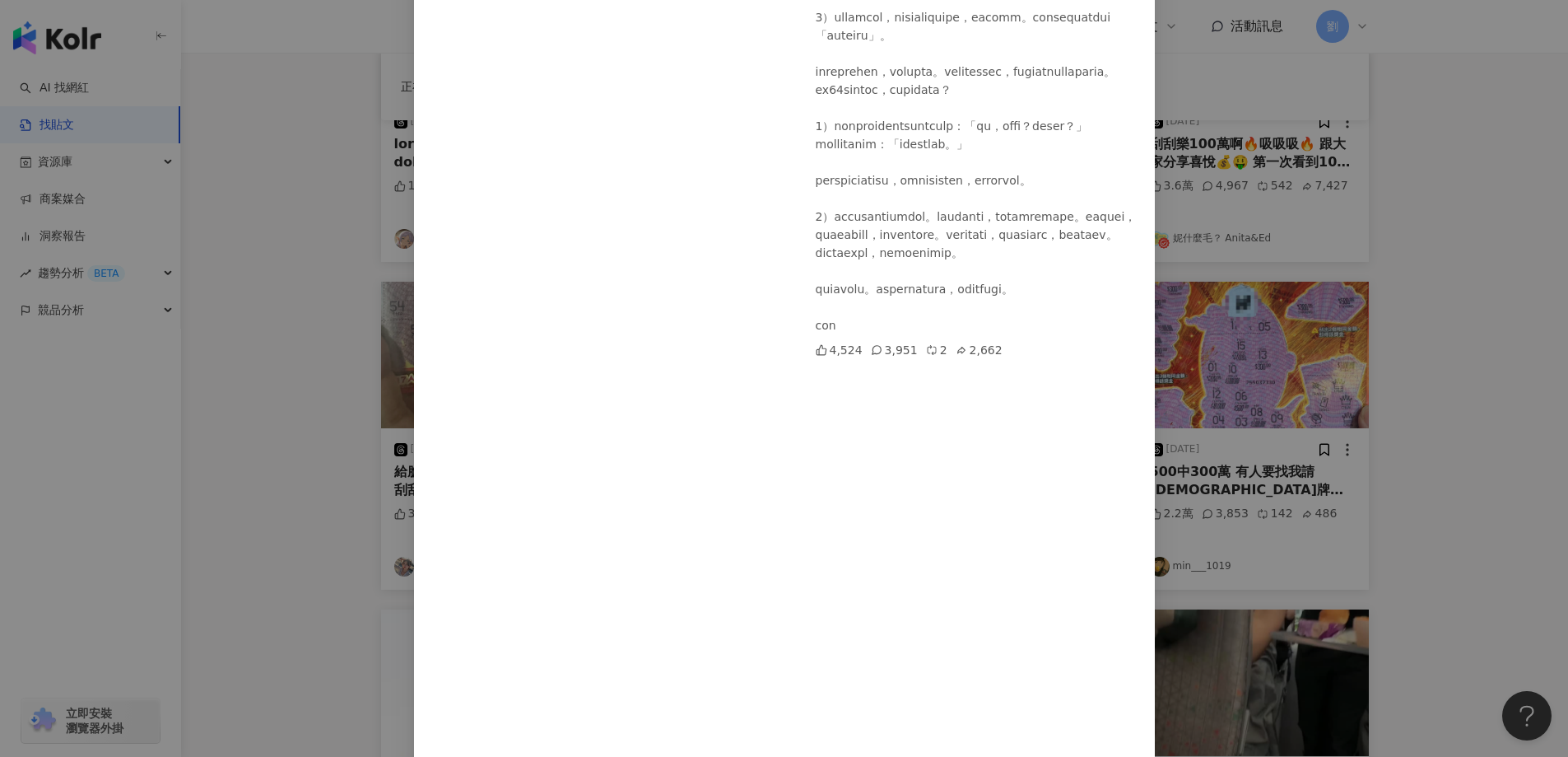
scroll to position [190, 0]
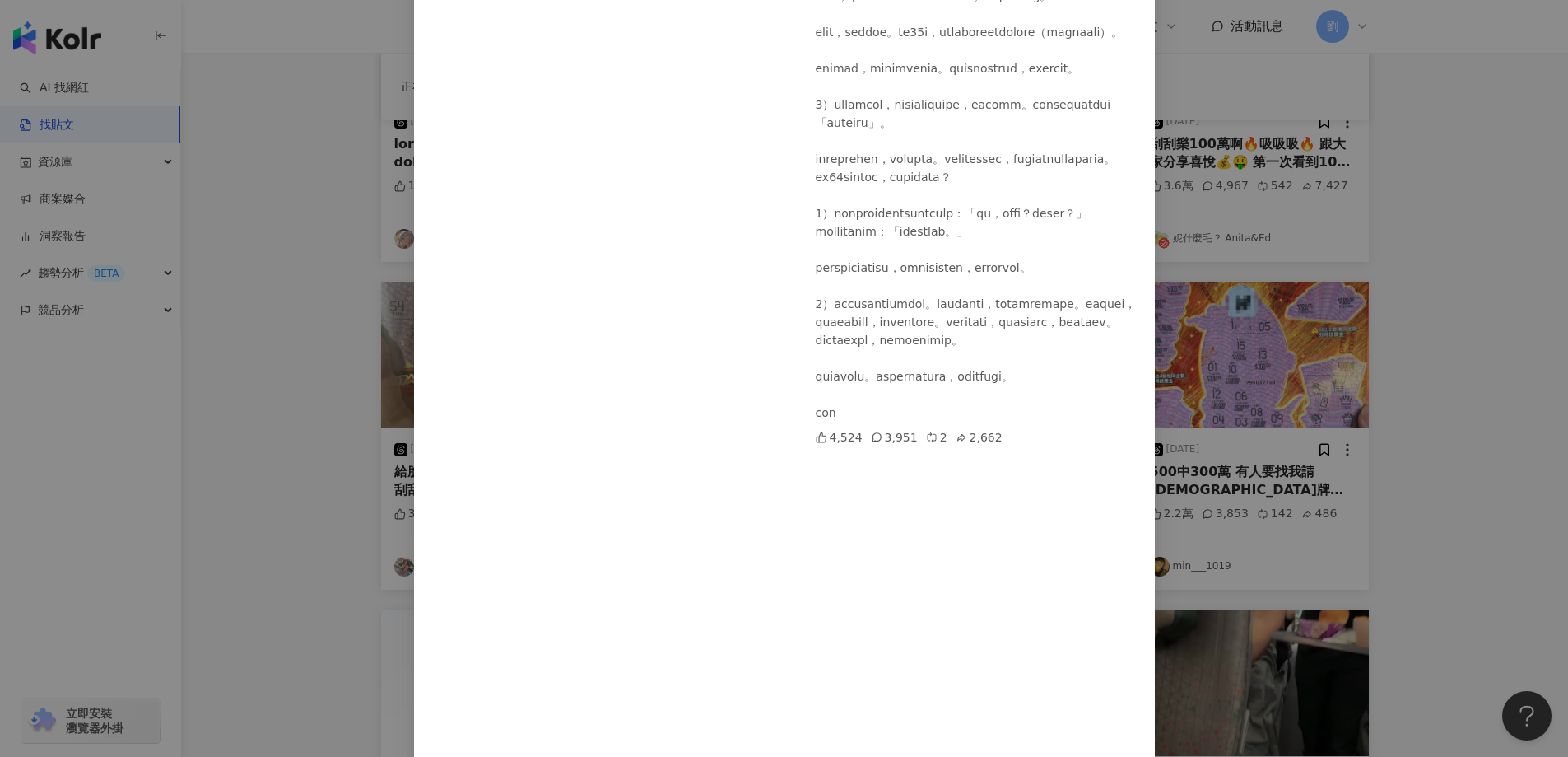
click at [1416, 481] on div "Travel with Winny 一起跟昀去旅行 2025/1/27 4,524 3,951 2 2,662 查看原始貼文" at bounding box center [784, 378] width 1568 height 757
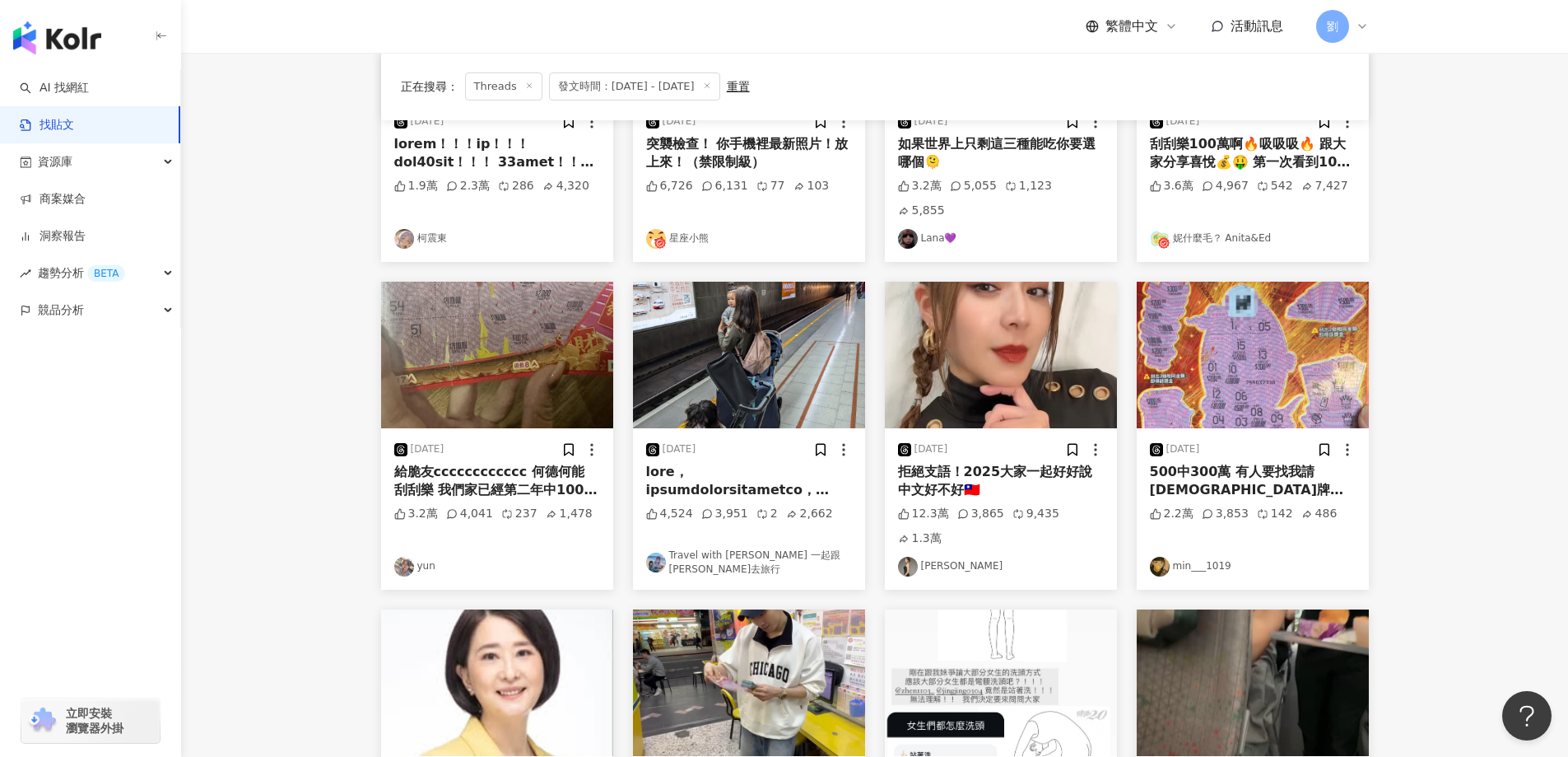
click at [692, 310] on img at bounding box center [748, 354] width 232 height 147
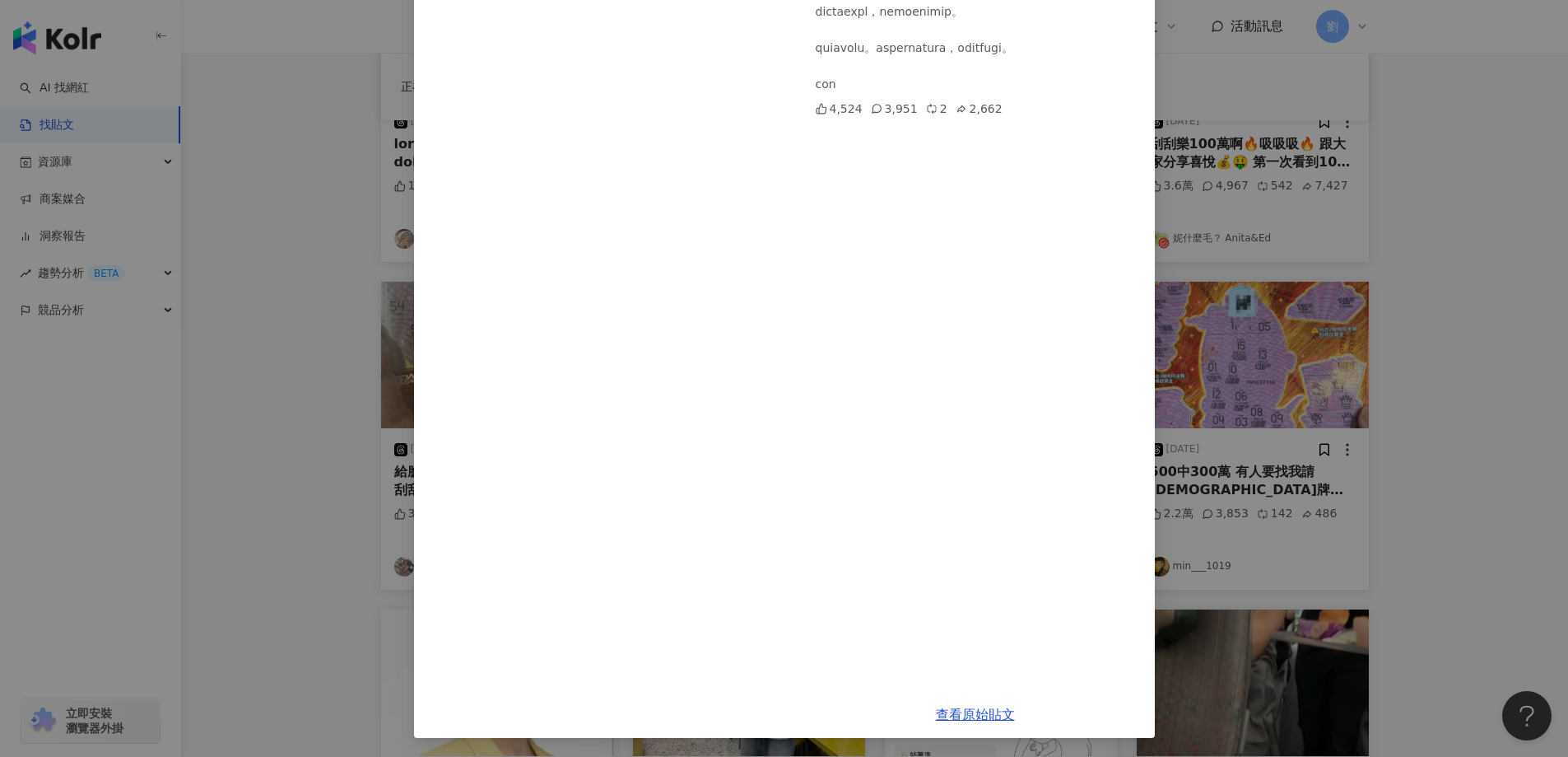
scroll to position [519, 0]
click at [1217, 107] on div "Travel with Winny 一起跟昀去旅行 2025/1/27 4,524 3,951 2 2,662 查看原始貼文" at bounding box center [784, 378] width 1568 height 757
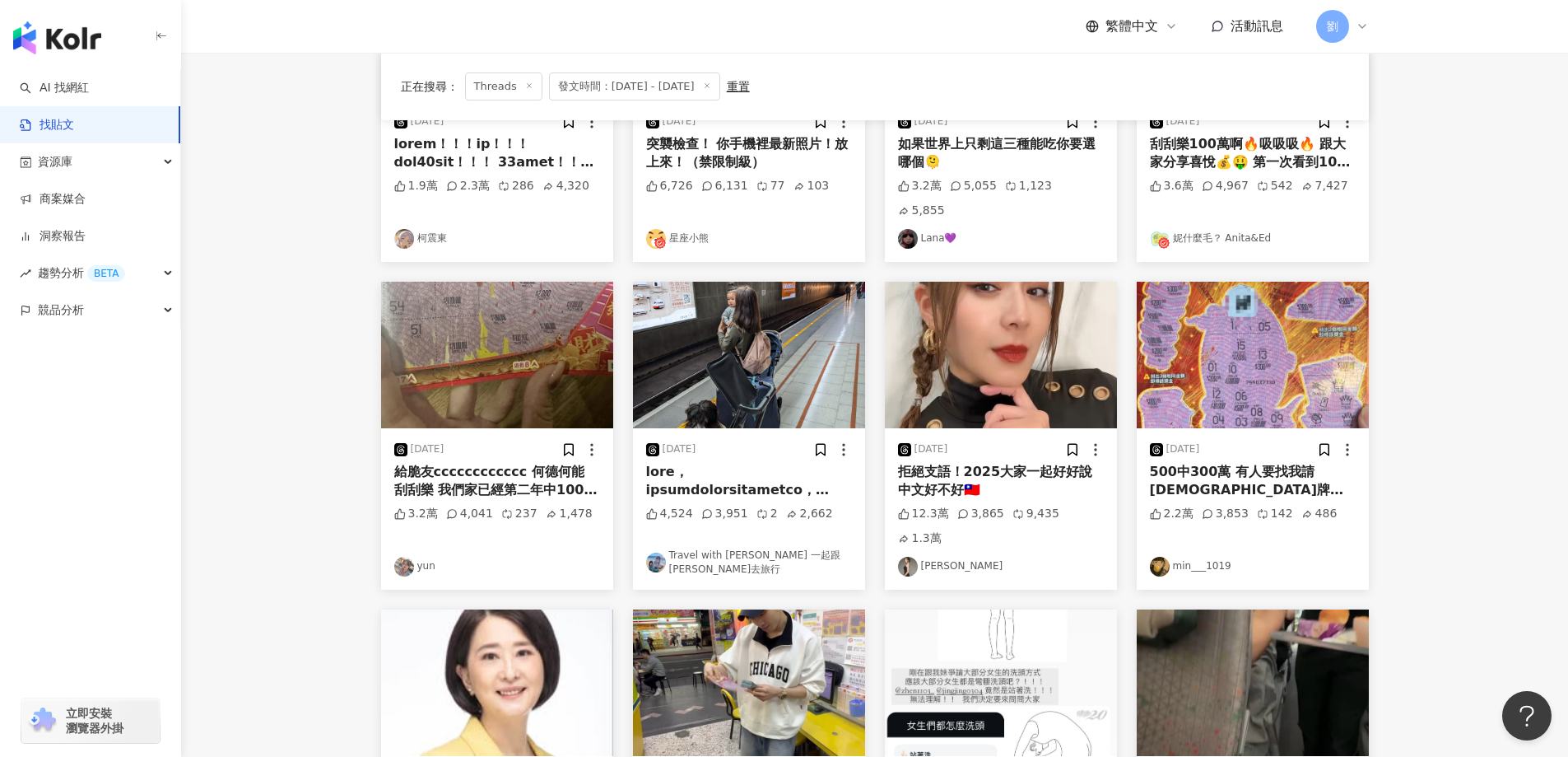
scroll to position [733, 0]
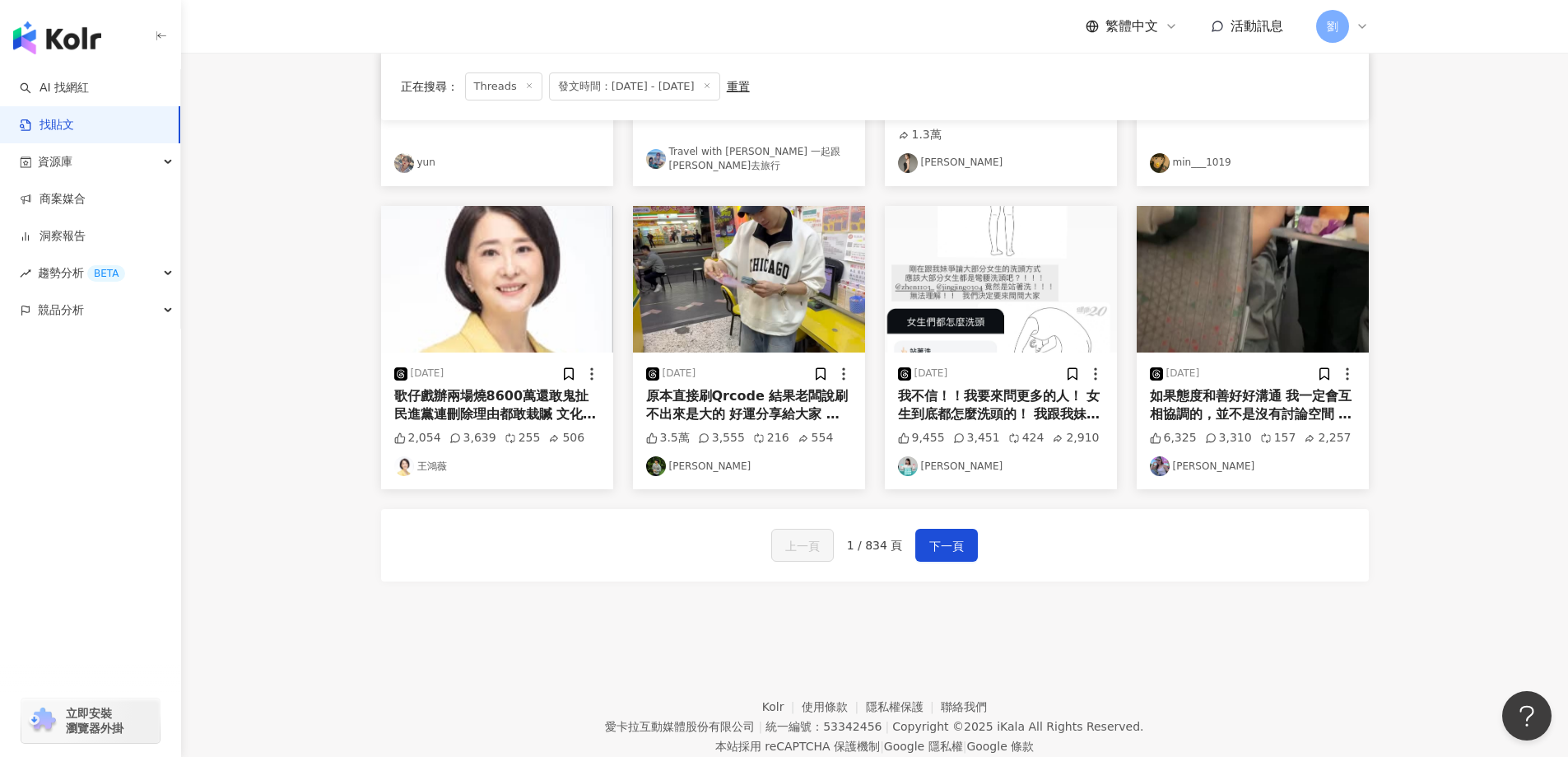
click at [1021, 250] on img at bounding box center [1001, 279] width 232 height 147
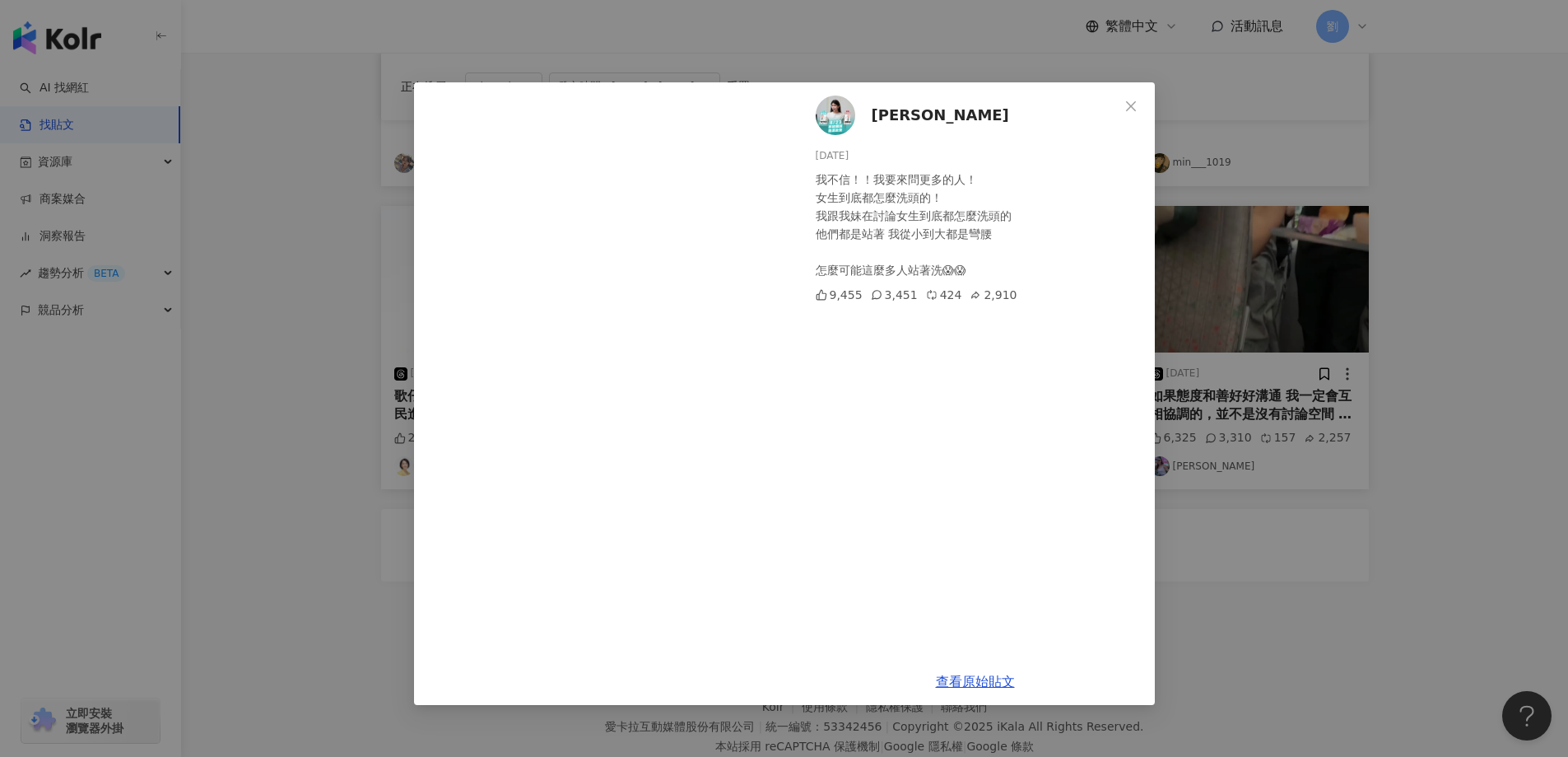
click at [1127, 115] on button "Close" at bounding box center [1131, 106] width 33 height 33
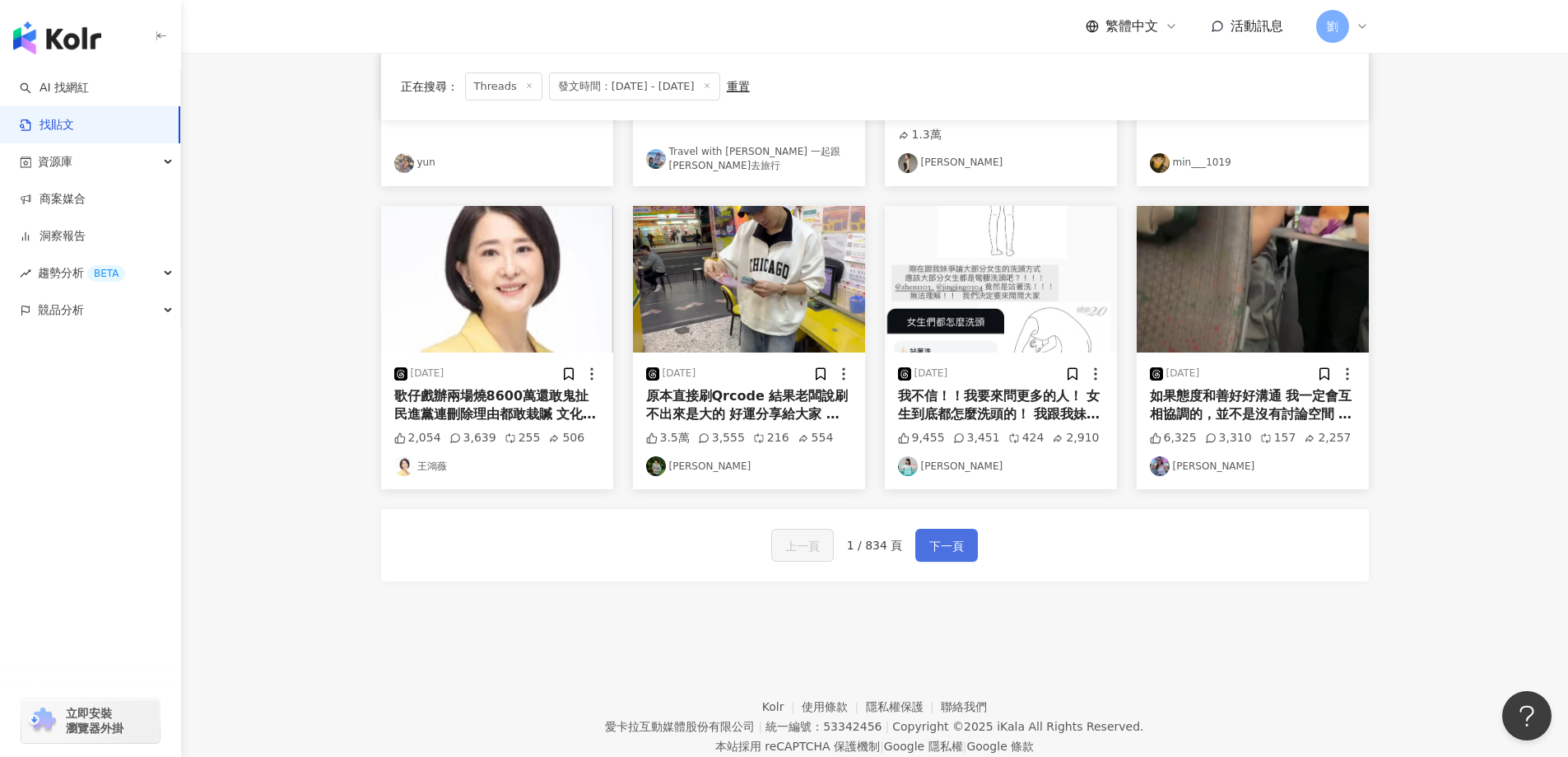
click at [935, 529] on button "下一頁" at bounding box center [947, 545] width 62 height 33
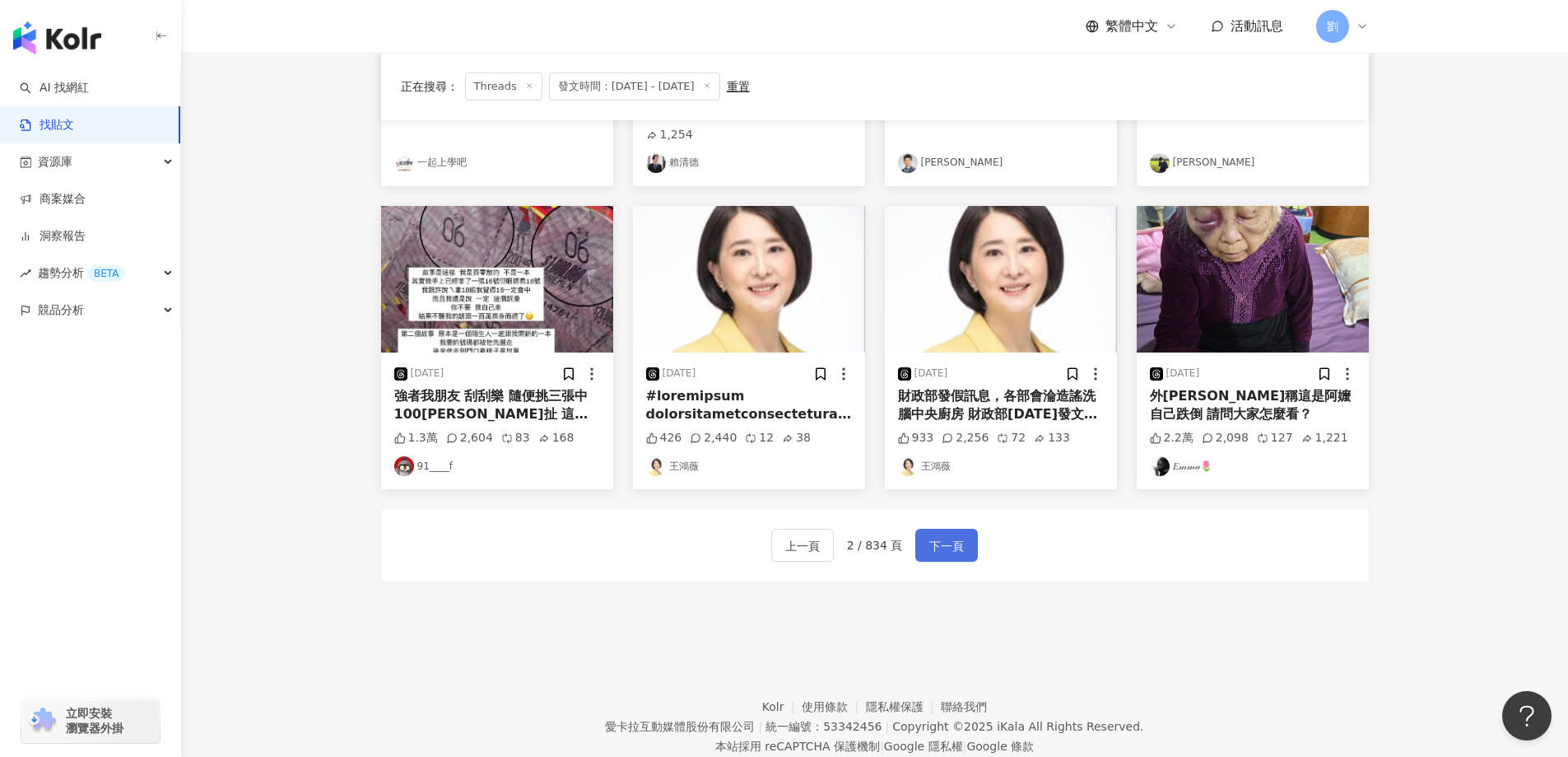
click at [932, 536] on span "下一頁" at bounding box center [947, 545] width 35 height 20
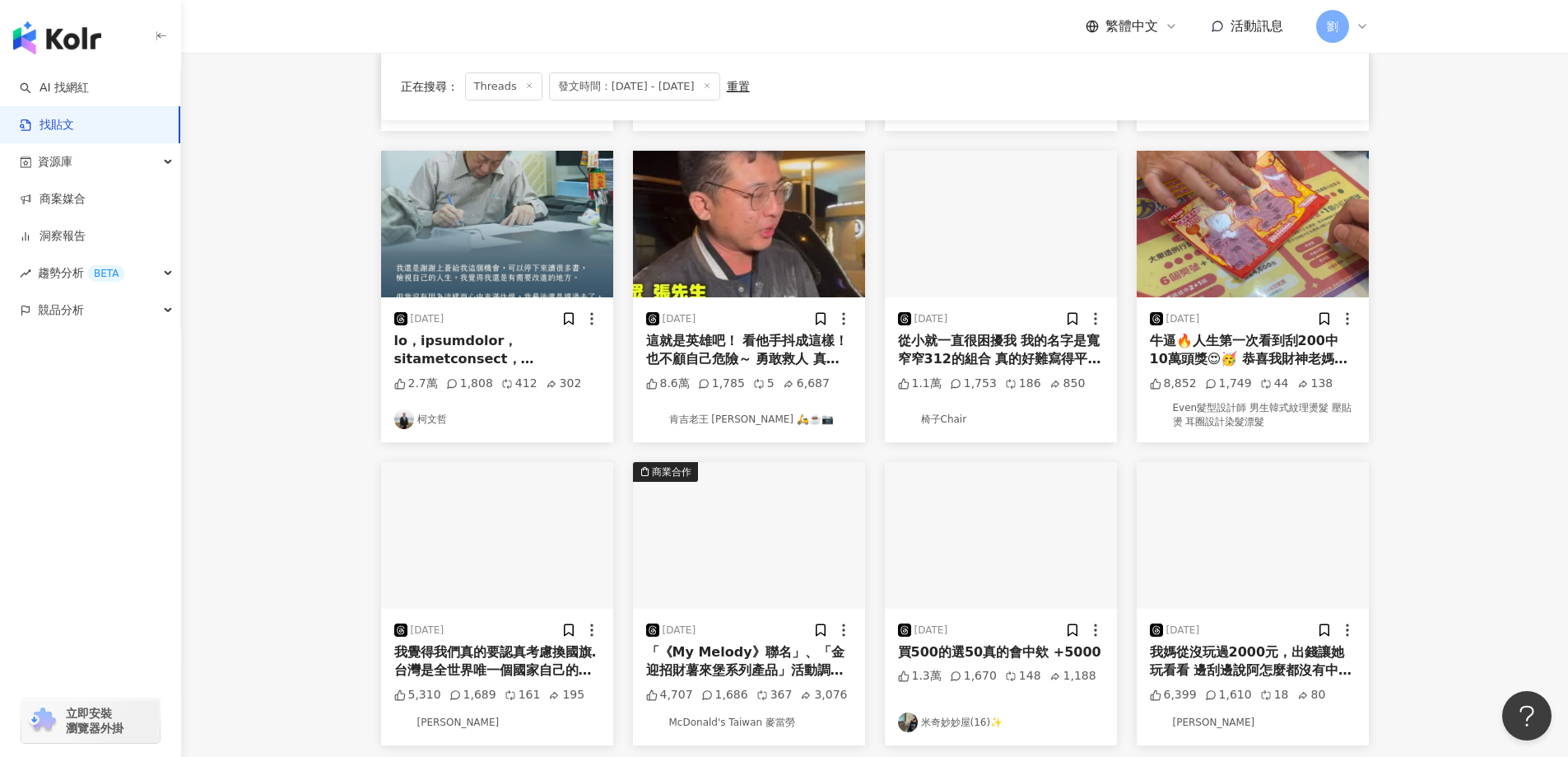
scroll to position [741, 0]
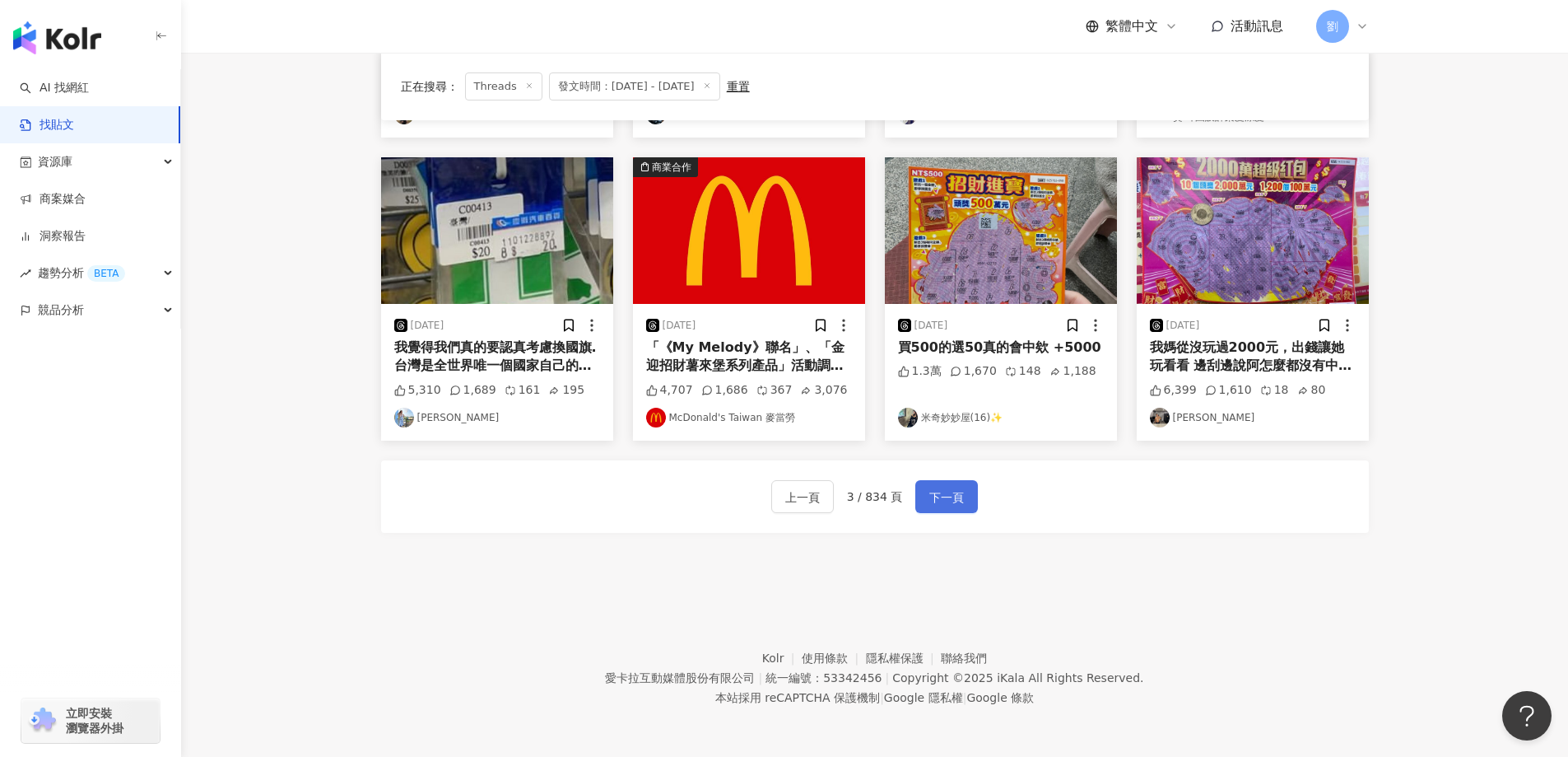
click at [925, 489] on button "下一頁" at bounding box center [947, 497] width 62 height 33
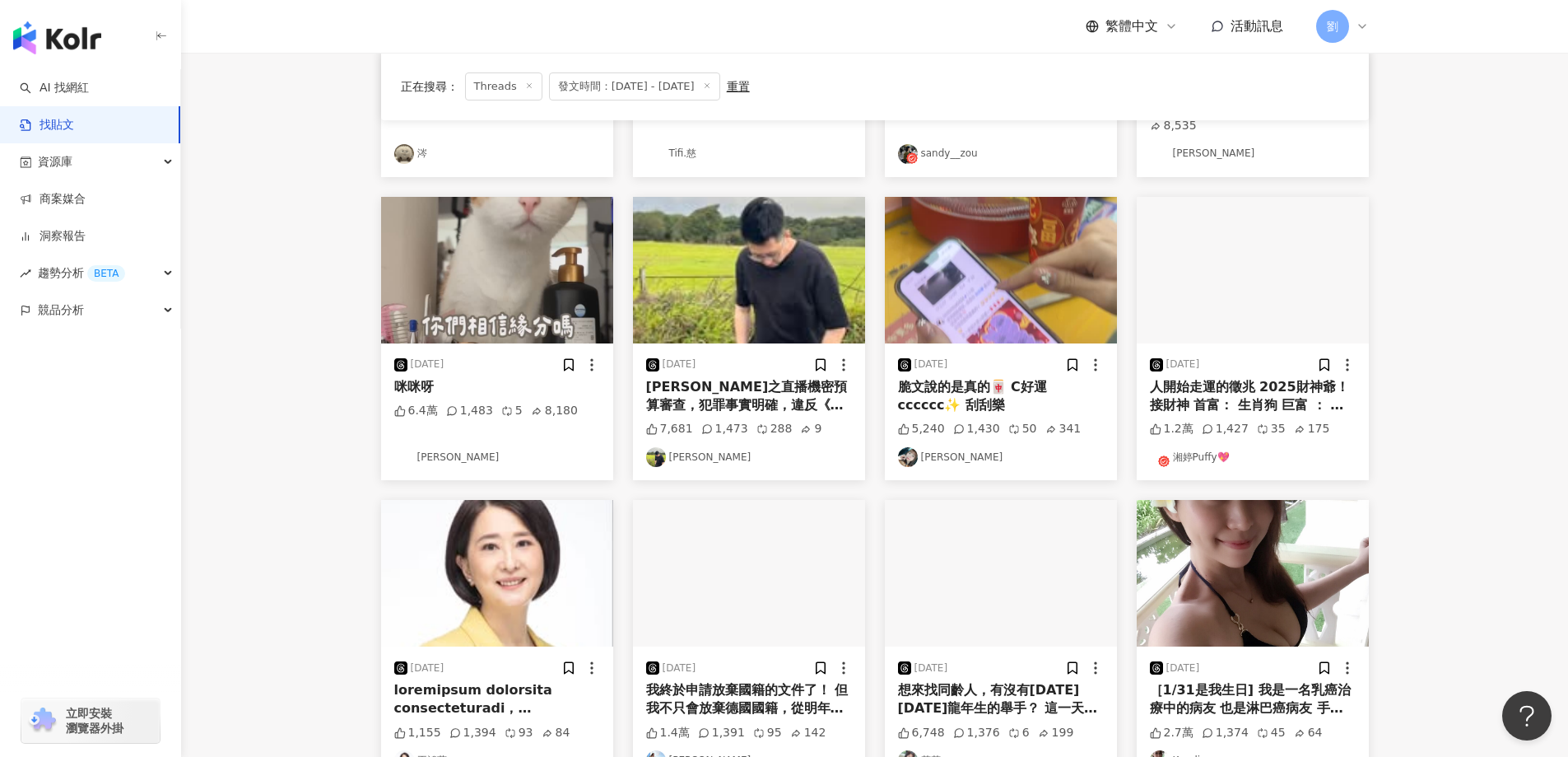
scroll to position [74, 0]
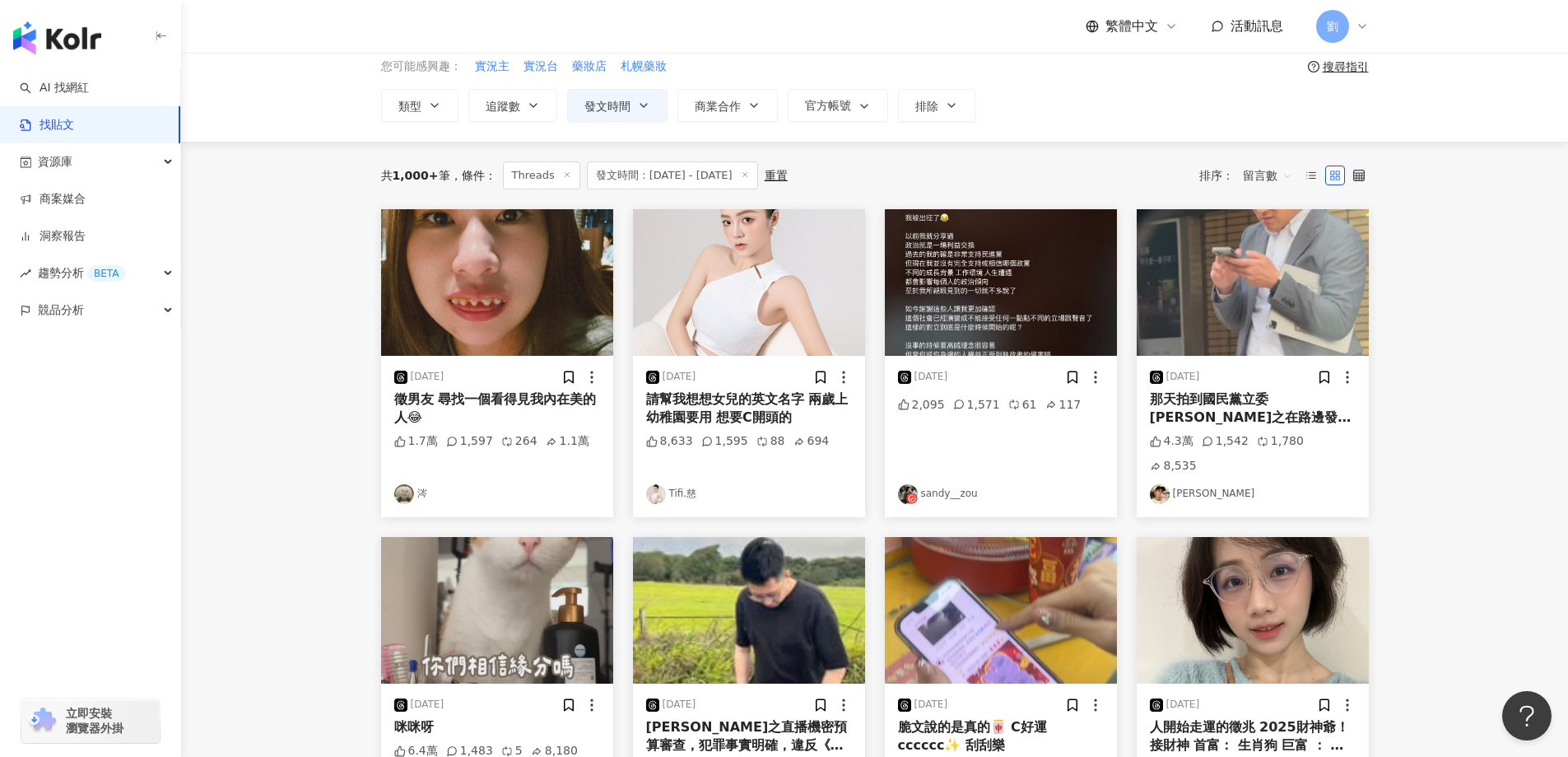
click at [471, 286] on img at bounding box center [496, 282] width 232 height 147
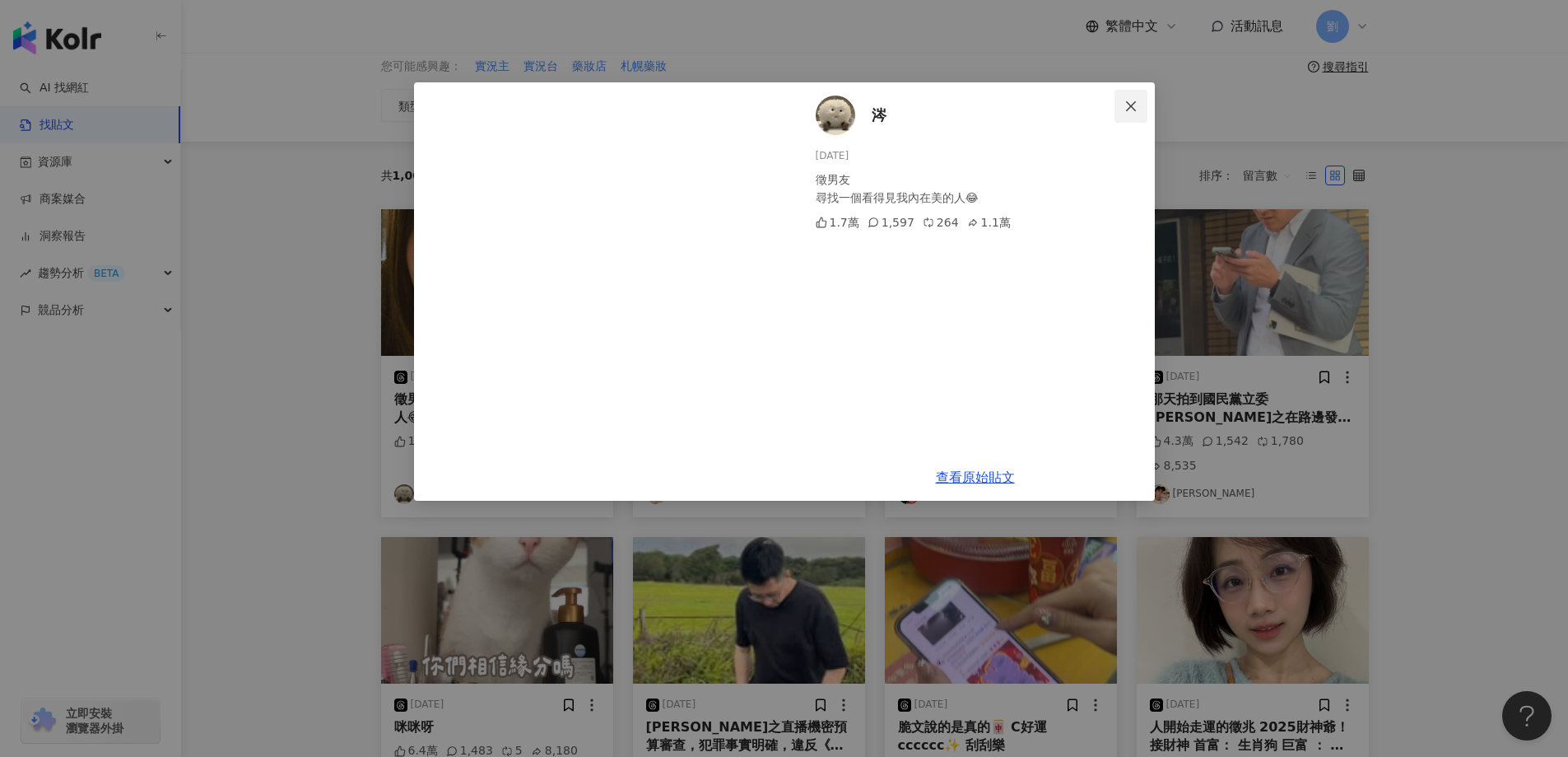
click at [1130, 98] on button "Close" at bounding box center [1131, 106] width 33 height 33
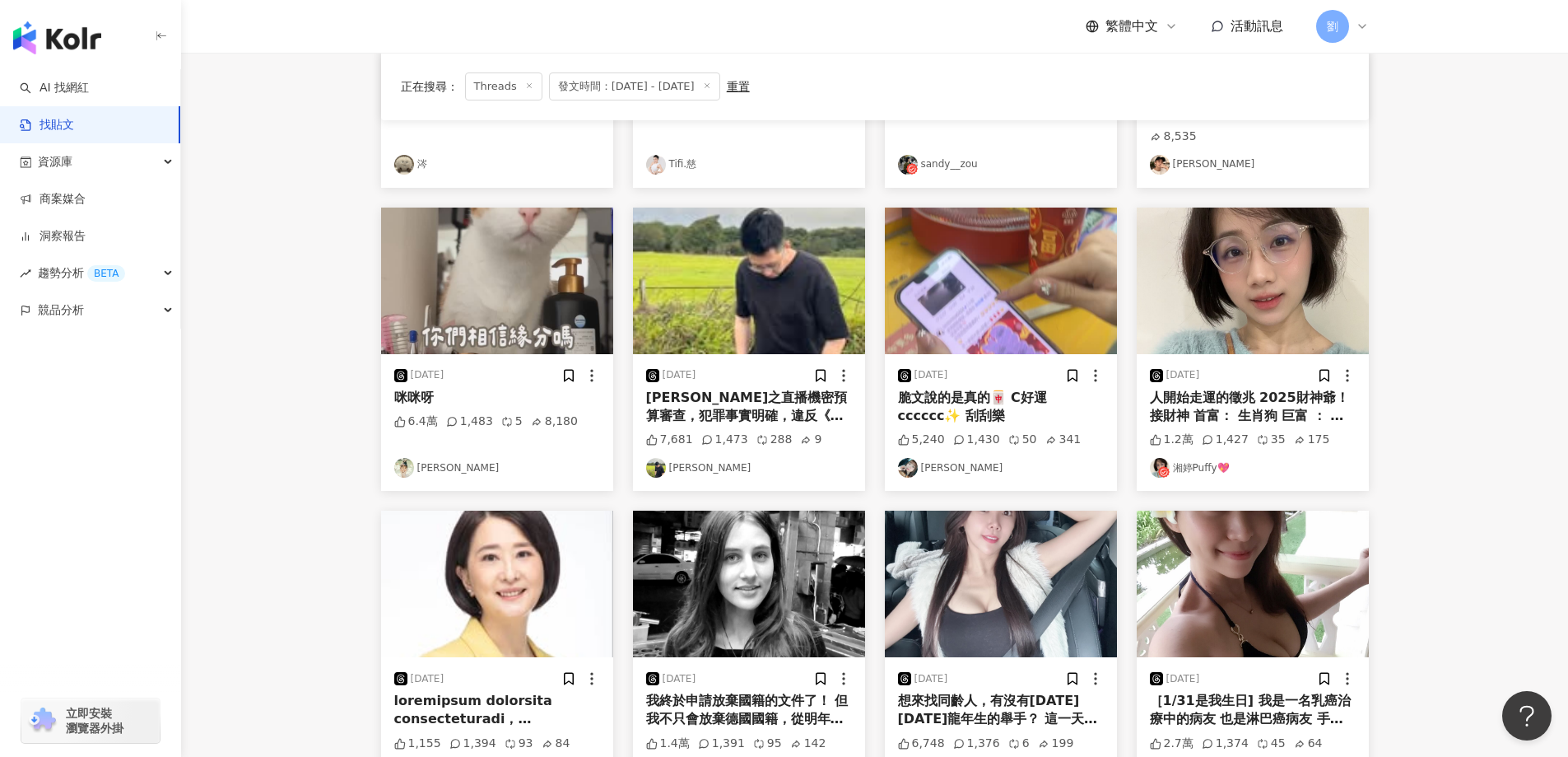
scroll to position [733, 0]
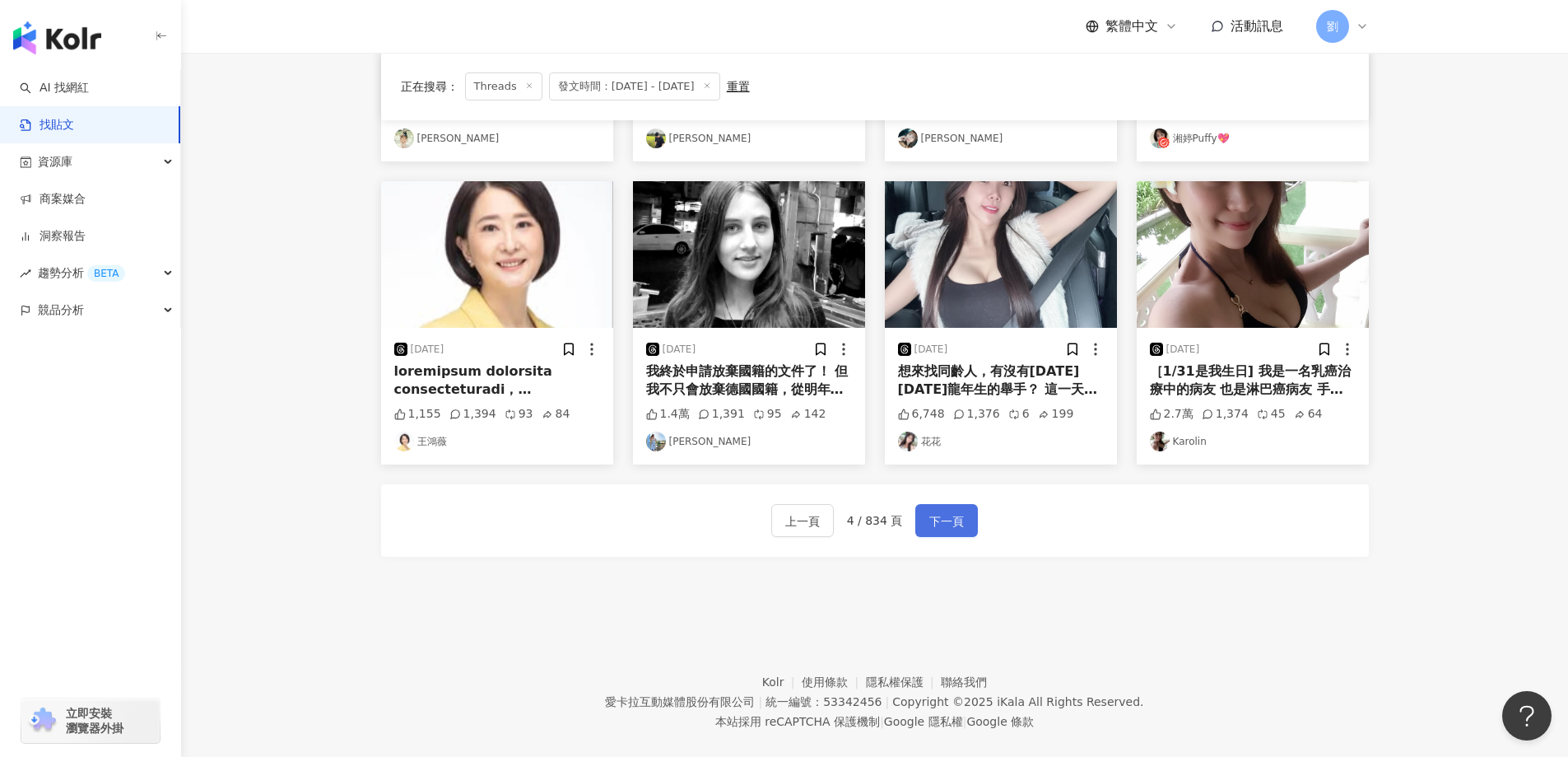
click at [953, 511] on span "下一頁" at bounding box center [947, 521] width 35 height 20
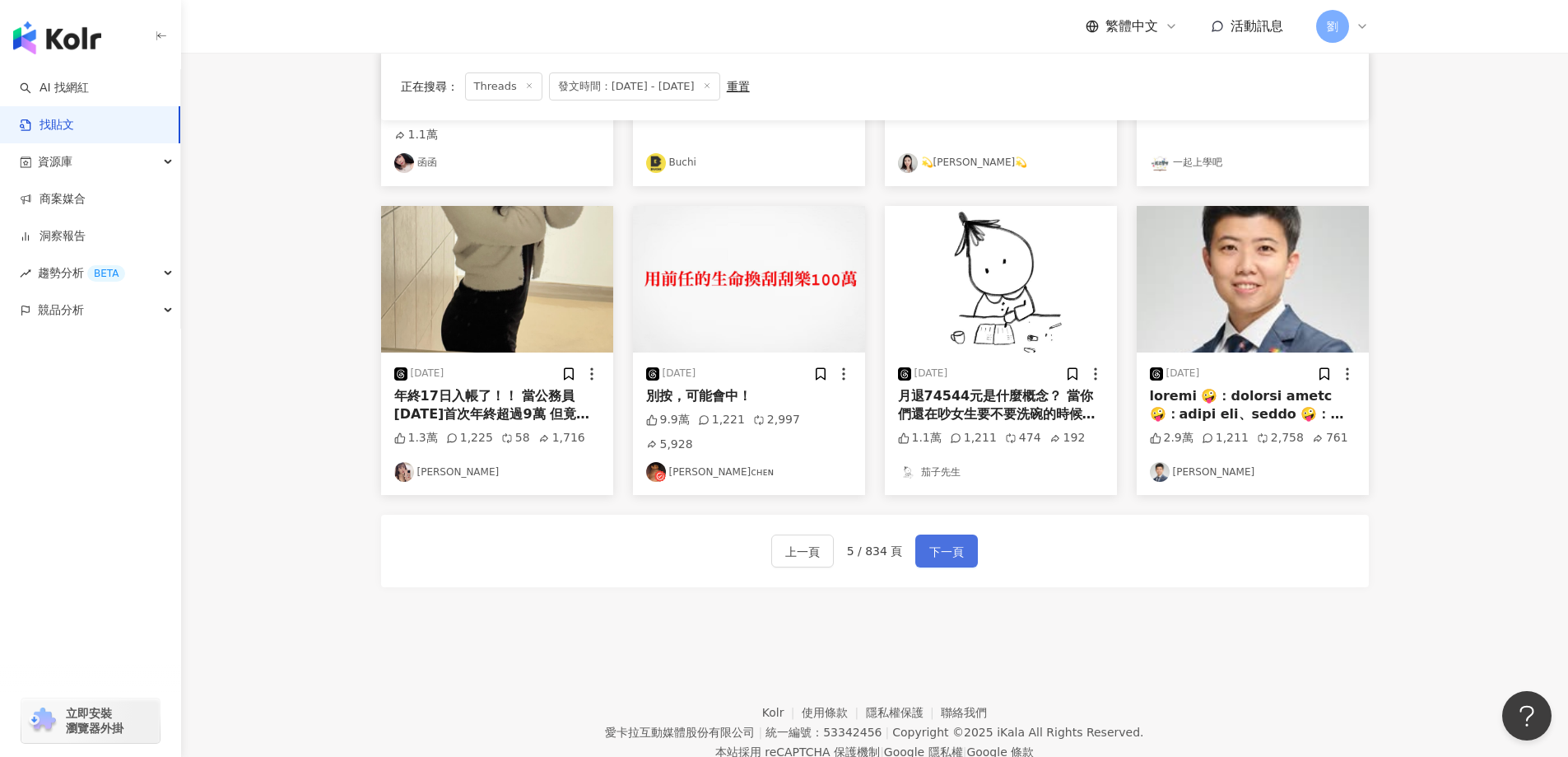
click at [949, 542] on span "下一頁" at bounding box center [947, 551] width 35 height 20
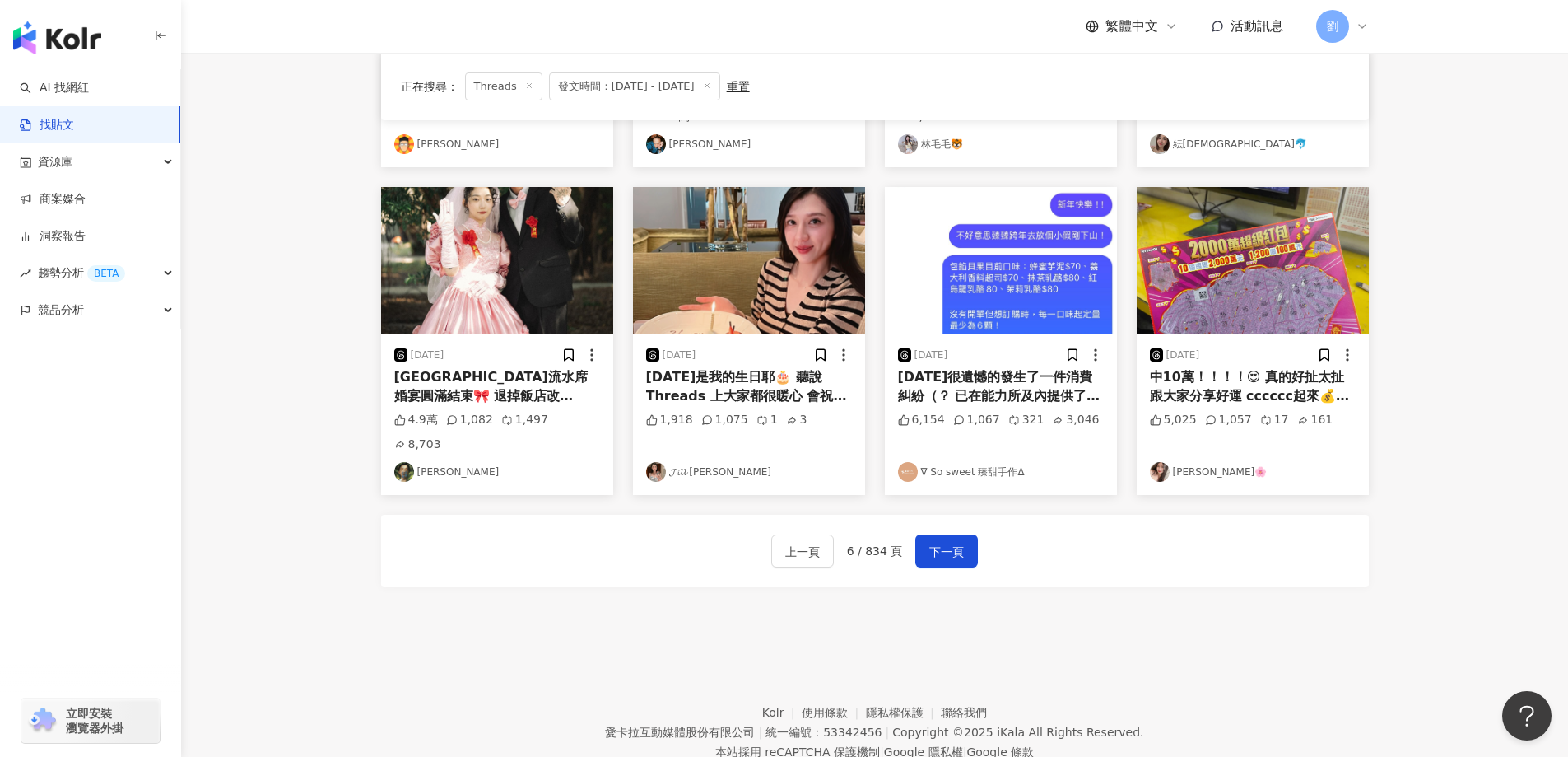
click at [550, 198] on img at bounding box center [496, 260] width 232 height 147
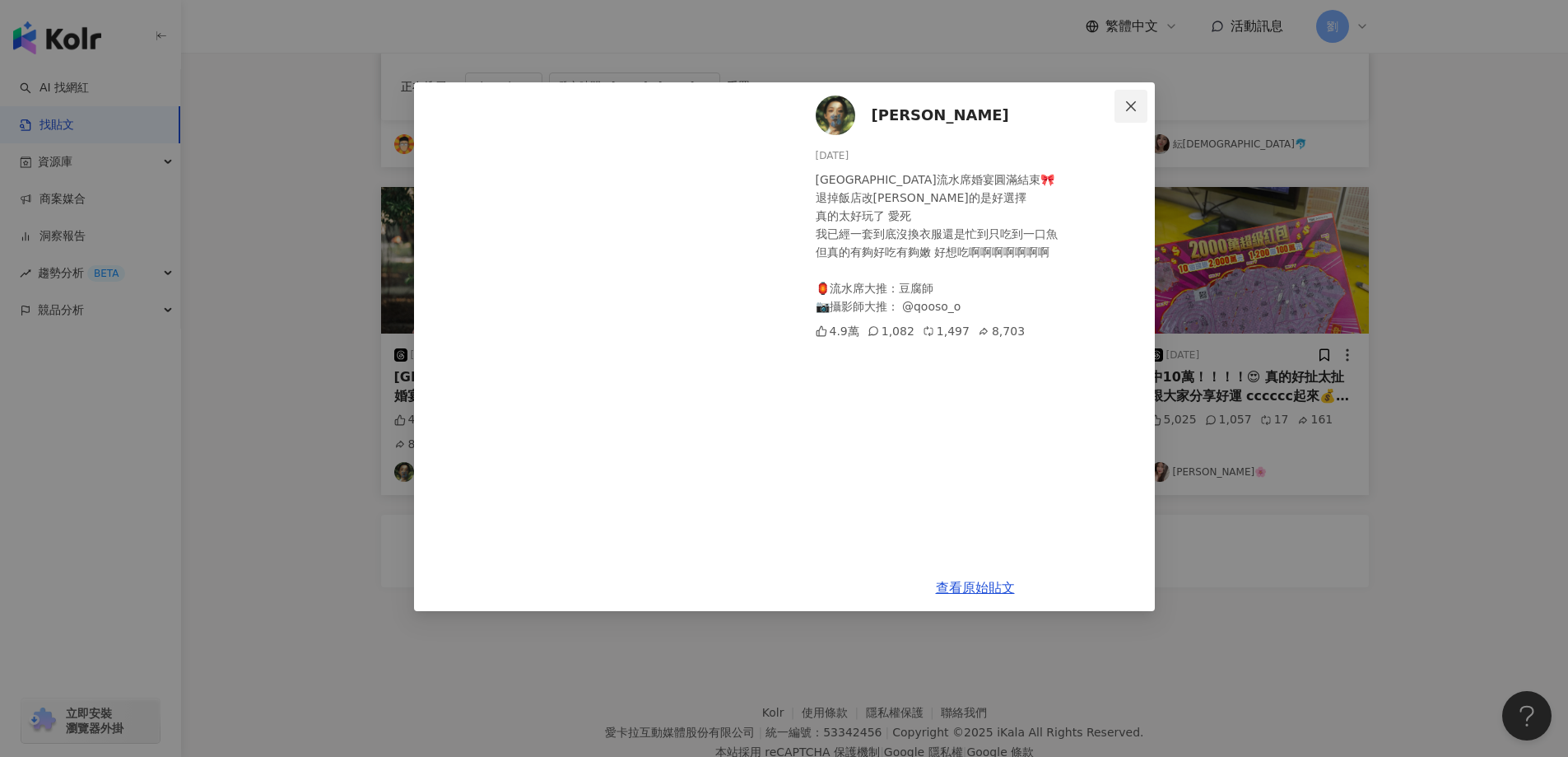
click at [1123, 115] on button "Close" at bounding box center [1131, 106] width 33 height 33
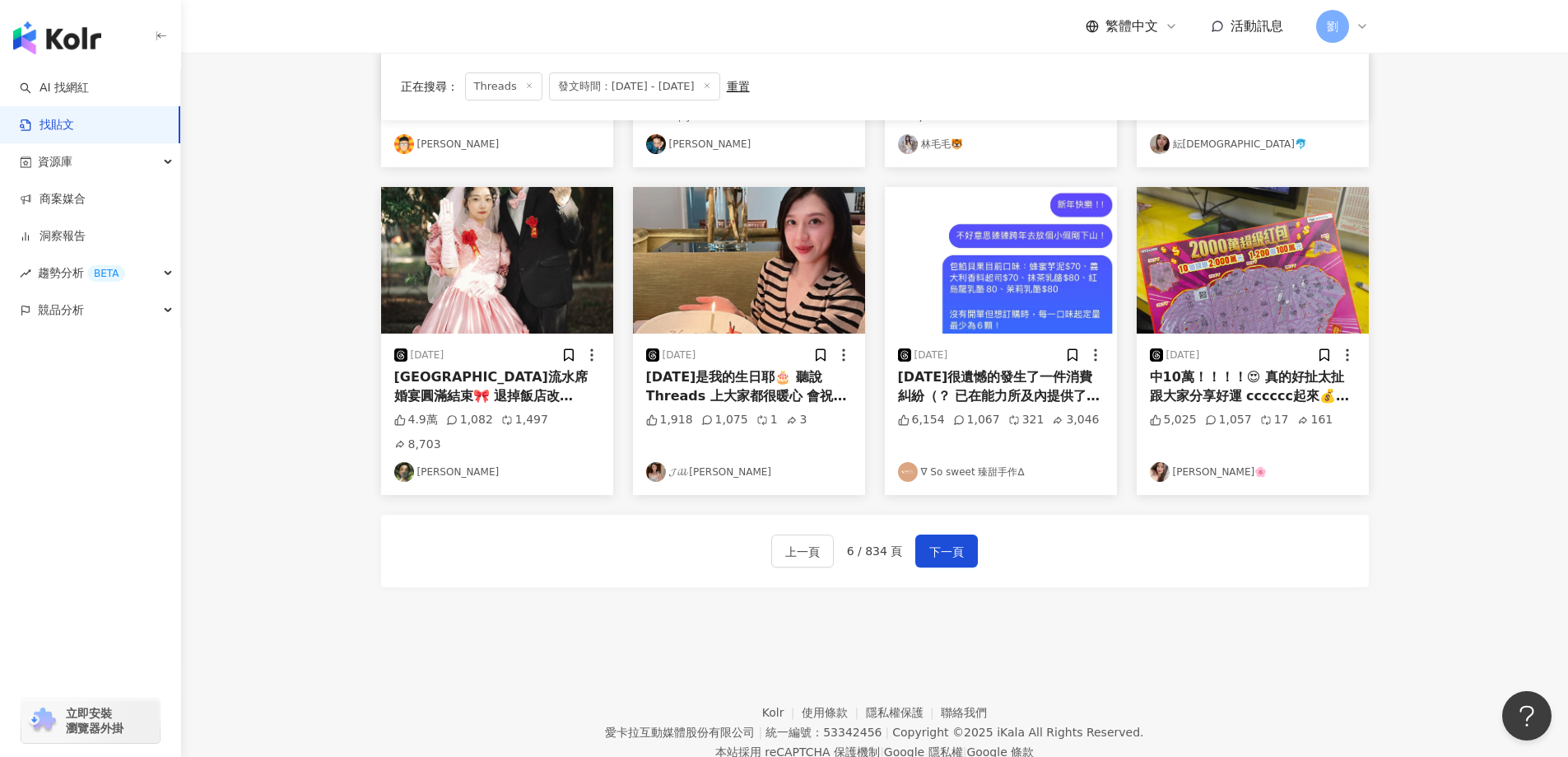
click at [797, 253] on img at bounding box center [748, 260] width 232 height 147
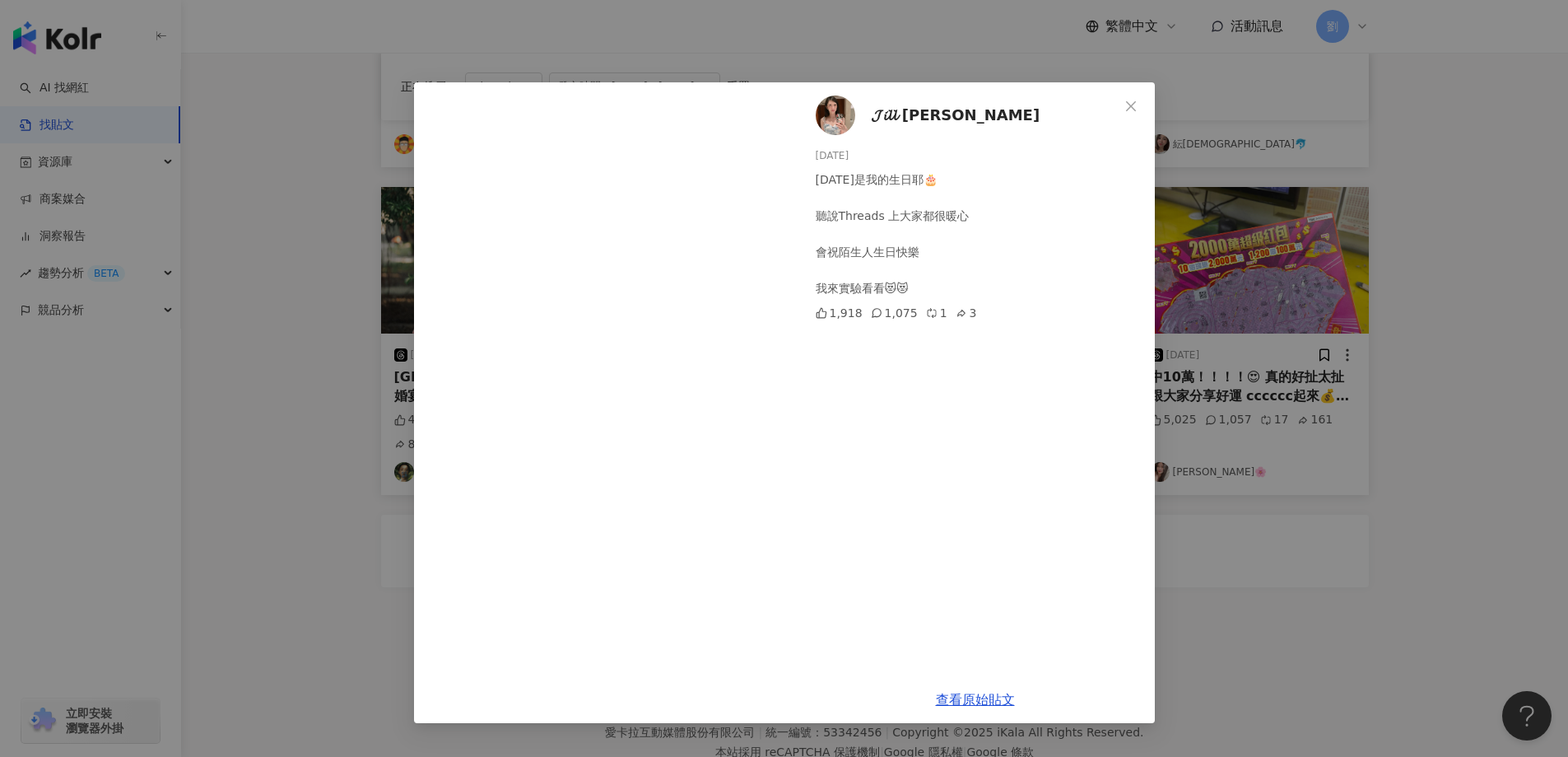
drag, startPoint x: 973, startPoint y: 698, endPoint x: 1025, endPoint y: 642, distance: 76.4
click at [1128, 102] on icon "close" at bounding box center [1131, 106] width 13 height 13
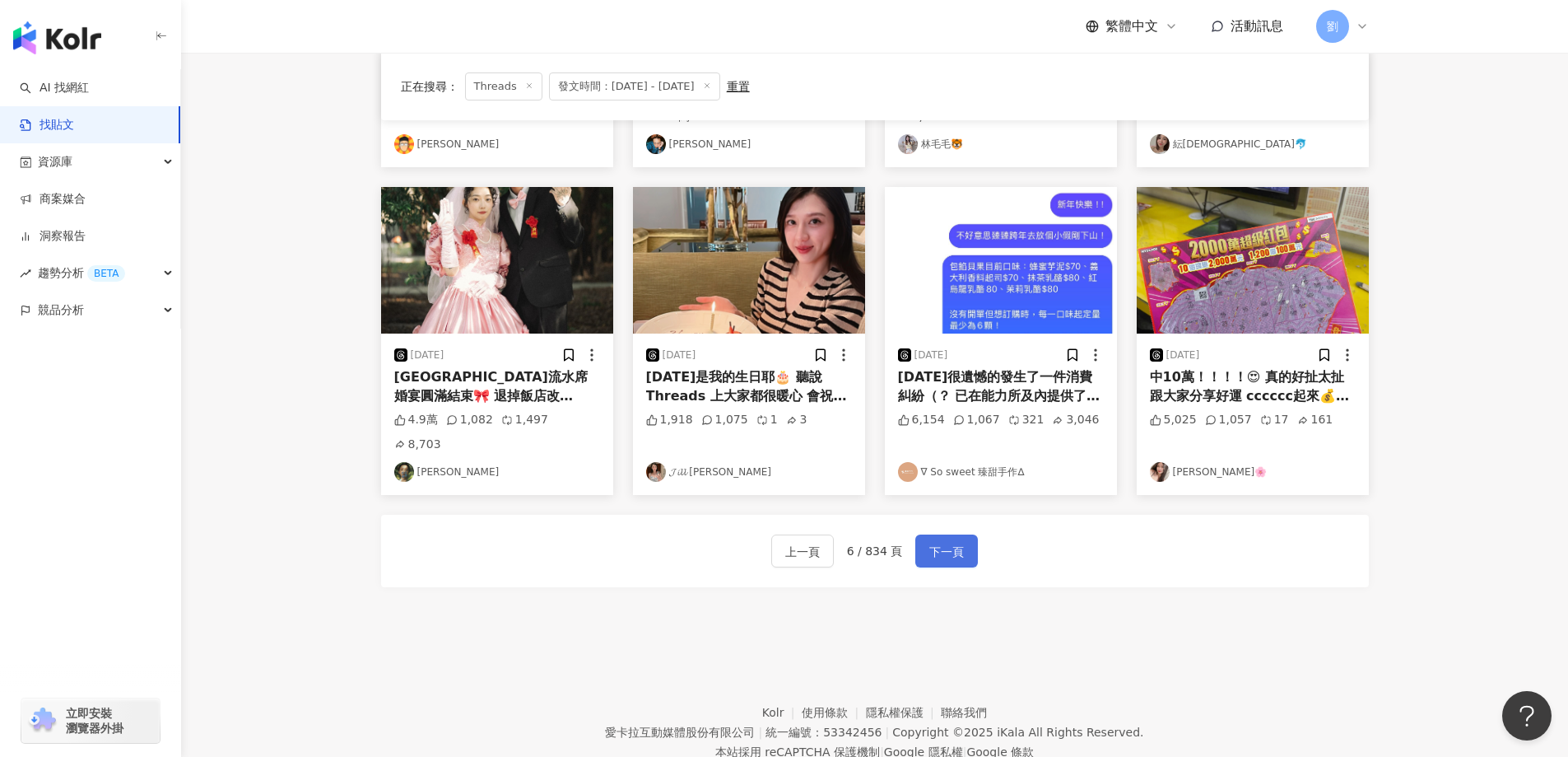
click at [949, 542] on span "下一頁" at bounding box center [947, 551] width 35 height 20
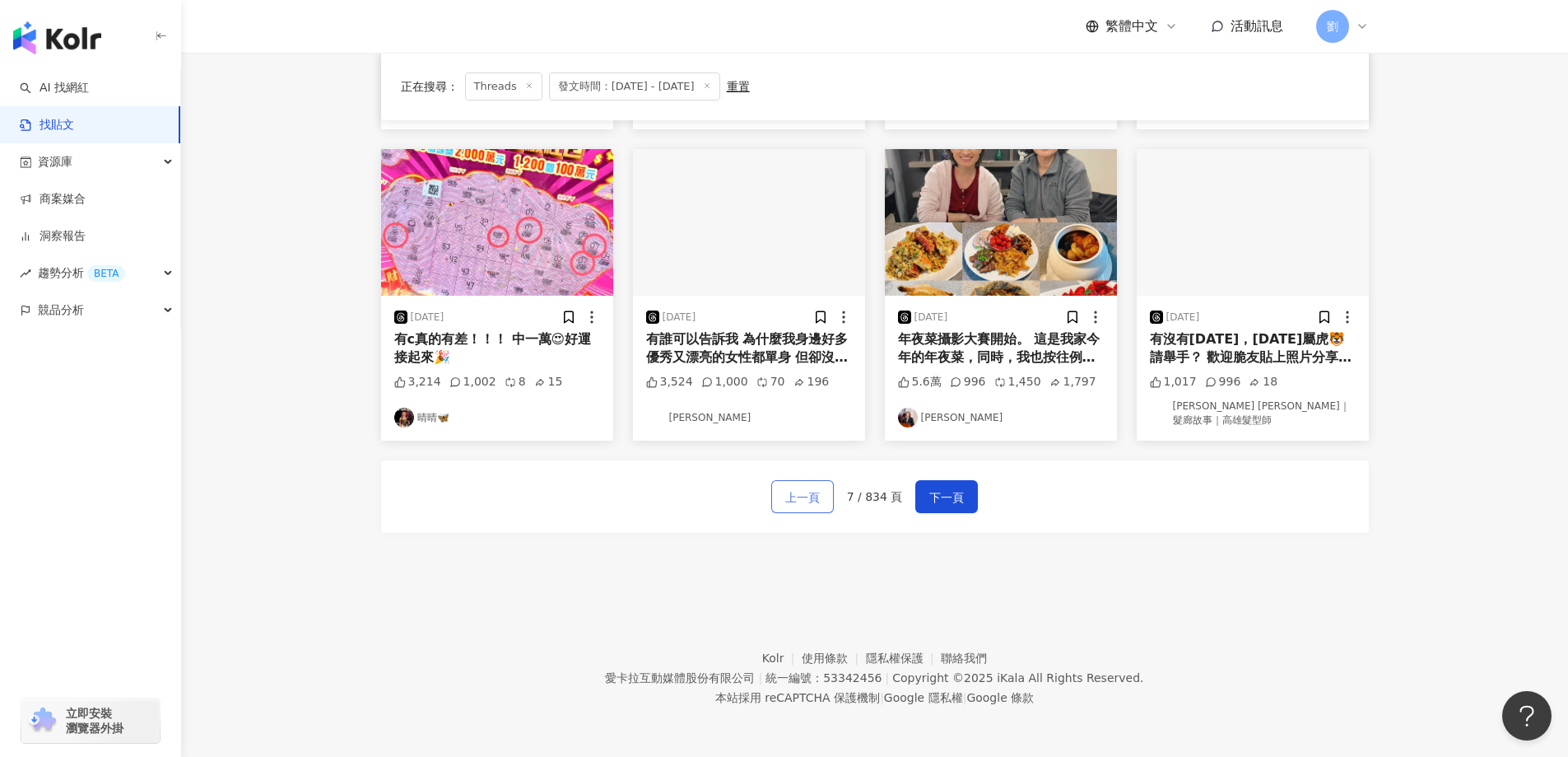
scroll to position [741, 0]
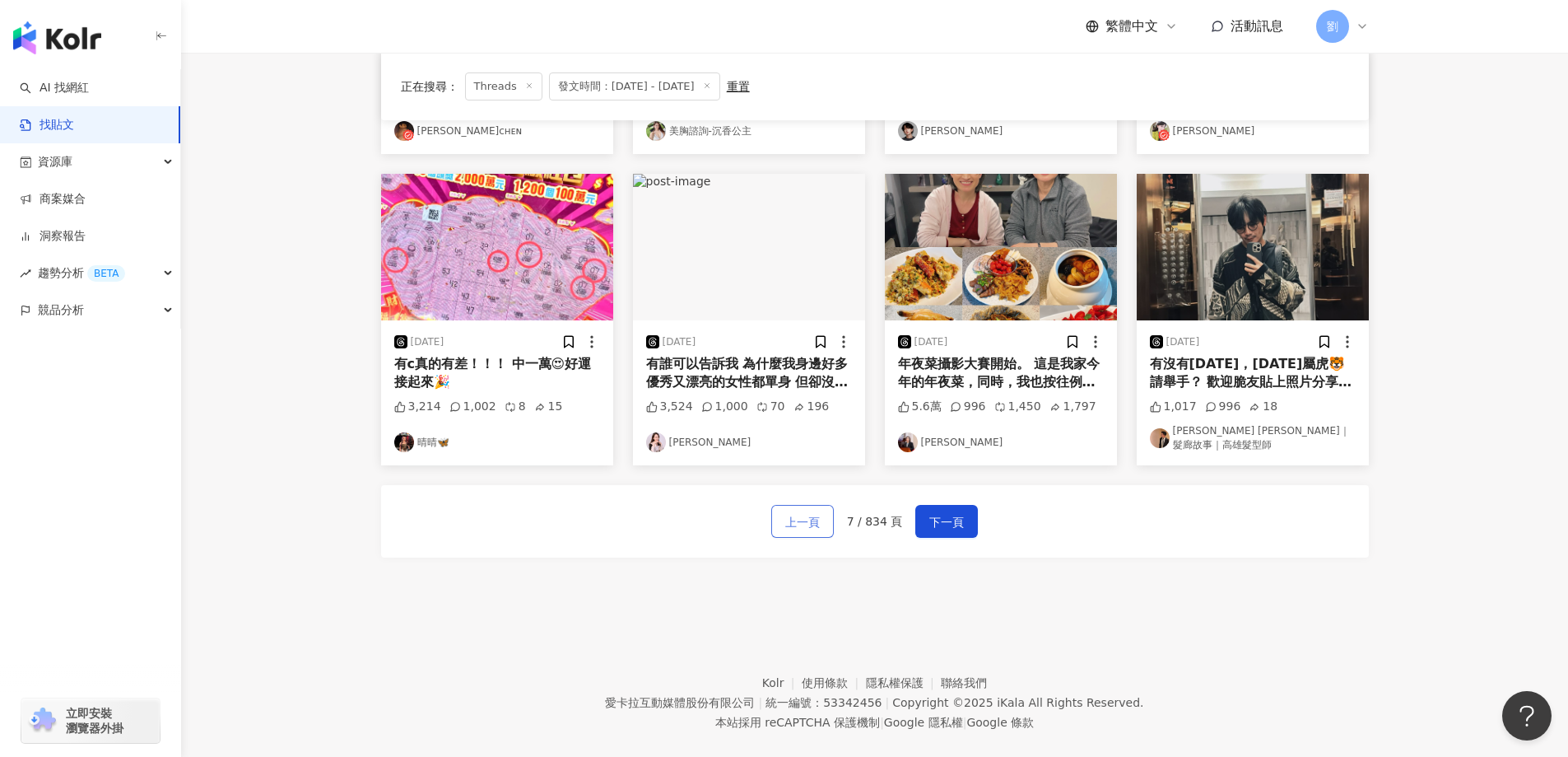
click at [791, 512] on span "上一頁" at bounding box center [803, 522] width 35 height 20
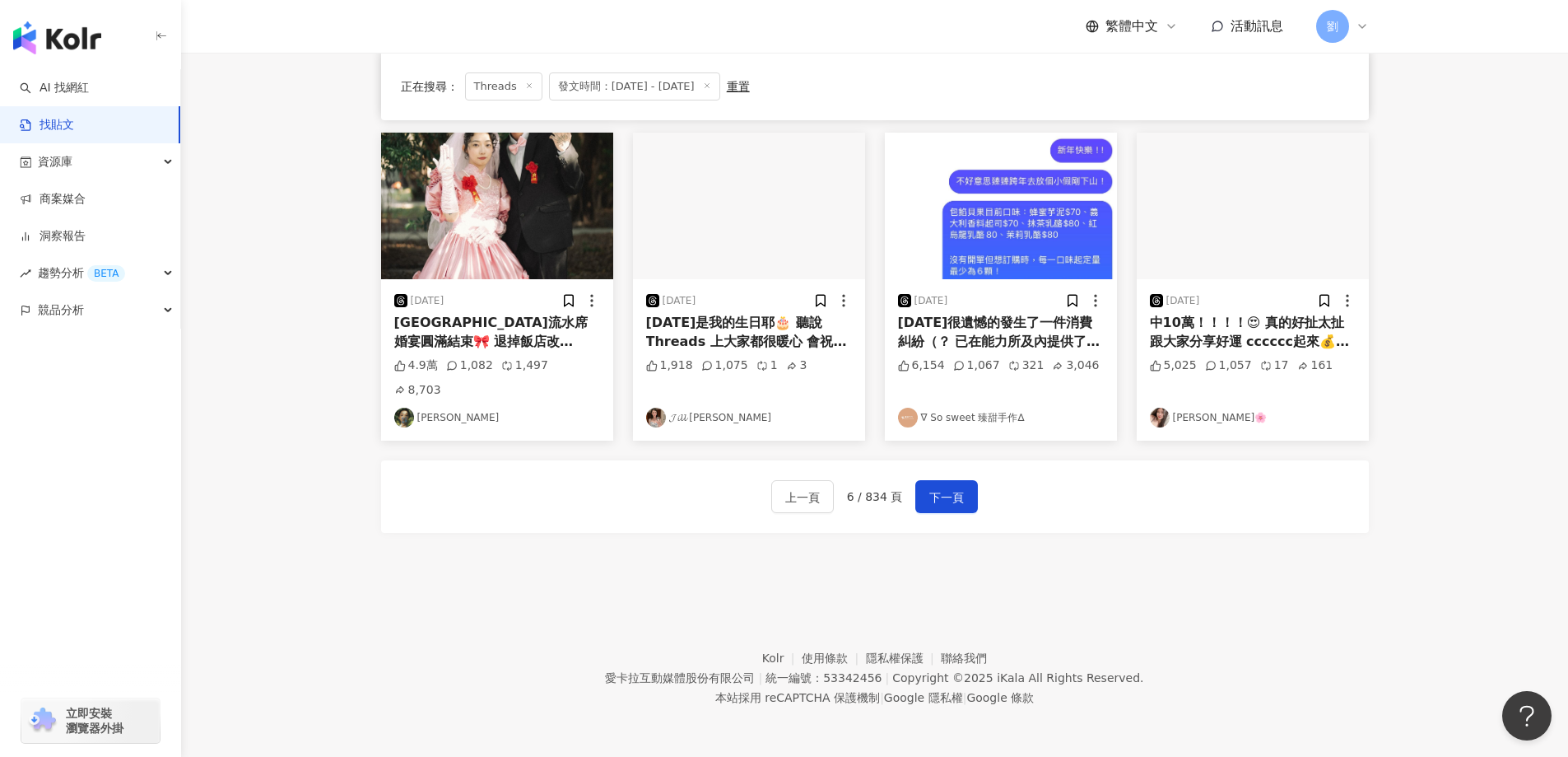
scroll to position [733, 0]
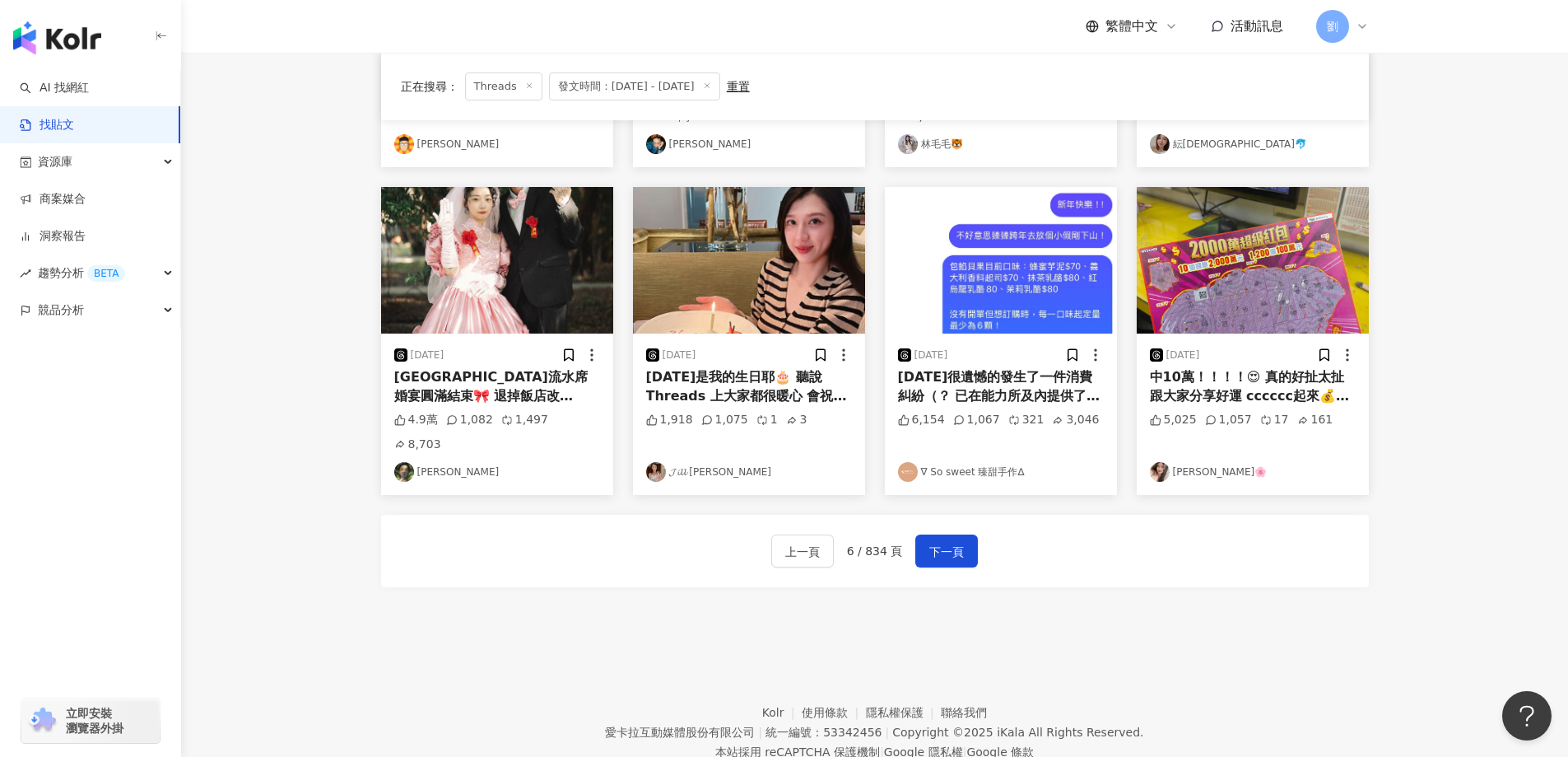
click at [1010, 217] on img at bounding box center [1001, 260] width 232 height 147
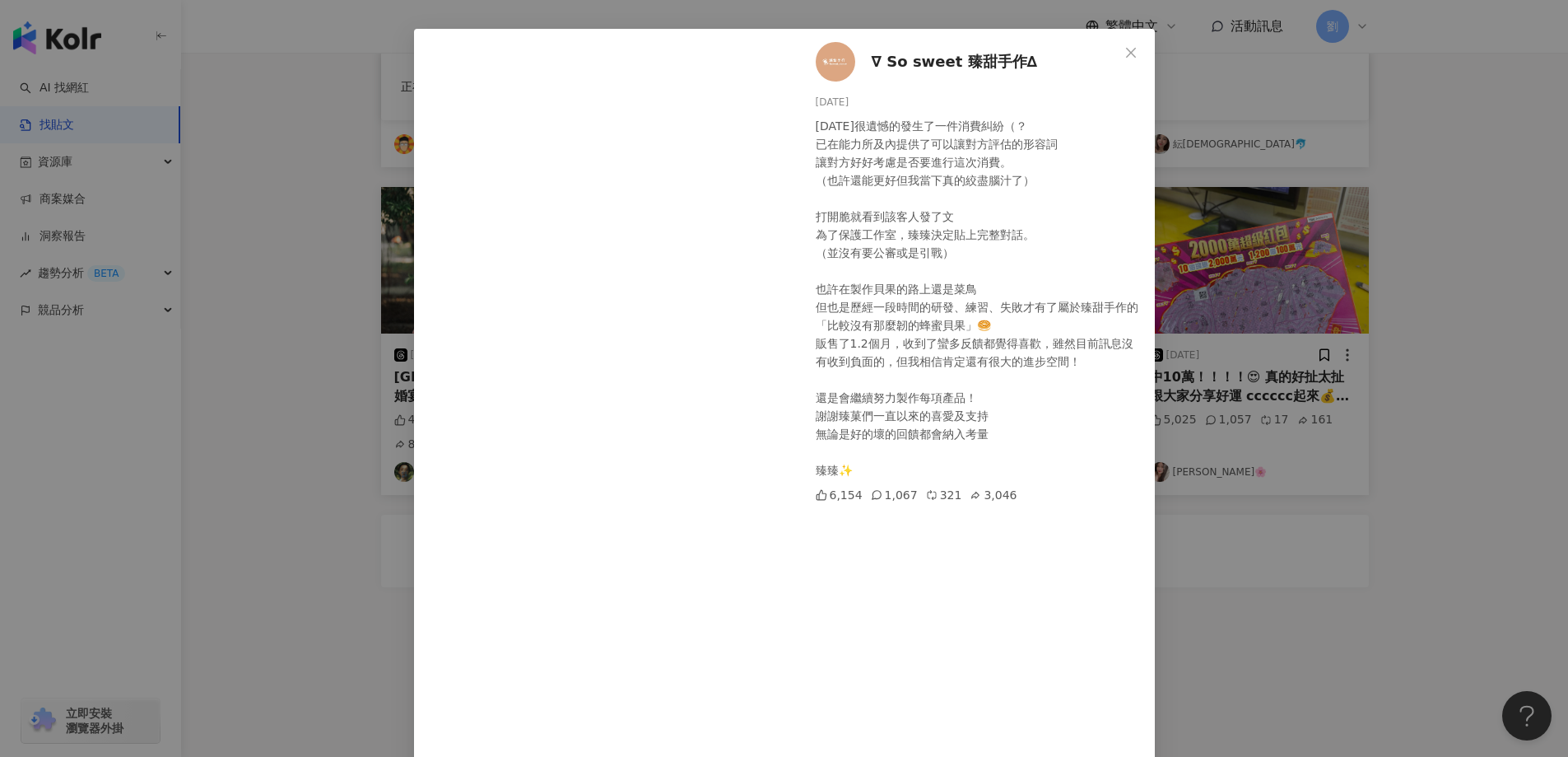
scroll to position [0, 0]
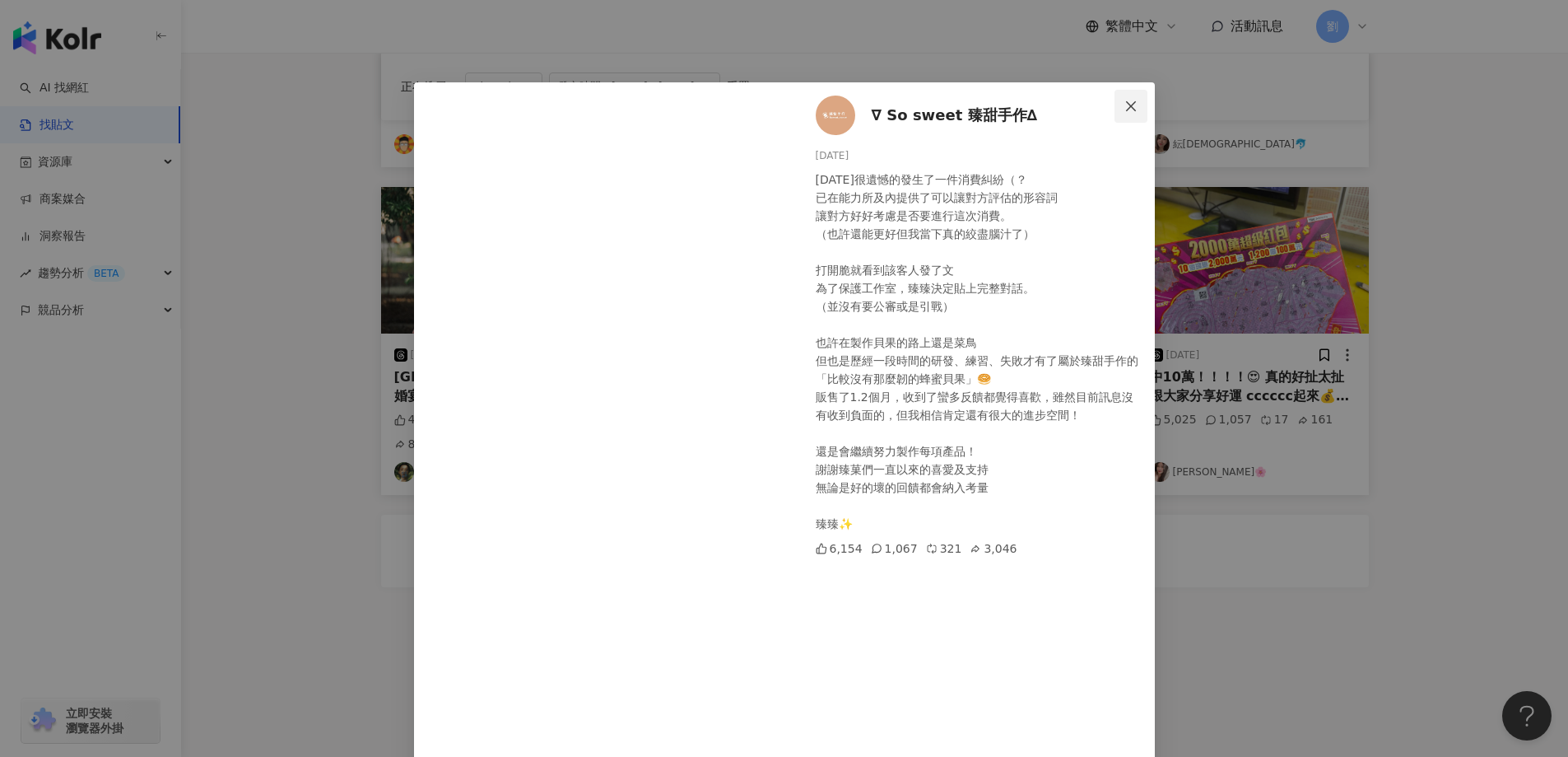
click at [1125, 109] on icon "close" at bounding box center [1131, 106] width 13 height 13
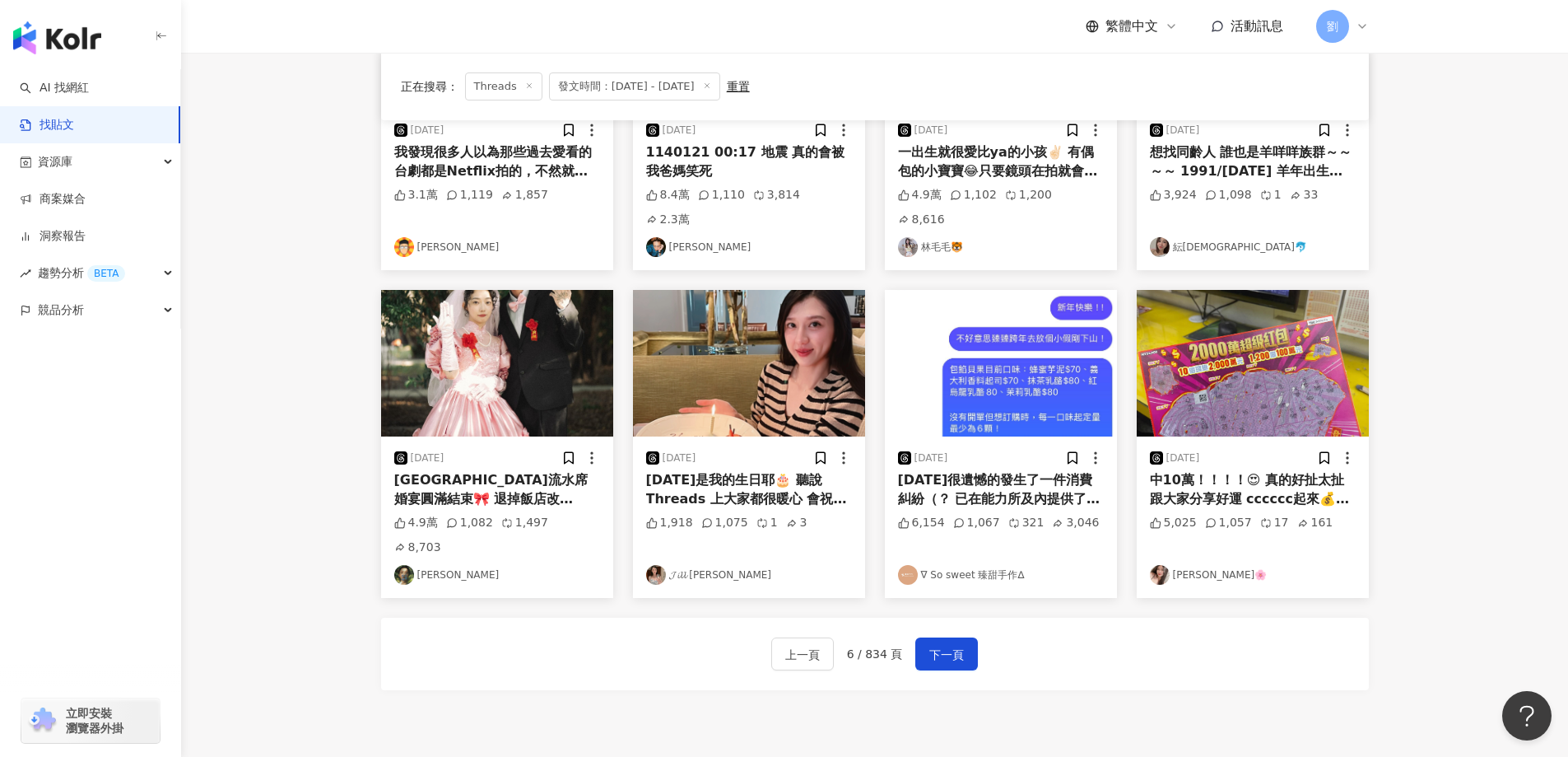
scroll to position [568, 0]
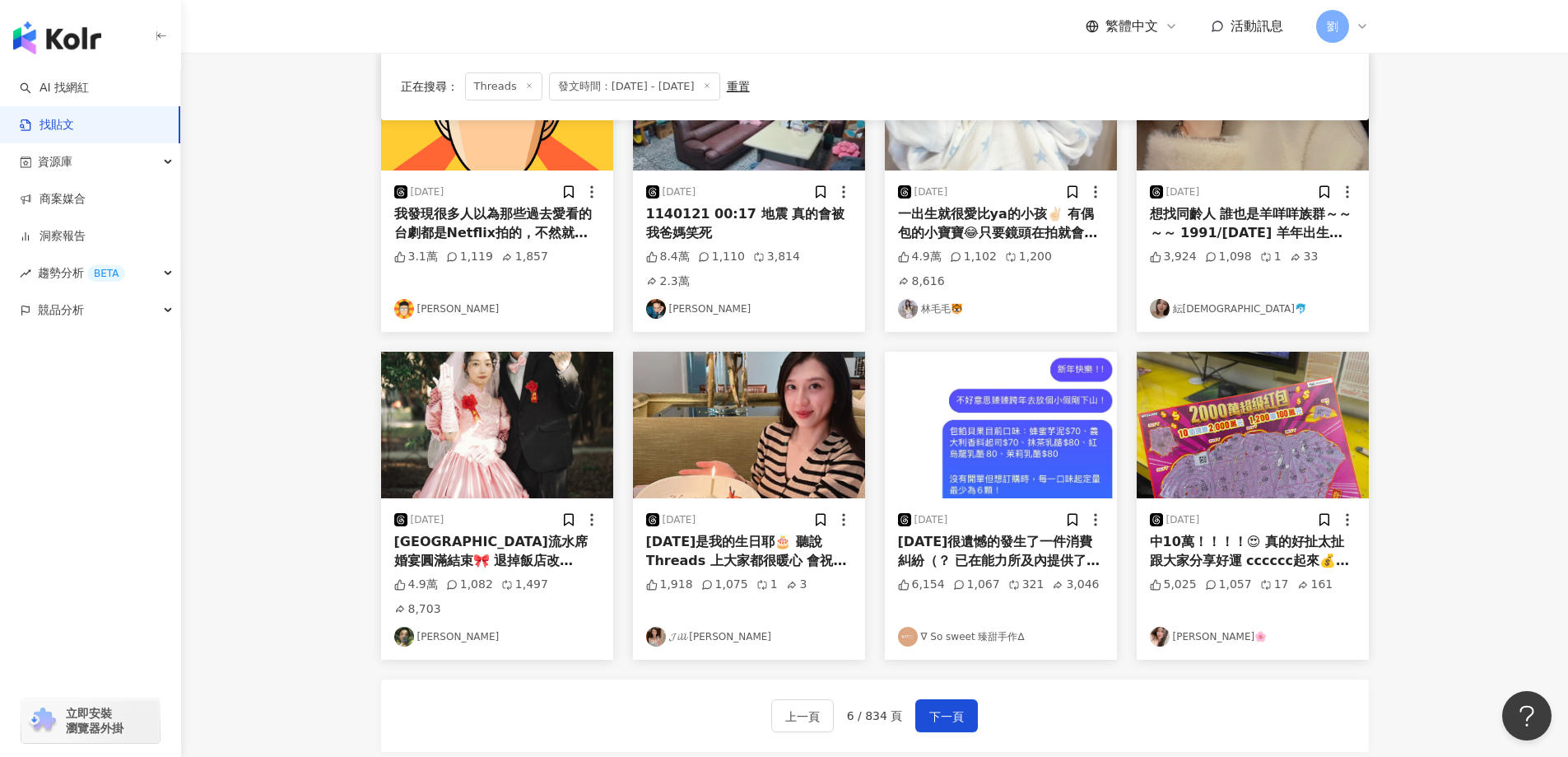
click at [1238, 411] on img at bounding box center [1252, 425] width 232 height 147
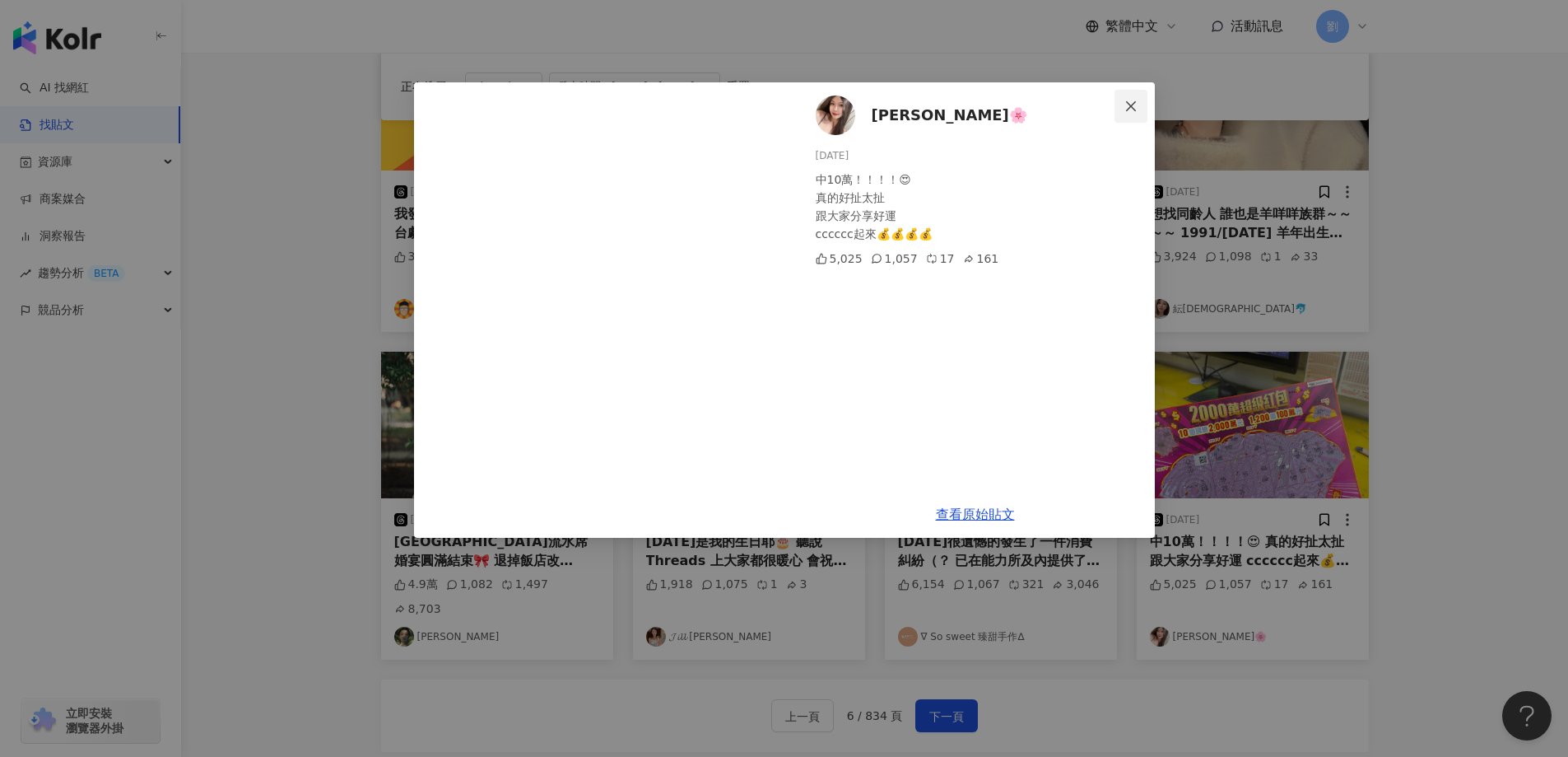
click at [1142, 111] on span "Close" at bounding box center [1131, 106] width 33 height 13
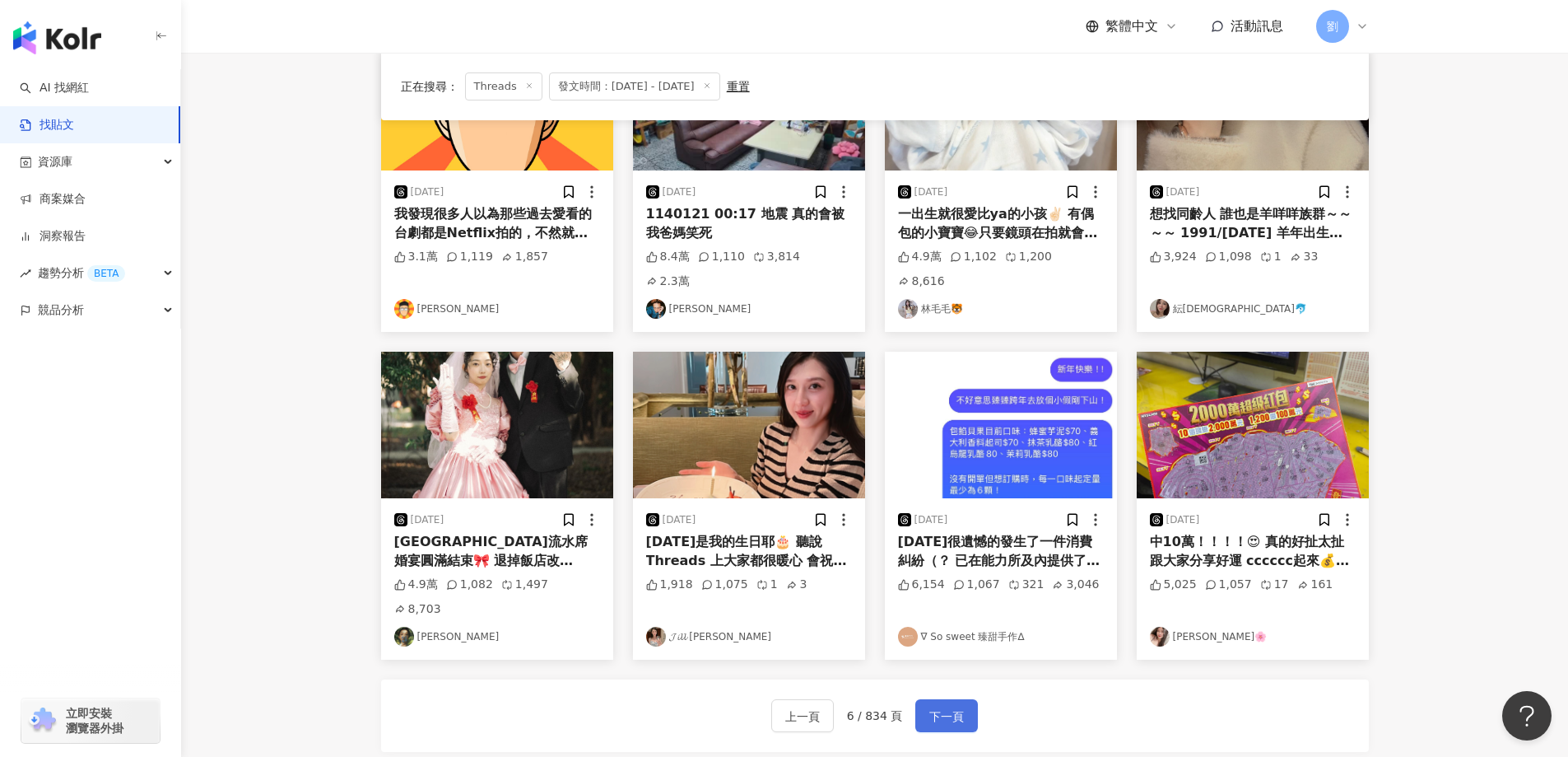
click at [963, 699] on button "下一頁" at bounding box center [947, 715] width 62 height 33
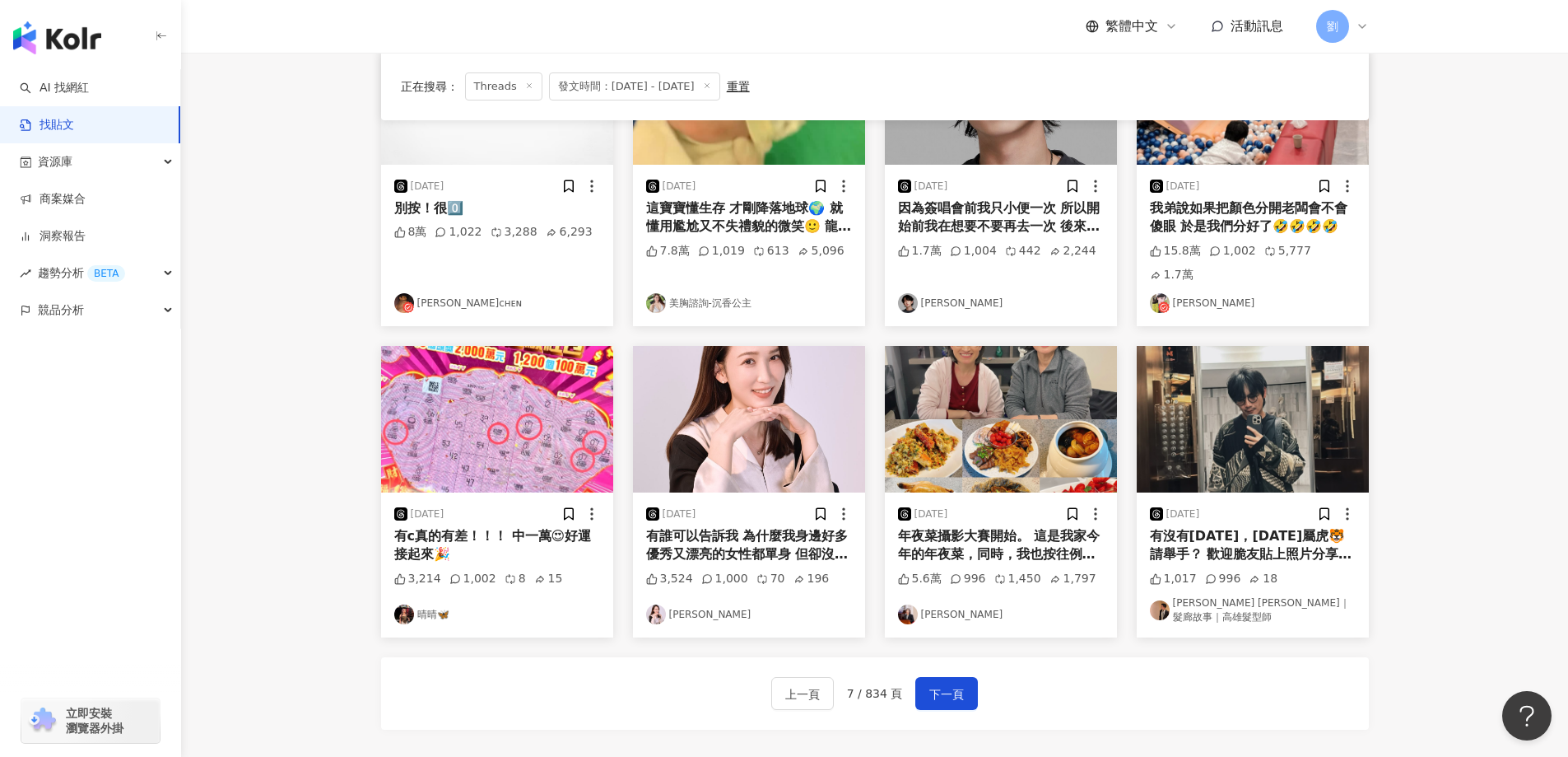
click at [710, 388] on img at bounding box center [748, 418] width 232 height 147
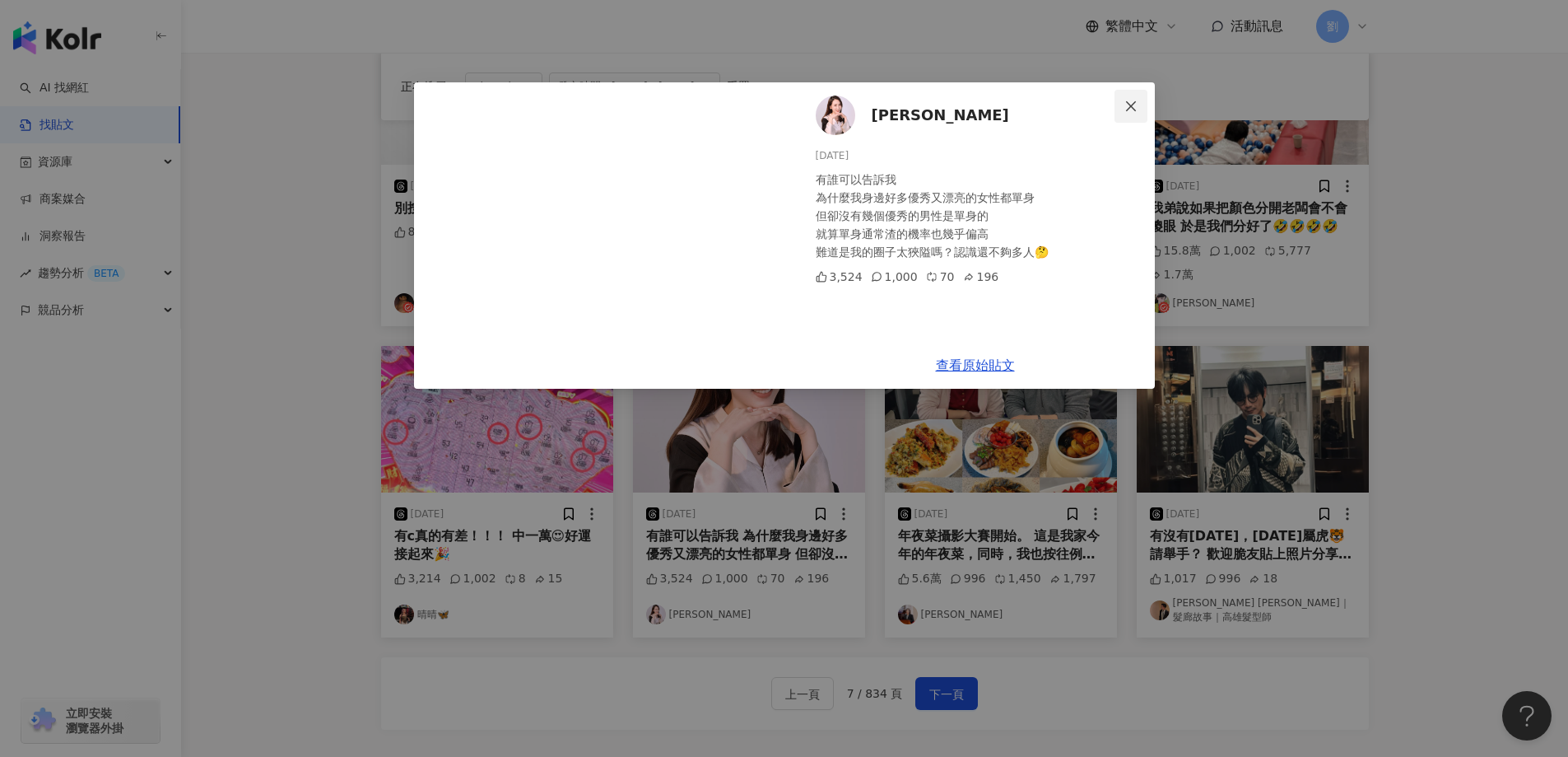
click at [1138, 112] on span "Close" at bounding box center [1131, 106] width 33 height 13
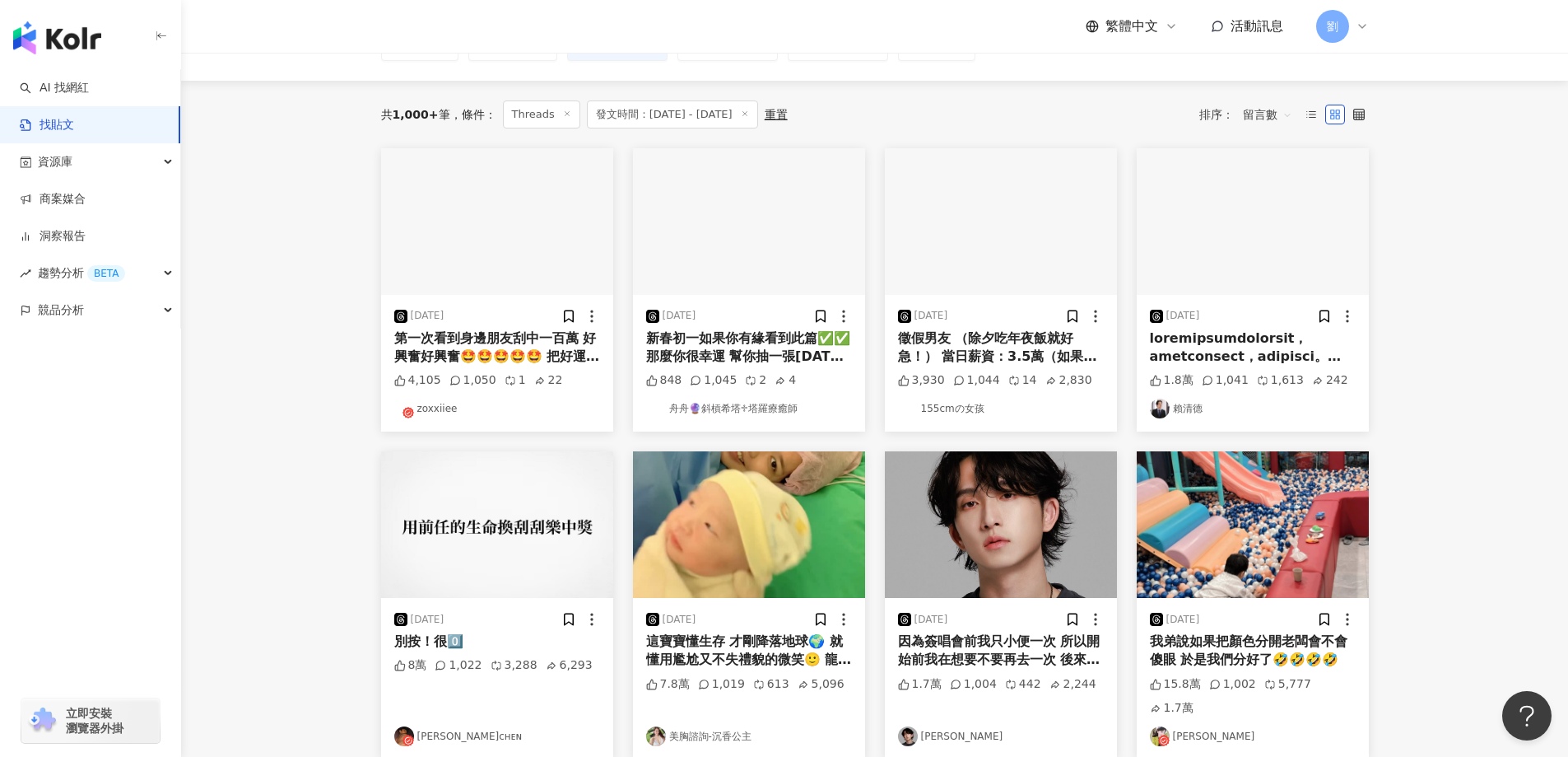
scroll to position [0, 0]
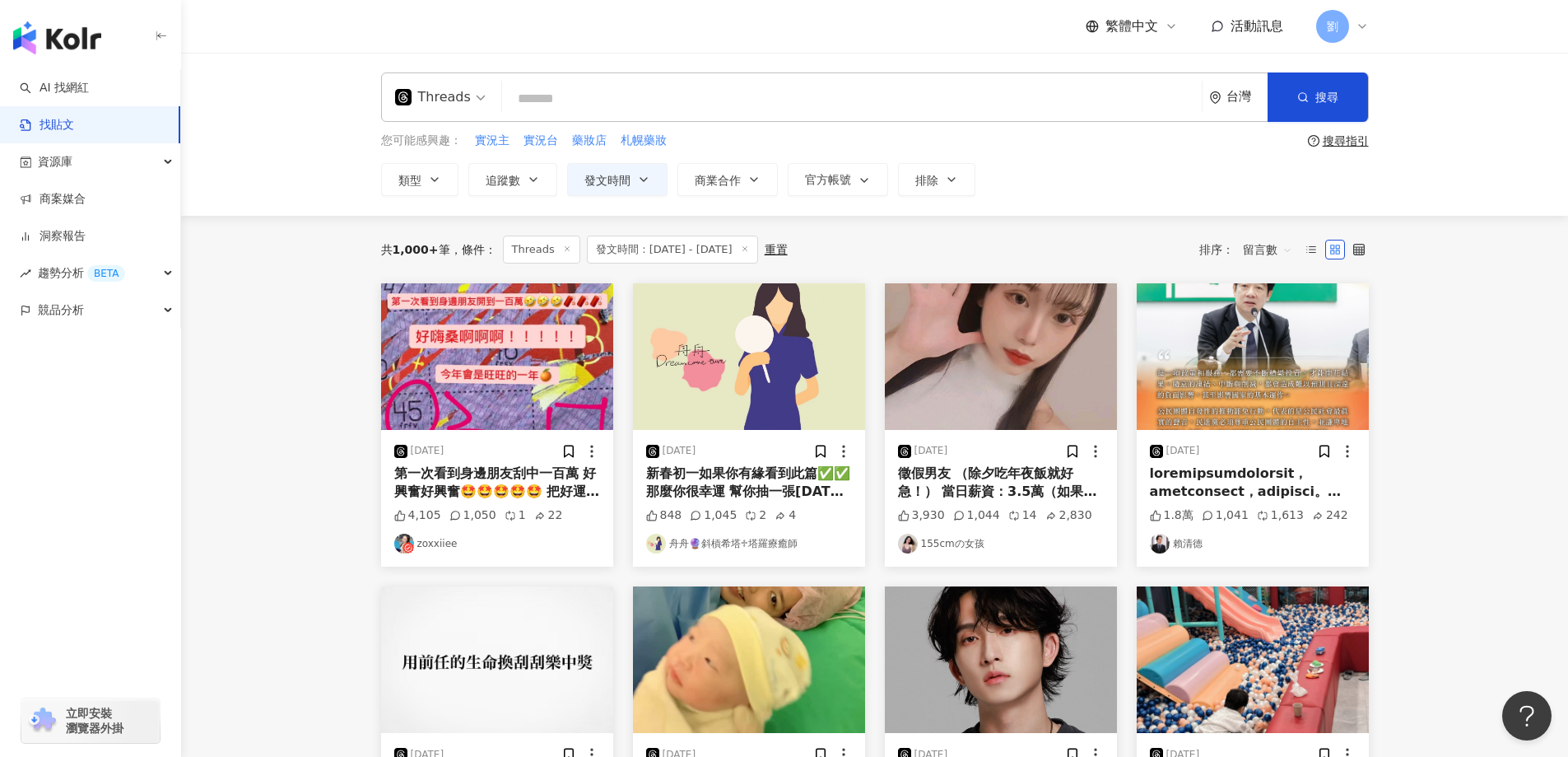
click at [1009, 376] on img at bounding box center [1001, 356] width 232 height 147
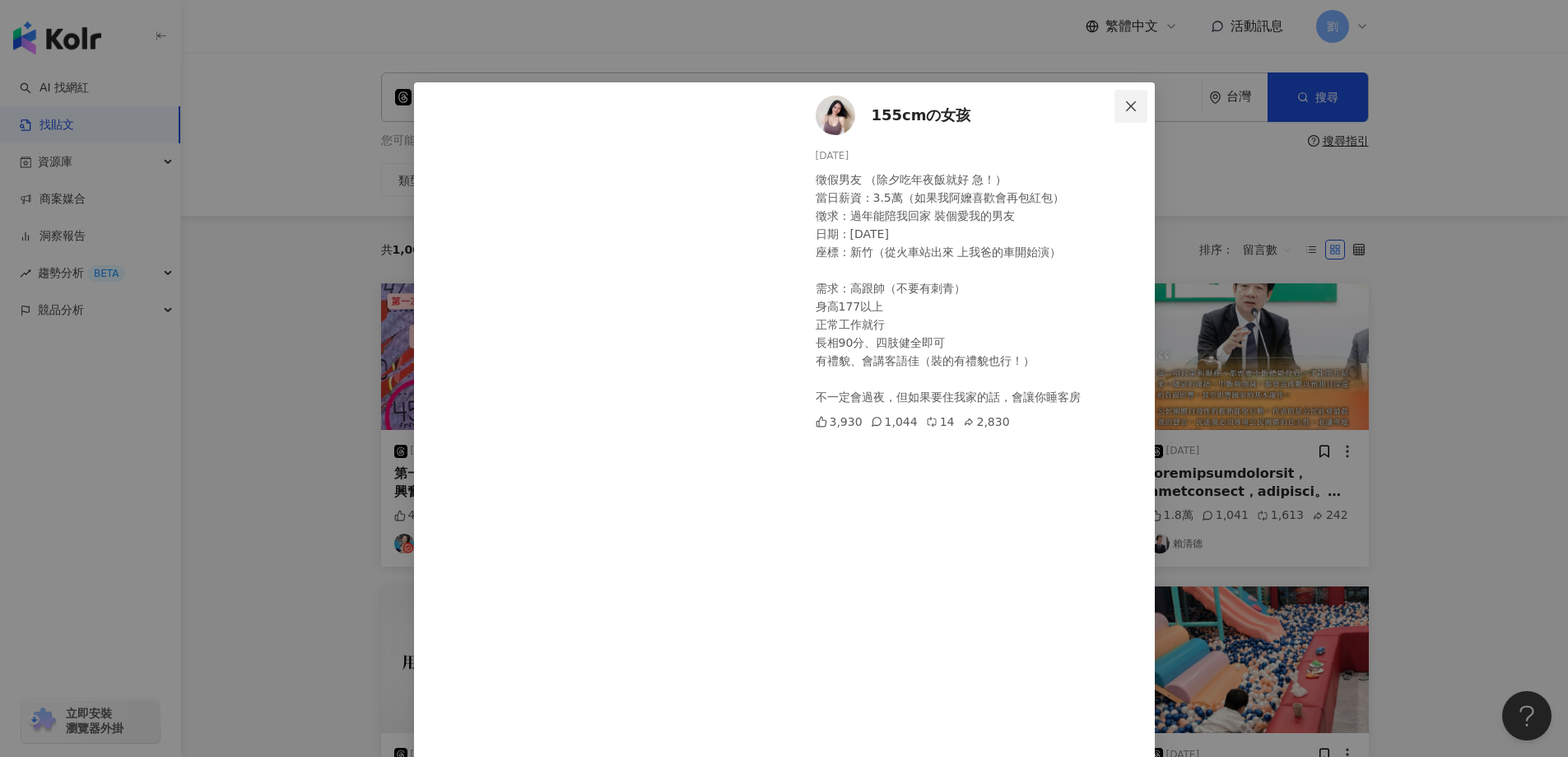
click at [1128, 108] on icon "close" at bounding box center [1131, 106] width 13 height 13
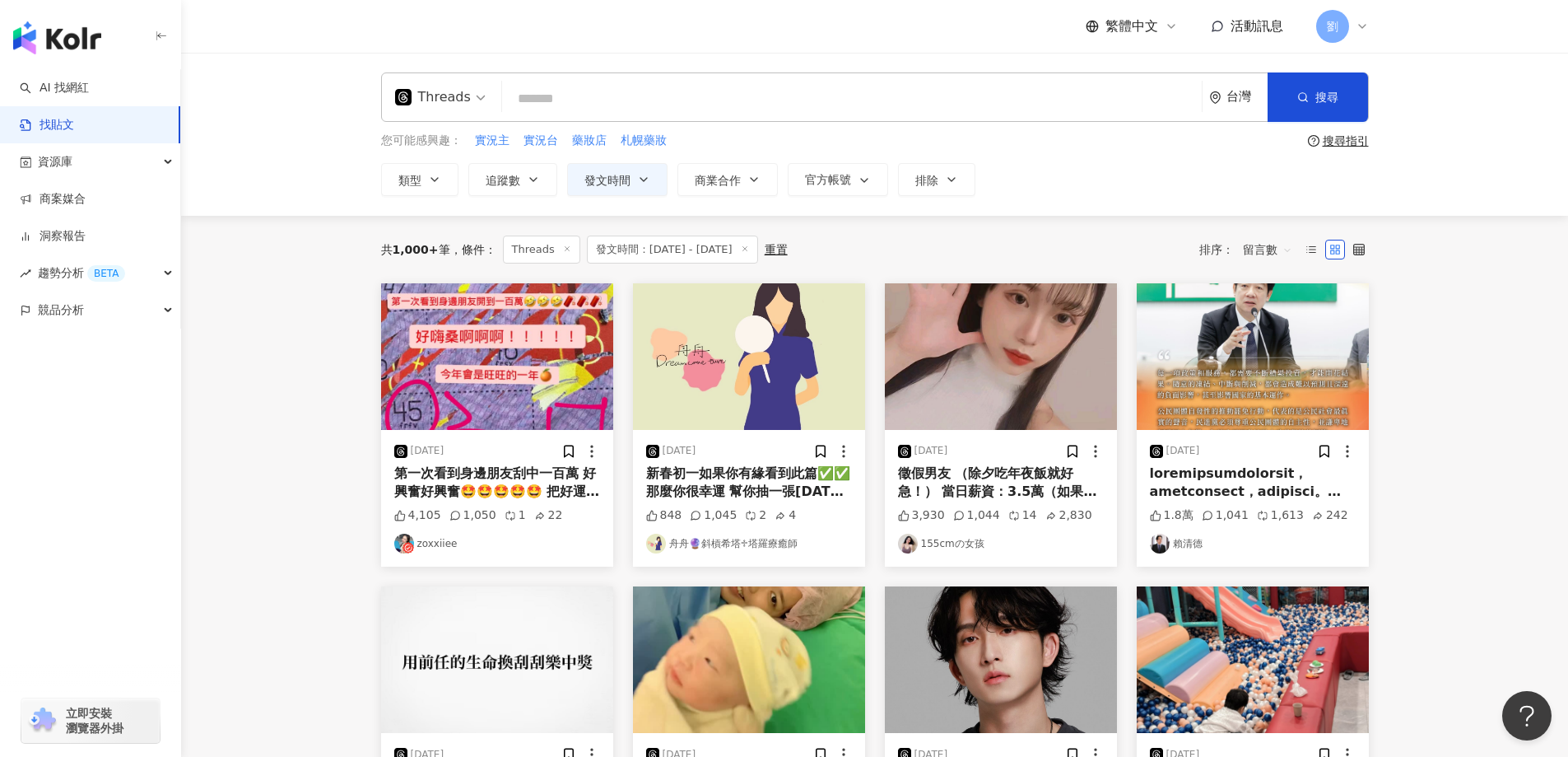
click at [975, 345] on img at bounding box center [1001, 356] width 232 height 147
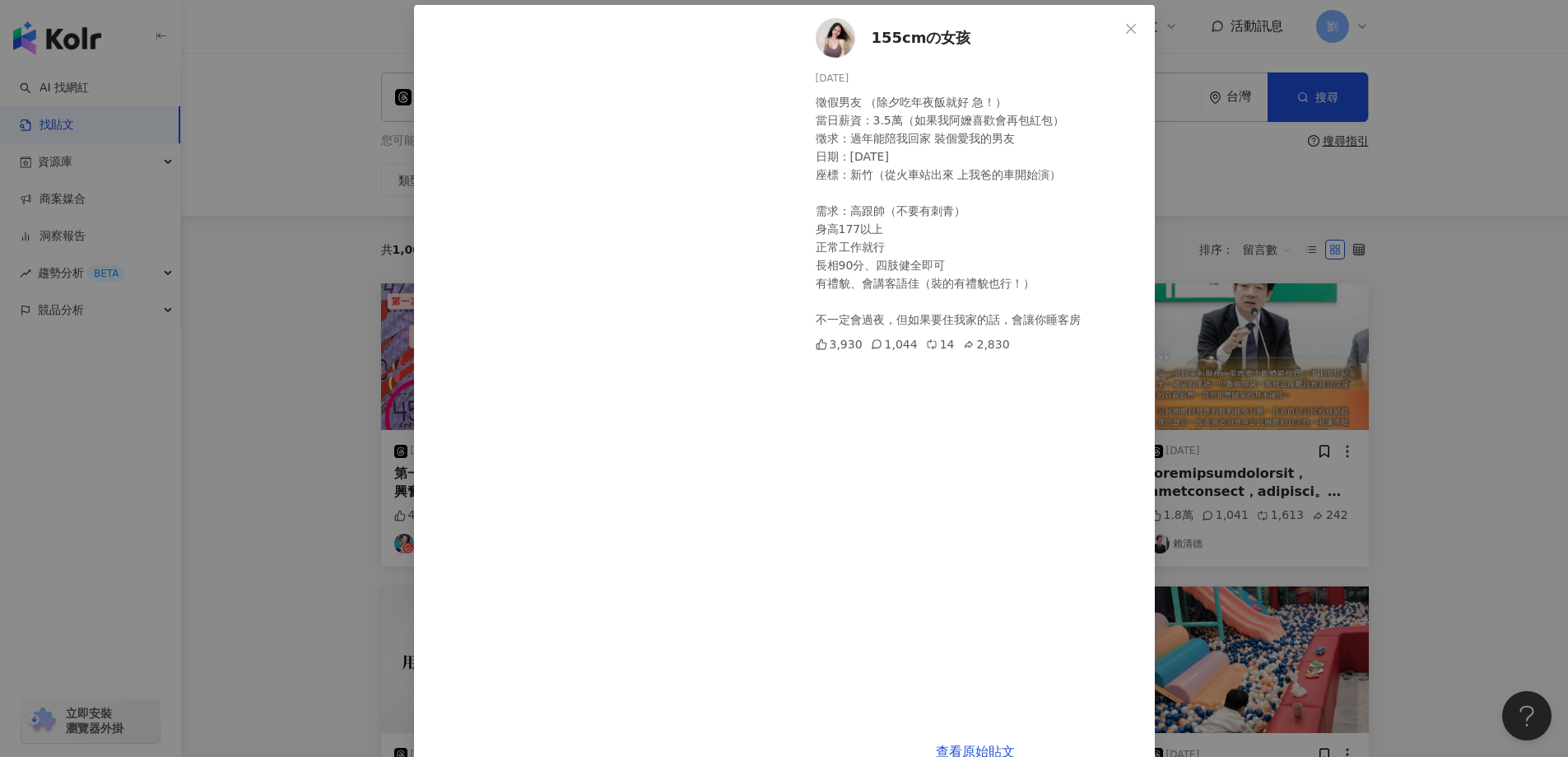
scroll to position [115, 0]
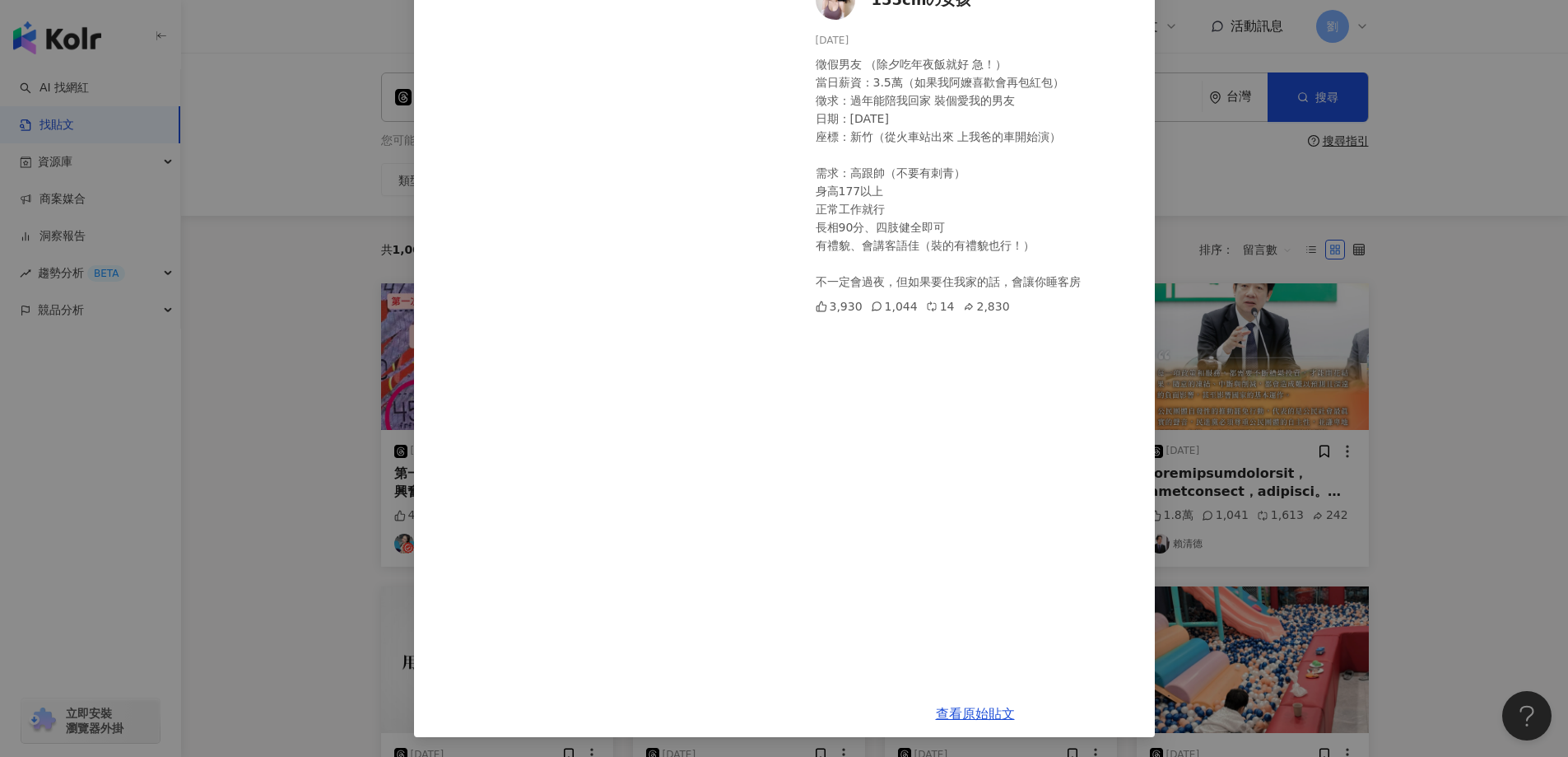
click at [1335, 429] on div "155cmの女孩 2025/1/26 徵假男友 （除夕吃年夜飯就好 急！） 當日薪資：3.5萬（如果我阿嬤喜歡會再包紅包） 徵求：過年能陪我回家 裝個愛我的男…" at bounding box center [784, 378] width 1568 height 757
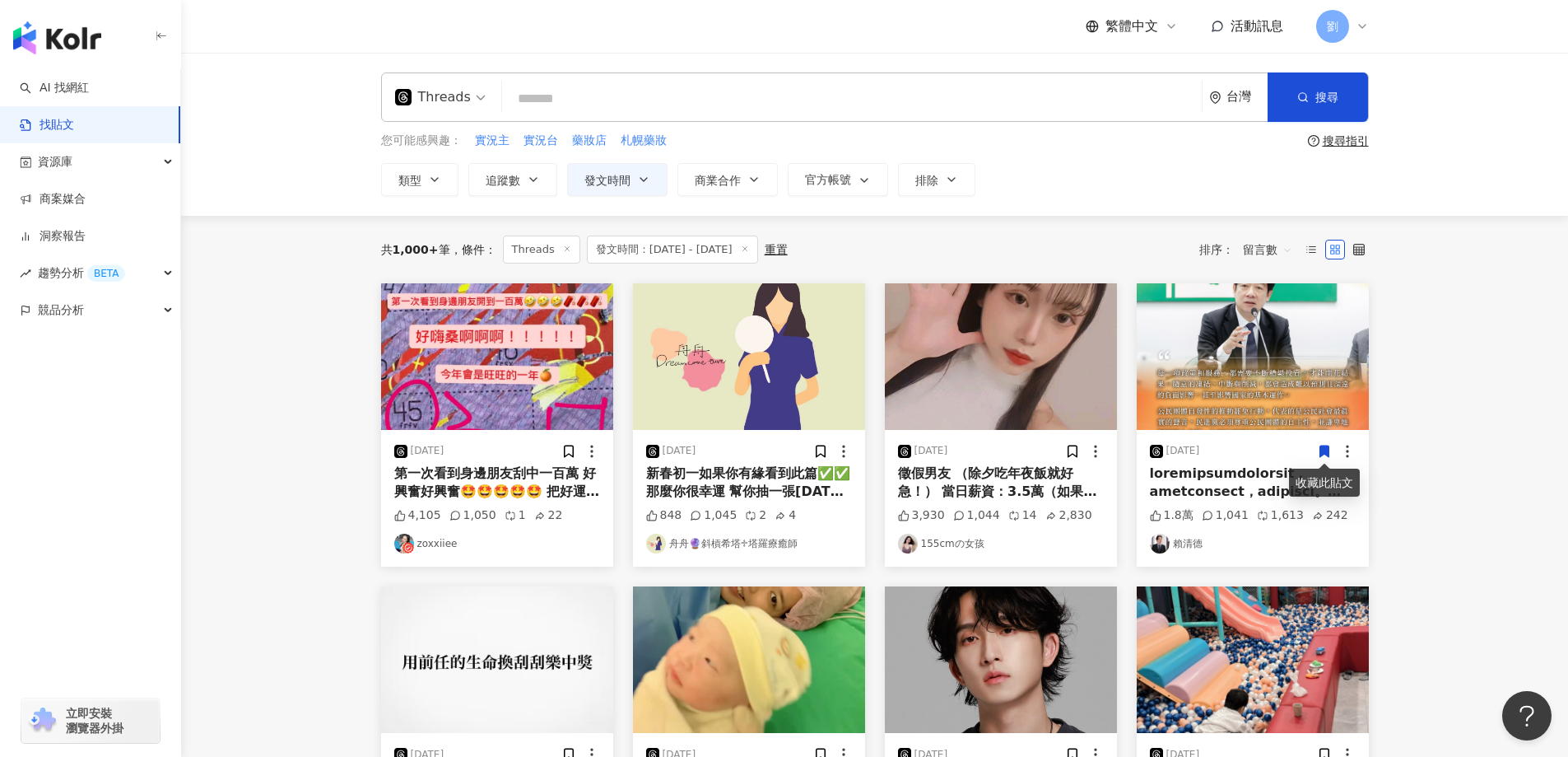
click at [667, 245] on span "發文時間：2025/1/1 - 2025/1/31" at bounding box center [672, 249] width 171 height 28
click at [749, 252] on icon at bounding box center [745, 248] width 8 height 8
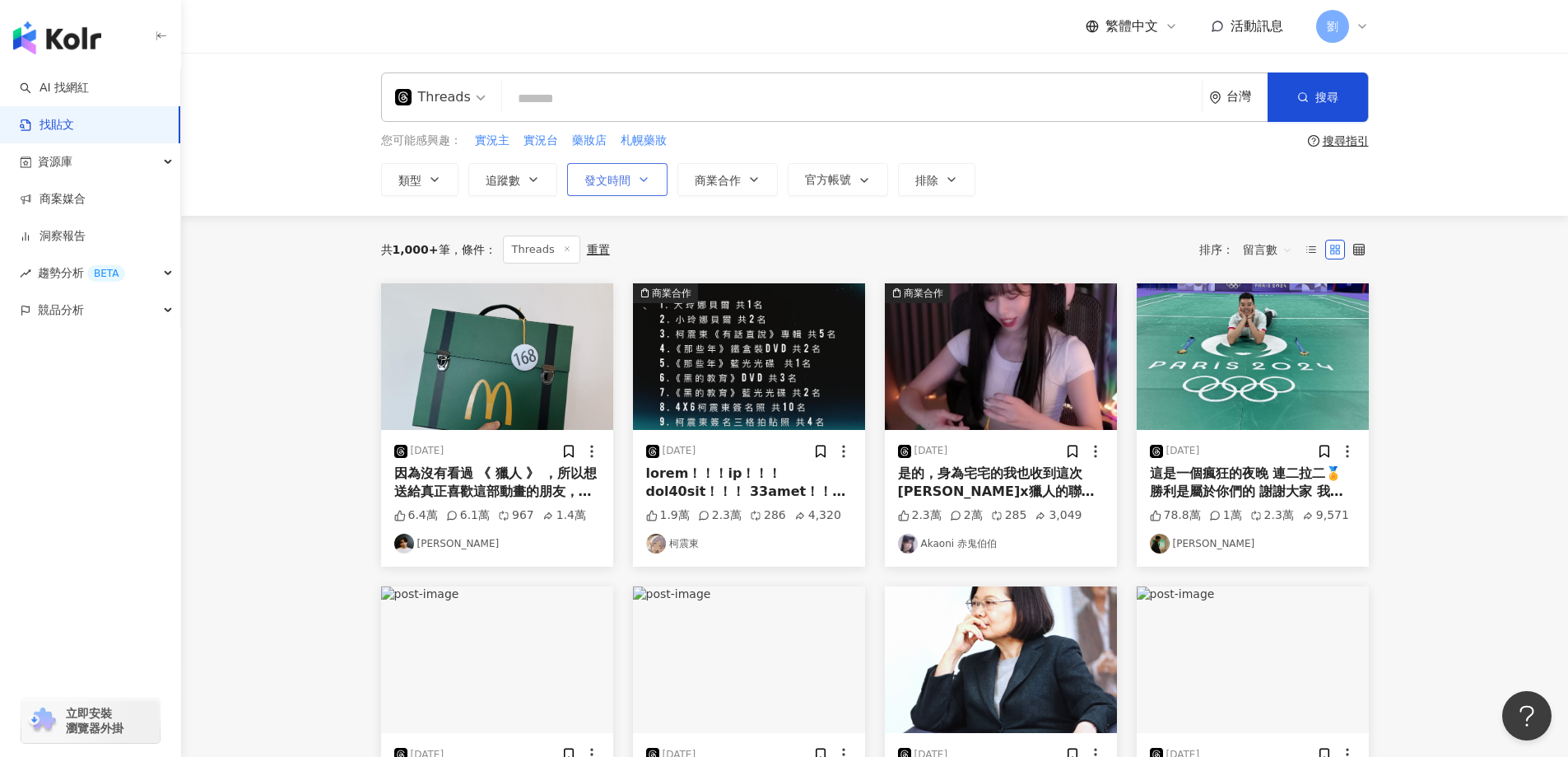
click at [625, 188] on button "發文時間" at bounding box center [617, 180] width 101 height 33
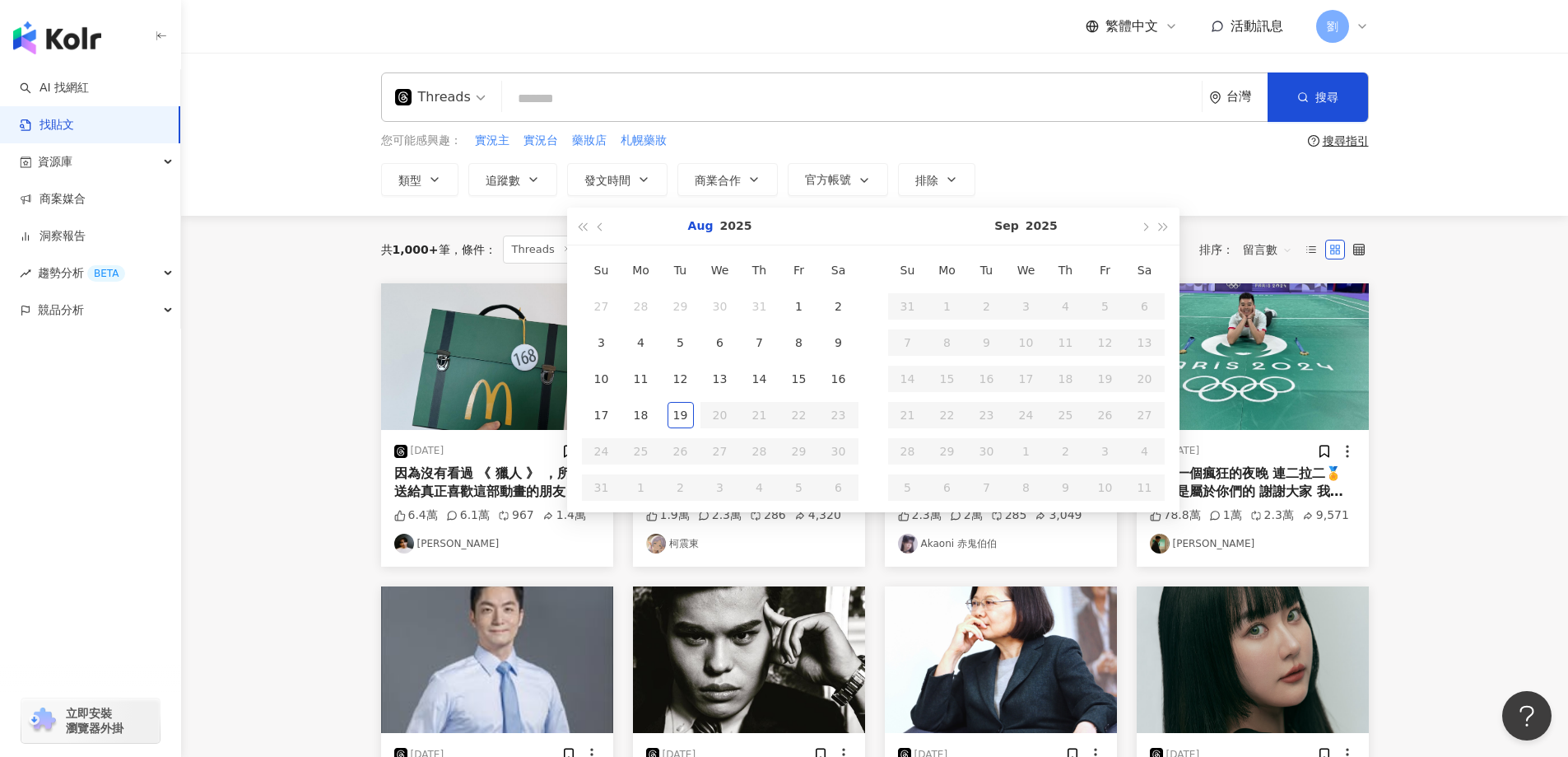
click at [704, 221] on button "Aug" at bounding box center [700, 226] width 25 height 37
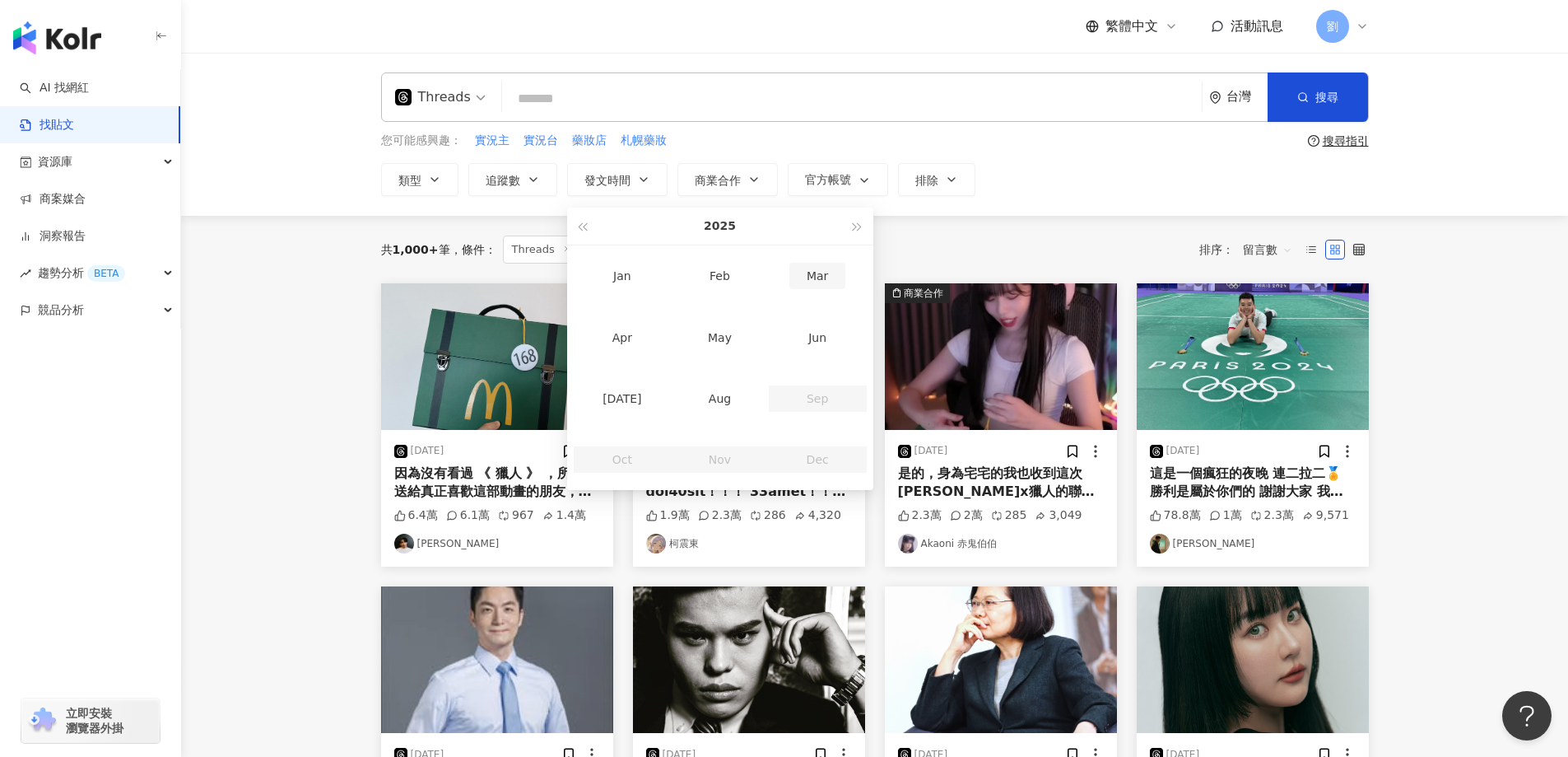
type input "**********"
click at [587, 227] on span "button" at bounding box center [582, 227] width 8 height 8
click at [719, 399] on div "Aug" at bounding box center [720, 398] width 56 height 26
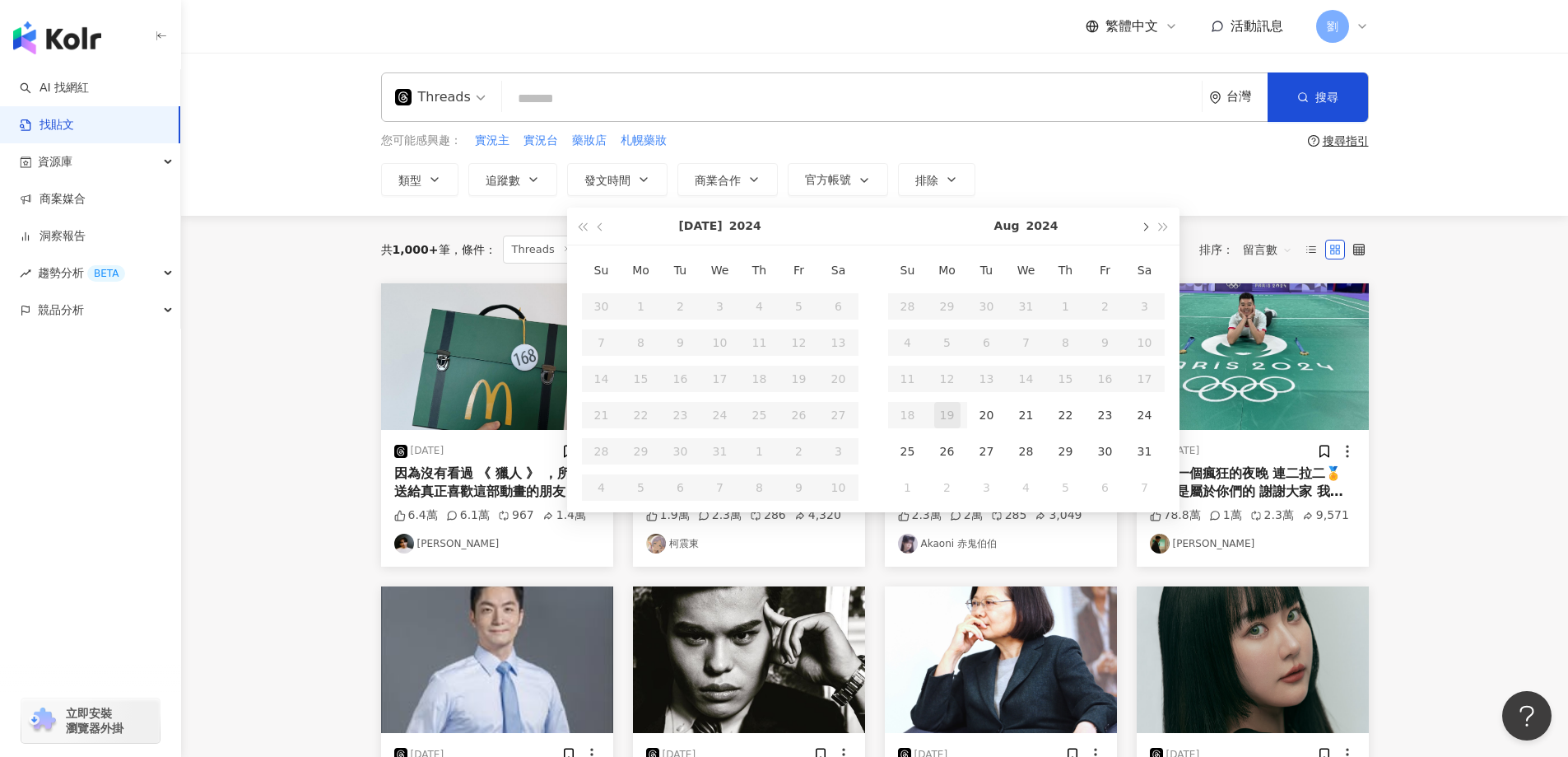
click at [1143, 234] on button "button" at bounding box center [1145, 226] width 18 height 37
type input "**********"
click at [896, 302] on div "1" at bounding box center [908, 306] width 26 height 26
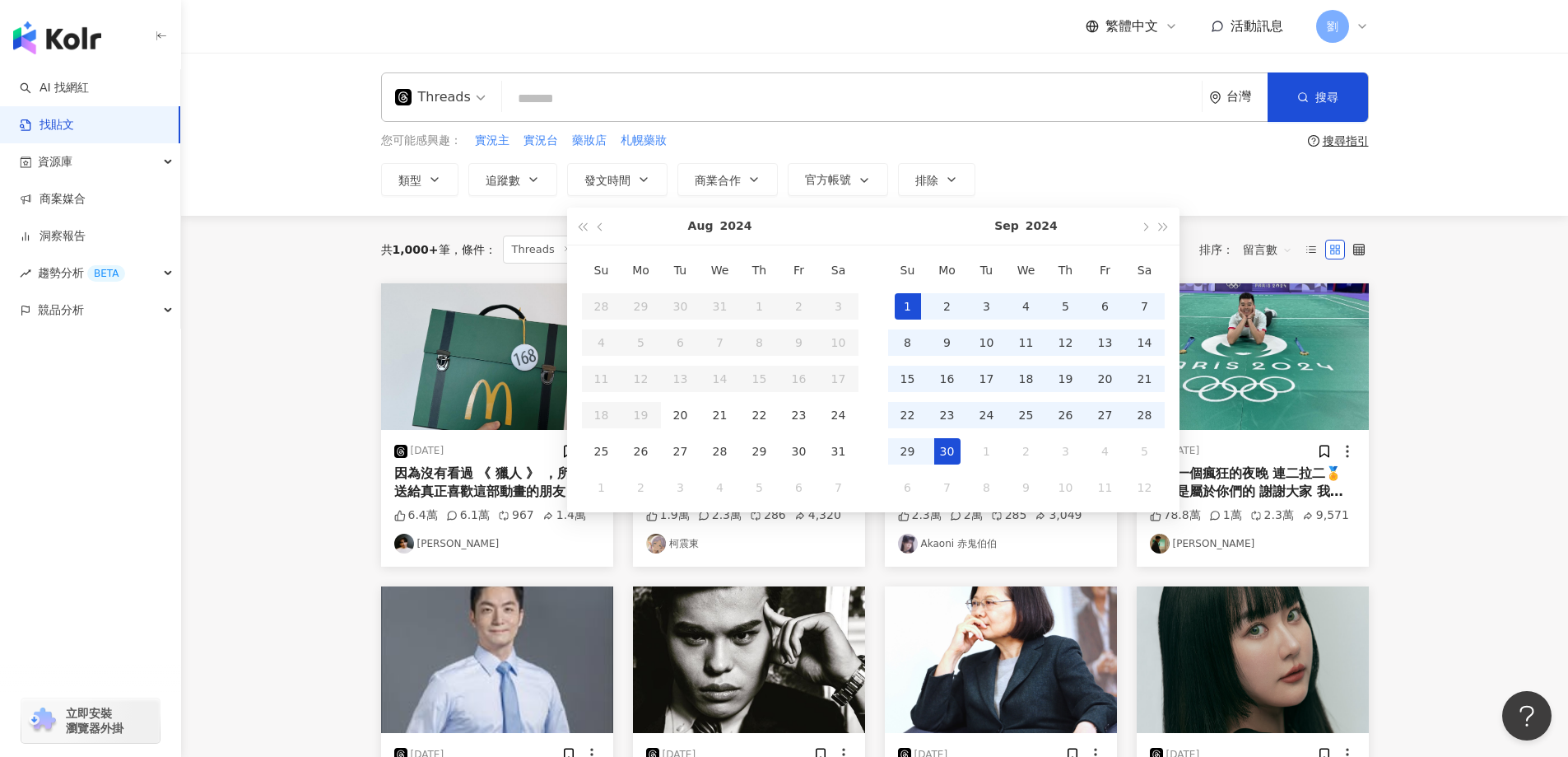
click at [936, 445] on div "30" at bounding box center [947, 451] width 26 height 26
type input "**********"
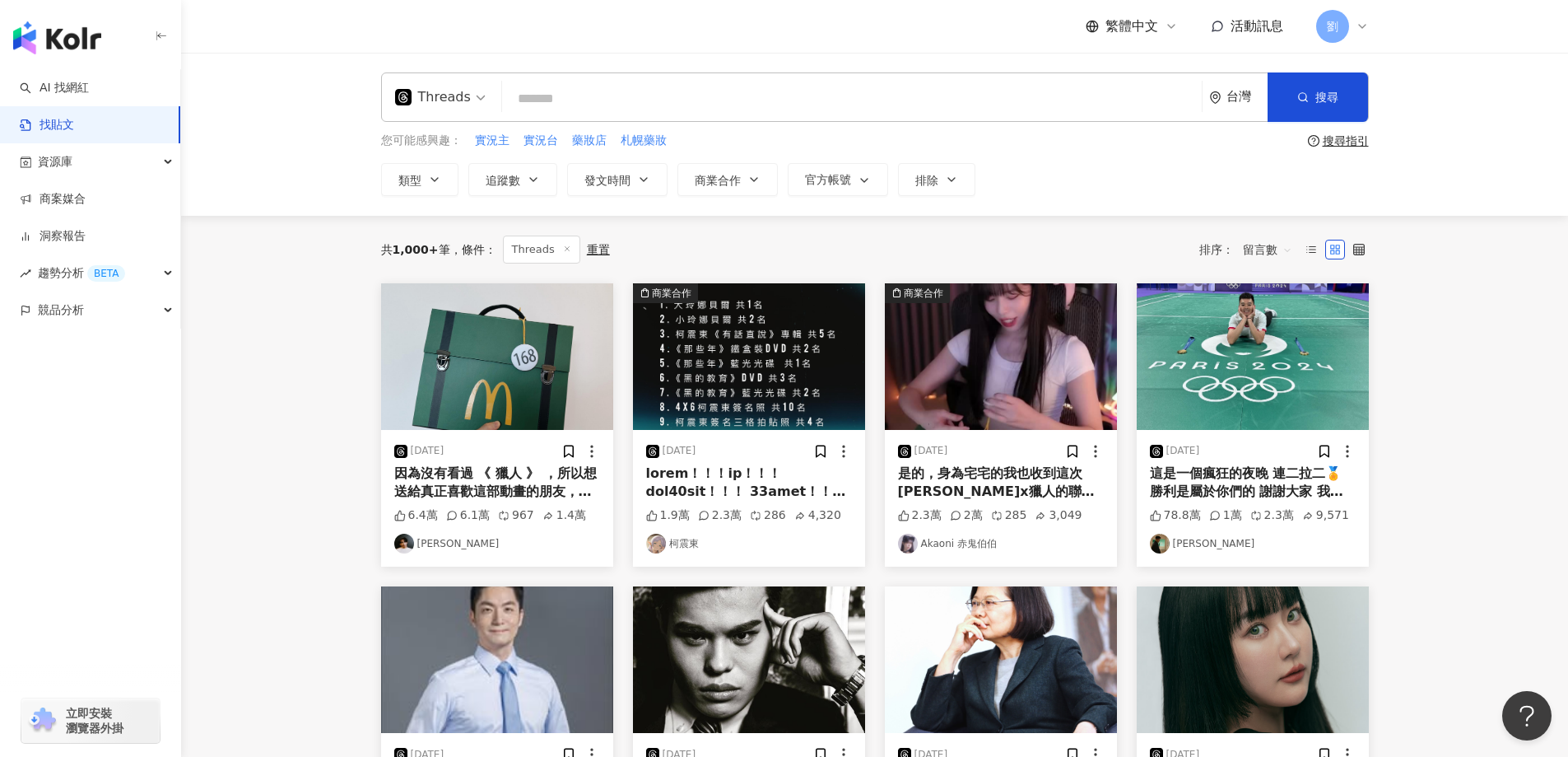
type input "**********"
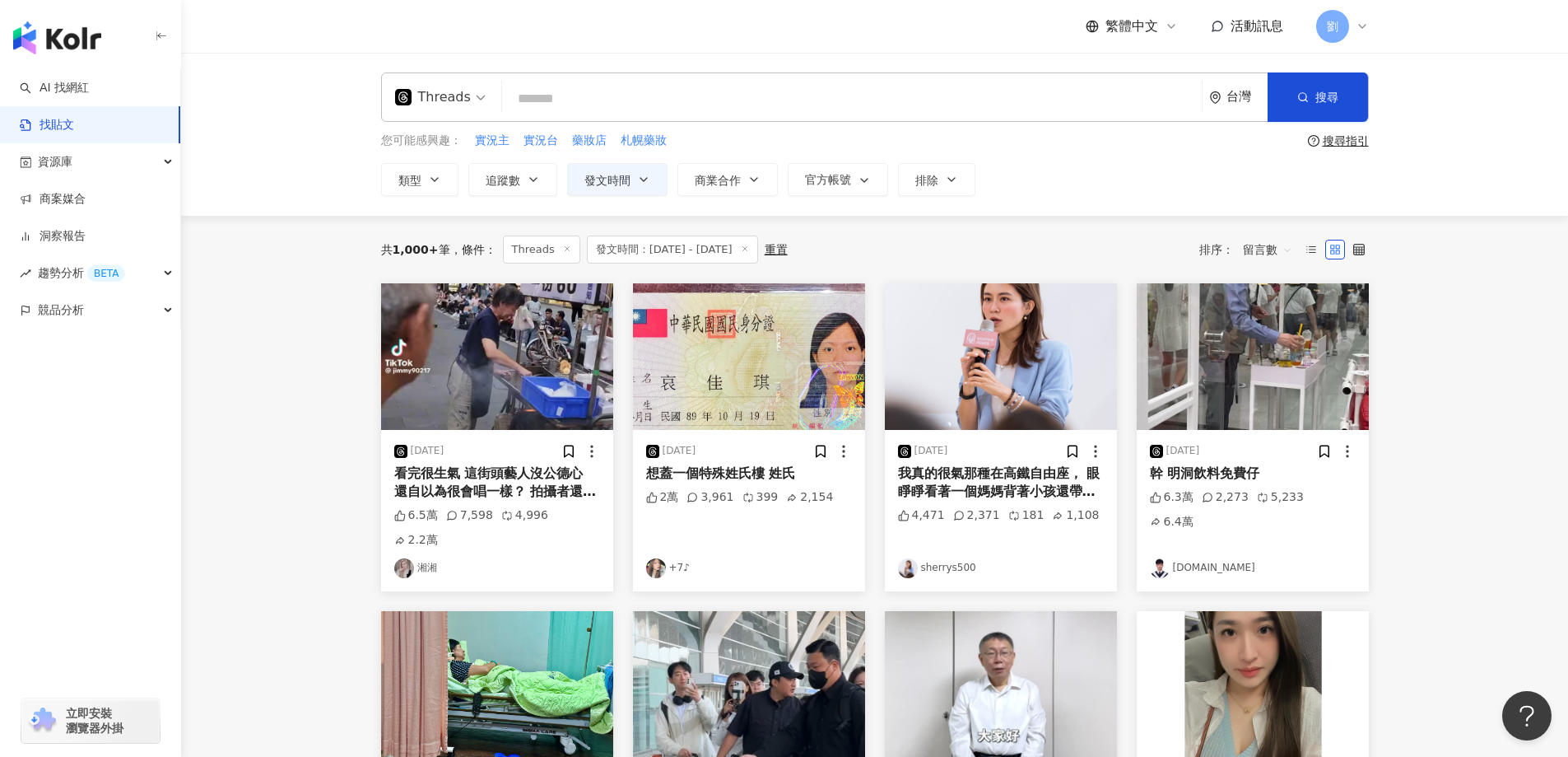
click at [1247, 252] on span "留言數" at bounding box center [1267, 249] width 49 height 26
click at [1268, 314] on div "互動數" at bounding box center [1269, 311] width 46 height 18
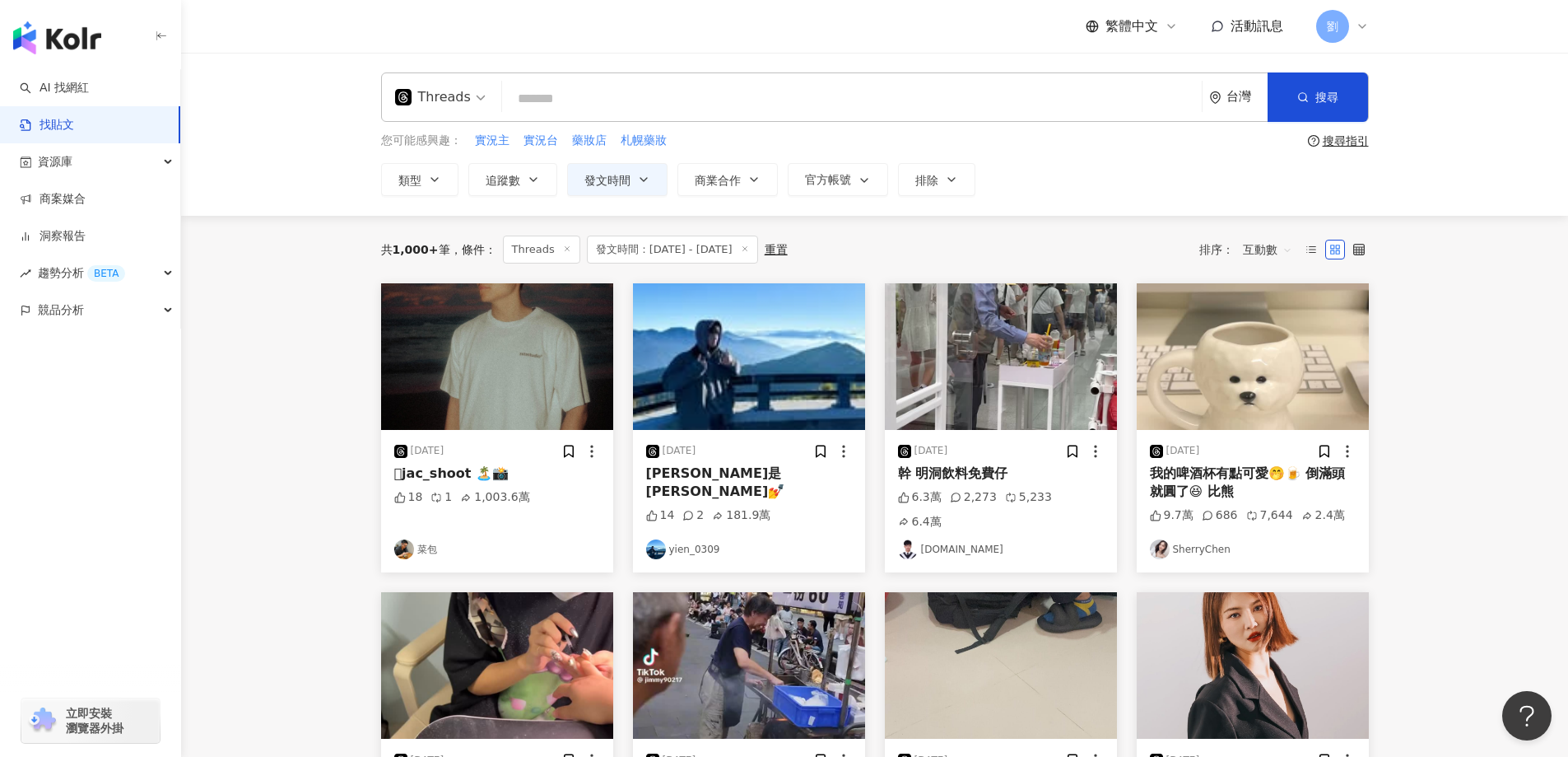
click at [1236, 346] on img at bounding box center [1252, 356] width 232 height 147
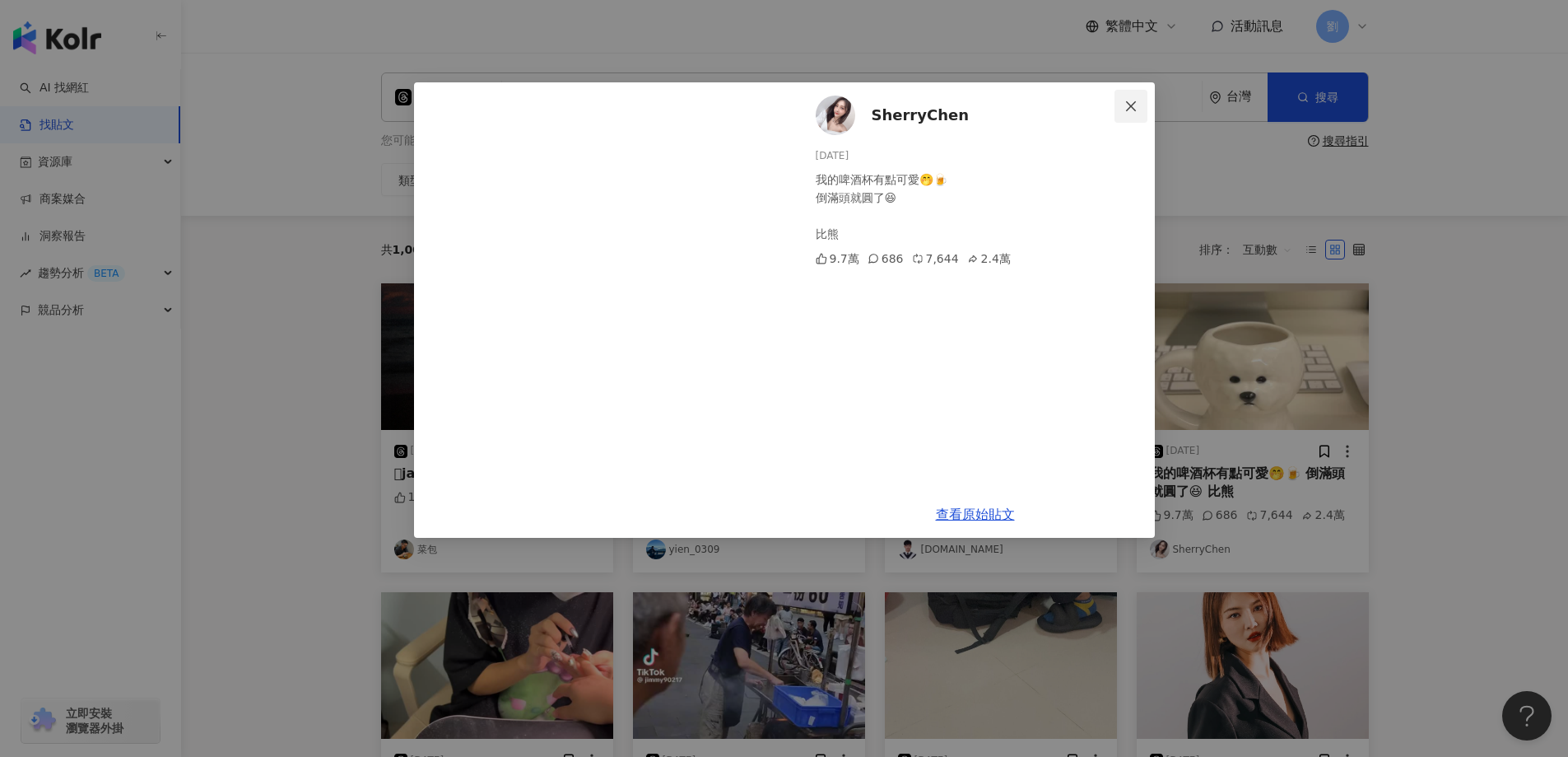
click at [1125, 104] on icon "close" at bounding box center [1131, 106] width 13 height 13
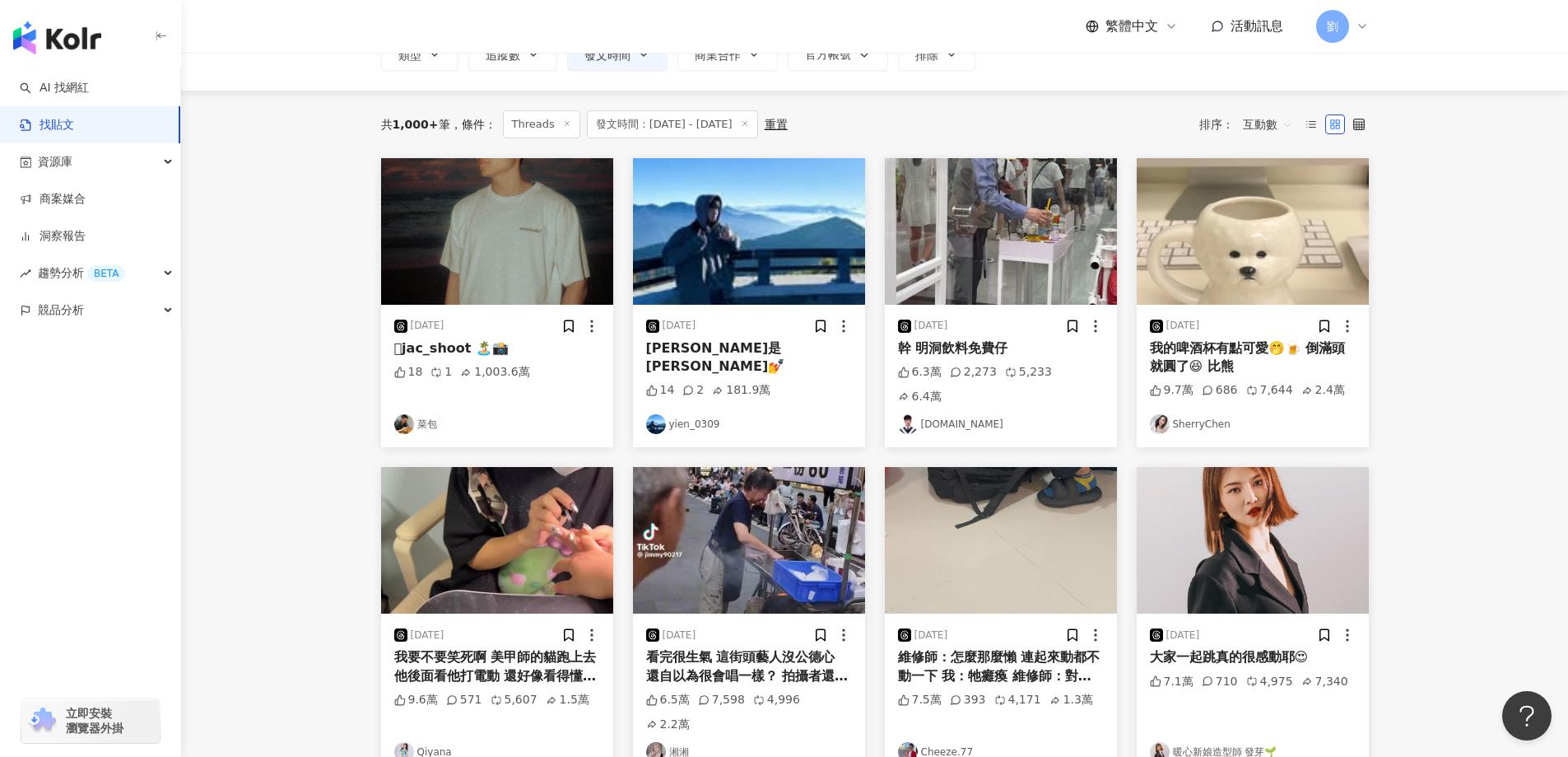
scroll to position [165, 0]
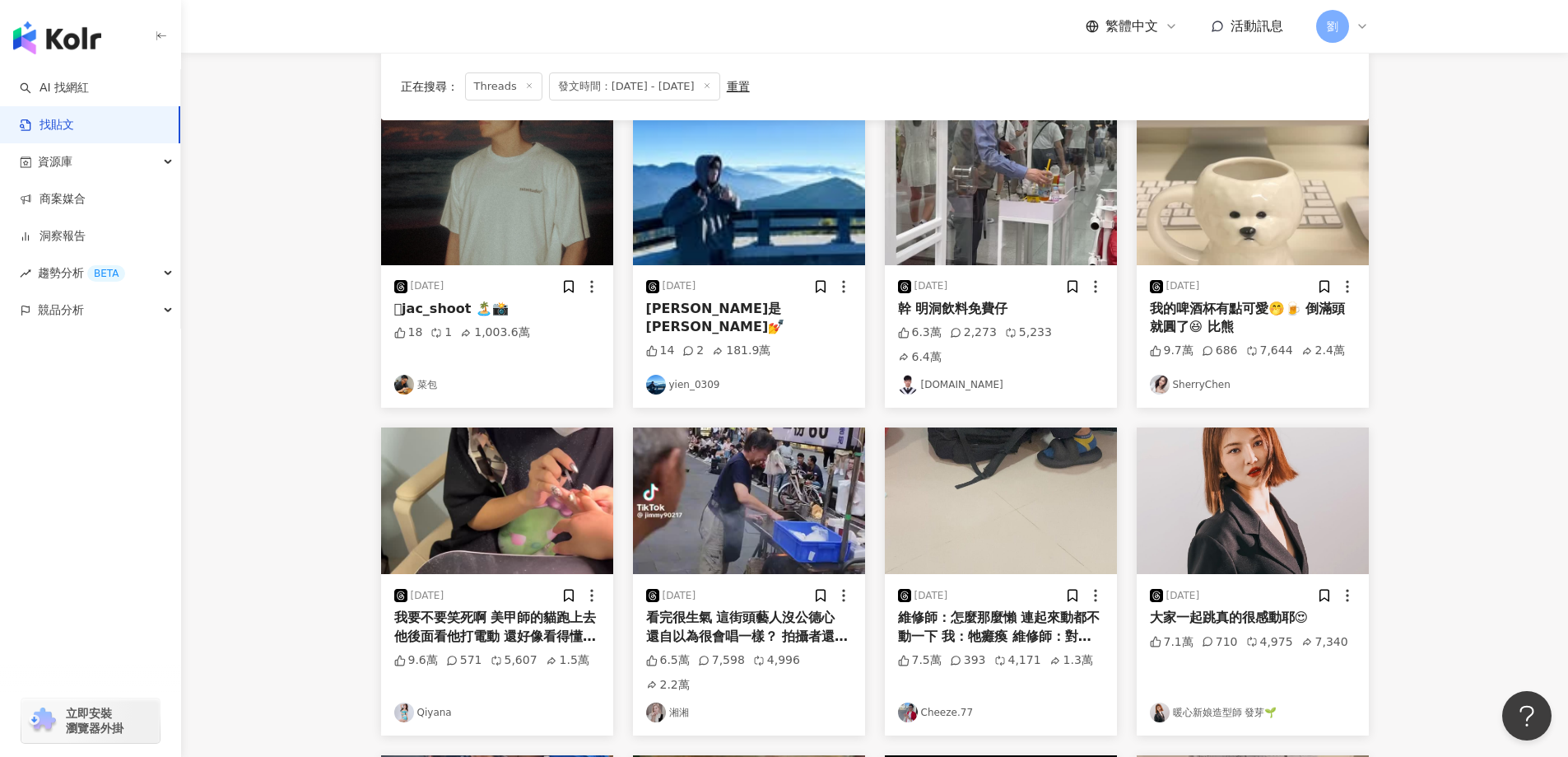
click at [1285, 200] on img at bounding box center [1252, 192] width 232 height 147
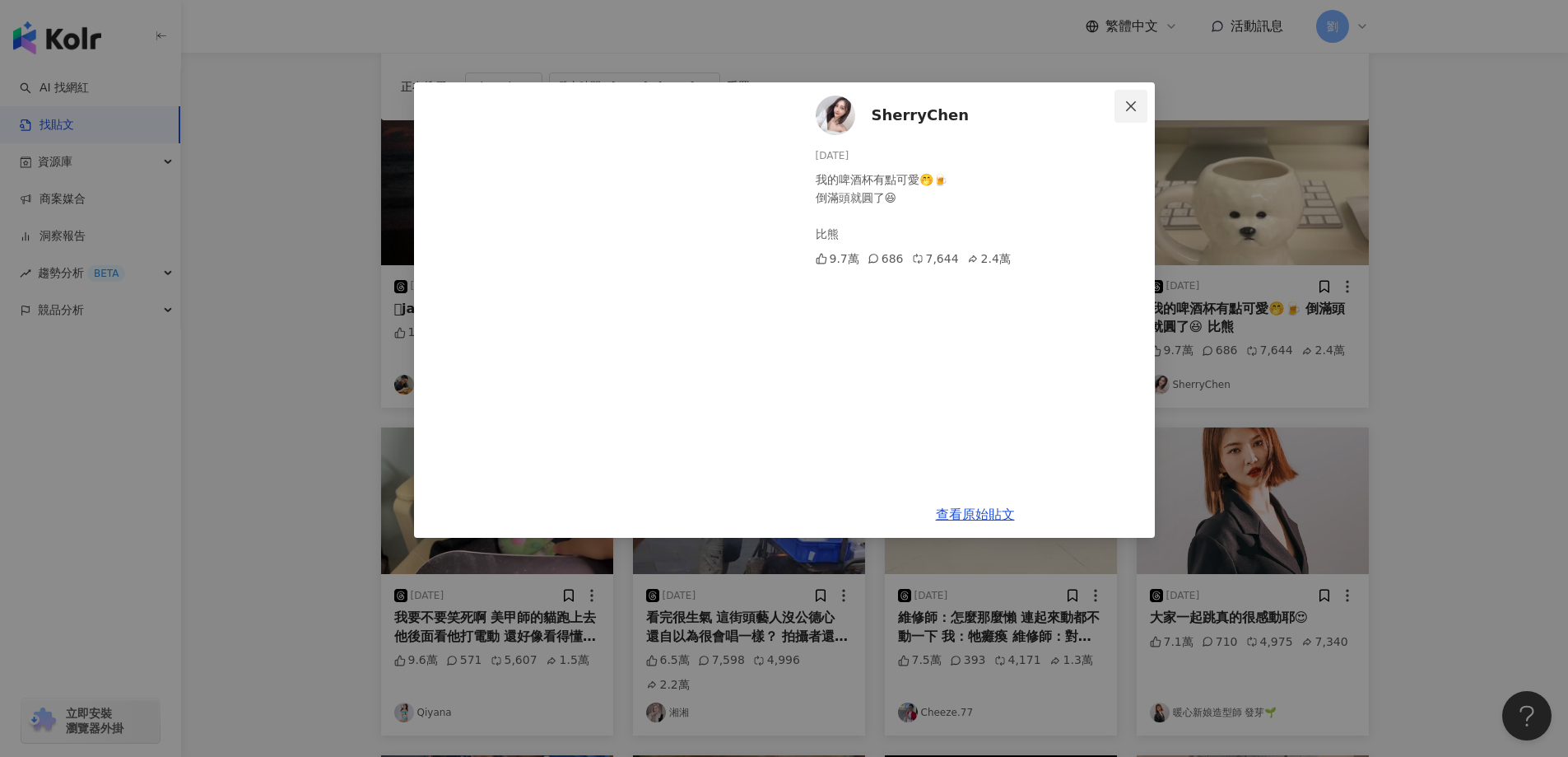
click at [1115, 102] on span "Close" at bounding box center [1131, 106] width 33 height 13
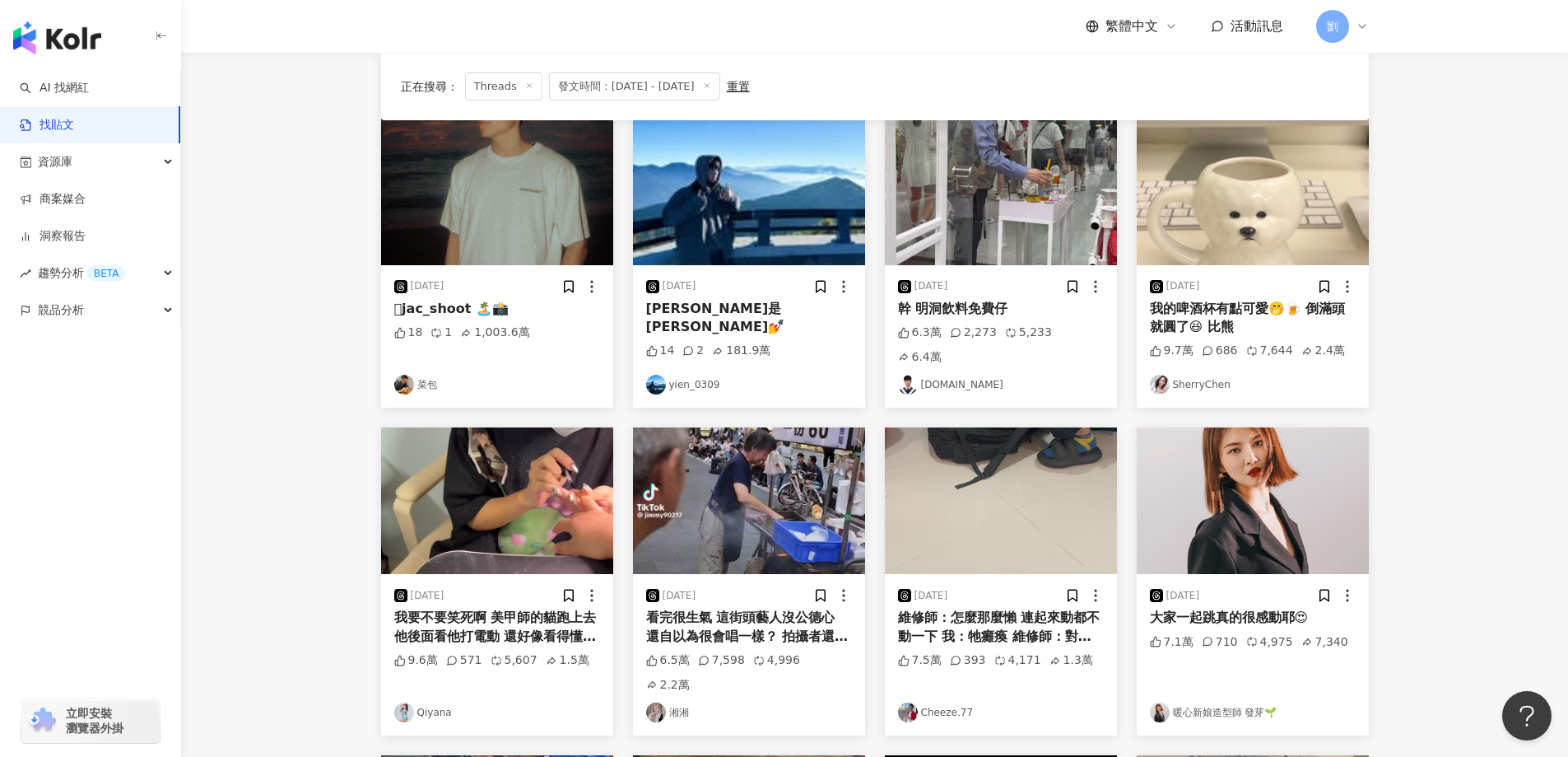
scroll to position [329, 0]
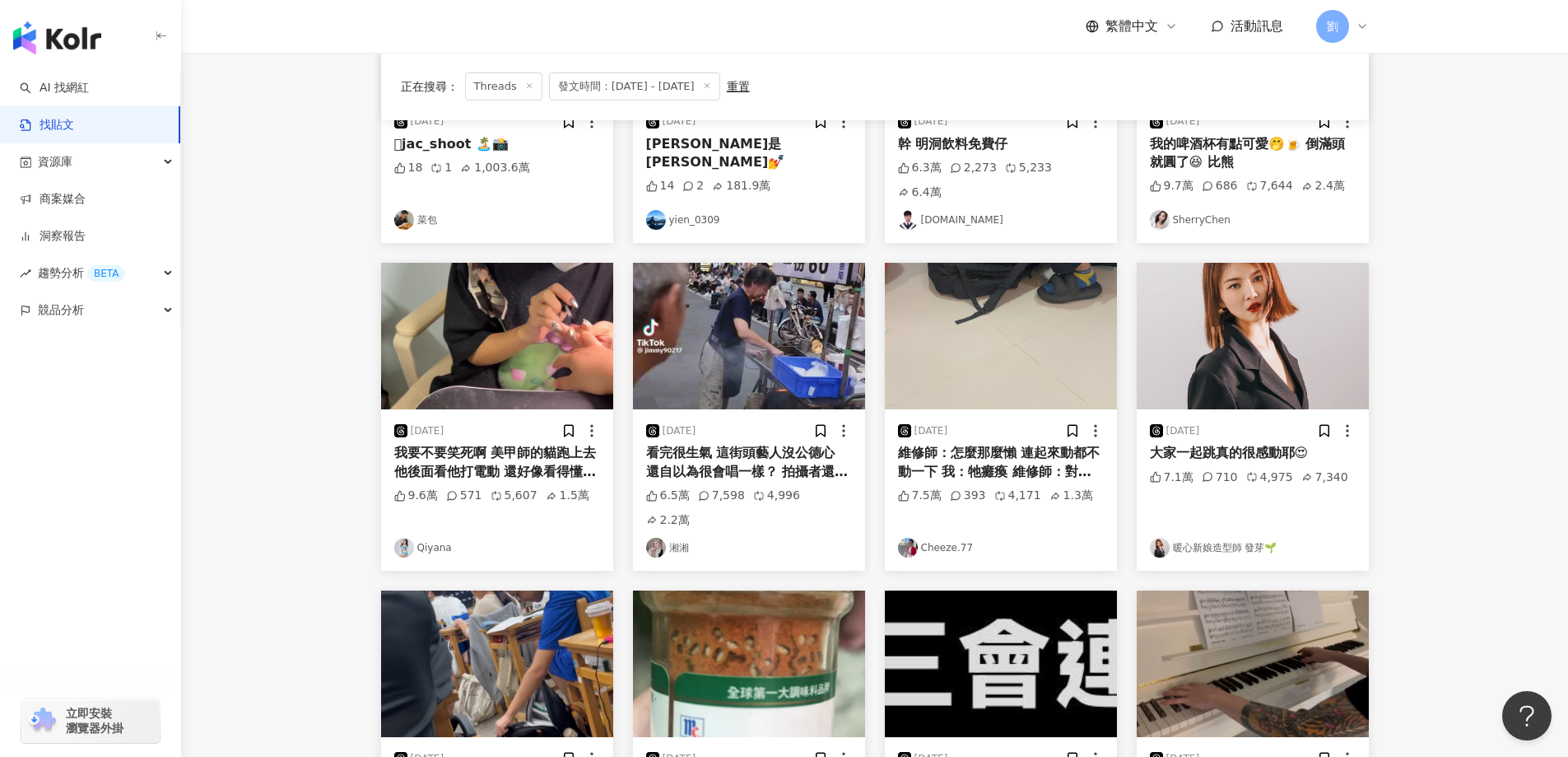
click at [561, 325] on img at bounding box center [496, 336] width 232 height 147
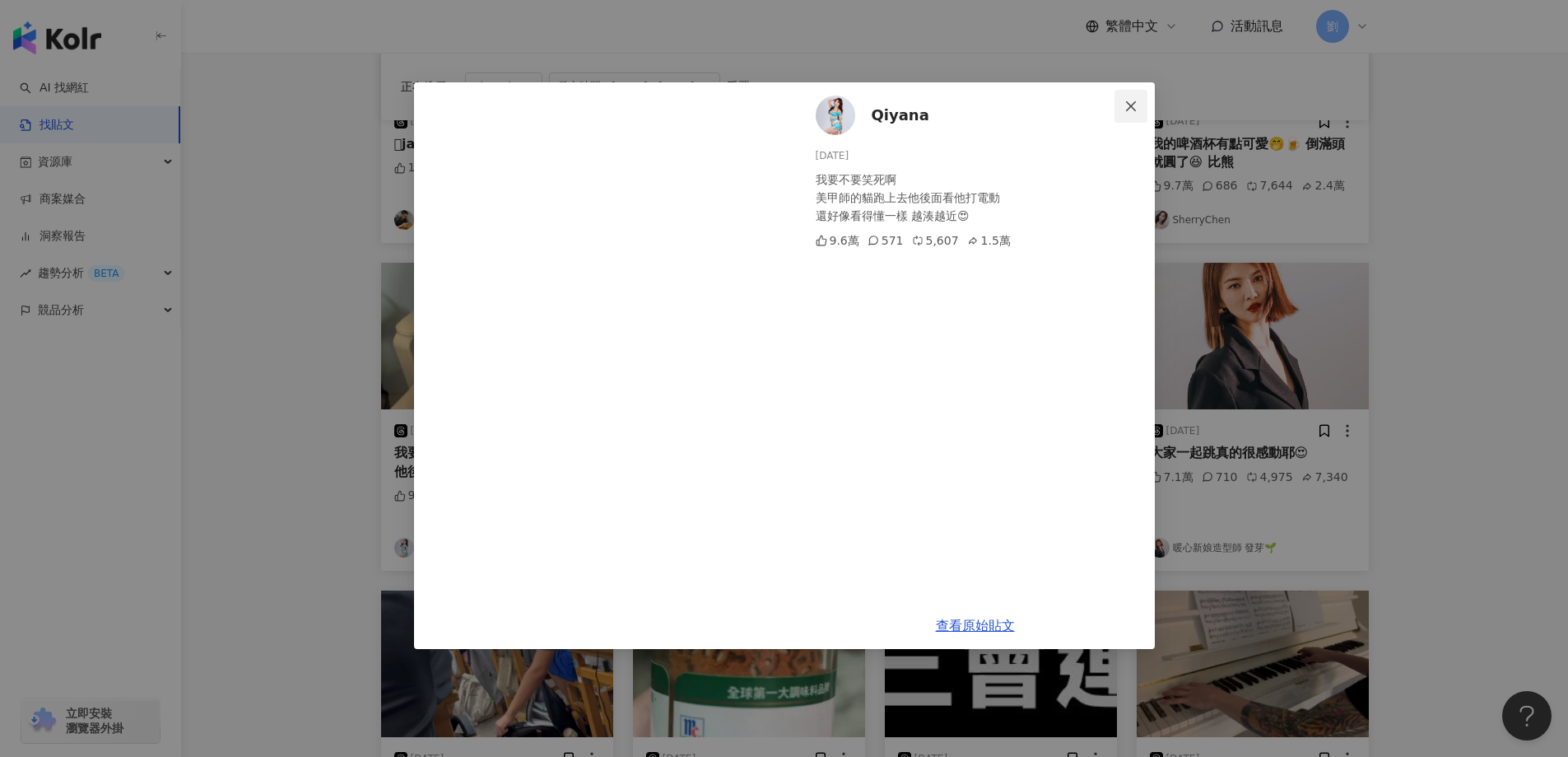
click at [1126, 102] on icon "close" at bounding box center [1130, 105] width 10 height 10
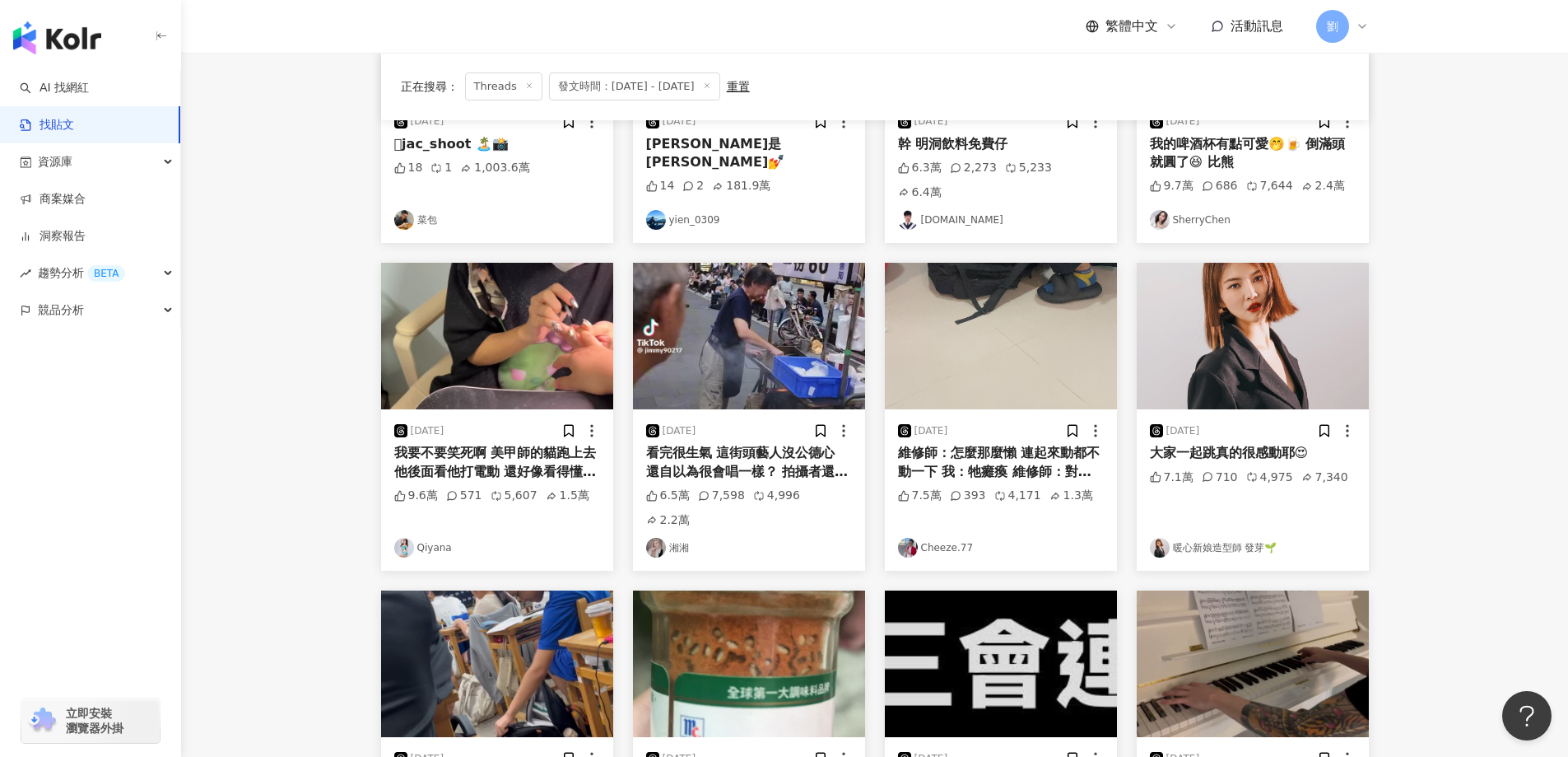
click at [814, 304] on img at bounding box center [748, 336] width 232 height 147
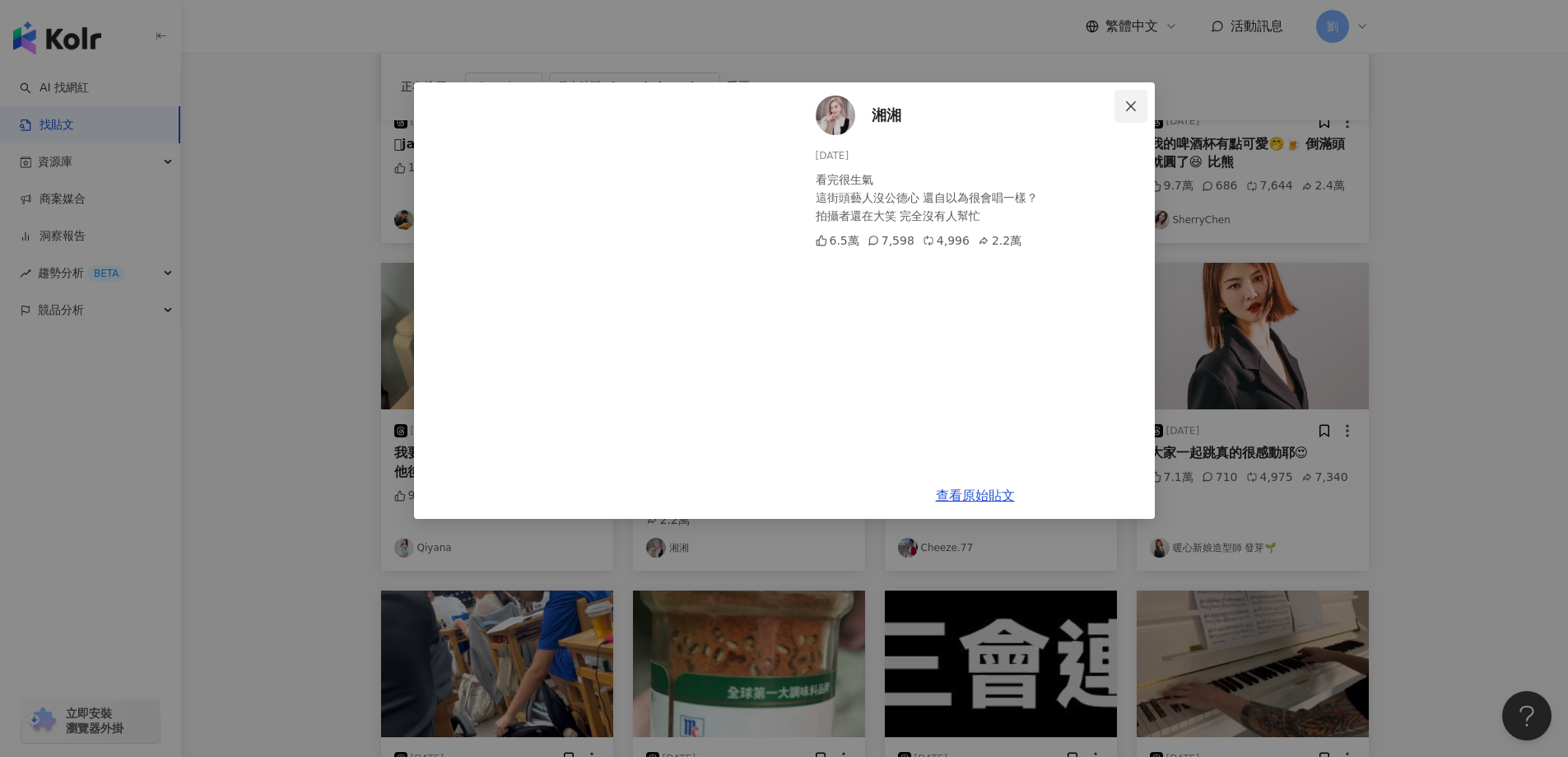
click at [1123, 109] on span "Close" at bounding box center [1131, 106] width 33 height 13
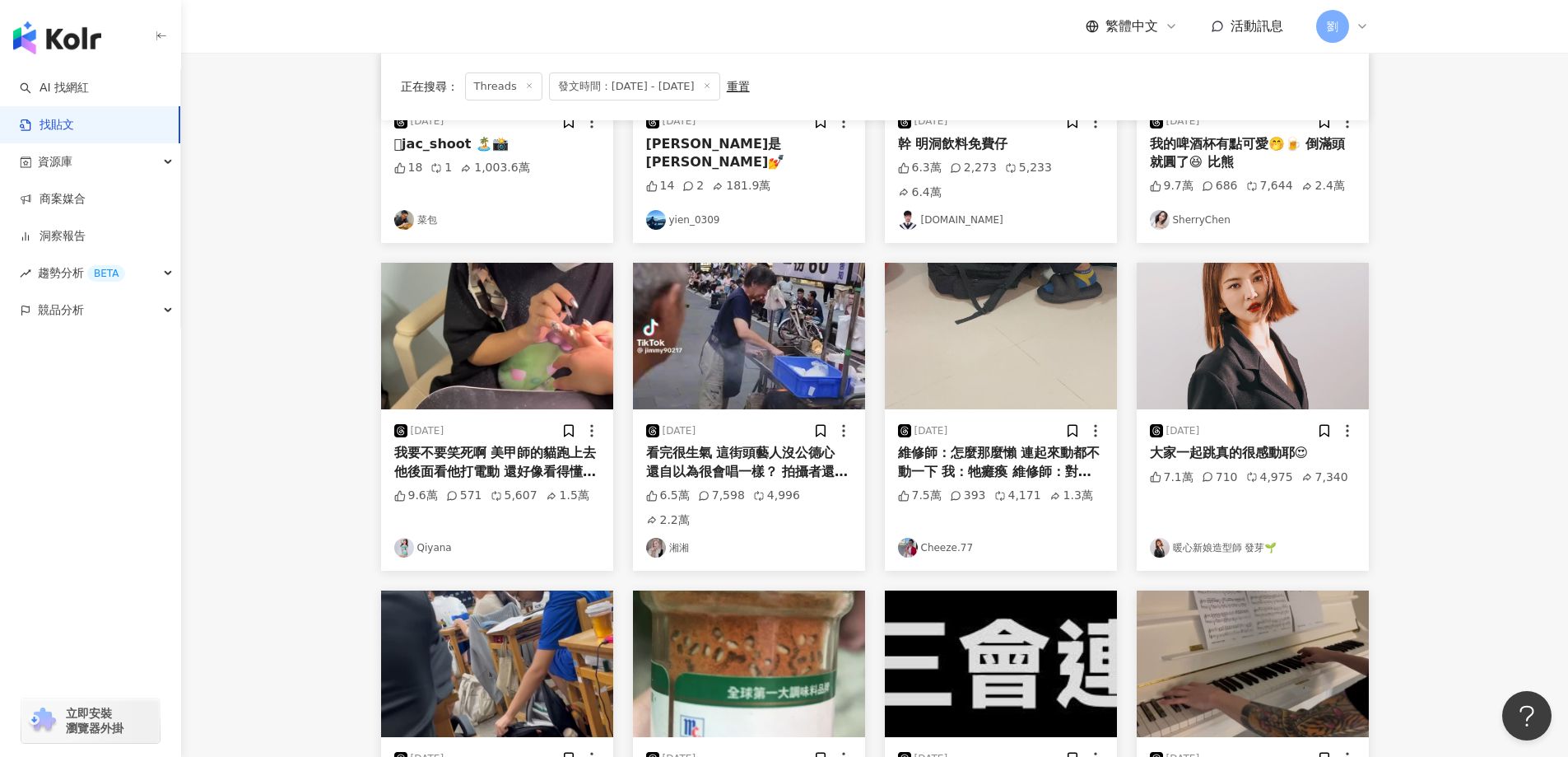
scroll to position [494, 0]
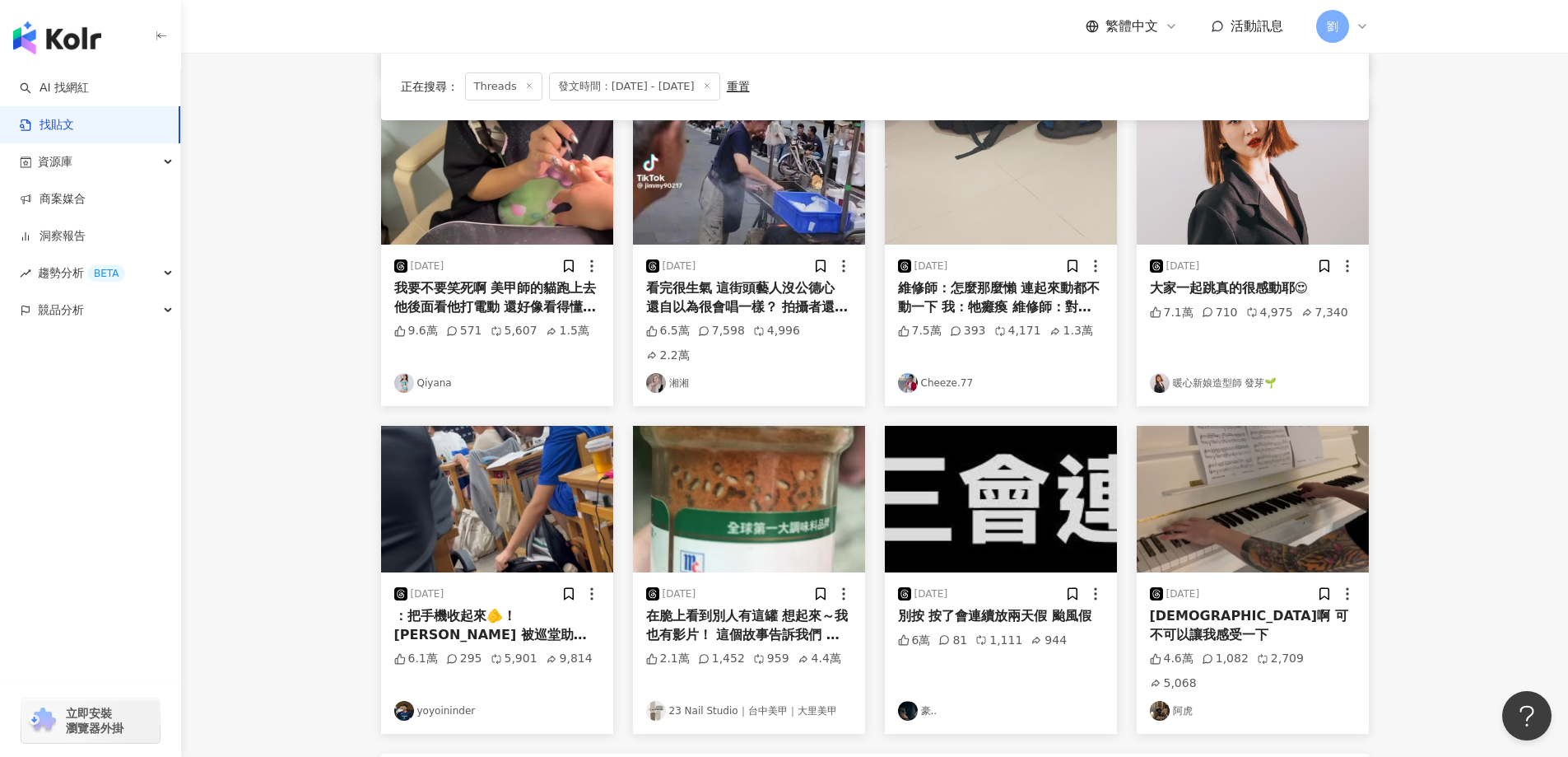
click at [481, 439] on img at bounding box center [496, 498] width 232 height 147
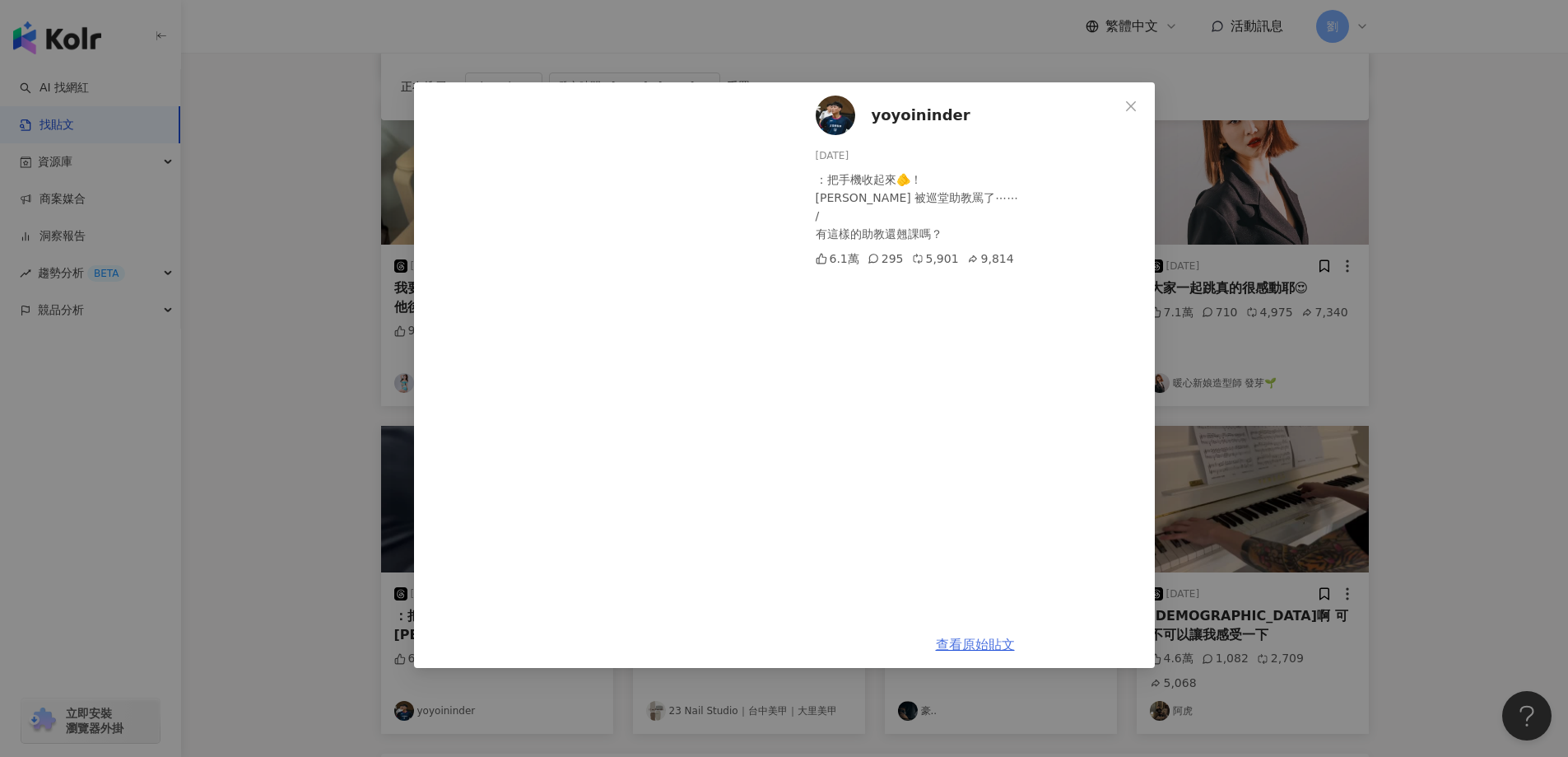
click at [997, 644] on link "查看原始貼文" at bounding box center [974, 644] width 79 height 16
click at [999, 726] on div "yoyoininder 2024/9/24 ：把手機收起來🫵！ 🐸勒 被巡堂助教罵了⋯⋯ / 有這樣的助教還翹課嗎？ 6.1萬 295 5,901 9,814…" at bounding box center [784, 378] width 1568 height 757
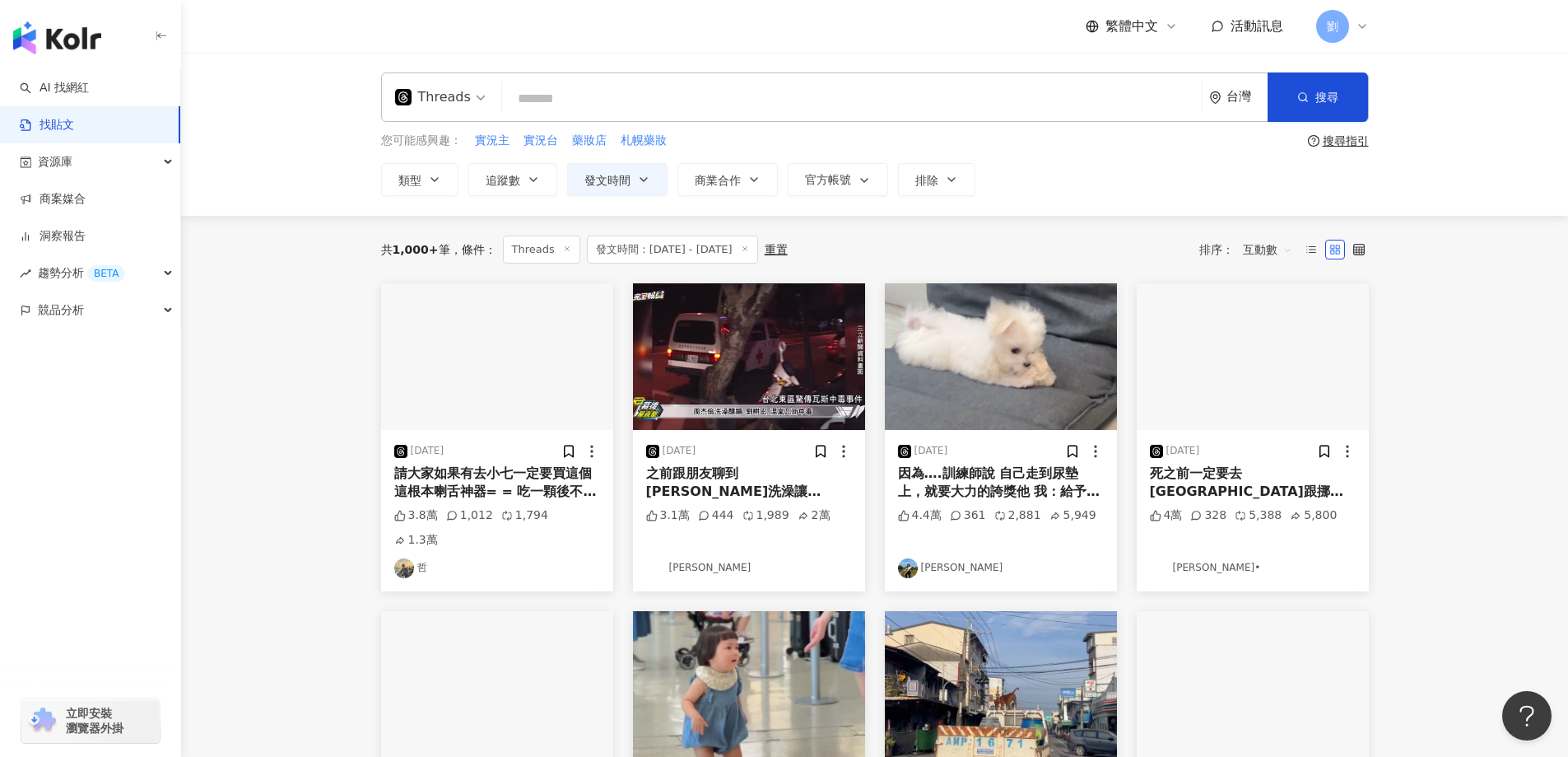
scroll to position [165, 0]
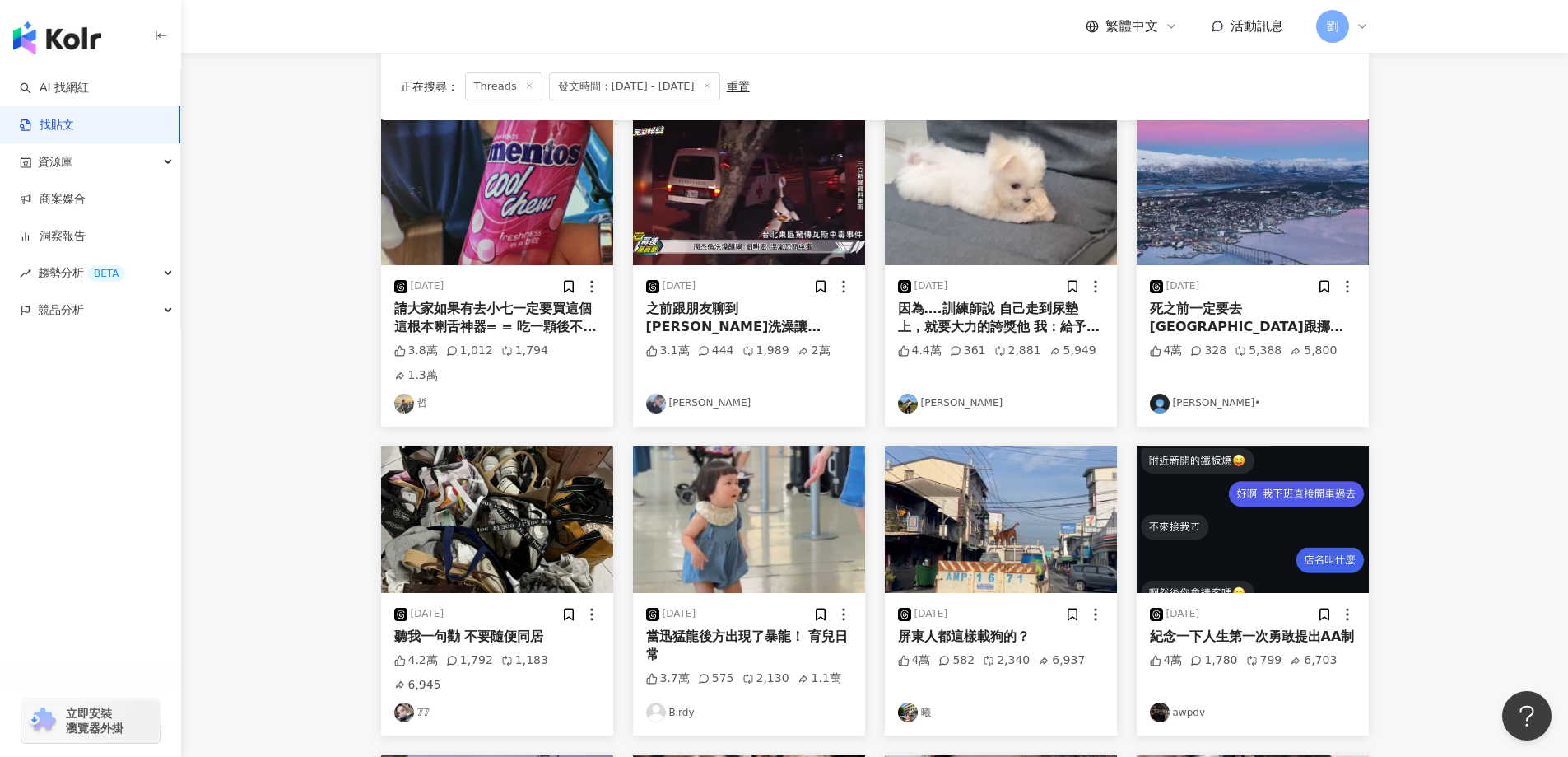
click at [1201, 469] on img at bounding box center [1252, 519] width 232 height 147
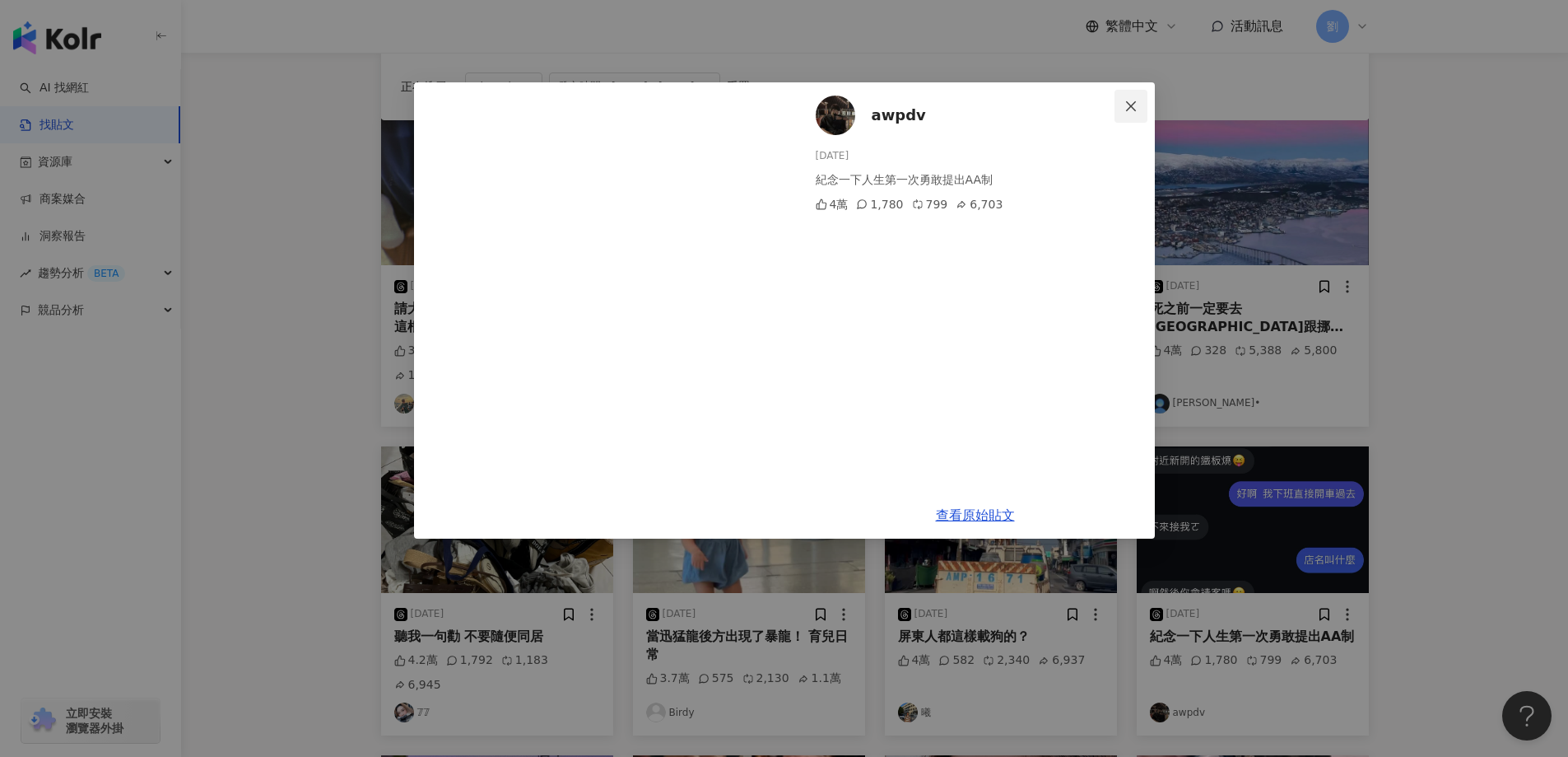
click at [1137, 100] on icon "close" at bounding box center [1131, 106] width 13 height 13
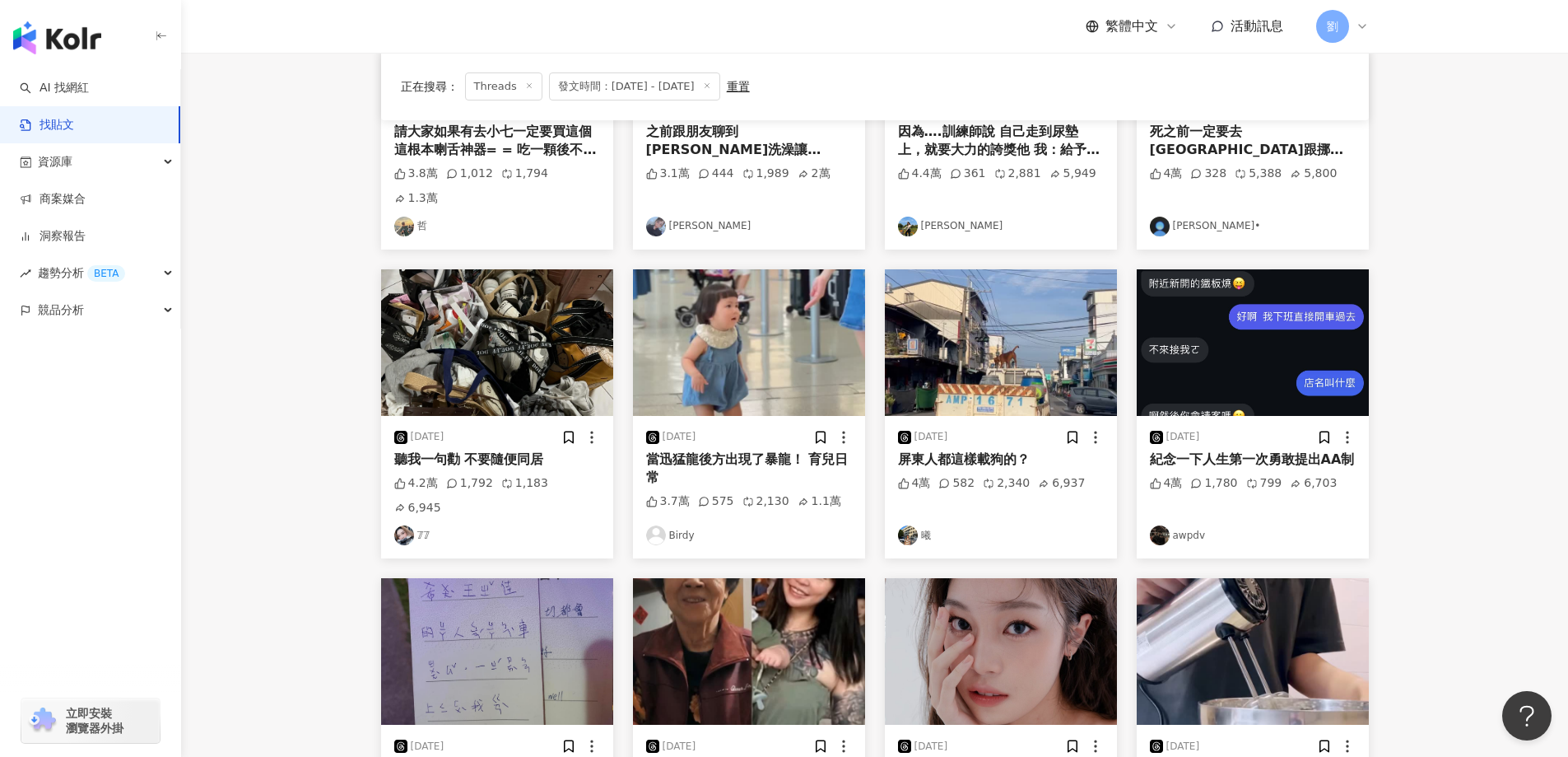
scroll to position [733, 0]
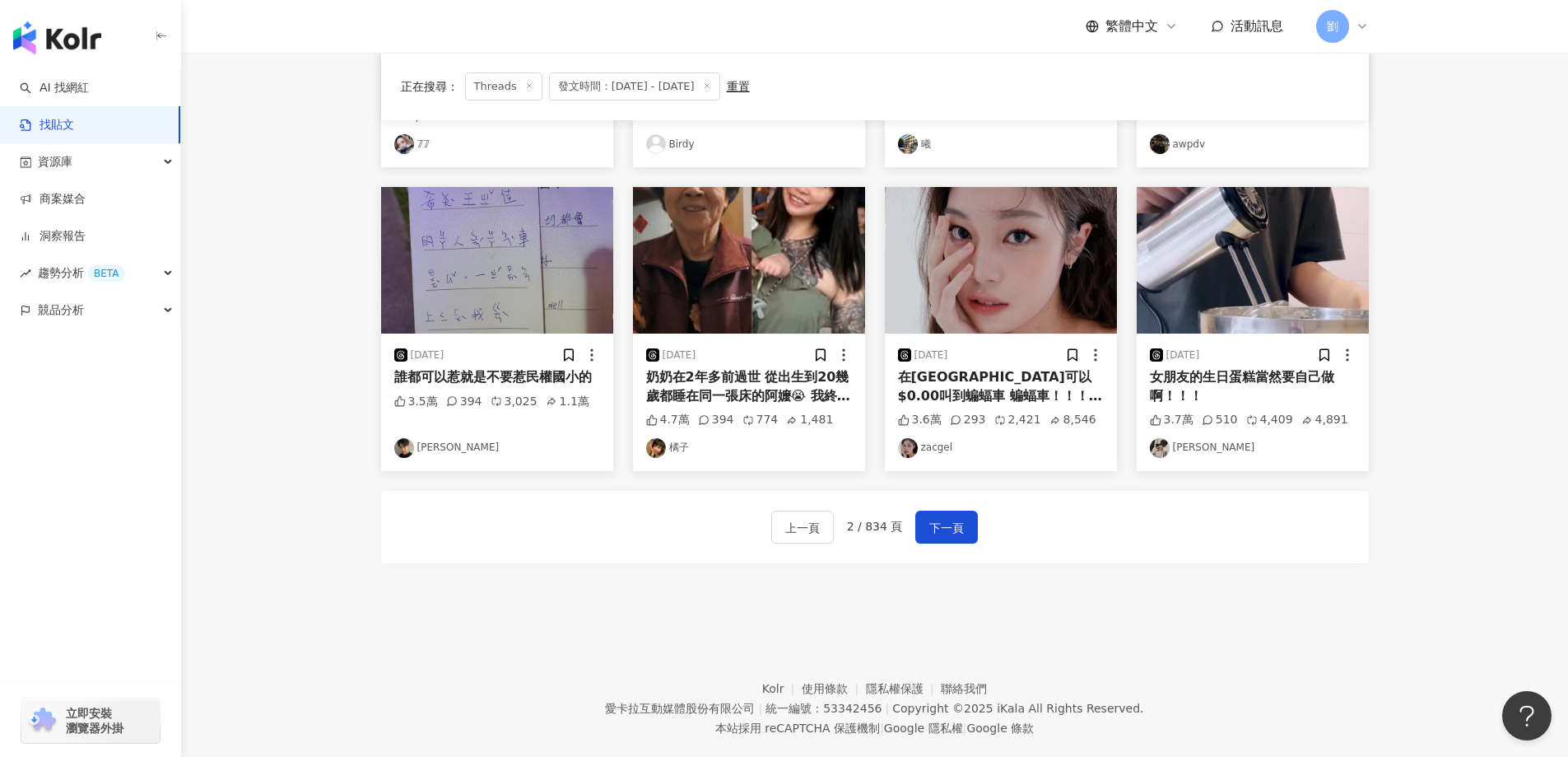
click at [1237, 187] on img at bounding box center [1252, 260] width 232 height 147
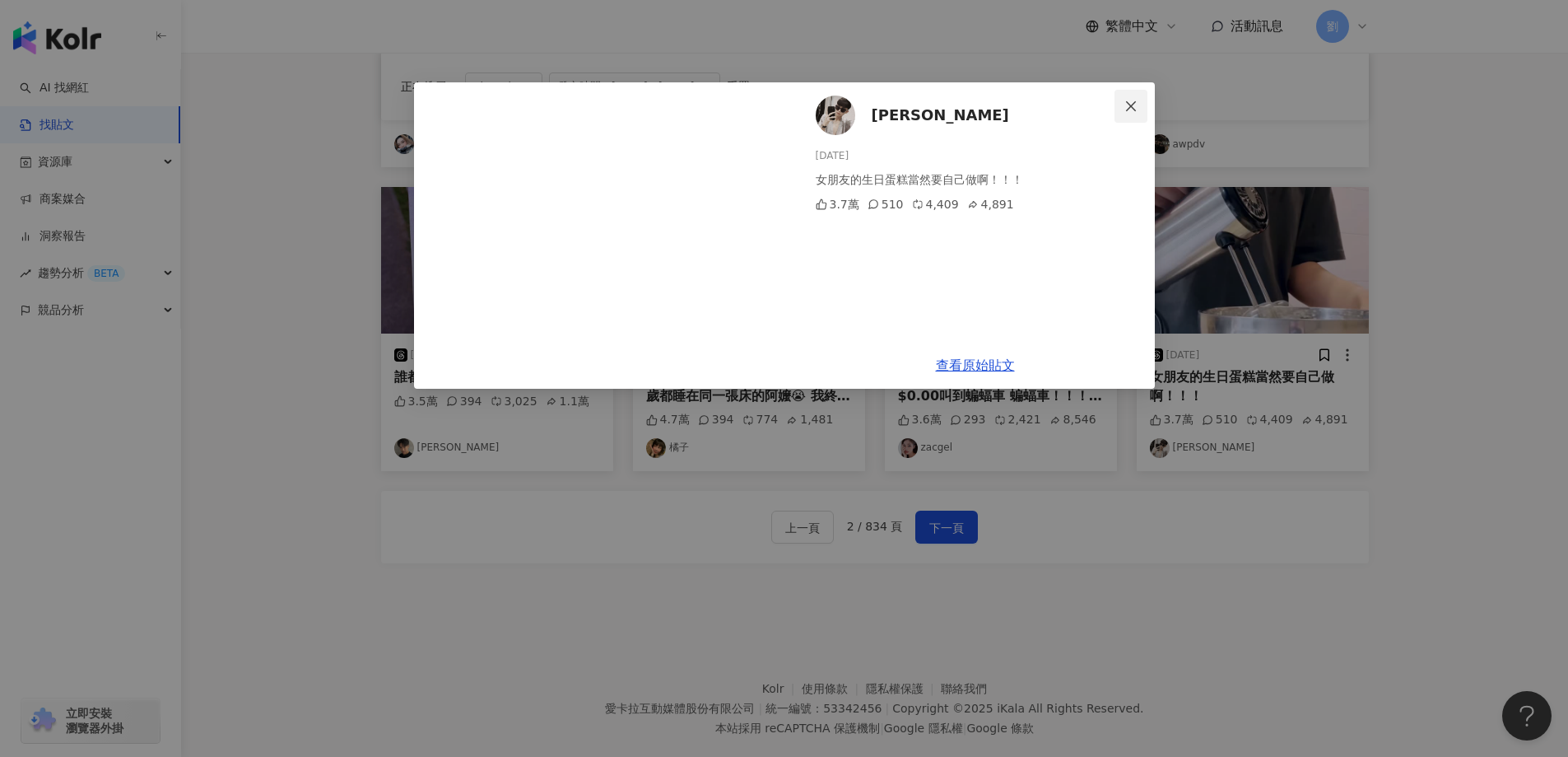
click at [1130, 119] on button "Close" at bounding box center [1131, 106] width 33 height 33
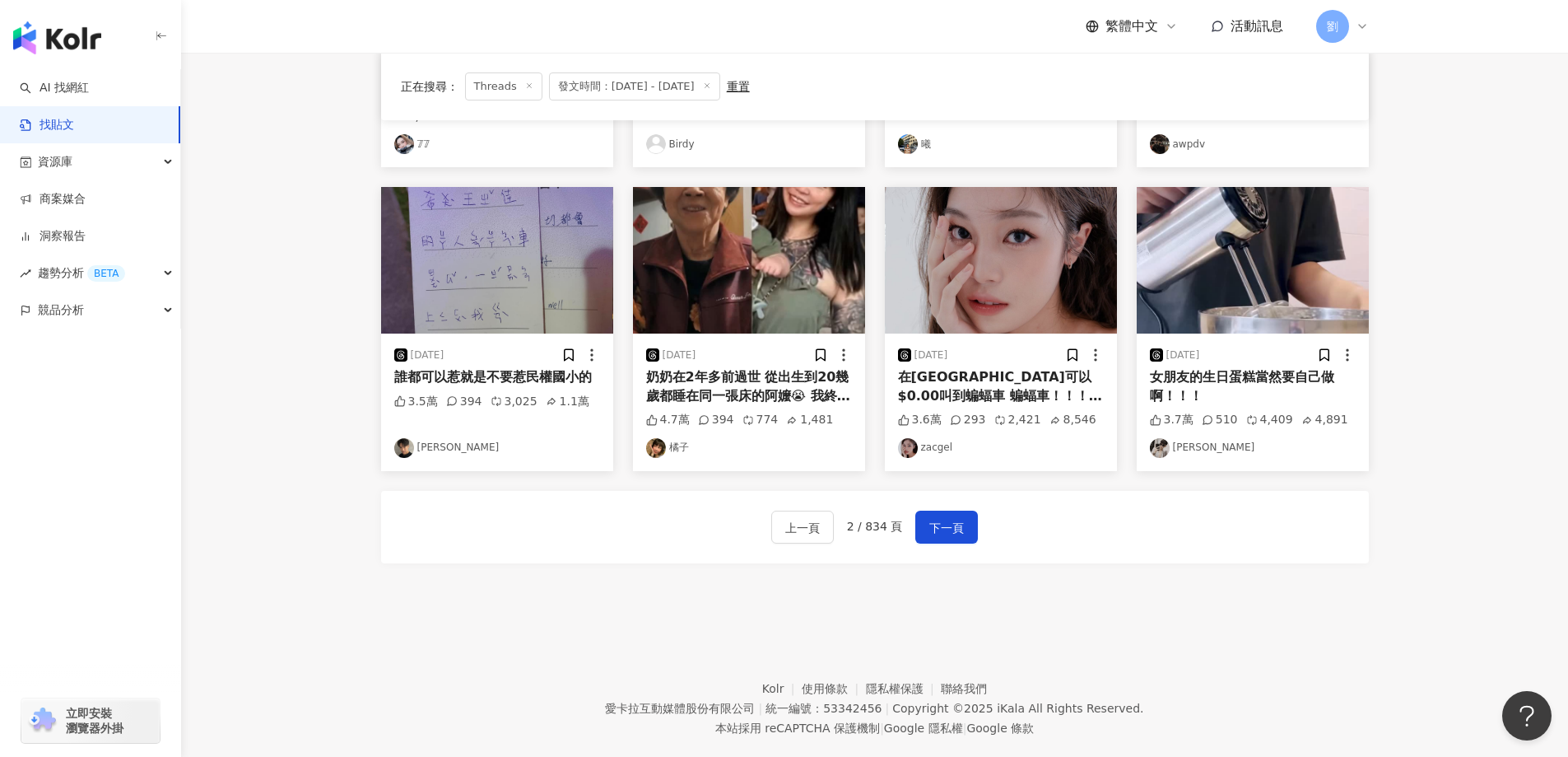
click at [569, 233] on img at bounding box center [496, 260] width 232 height 147
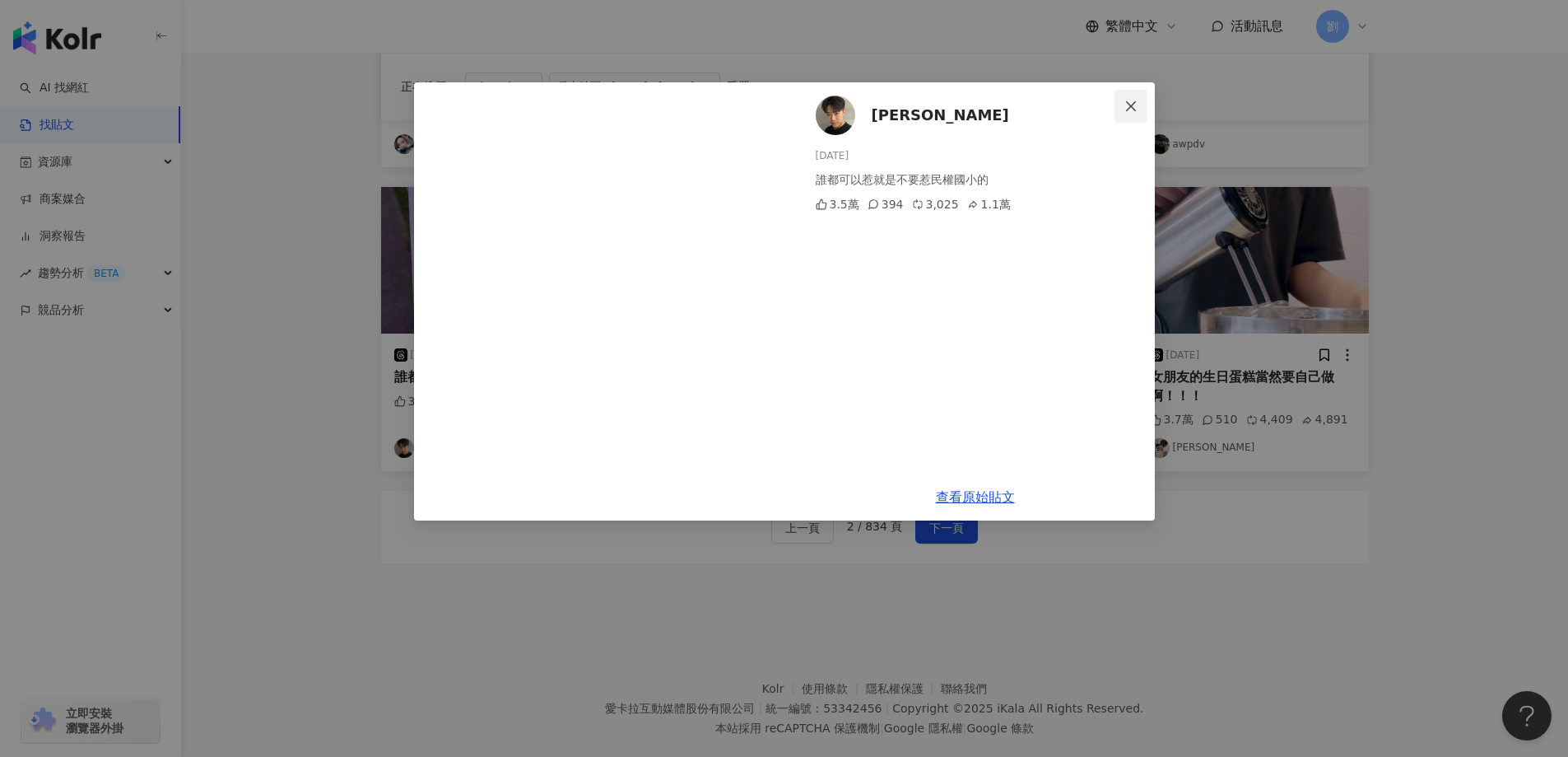
click at [1125, 92] on button "Close" at bounding box center [1131, 106] width 33 height 33
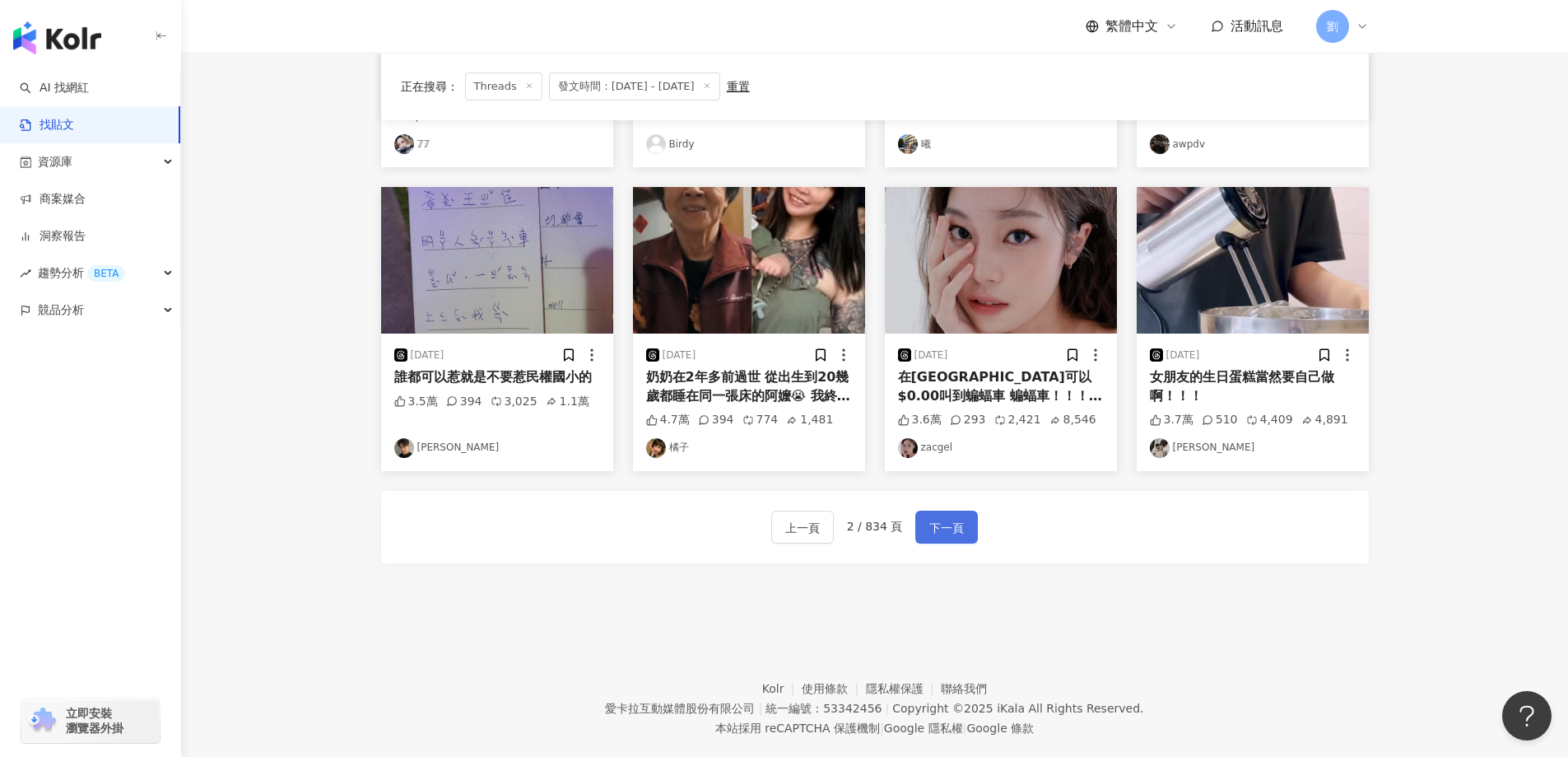
click at [956, 518] on span "下一頁" at bounding box center [947, 528] width 35 height 20
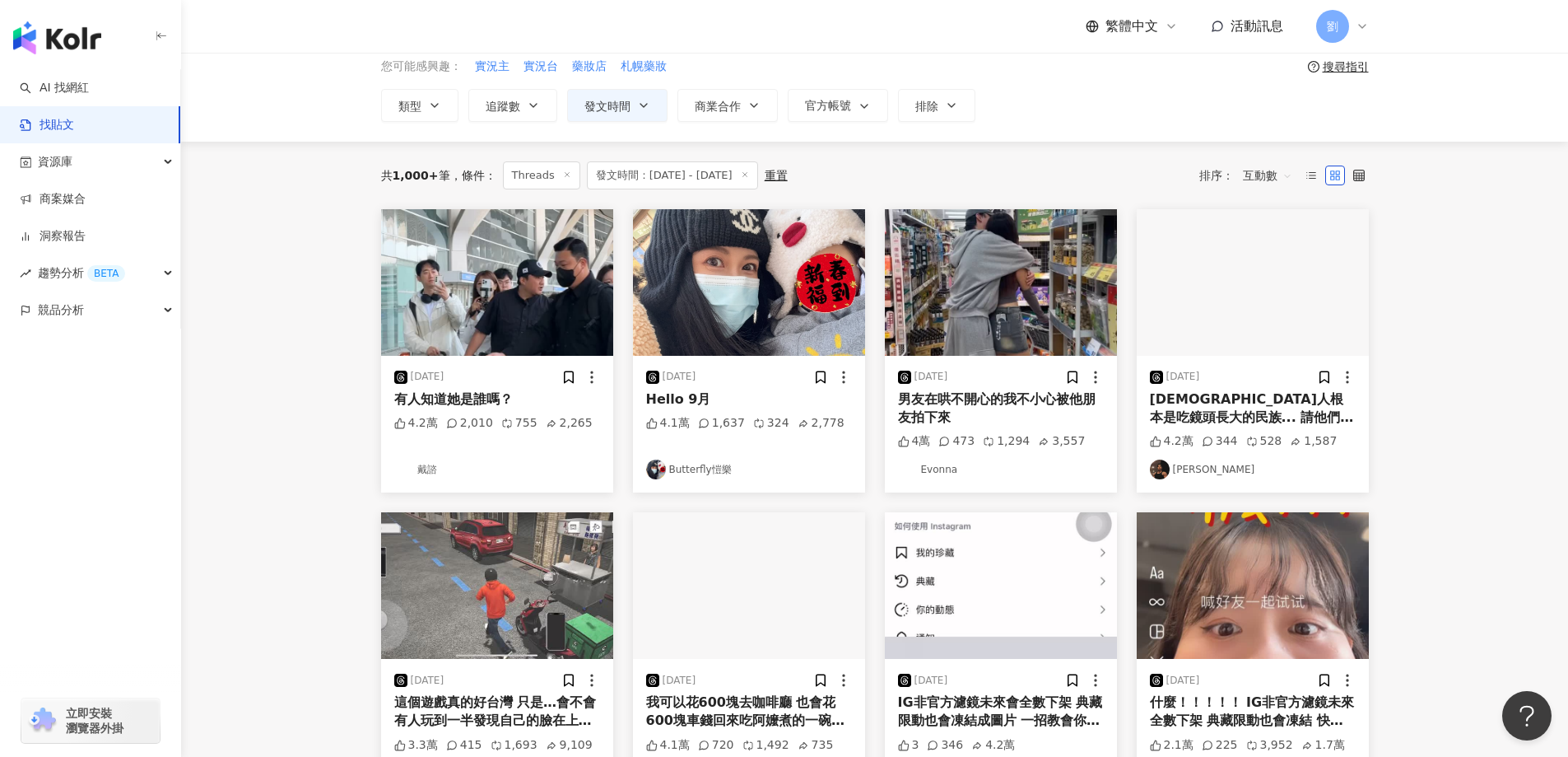
scroll to position [404, 0]
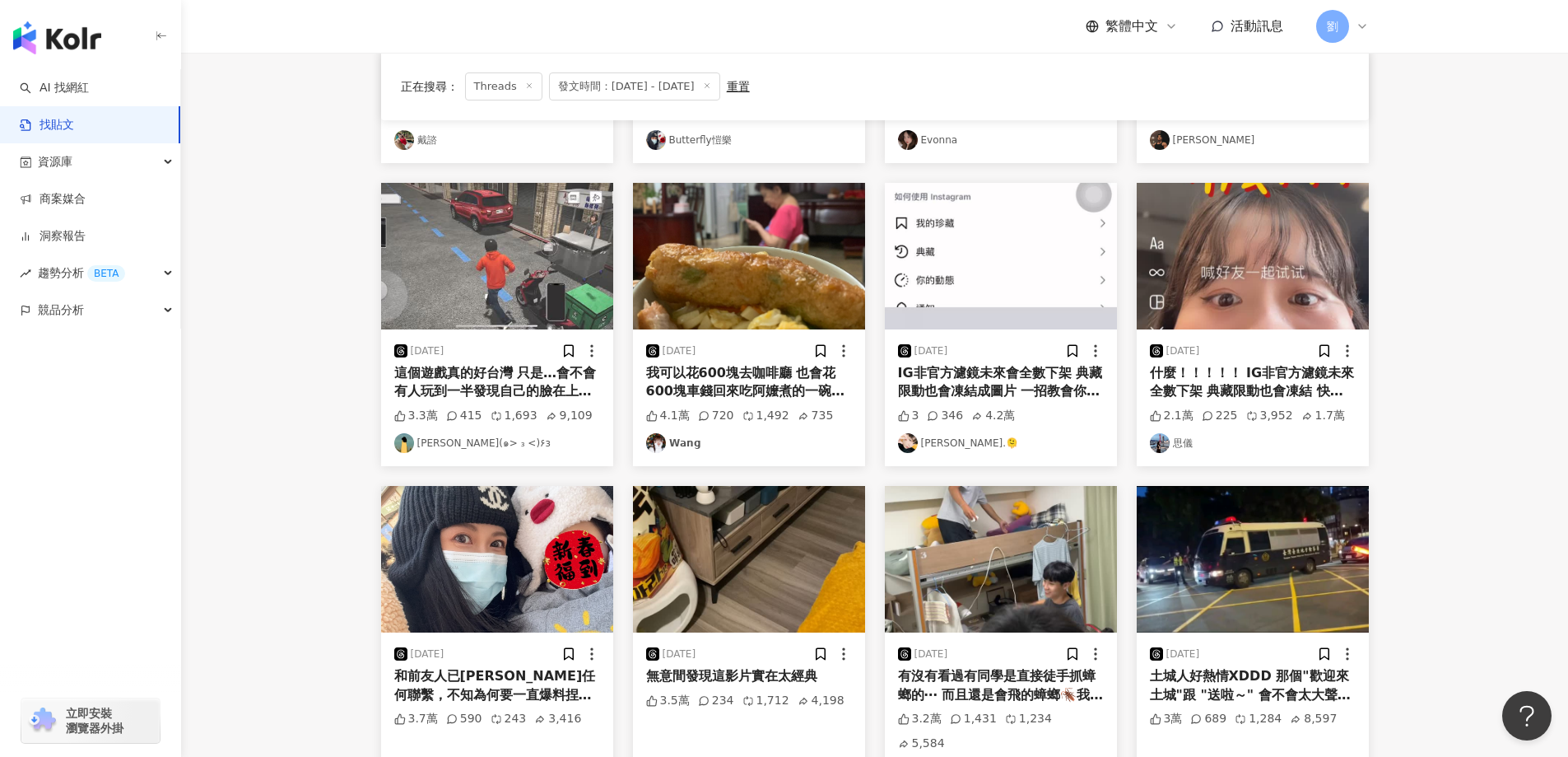
click at [1205, 264] on img at bounding box center [1252, 256] width 232 height 147
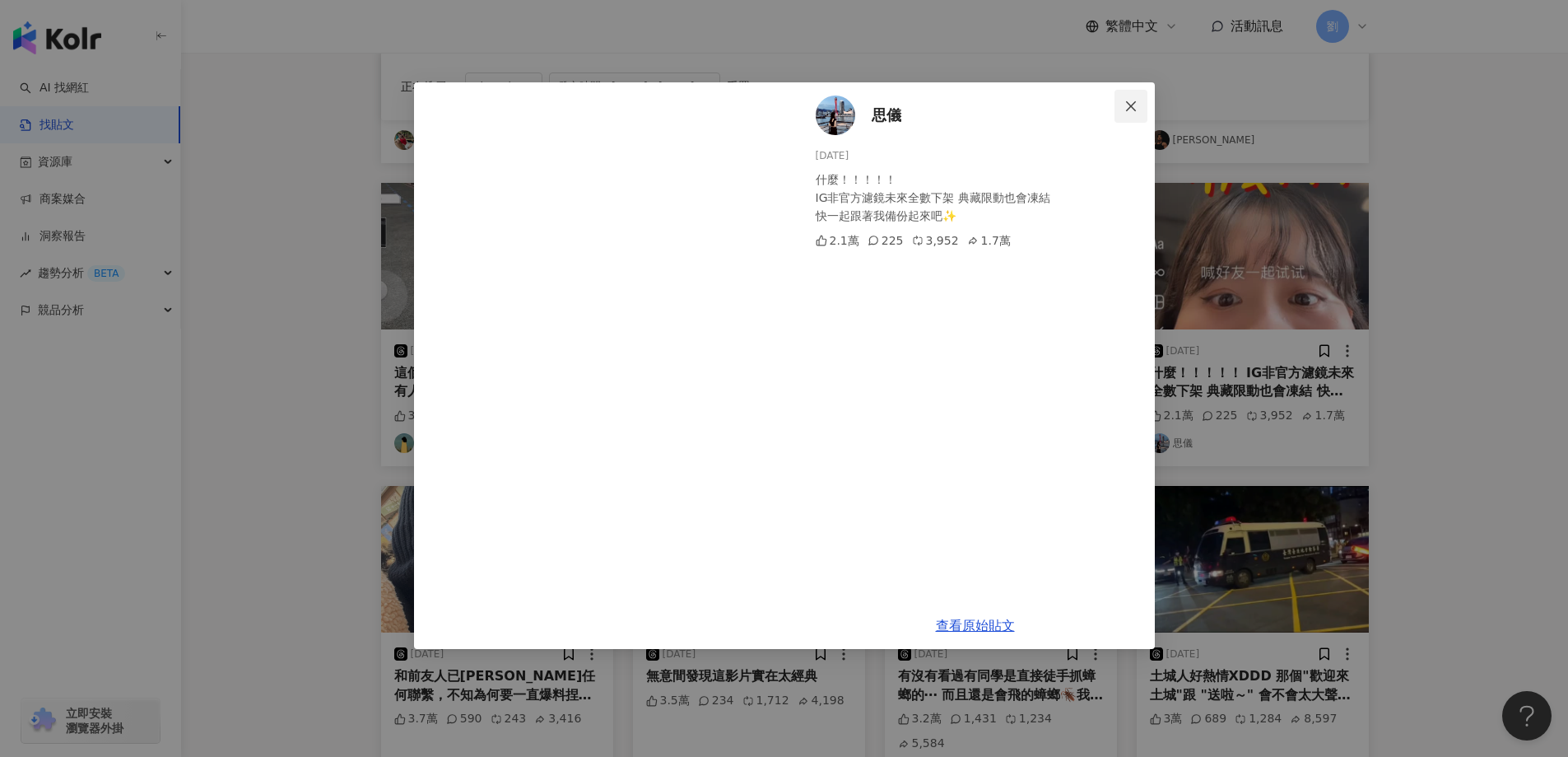
click at [1139, 112] on span "Close" at bounding box center [1131, 106] width 33 height 13
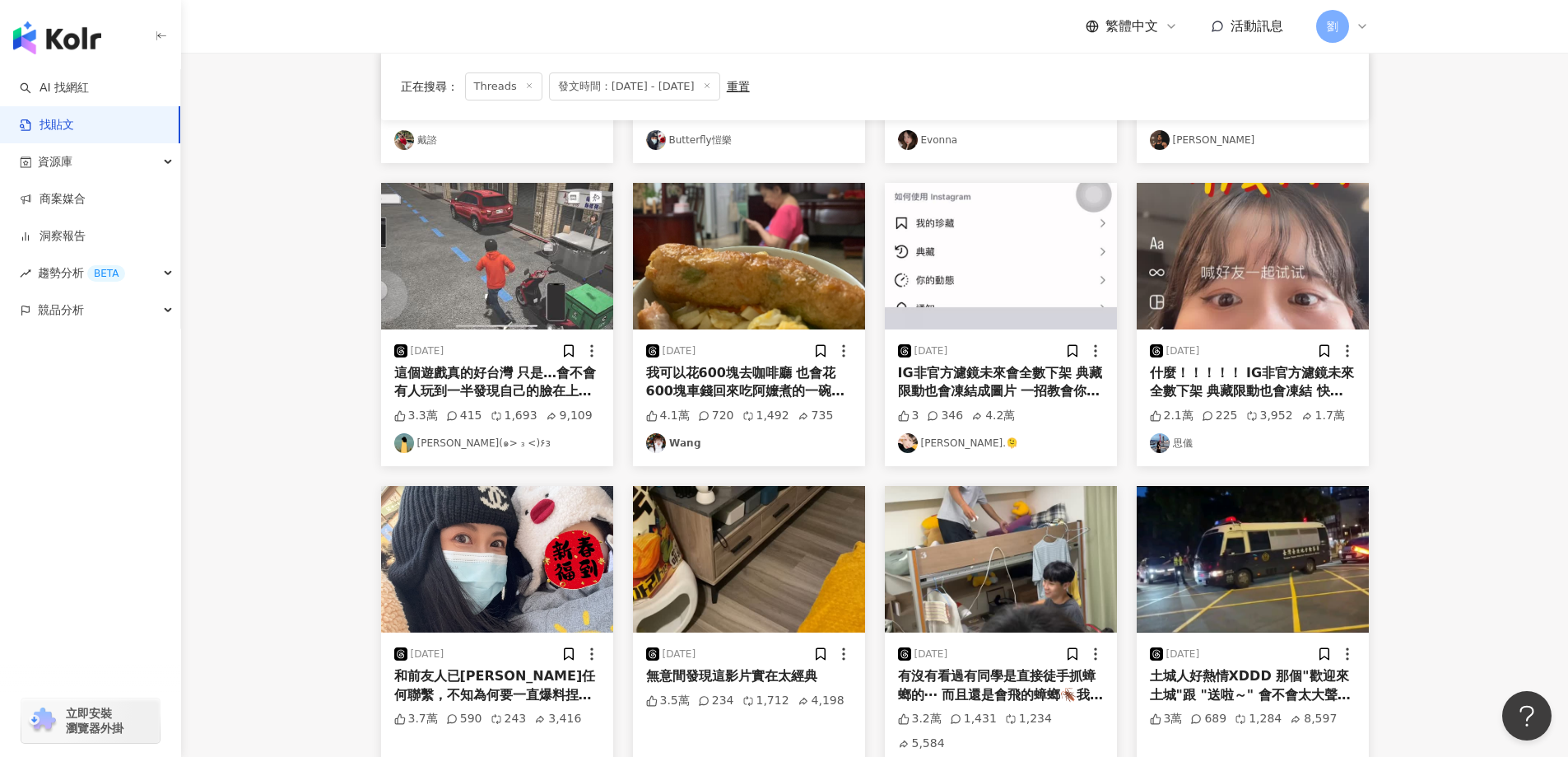
click at [689, 244] on img at bounding box center [748, 256] width 232 height 147
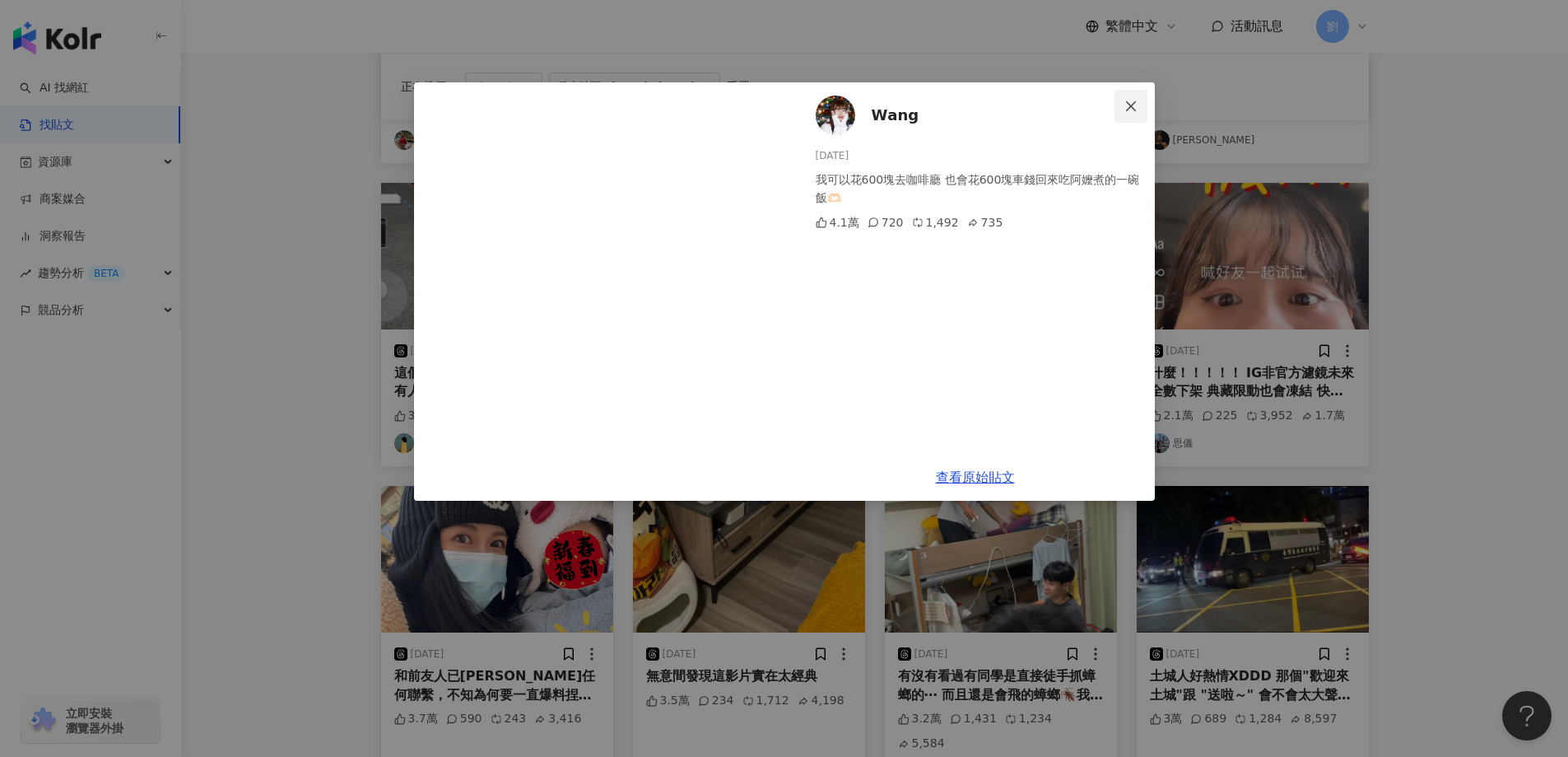
click at [1132, 101] on icon "close" at bounding box center [1131, 106] width 13 height 13
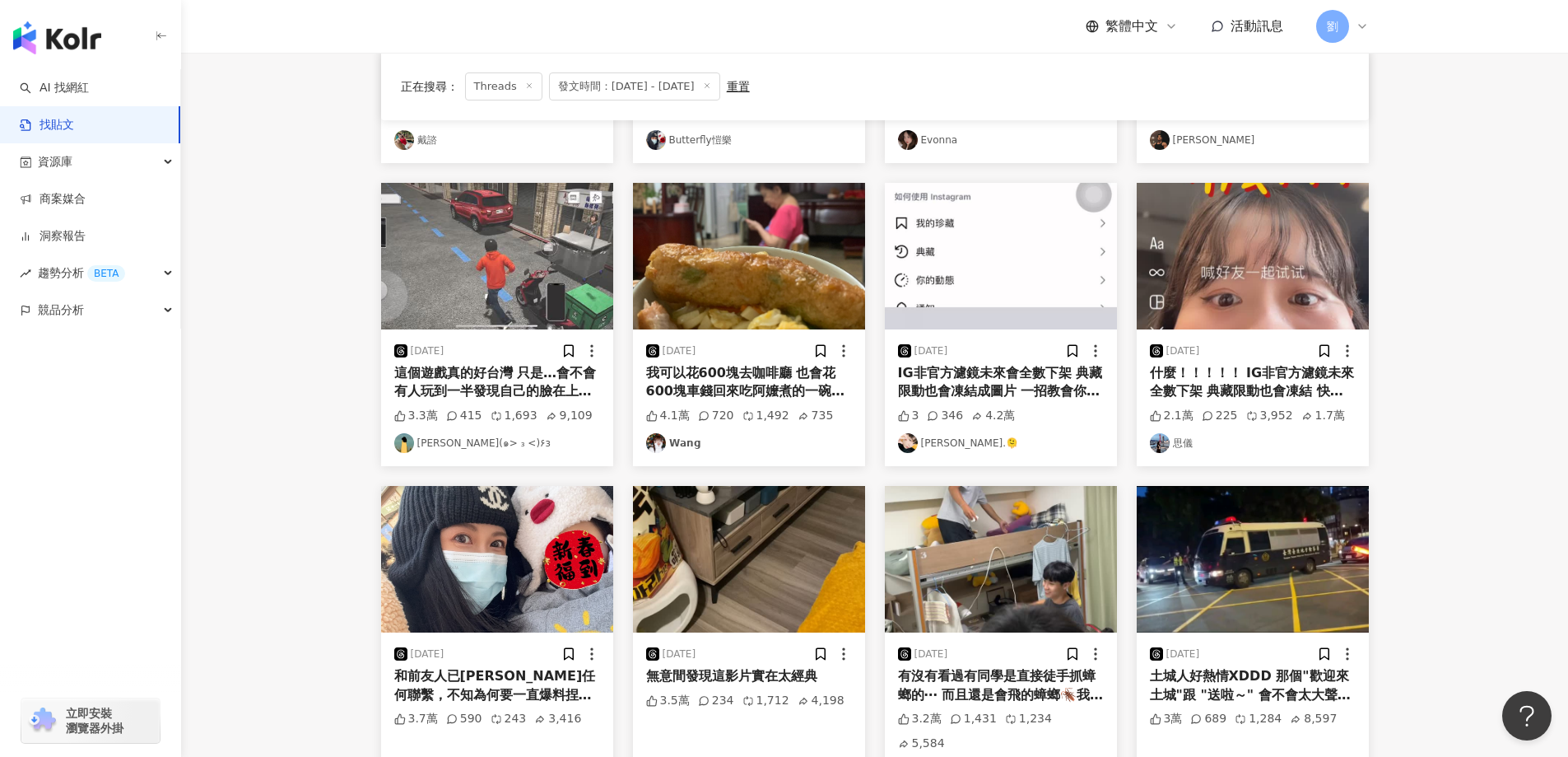
click at [464, 284] on img at bounding box center [496, 256] width 232 height 147
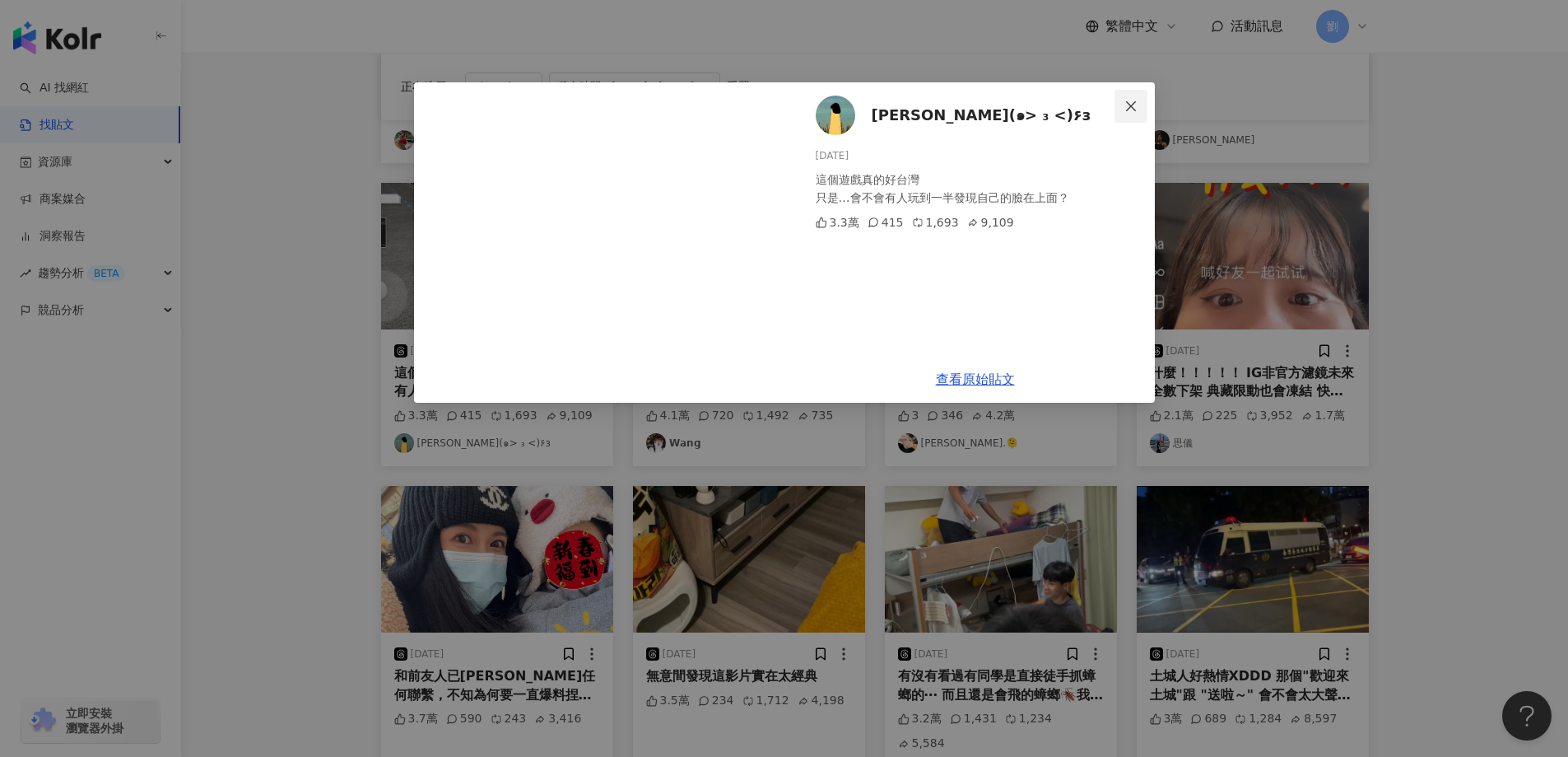
click at [1125, 113] on button "Close" at bounding box center [1131, 106] width 33 height 33
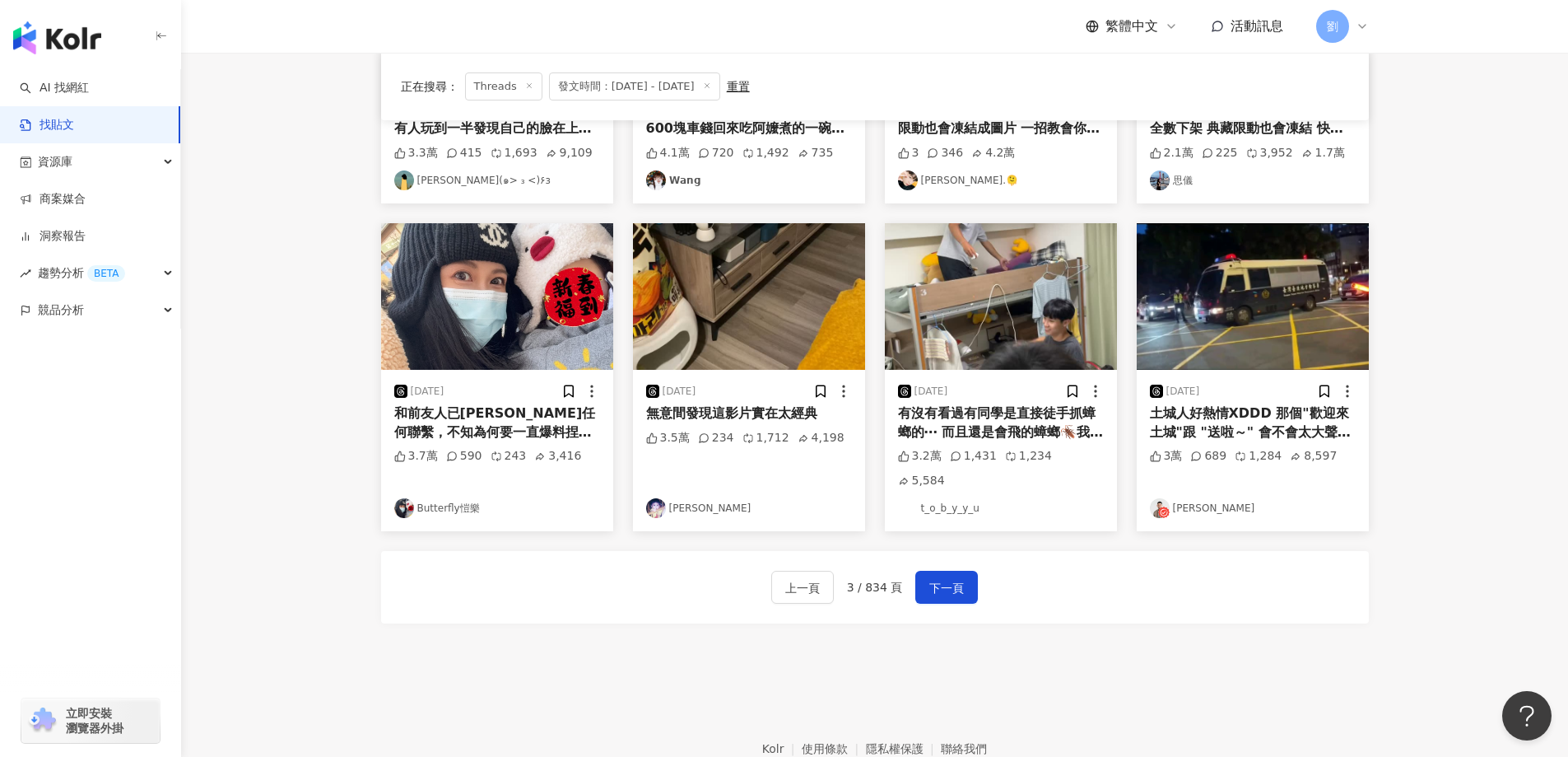
scroll to position [733, 0]
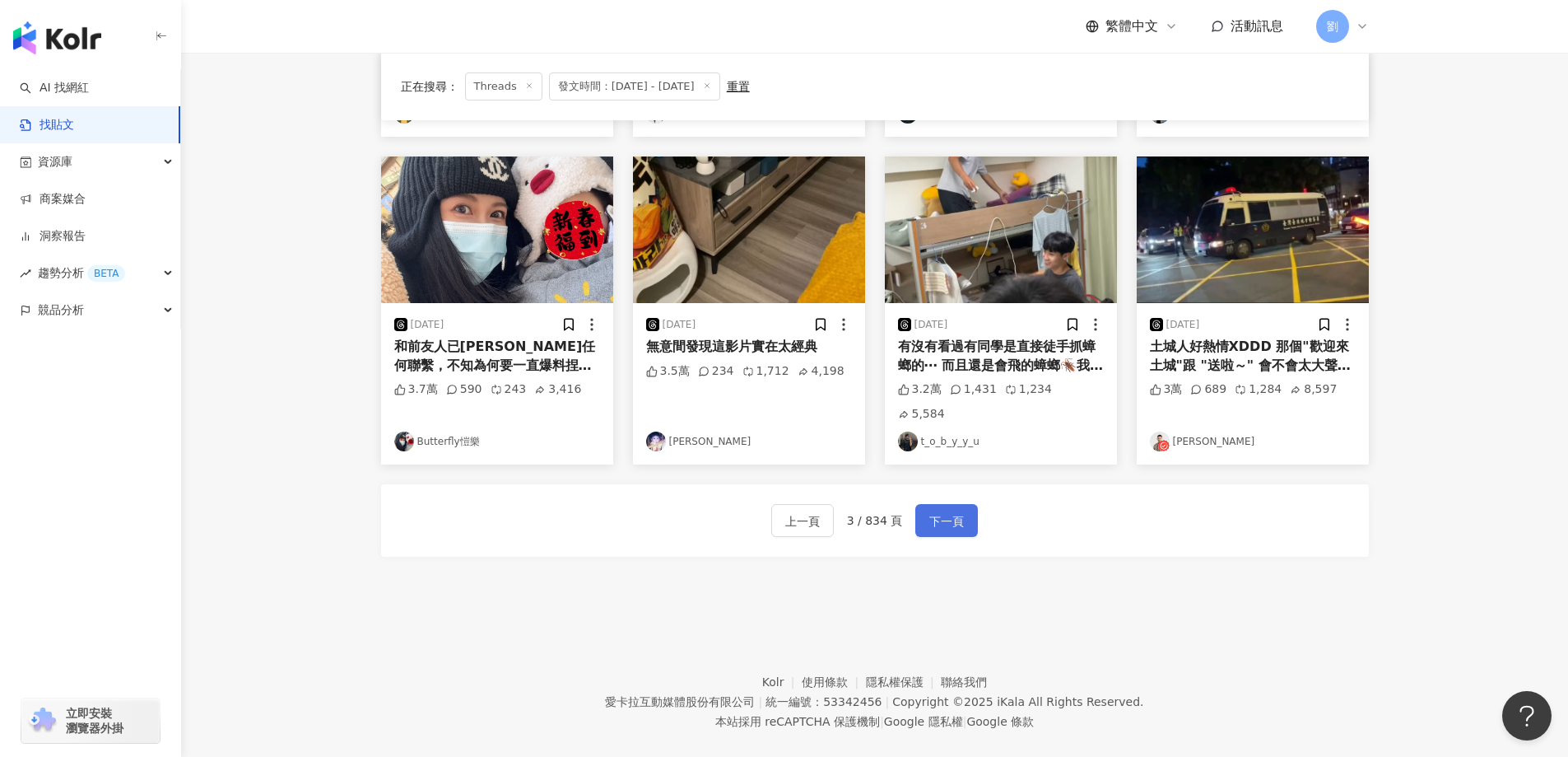
click at [944, 504] on button "下一頁" at bounding box center [947, 520] width 62 height 33
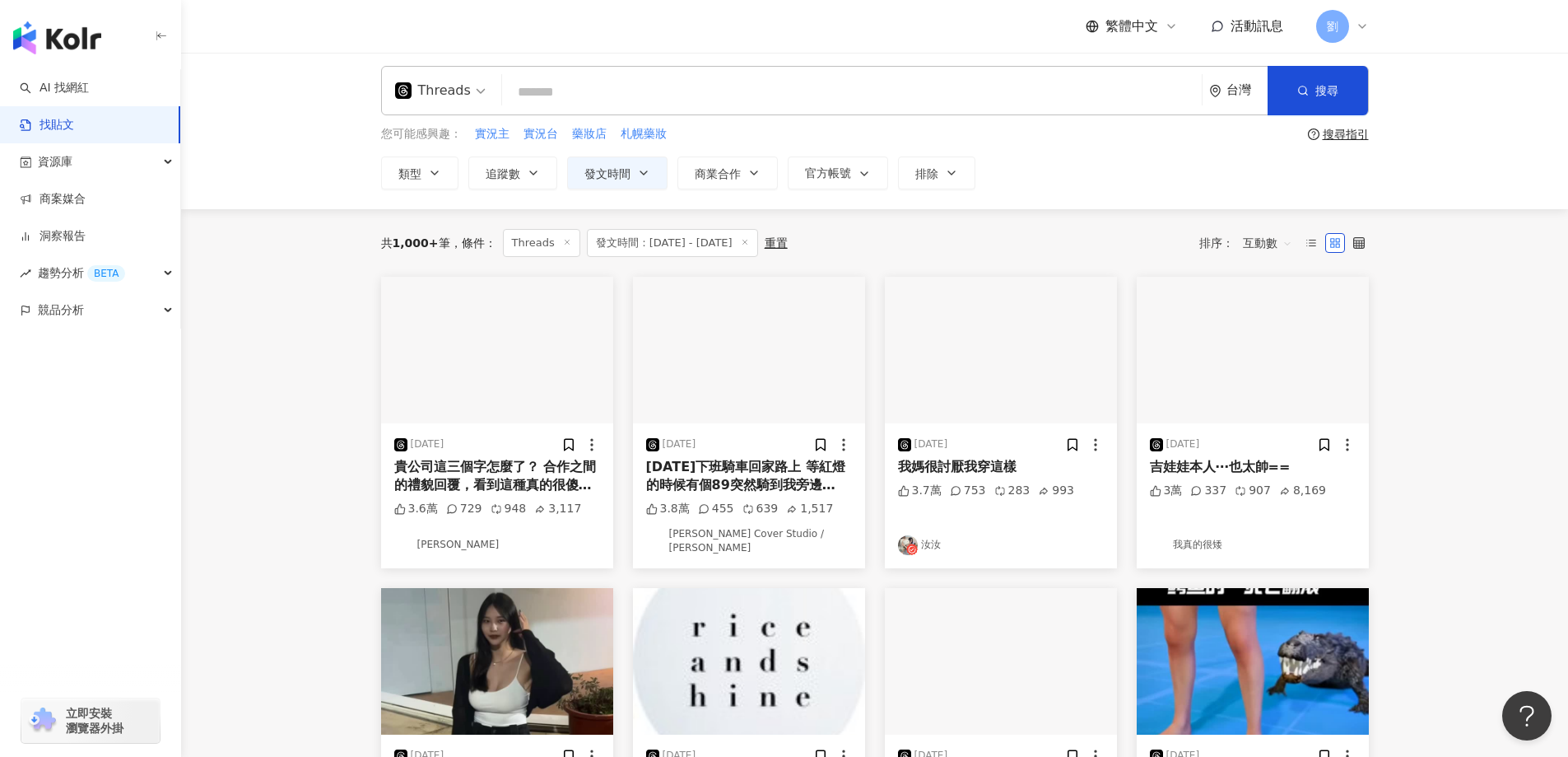
scroll to position [0, 0]
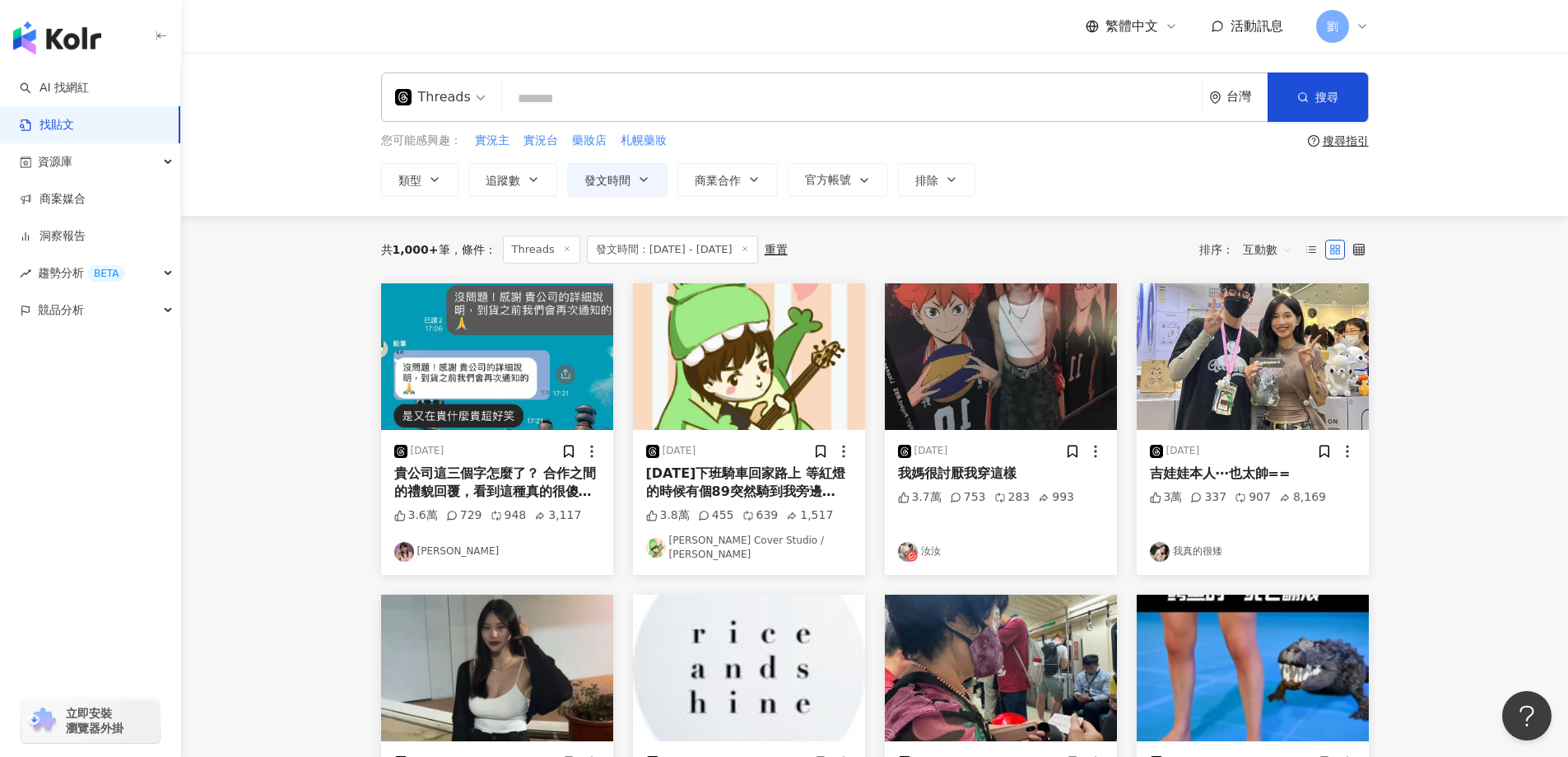
click at [578, 361] on img at bounding box center [496, 356] width 232 height 147
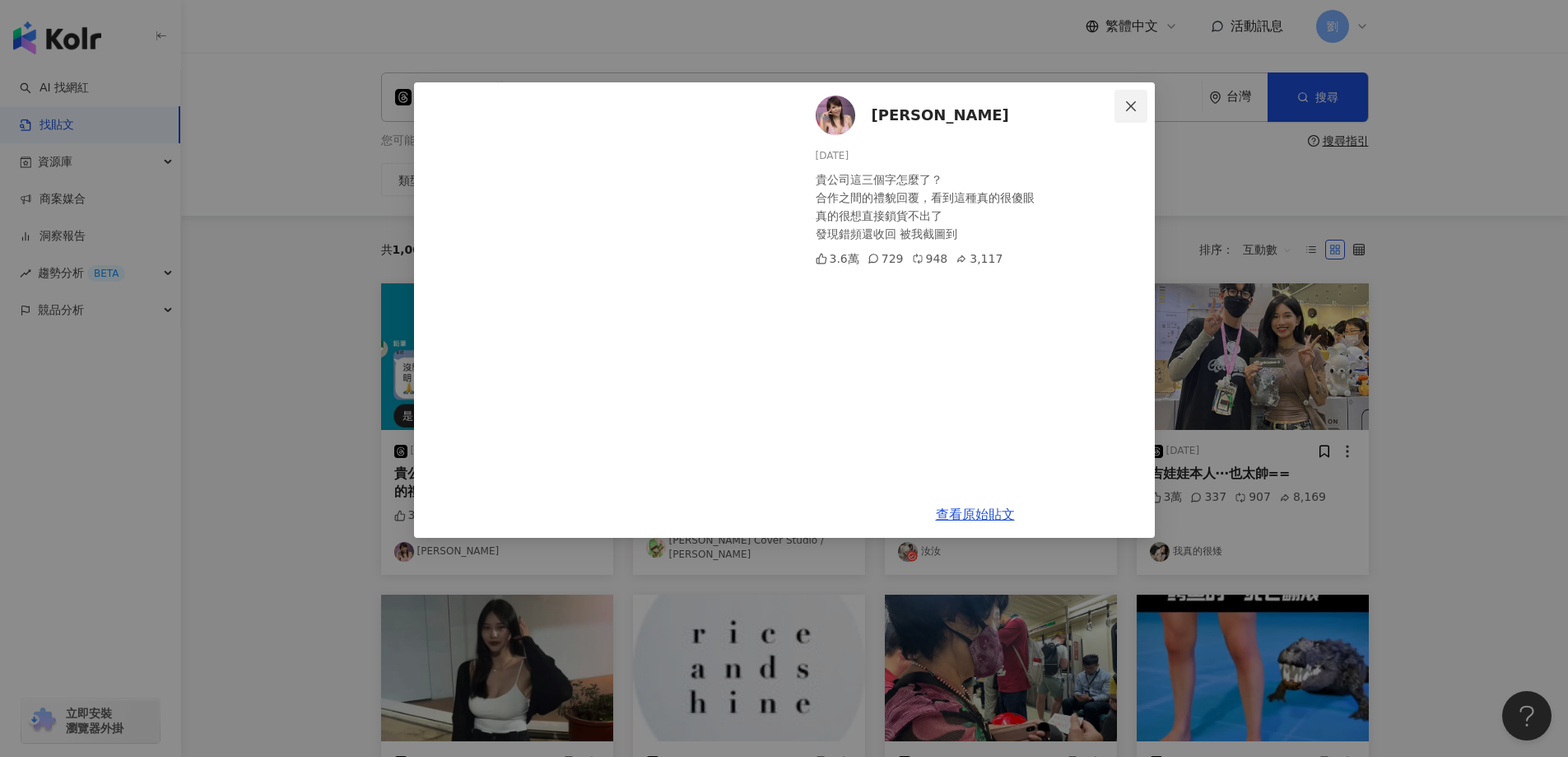
click at [1141, 101] on span "Close" at bounding box center [1131, 106] width 33 height 13
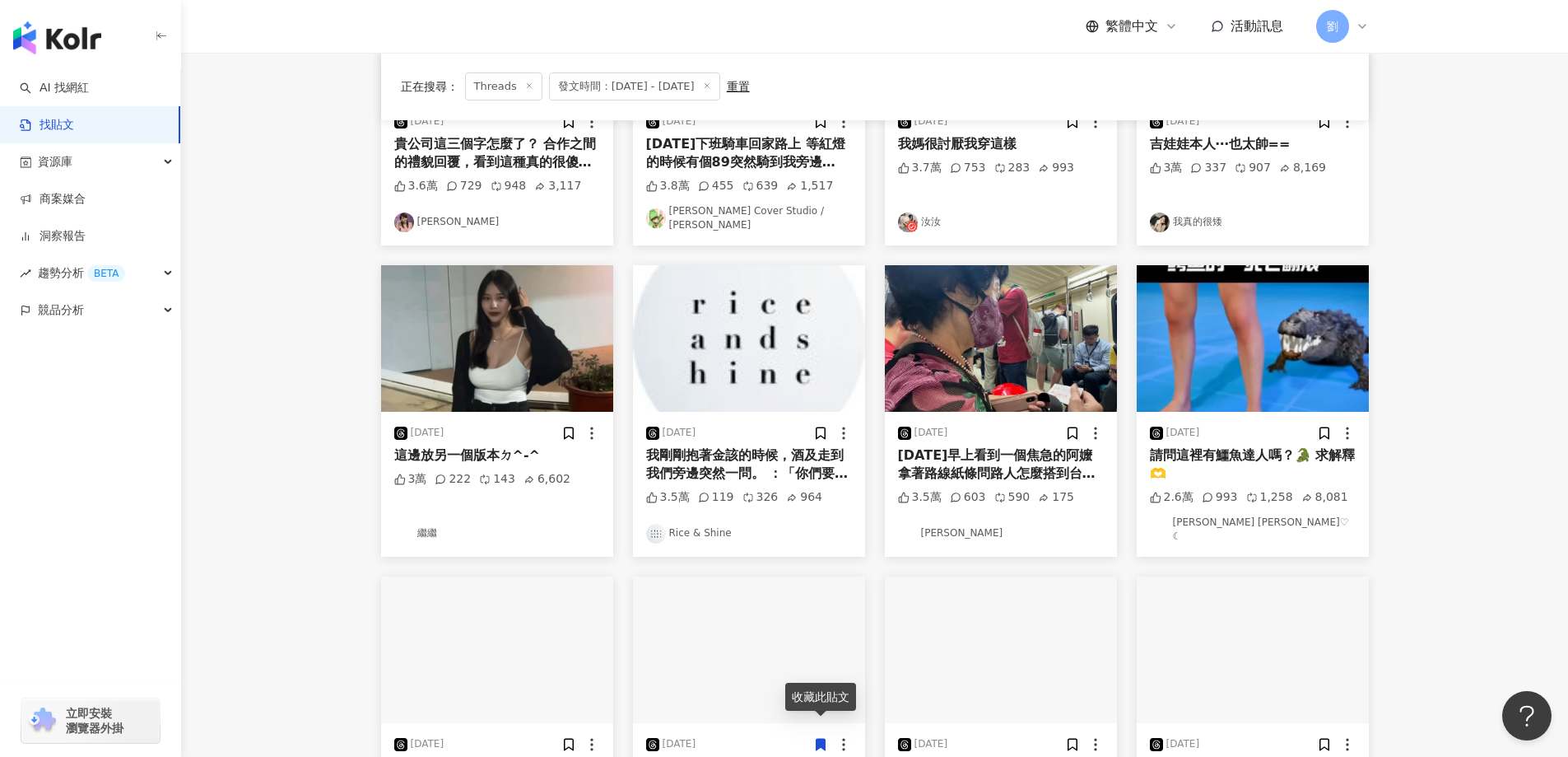
scroll to position [494, 0]
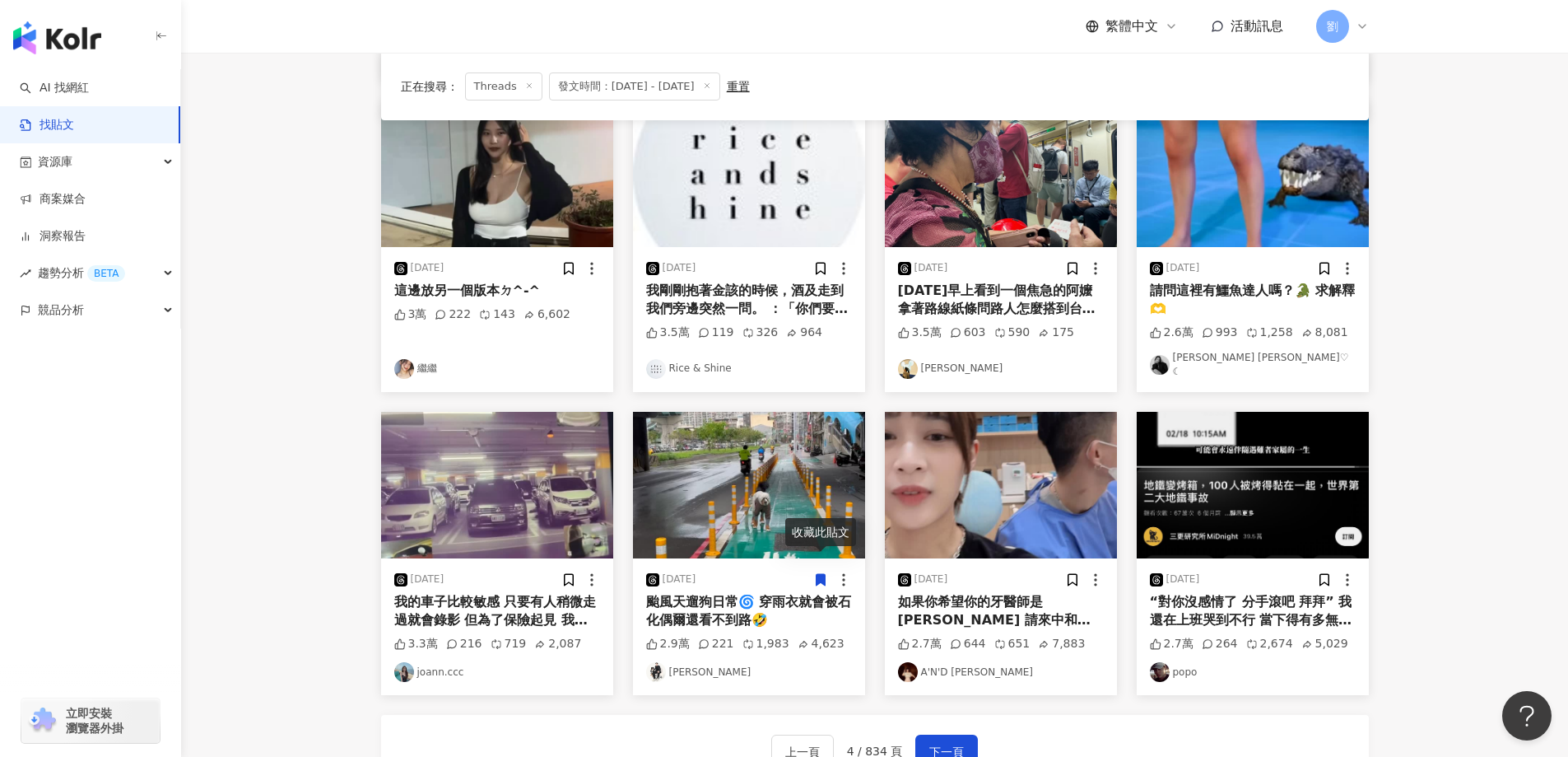
click at [438, 456] on img at bounding box center [496, 484] width 232 height 147
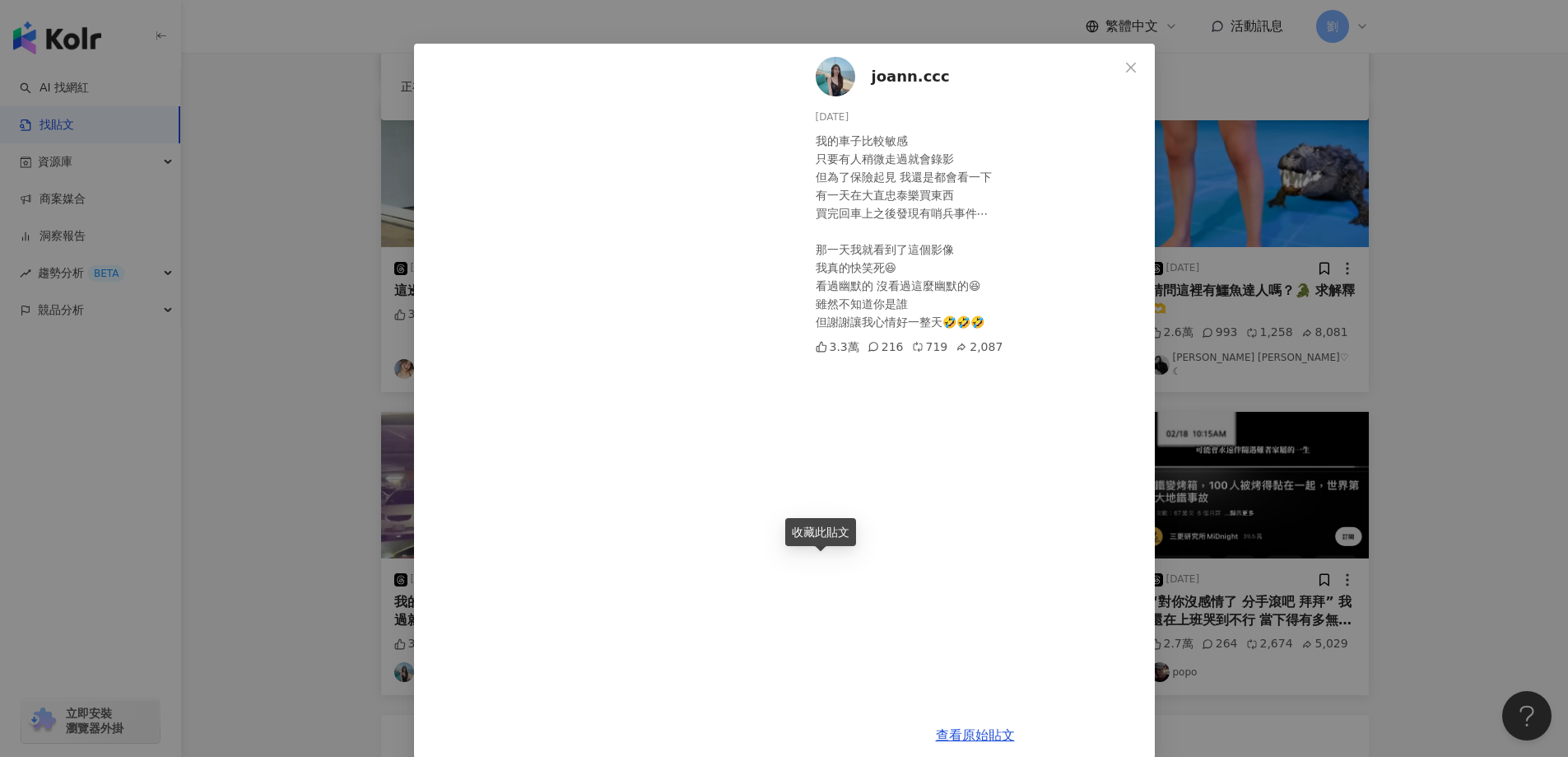
scroll to position [60, 0]
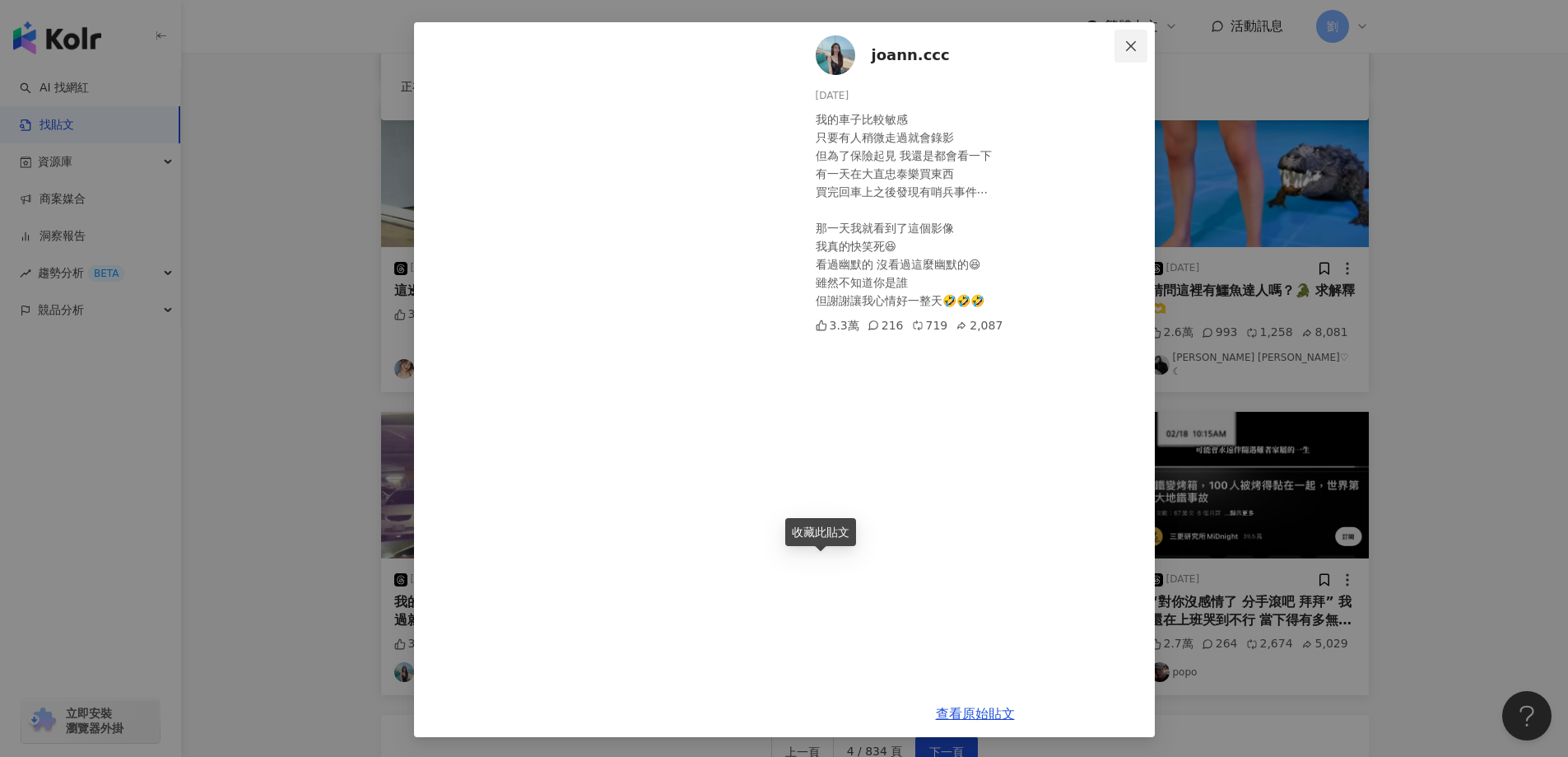
click at [1126, 43] on icon "close" at bounding box center [1130, 44] width 10 height 10
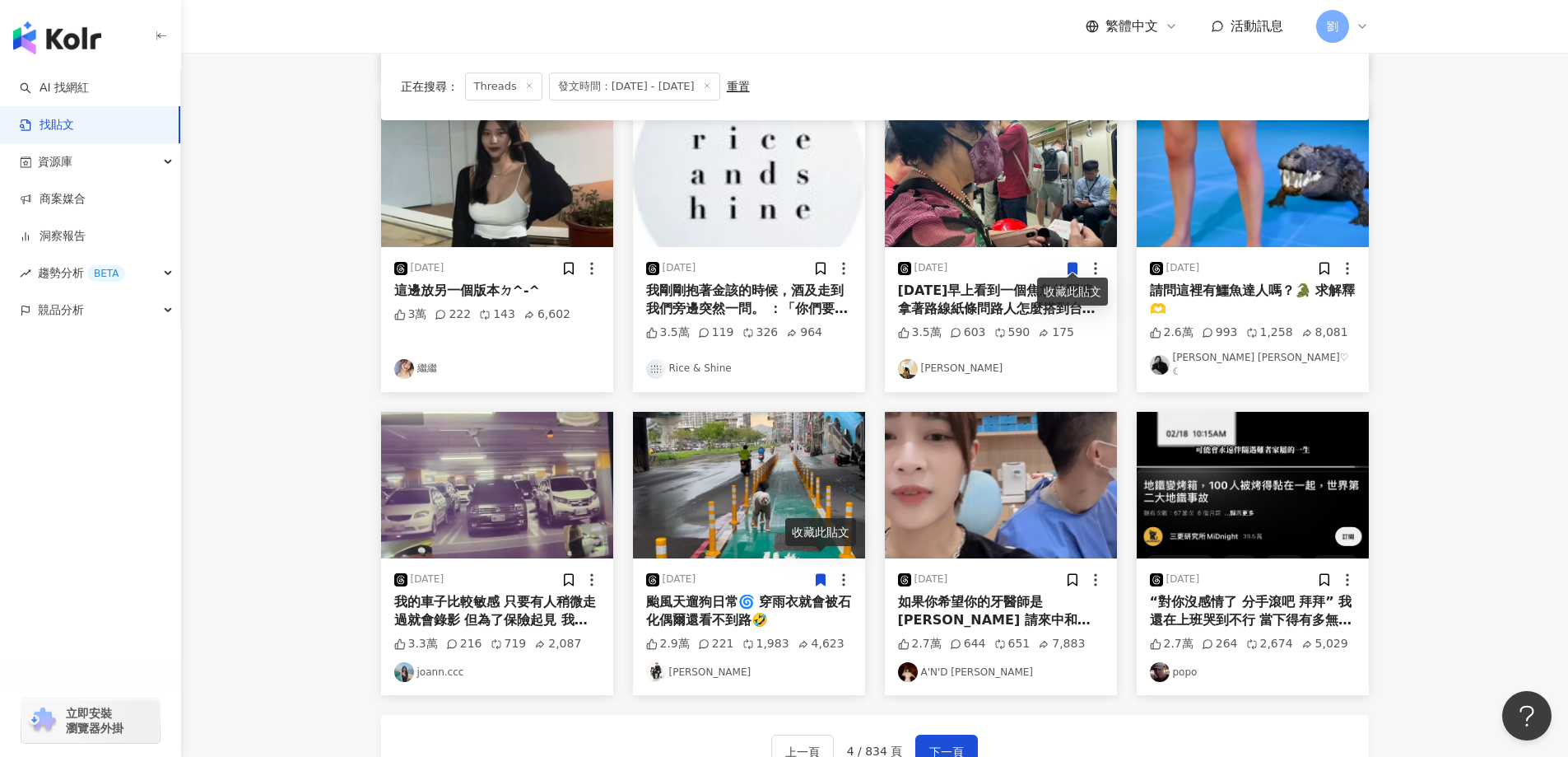
click at [1233, 481] on img at bounding box center [1252, 484] width 232 height 147
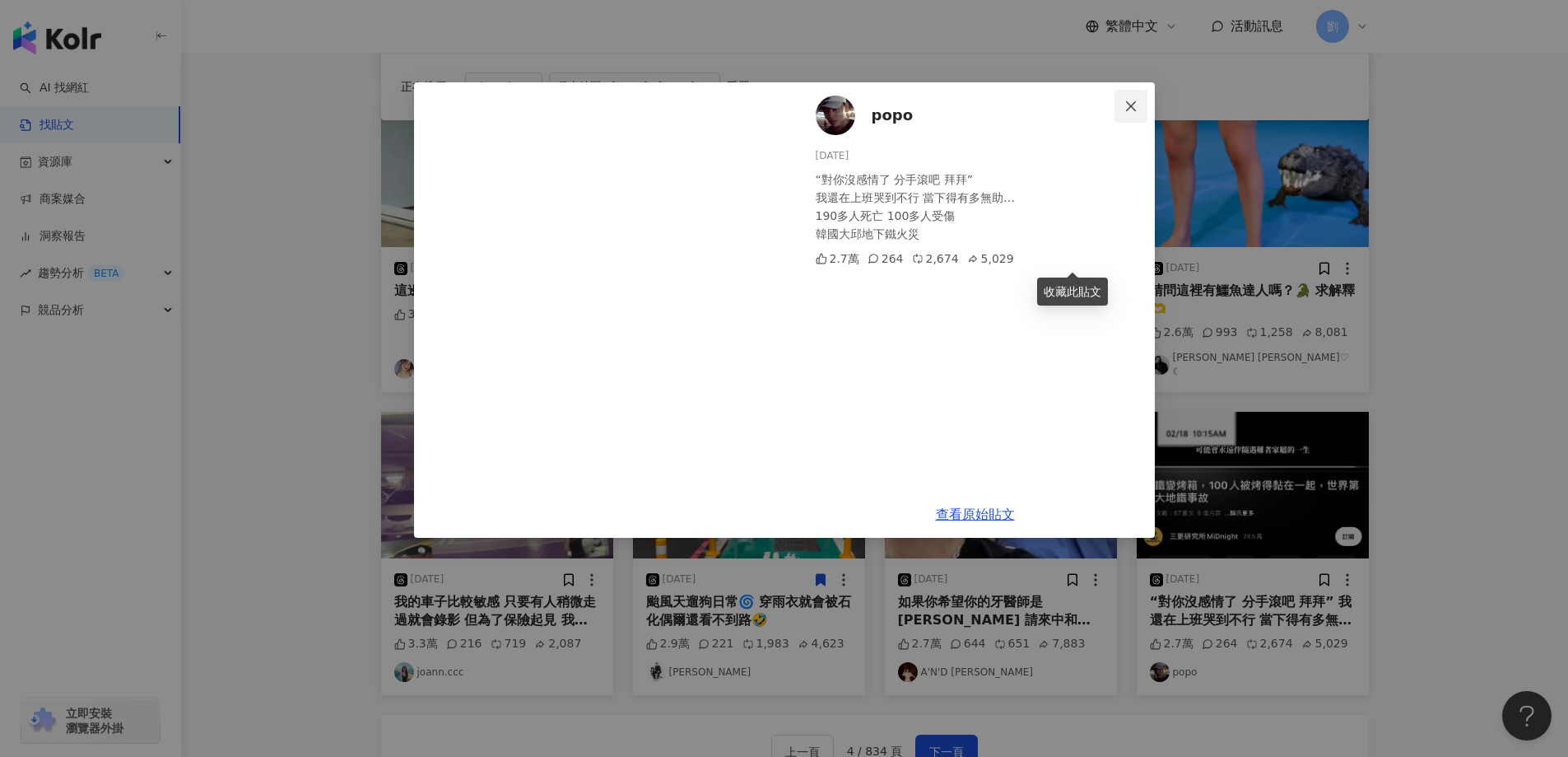
click at [1139, 106] on span "Close" at bounding box center [1131, 106] width 33 height 13
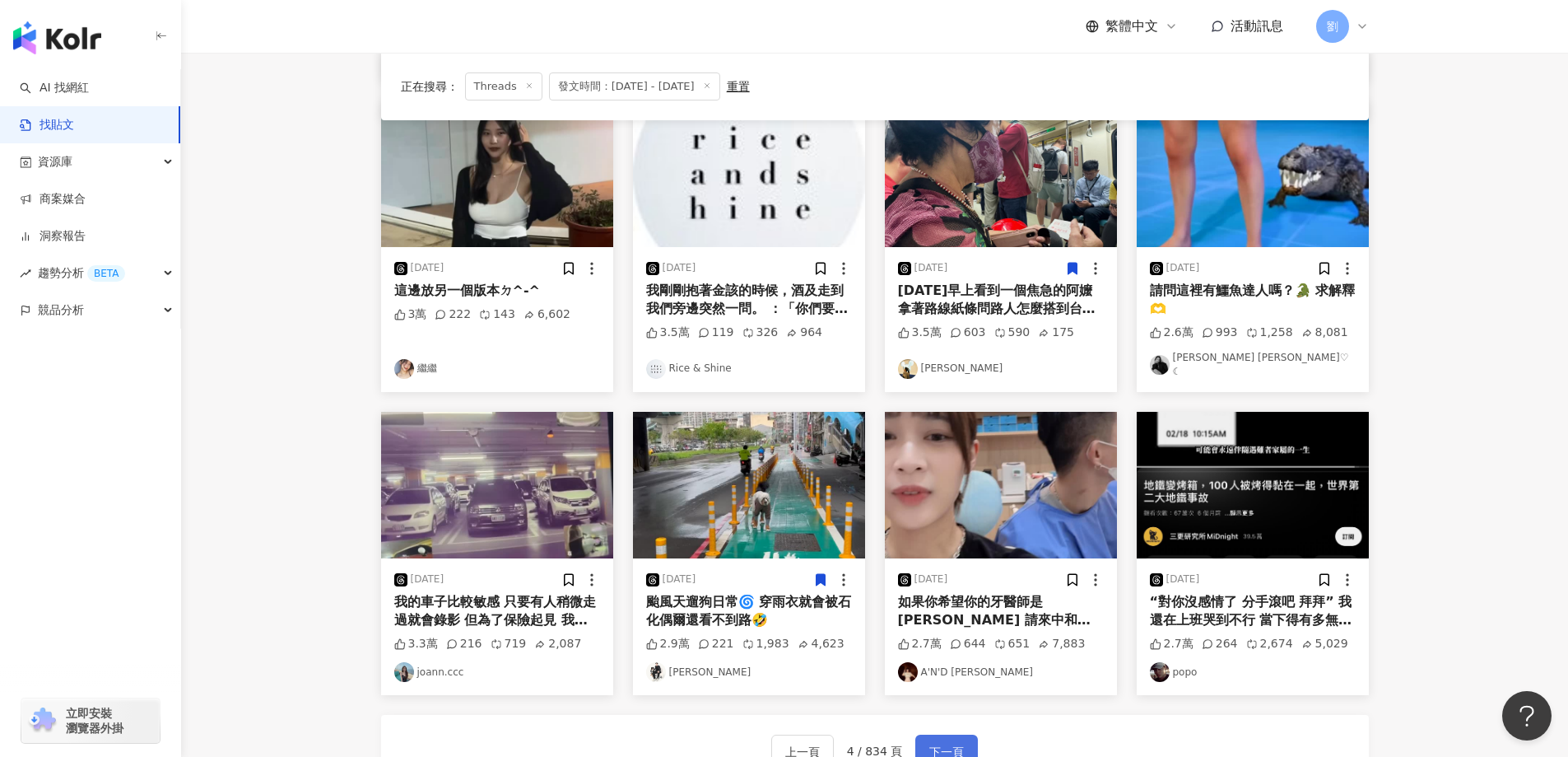
click at [945, 742] on span "下一頁" at bounding box center [947, 752] width 35 height 20
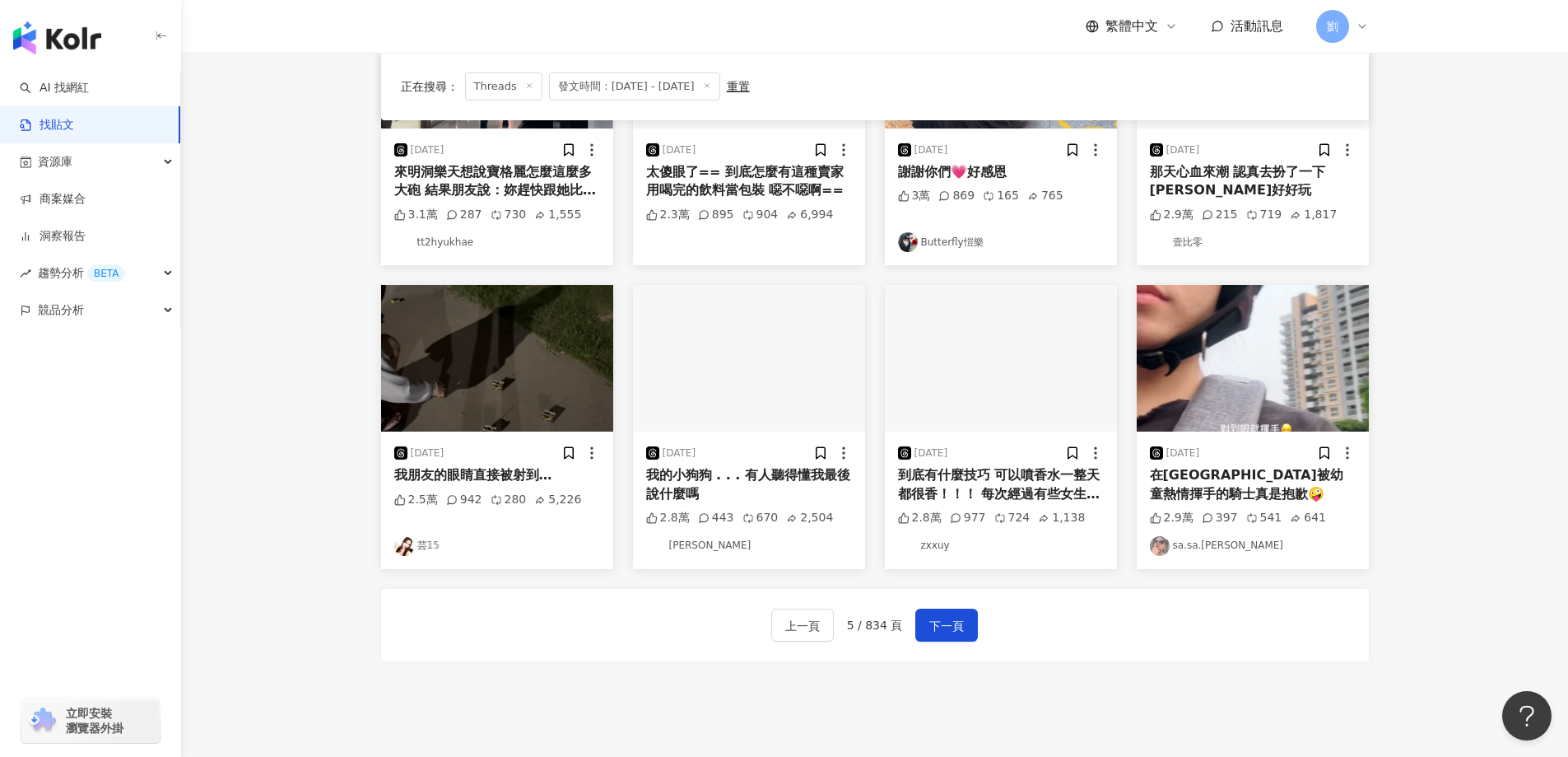
scroll to position [659, 0]
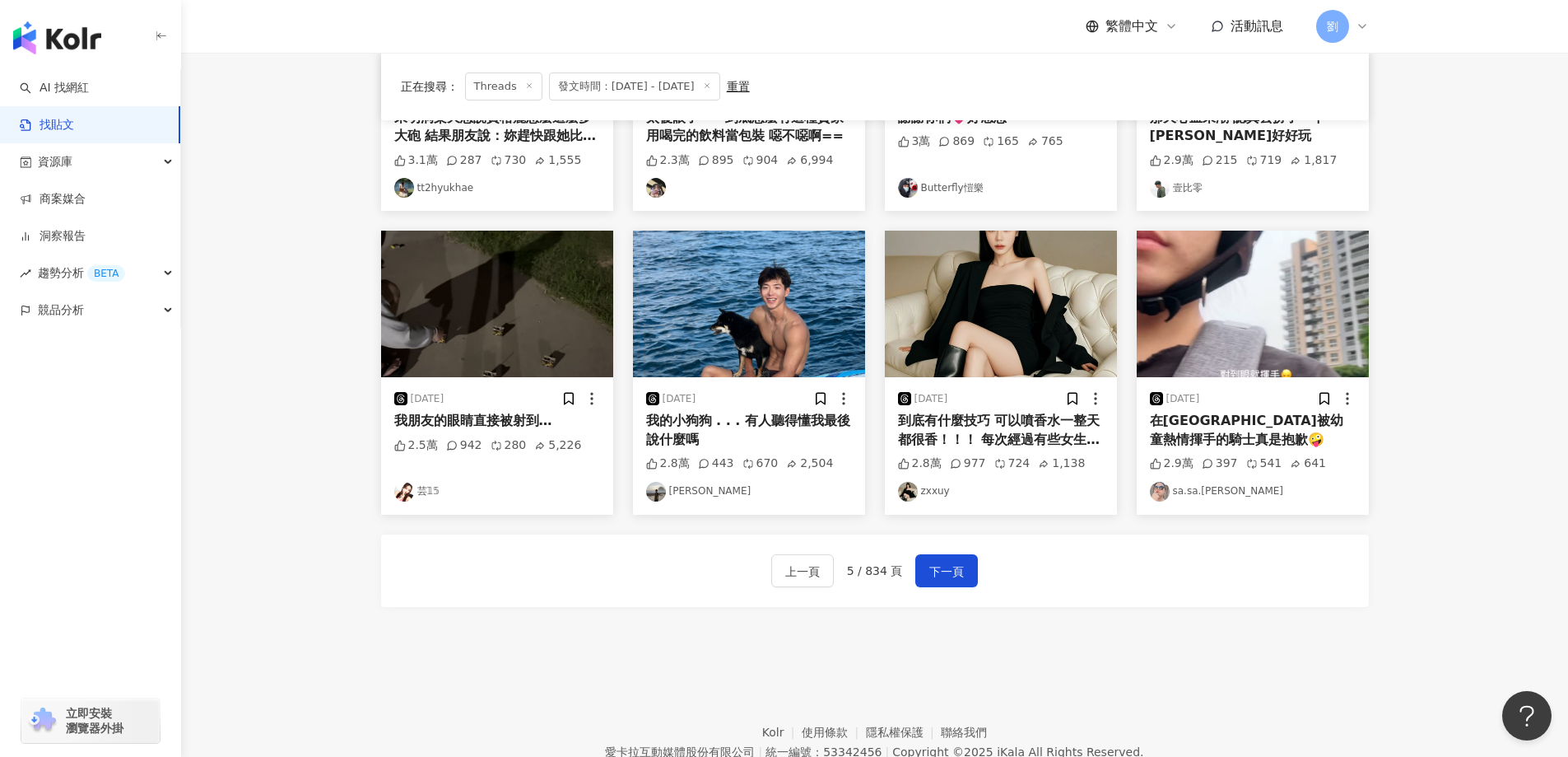
click at [961, 332] on img at bounding box center [1001, 304] width 232 height 147
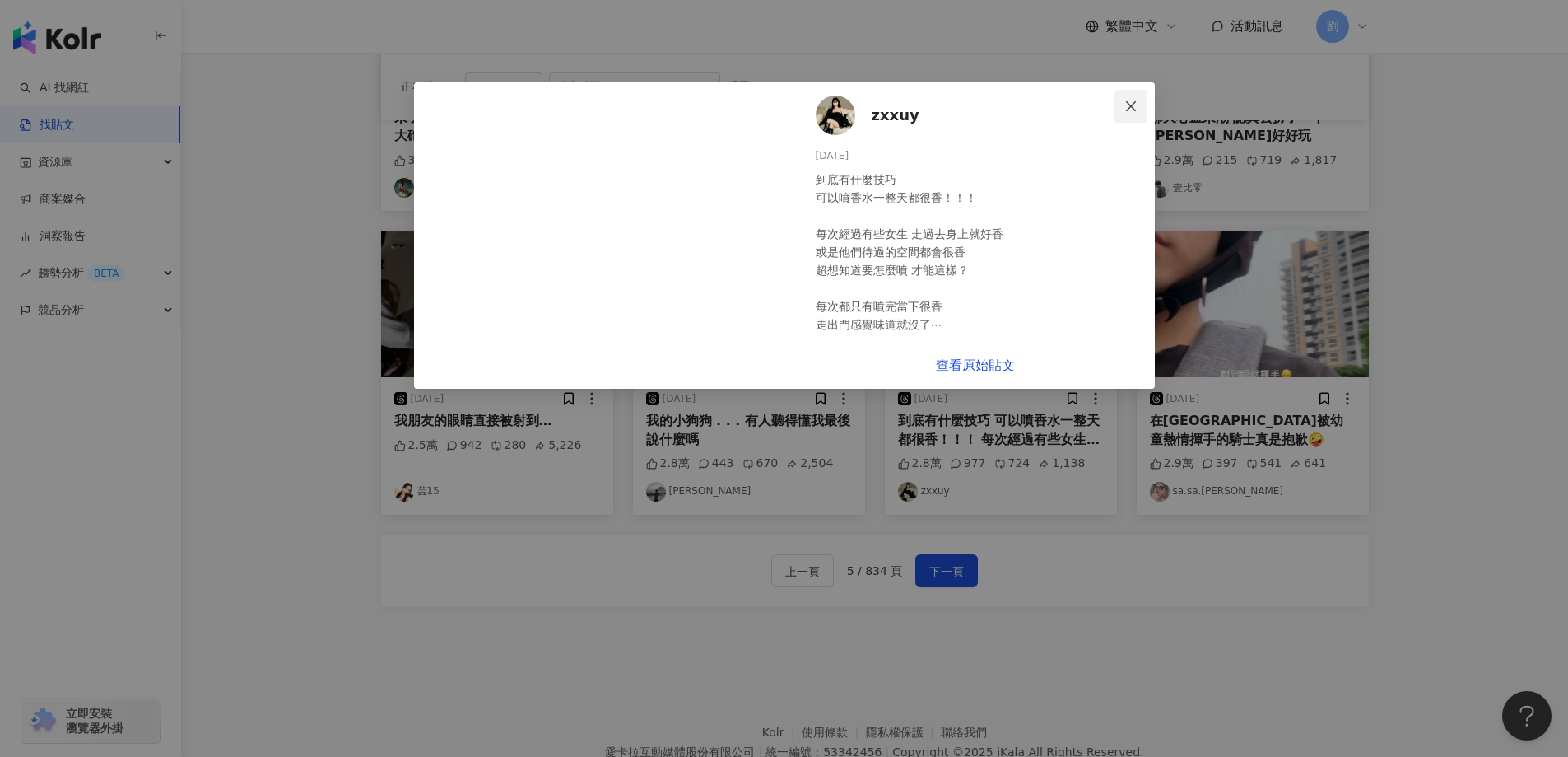
click at [1133, 115] on button "Close" at bounding box center [1131, 106] width 33 height 33
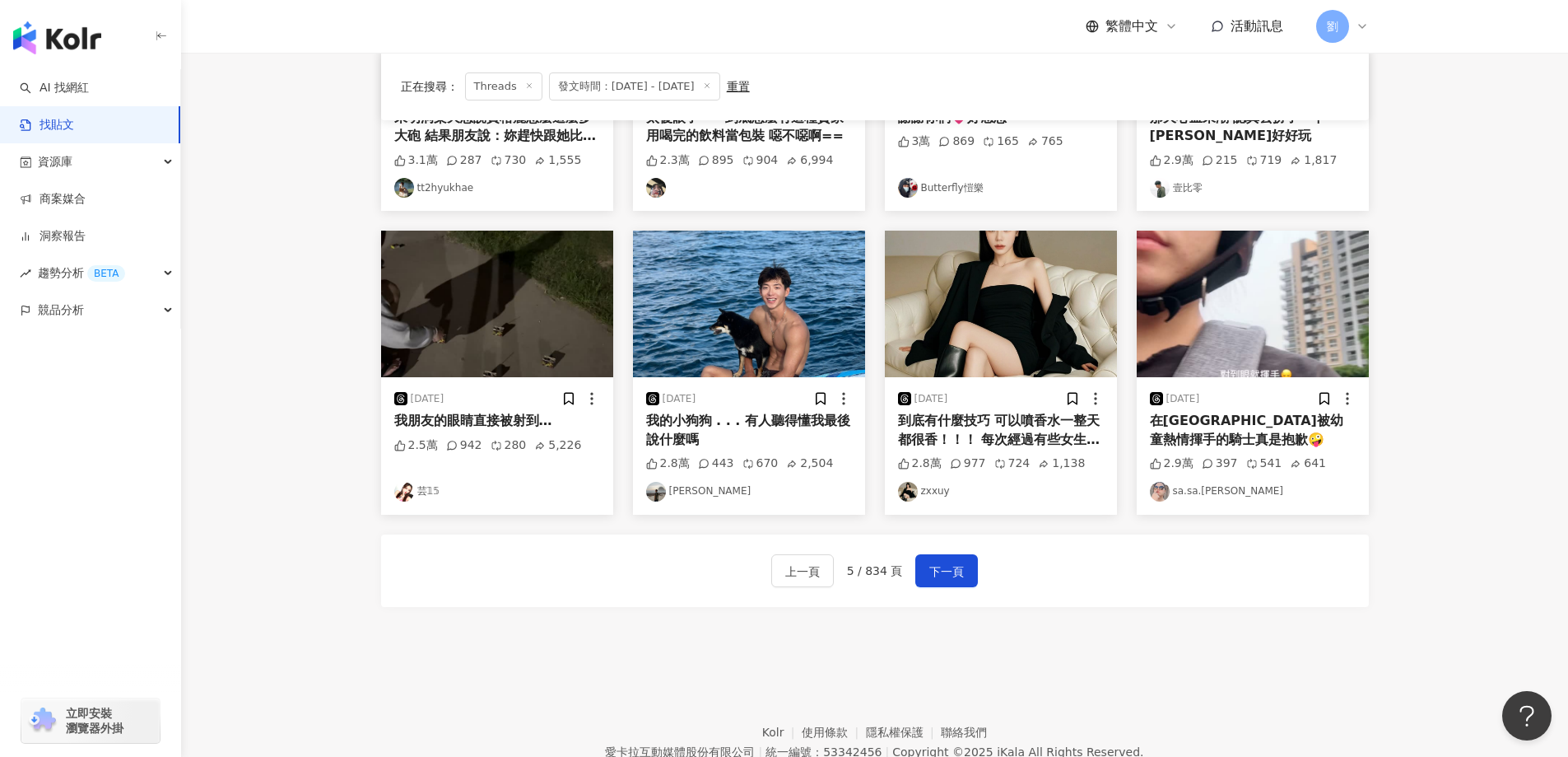
click at [1199, 263] on img at bounding box center [1252, 304] width 232 height 147
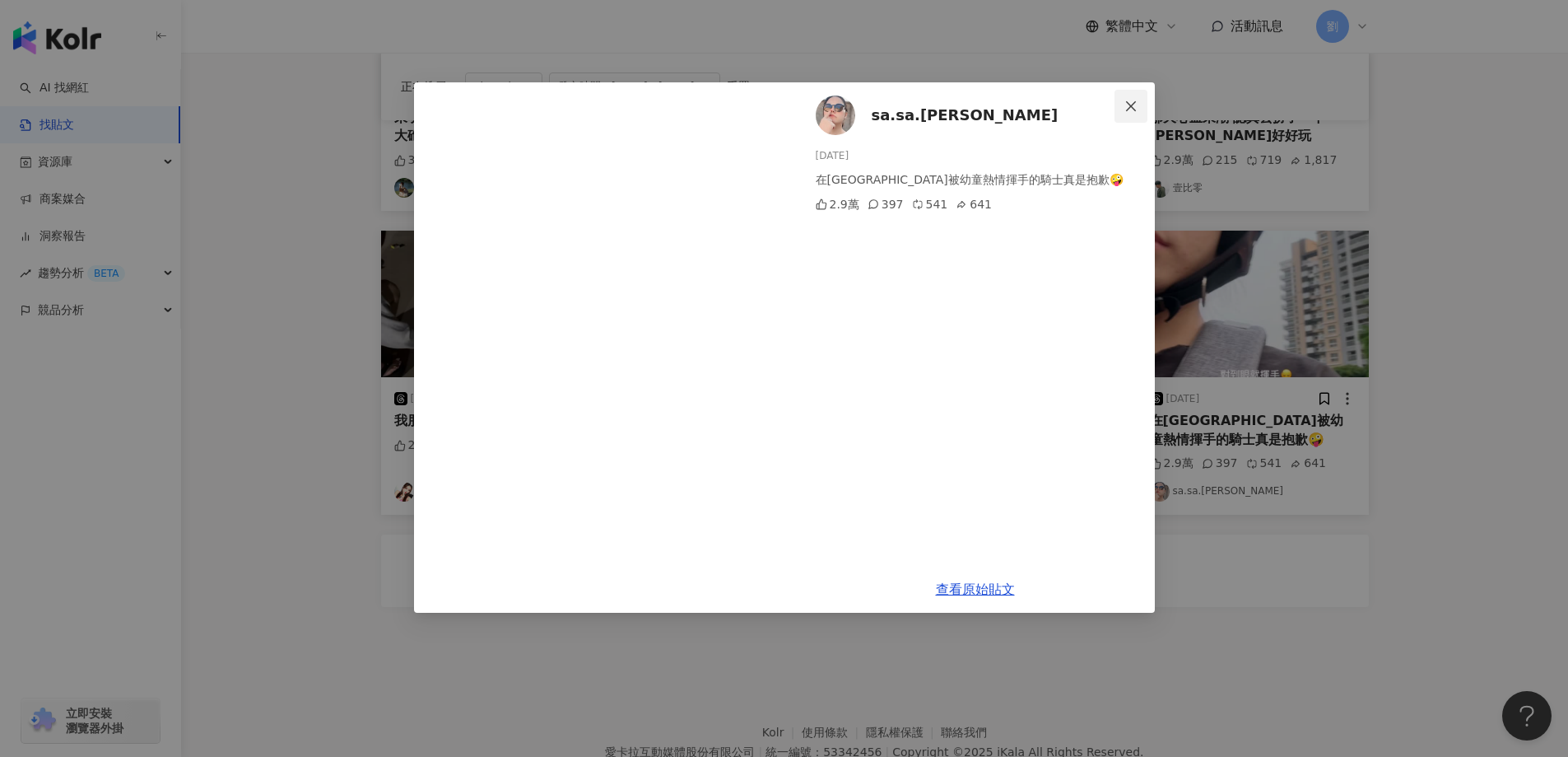
click at [1132, 104] on icon "close" at bounding box center [1130, 105] width 10 height 10
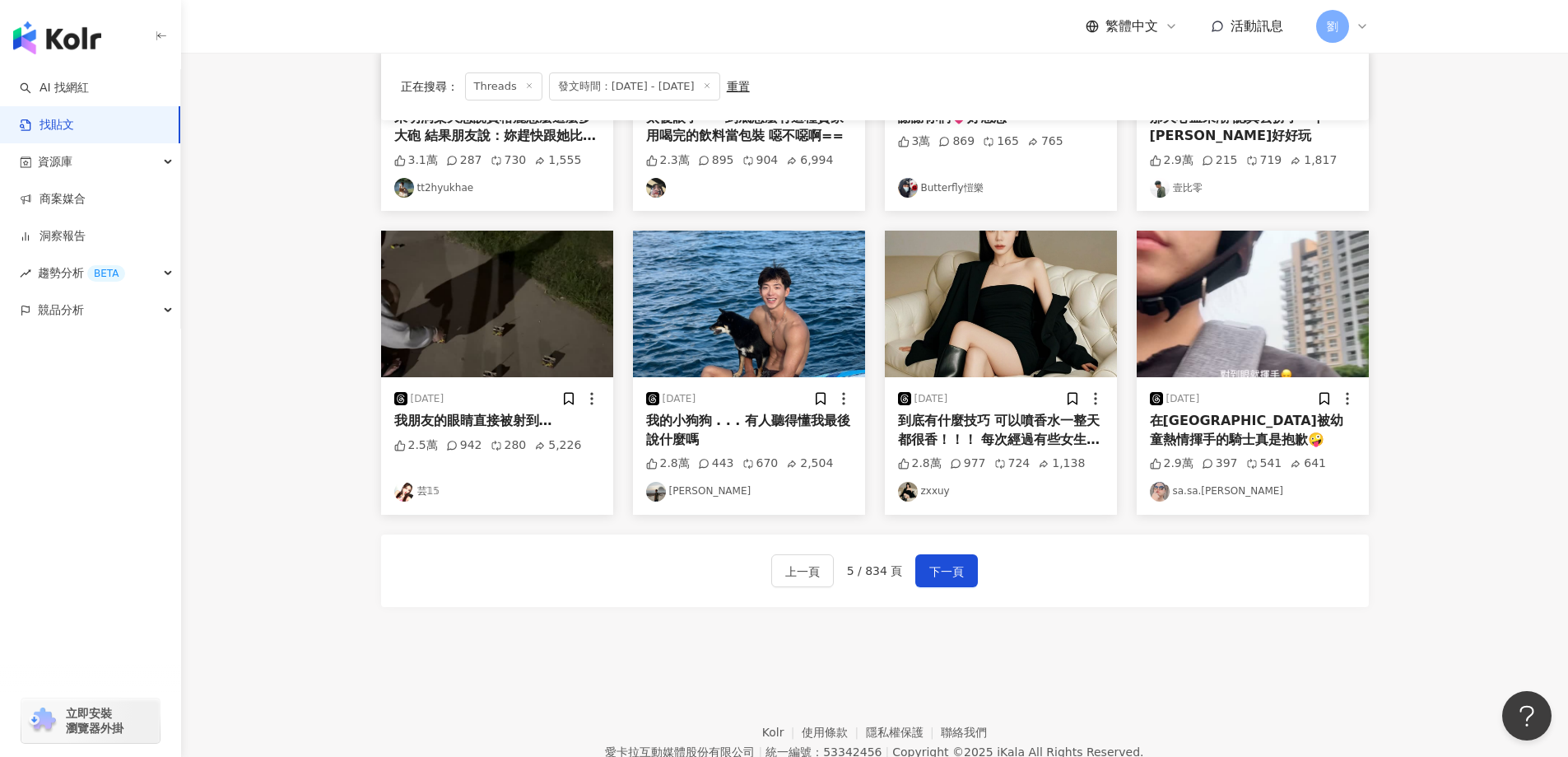
drag, startPoint x: 938, startPoint y: 570, endPoint x: 953, endPoint y: 679, distance: 110.0
click at [953, 679] on div "**********" at bounding box center [784, 86] width 1568 height 1490
click at [430, 281] on img at bounding box center [496, 304] width 232 height 147
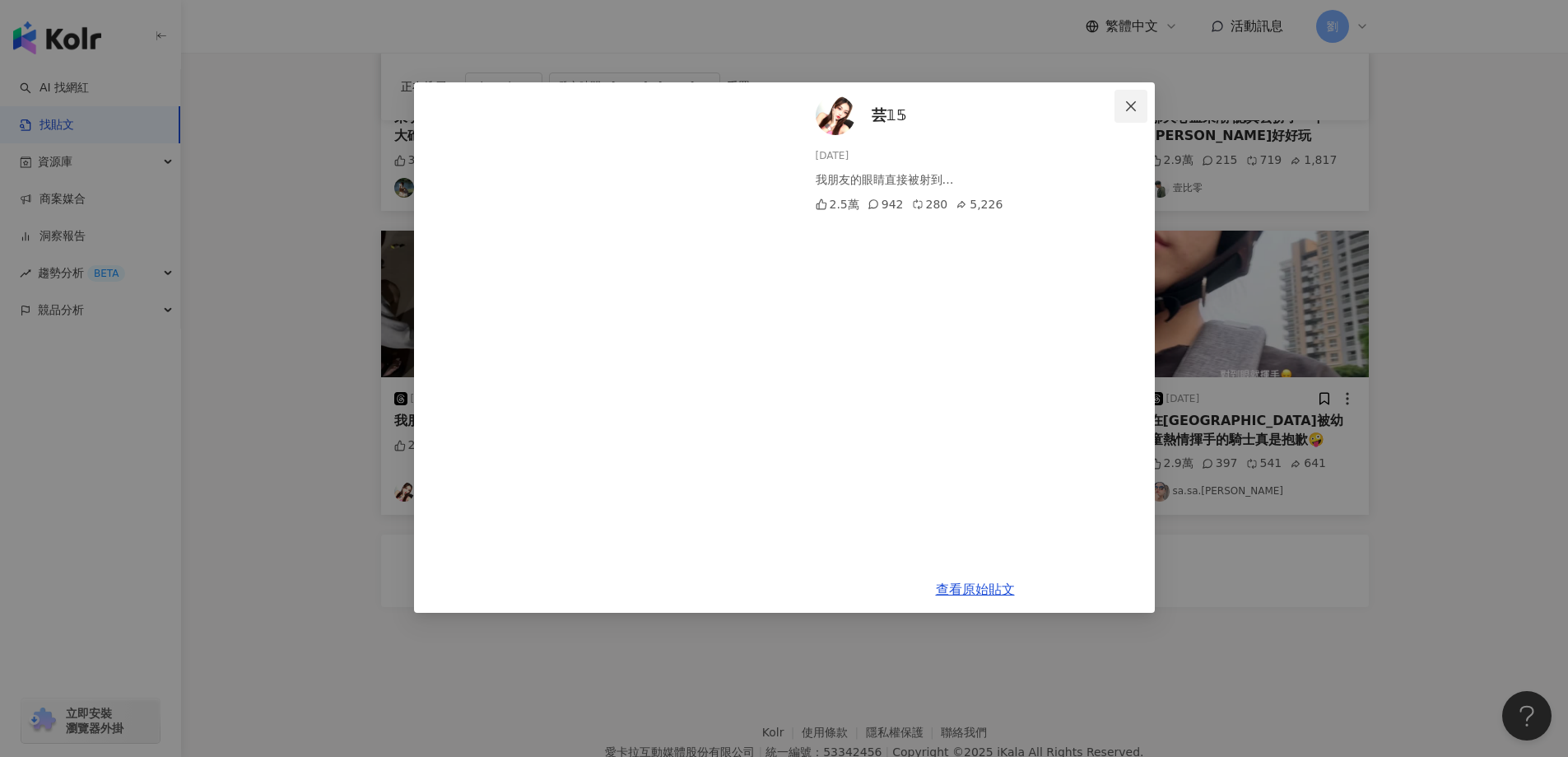
click at [1129, 93] on button "Close" at bounding box center [1131, 106] width 33 height 33
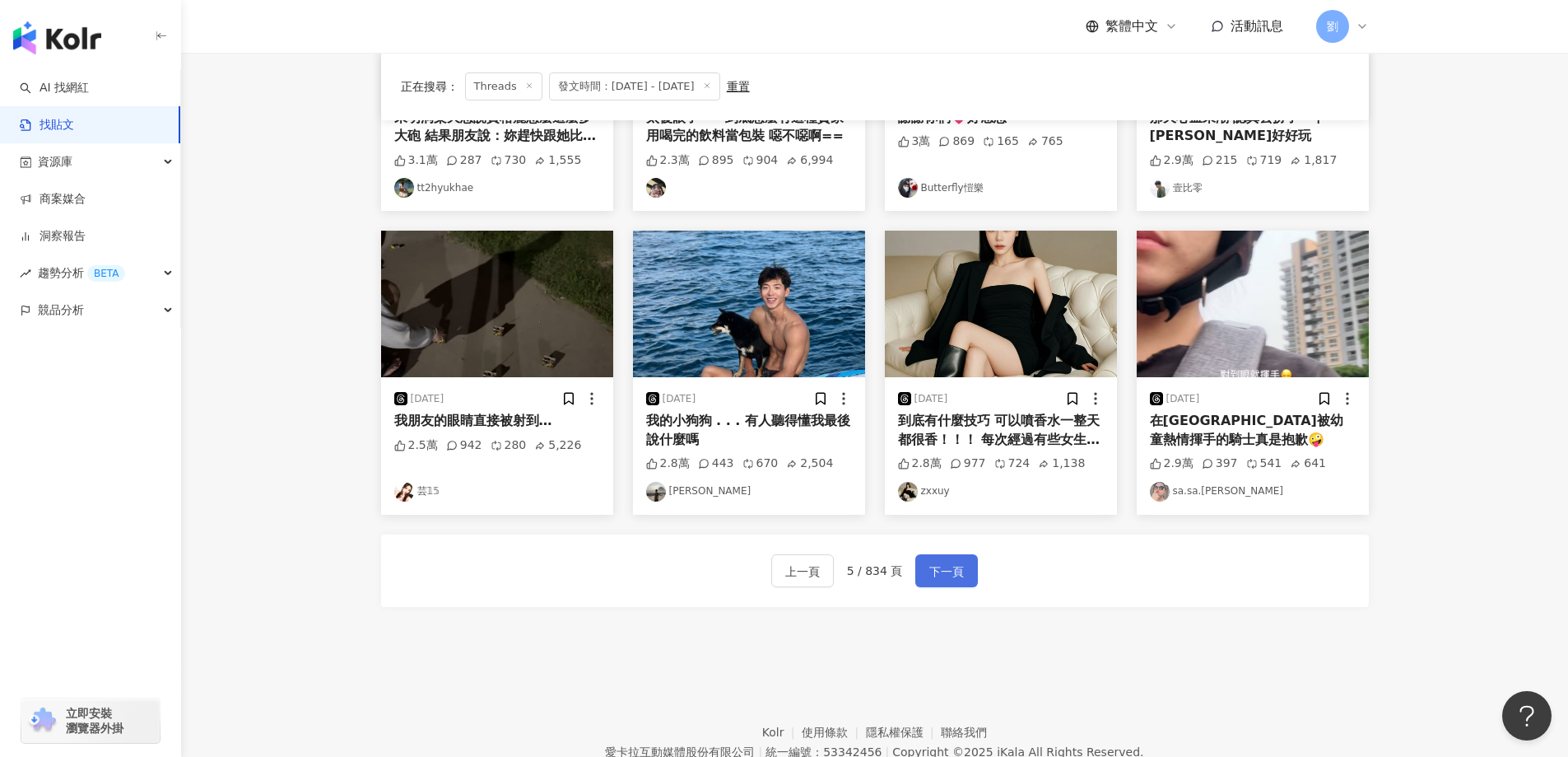
click at [968, 576] on button "下一頁" at bounding box center [947, 570] width 62 height 33
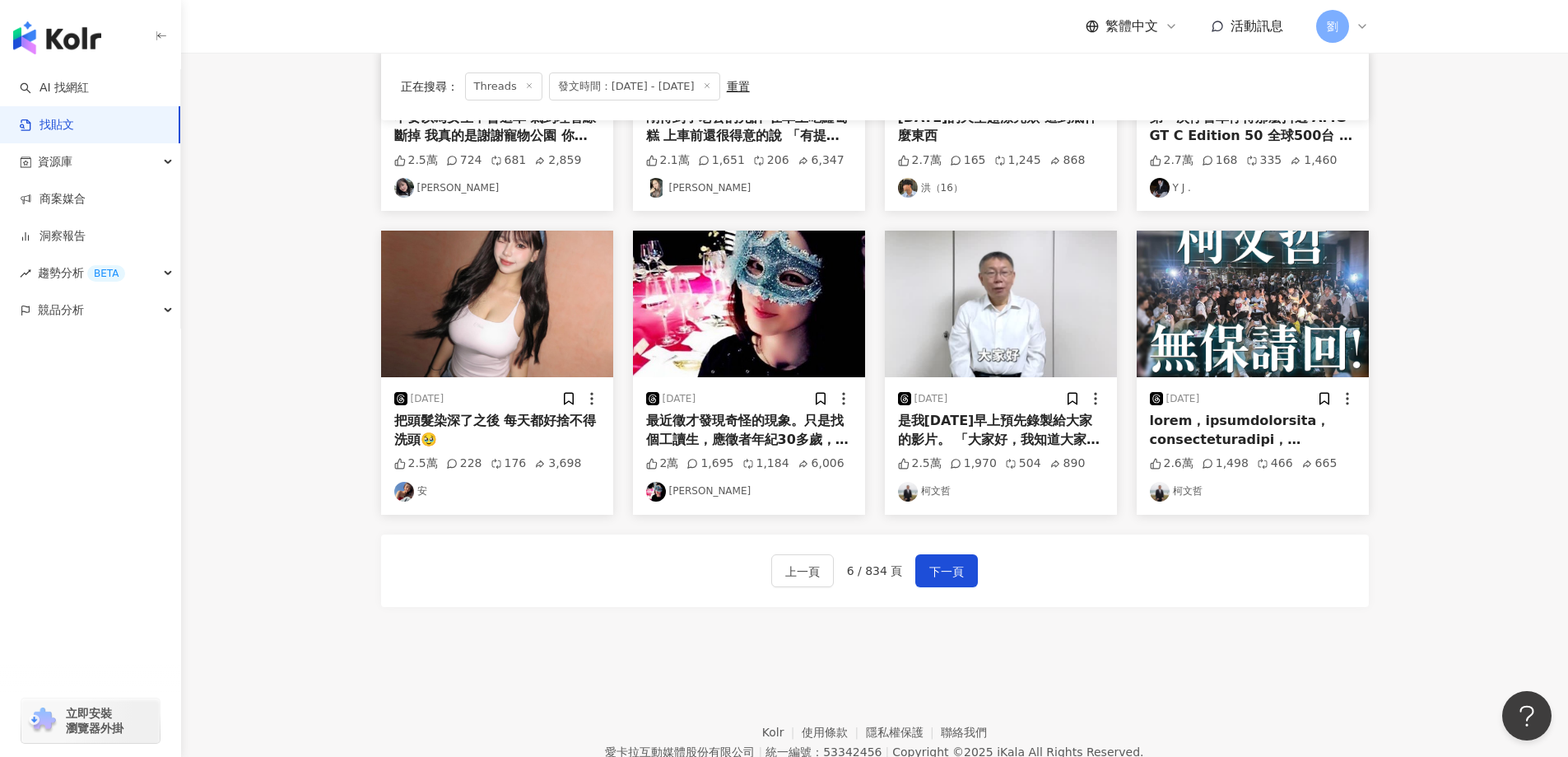
click at [773, 294] on img at bounding box center [748, 304] width 232 height 147
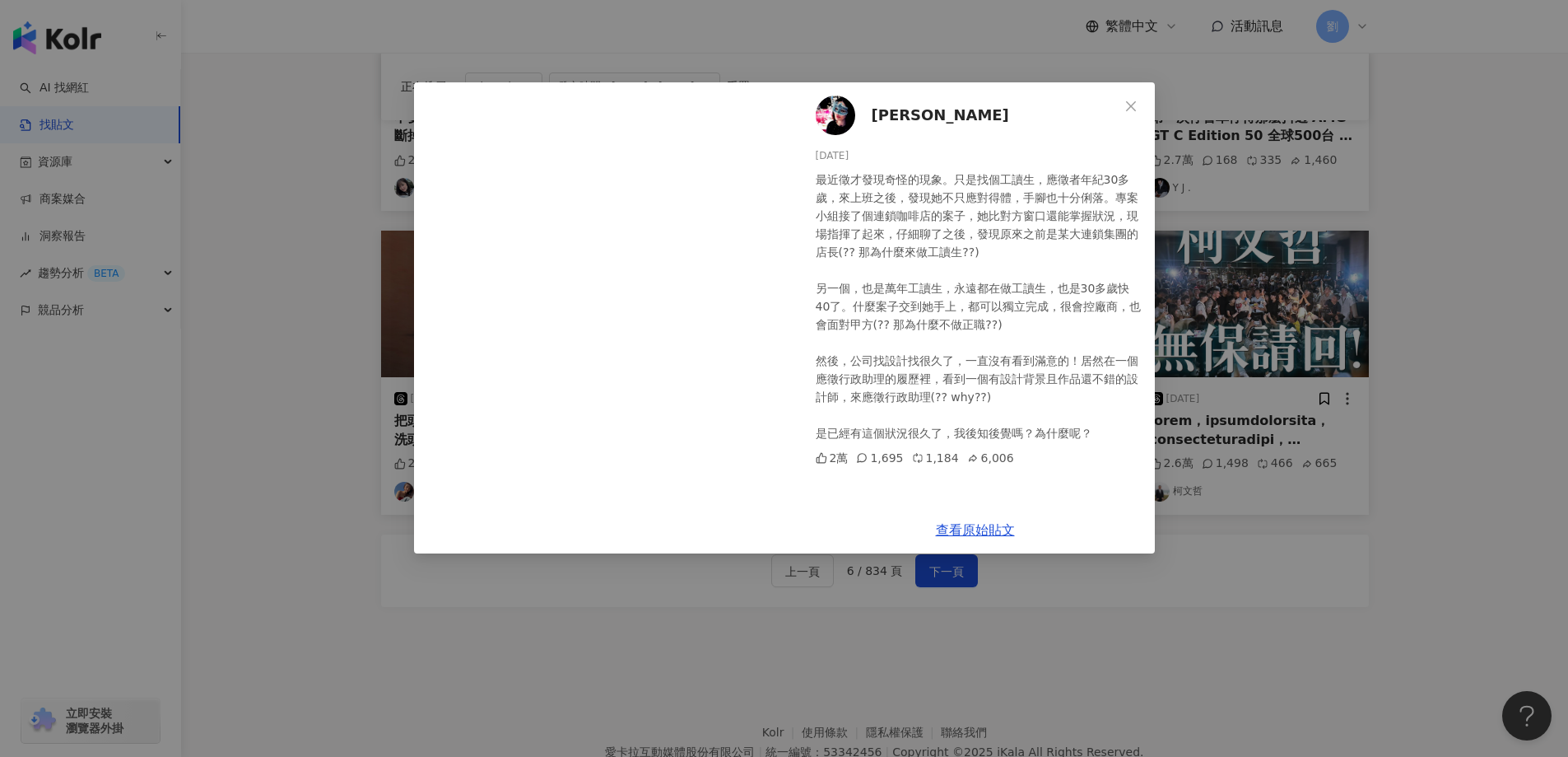
click at [1143, 102] on span "Close" at bounding box center [1131, 106] width 33 height 13
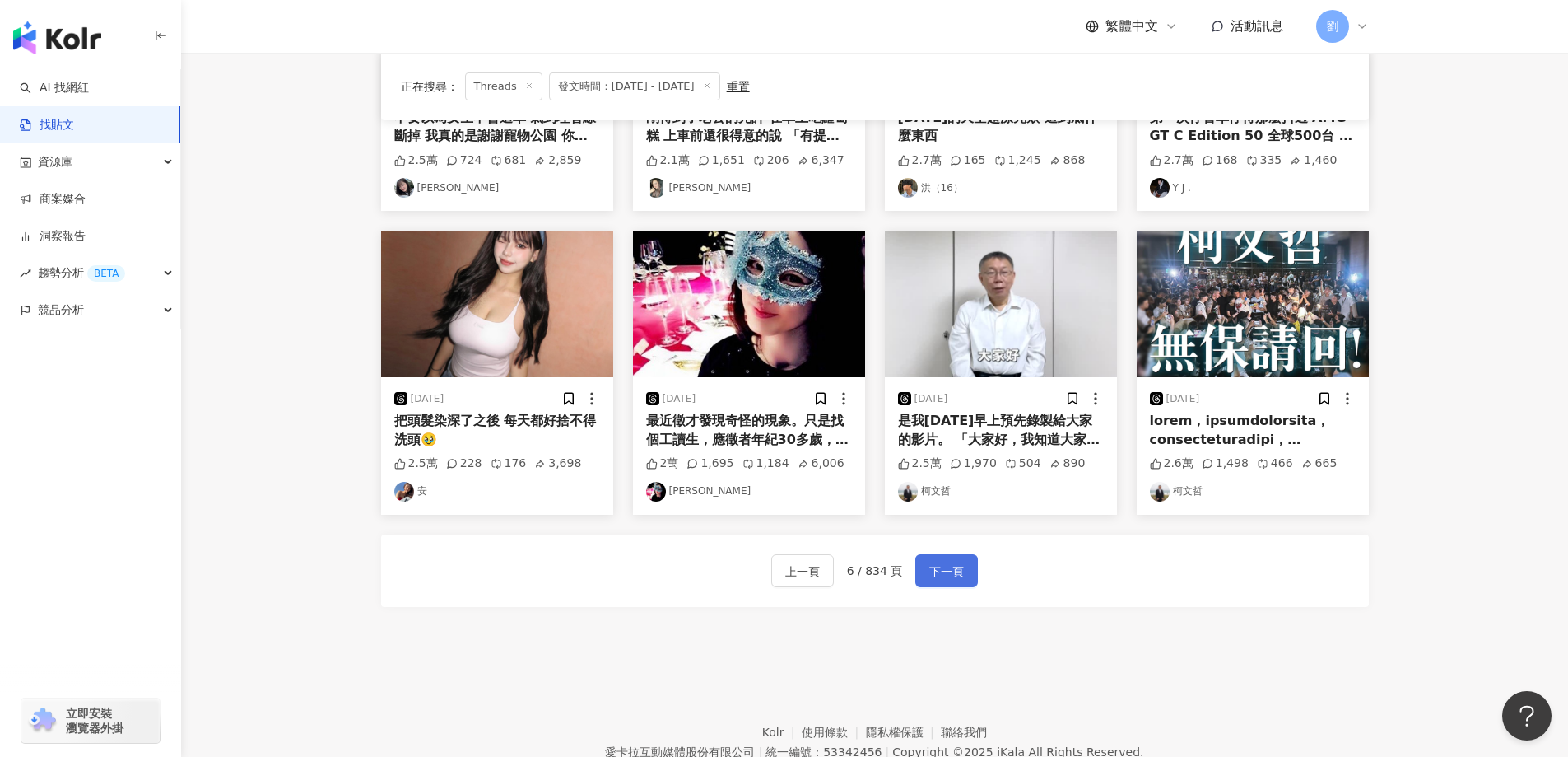
click at [929, 567] on span "下一頁" at bounding box center [947, 571] width 35 height 20
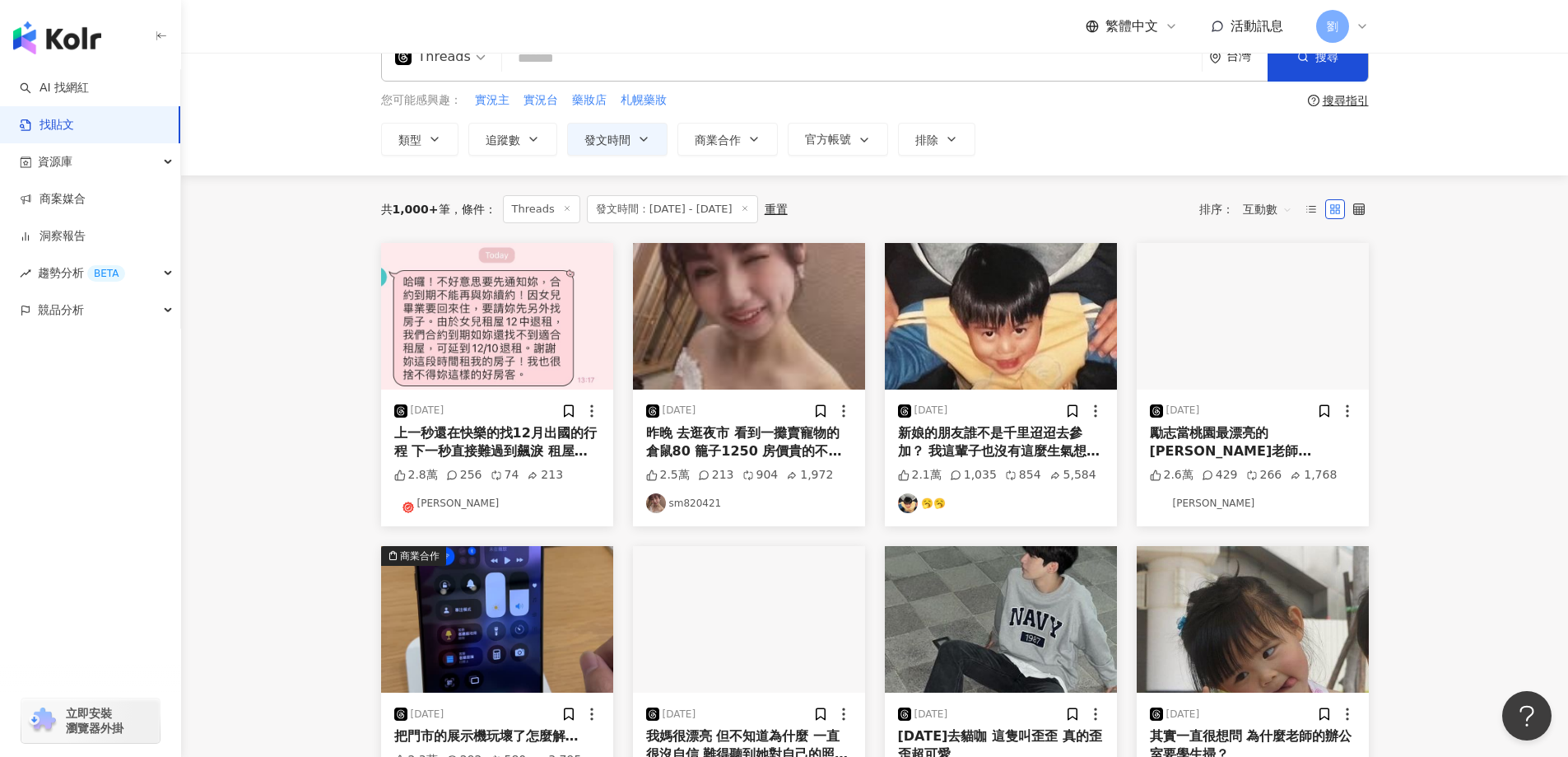
scroll to position [0, 0]
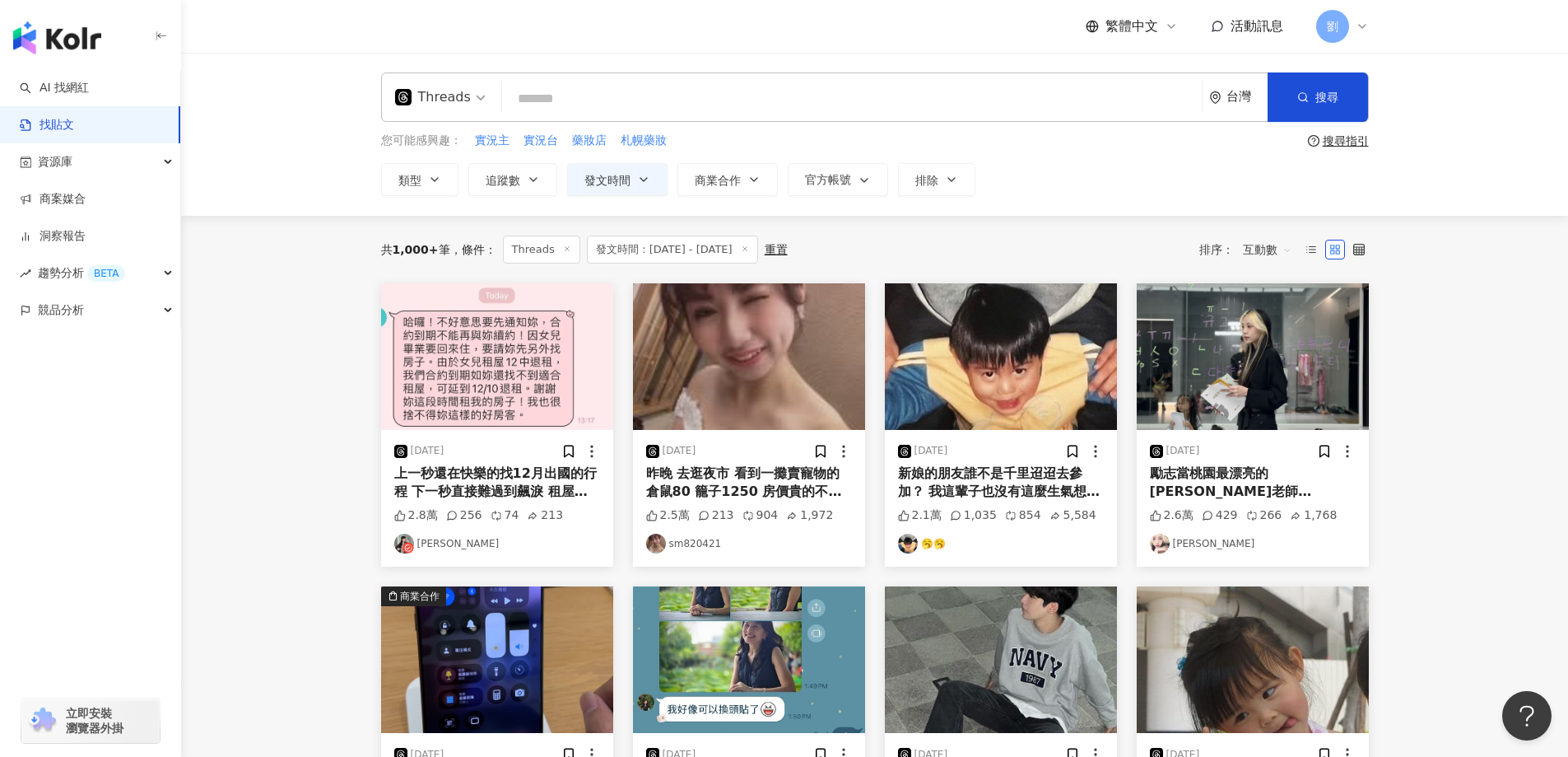
click at [549, 358] on img at bounding box center [496, 356] width 232 height 147
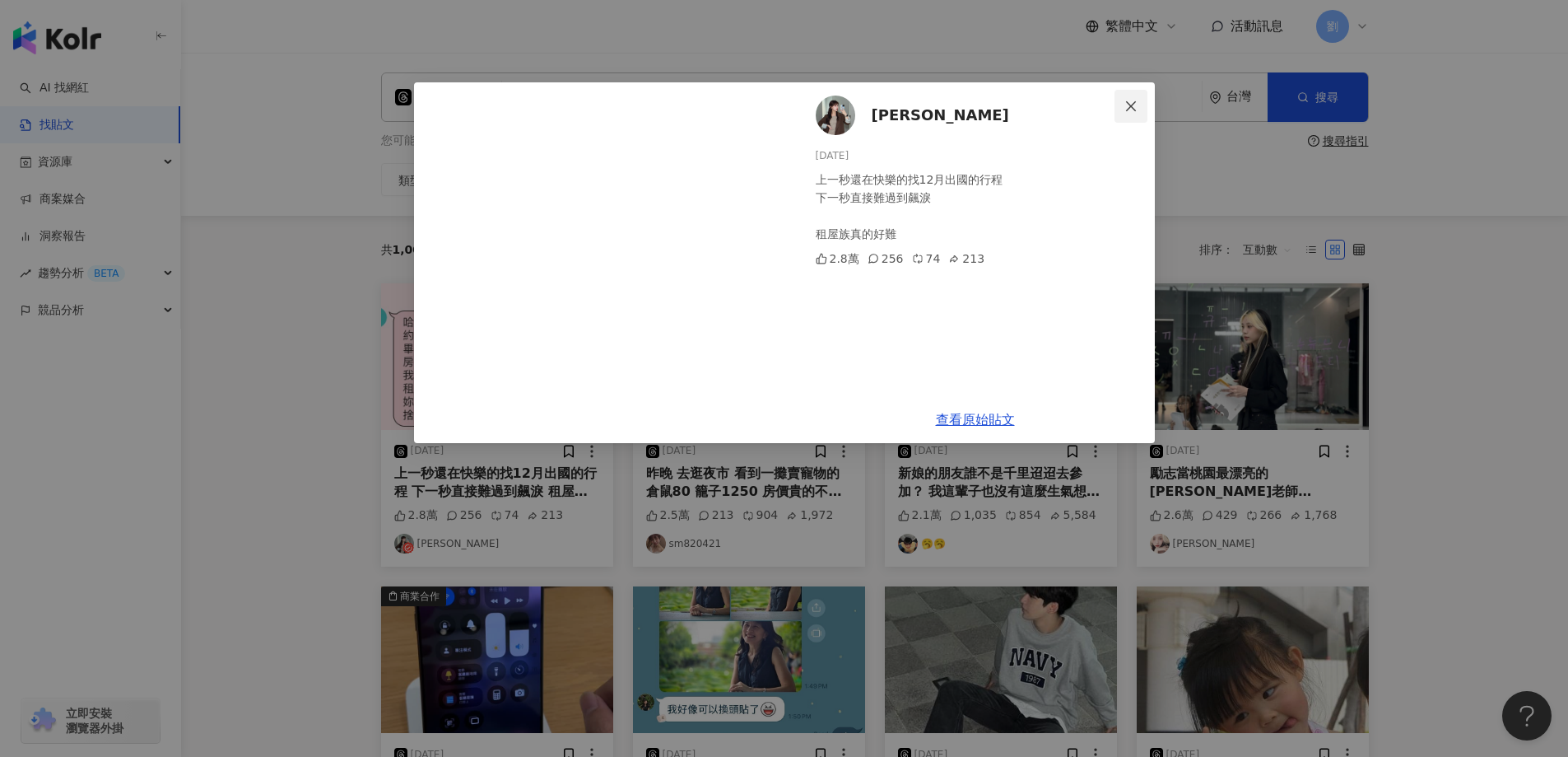
click at [1125, 90] on button "Close" at bounding box center [1131, 106] width 33 height 33
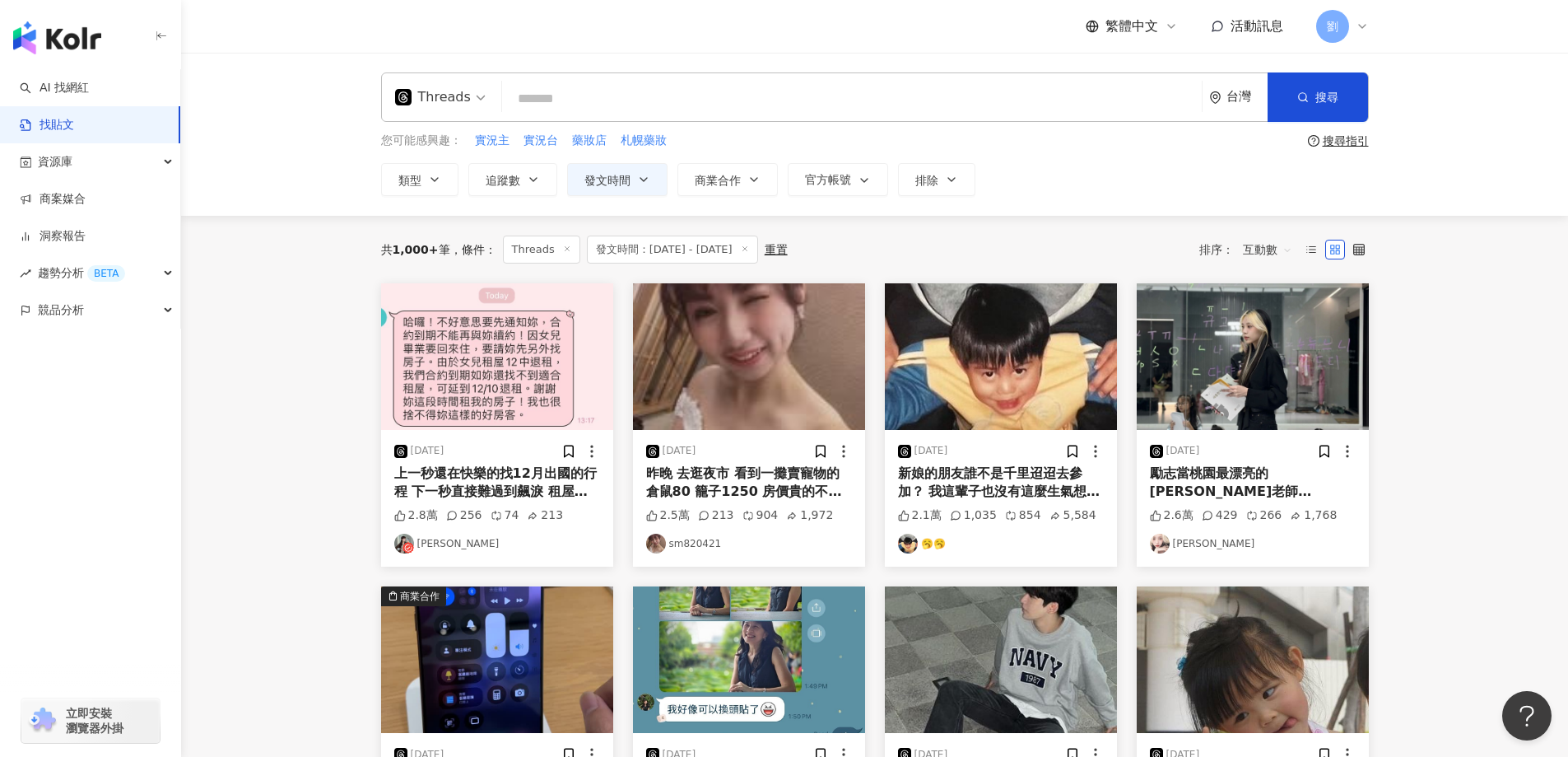
click at [973, 375] on img at bounding box center [1001, 356] width 232 height 147
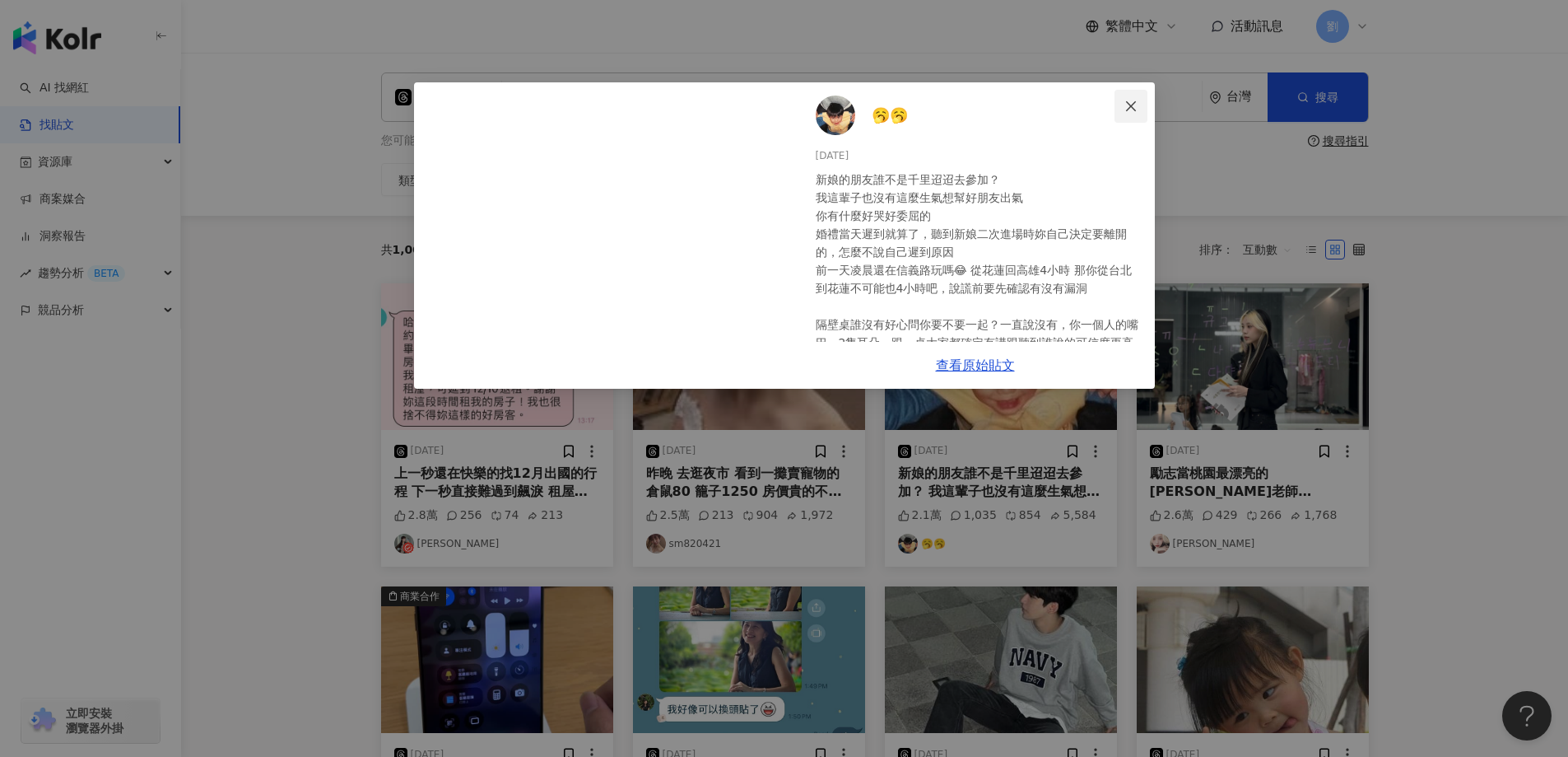
click at [1128, 114] on button "Close" at bounding box center [1131, 106] width 33 height 33
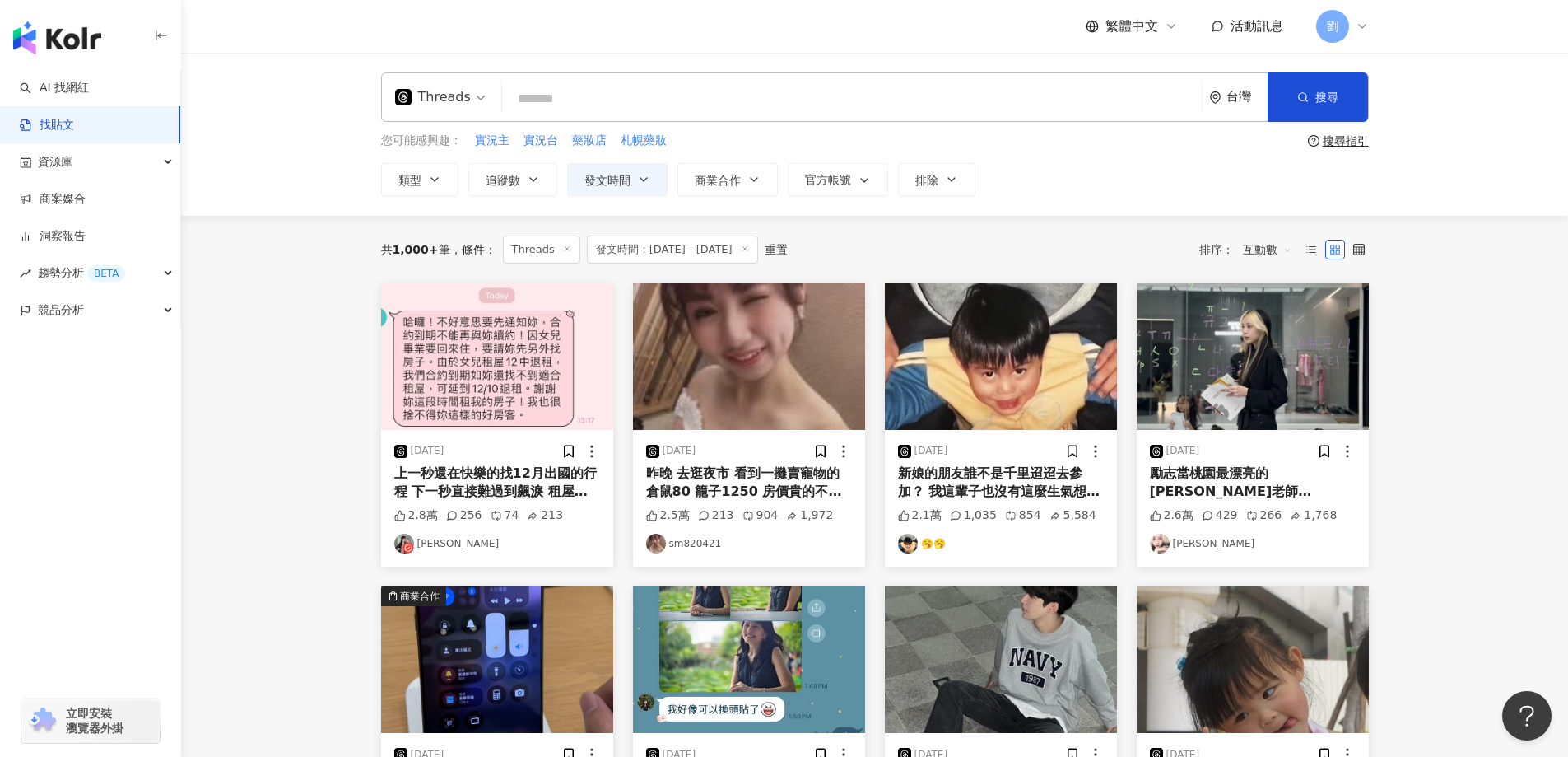
click at [1245, 344] on img at bounding box center [1252, 356] width 232 height 147
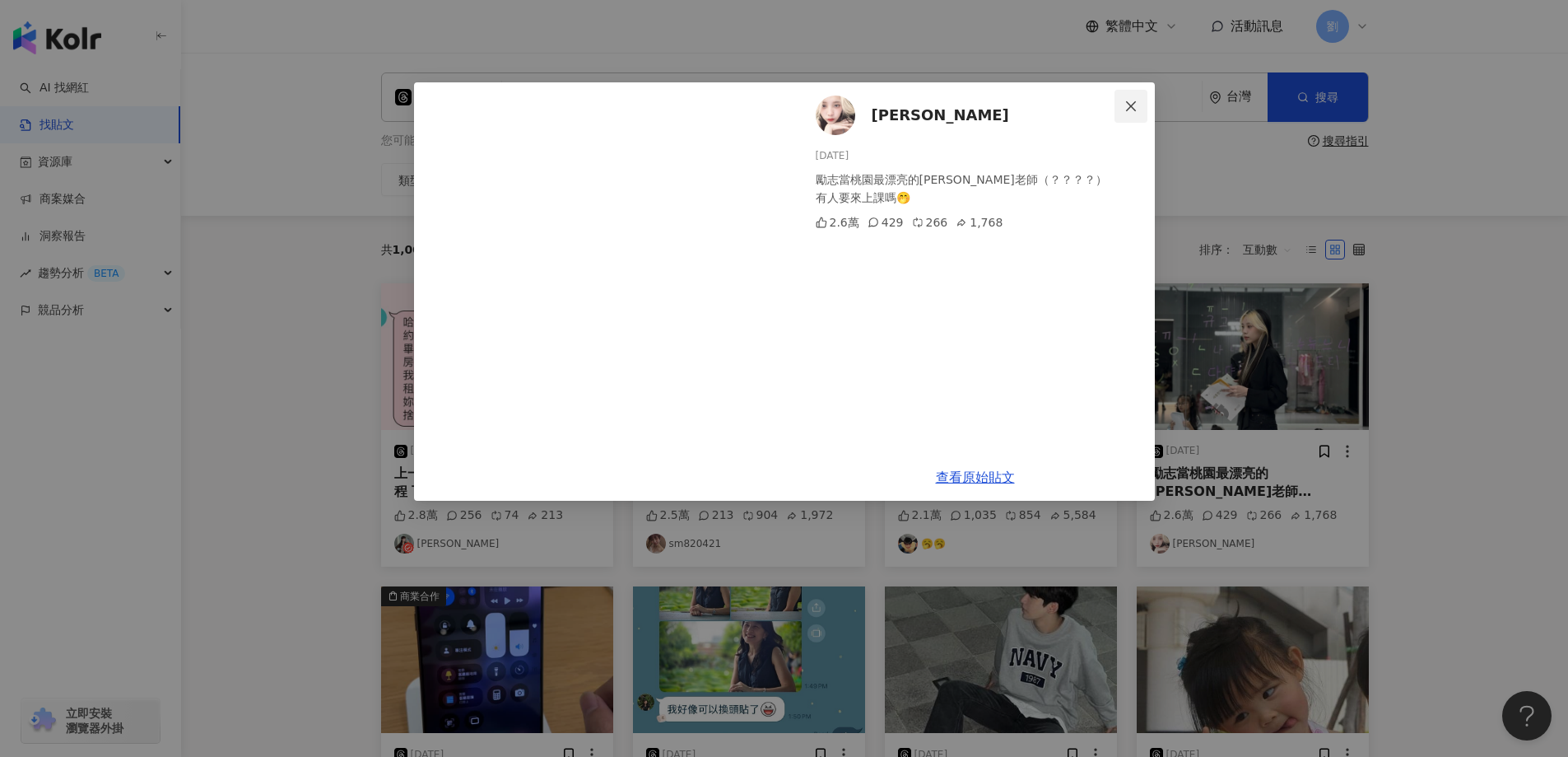
click at [1143, 112] on span "Close" at bounding box center [1131, 106] width 33 height 13
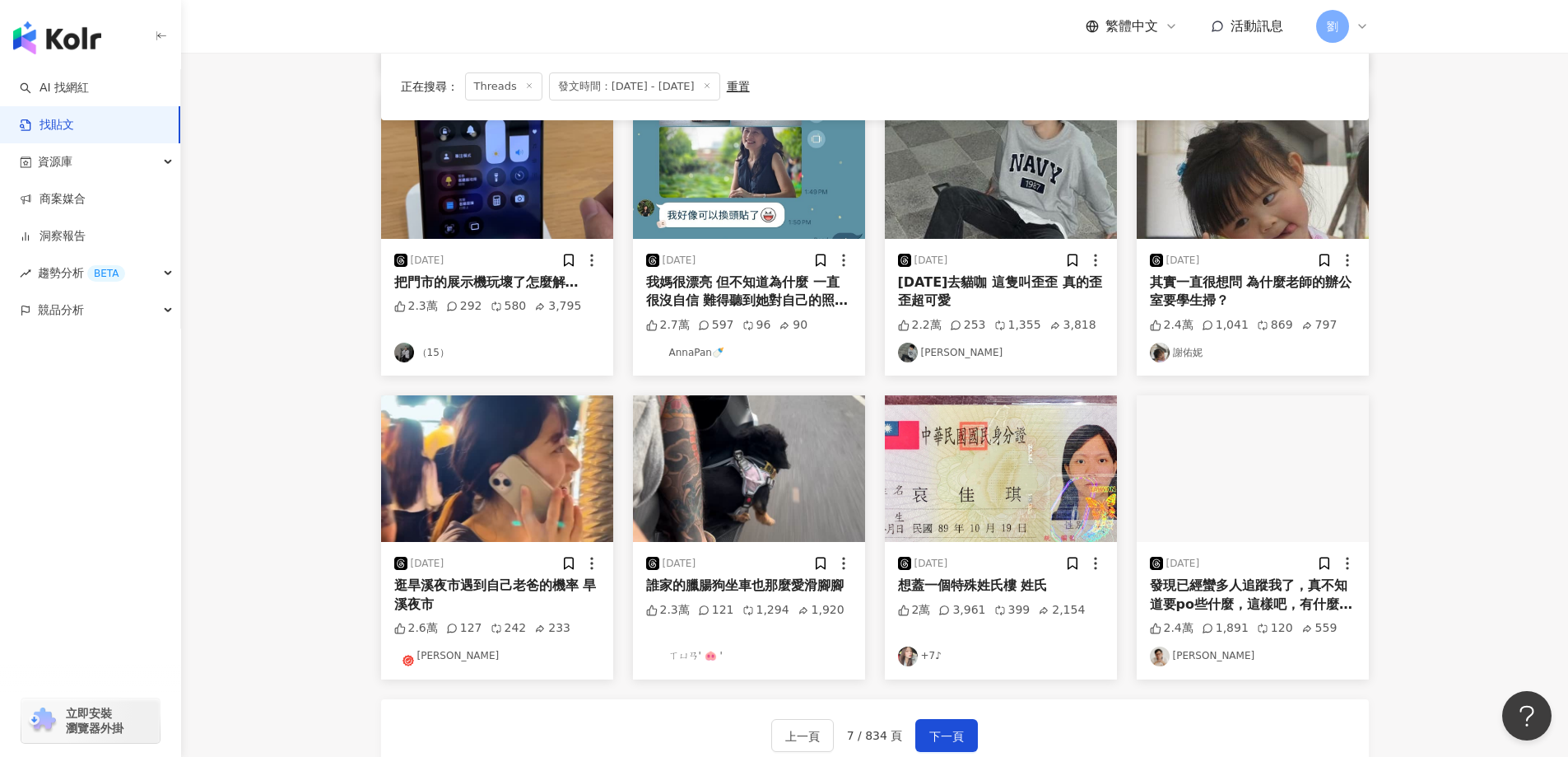
scroll to position [659, 0]
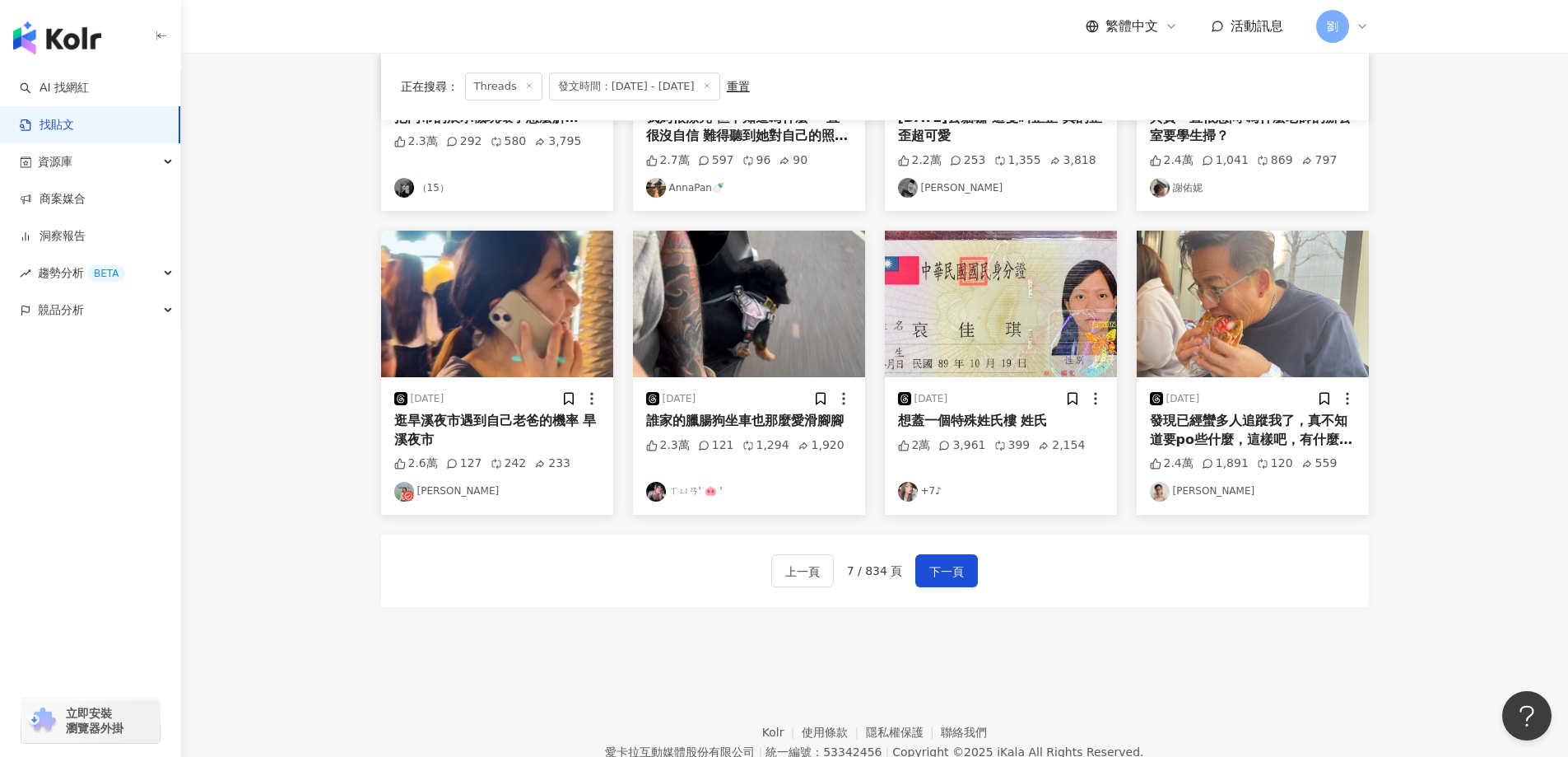
click at [581, 305] on img at bounding box center [496, 304] width 232 height 147
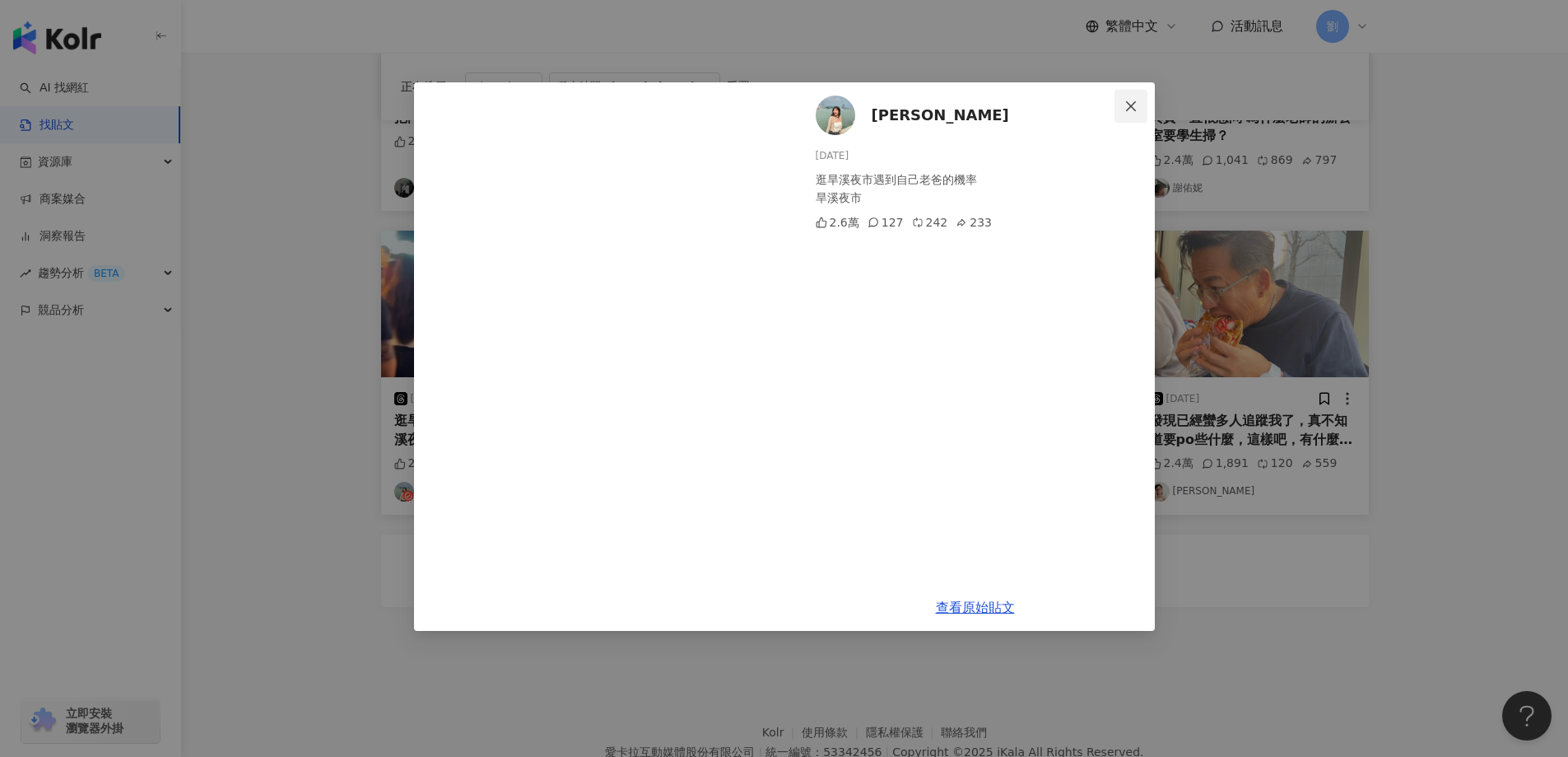
click at [1126, 106] on icon "close" at bounding box center [1131, 106] width 13 height 13
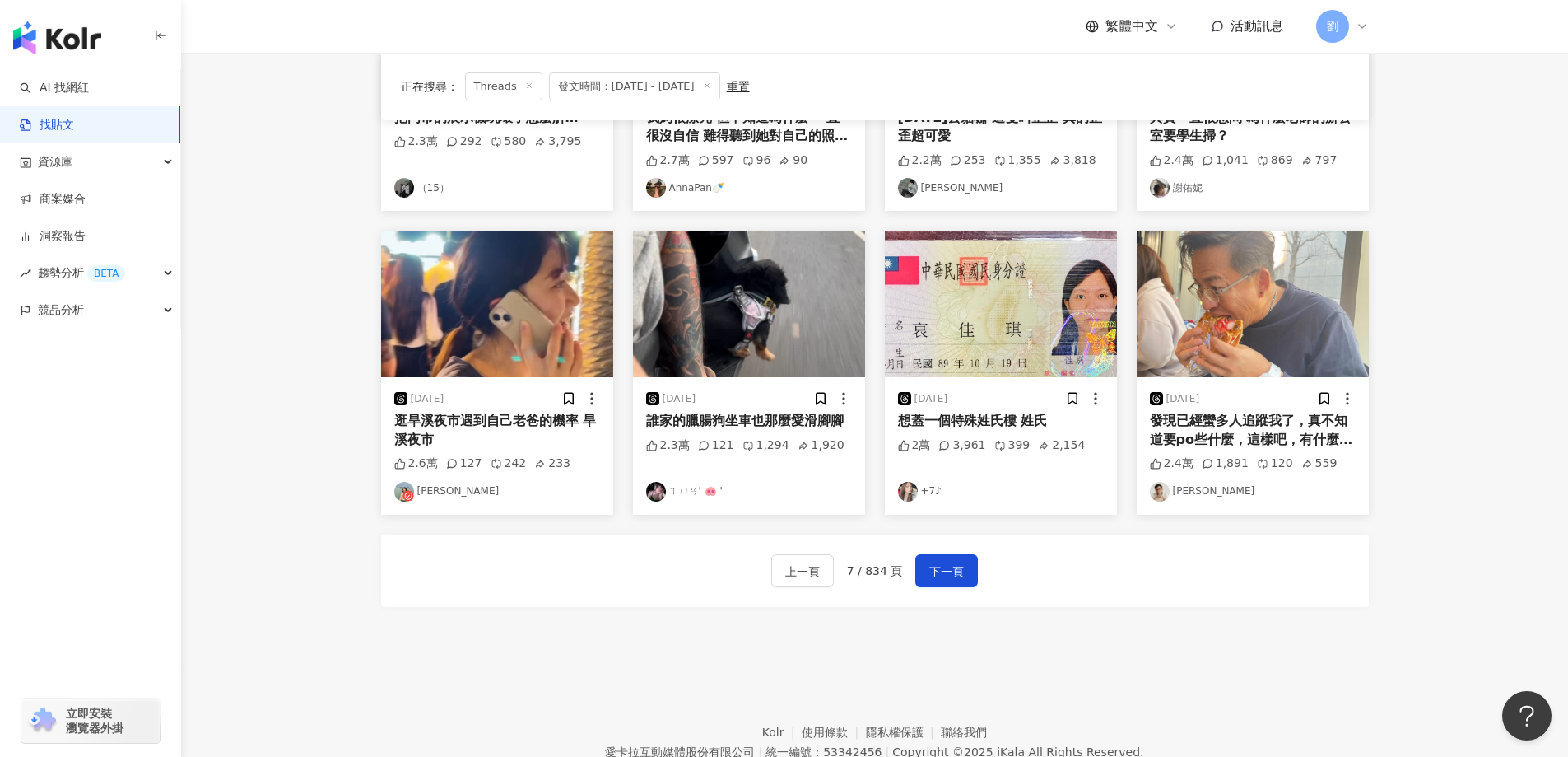
click at [1025, 287] on img at bounding box center [1001, 304] width 232 height 147
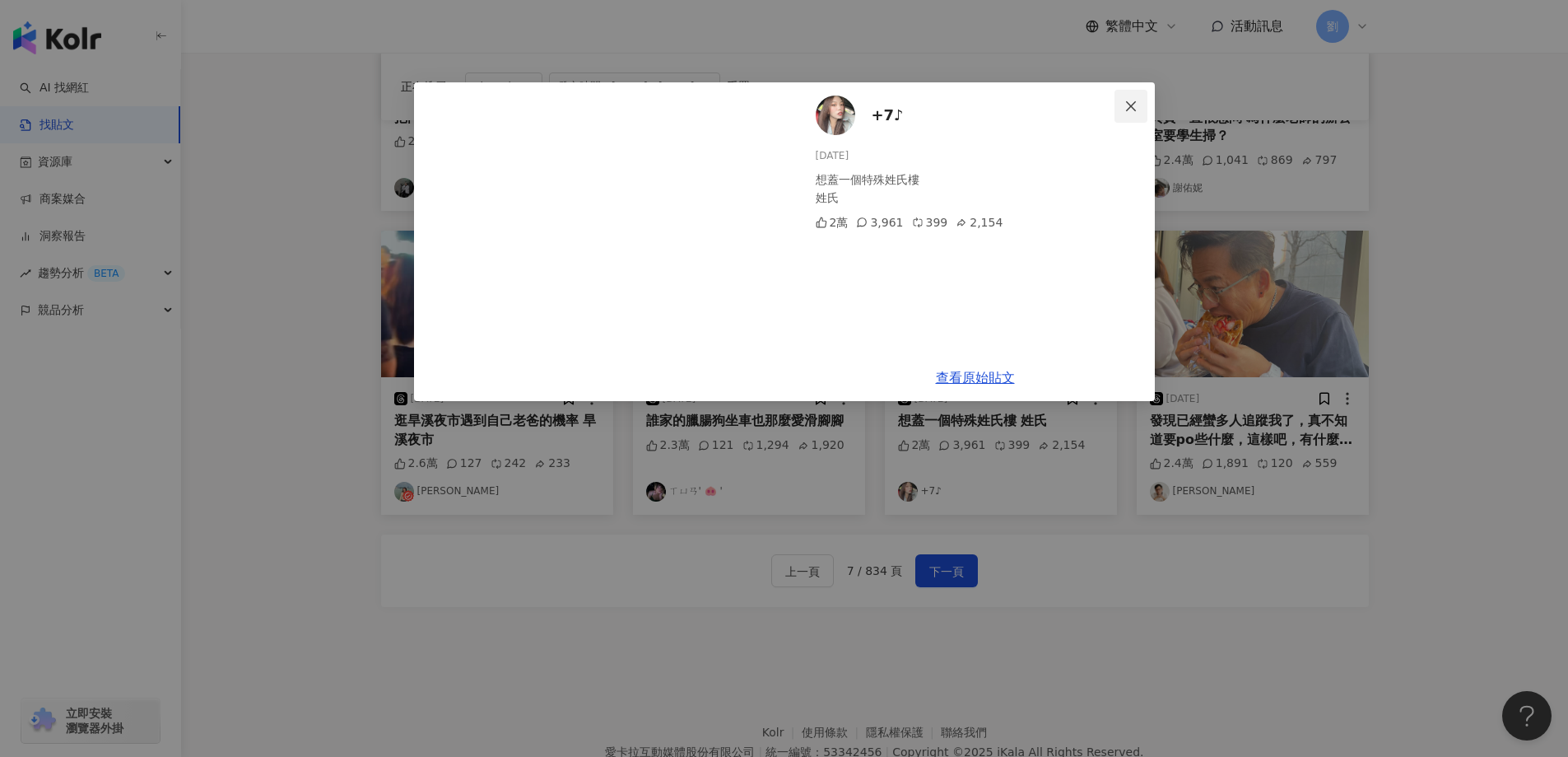
click at [1137, 107] on icon "close" at bounding box center [1131, 106] width 13 height 13
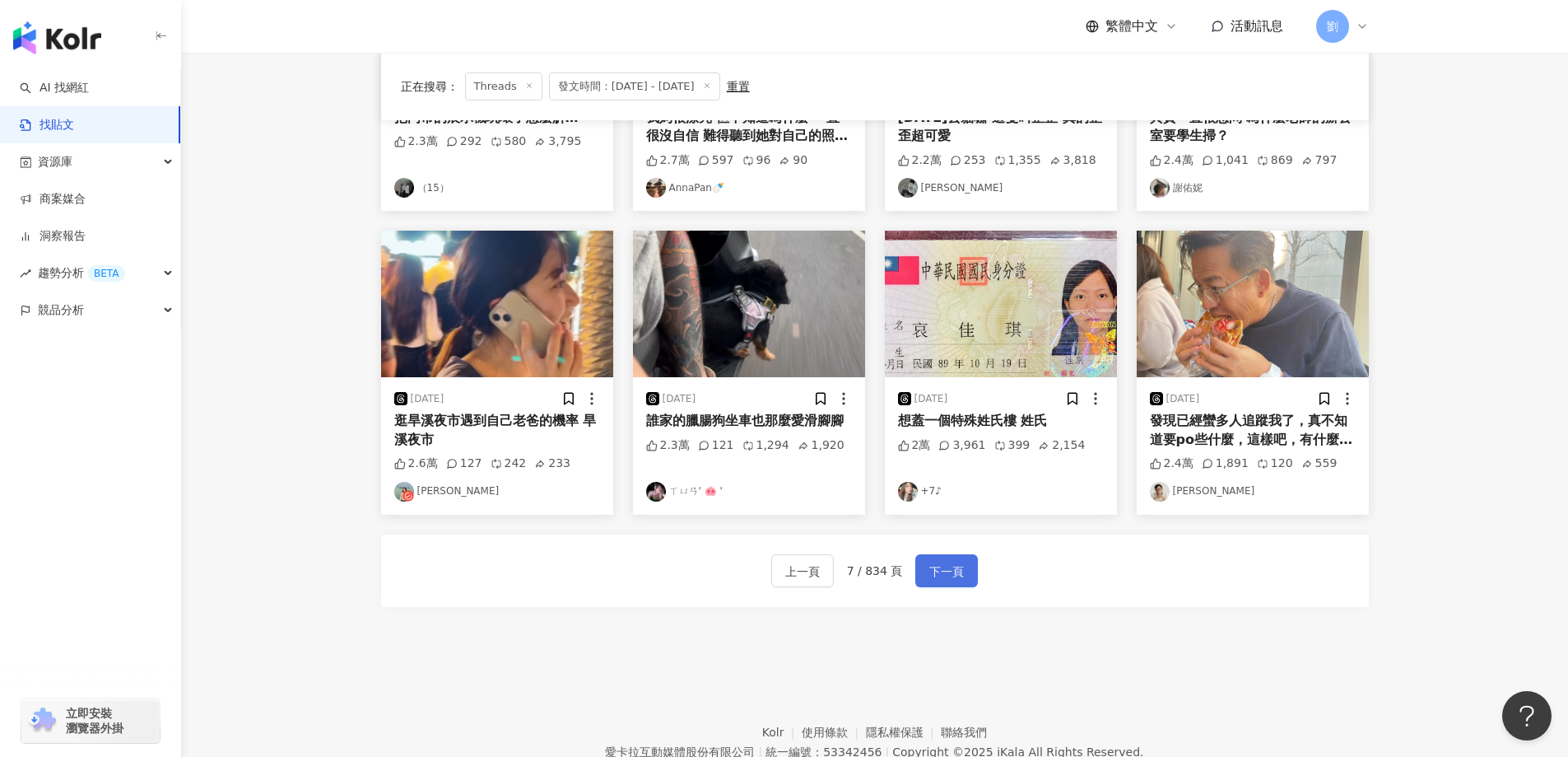
click at [941, 566] on span "下一頁" at bounding box center [947, 571] width 35 height 20
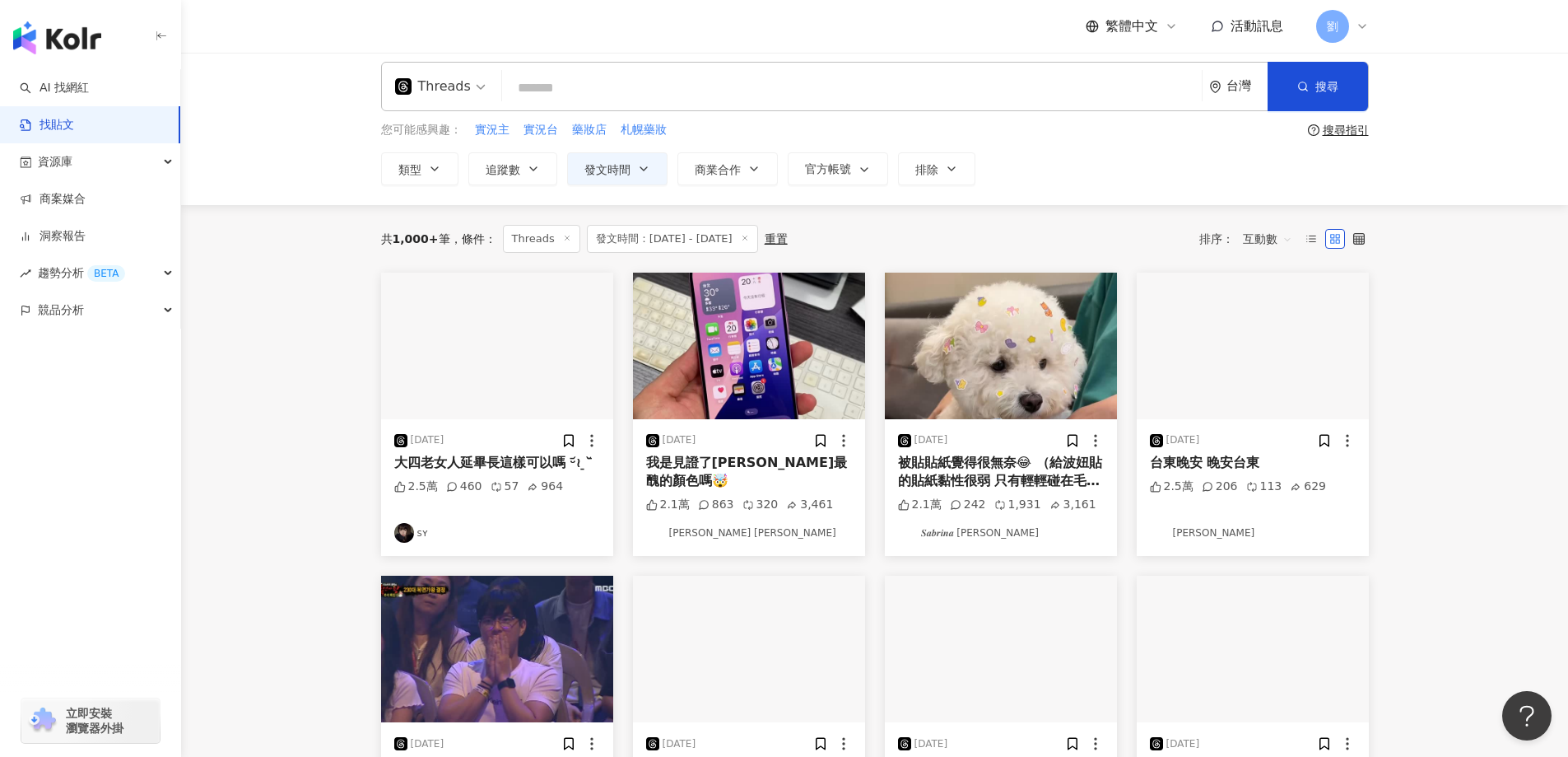
scroll to position [8, 0]
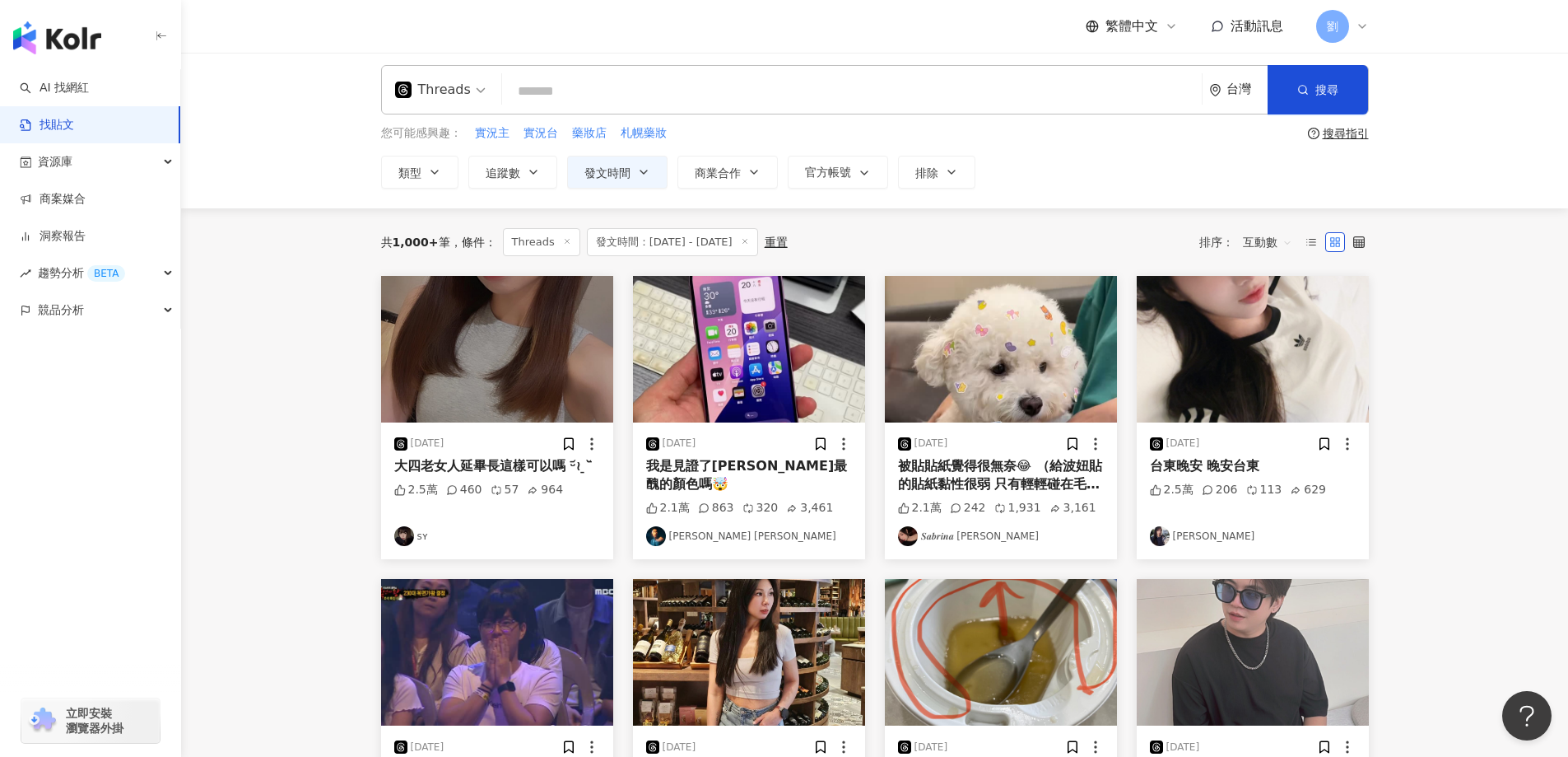
click at [486, 352] on img at bounding box center [496, 349] width 232 height 147
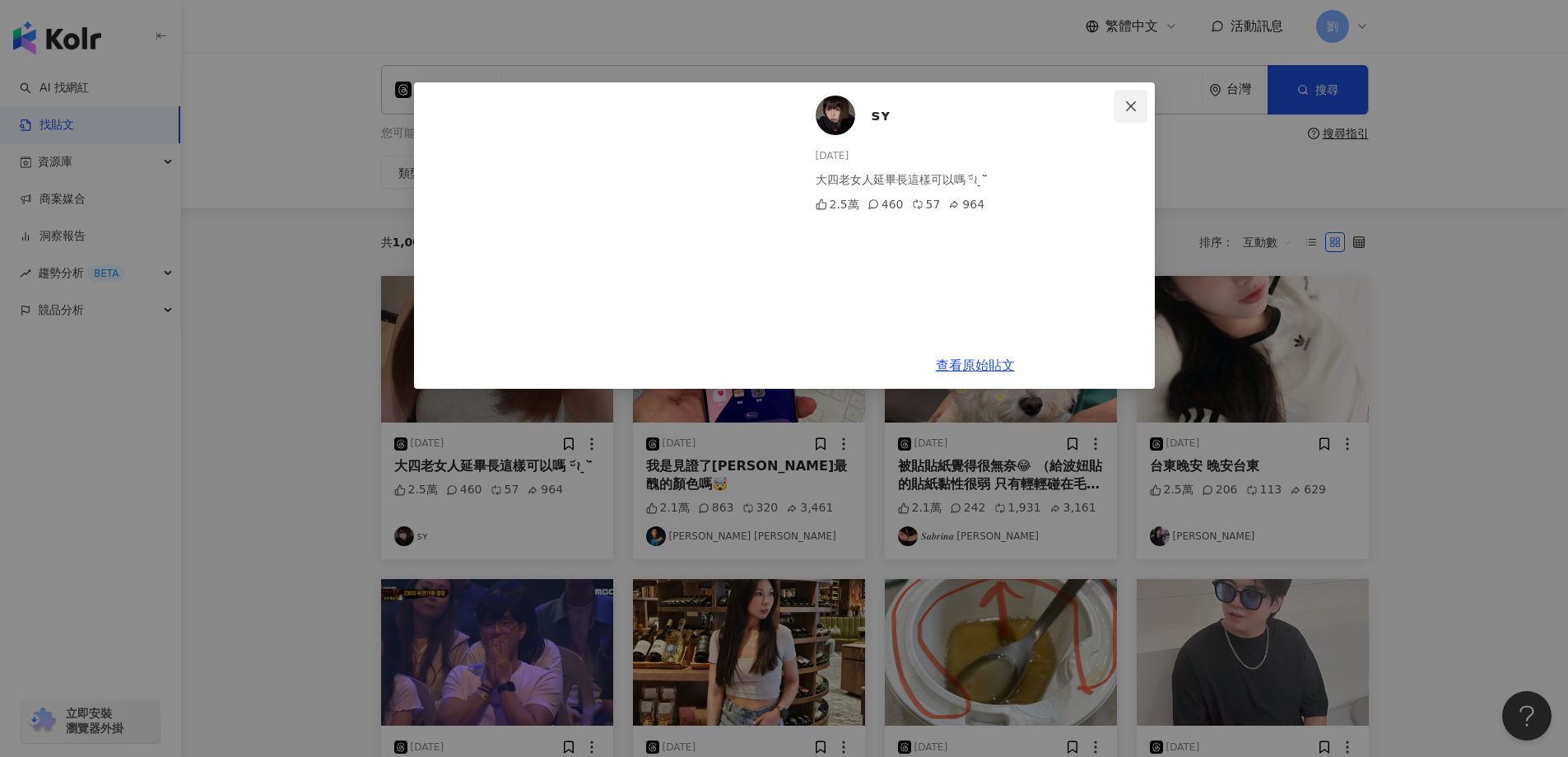
click at [1130, 112] on icon "close" at bounding box center [1131, 106] width 13 height 13
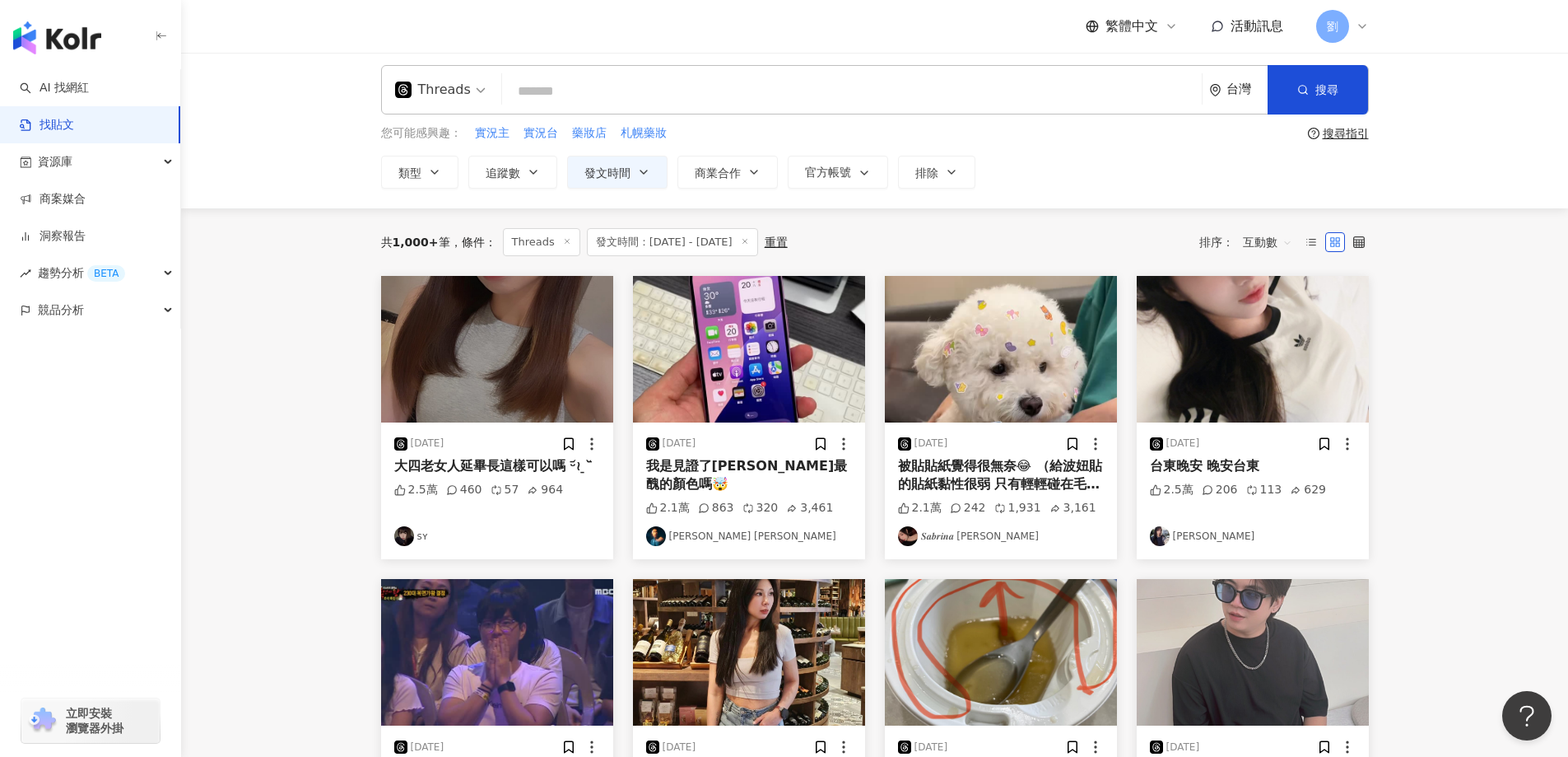
click at [988, 322] on img at bounding box center [1001, 349] width 232 height 147
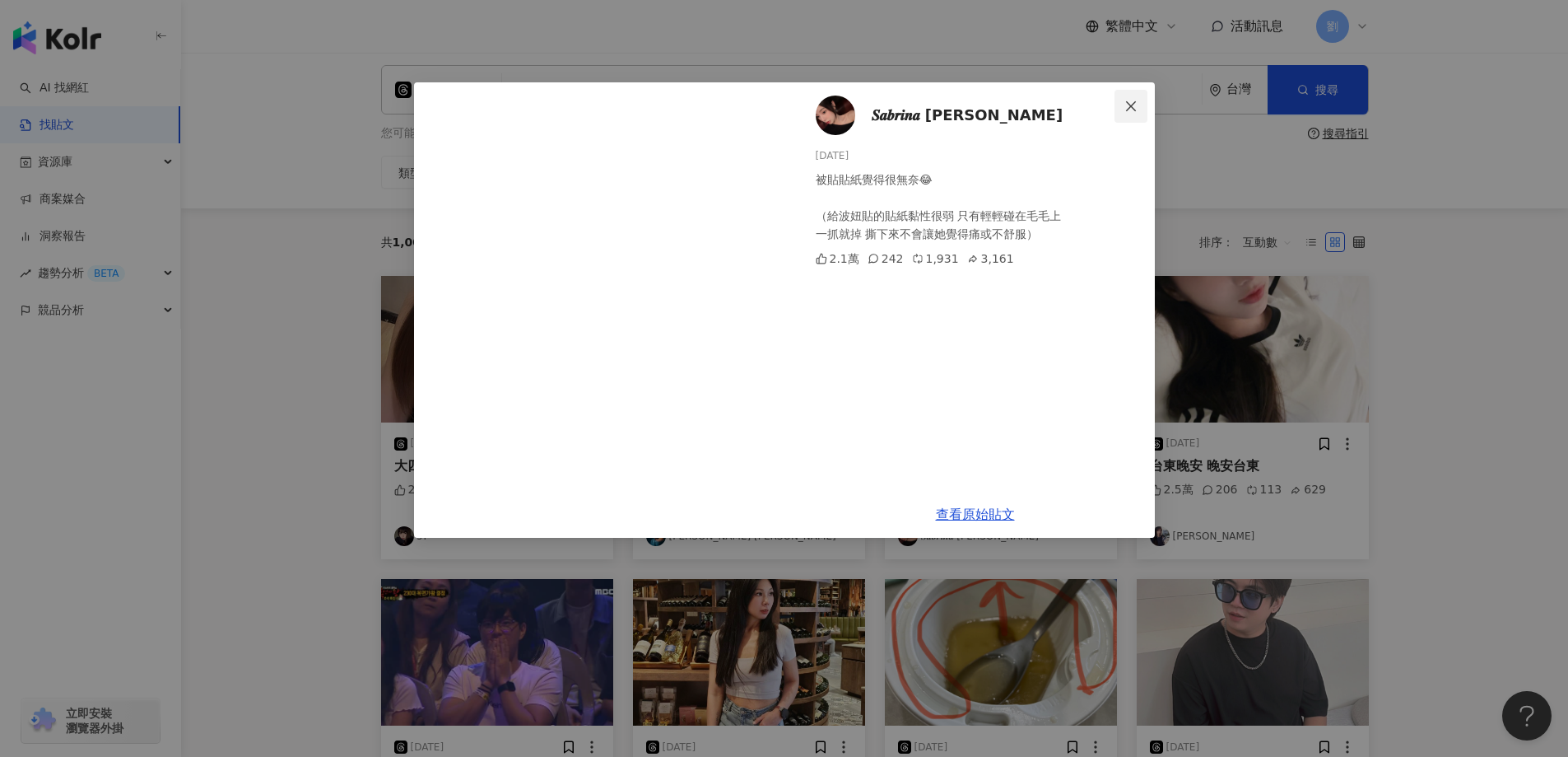
click at [1131, 109] on icon "close" at bounding box center [1131, 106] width 13 height 13
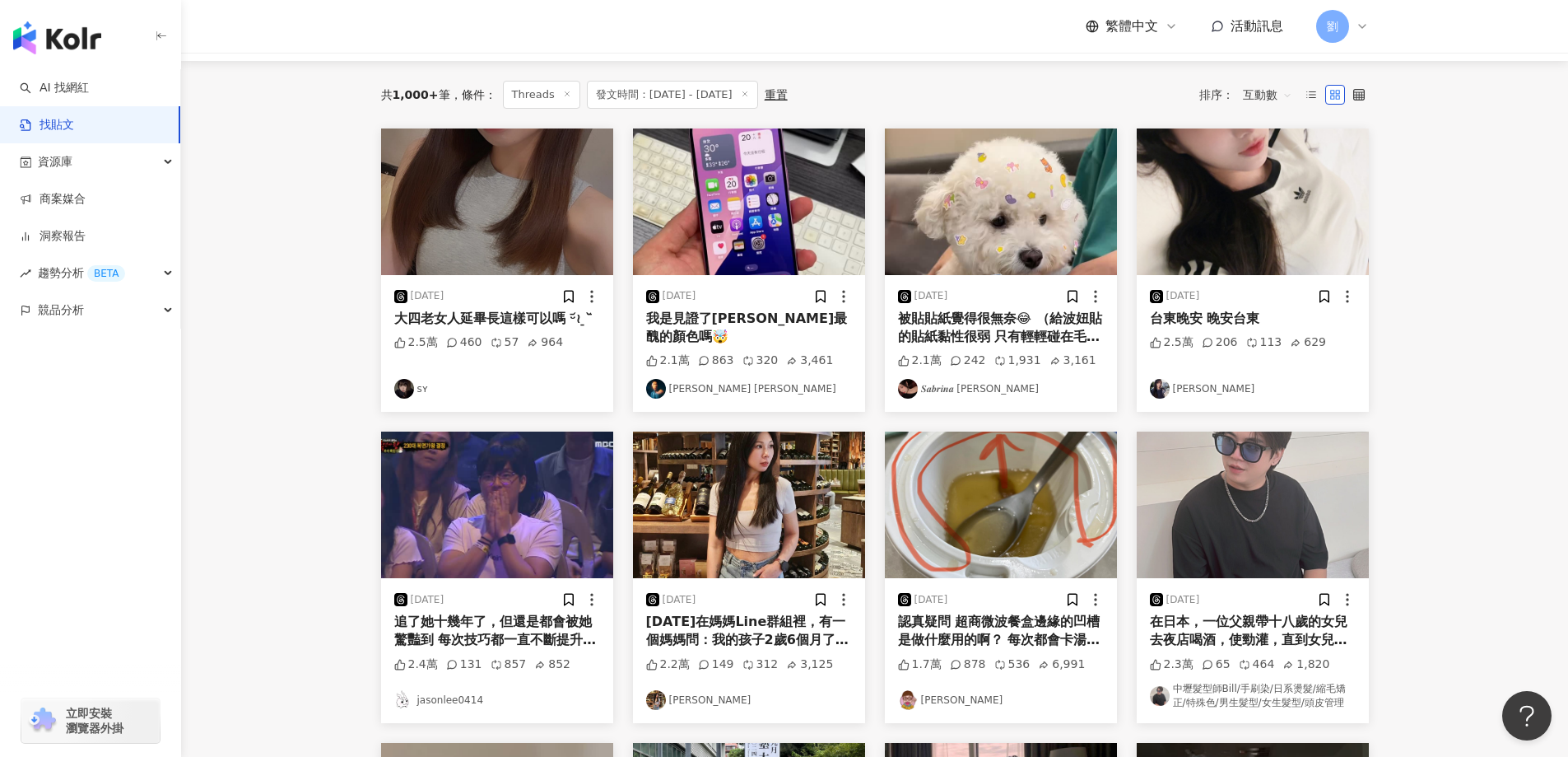
scroll to position [337, 0]
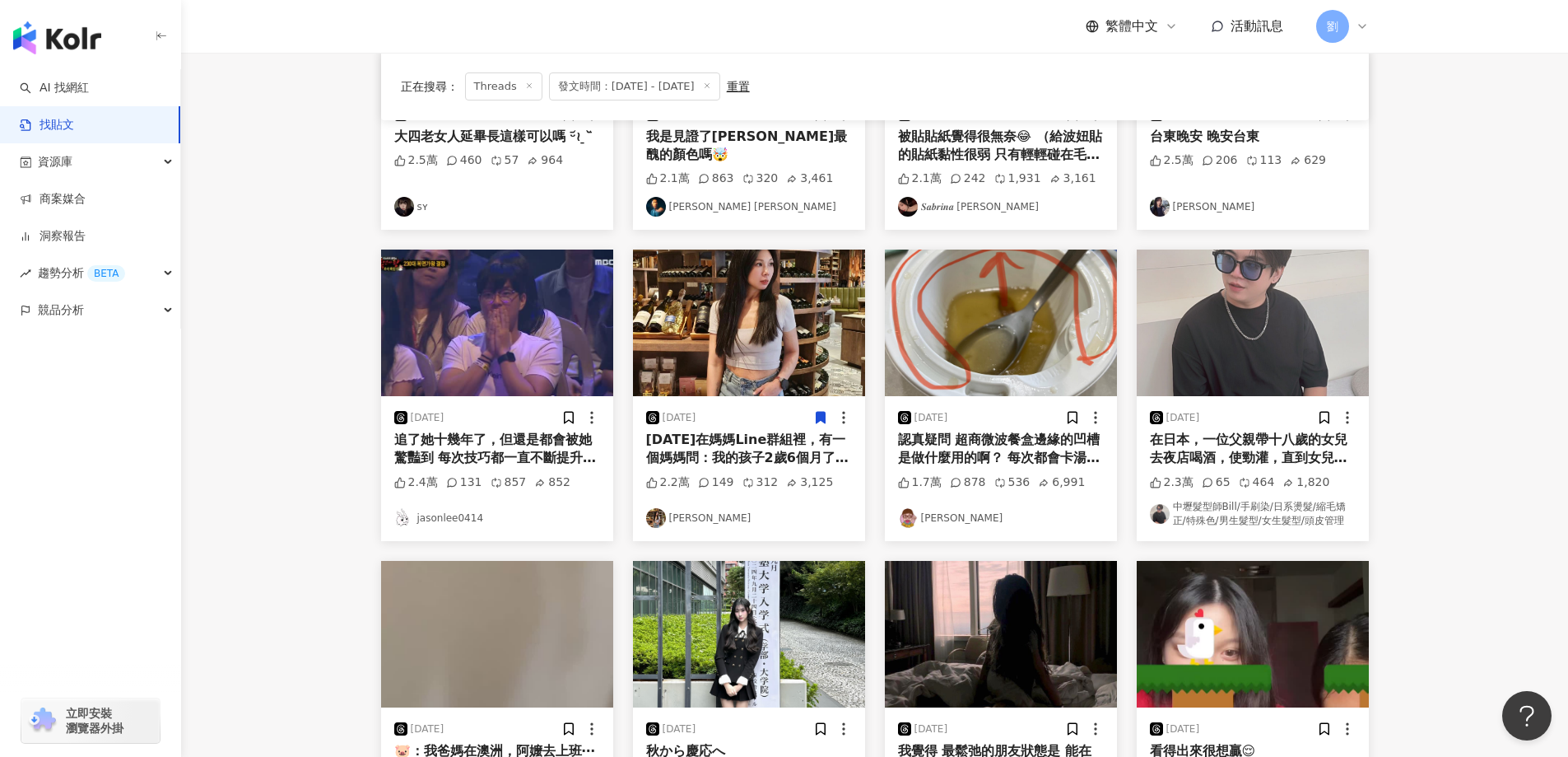
click at [778, 330] on img at bounding box center [748, 322] width 232 height 147
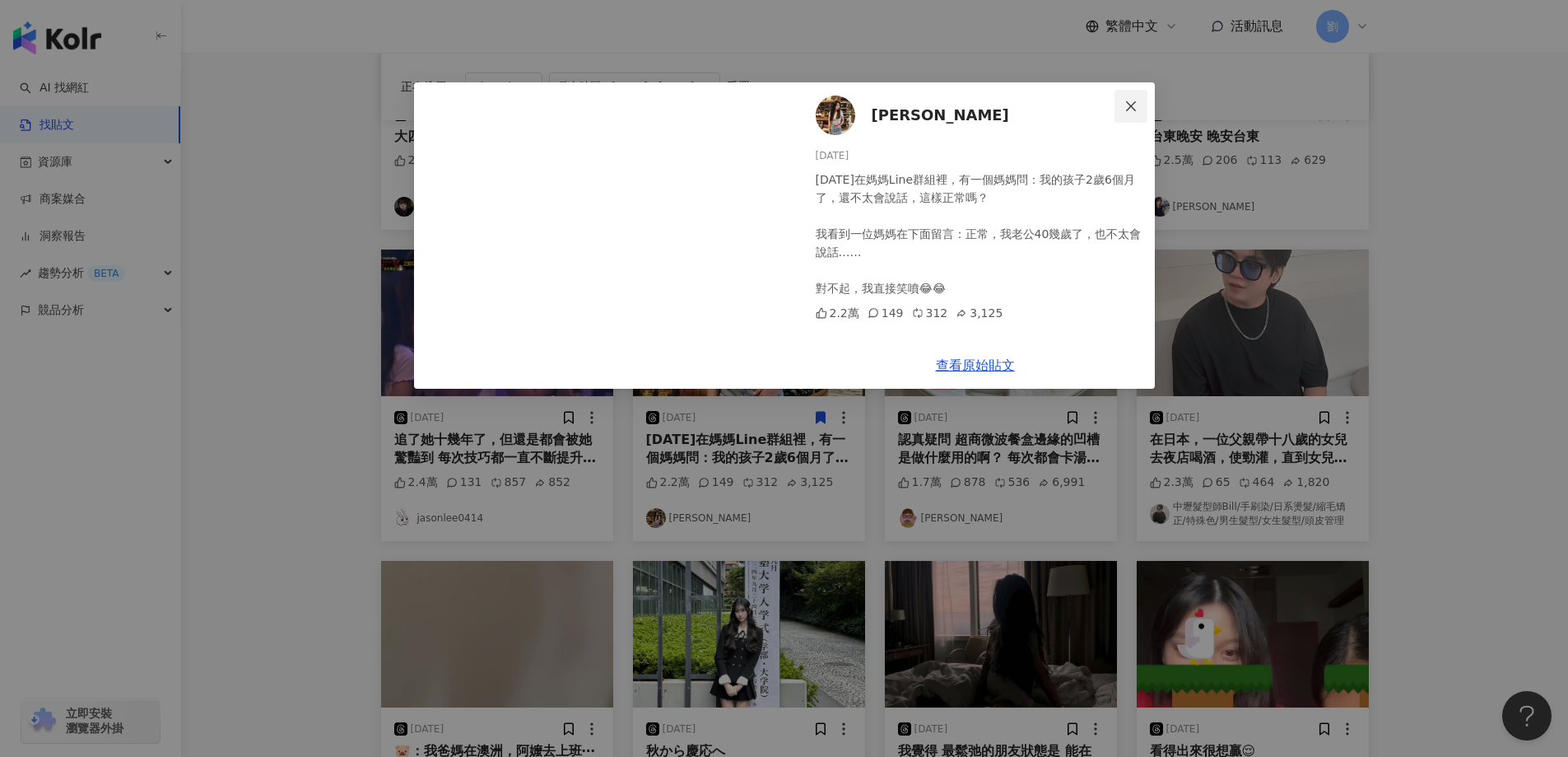
click at [1135, 95] on button "Close" at bounding box center [1131, 106] width 33 height 33
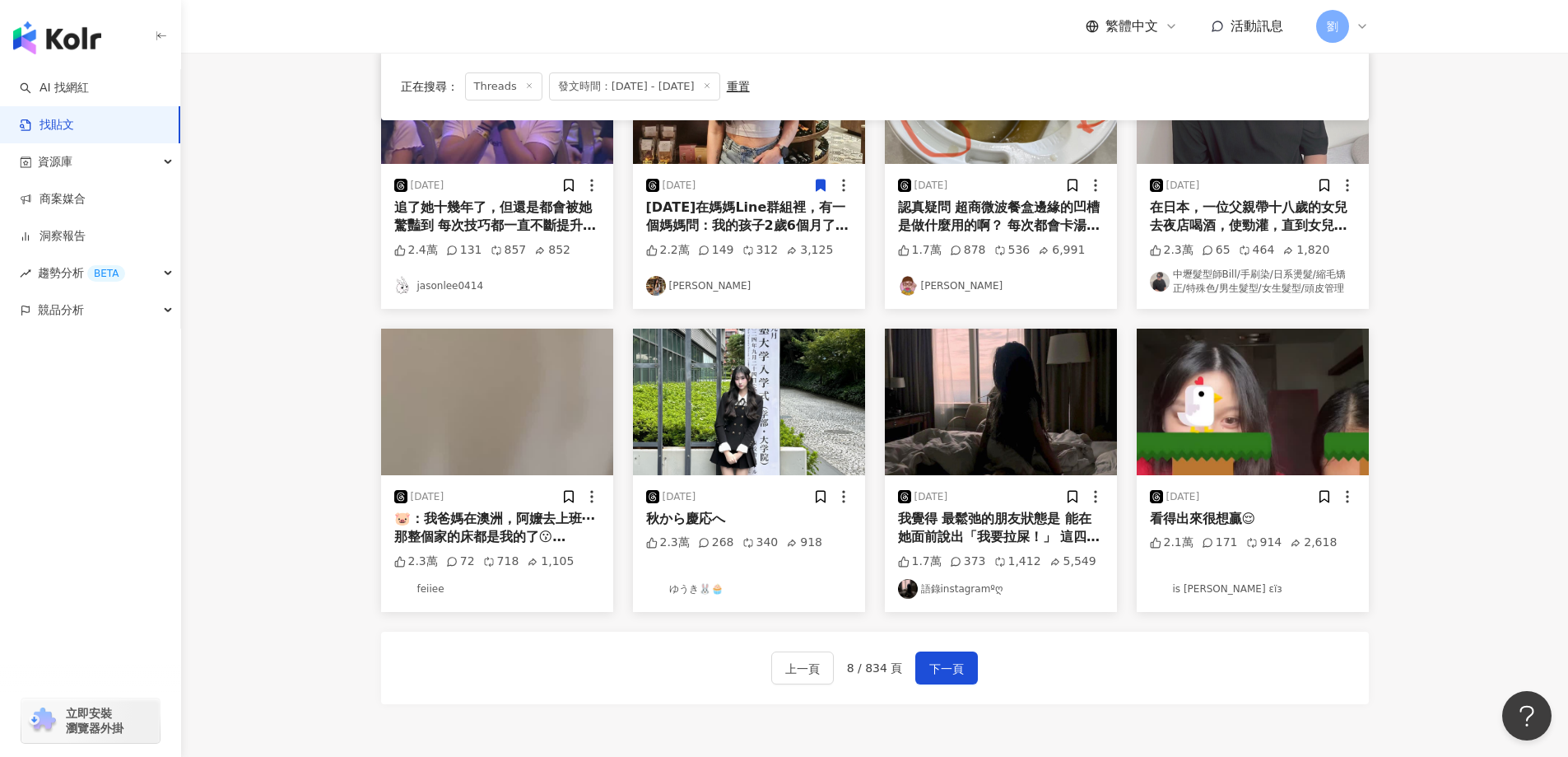
scroll to position [741, 0]
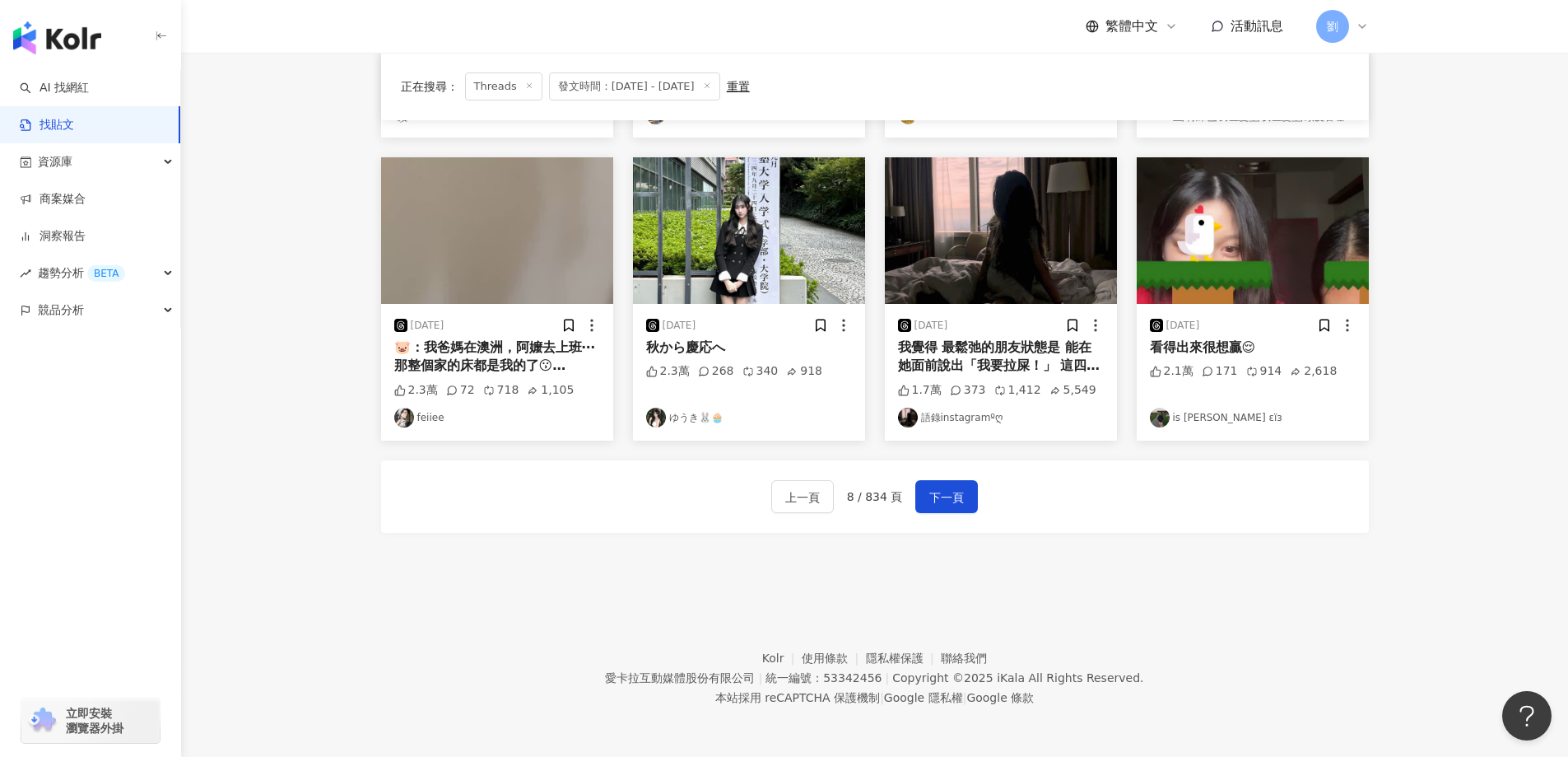
click at [983, 263] on img at bounding box center [1001, 230] width 232 height 147
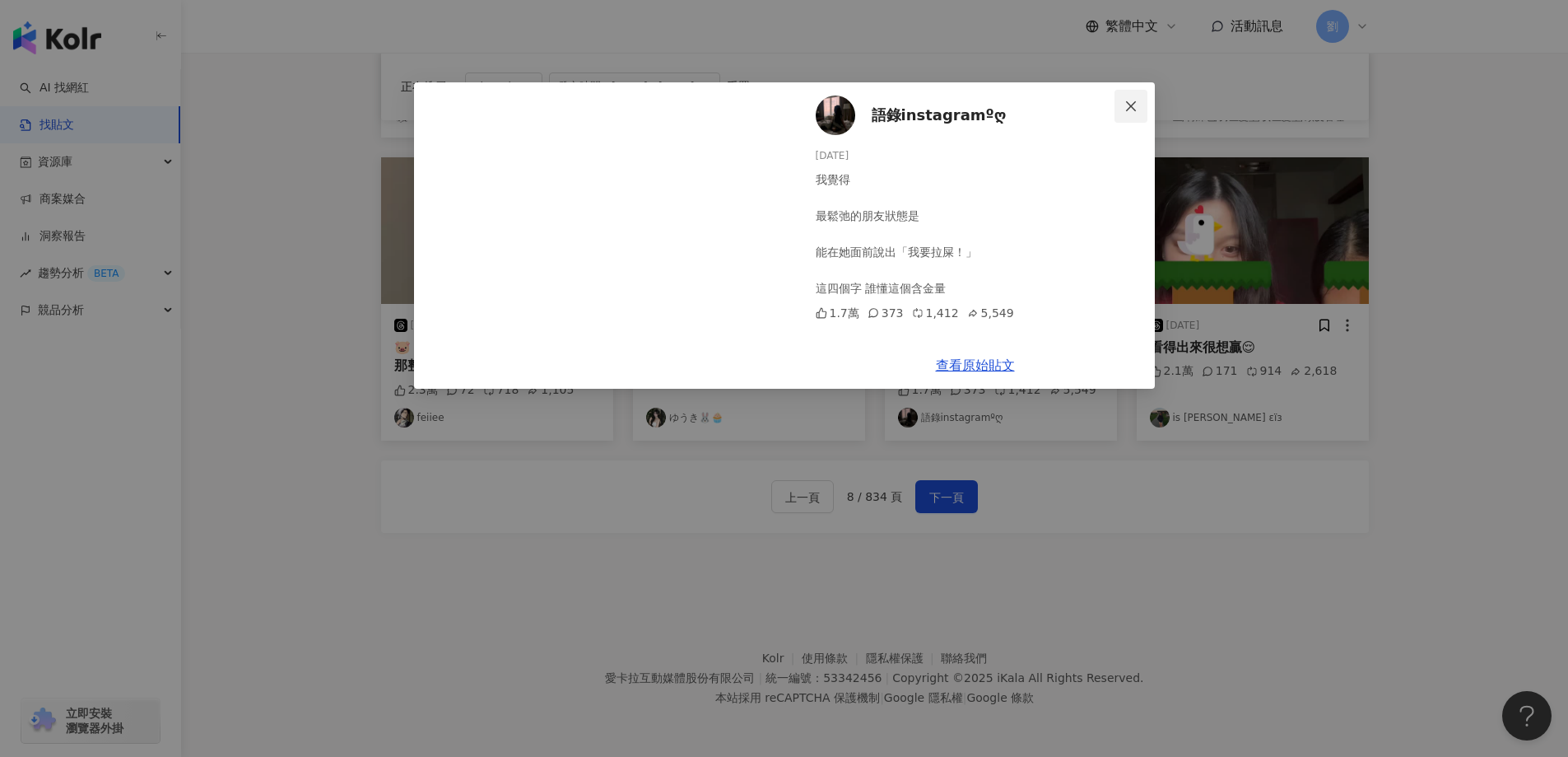
click at [1142, 112] on span "Close" at bounding box center [1131, 106] width 33 height 13
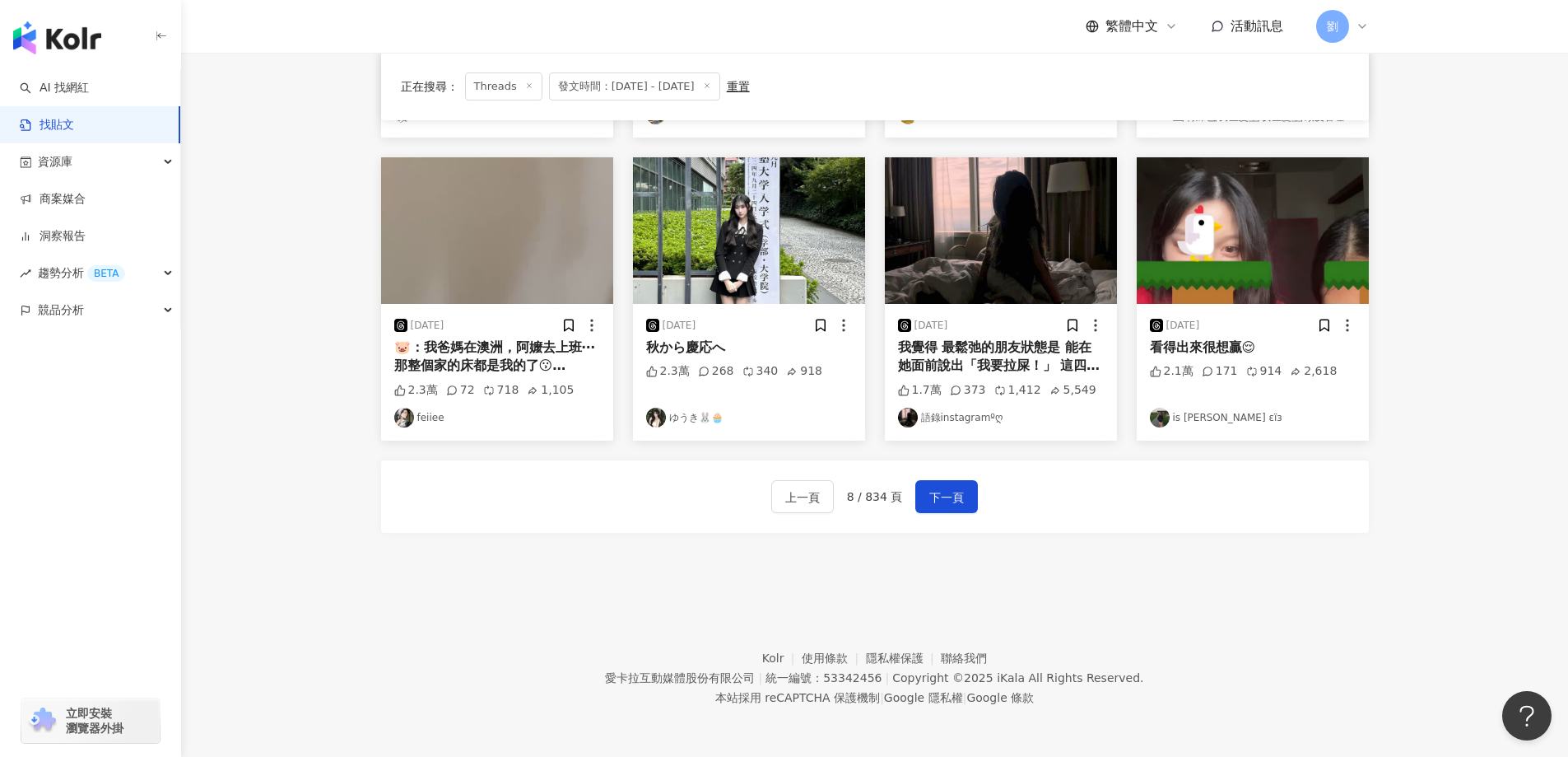
click at [1178, 202] on img at bounding box center [1252, 230] width 232 height 147
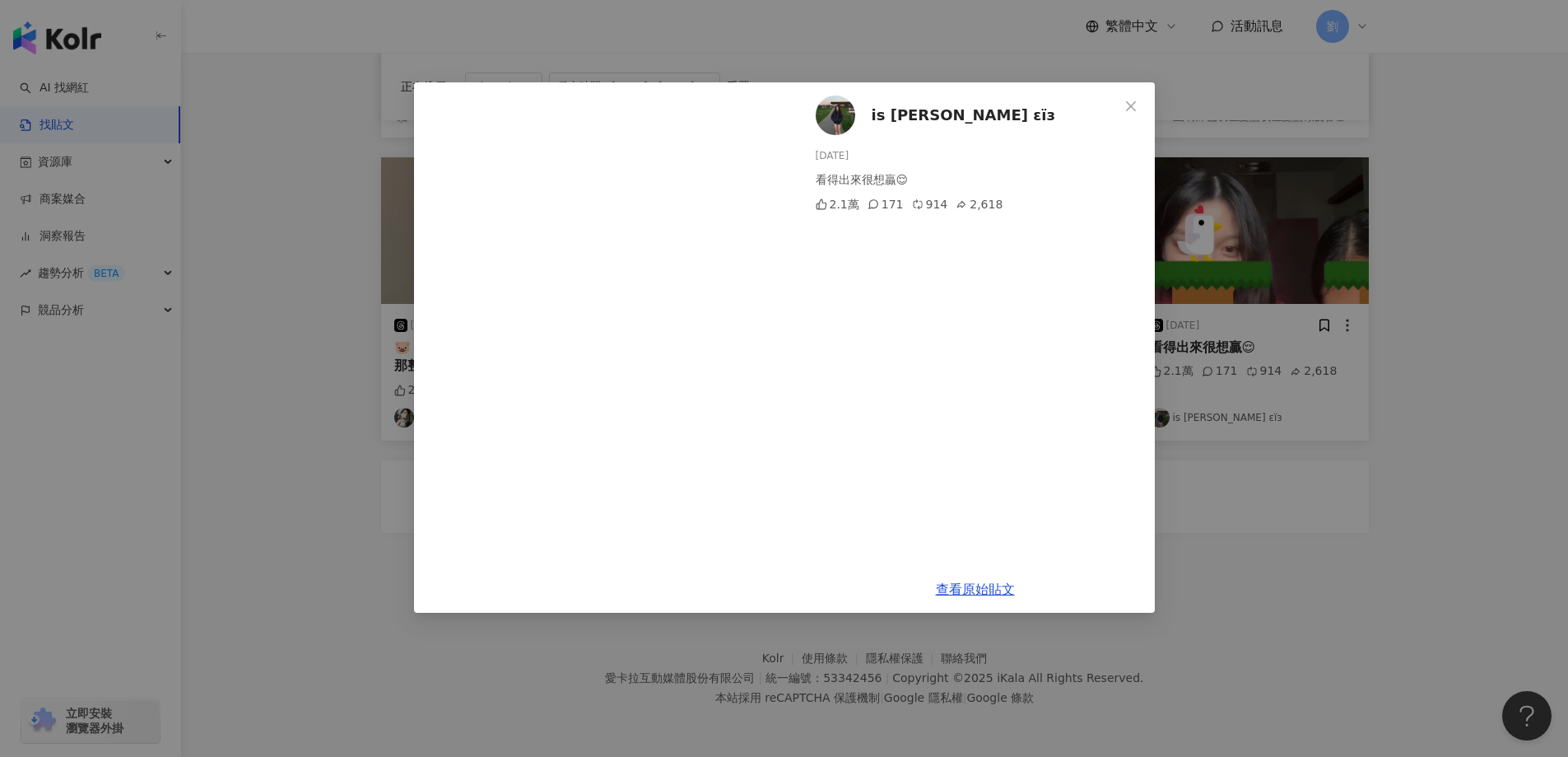
click at [1133, 102] on icon "close" at bounding box center [1131, 106] width 13 height 13
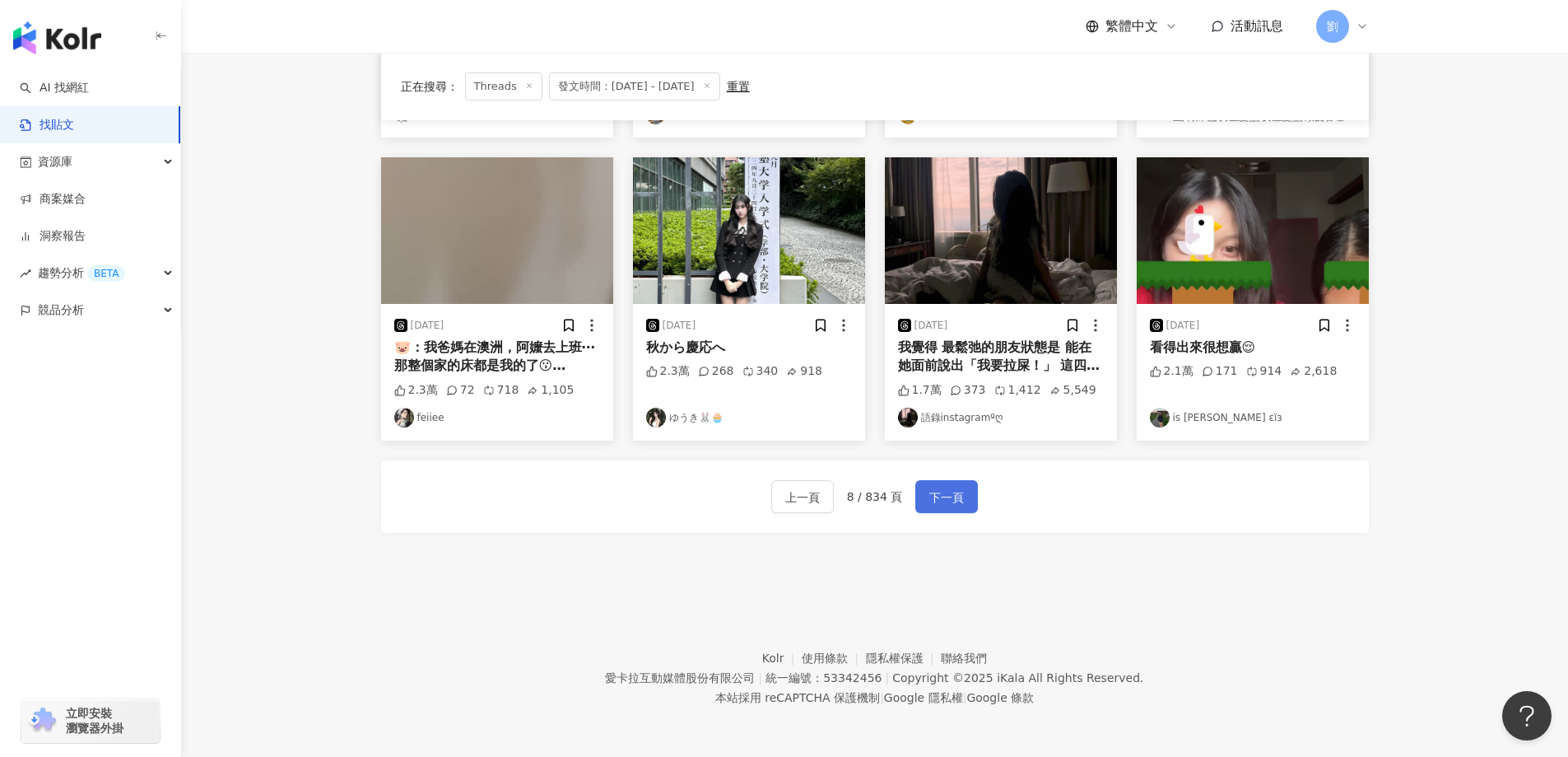
click at [950, 485] on button "下一頁" at bounding box center [947, 497] width 62 height 33
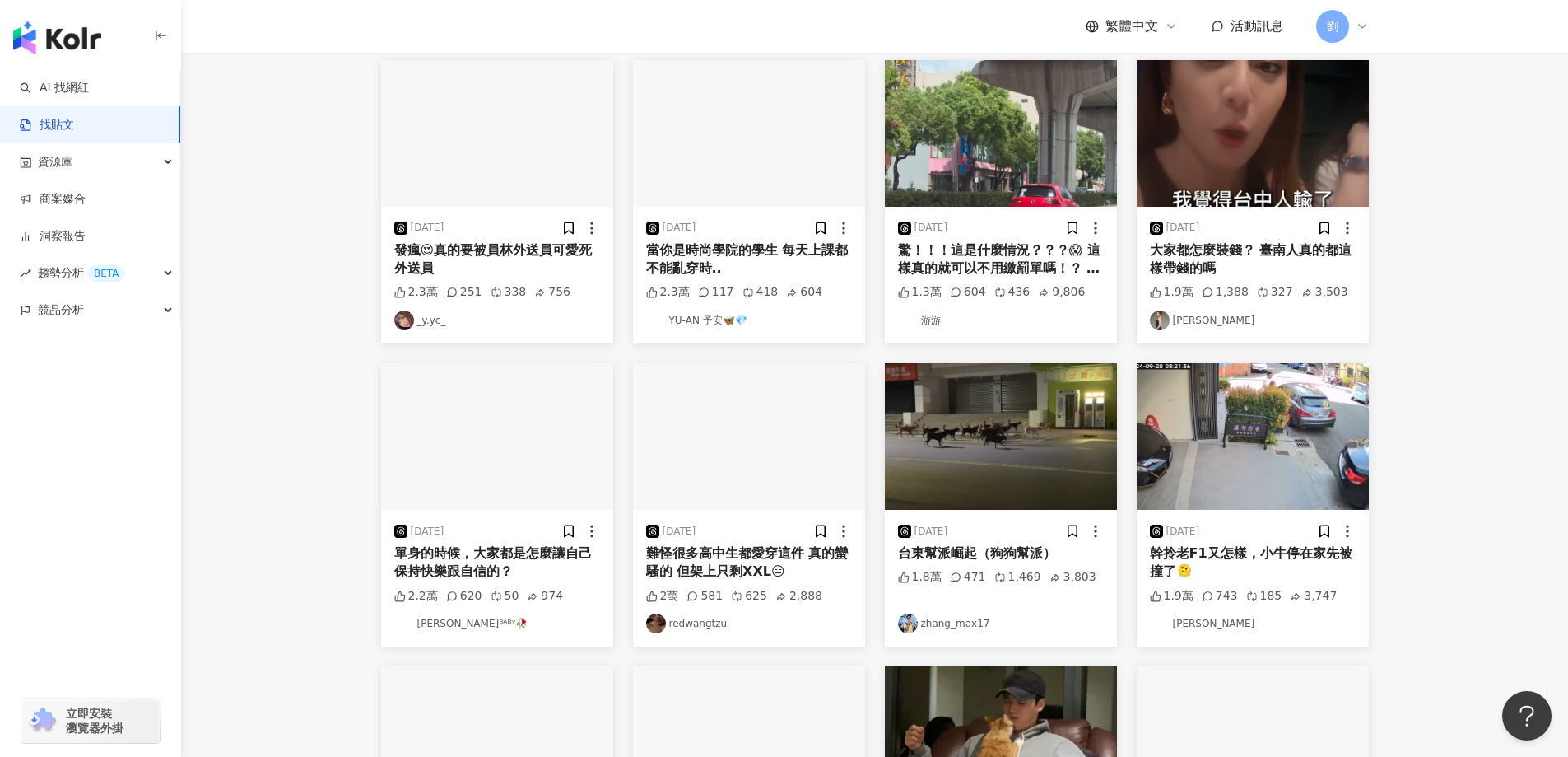
scroll to position [74, 0]
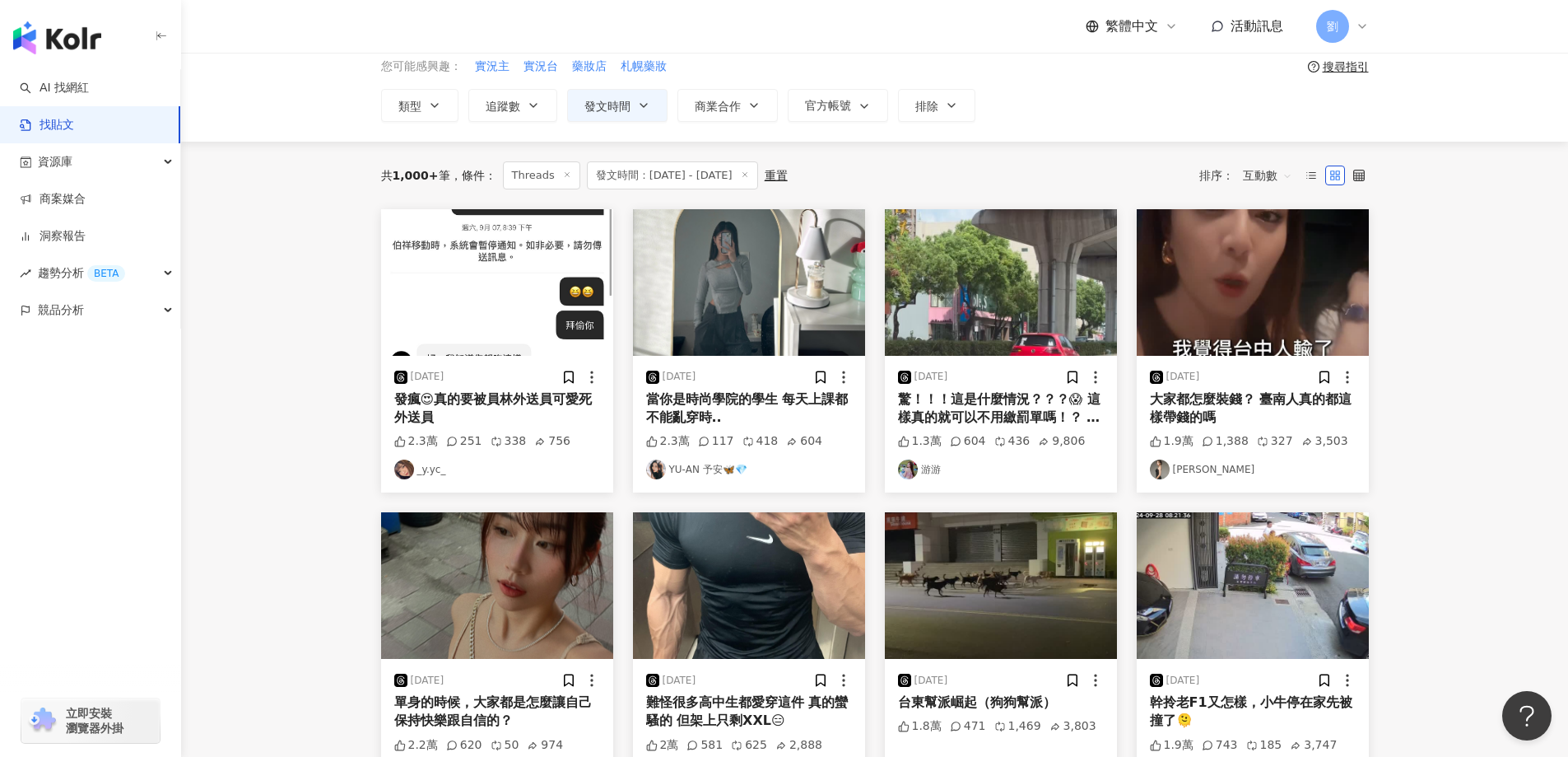
click at [725, 264] on img at bounding box center [748, 282] width 232 height 147
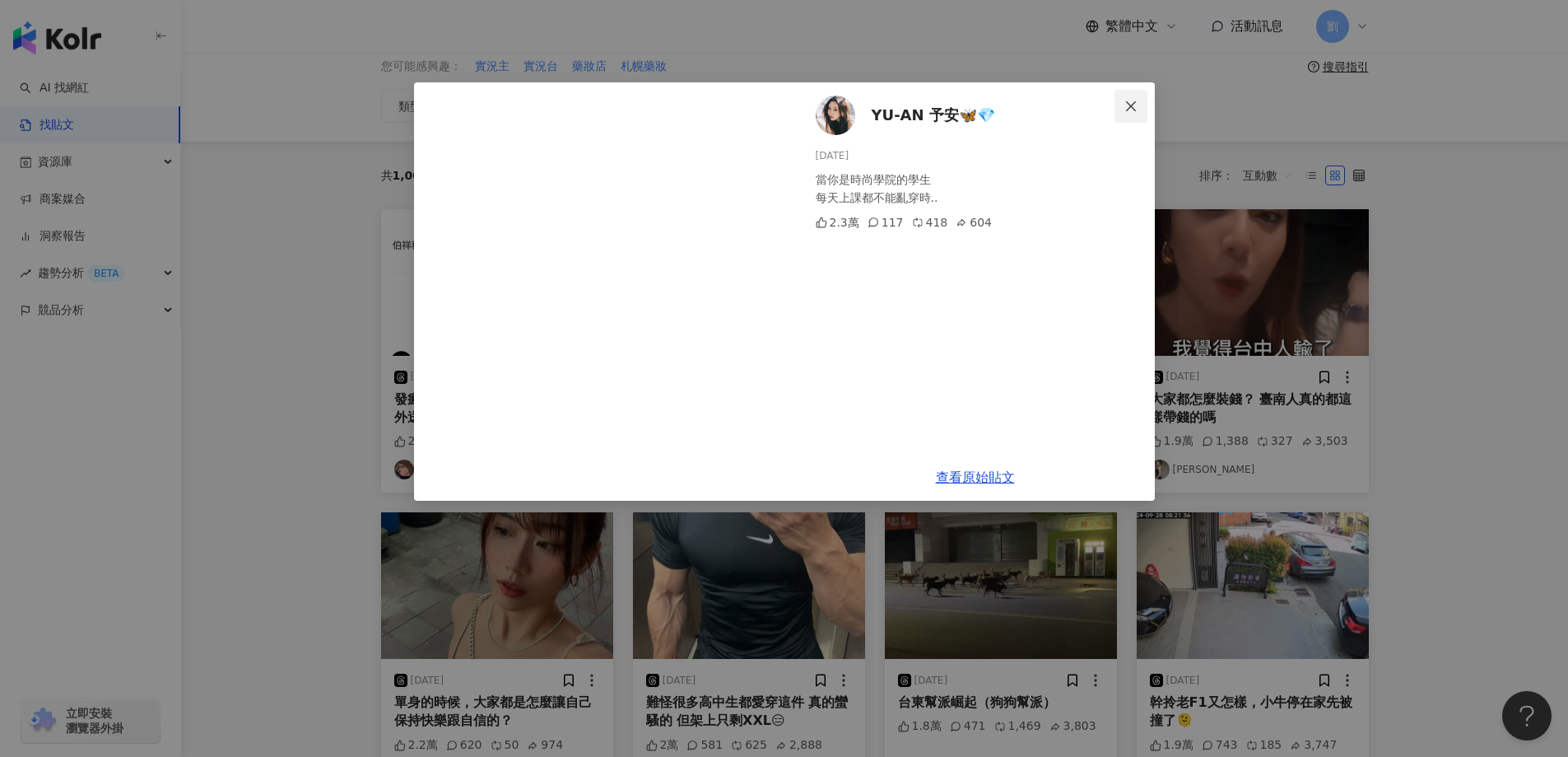
click at [1127, 98] on button "Close" at bounding box center [1131, 106] width 33 height 33
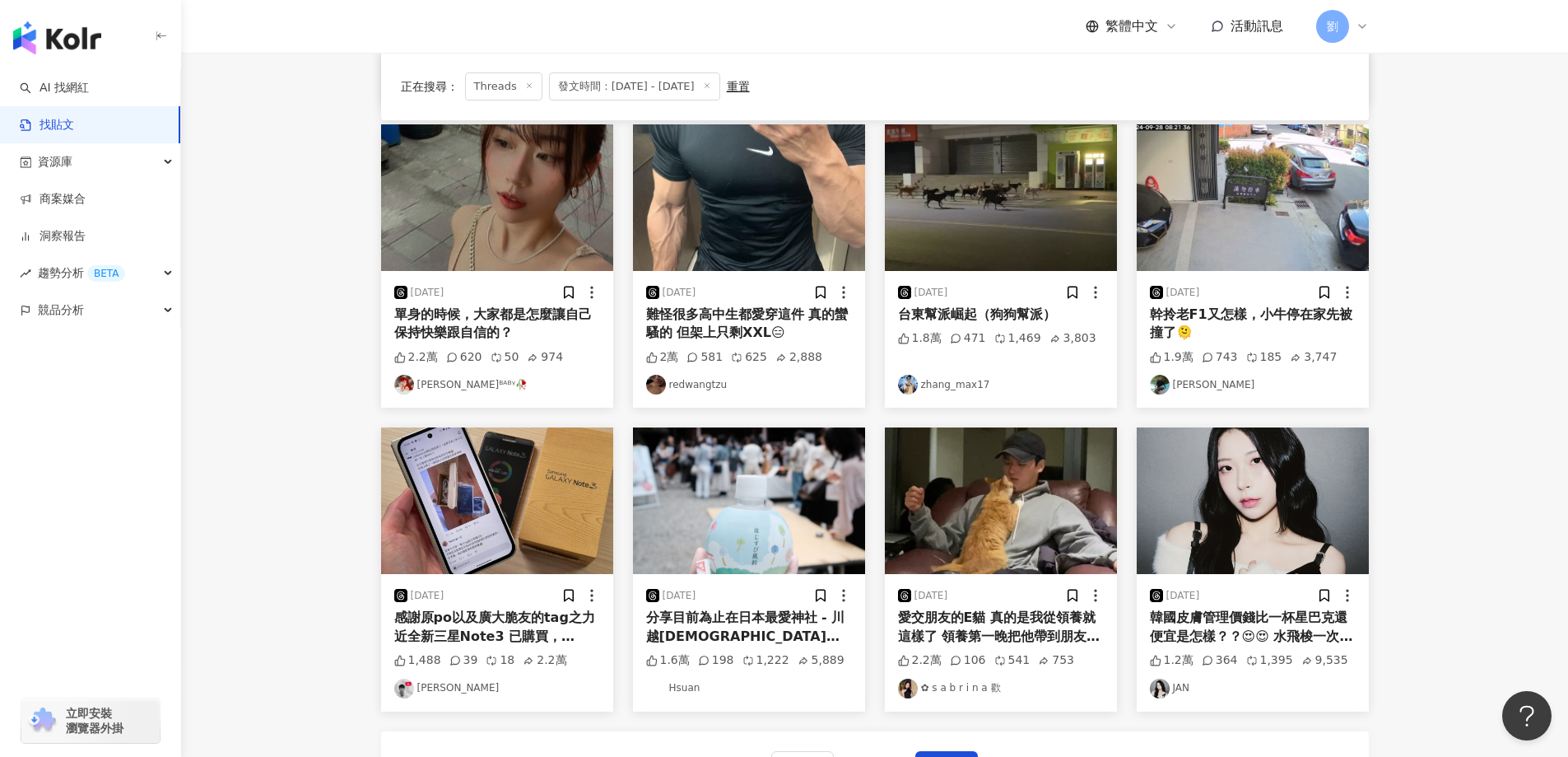
scroll to position [568, 0]
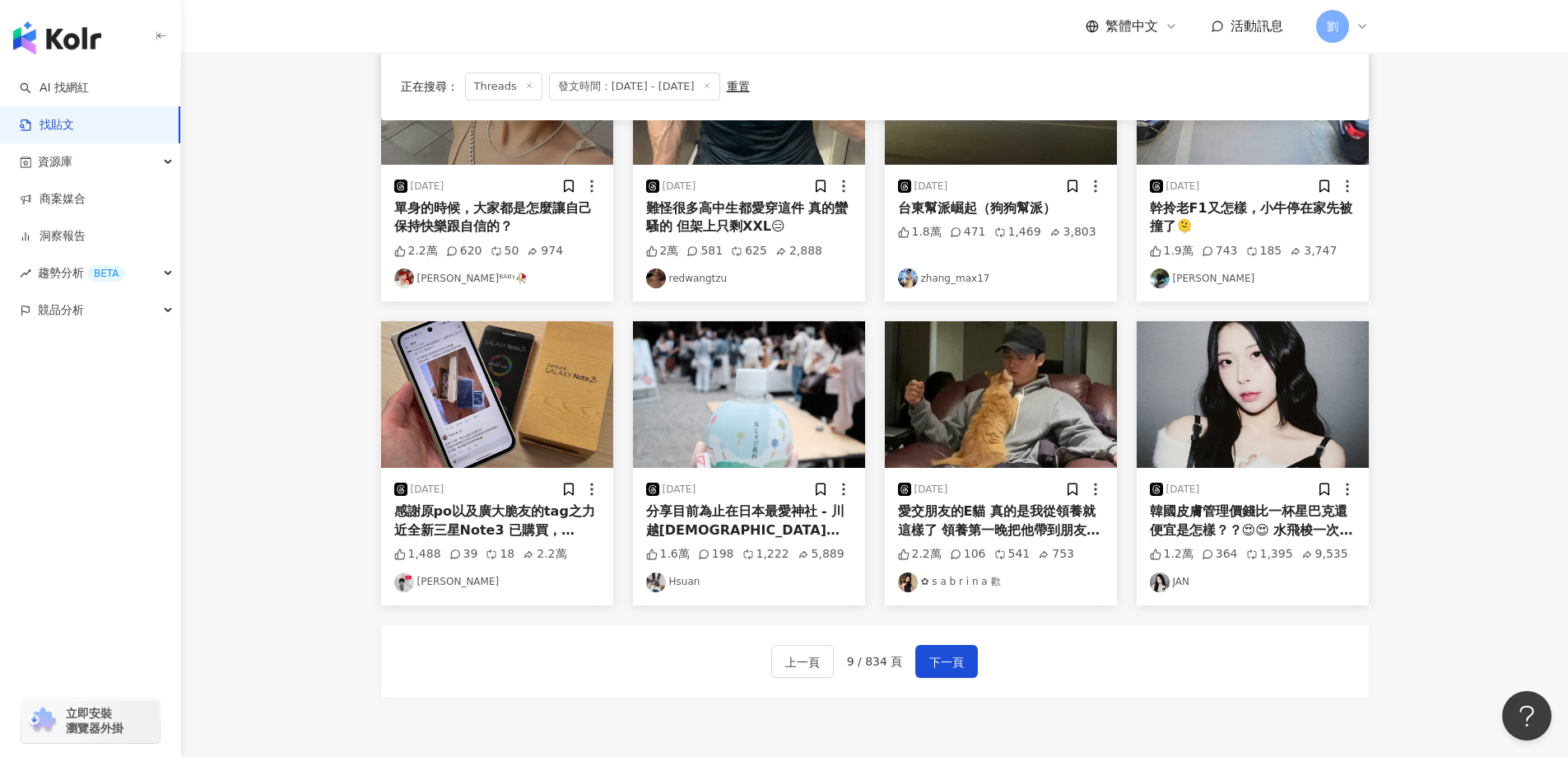
click at [699, 431] on img at bounding box center [748, 394] width 232 height 147
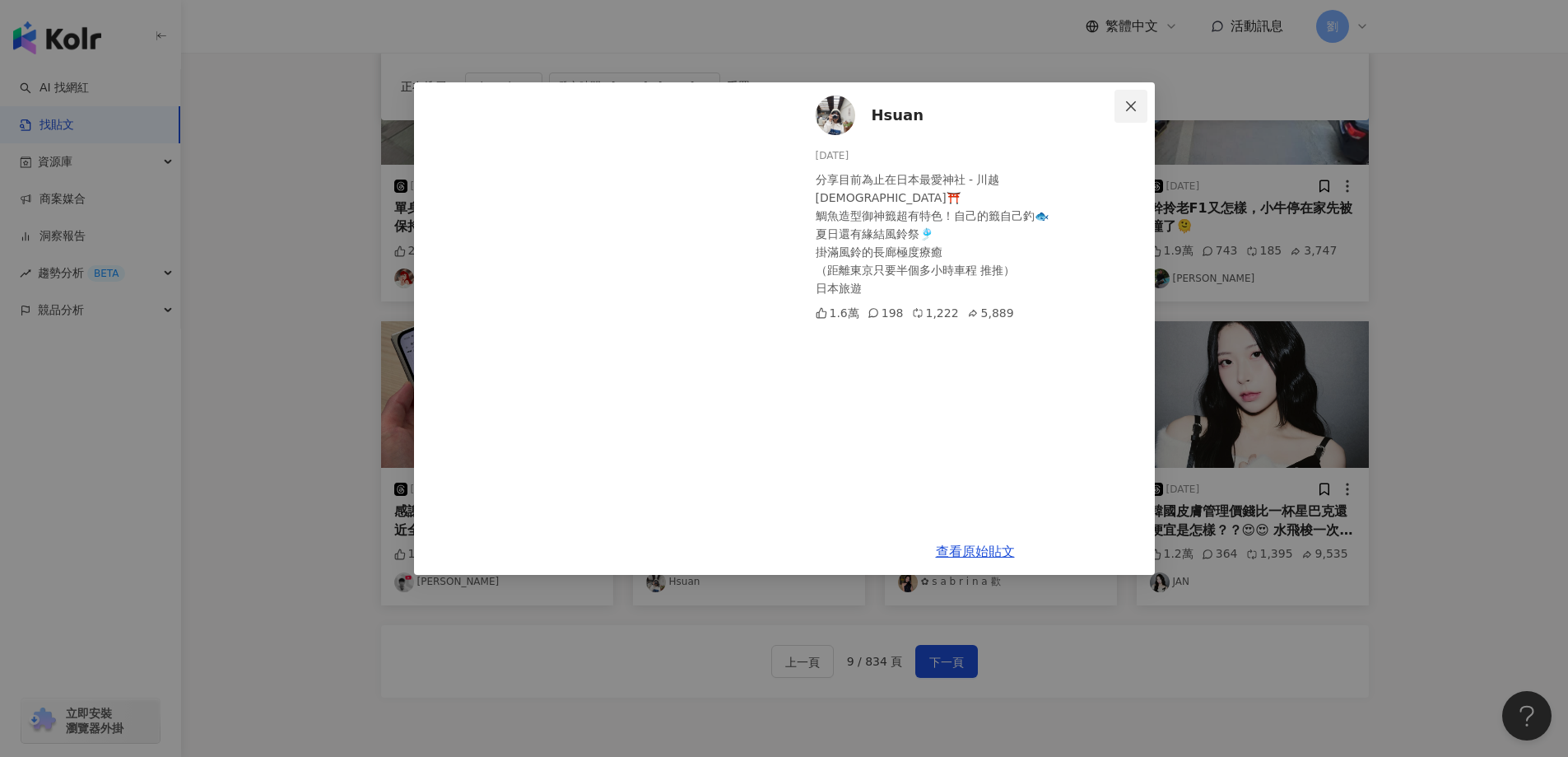
click at [1138, 89] on button "Close" at bounding box center [1131, 106] width 33 height 33
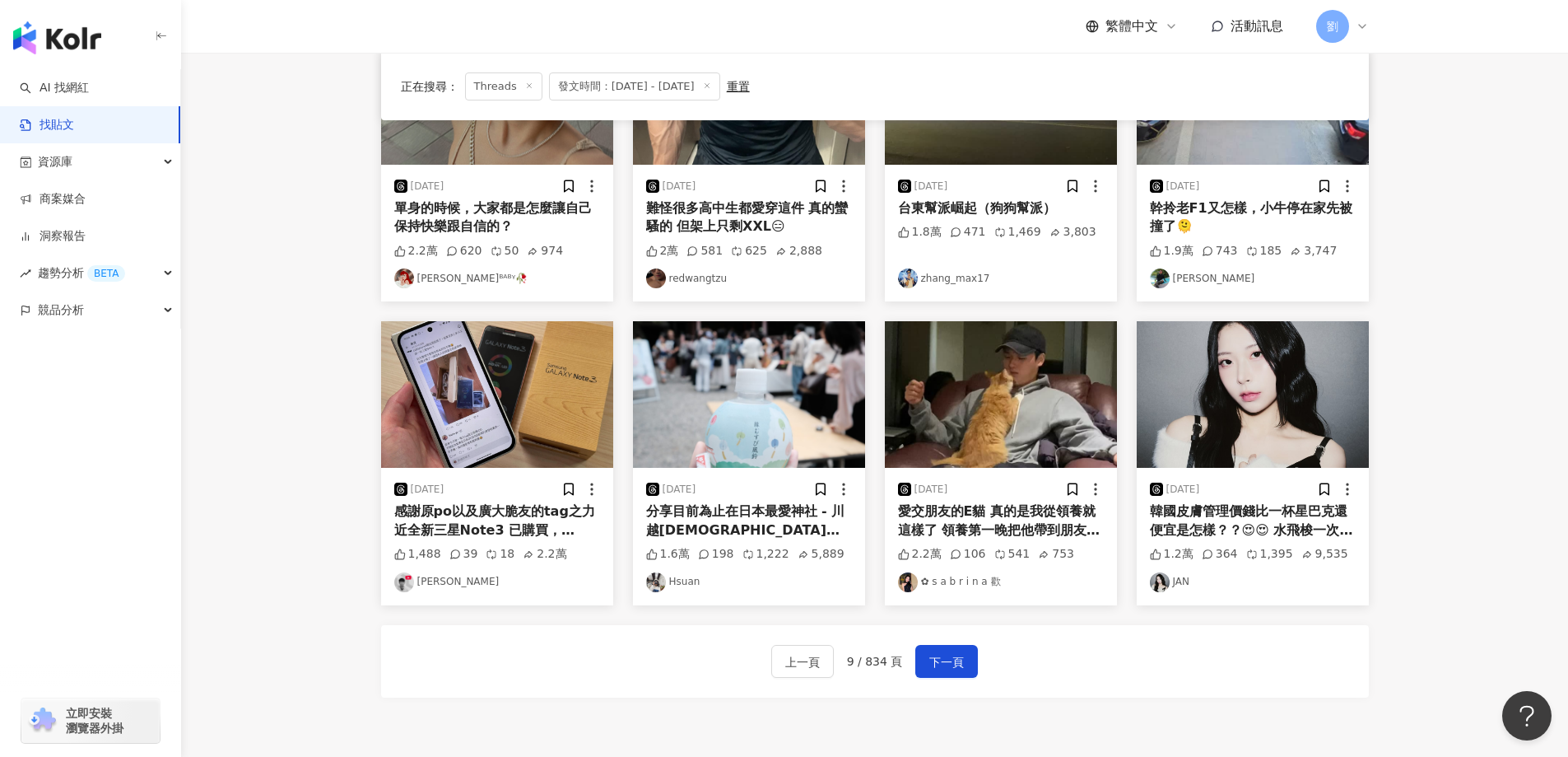
click at [770, 415] on img at bounding box center [748, 394] width 232 height 147
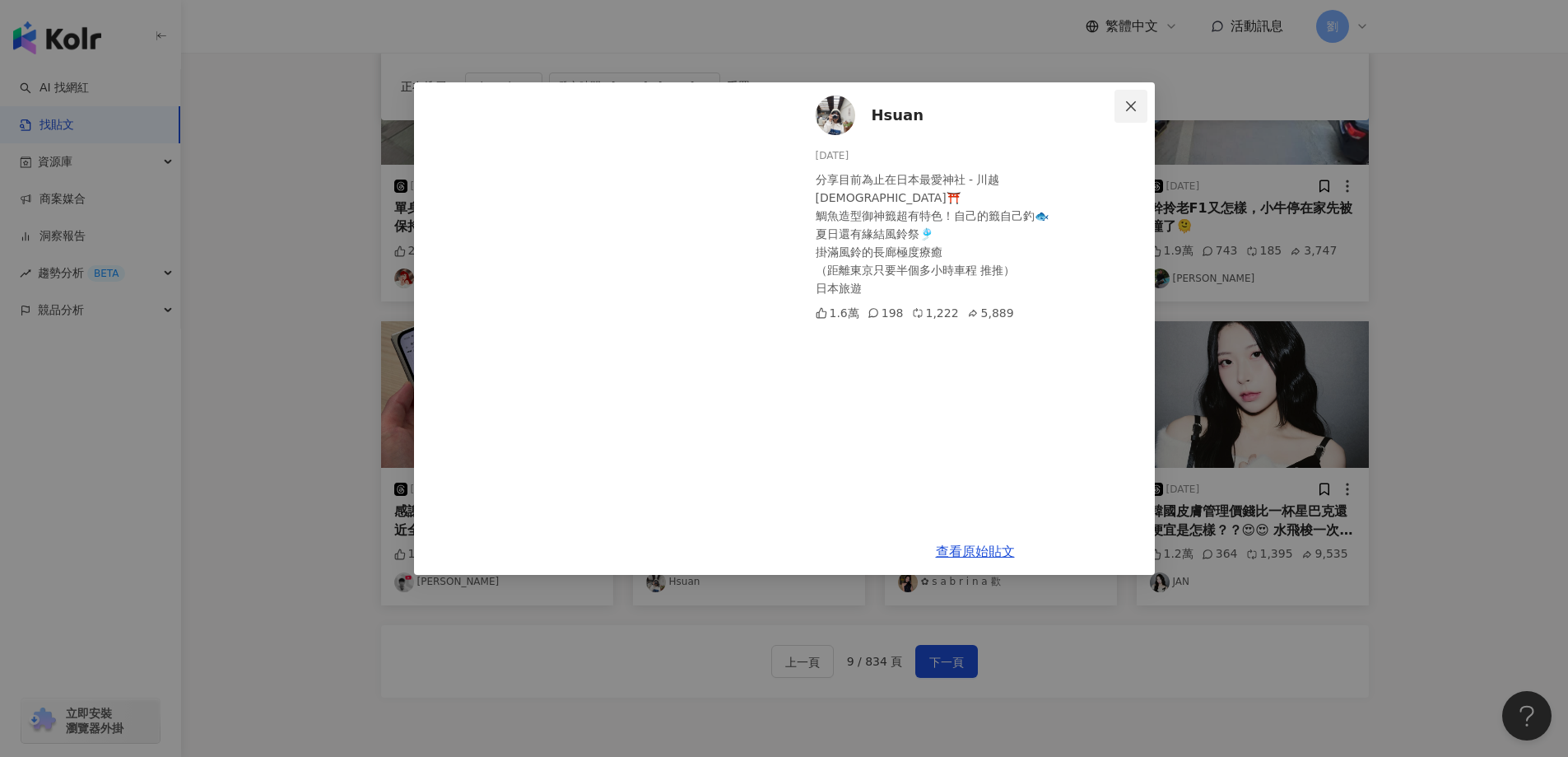
click at [1128, 106] on icon "close" at bounding box center [1131, 106] width 13 height 13
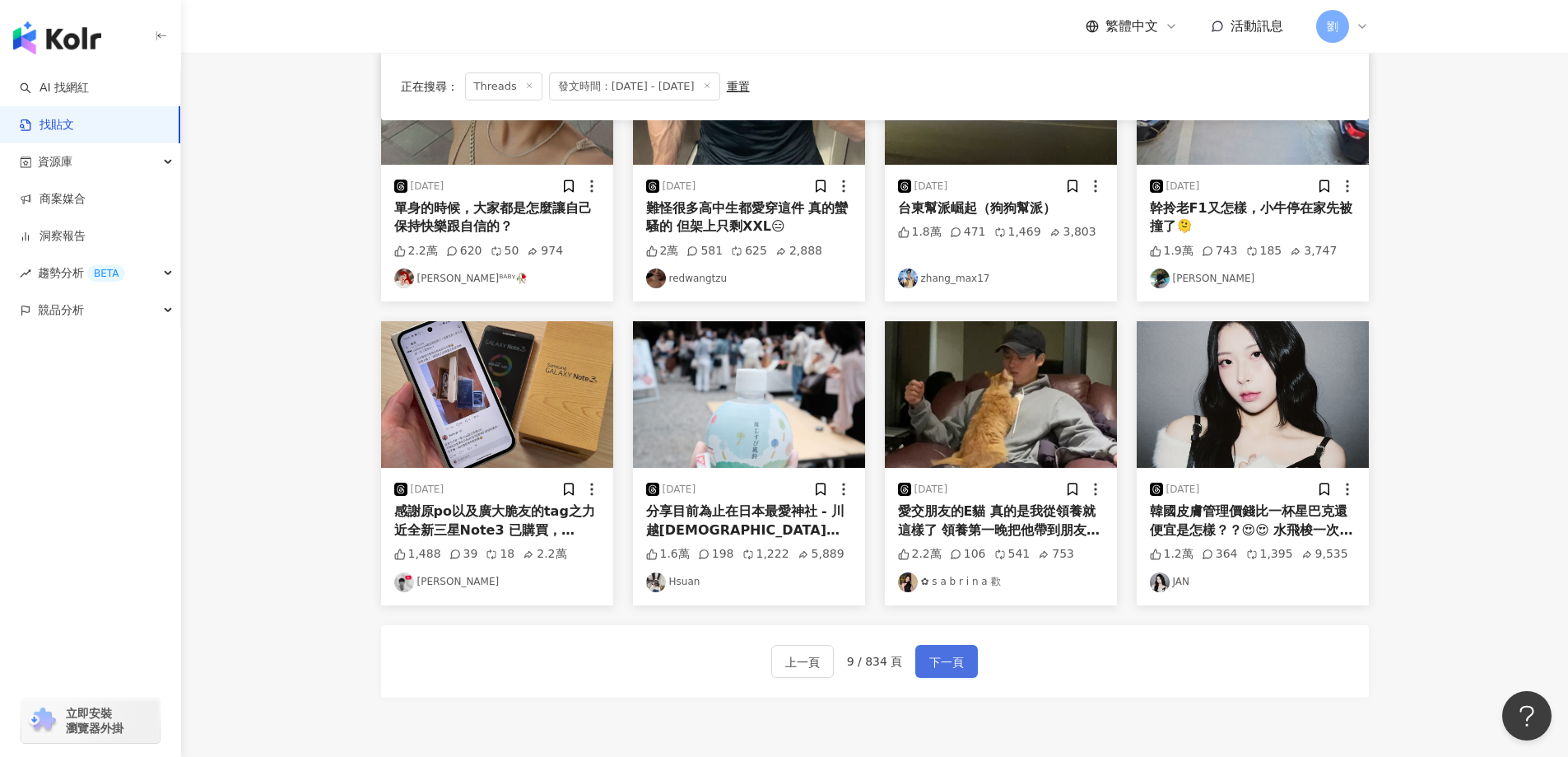
click at [941, 667] on span "下一頁" at bounding box center [947, 662] width 35 height 20
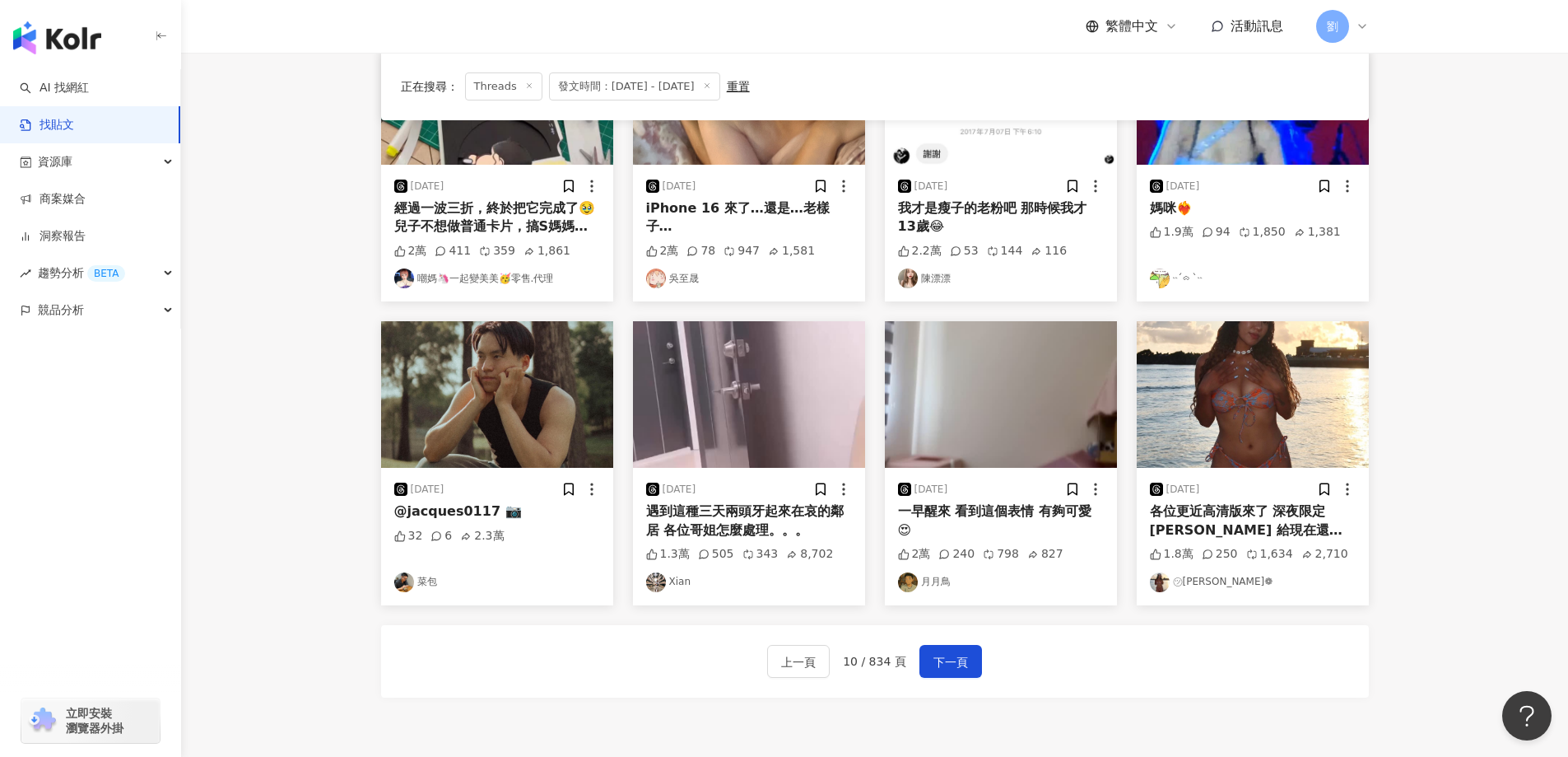
click at [798, 395] on img at bounding box center [748, 394] width 232 height 147
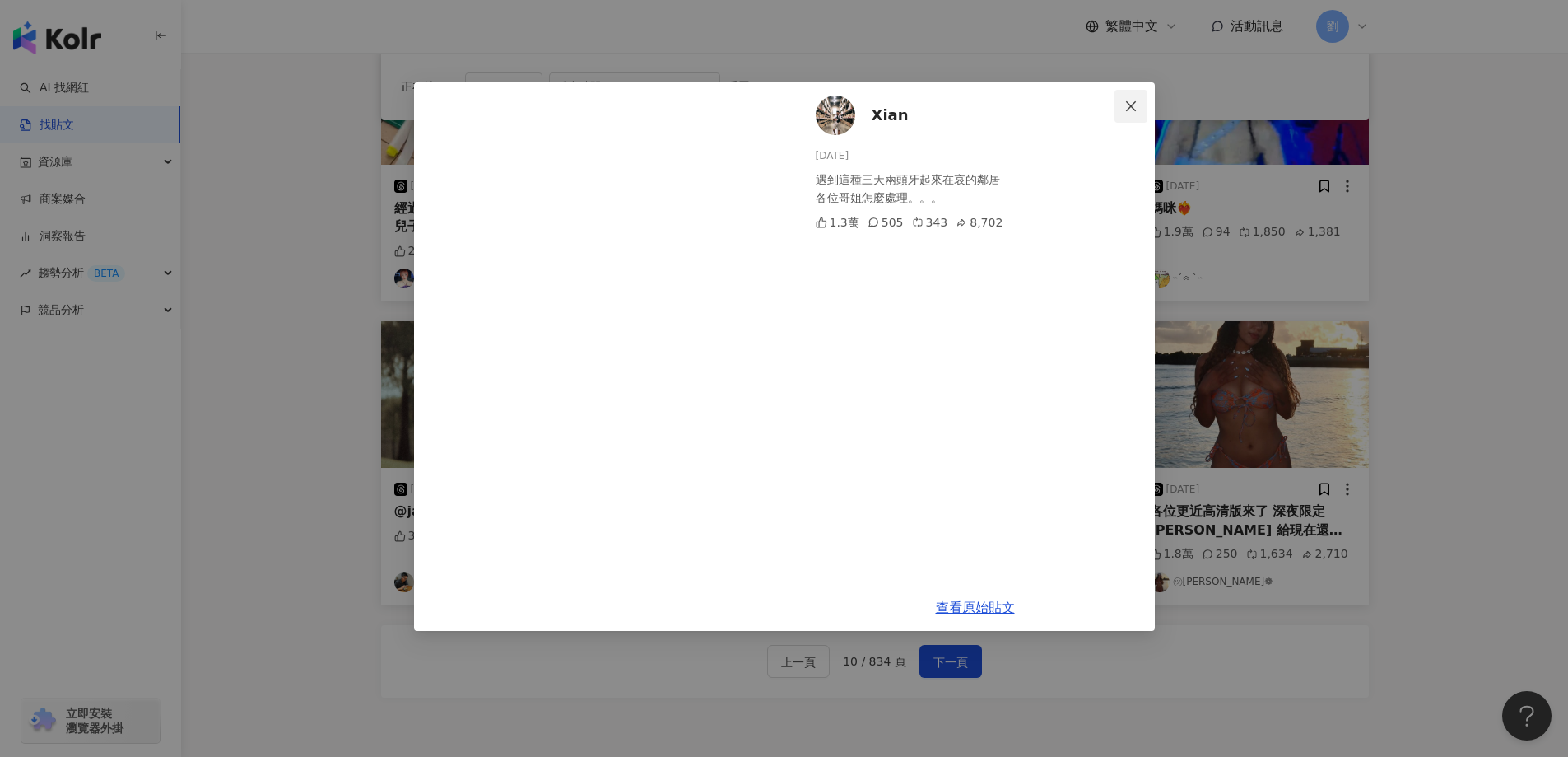
click at [1119, 107] on span "Close" at bounding box center [1131, 106] width 33 height 13
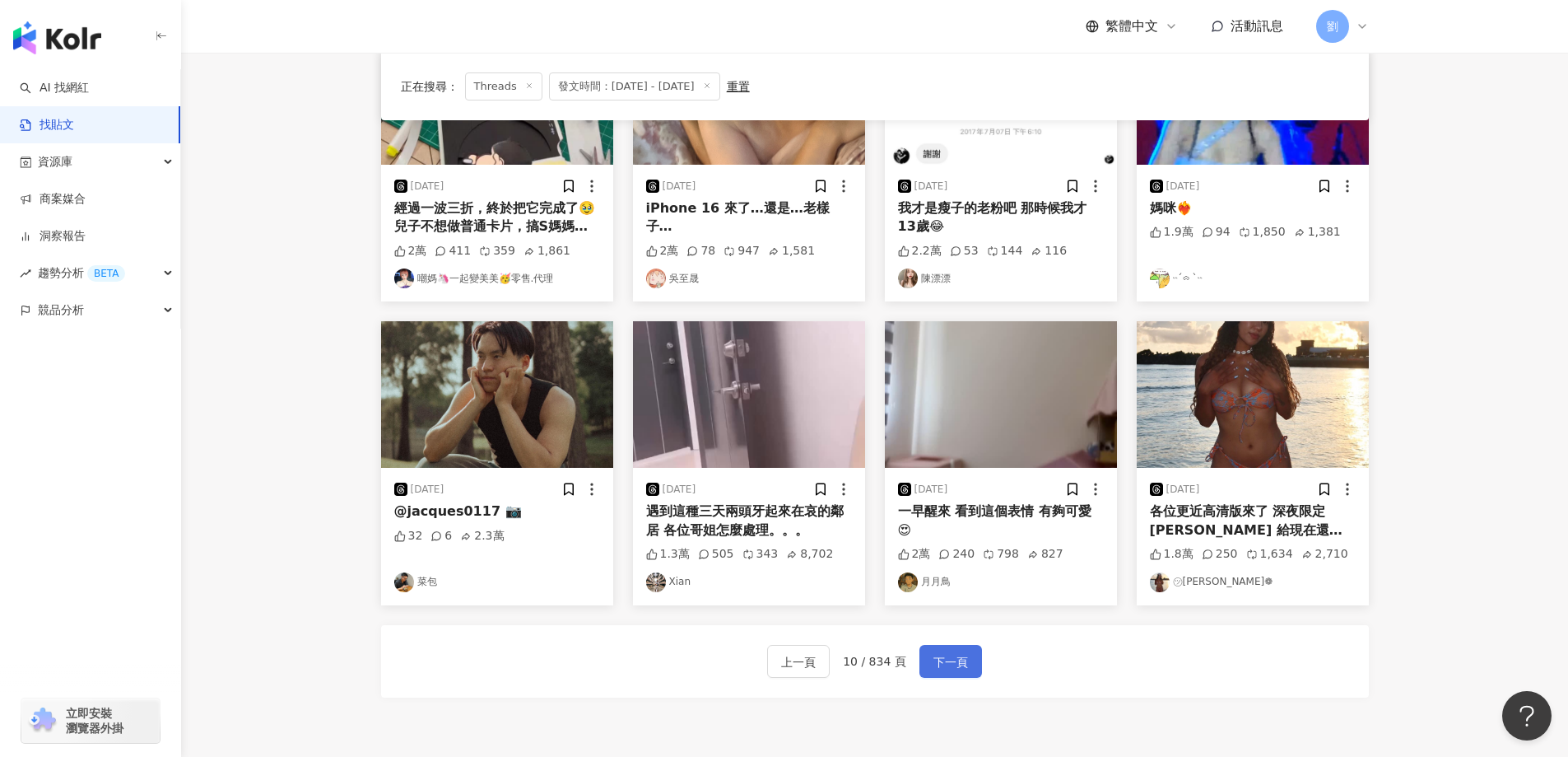
click at [971, 661] on button "下一頁" at bounding box center [950, 662] width 62 height 33
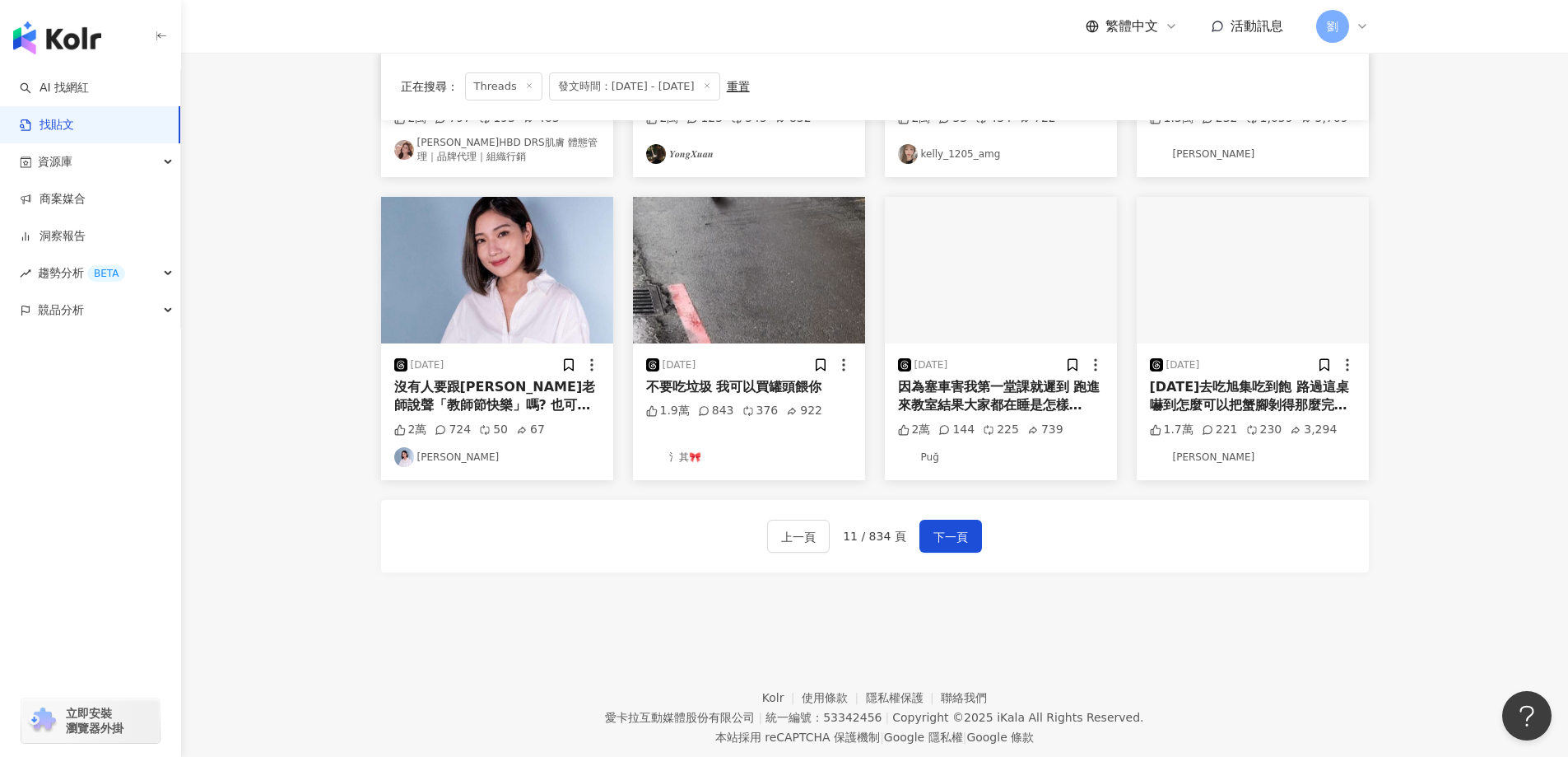
scroll to position [741, 0]
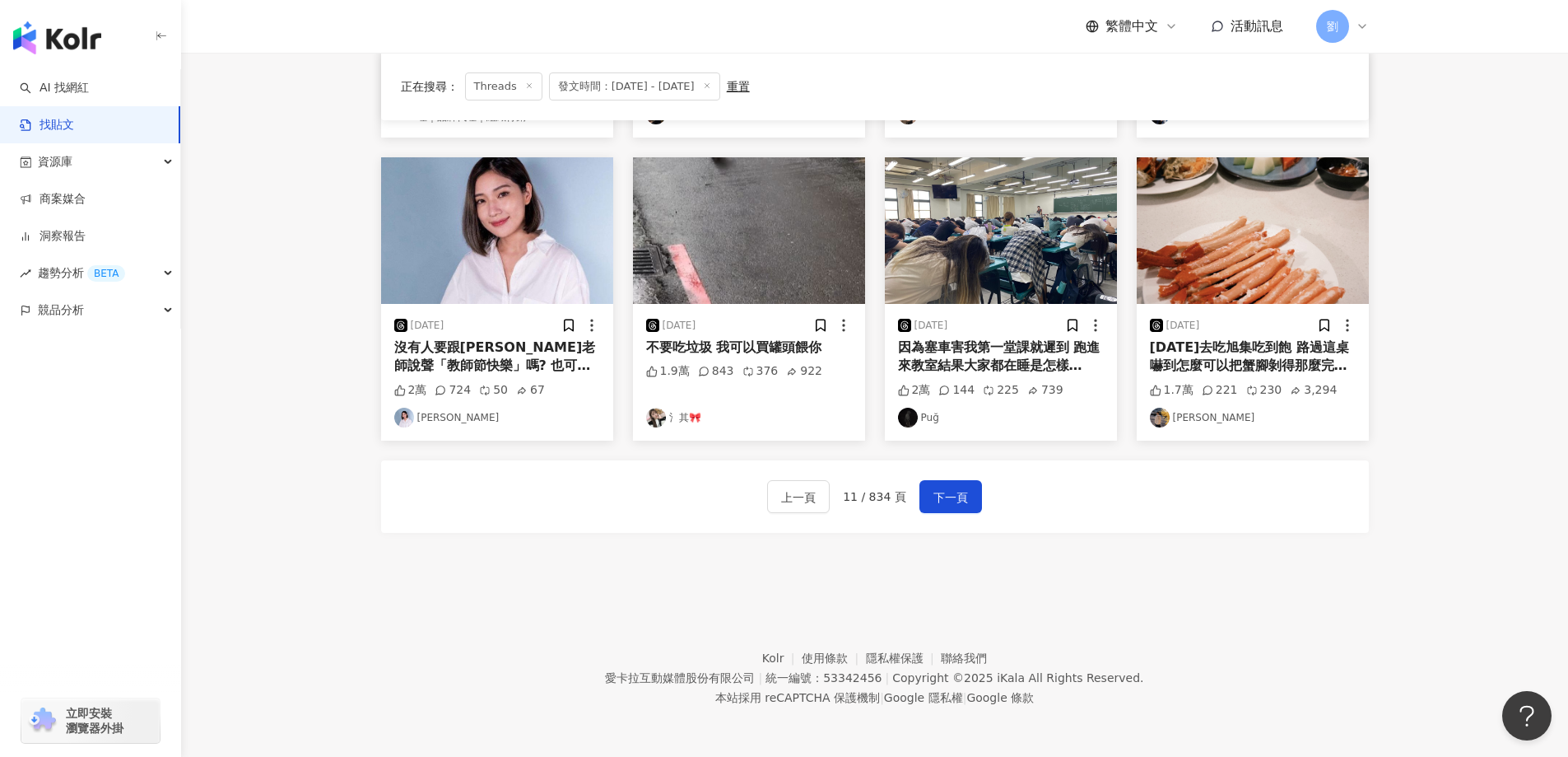
click at [797, 282] on img at bounding box center [748, 230] width 232 height 147
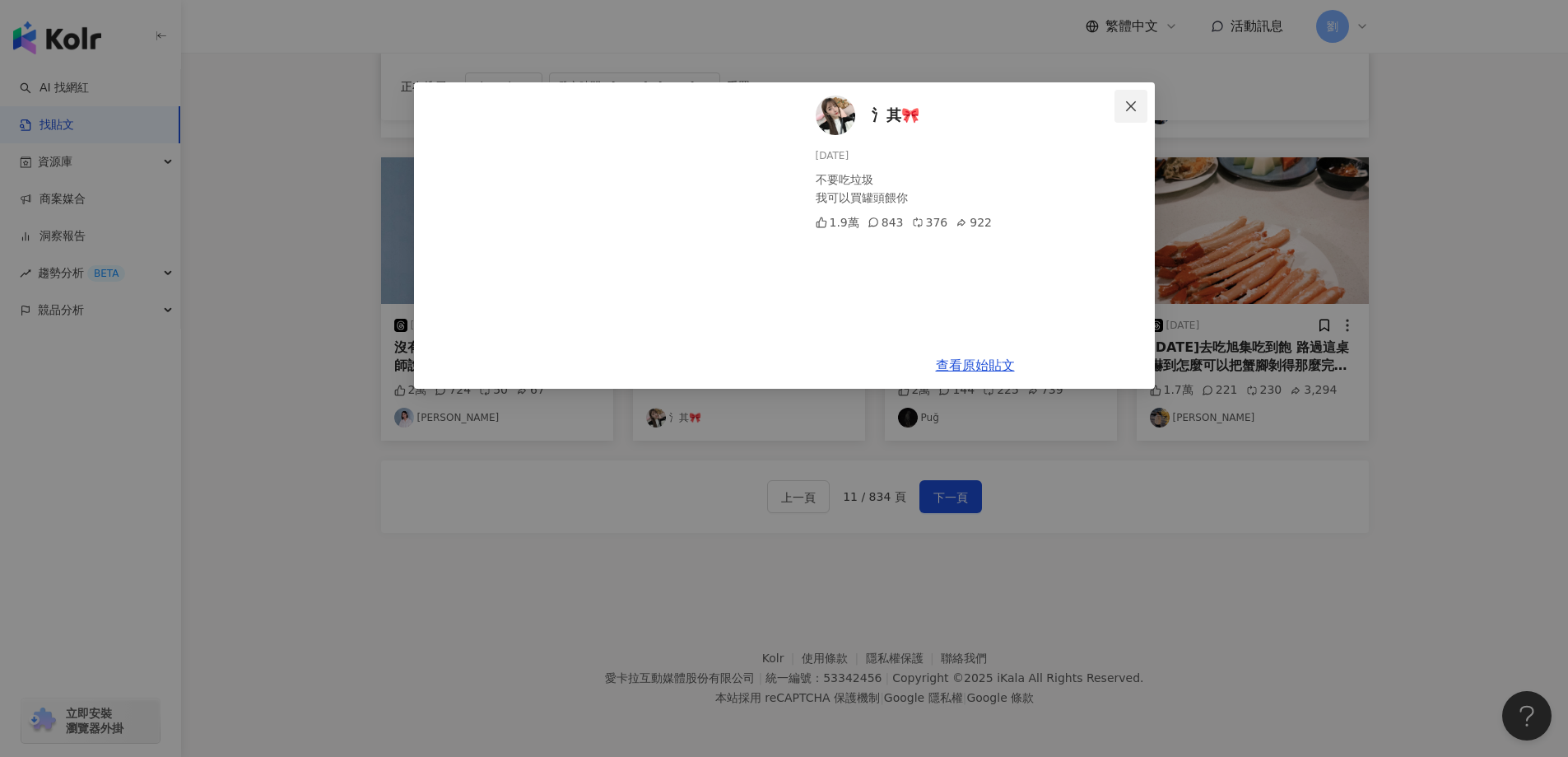
click at [1136, 110] on icon "close" at bounding box center [1131, 106] width 13 height 13
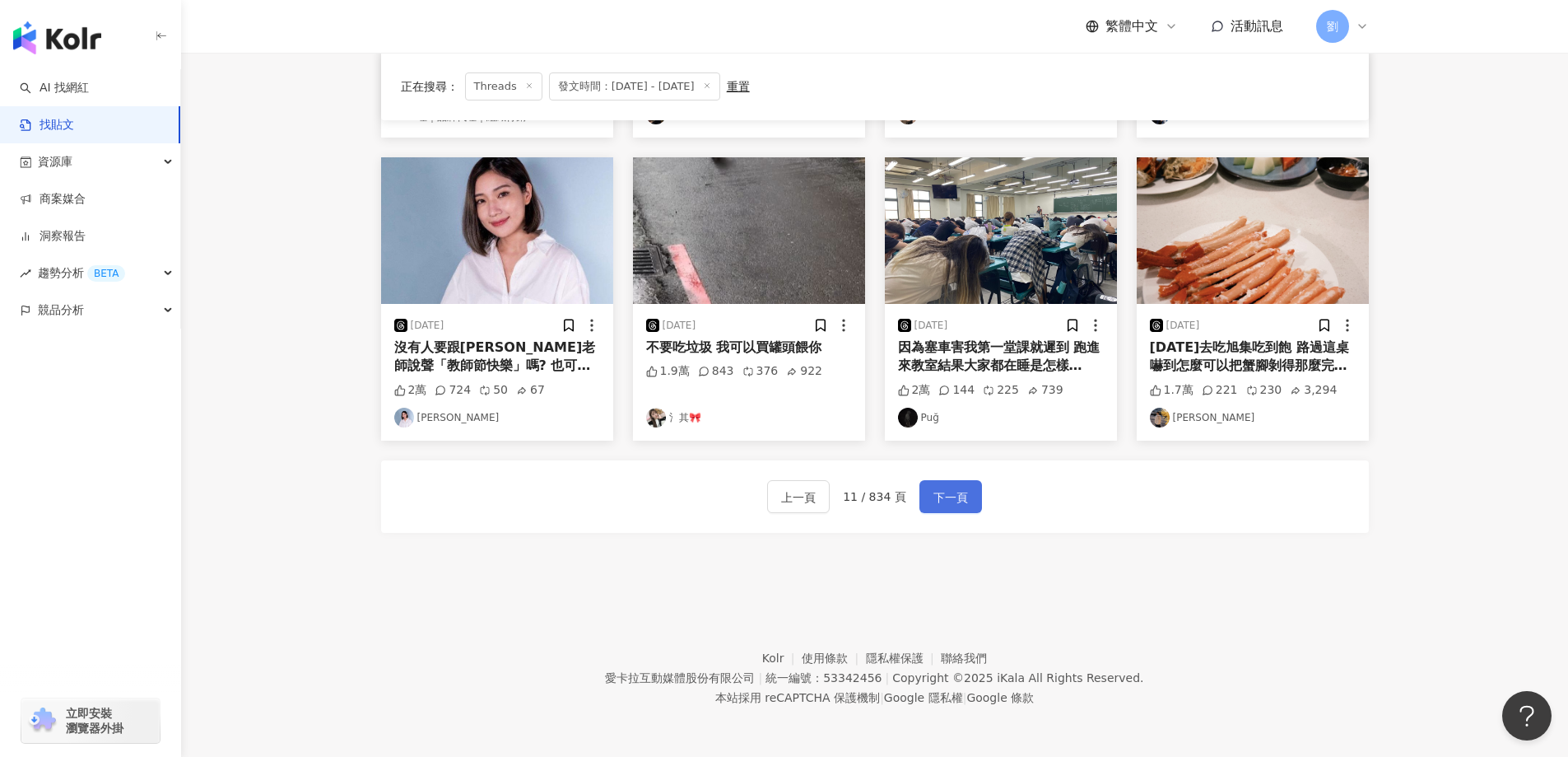
click at [968, 503] on button "下一頁" at bounding box center [950, 497] width 62 height 33
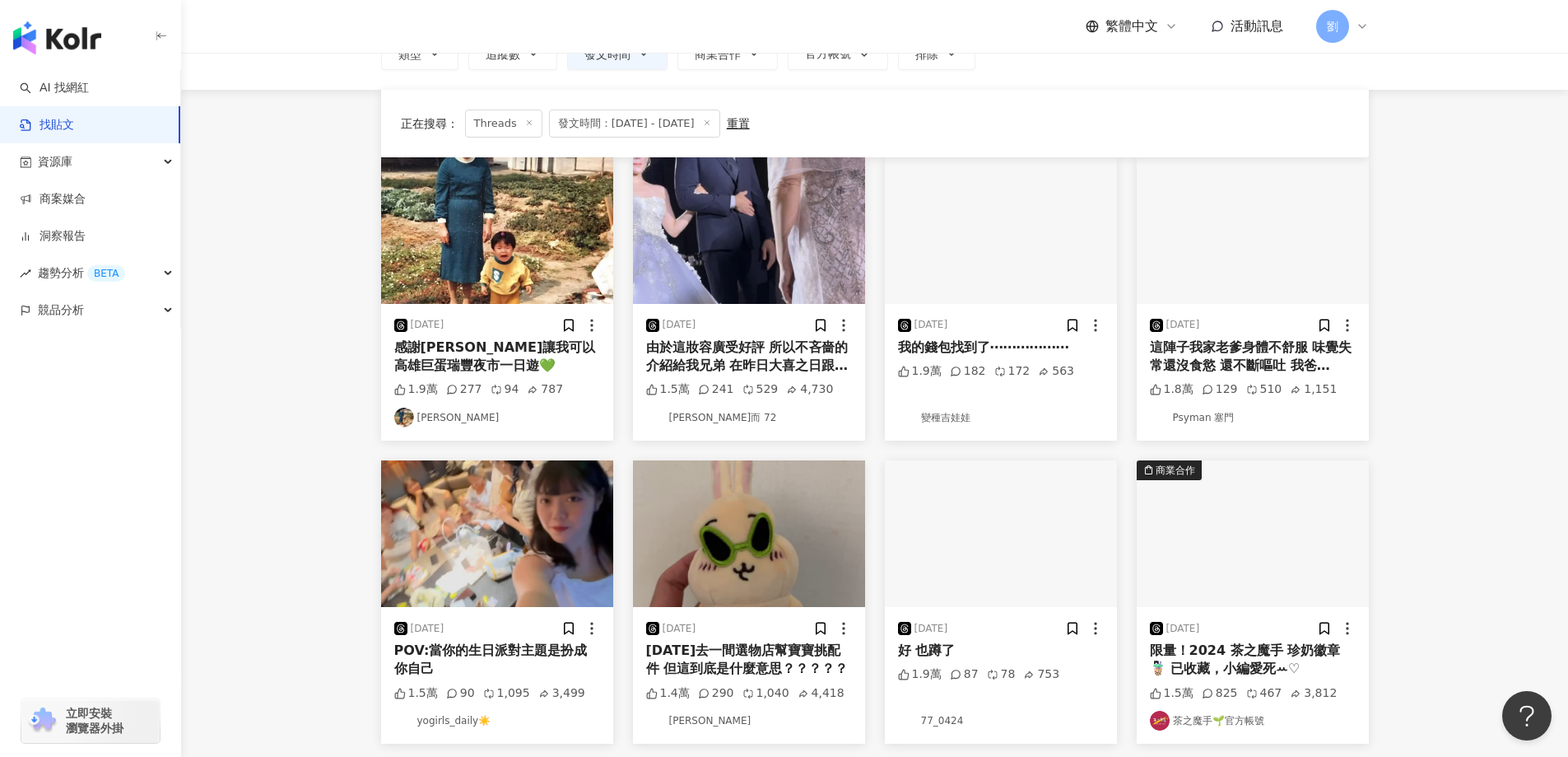
scroll to position [0, 0]
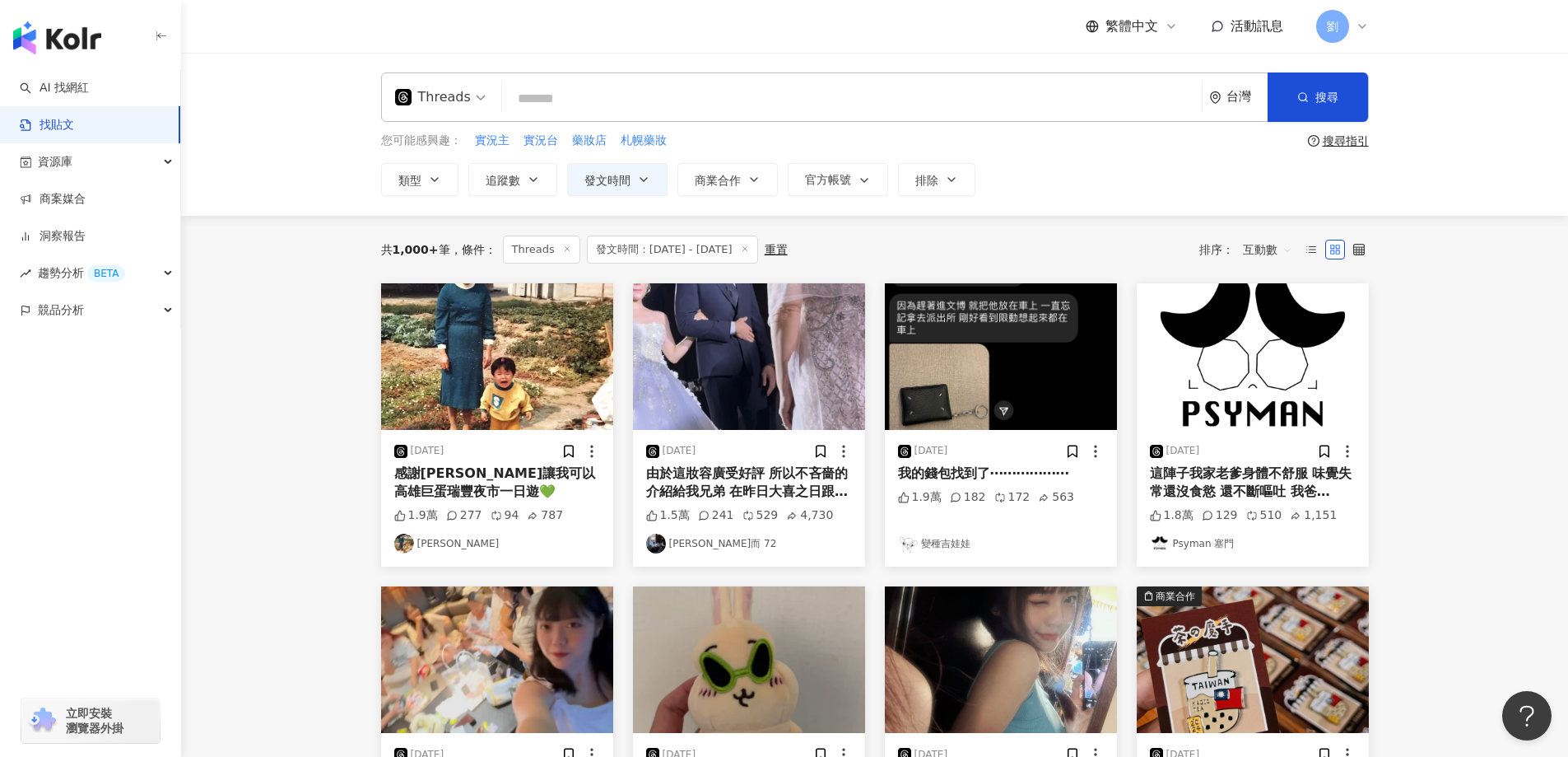
click at [1053, 370] on img at bounding box center [1001, 356] width 232 height 147
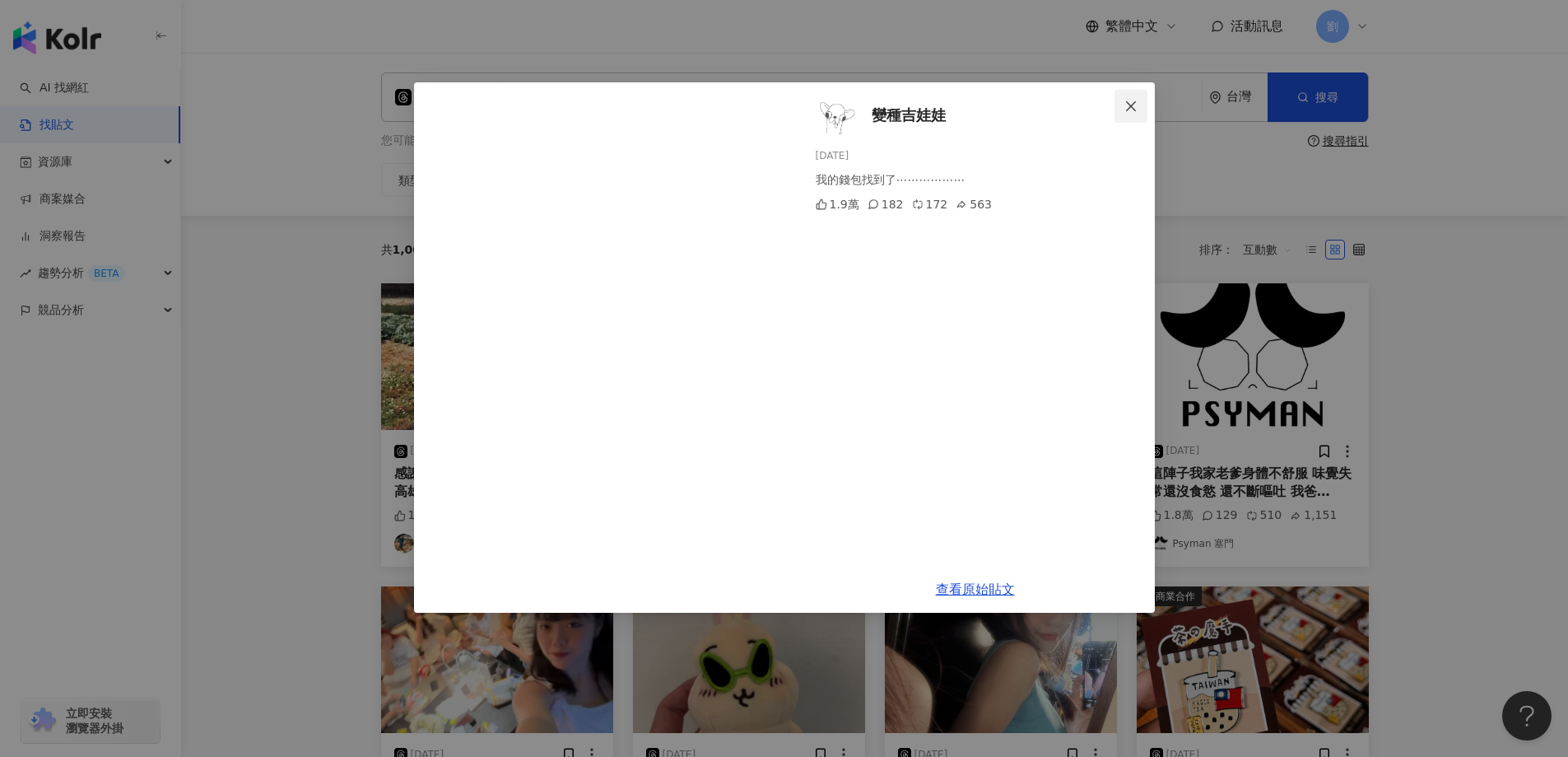
click at [1125, 95] on button "Close" at bounding box center [1131, 106] width 33 height 33
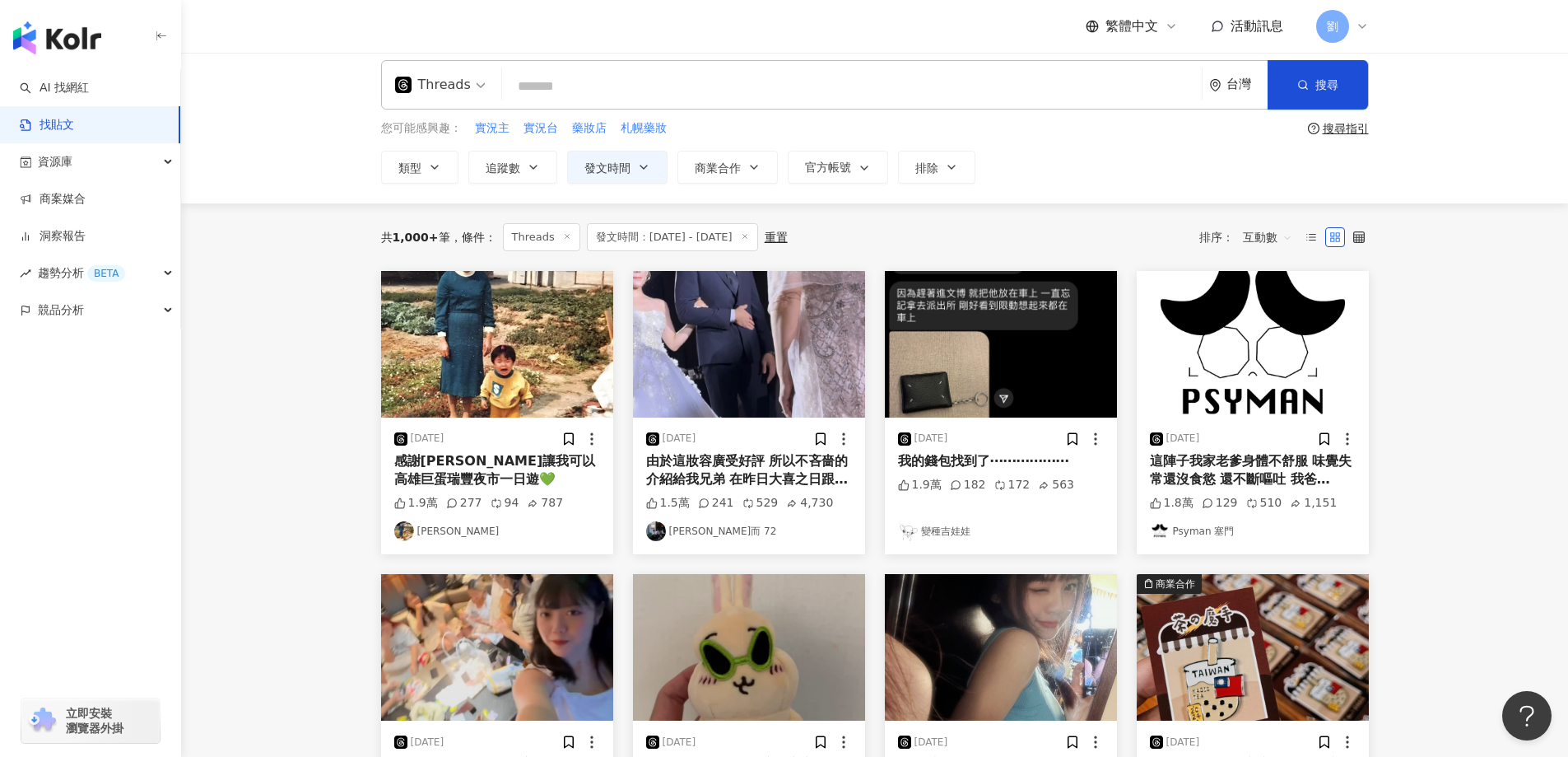
scroll to position [494, 0]
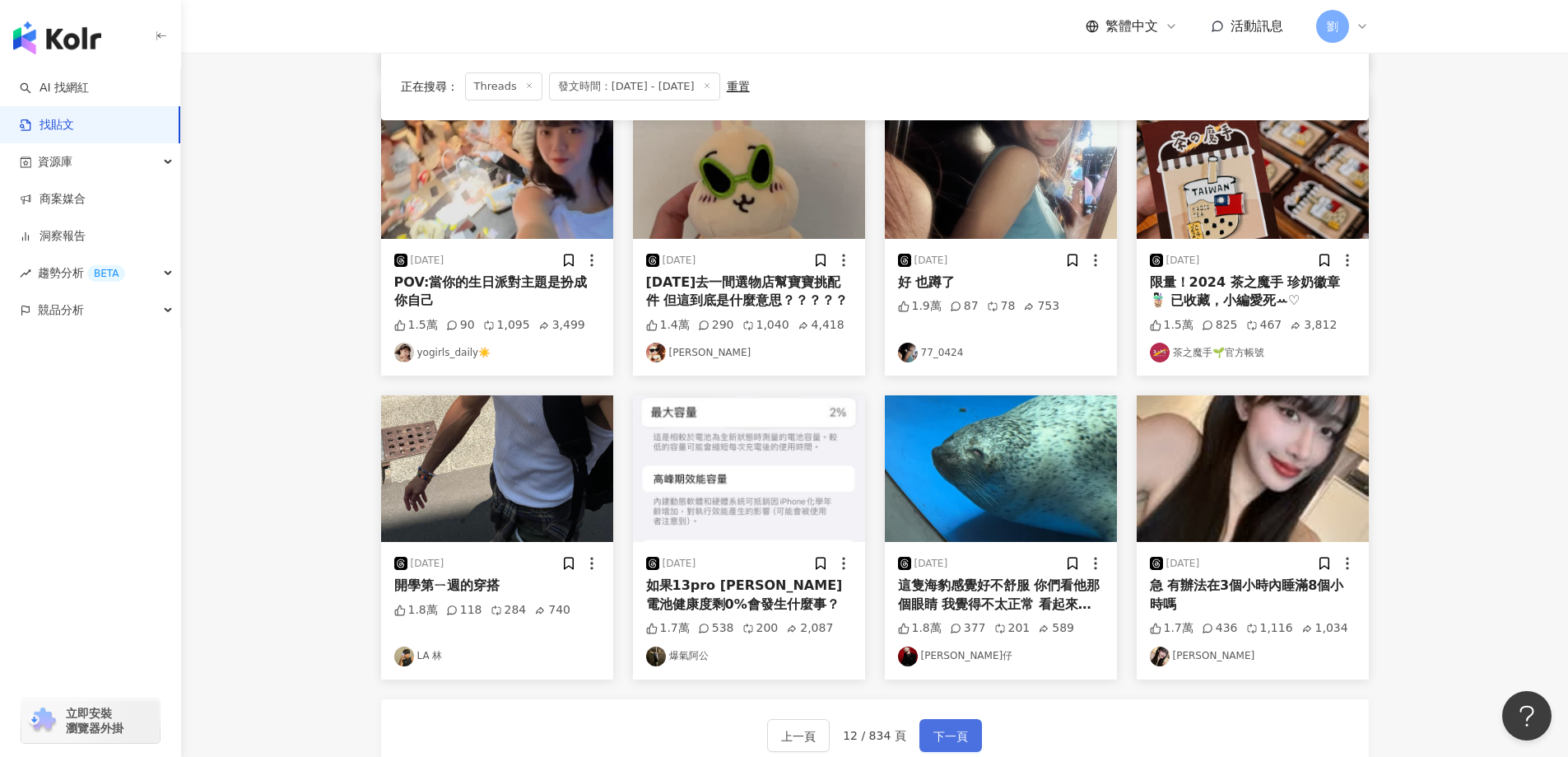
click at [965, 726] on button "下一頁" at bounding box center [950, 735] width 62 height 33
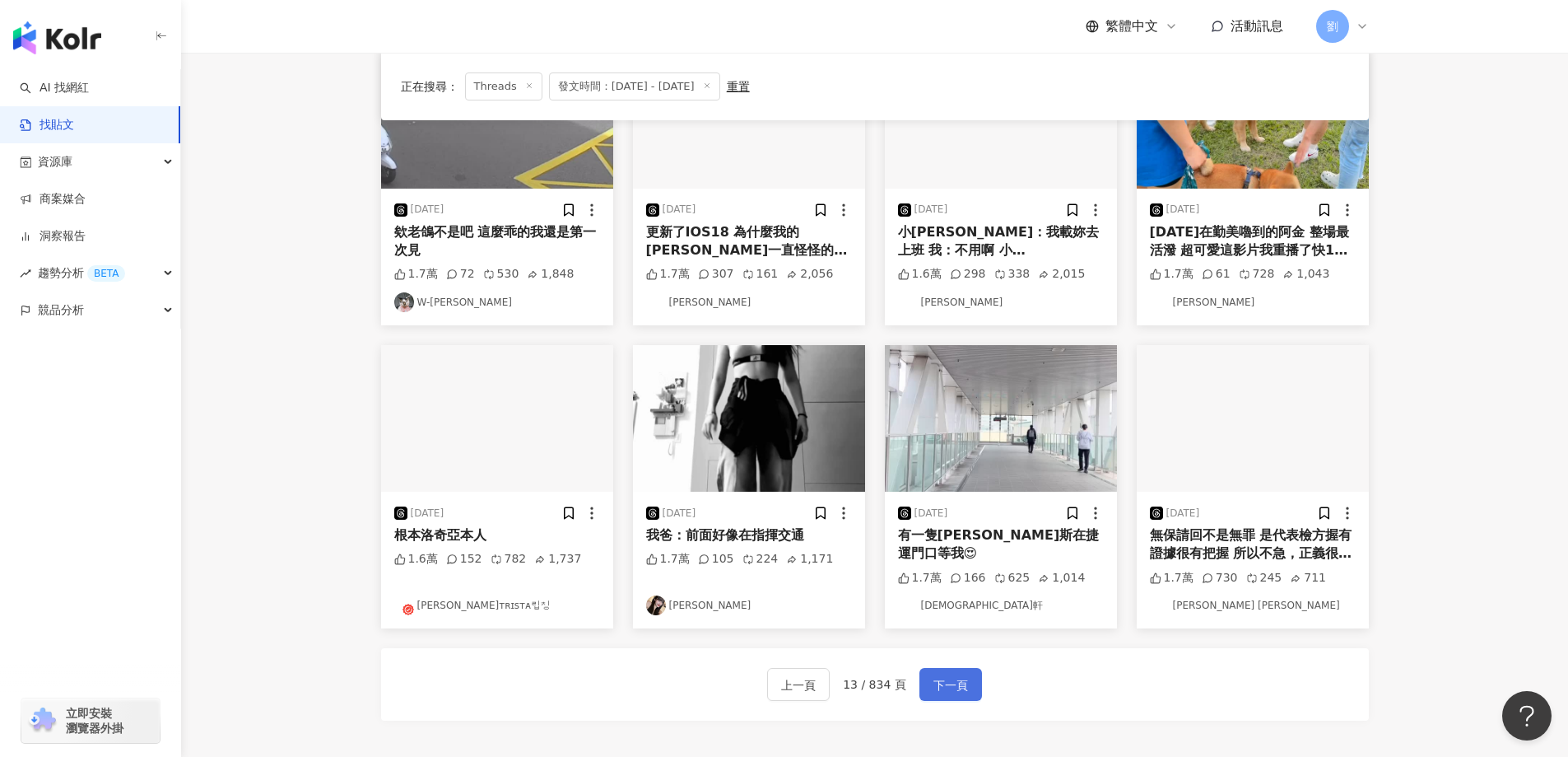
scroll to position [733, 0]
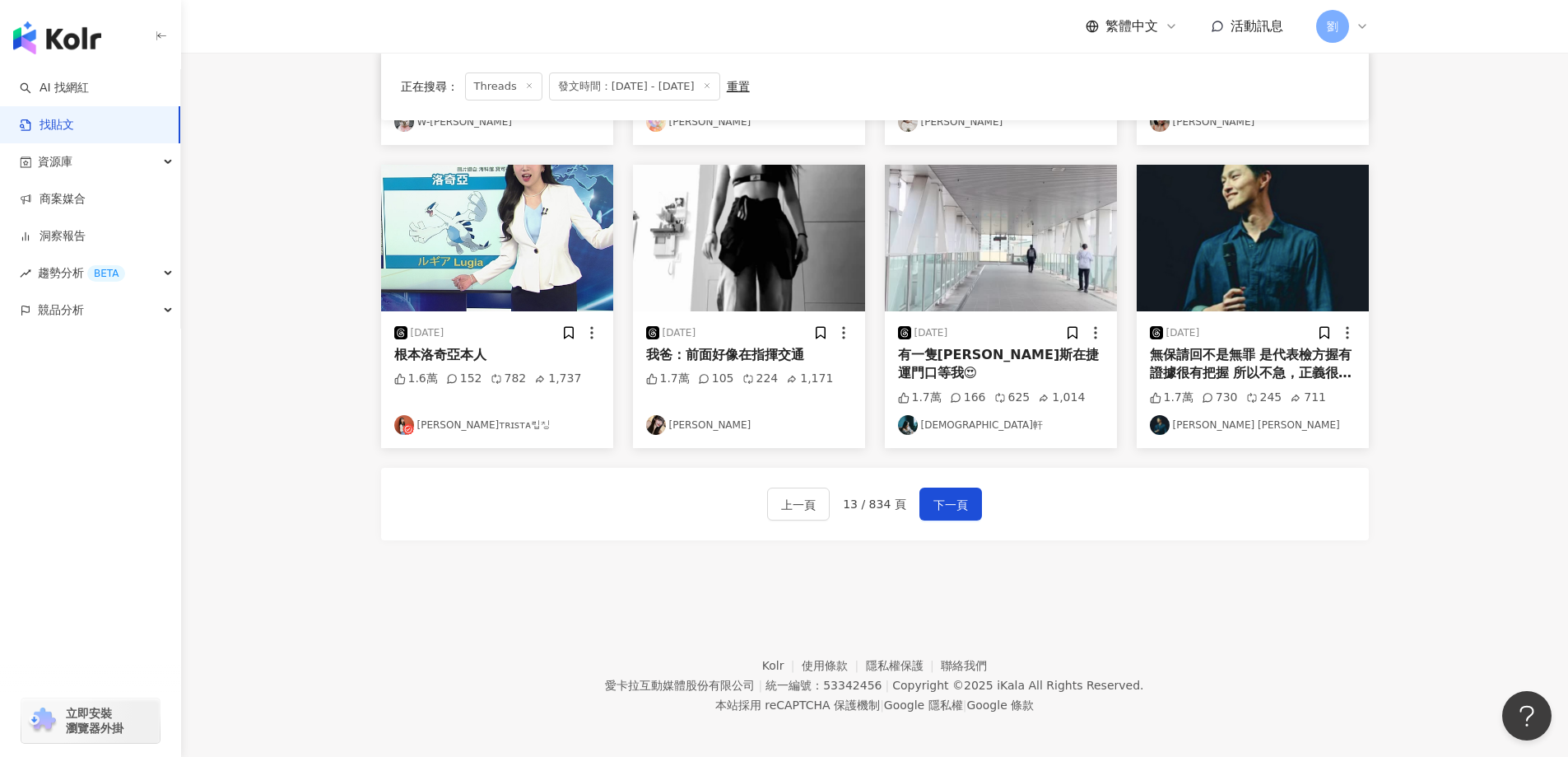
click at [952, 477] on div "上一頁 13 / 834 頁 下一頁" at bounding box center [875, 504] width 987 height 72
click at [952, 510] on button "下一頁" at bounding box center [950, 504] width 62 height 33
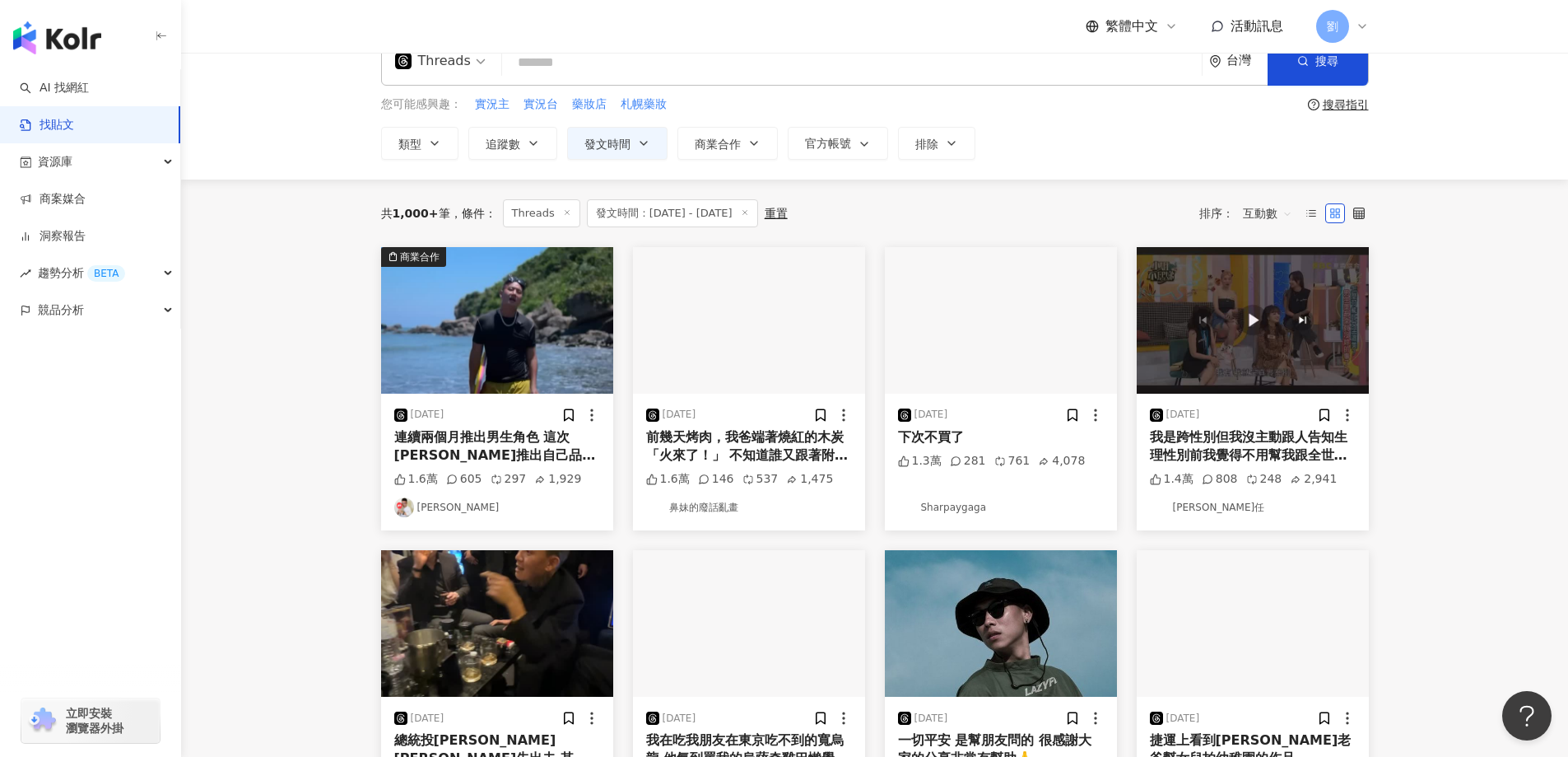
scroll to position [0, 0]
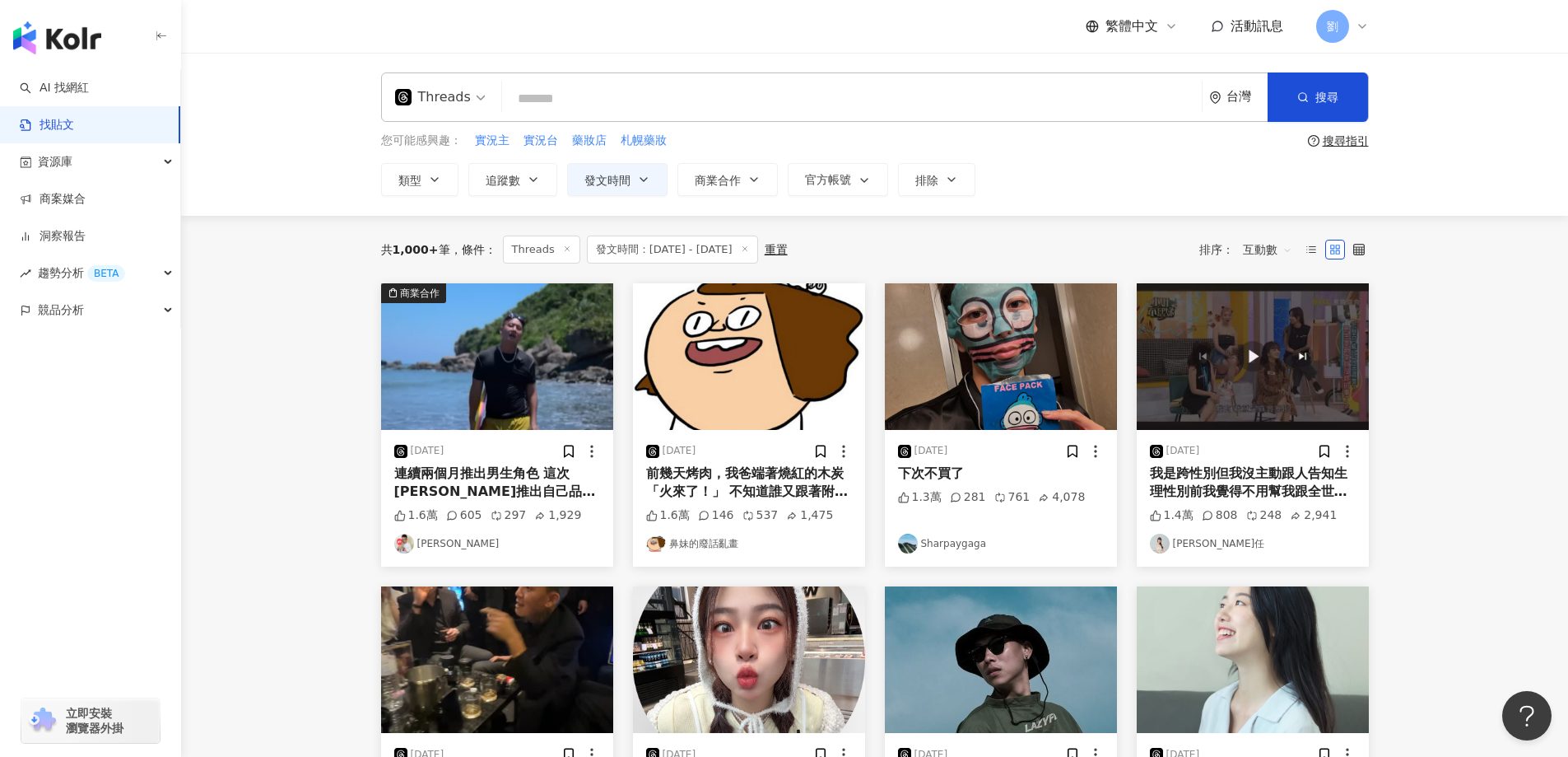
click at [1245, 385] on img at bounding box center [1252, 356] width 232 height 147
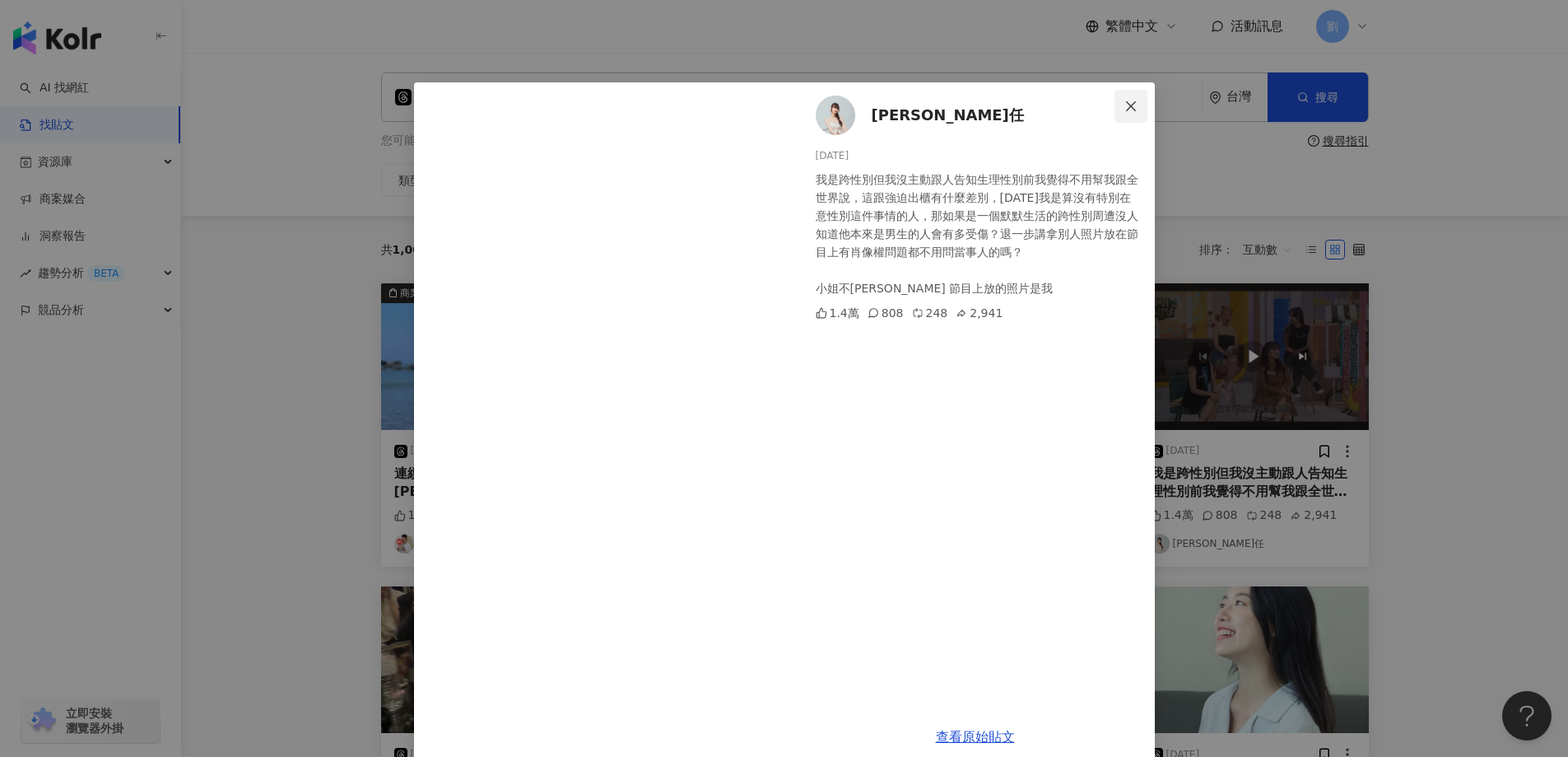
click at [1130, 102] on icon "close" at bounding box center [1131, 106] width 13 height 13
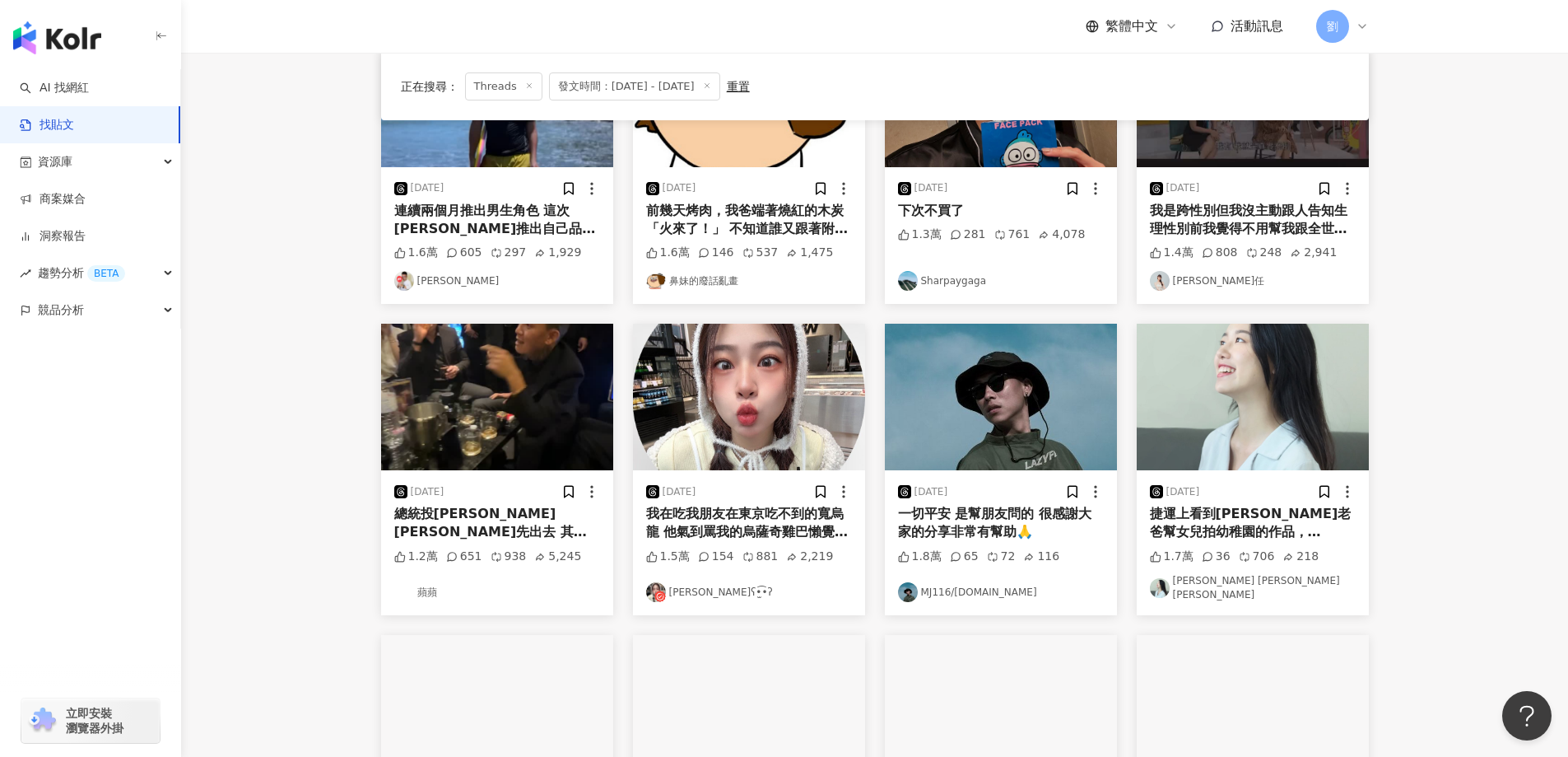
scroll to position [329, 0]
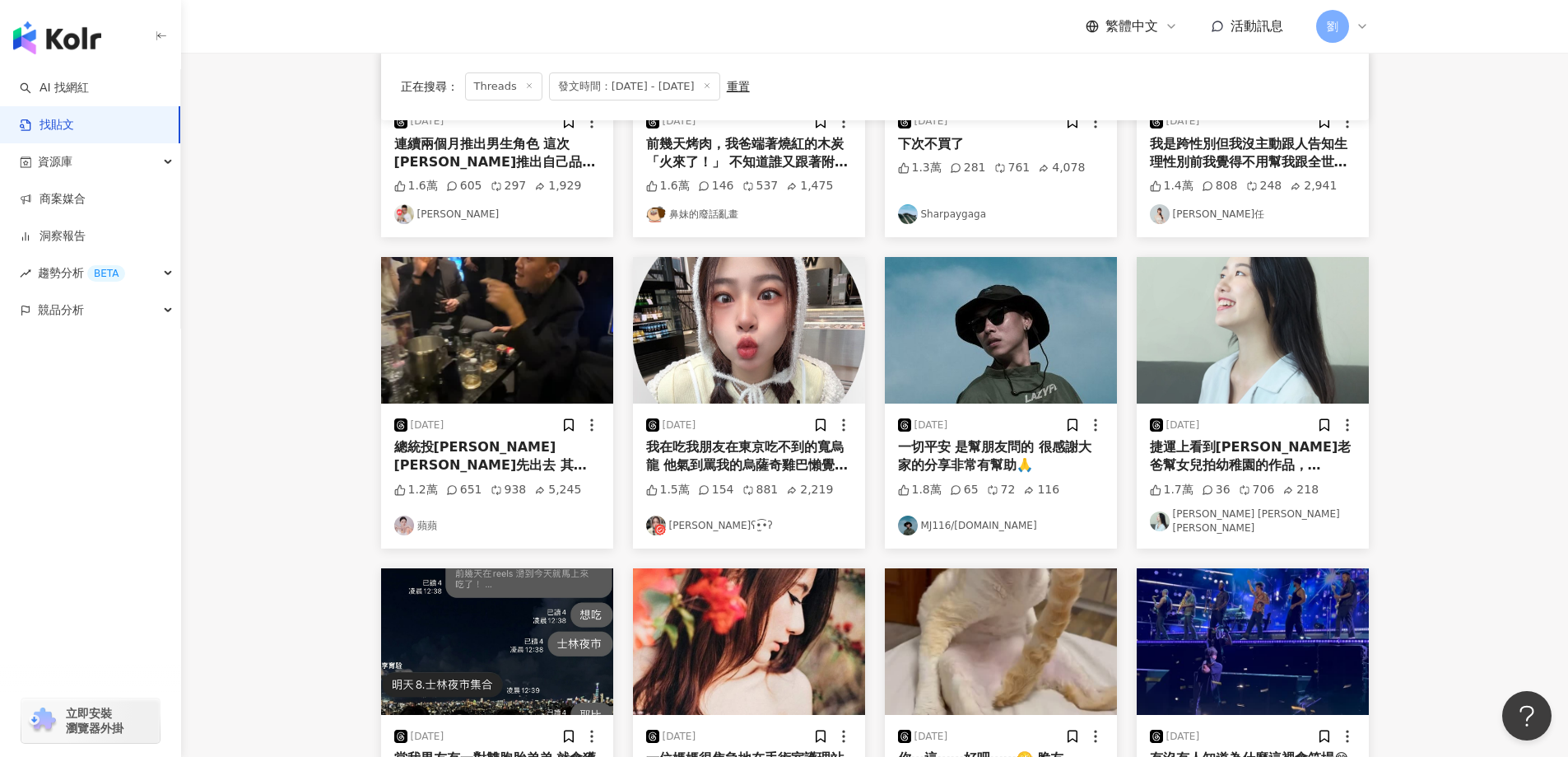
click at [1073, 352] on img at bounding box center [1001, 330] width 232 height 147
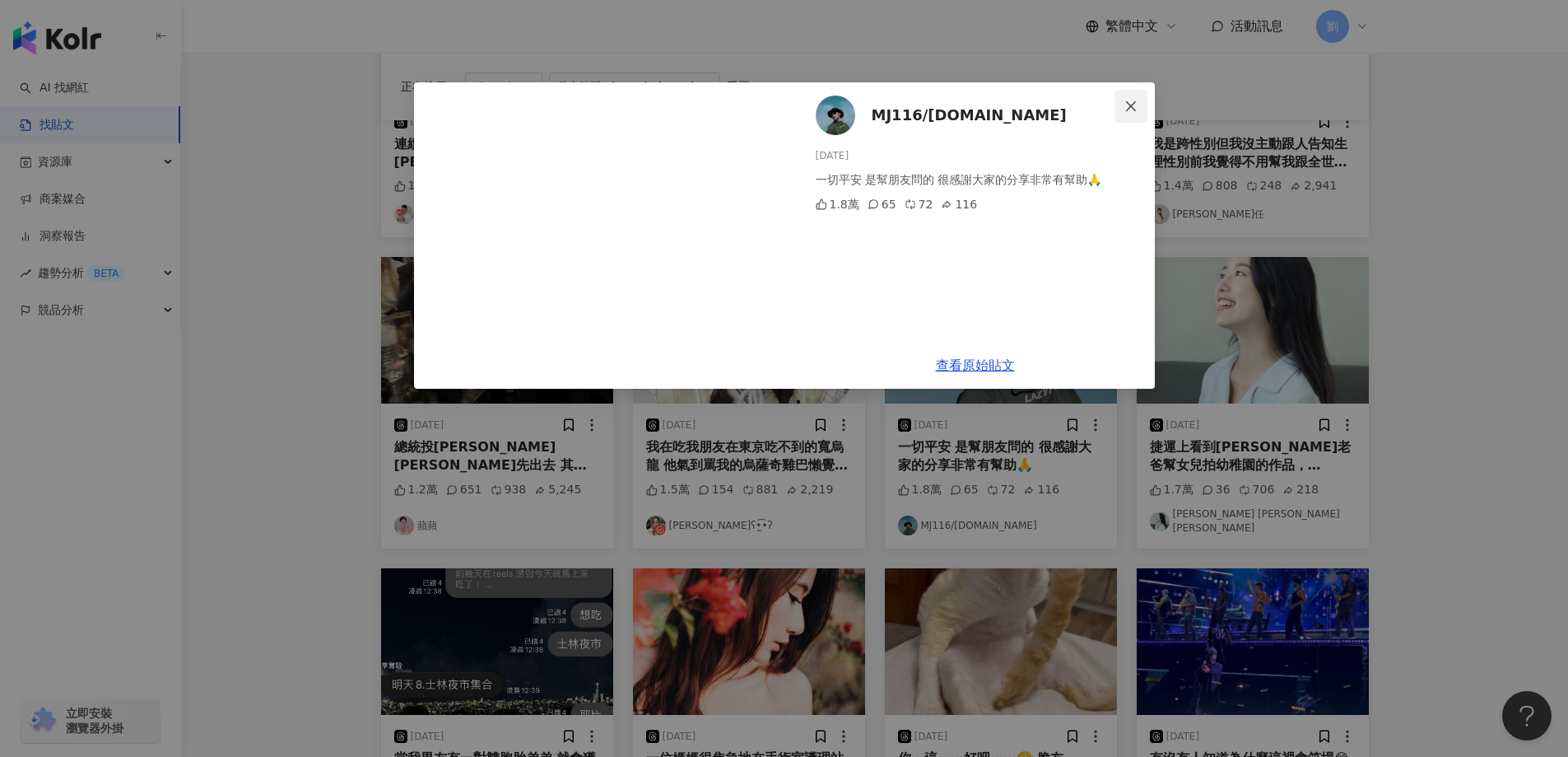
click at [1123, 111] on span "Close" at bounding box center [1131, 106] width 33 height 13
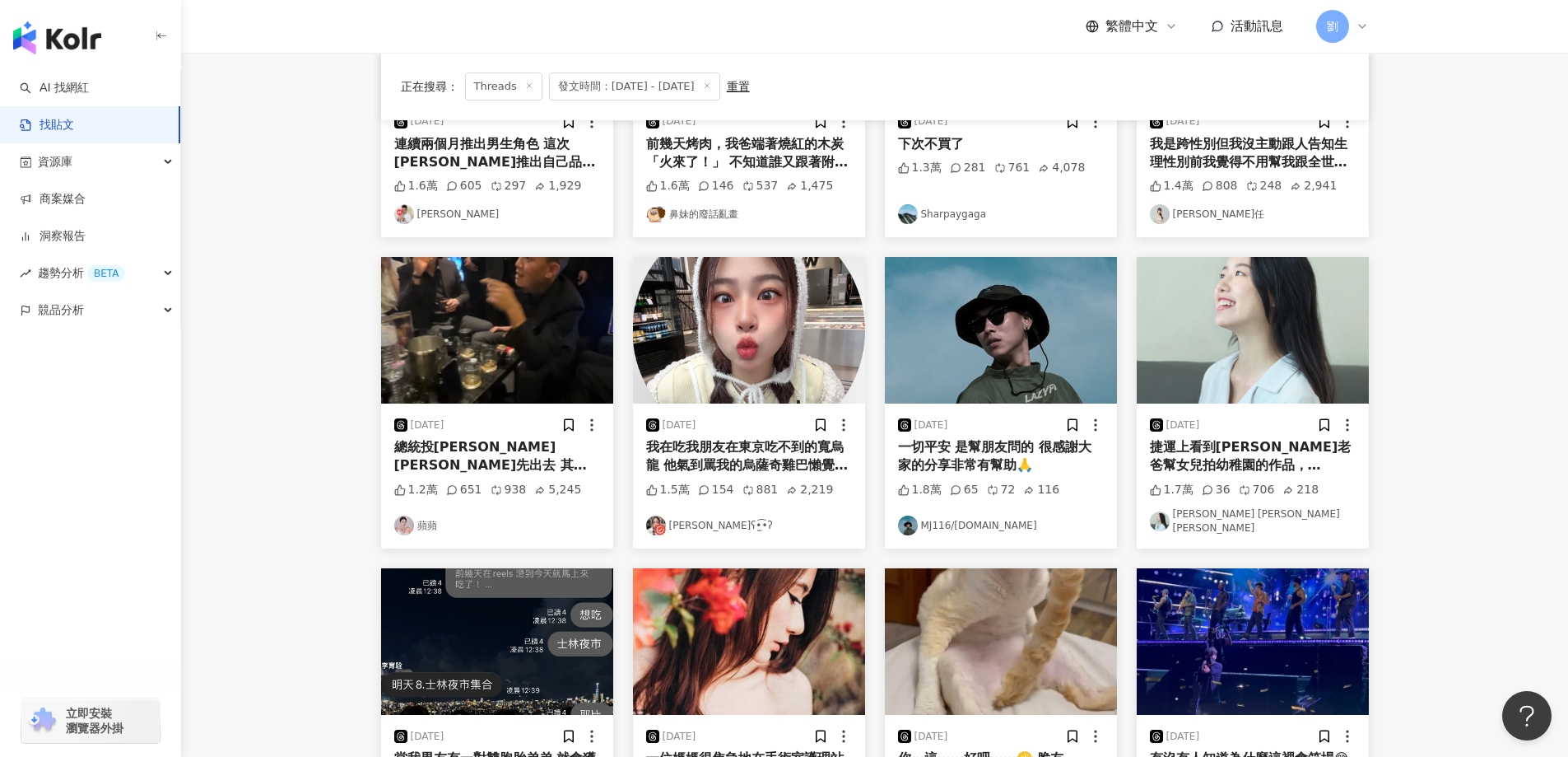
click at [1250, 367] on img at bounding box center [1252, 330] width 232 height 147
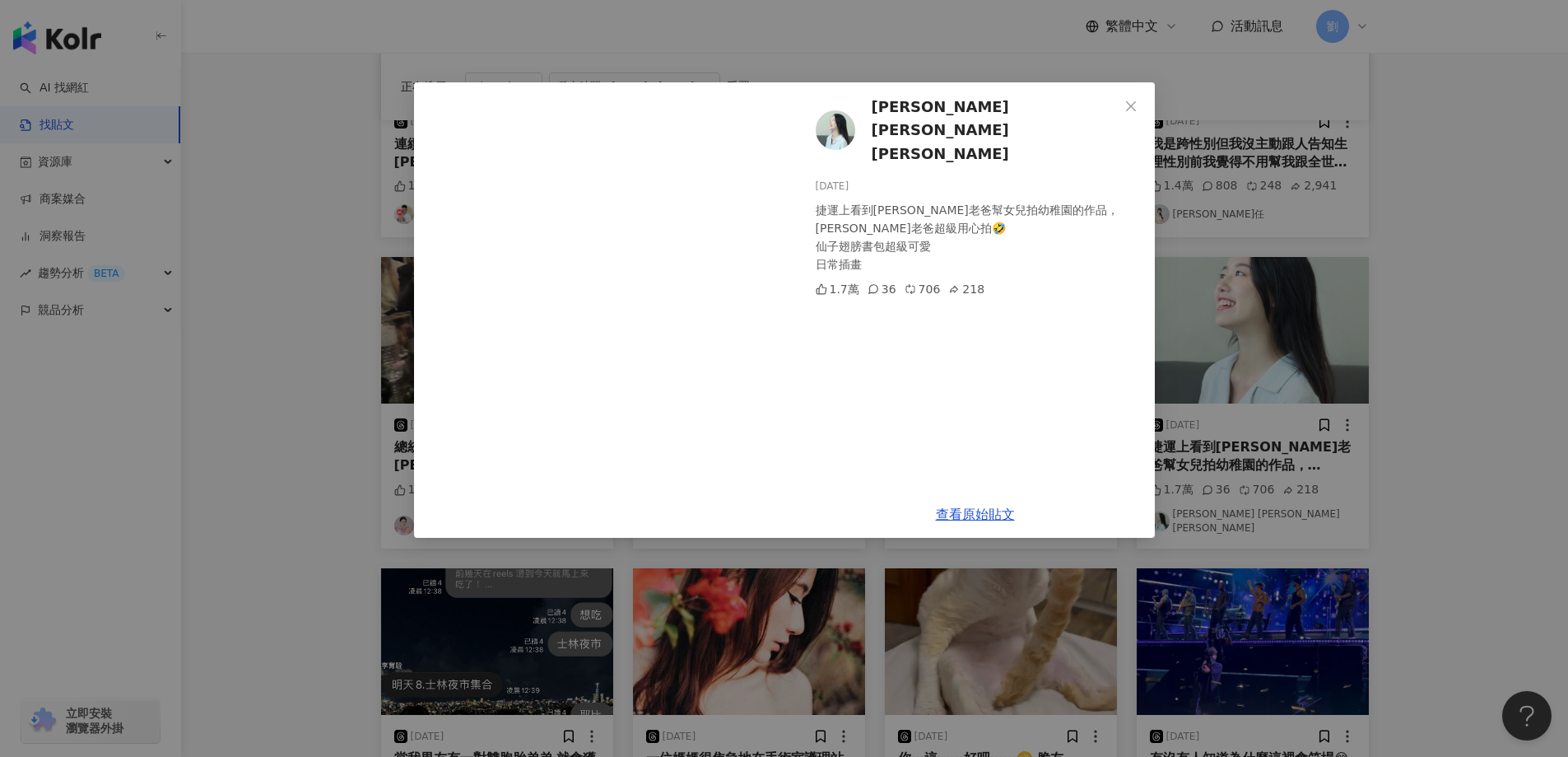
click at [1140, 109] on span "Close" at bounding box center [1131, 106] width 33 height 13
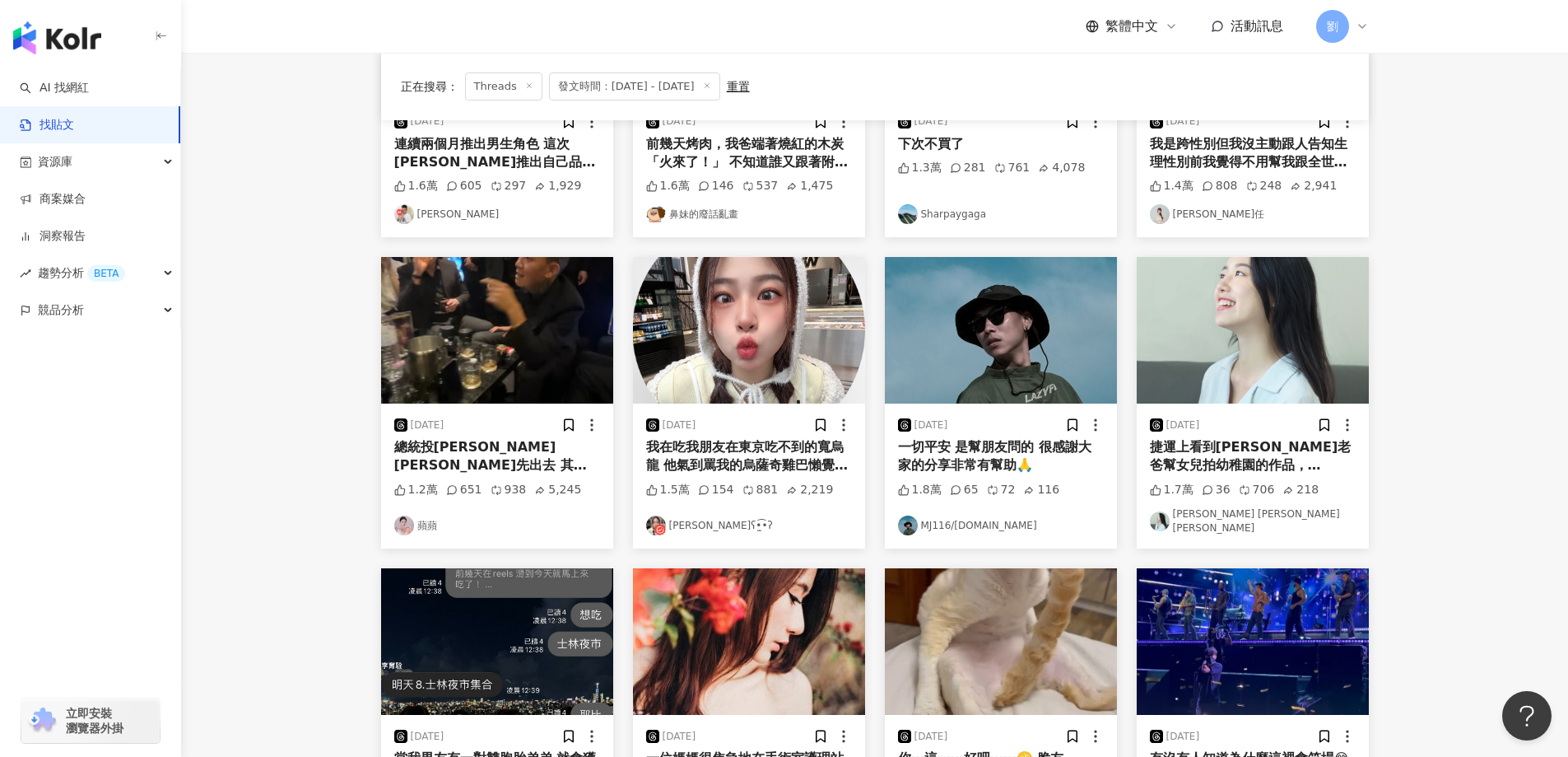
click at [516, 370] on img at bounding box center [496, 330] width 232 height 147
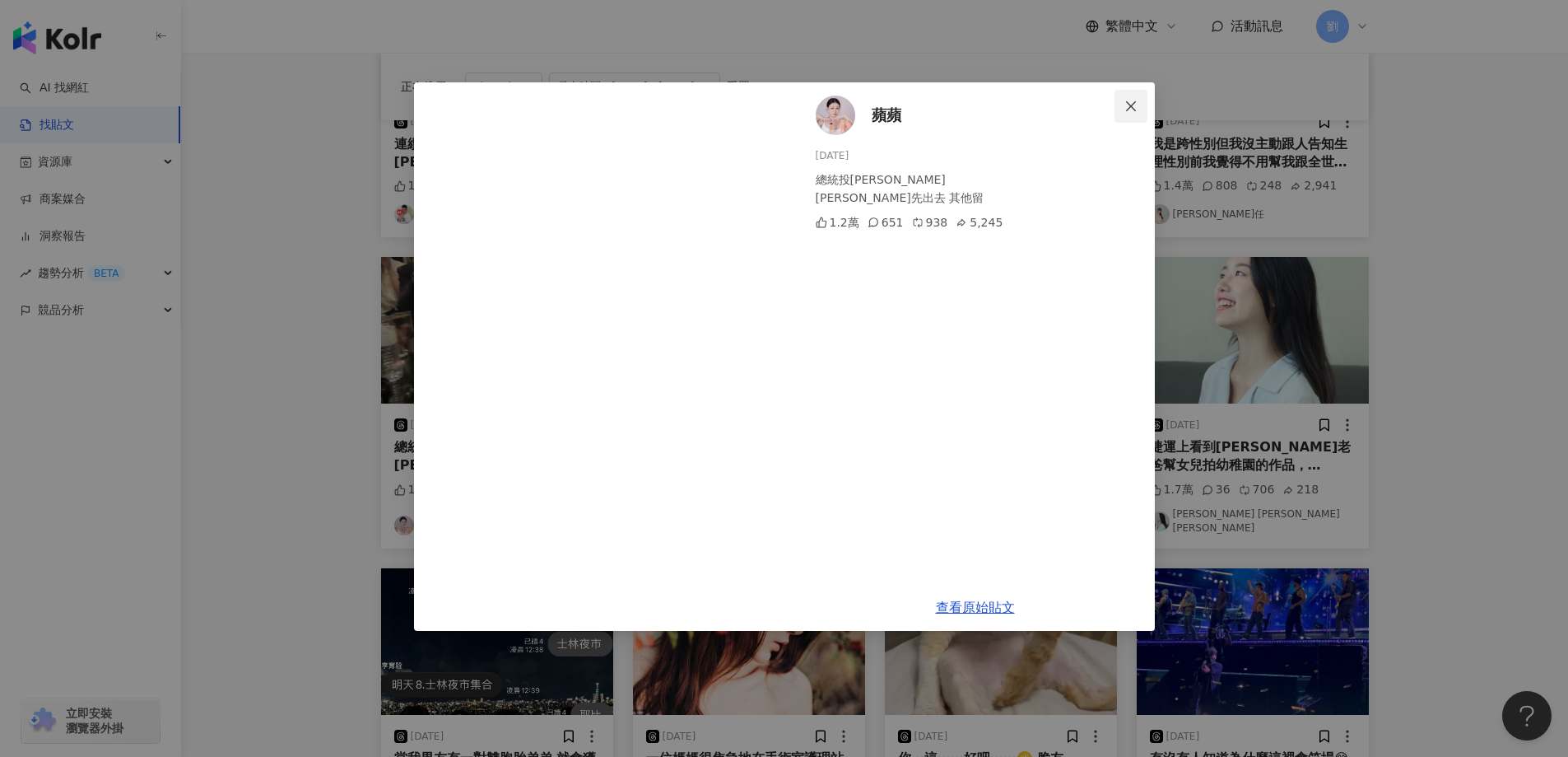
click at [1135, 101] on icon "close" at bounding box center [1131, 106] width 13 height 13
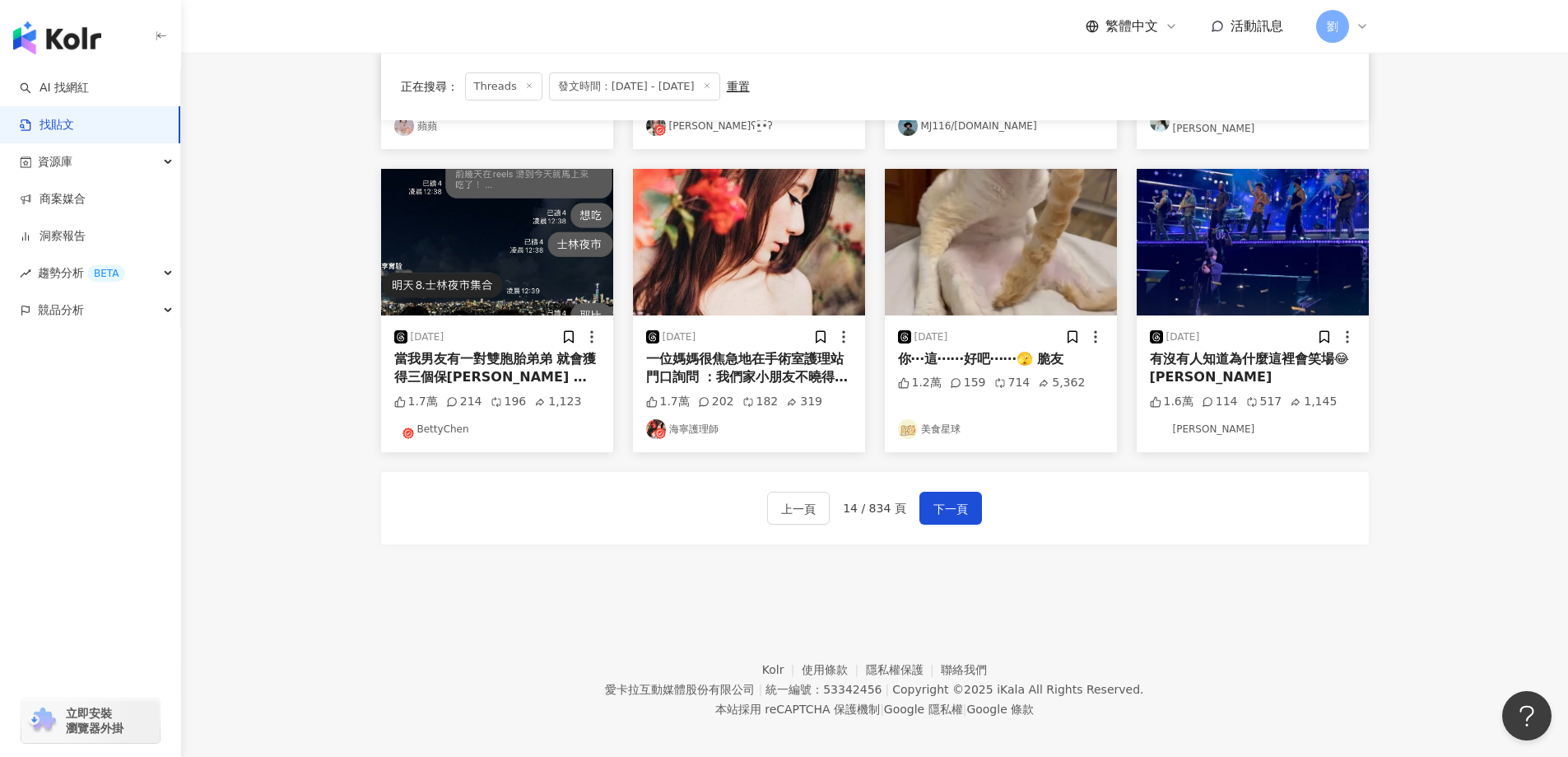
scroll to position [733, 0]
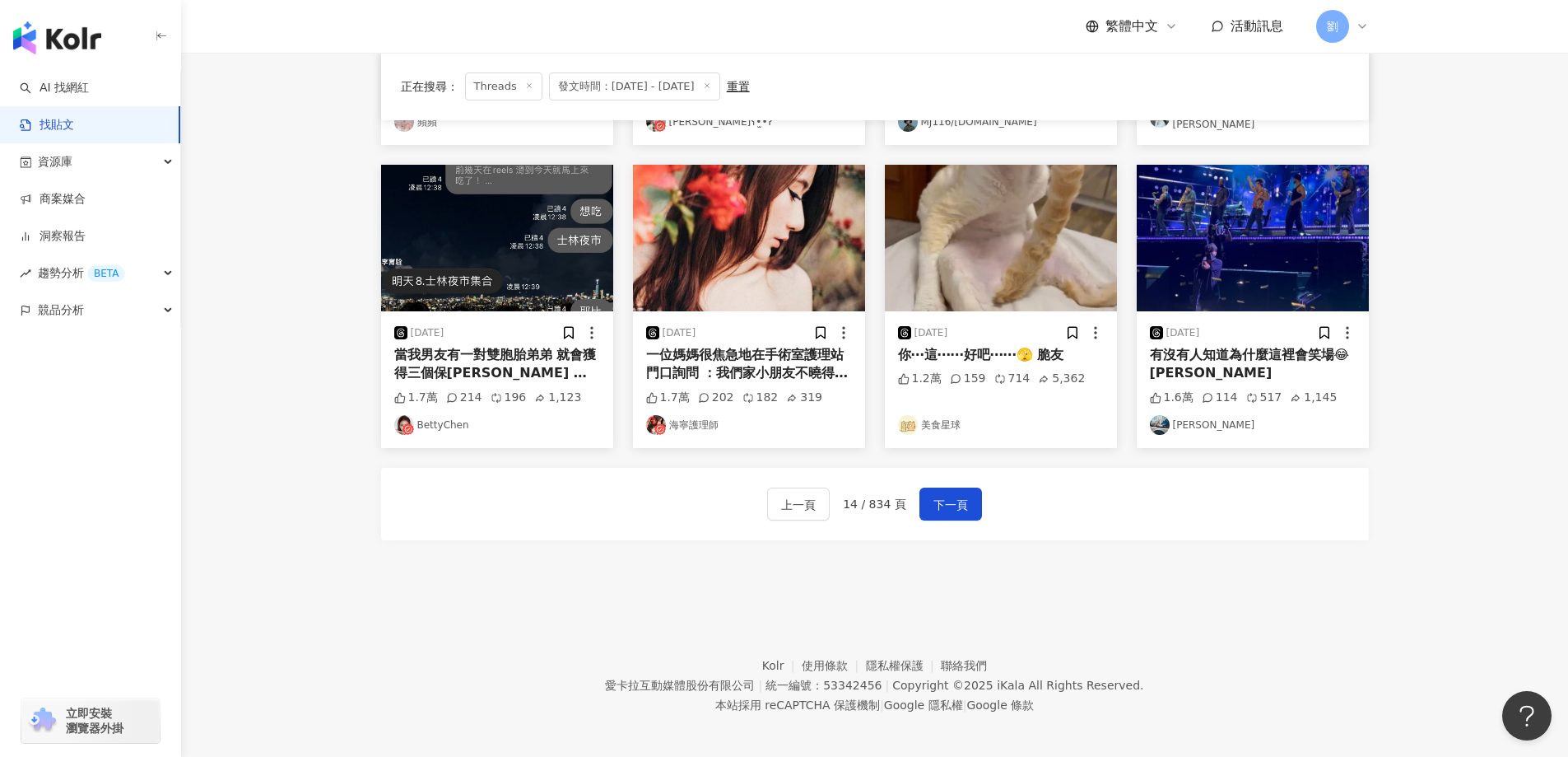
click at [561, 224] on img at bounding box center [496, 238] width 232 height 147
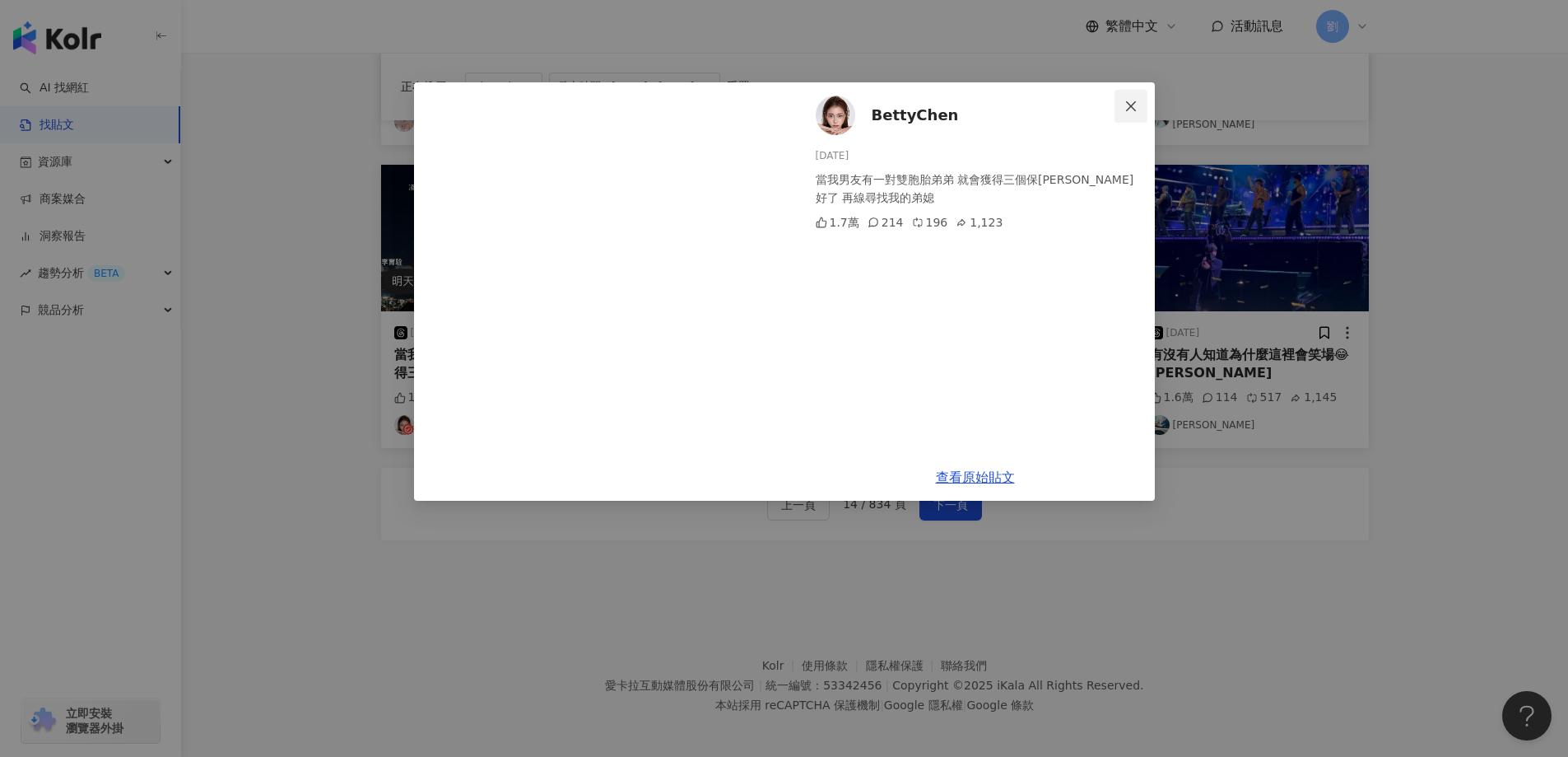
click at [1125, 109] on icon "close" at bounding box center [1131, 106] width 13 height 13
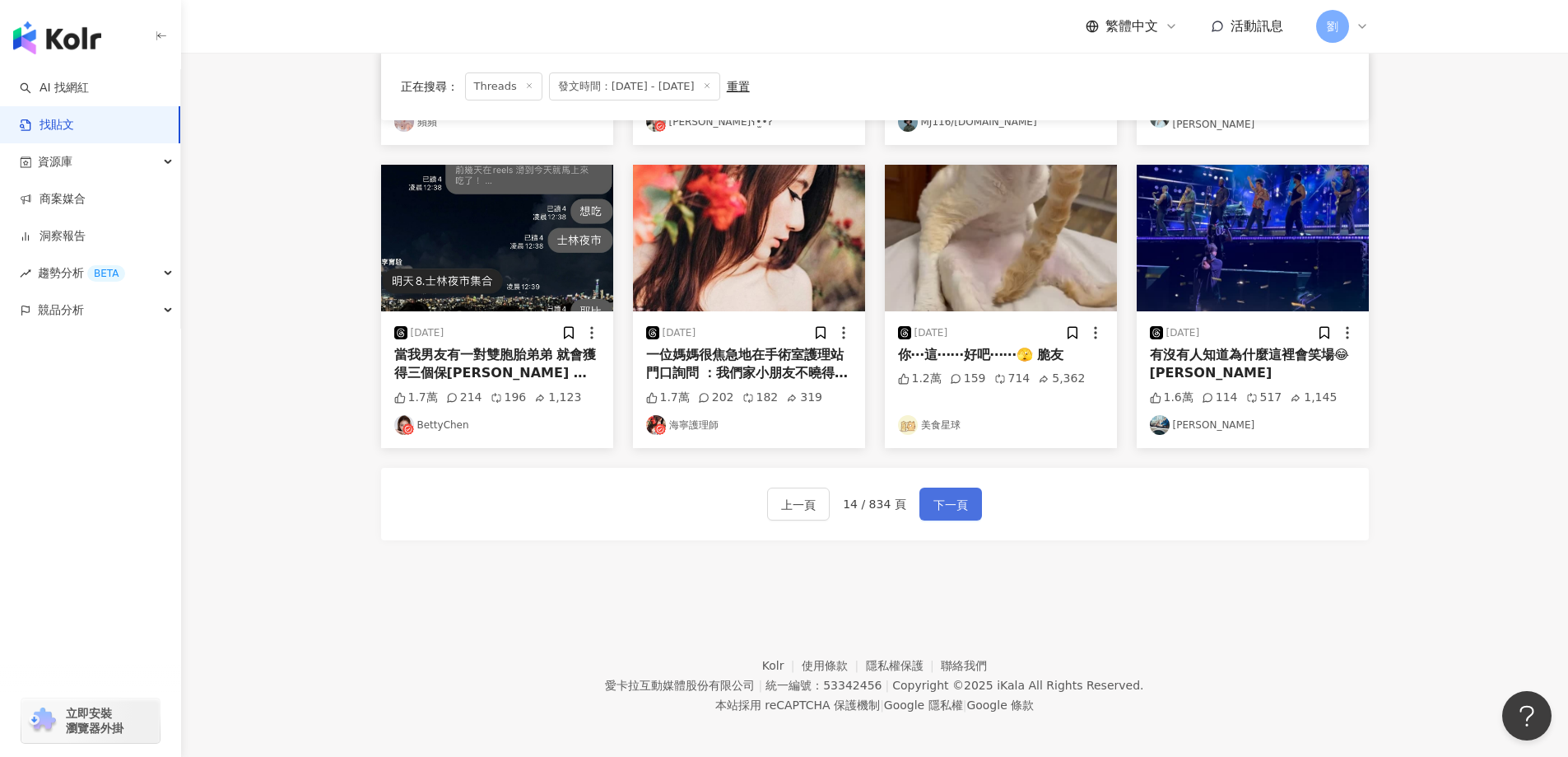
click at [964, 487] on button "下一頁" at bounding box center [950, 504] width 62 height 33
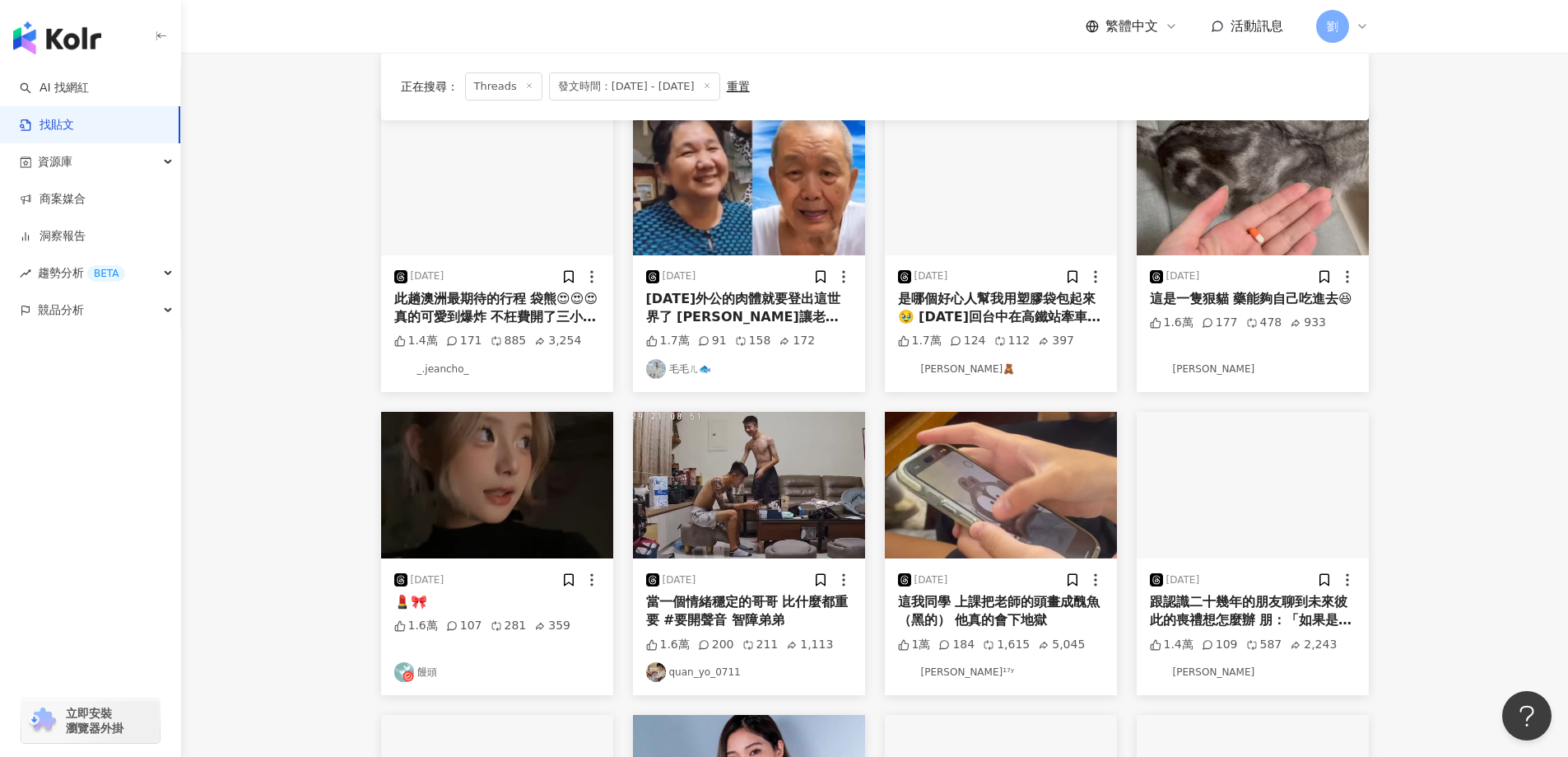
scroll to position [494, 0]
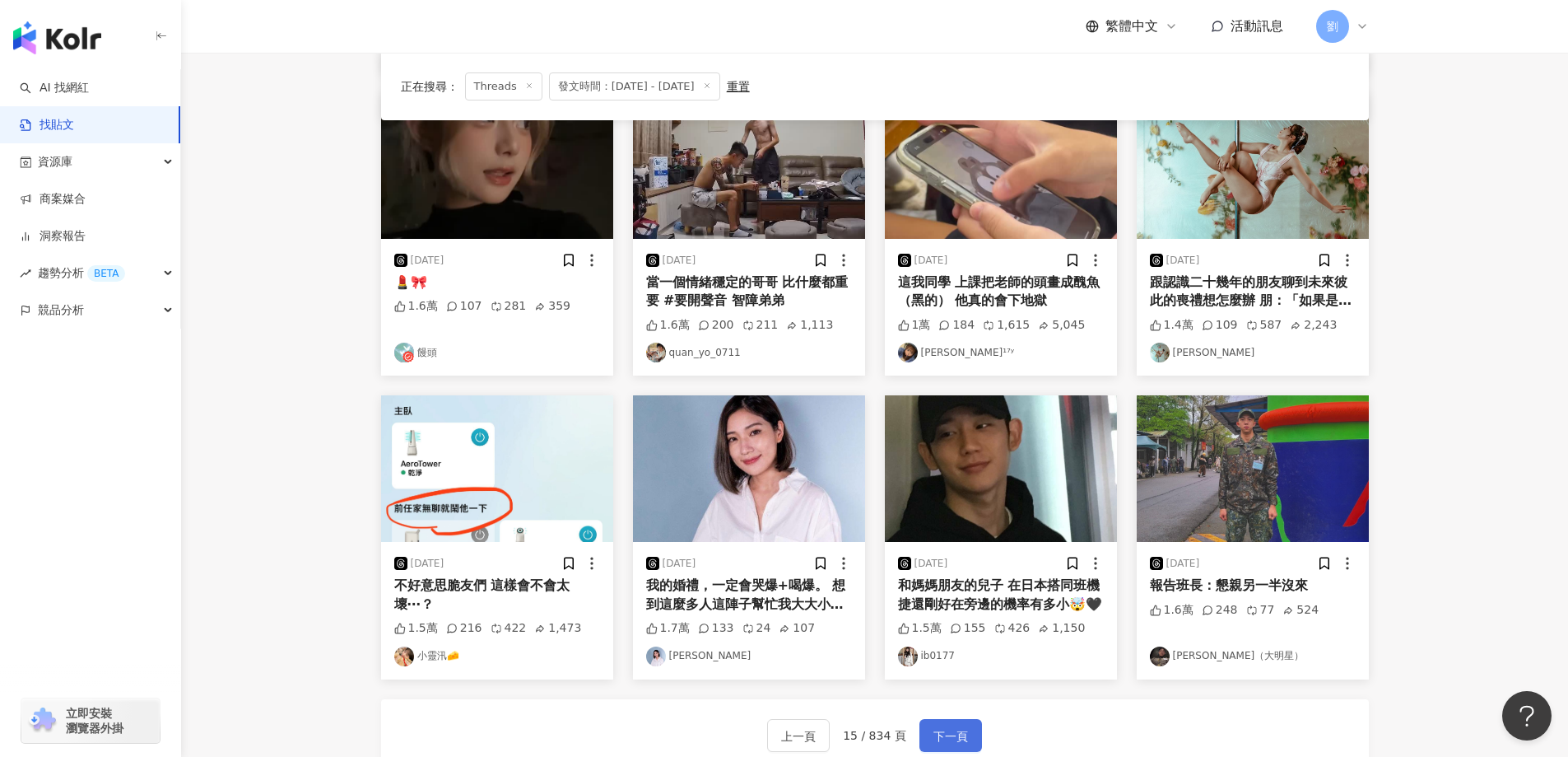
click at [959, 728] on span "下一頁" at bounding box center [950, 735] width 35 height 20
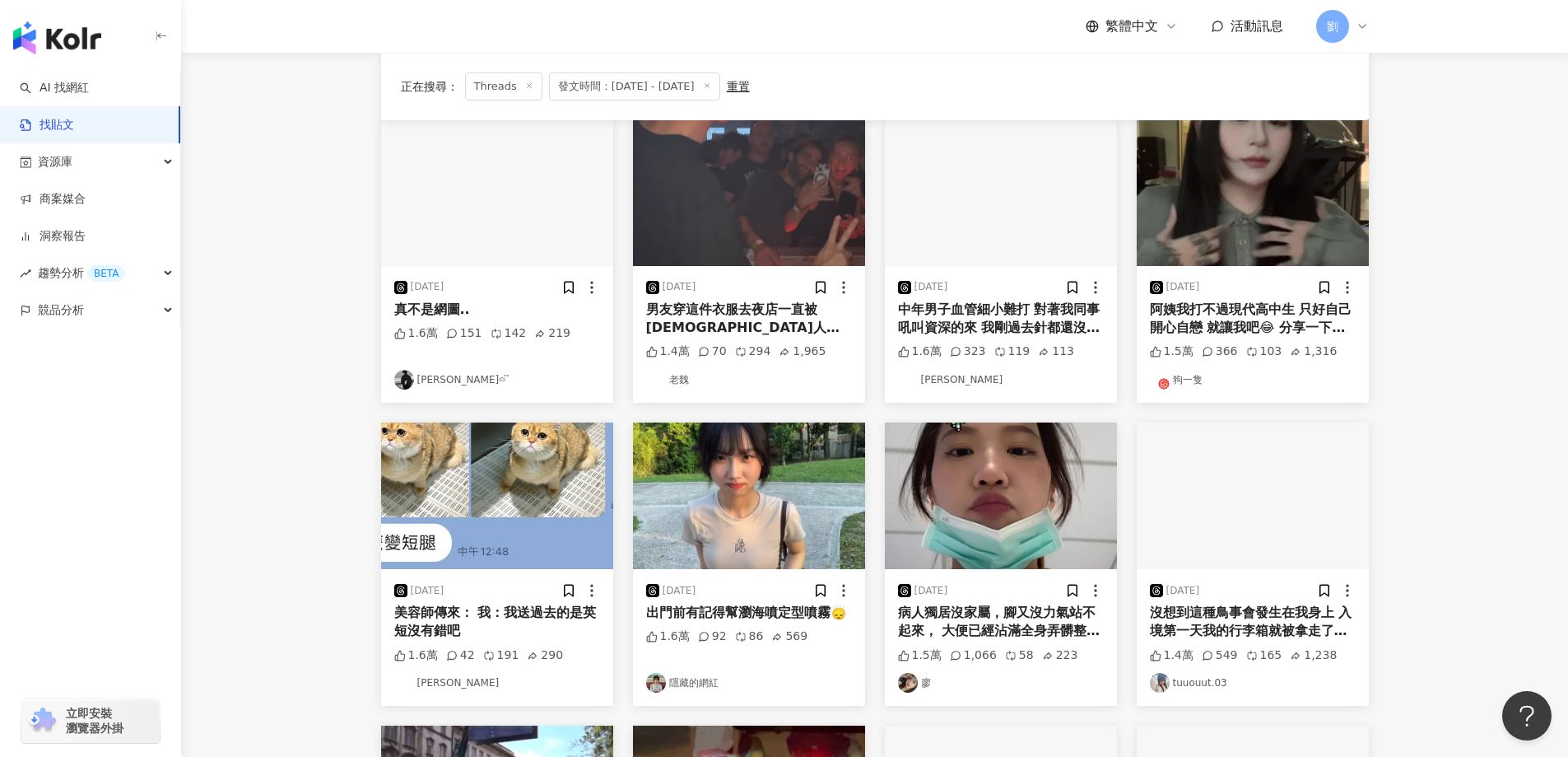
scroll to position [0, 0]
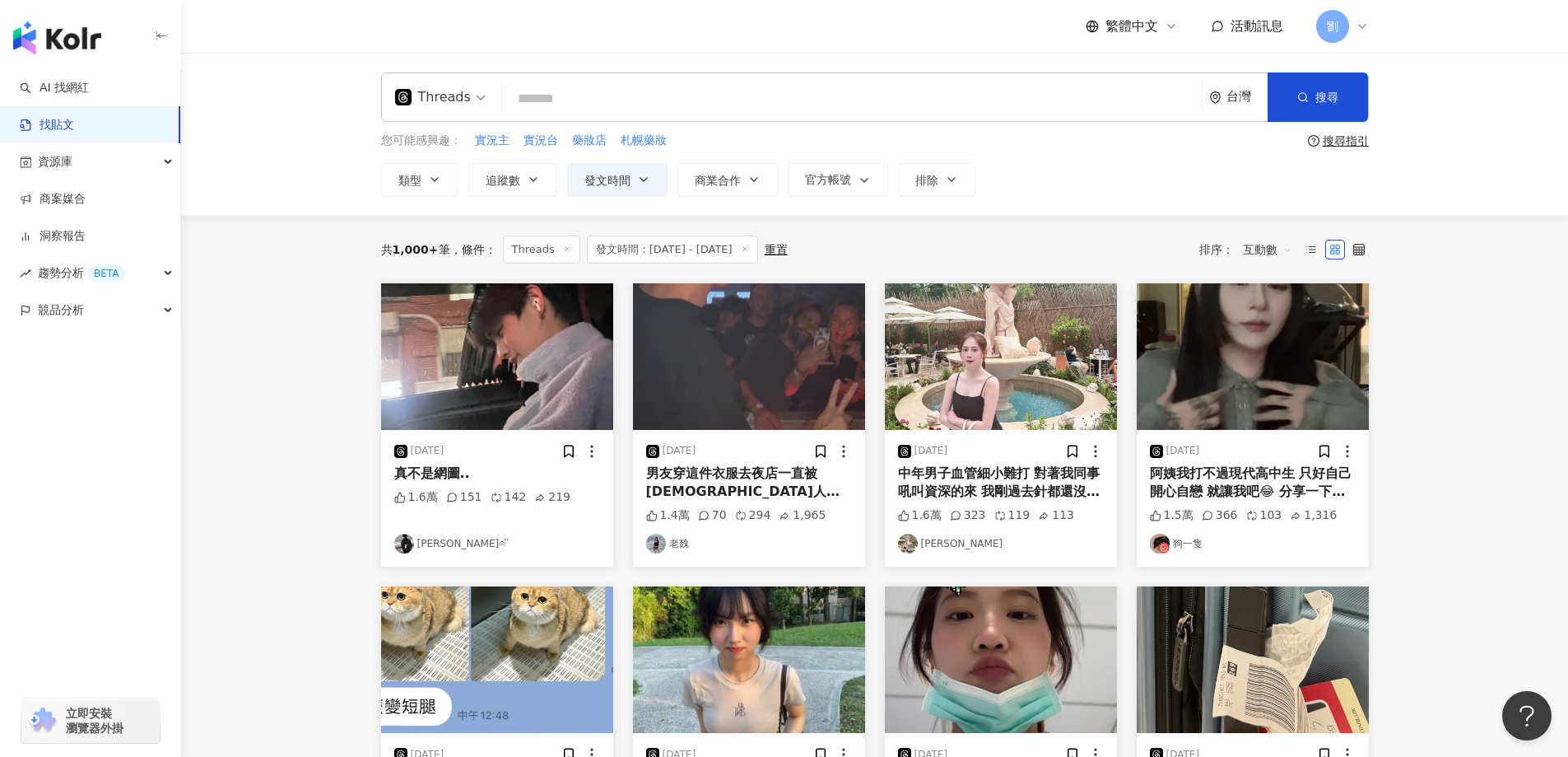
click at [557, 324] on img at bounding box center [496, 356] width 232 height 147
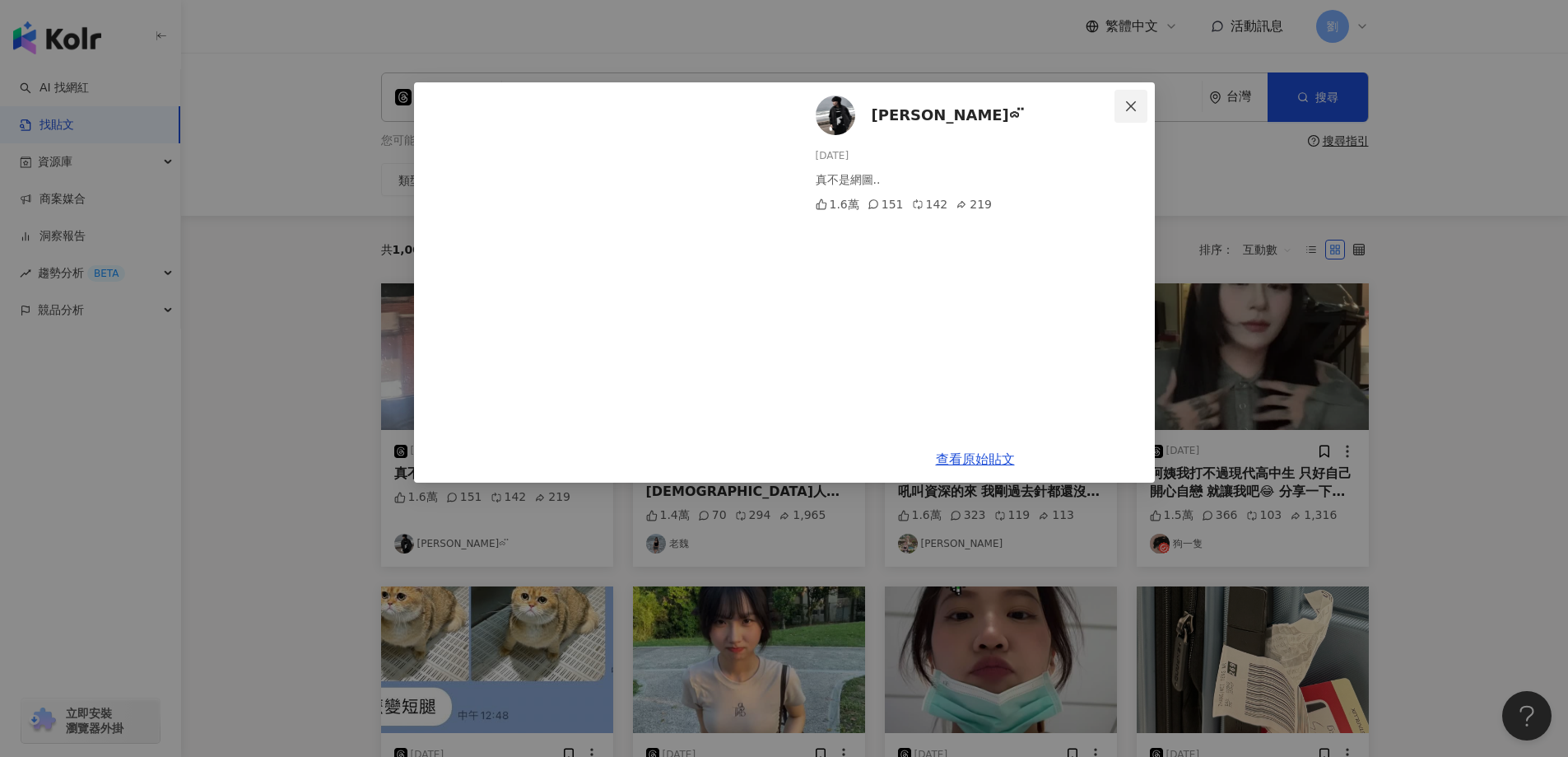
click at [1122, 100] on span "Close" at bounding box center [1131, 106] width 33 height 13
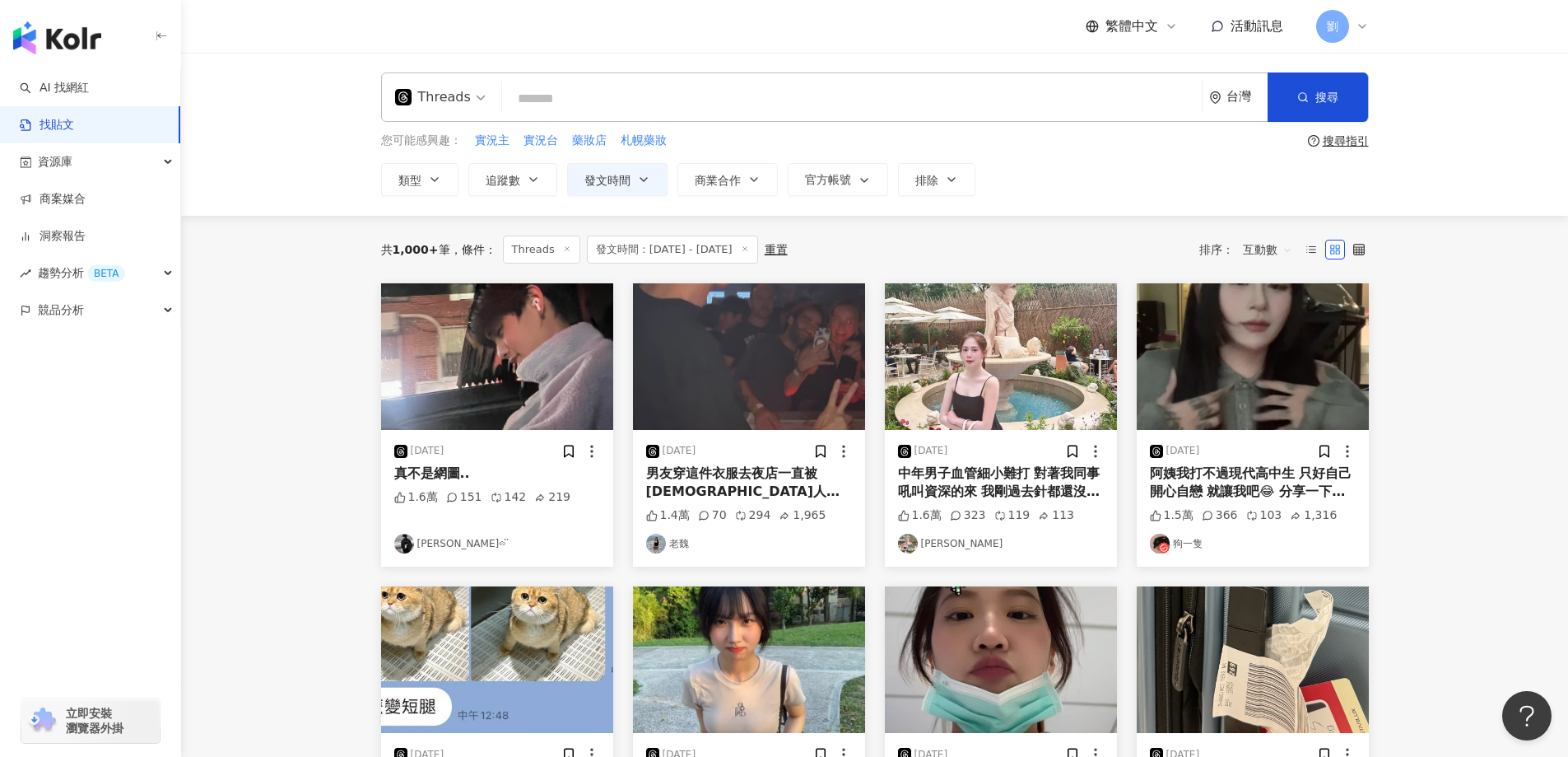
click at [1032, 350] on img at bounding box center [1001, 356] width 232 height 147
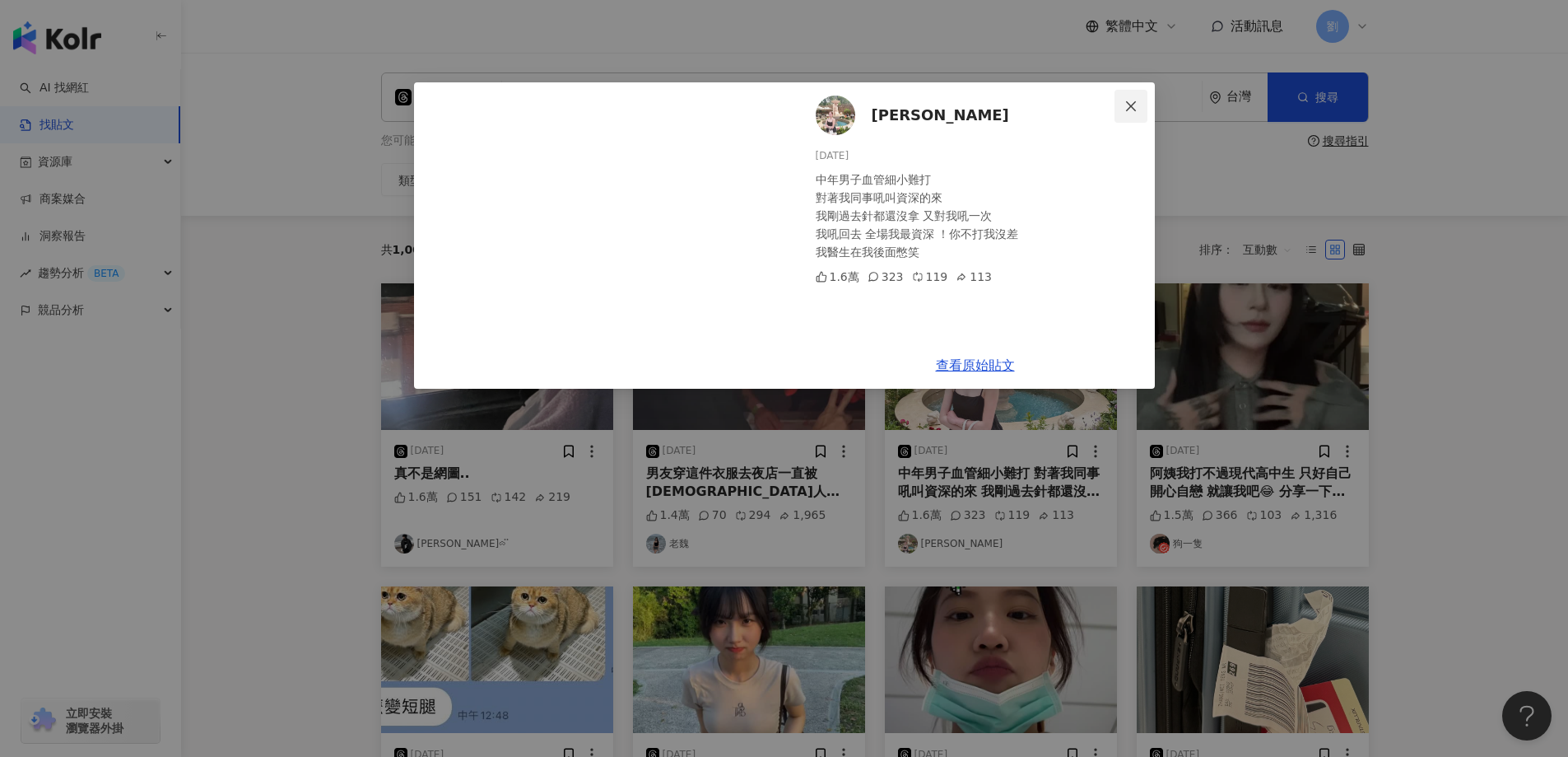
click at [1123, 104] on span "Close" at bounding box center [1131, 106] width 33 height 13
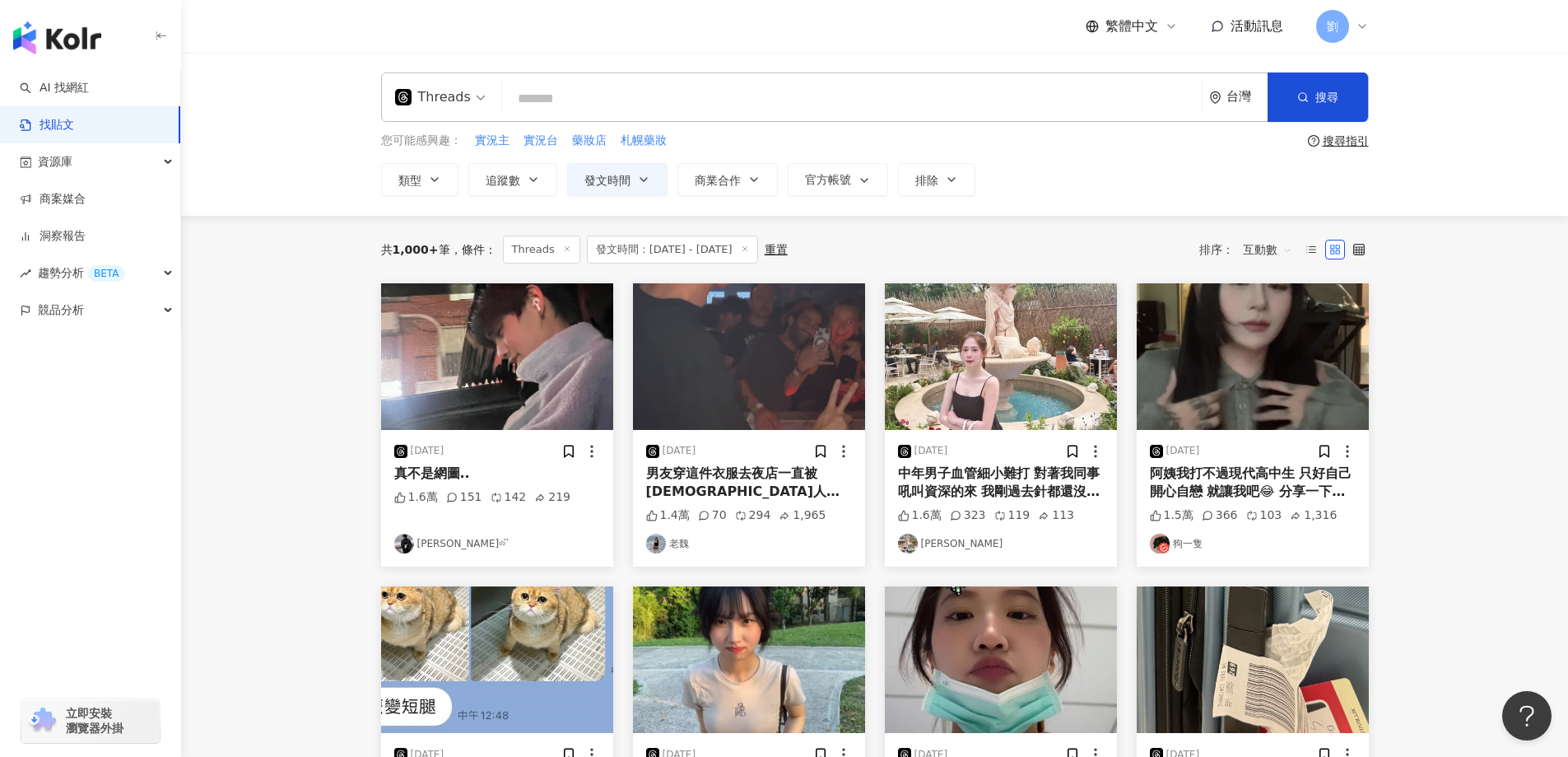
click at [1252, 342] on img at bounding box center [1252, 356] width 232 height 147
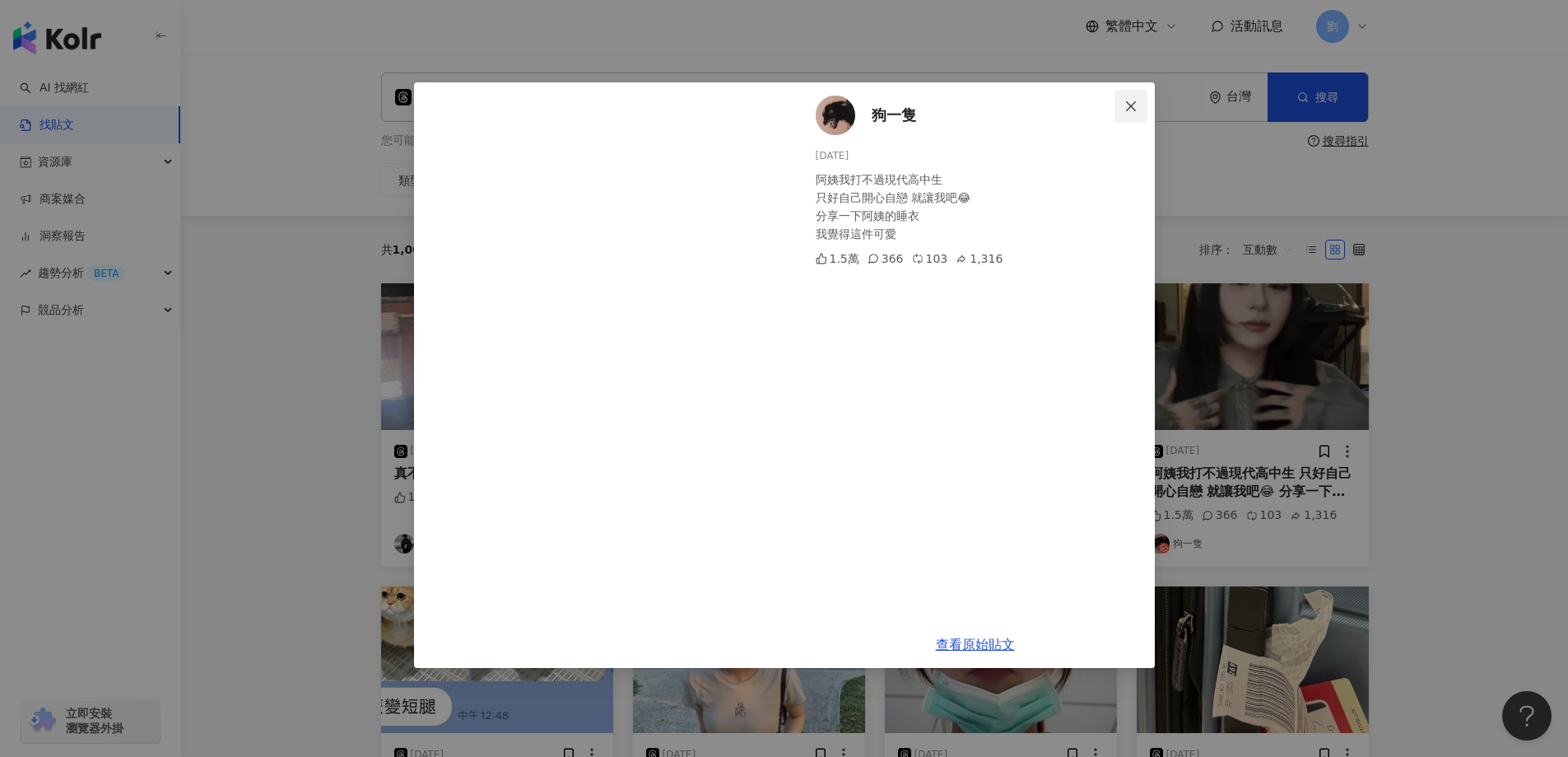
click at [1143, 103] on span "Close" at bounding box center [1131, 106] width 33 height 13
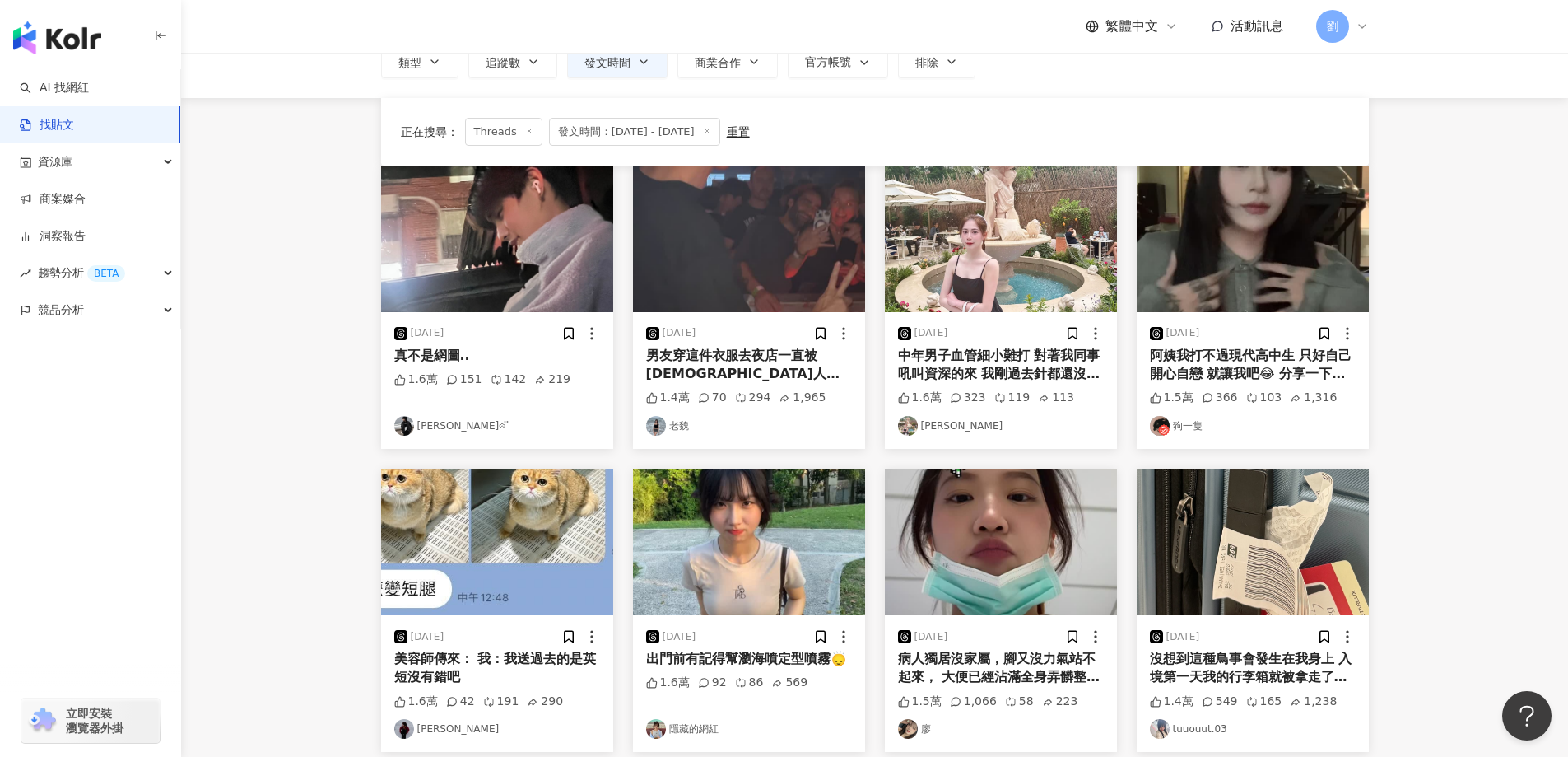
scroll to position [329, 0]
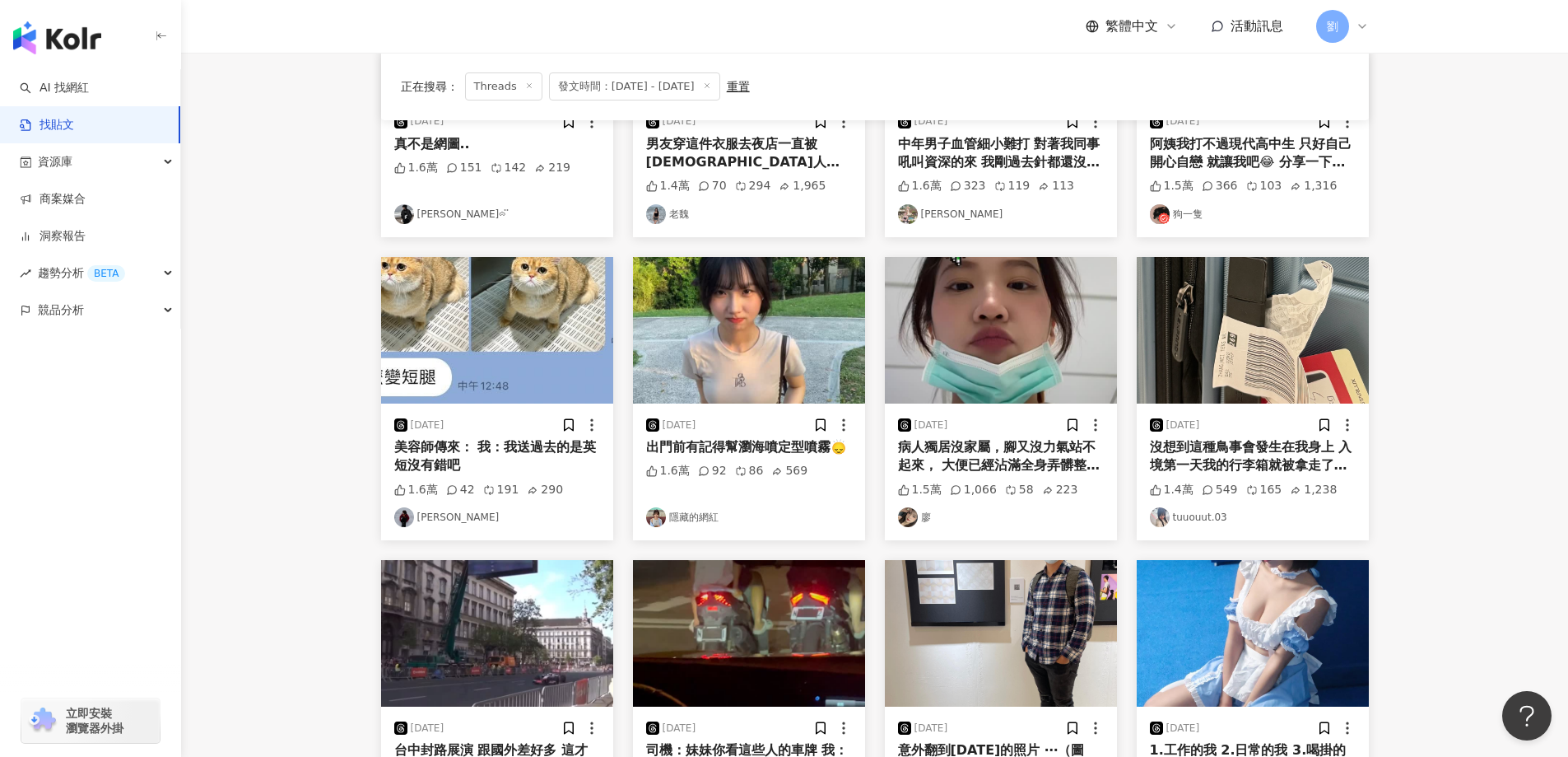
click at [785, 343] on img at bounding box center [748, 330] width 232 height 147
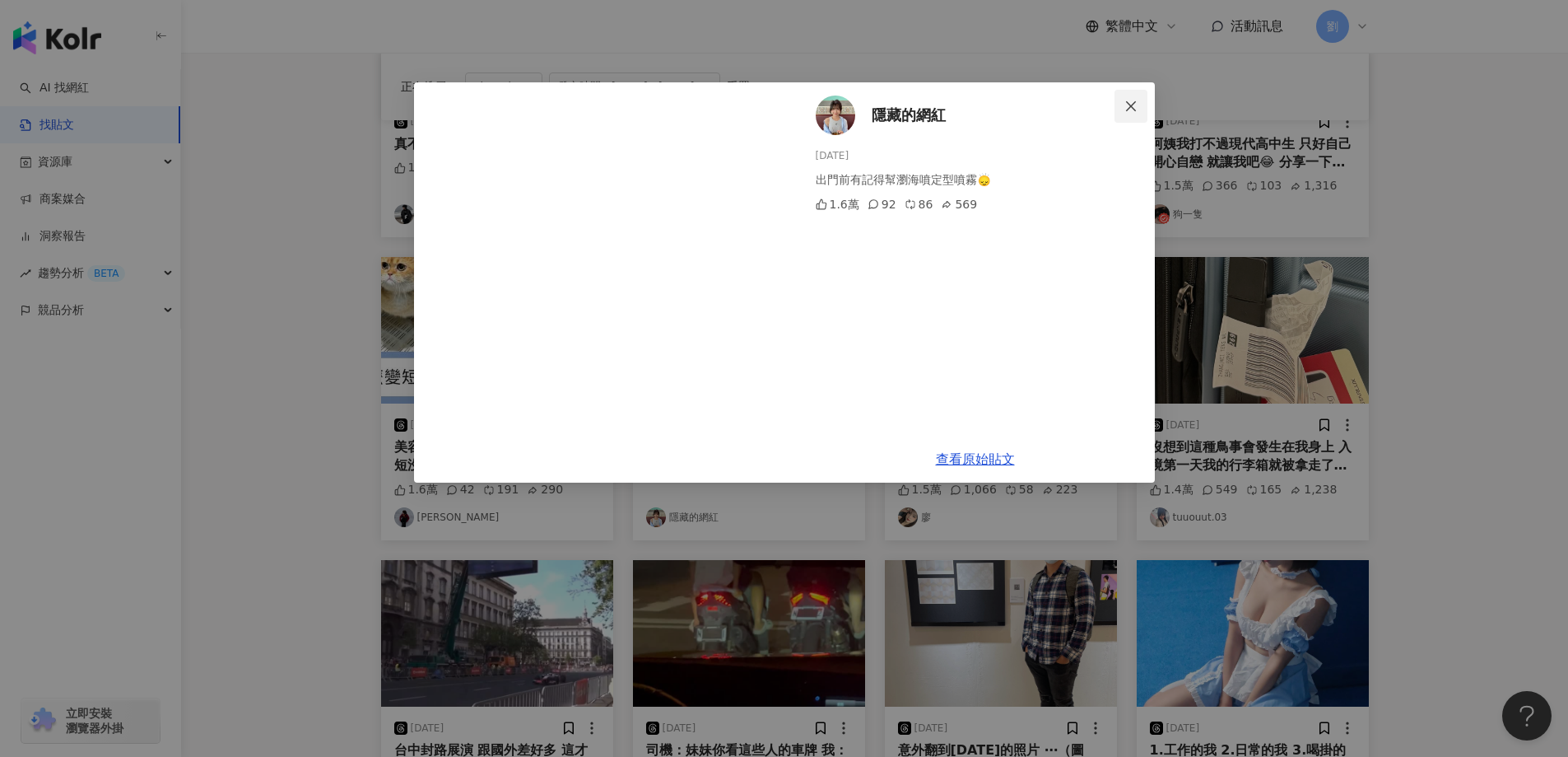
click at [1125, 102] on icon "close" at bounding box center [1131, 106] width 13 height 13
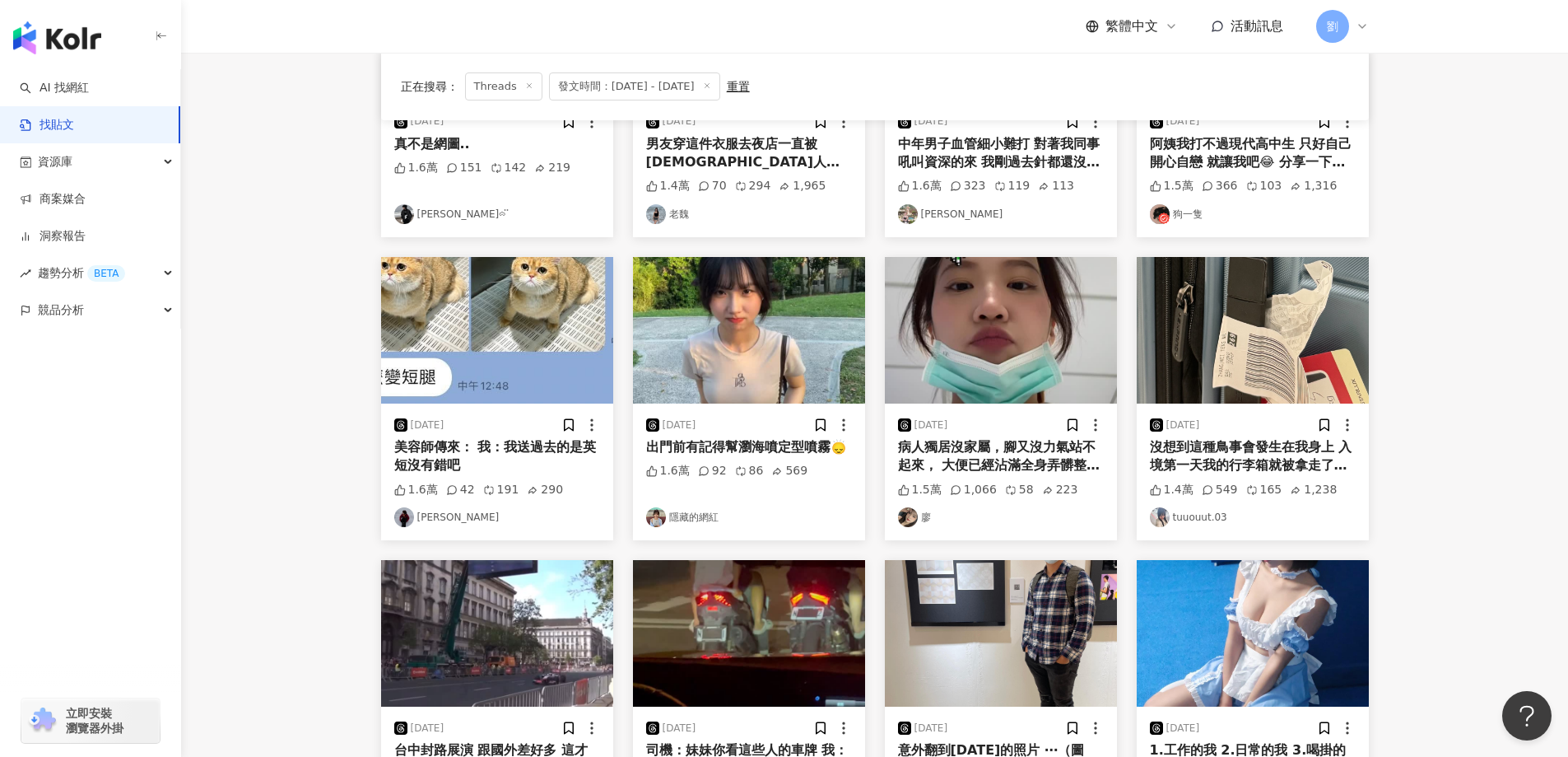
scroll to position [659, 0]
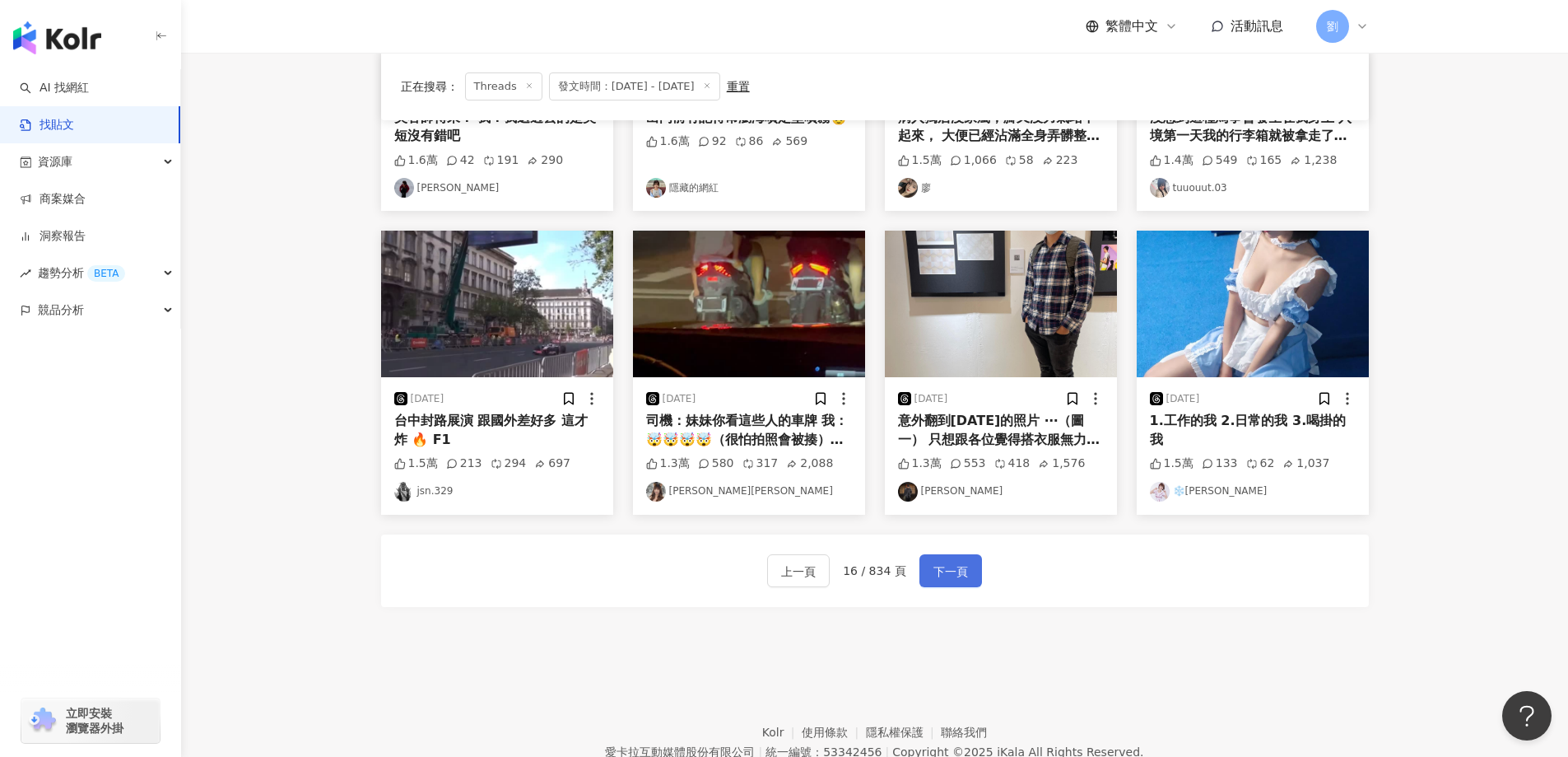
click at [967, 561] on button "下一頁" at bounding box center [950, 570] width 62 height 33
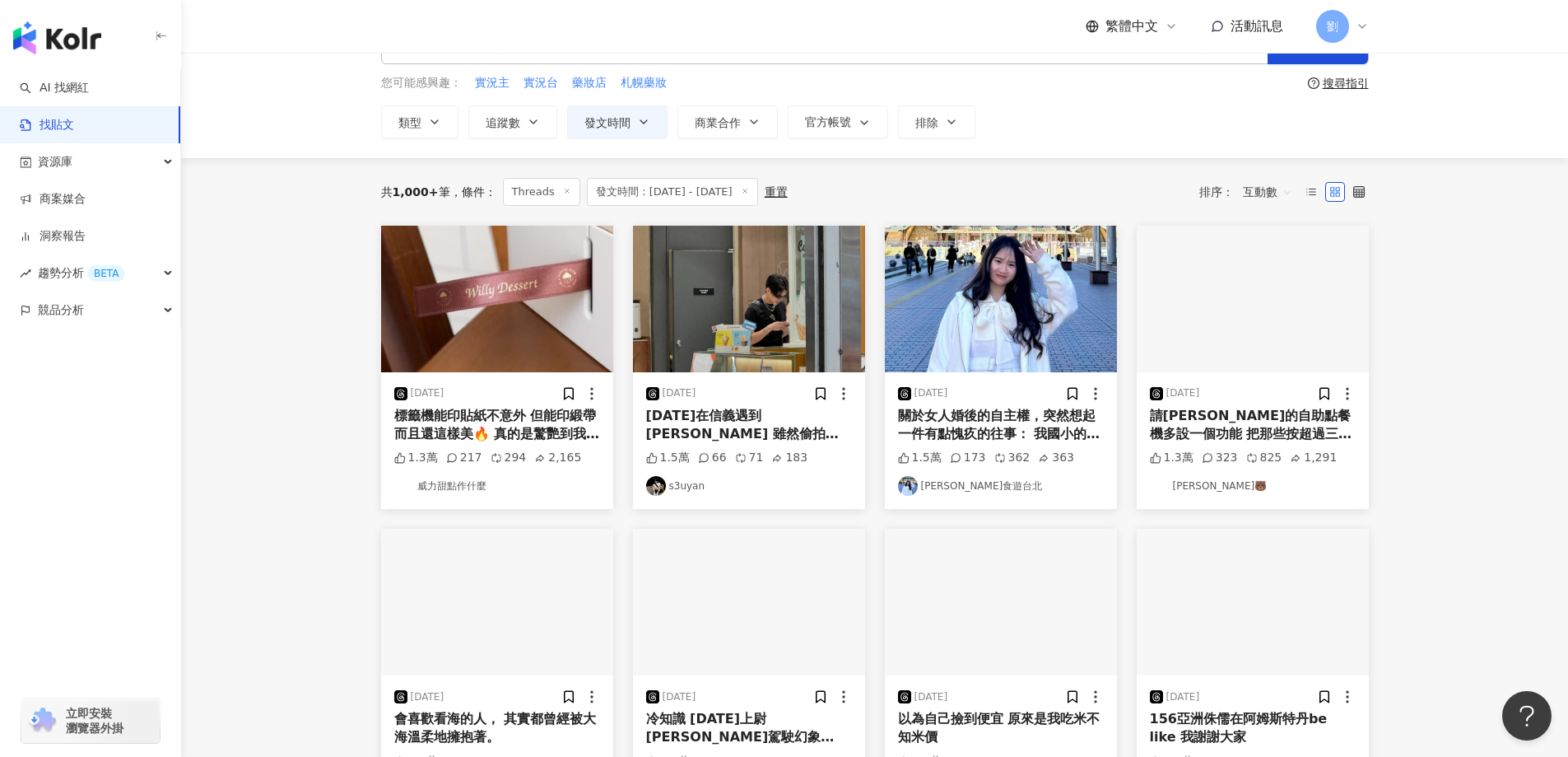
scroll to position [0, 0]
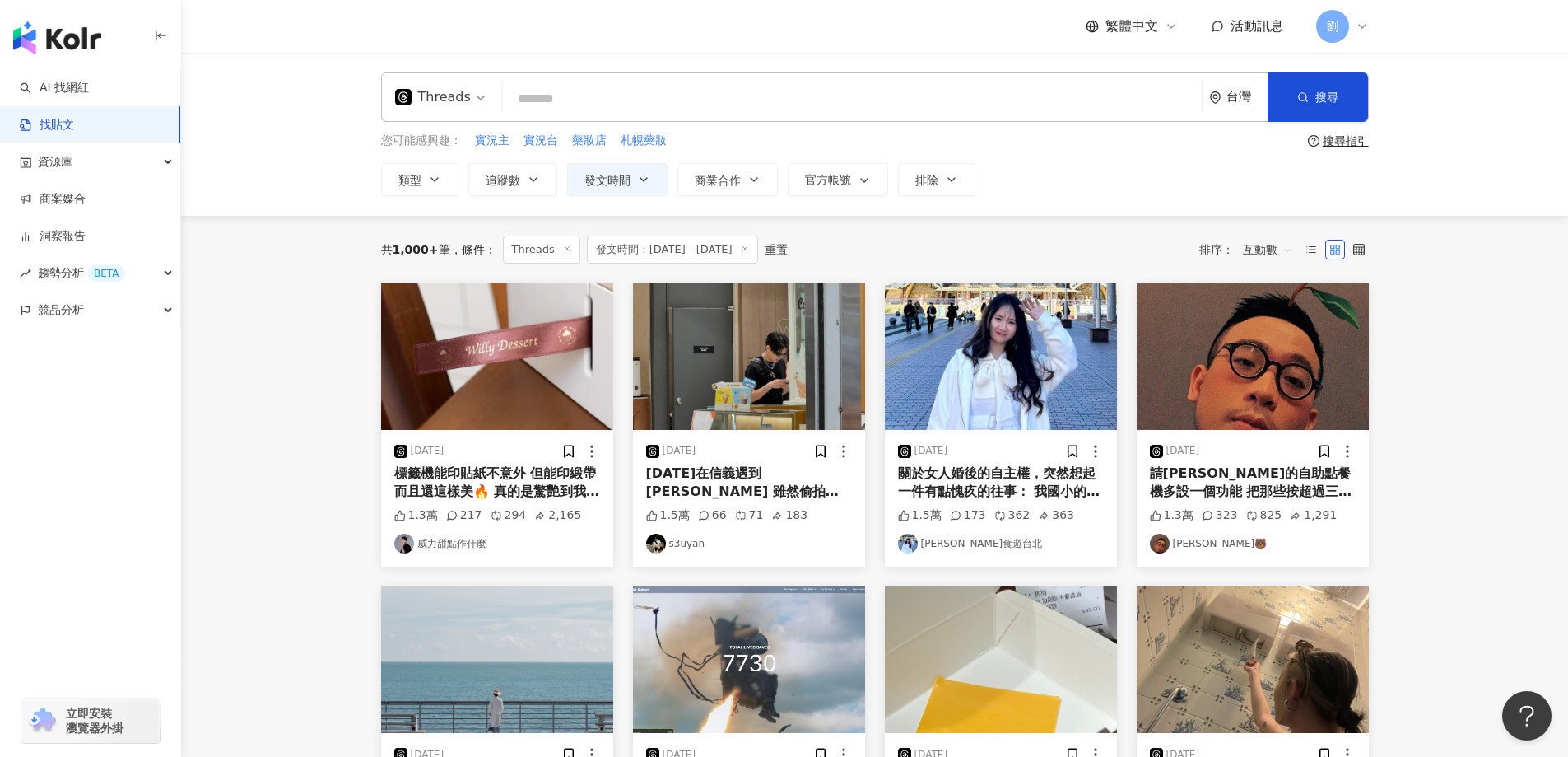
click at [473, 341] on img at bounding box center [496, 356] width 232 height 147
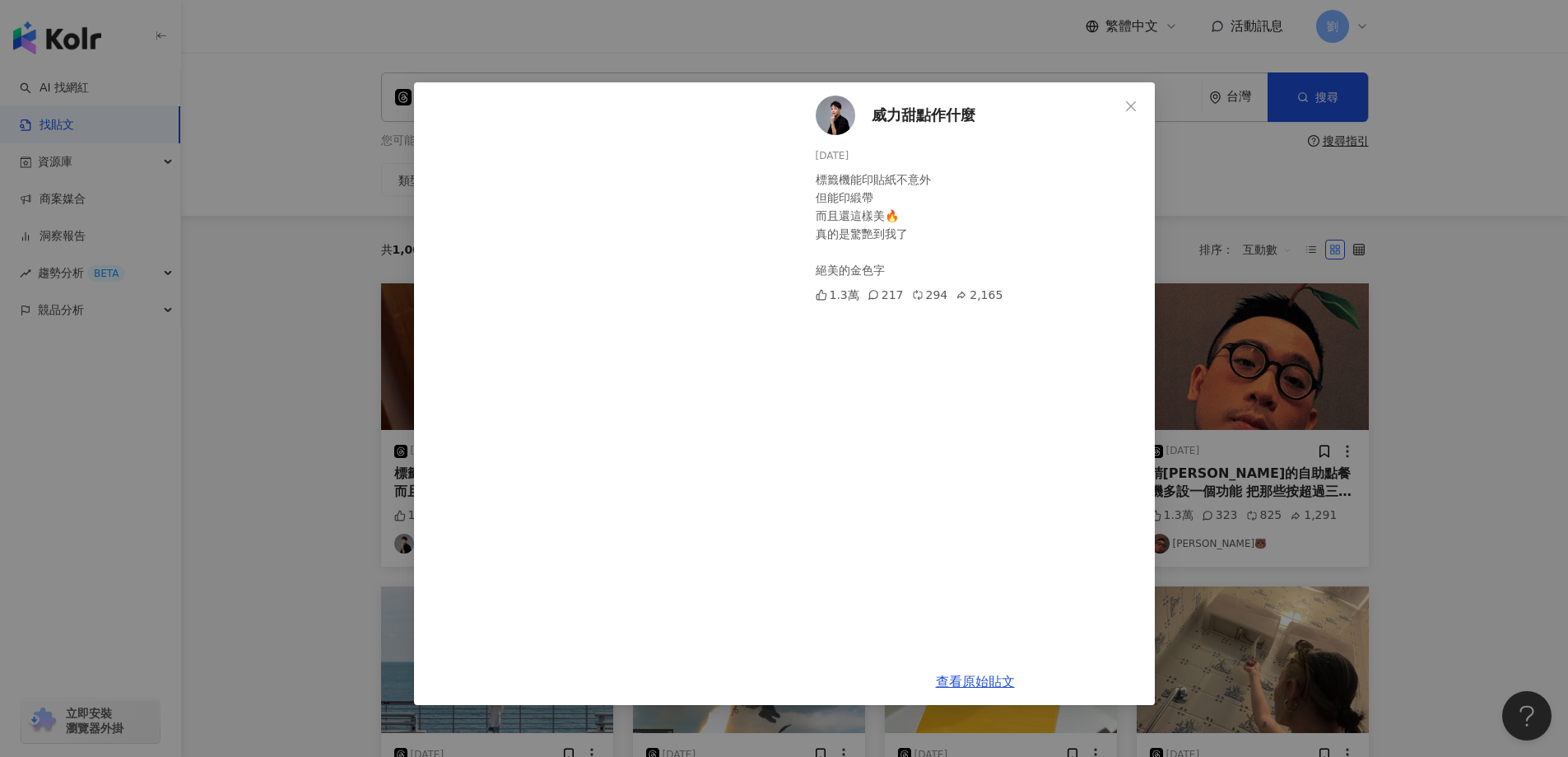
click at [1137, 99] on button "Close" at bounding box center [1131, 106] width 33 height 33
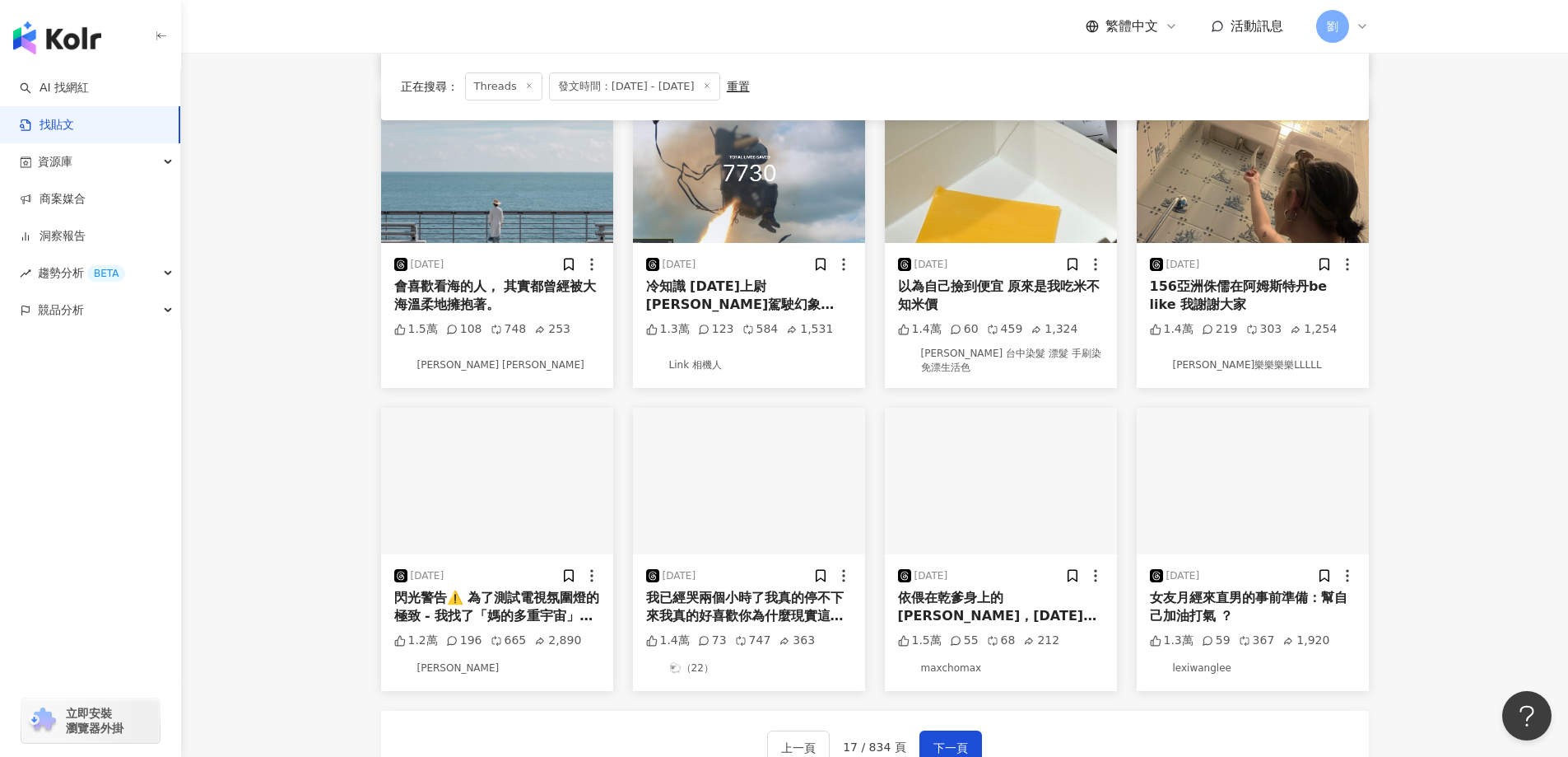
scroll to position [494, 0]
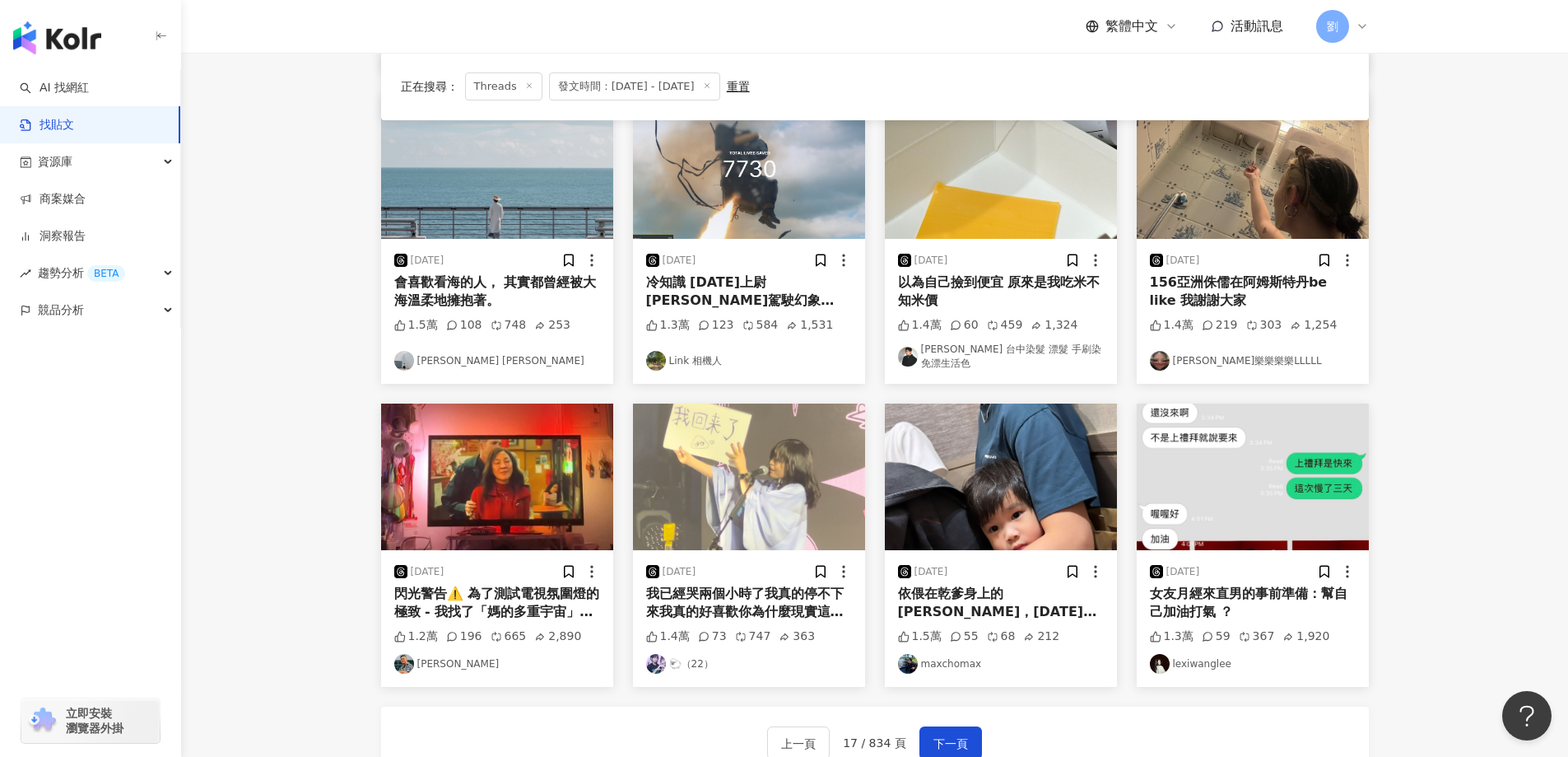
click at [814, 461] on img at bounding box center [748, 477] width 232 height 147
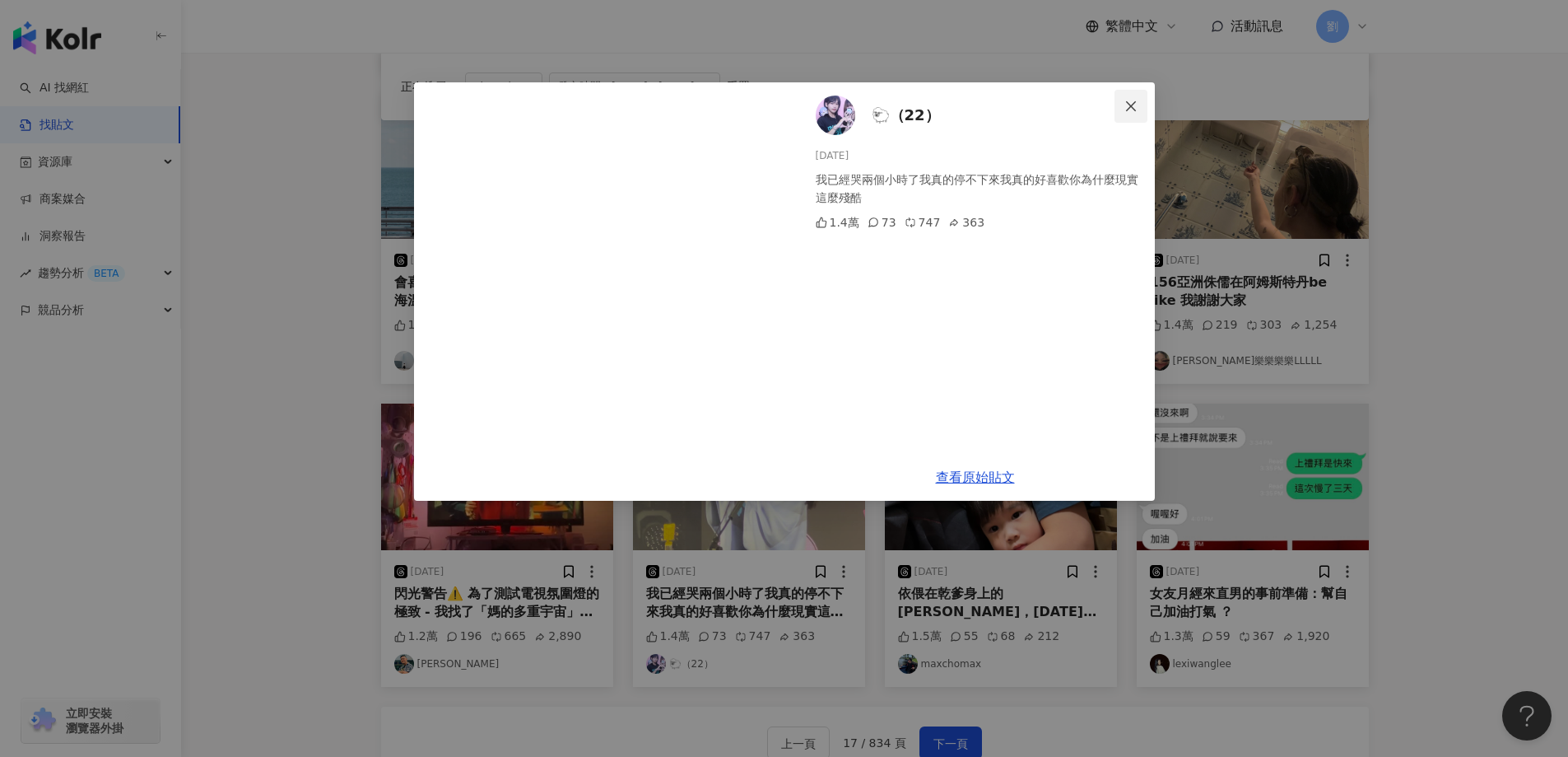
click at [1118, 113] on button "Close" at bounding box center [1131, 106] width 33 height 33
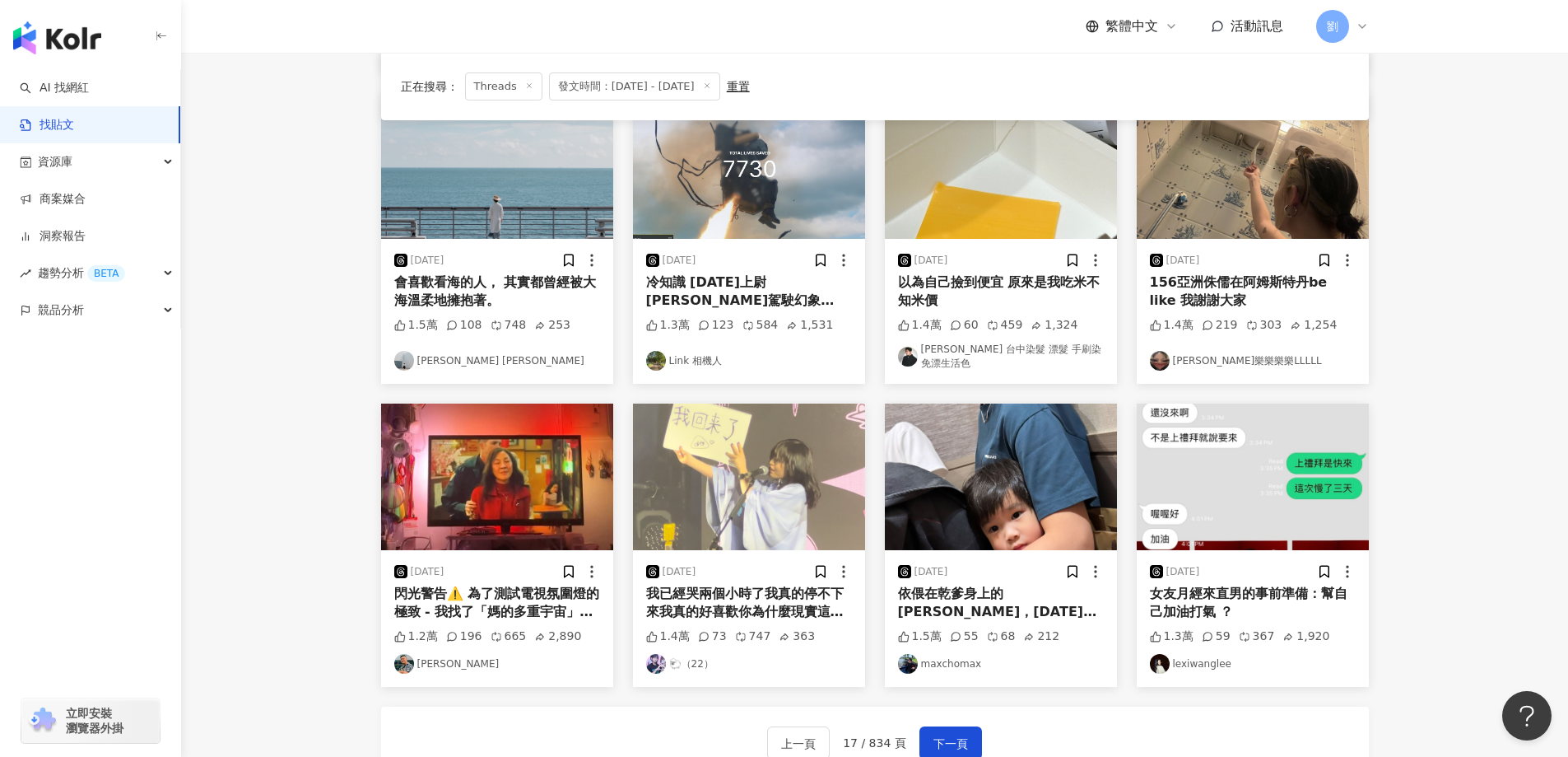
click at [548, 446] on img at bounding box center [496, 477] width 232 height 147
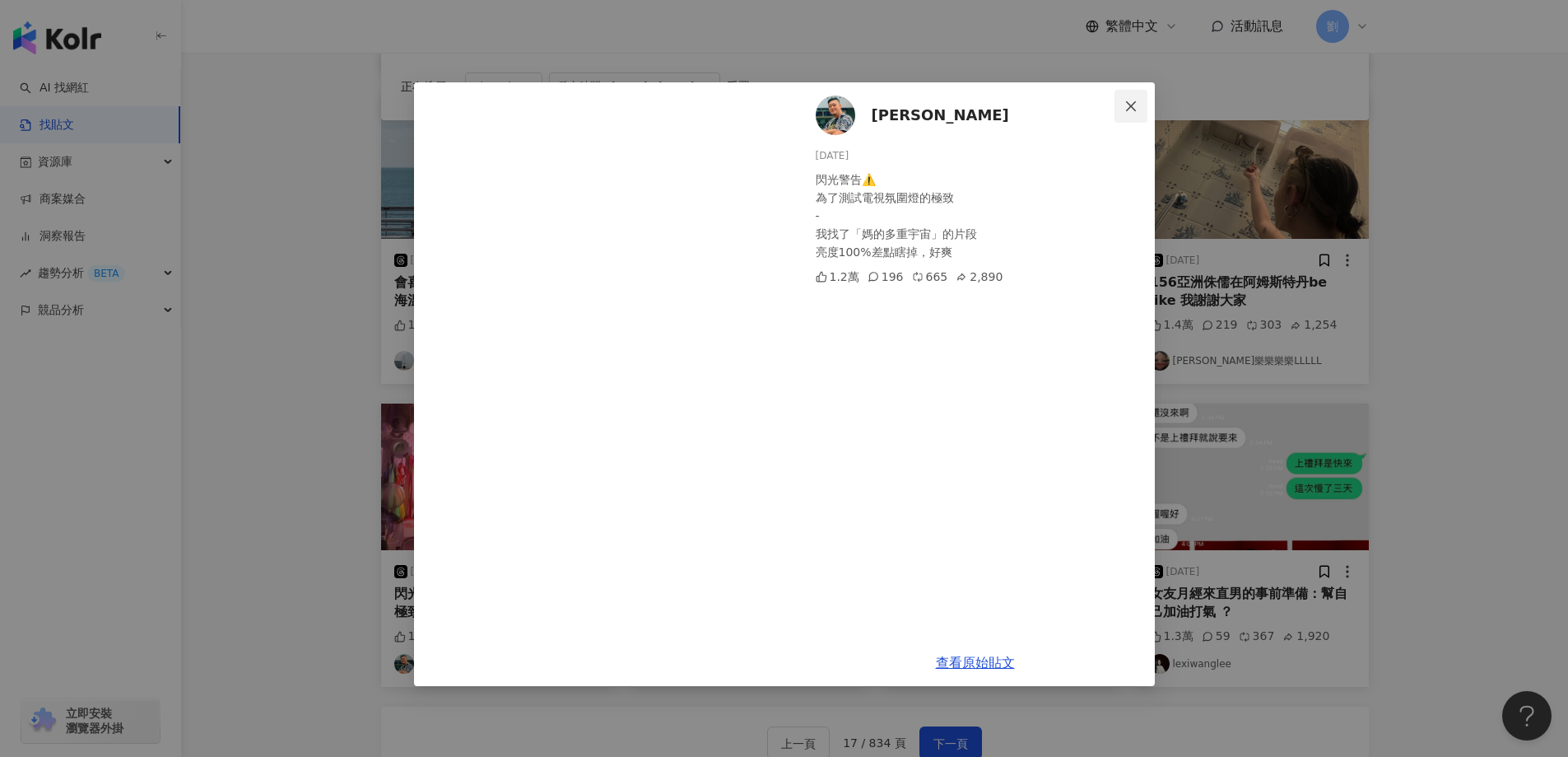
click at [1129, 93] on button "Close" at bounding box center [1131, 106] width 33 height 33
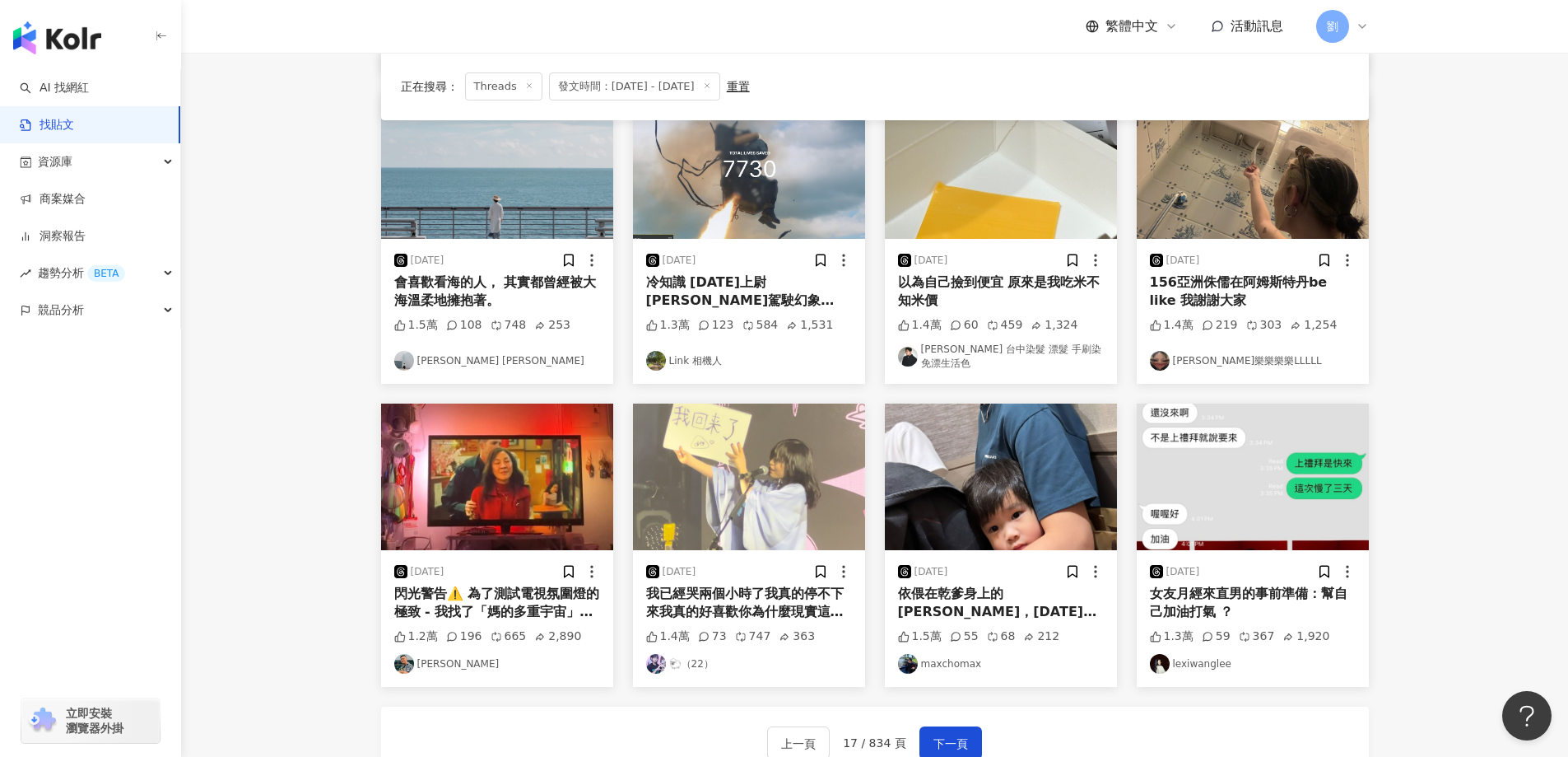
click at [1178, 446] on img at bounding box center [1252, 477] width 232 height 147
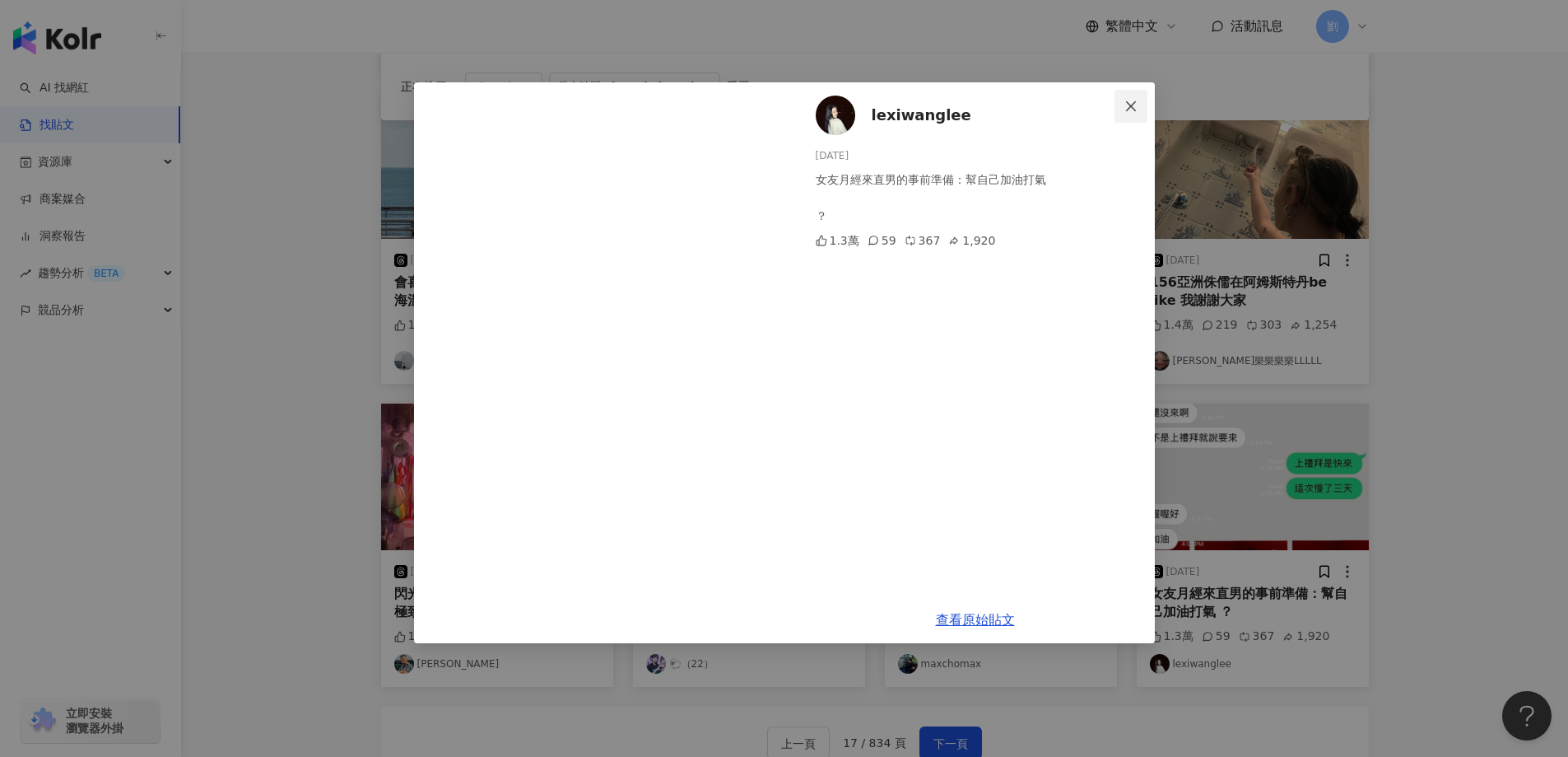
click at [1138, 112] on span "Close" at bounding box center [1131, 106] width 33 height 13
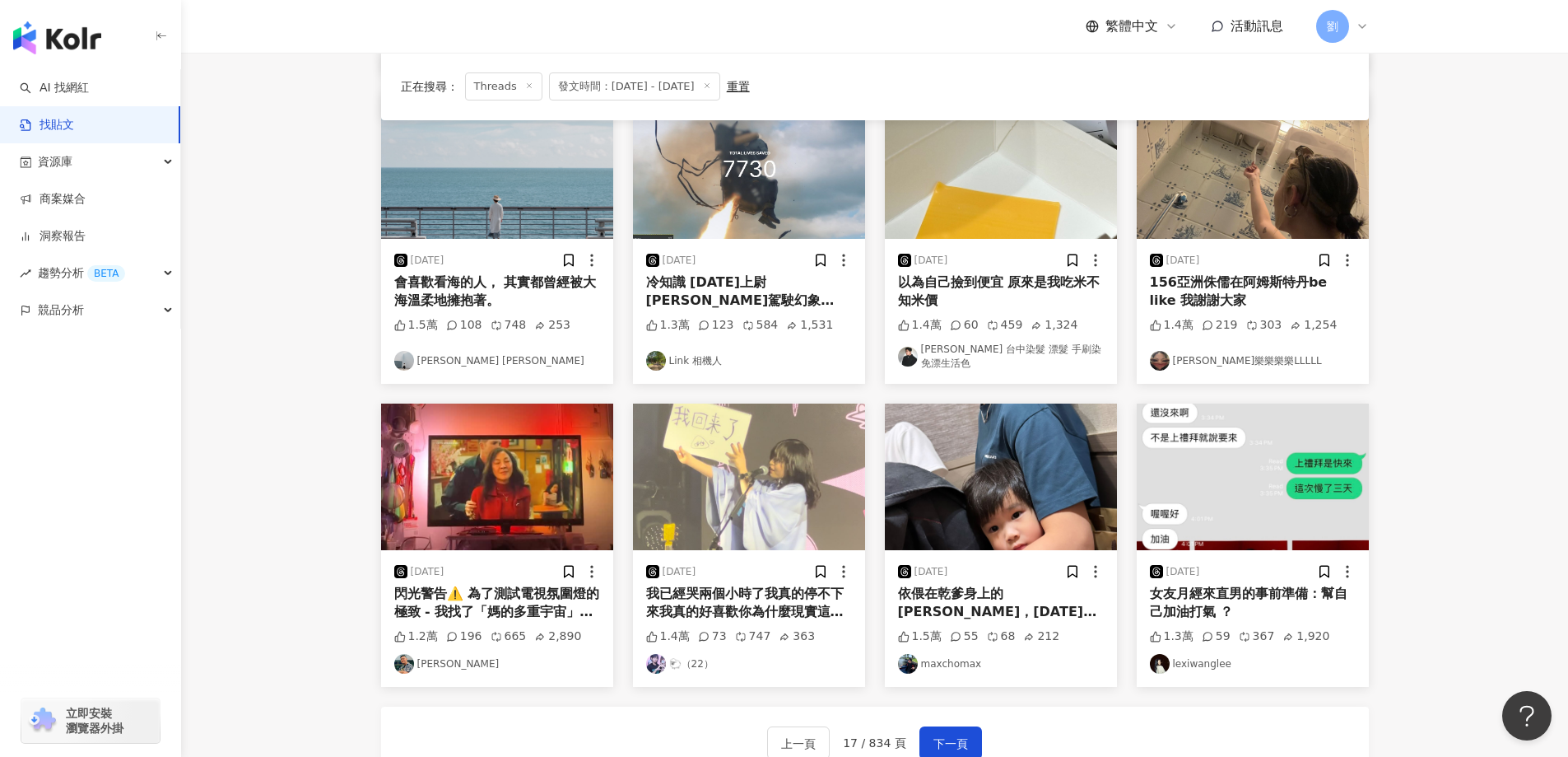
click at [971, 486] on img at bounding box center [1001, 477] width 232 height 147
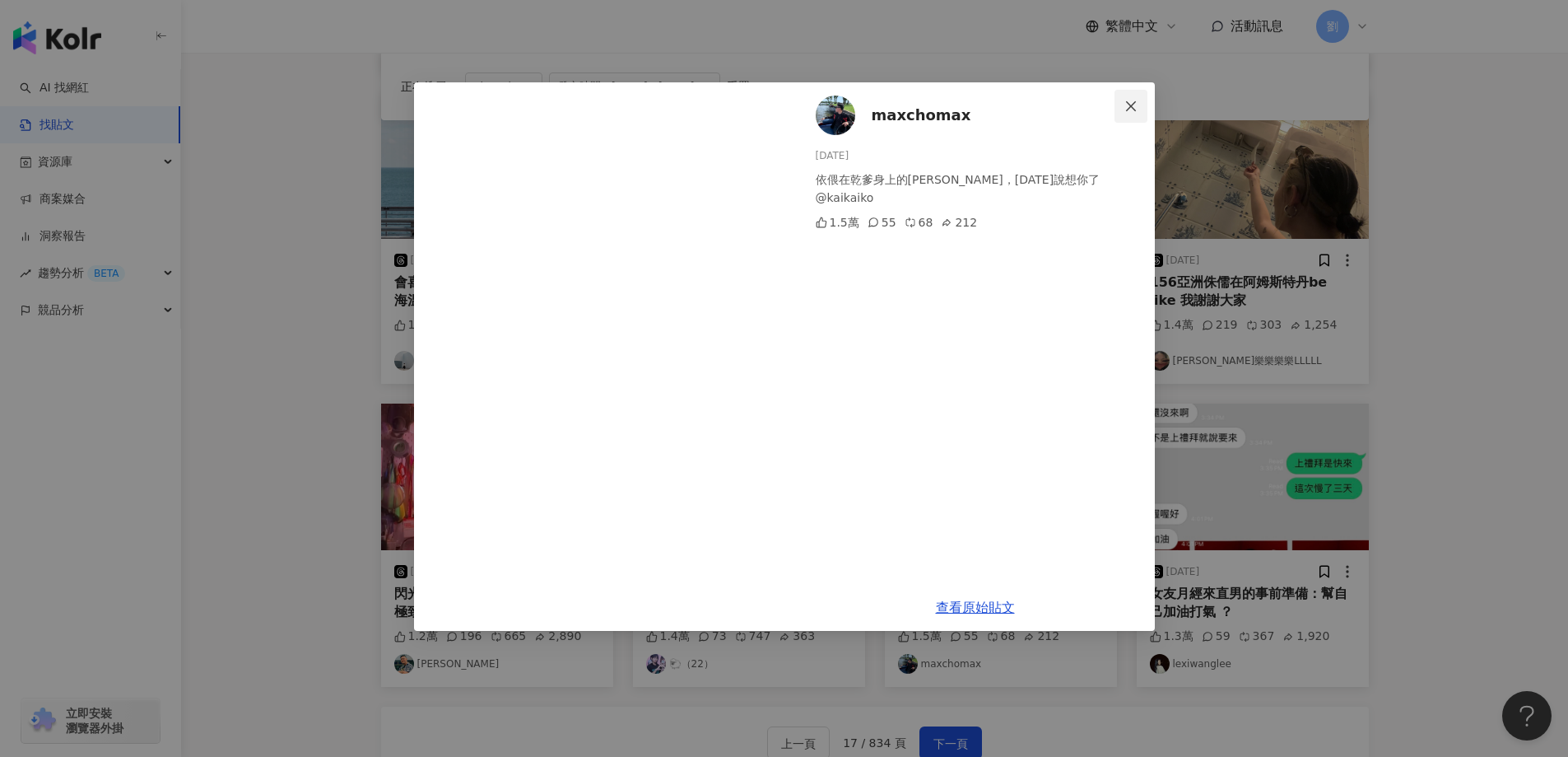
click at [1129, 111] on icon "close" at bounding box center [1131, 106] width 13 height 13
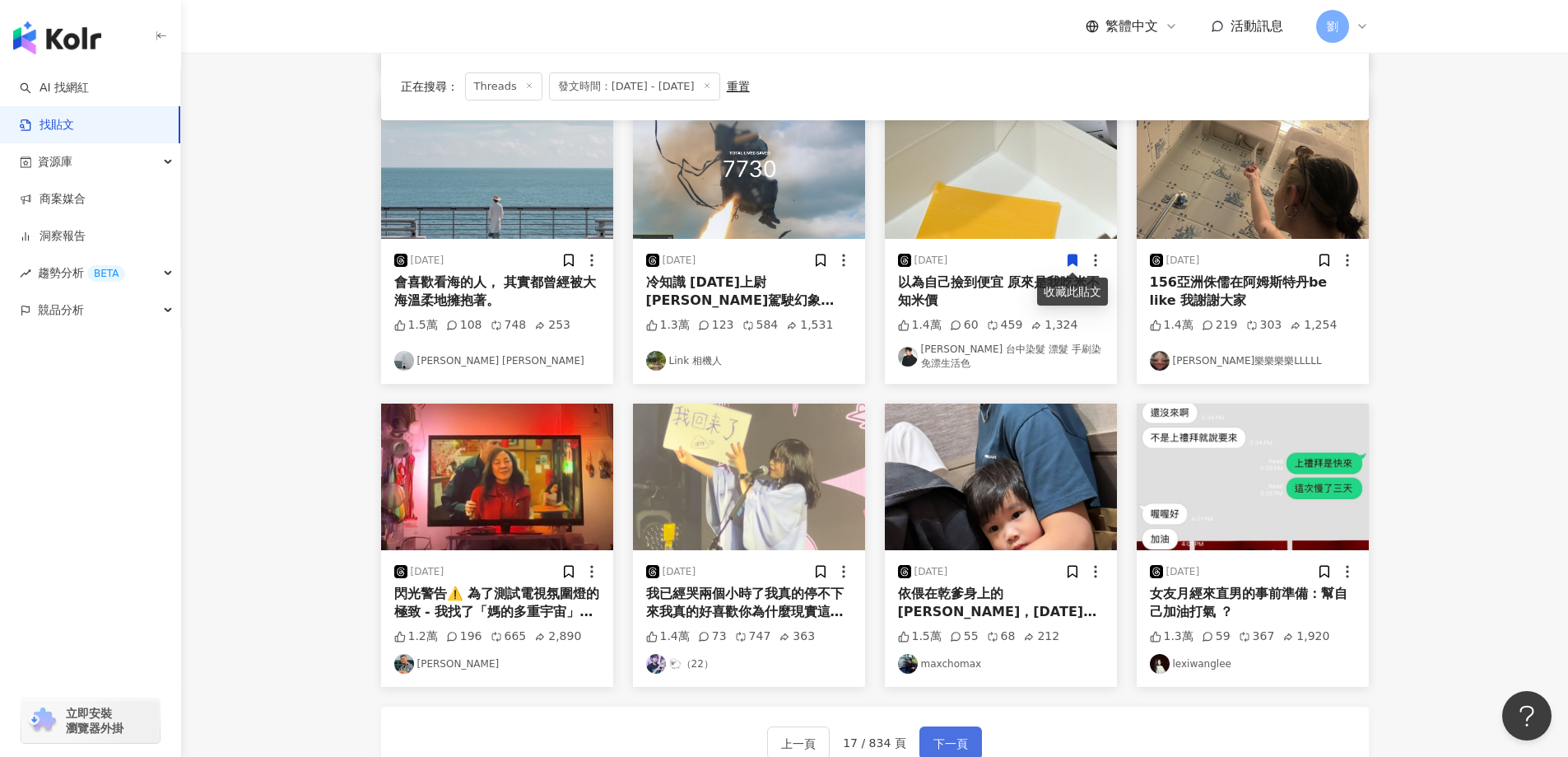
click at [923, 729] on button "下一頁" at bounding box center [950, 742] width 62 height 33
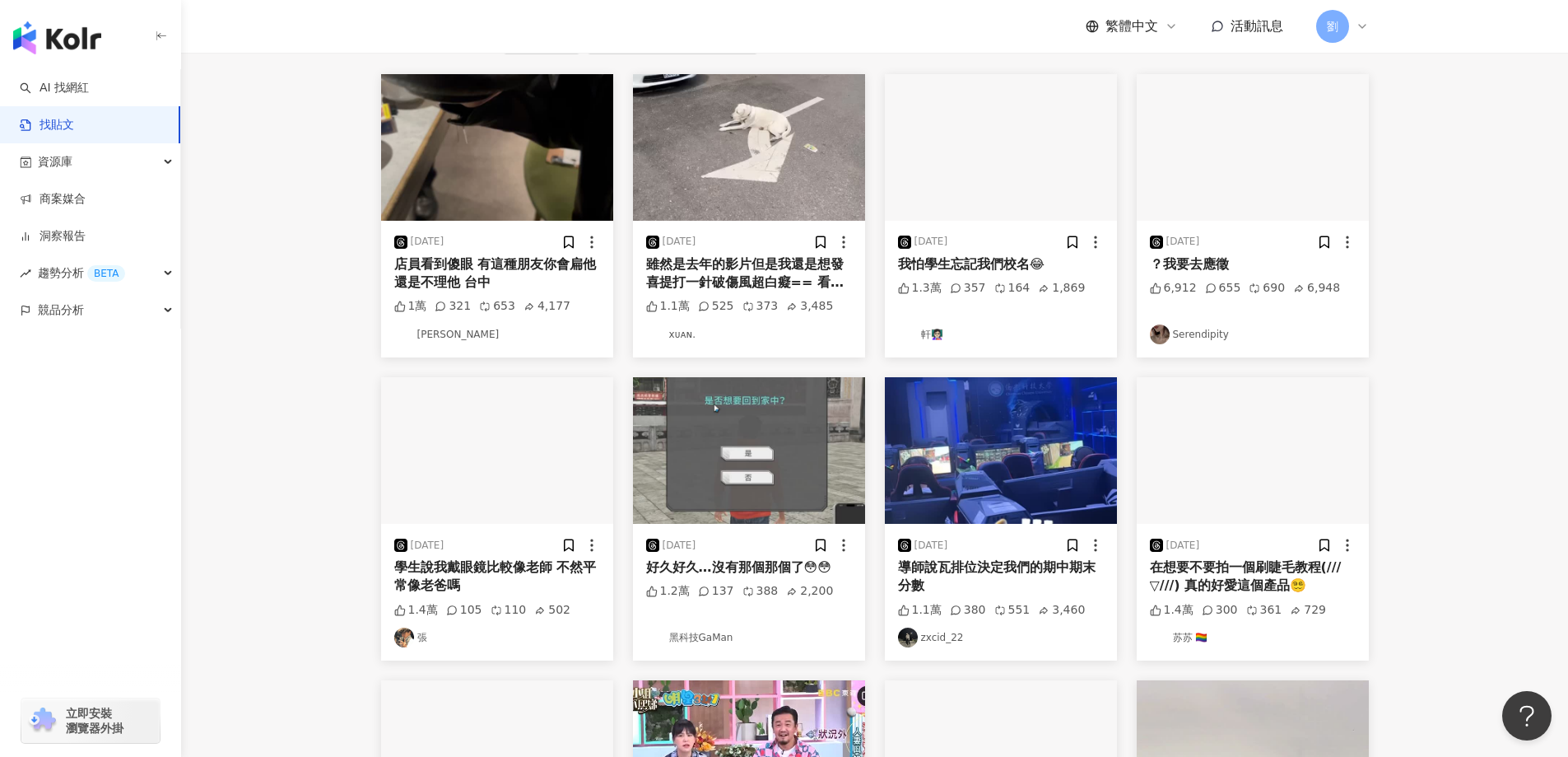
scroll to position [0, 0]
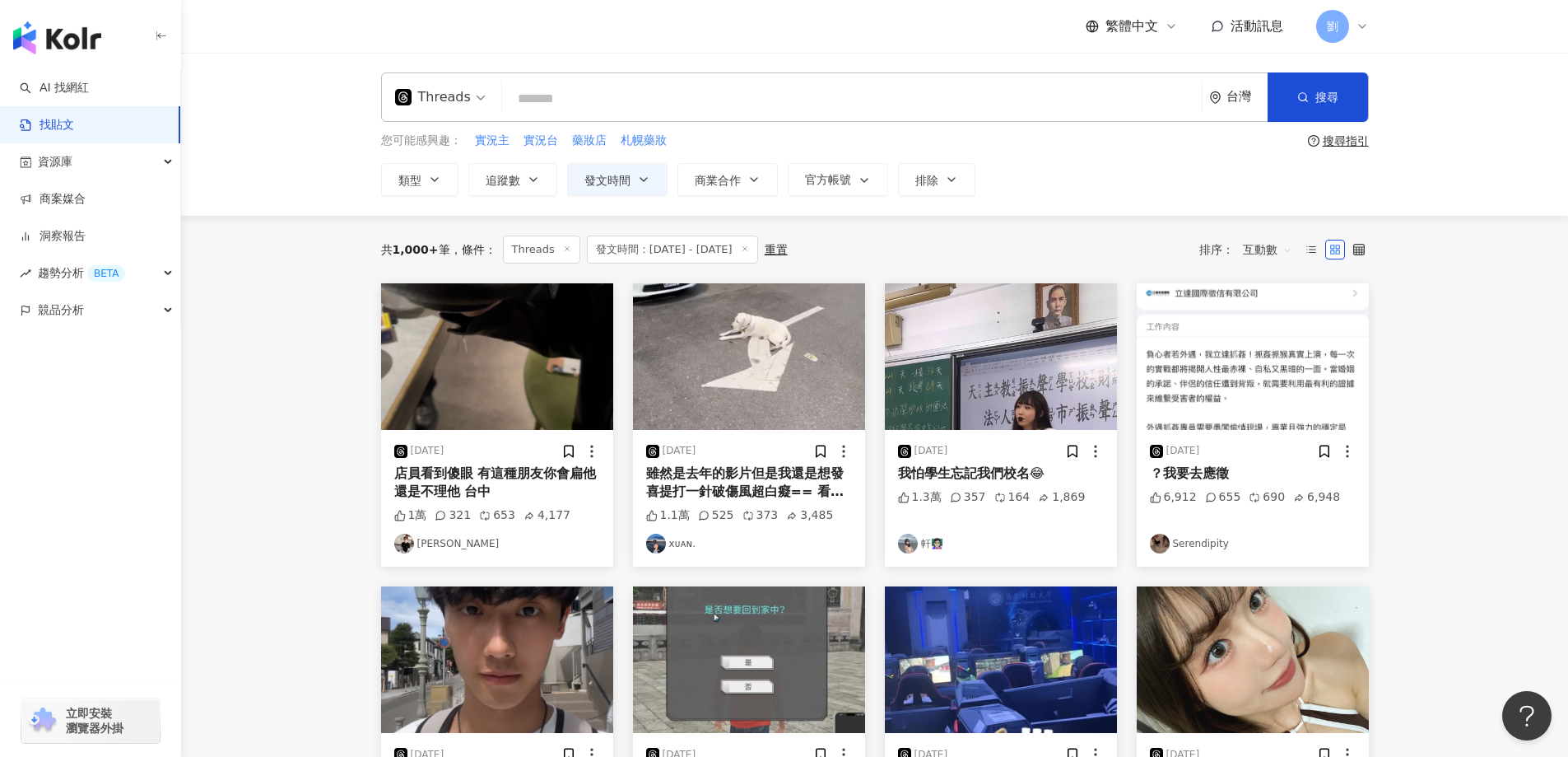
click at [1077, 348] on img at bounding box center [1001, 356] width 232 height 147
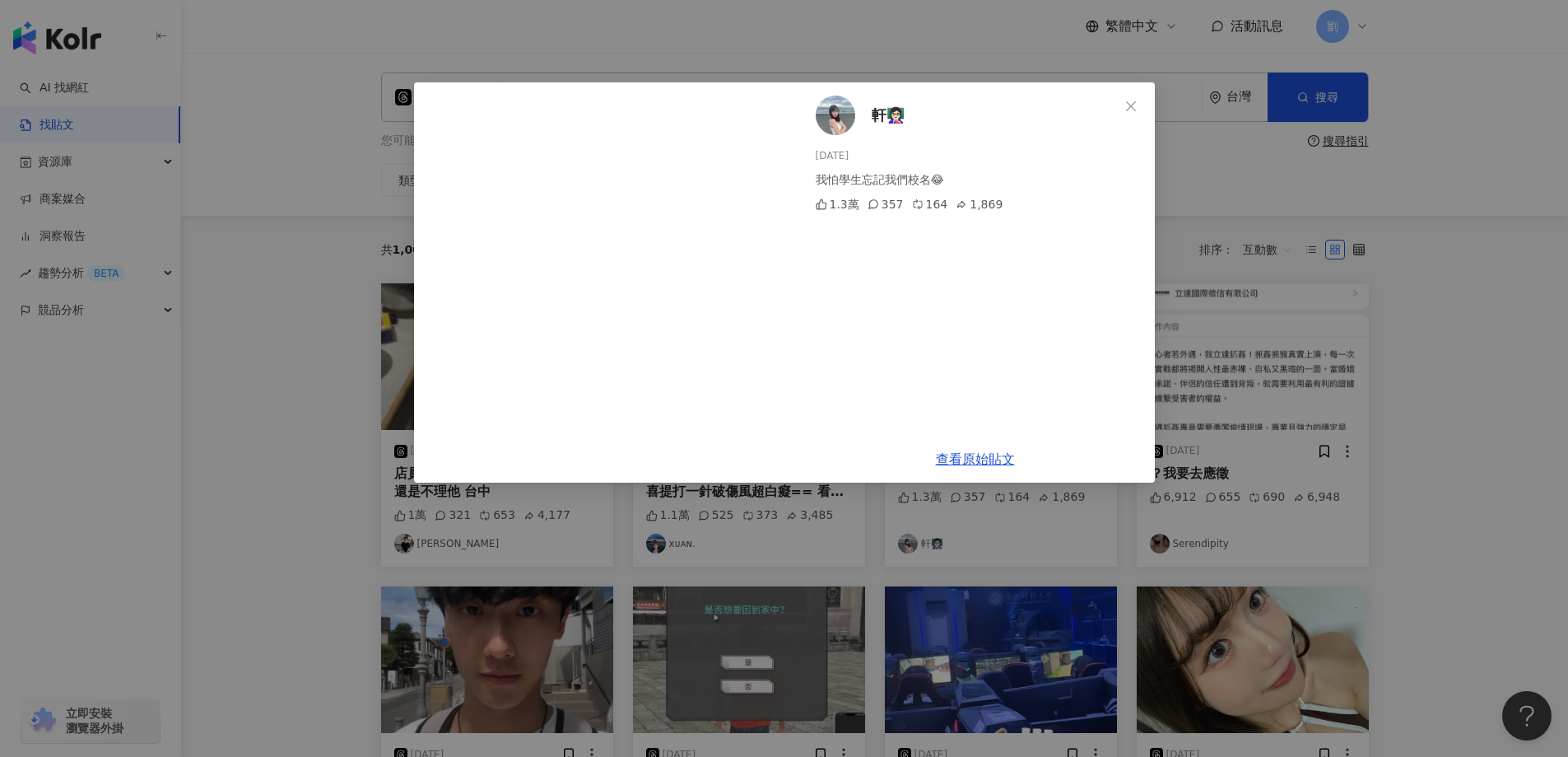
click at [1126, 118] on button "Close" at bounding box center [1131, 106] width 33 height 33
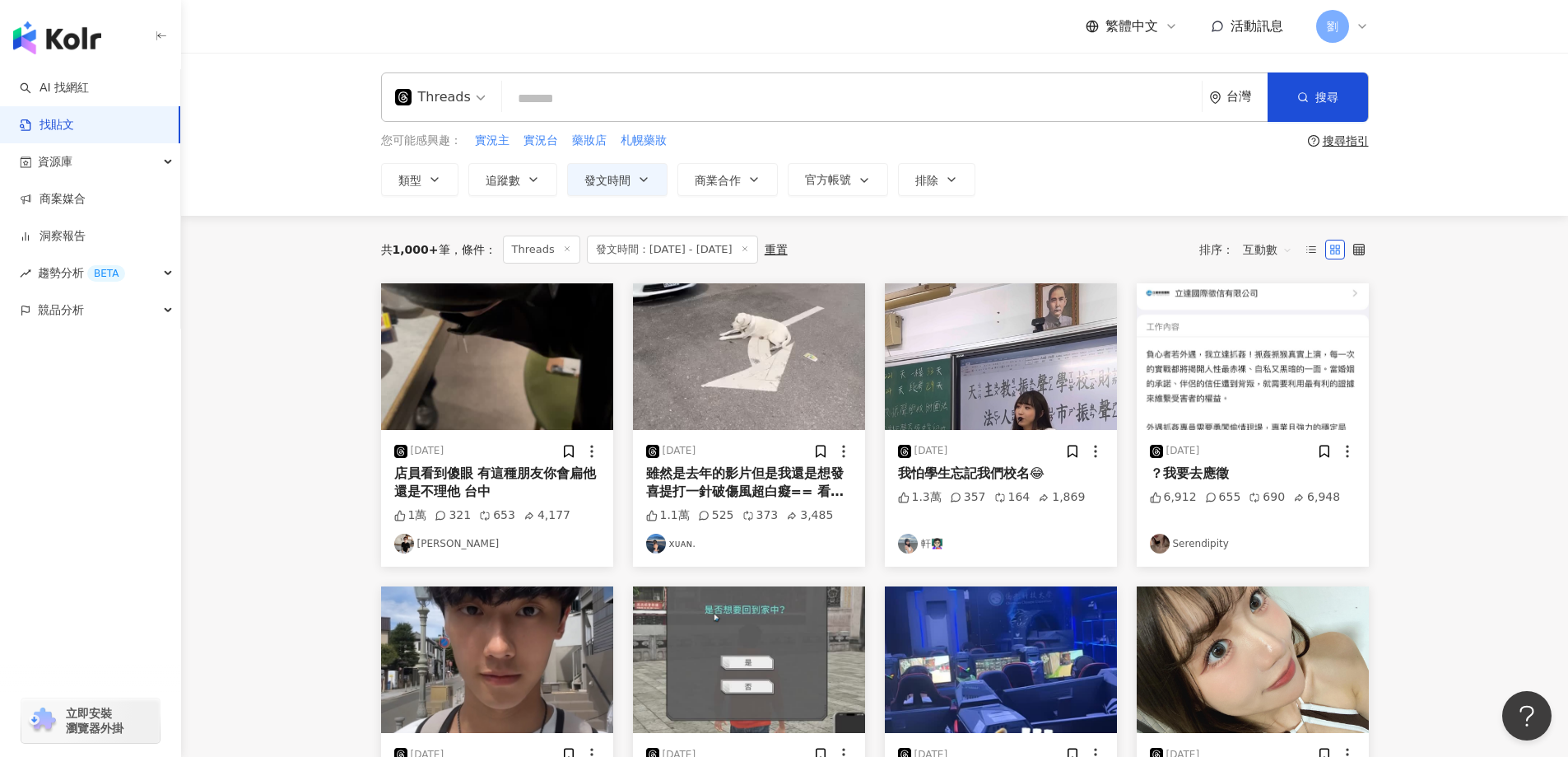
click at [1291, 390] on img at bounding box center [1252, 356] width 232 height 147
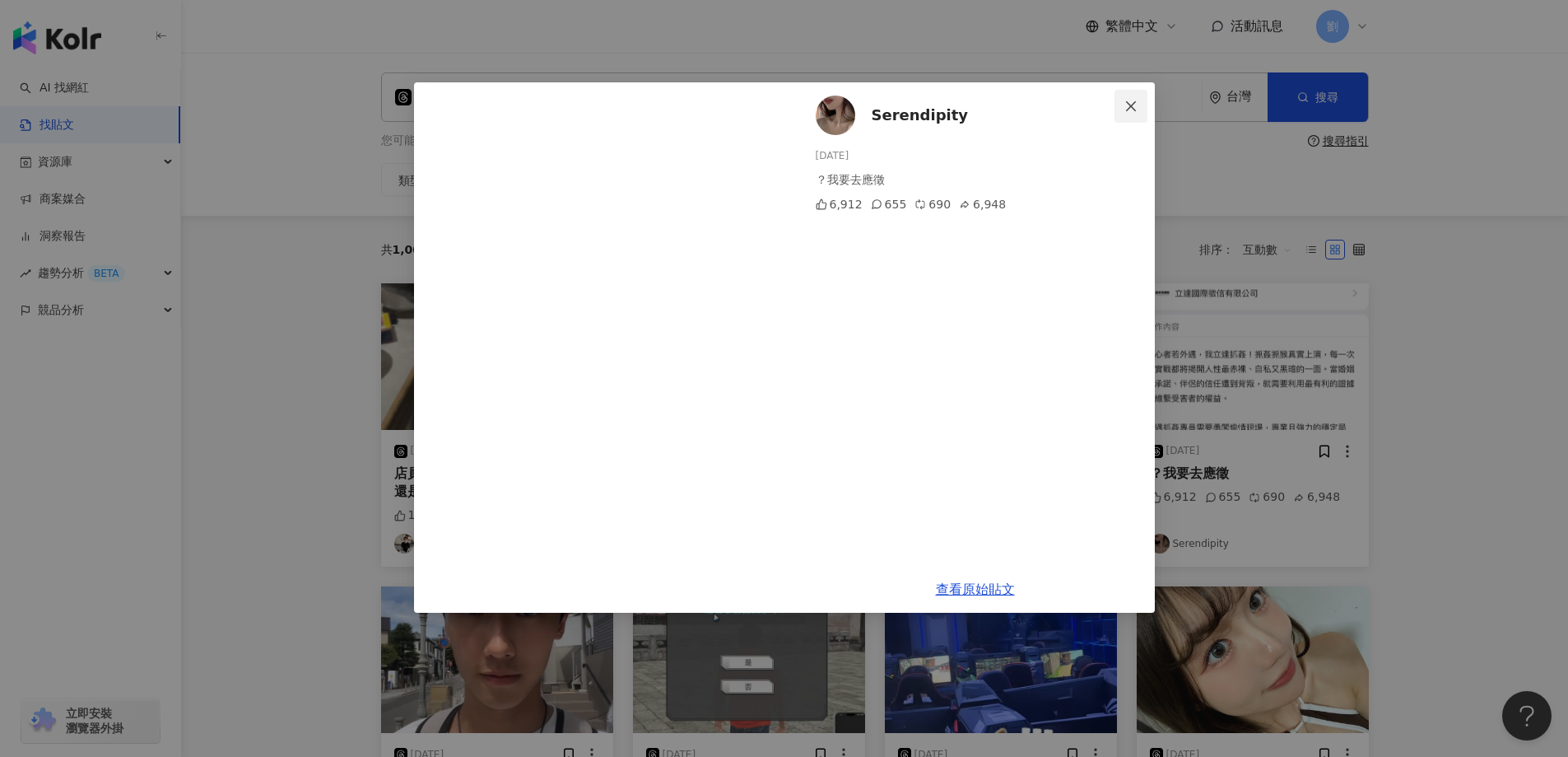
click at [1130, 97] on button "Close" at bounding box center [1131, 106] width 33 height 33
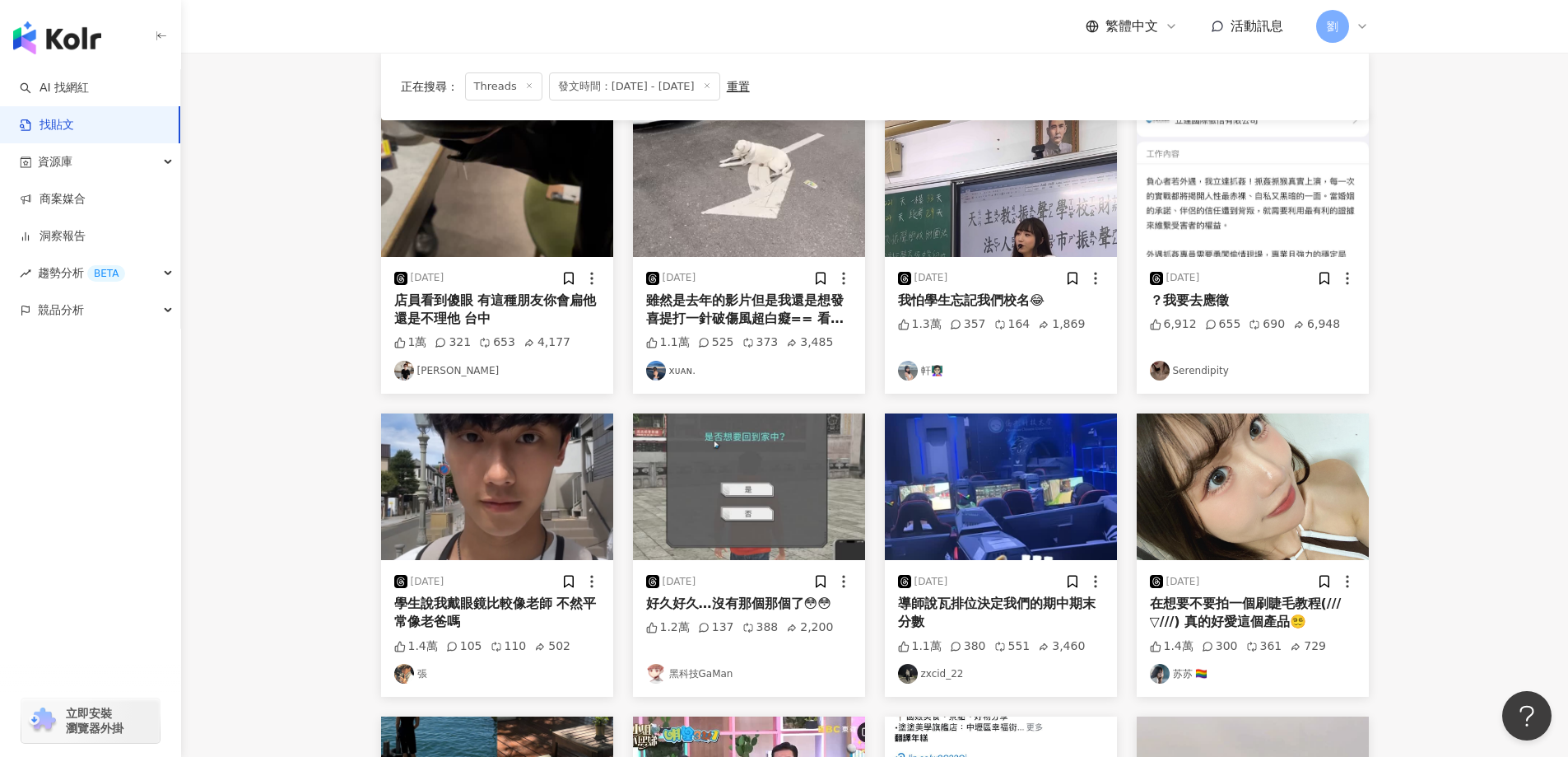
scroll to position [329, 0]
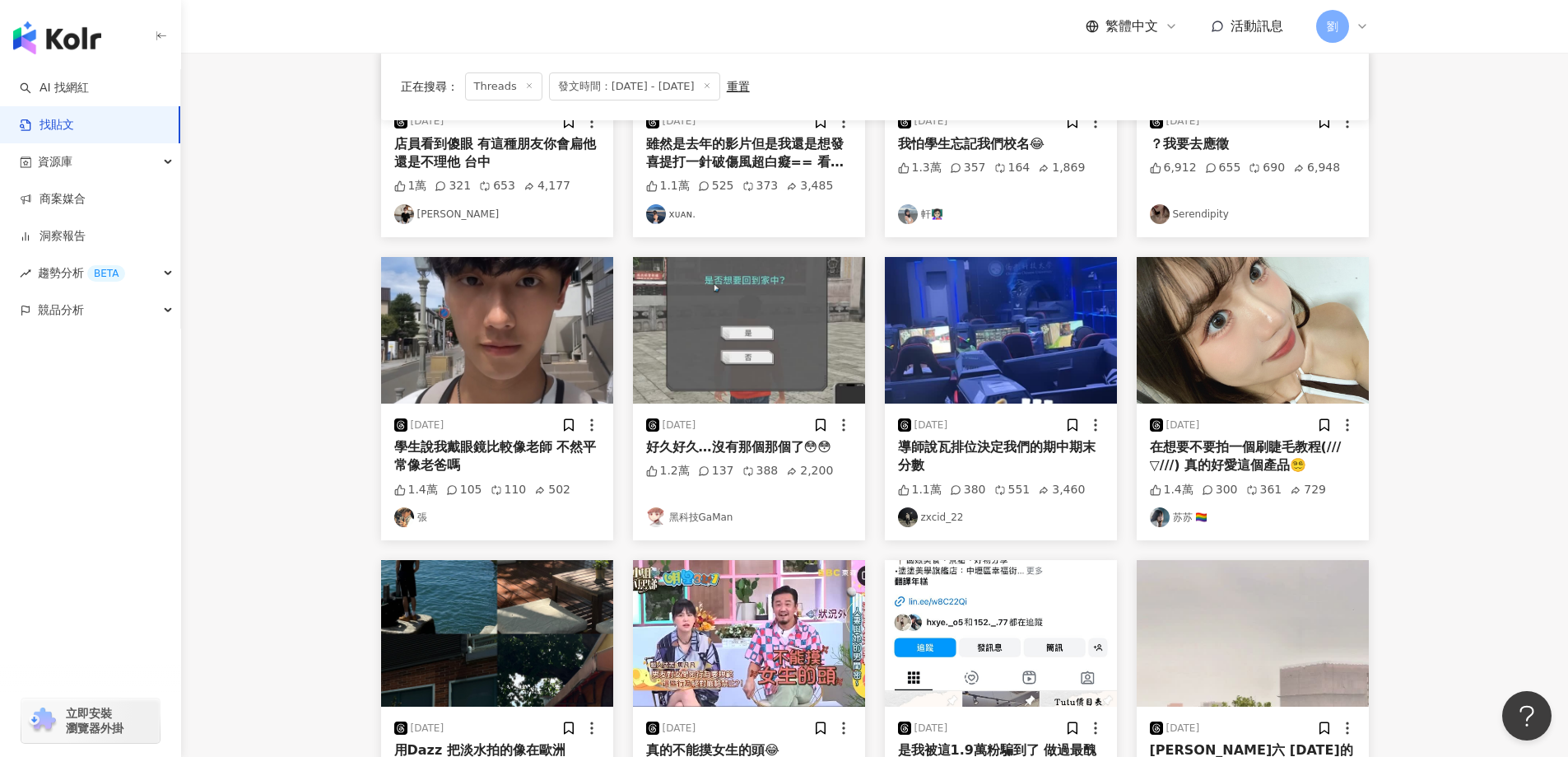
click at [1208, 327] on img at bounding box center [1252, 330] width 232 height 147
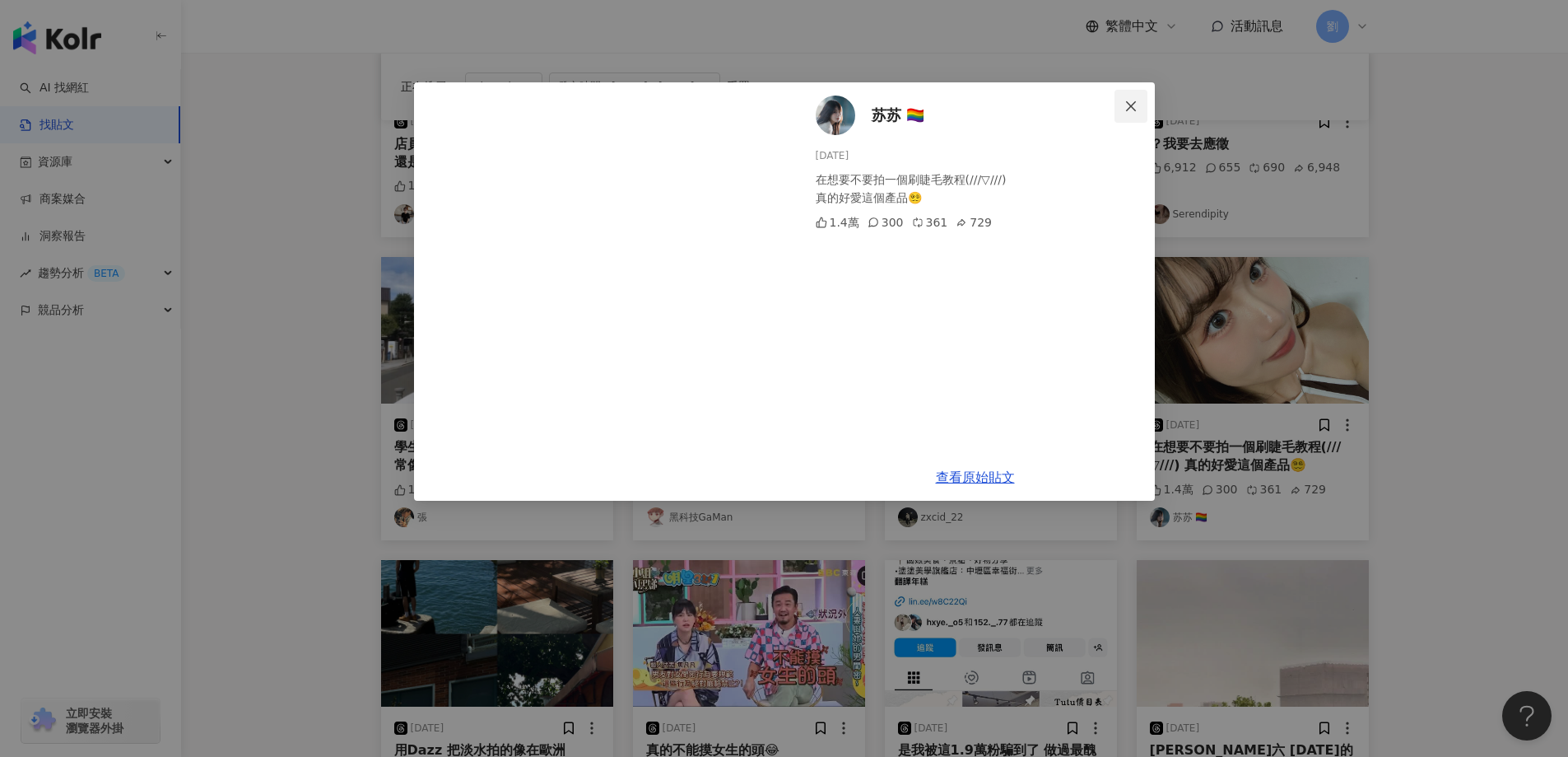
click at [1125, 98] on button "Close" at bounding box center [1131, 106] width 33 height 33
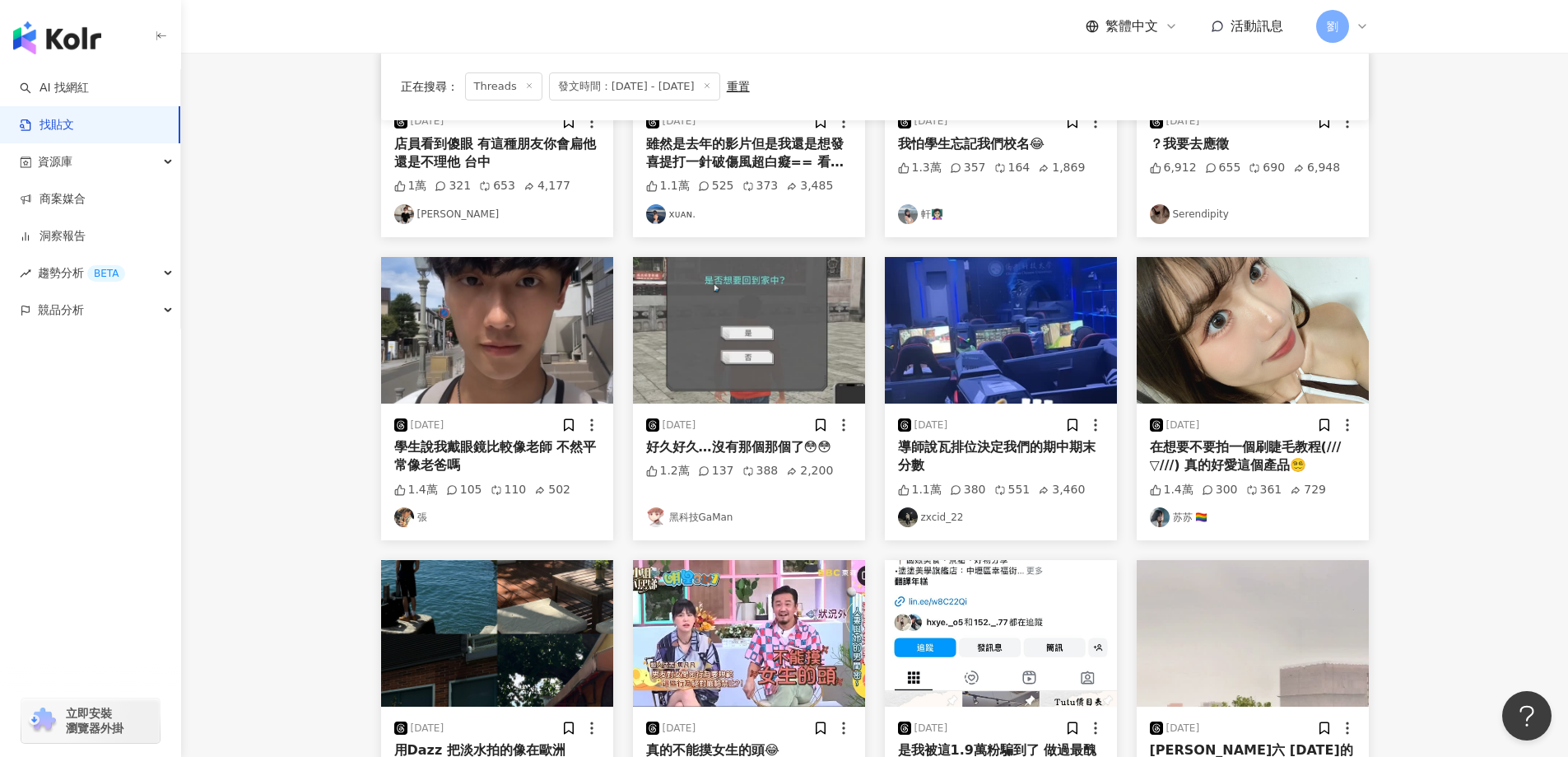
click at [990, 293] on img at bounding box center [1001, 330] width 232 height 147
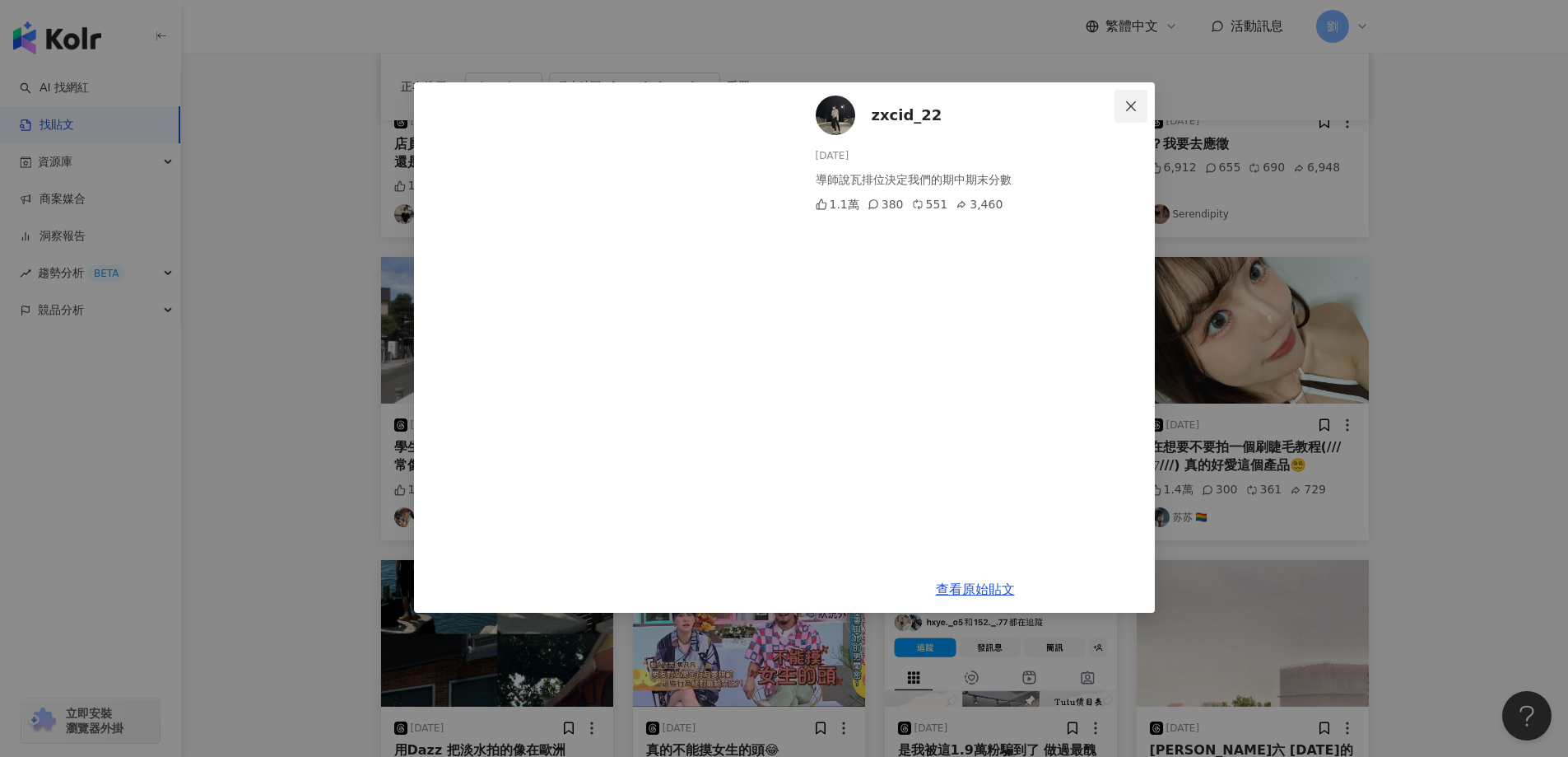
click at [1134, 103] on icon "close" at bounding box center [1131, 106] width 13 height 13
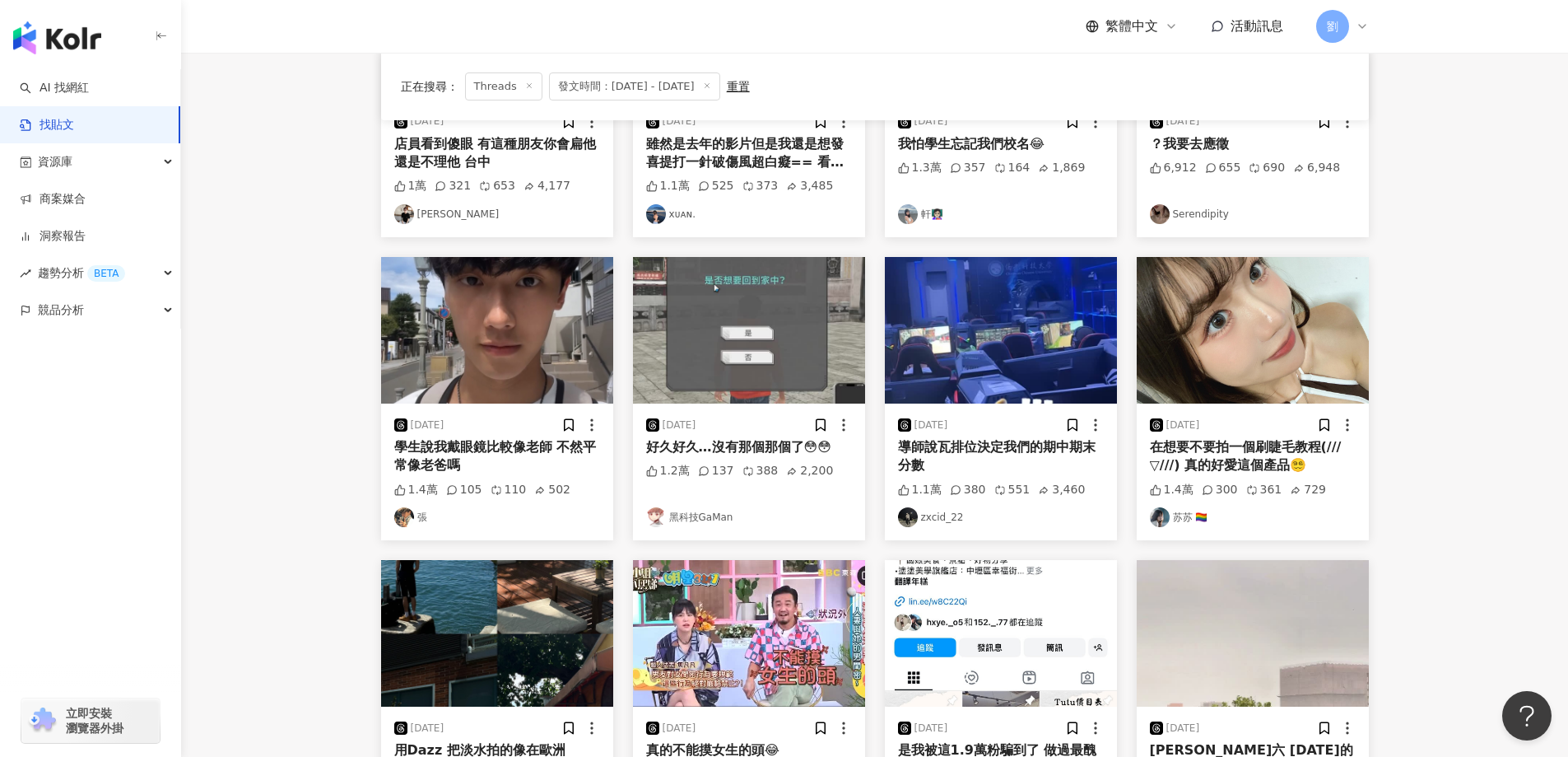
click at [502, 300] on img at bounding box center [496, 330] width 232 height 147
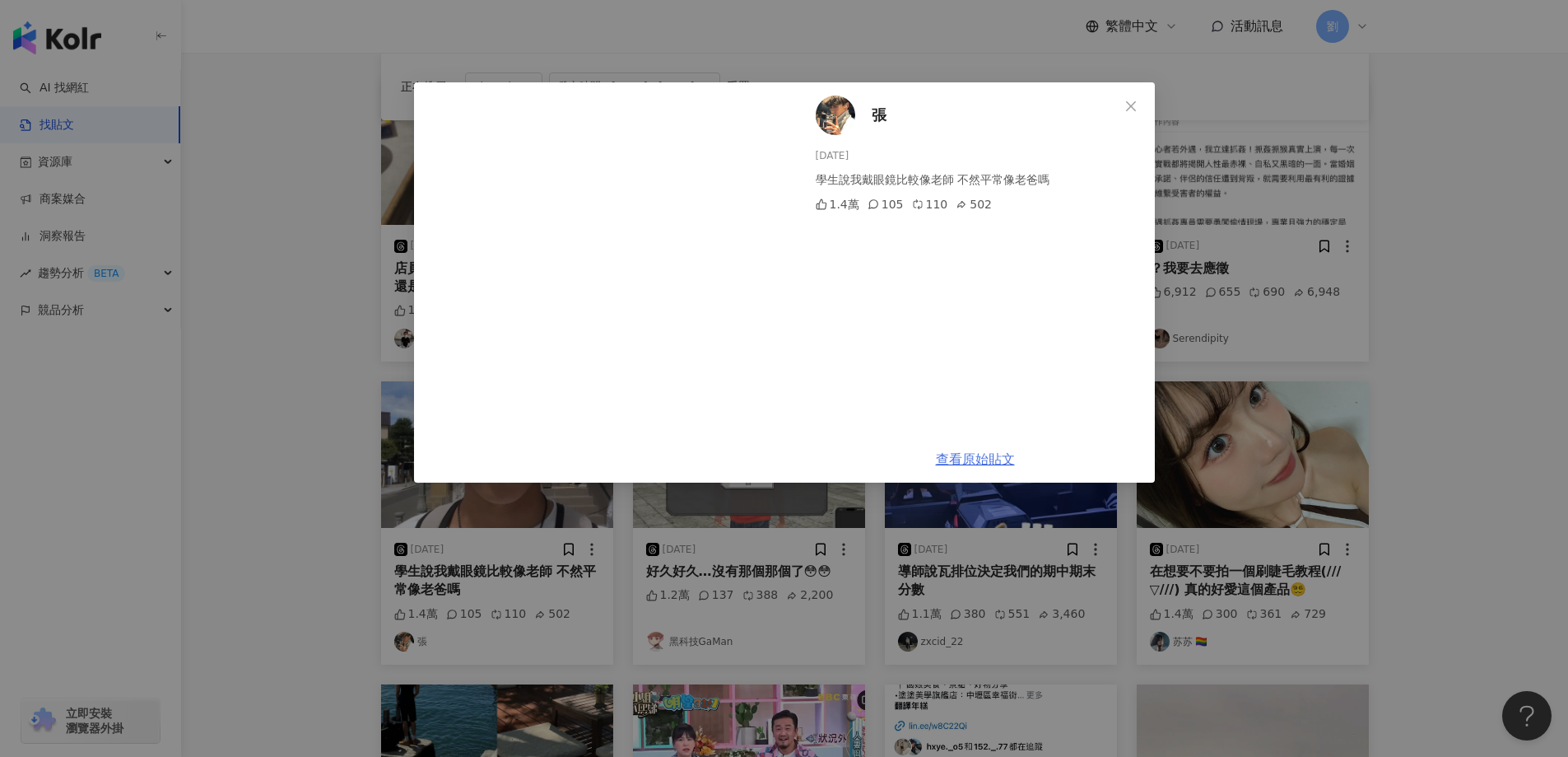
scroll to position [165, 0]
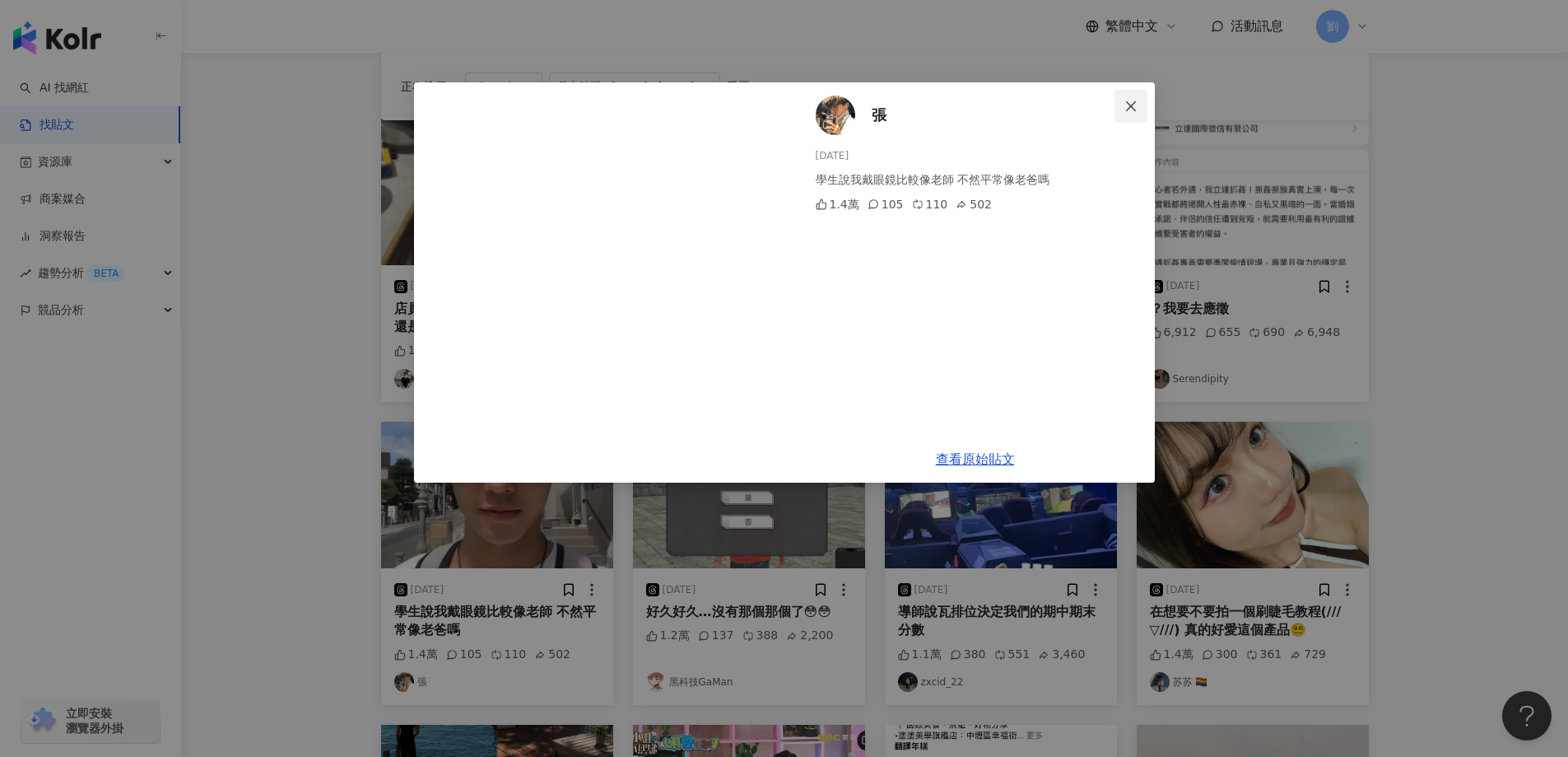
click at [1125, 102] on icon "close" at bounding box center [1131, 106] width 13 height 13
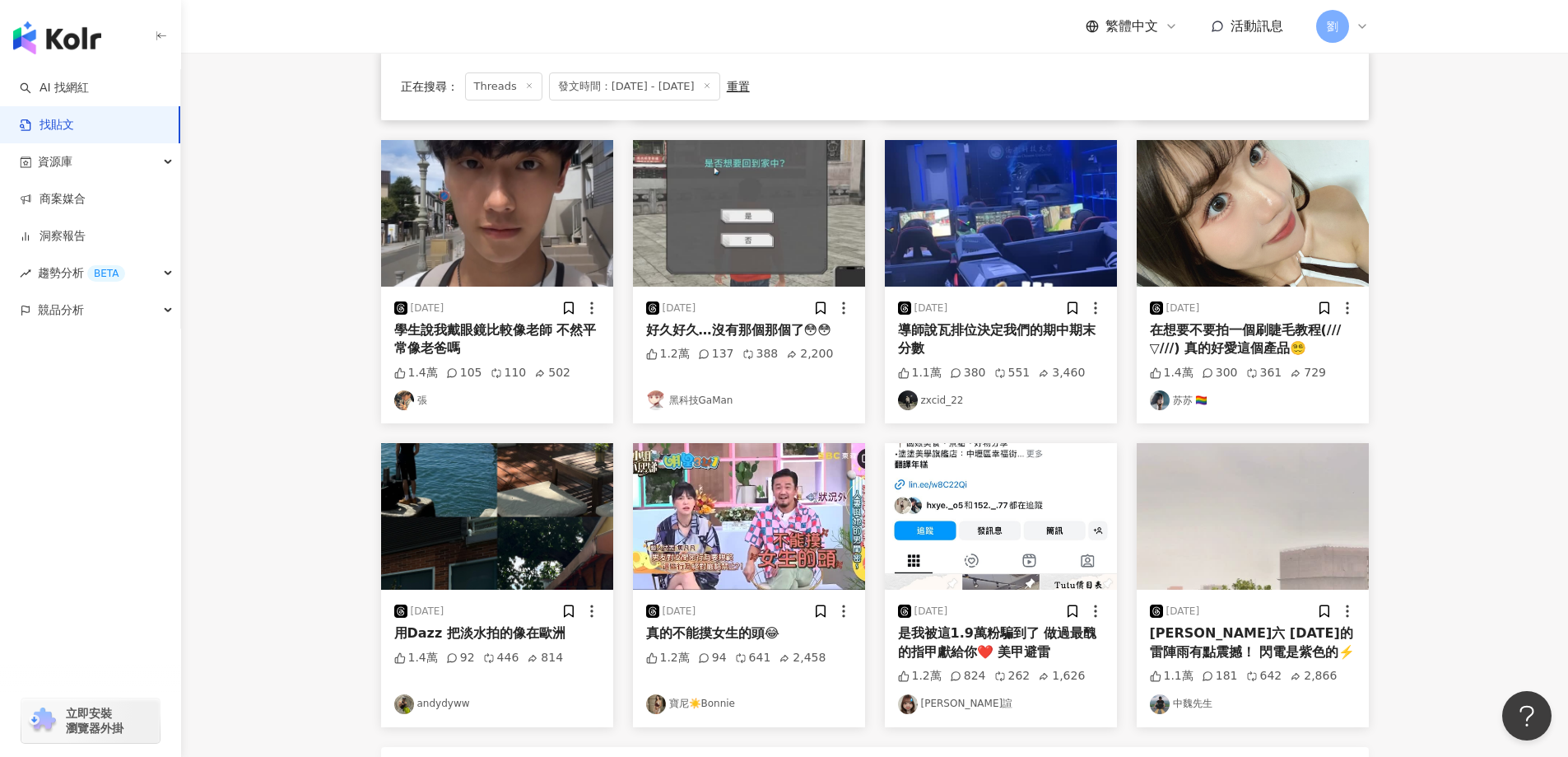
scroll to position [659, 0]
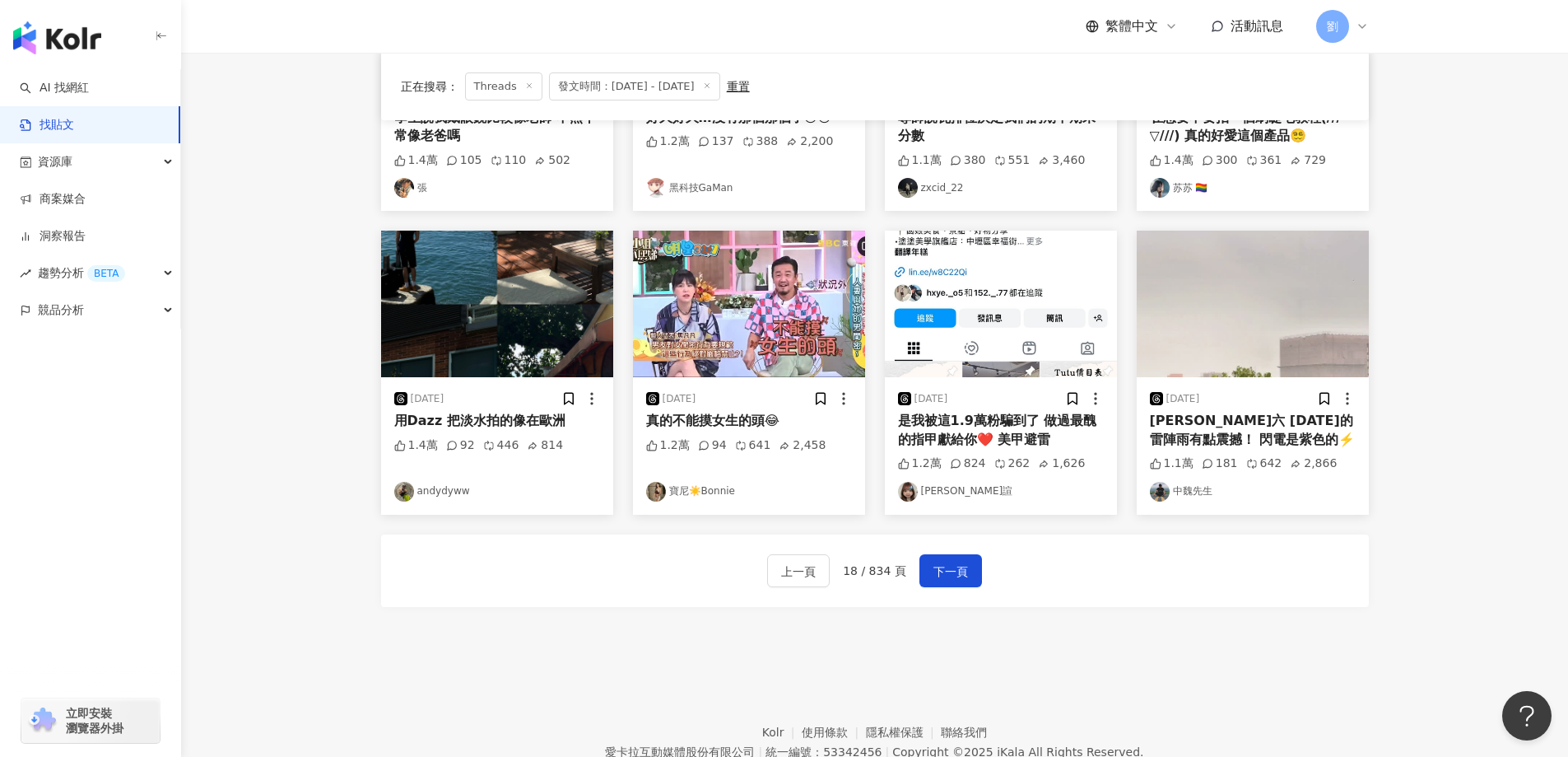
click at [1045, 269] on img at bounding box center [1001, 304] width 232 height 147
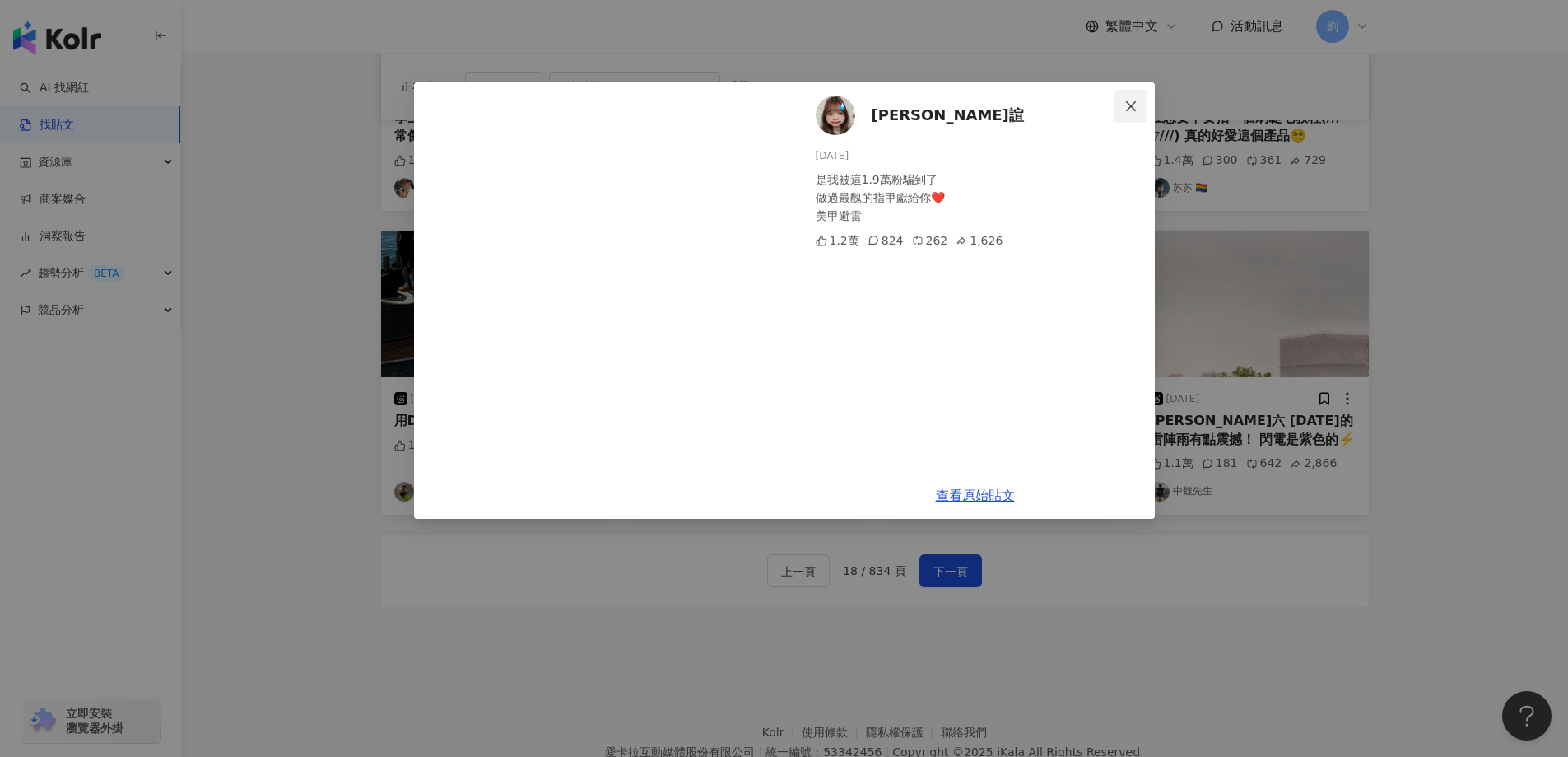
click at [1130, 96] on button "Close" at bounding box center [1131, 106] width 33 height 33
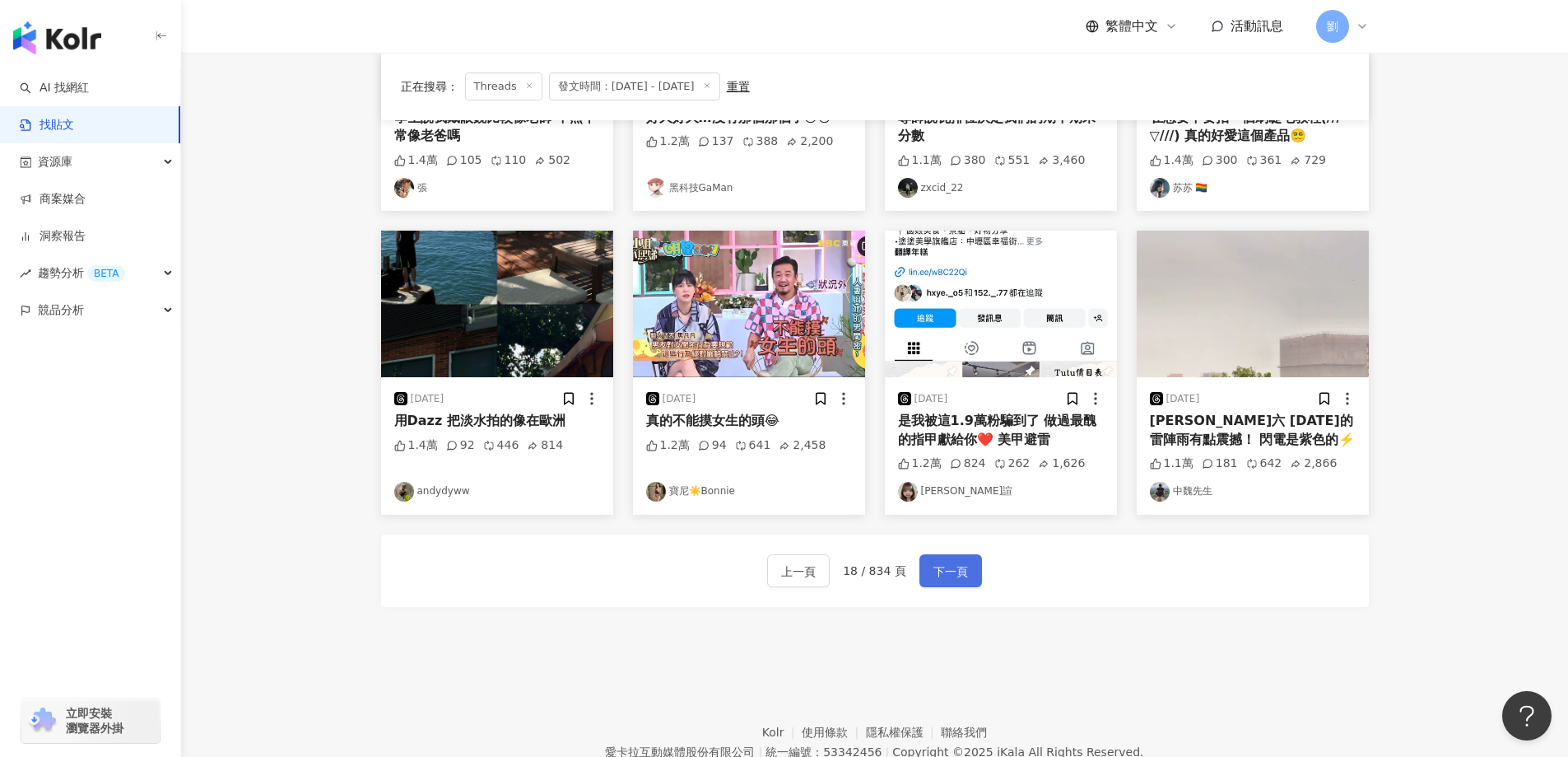
click at [971, 573] on button "下一頁" at bounding box center [950, 570] width 62 height 33
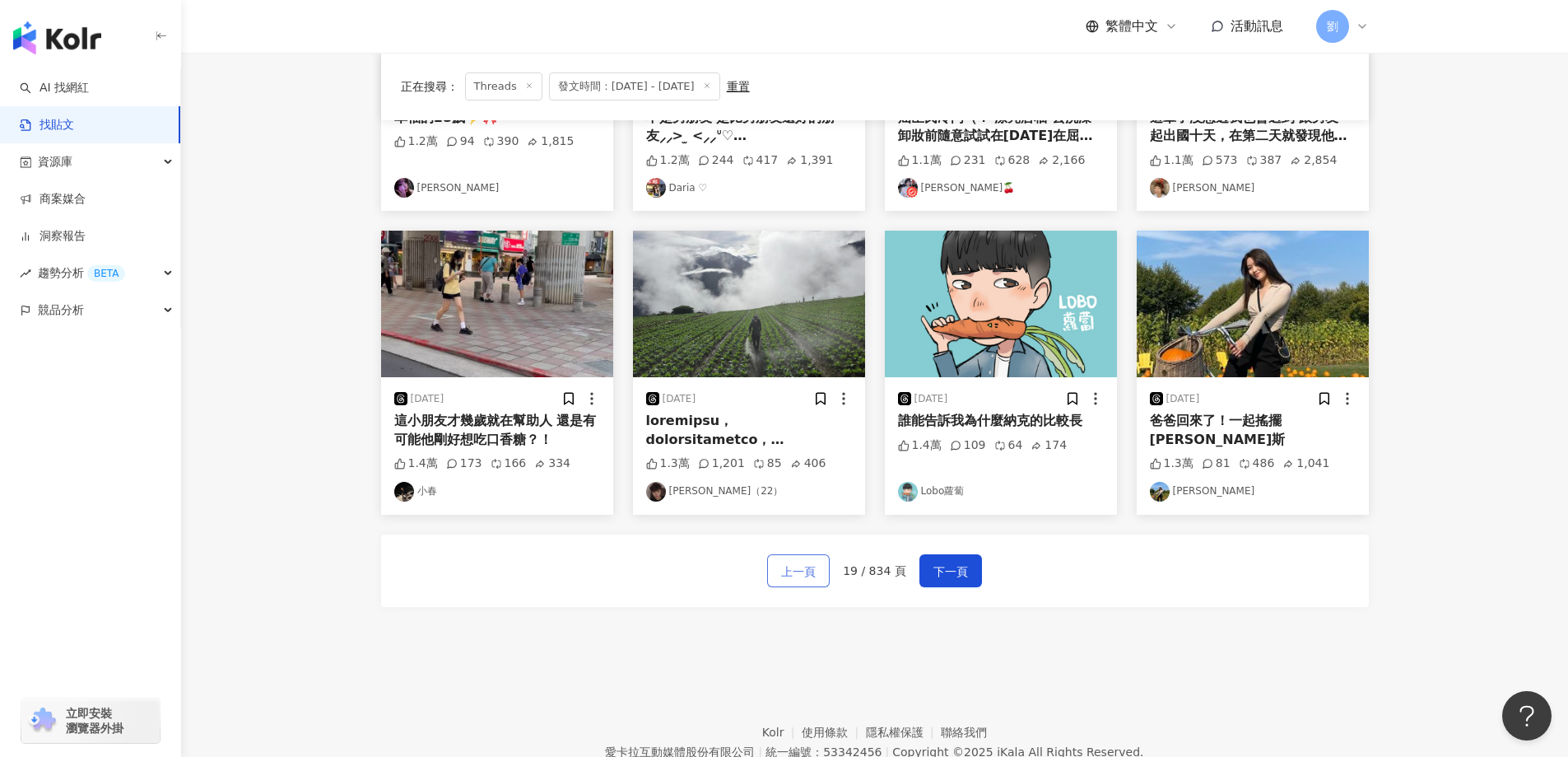
click at [796, 567] on span "上一頁" at bounding box center [798, 571] width 35 height 20
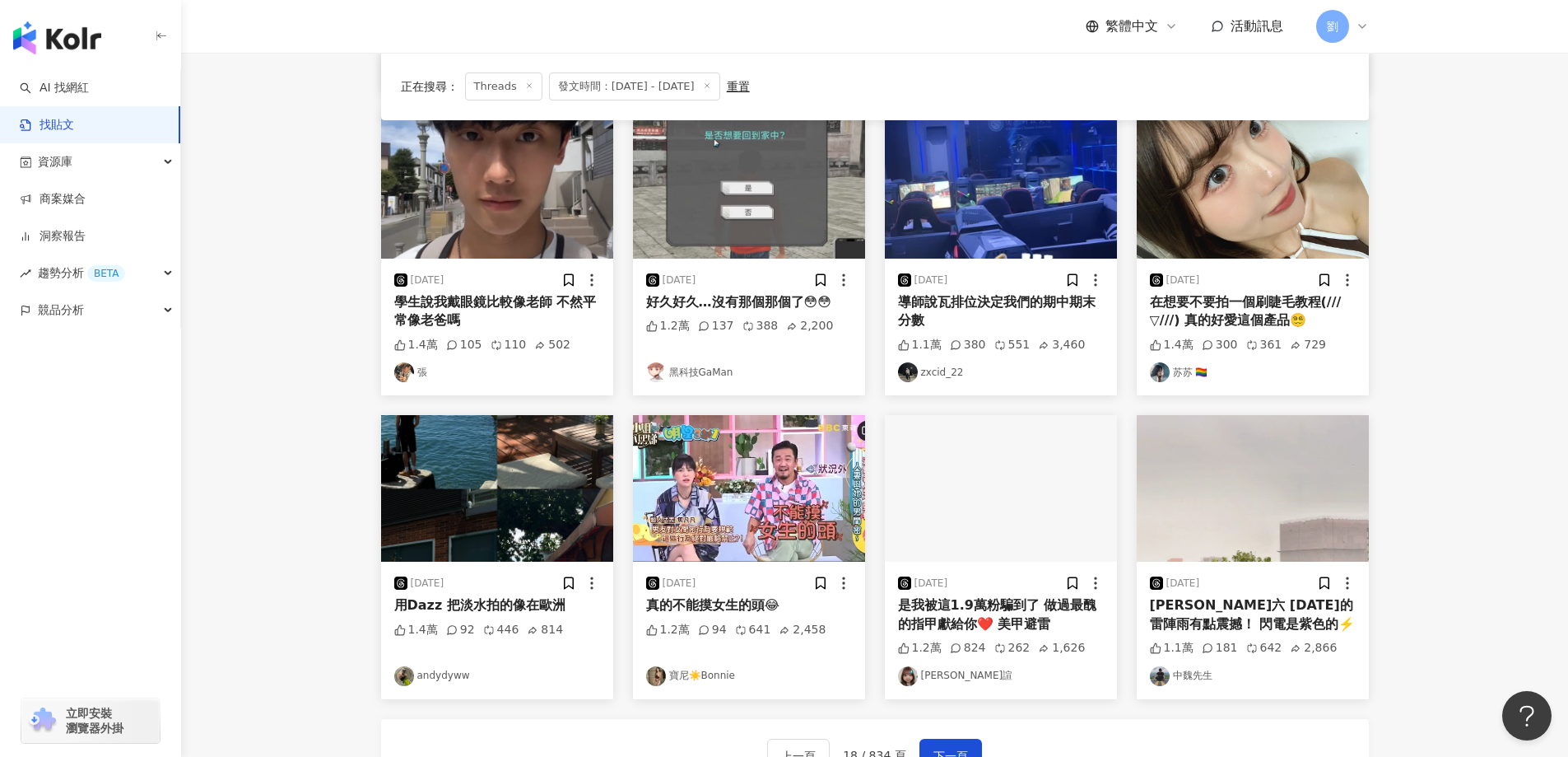
scroll to position [329, 0]
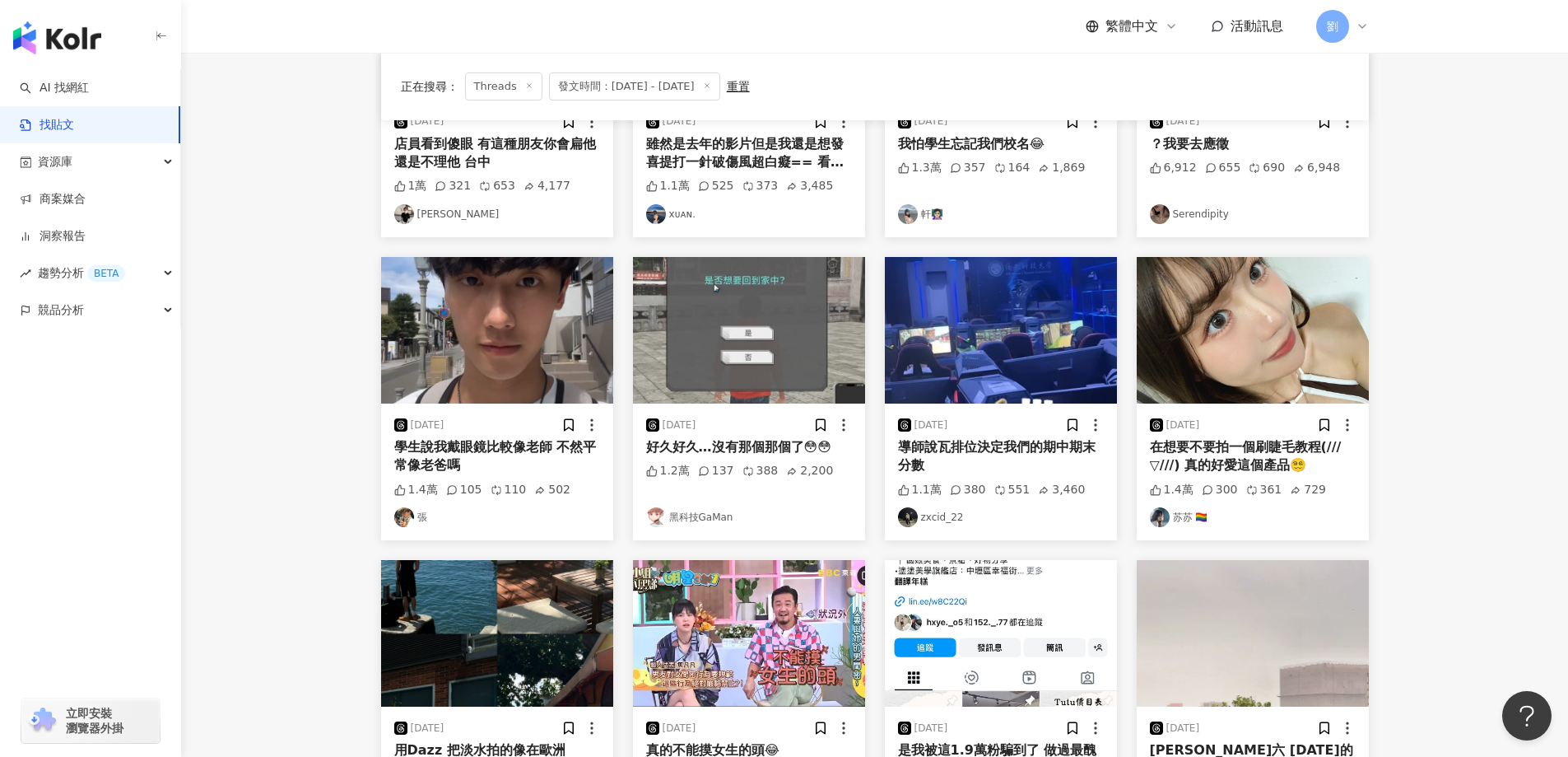
click at [694, 337] on img at bounding box center [748, 330] width 232 height 147
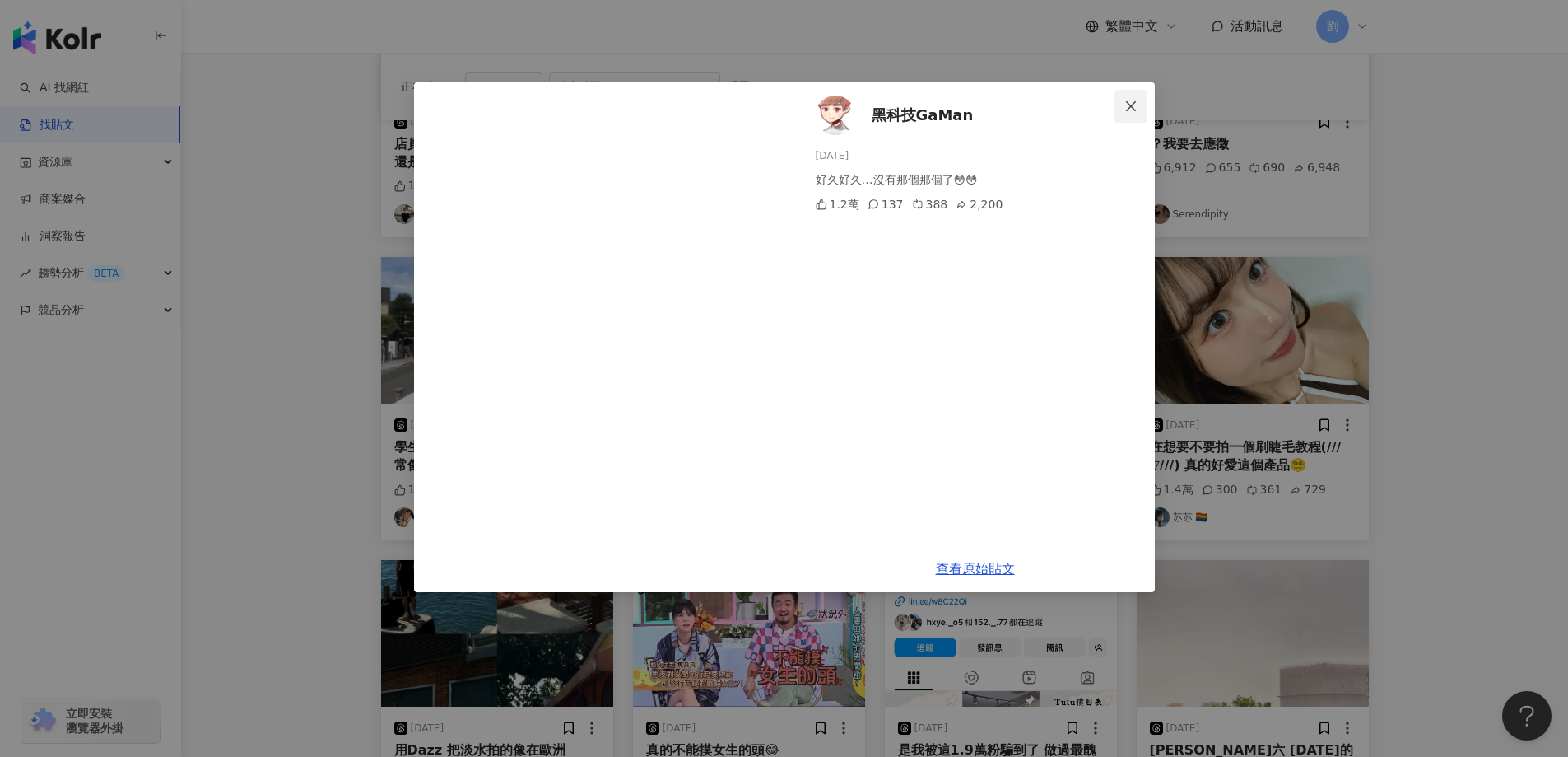
click at [1134, 103] on icon "close" at bounding box center [1131, 106] width 13 height 13
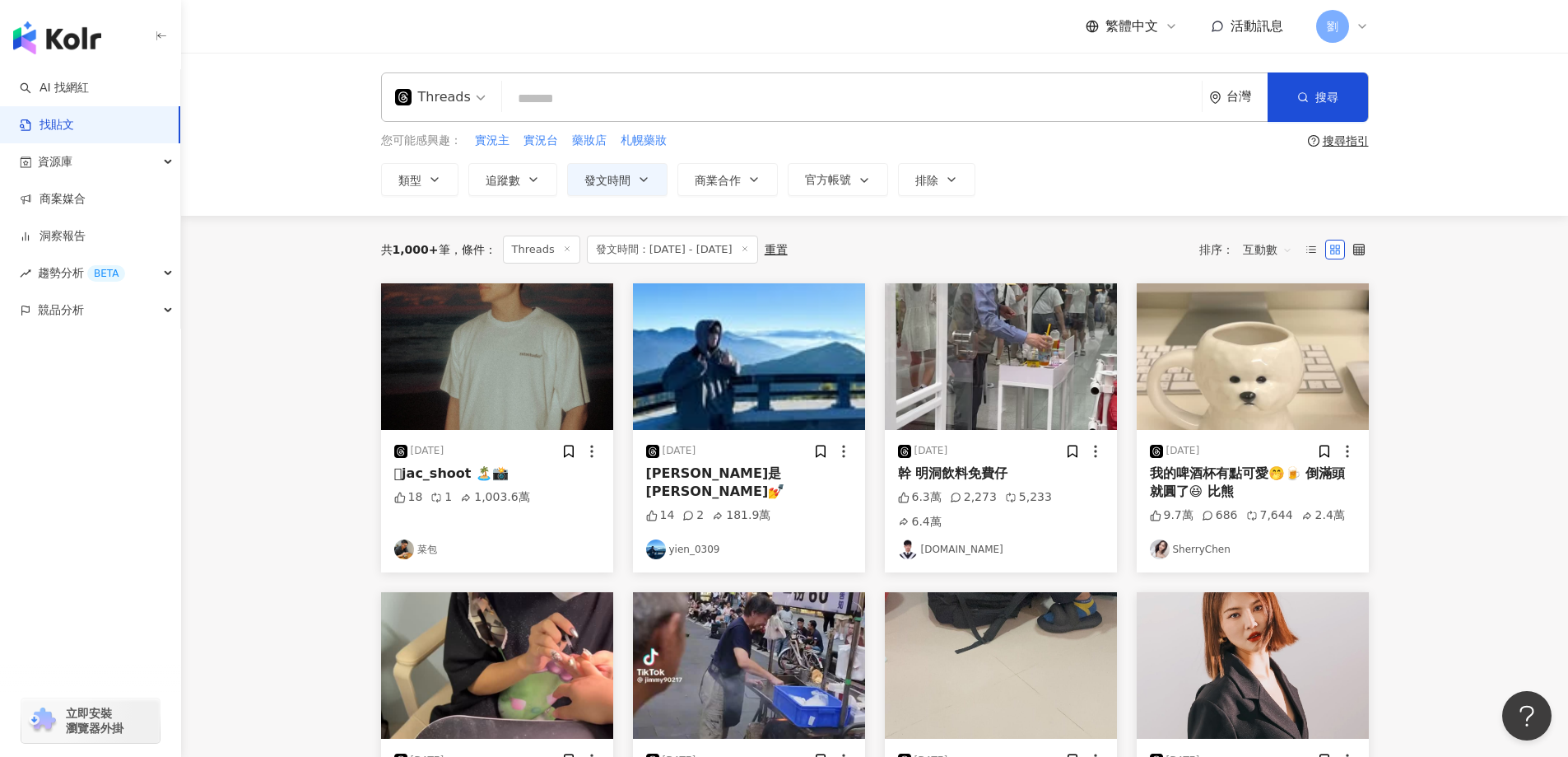
click at [758, 247] on span "發文時間：[DATE] - [DATE]" at bounding box center [672, 249] width 171 height 28
click at [749, 247] on icon at bounding box center [745, 248] width 8 height 8
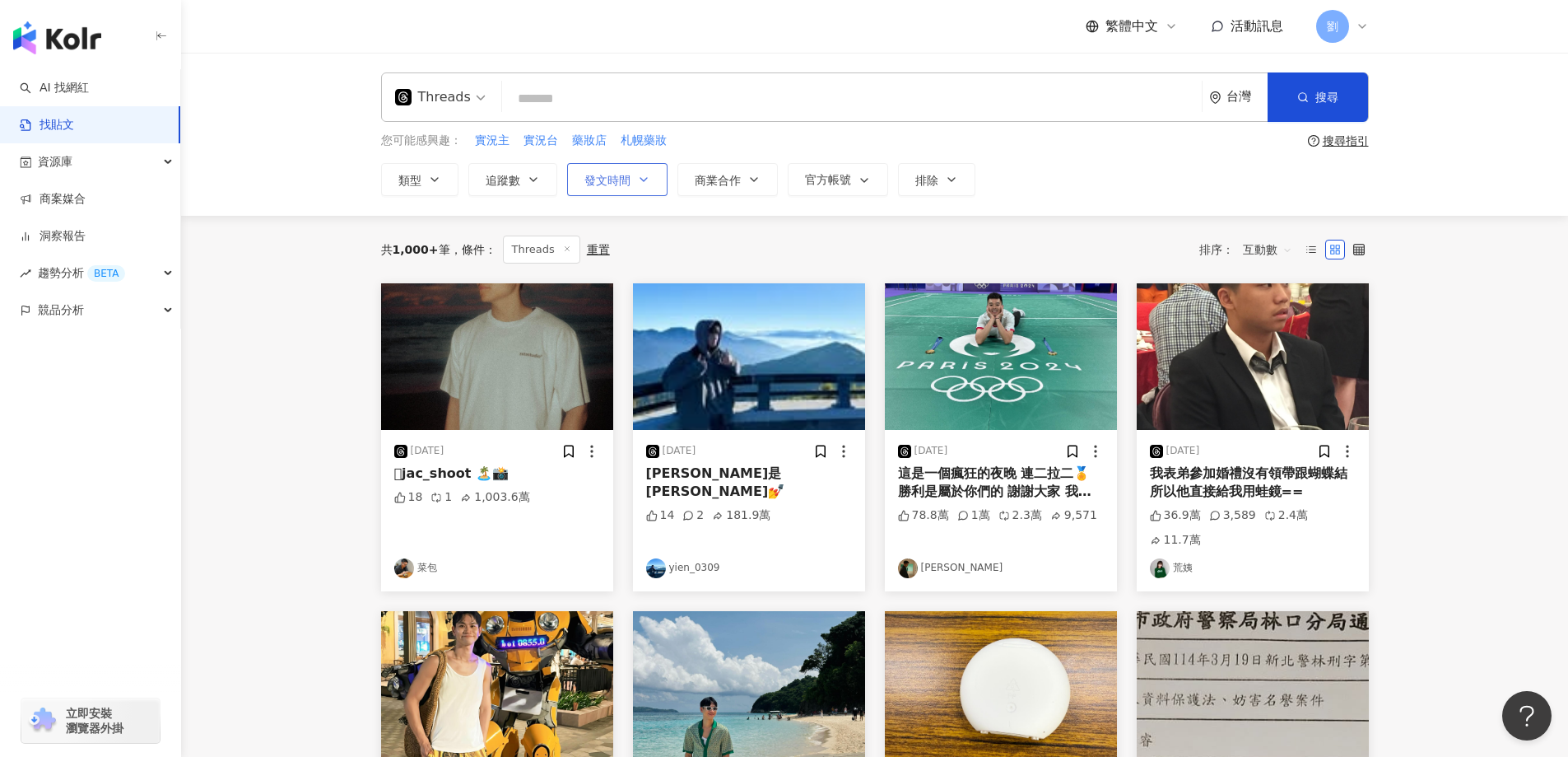
click at [636, 164] on button "發文時間" at bounding box center [617, 180] width 101 height 33
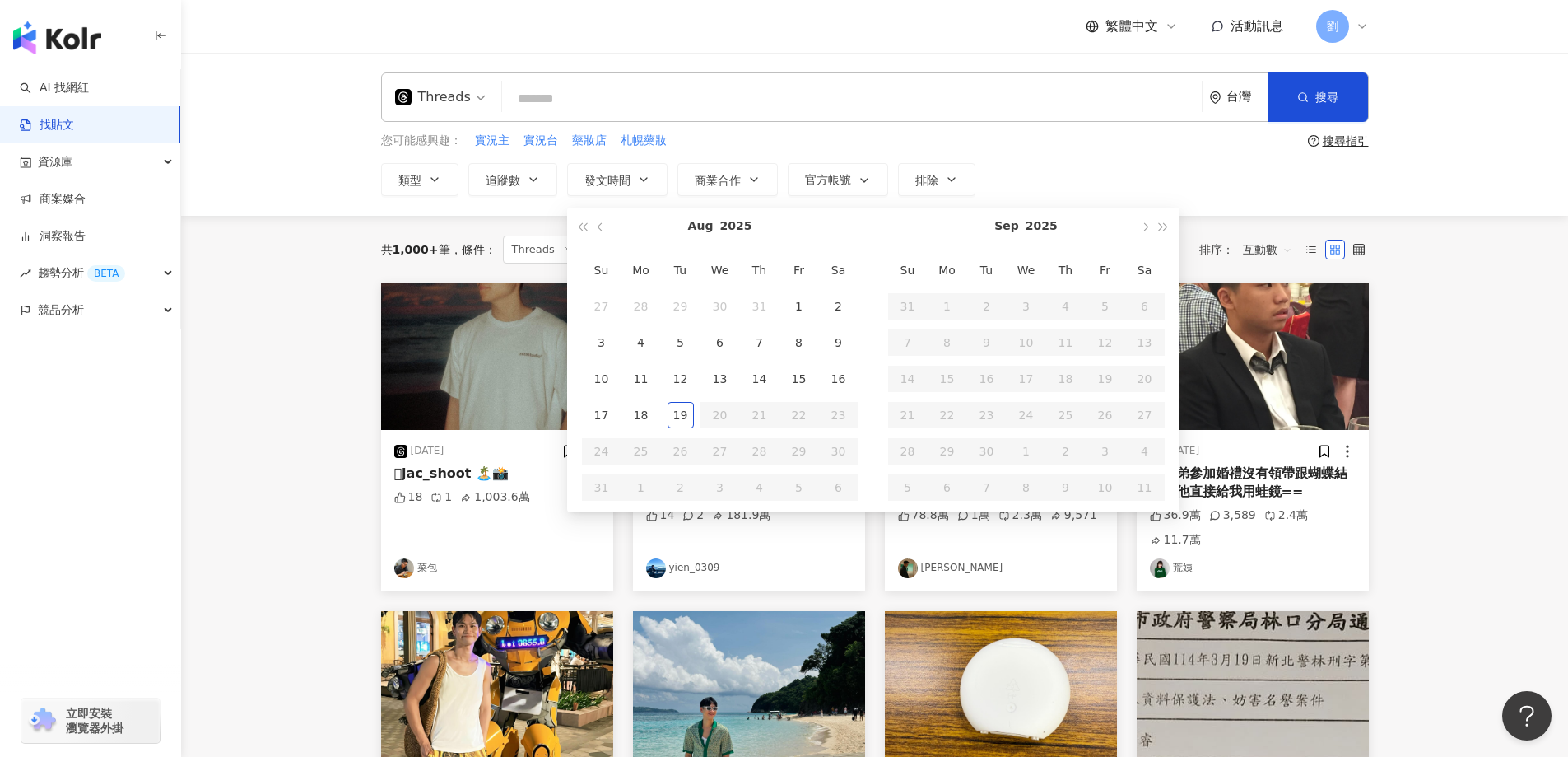
click at [953, 93] on input "search" at bounding box center [851, 98] width 686 height 36
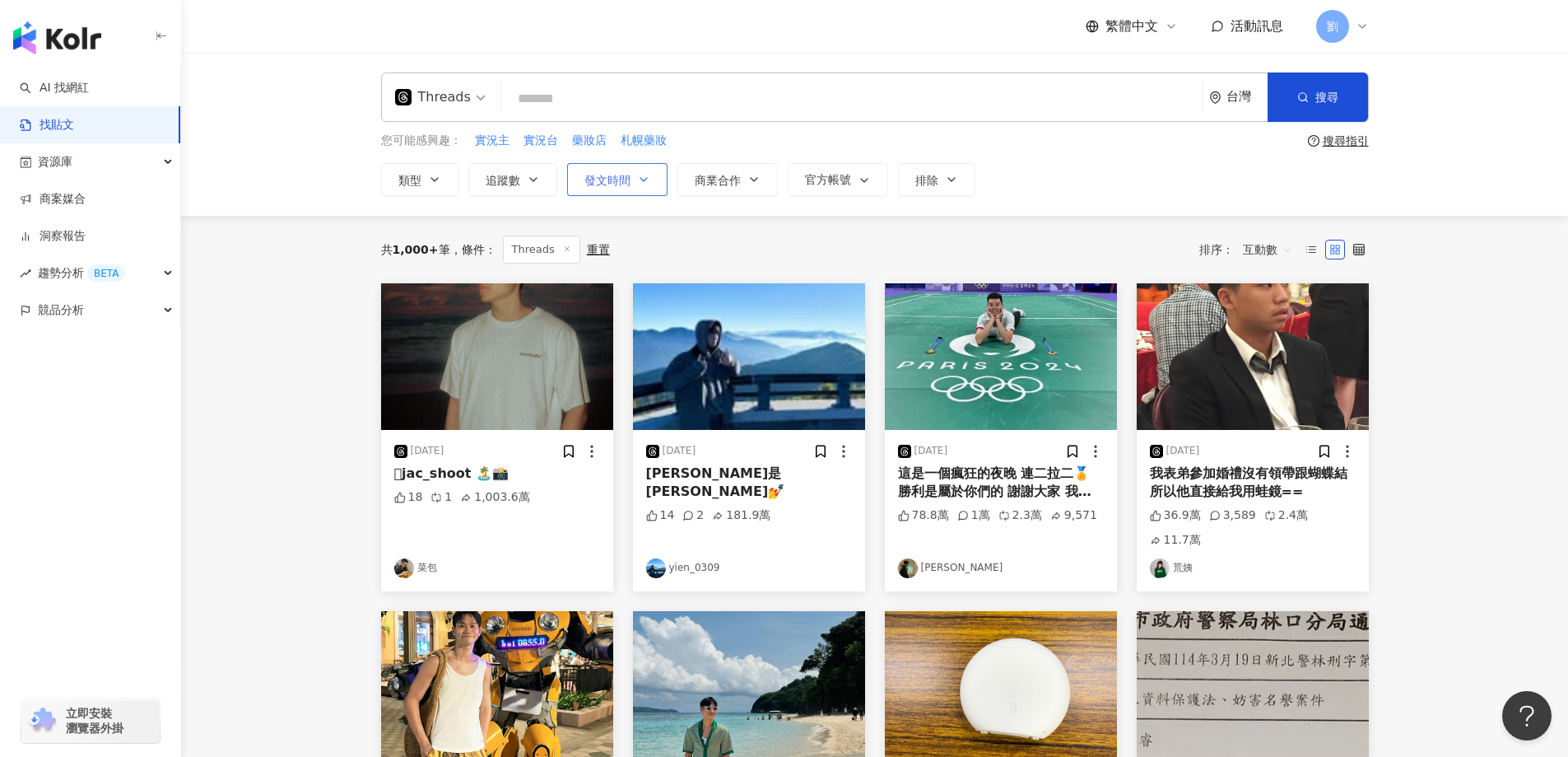
click at [615, 176] on span "發文時間" at bounding box center [607, 180] width 46 height 13
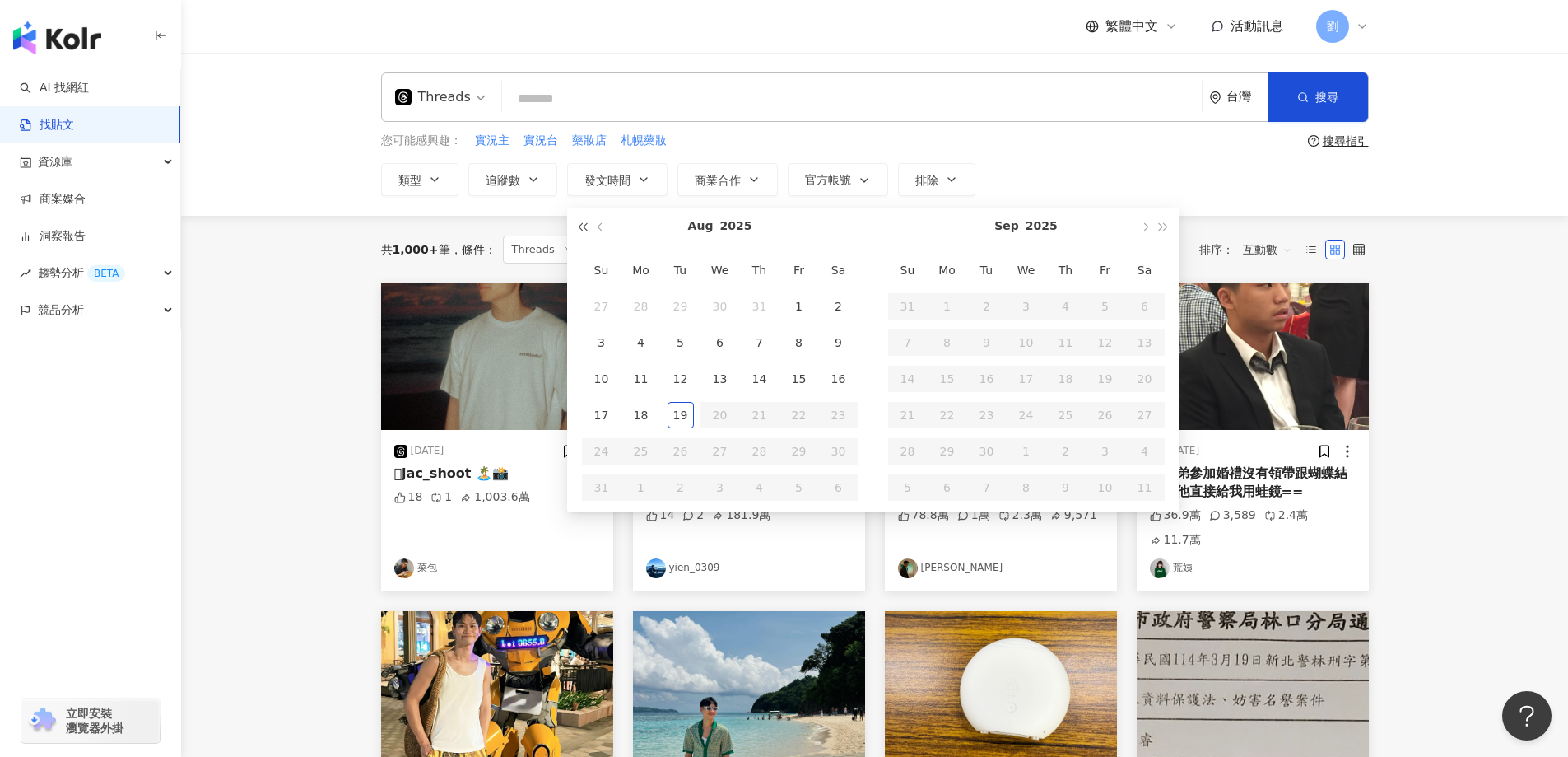
click at [582, 227] on span "button" at bounding box center [582, 227] width 8 height 8
type input "**********"
click at [901, 301] on div "1" at bounding box center [908, 306] width 26 height 26
type input "**********"
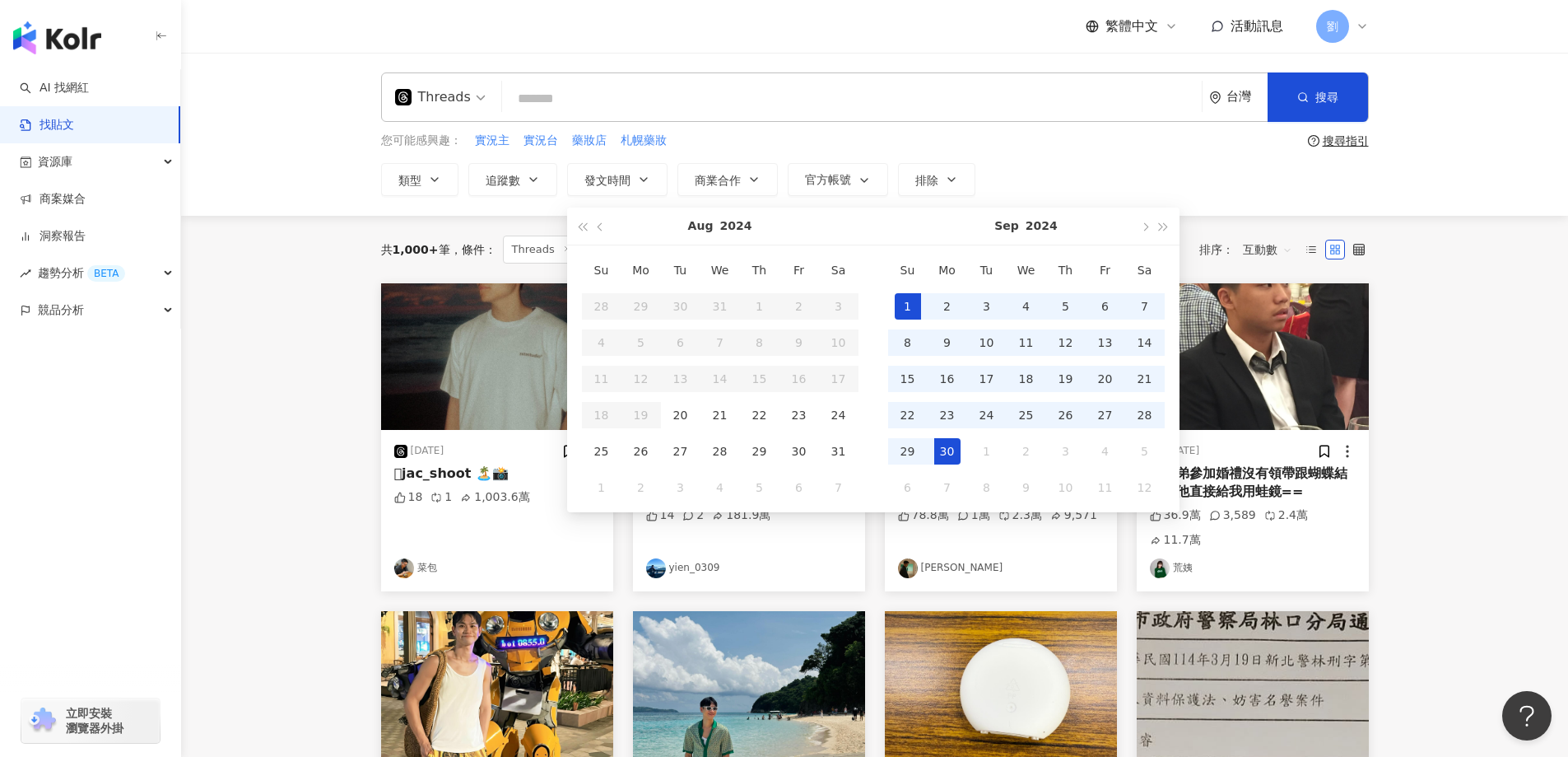
click at [945, 455] on div "30" at bounding box center [947, 451] width 26 height 26
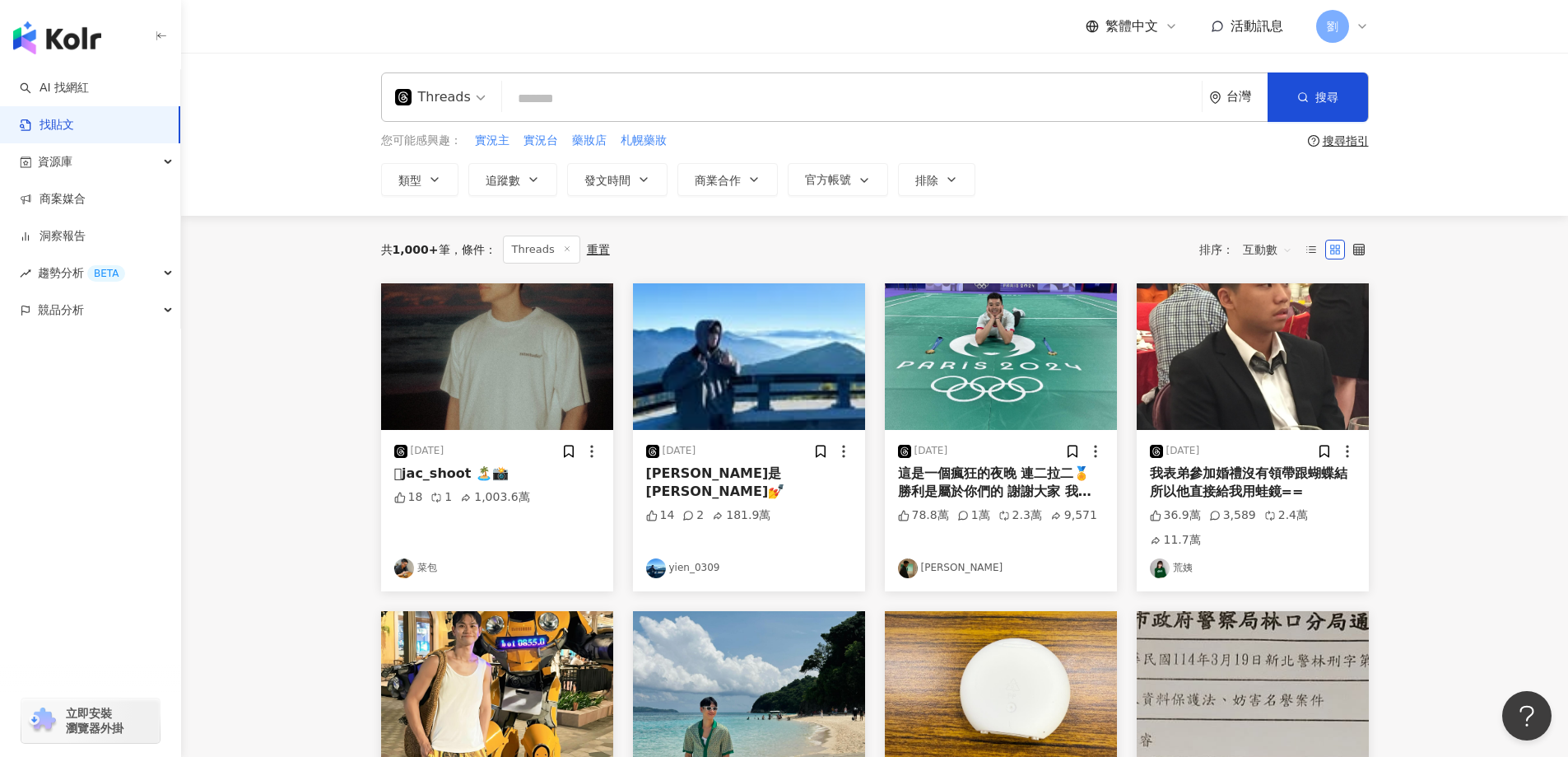
type input "**********"
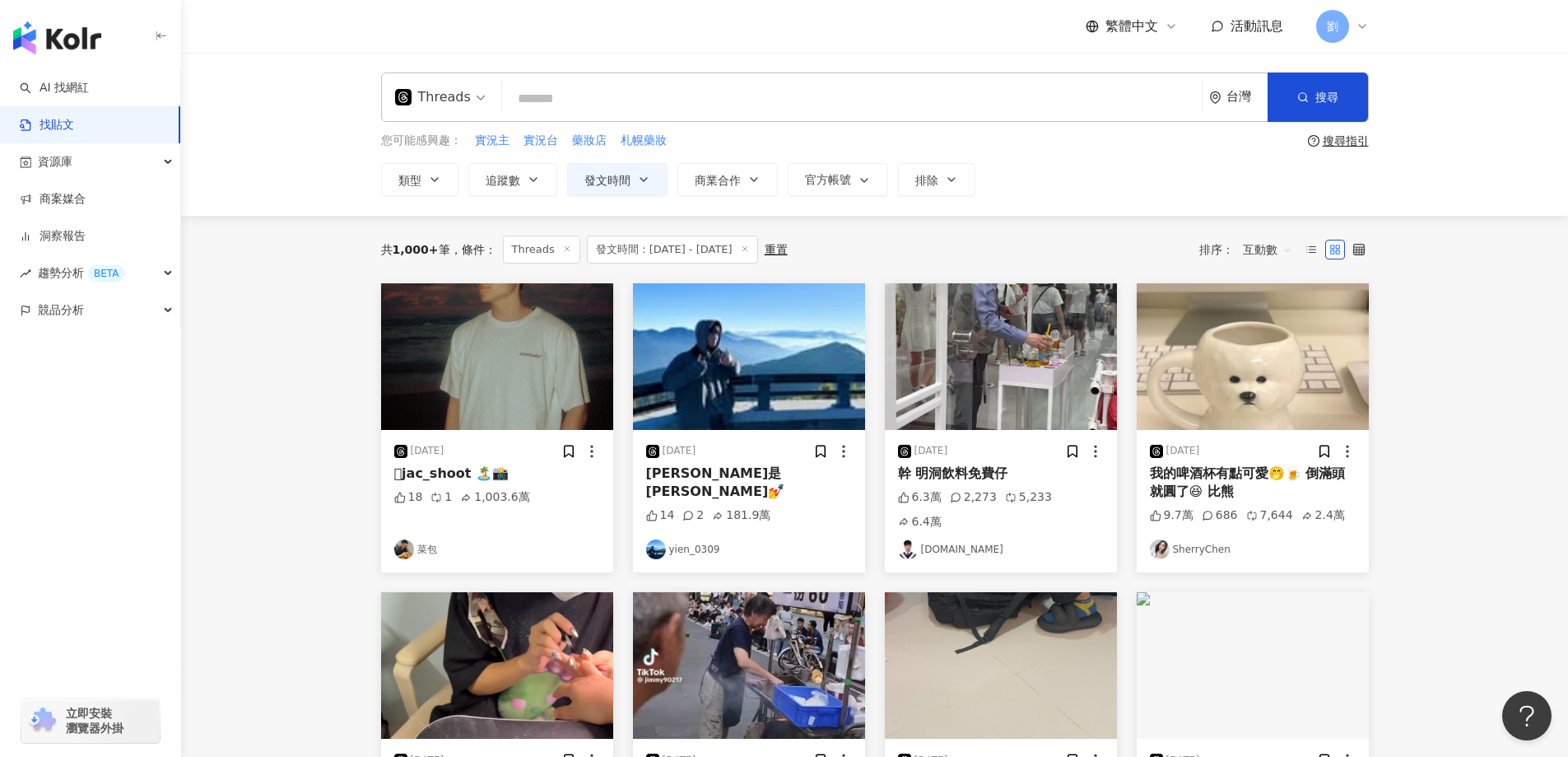
type input "**********"
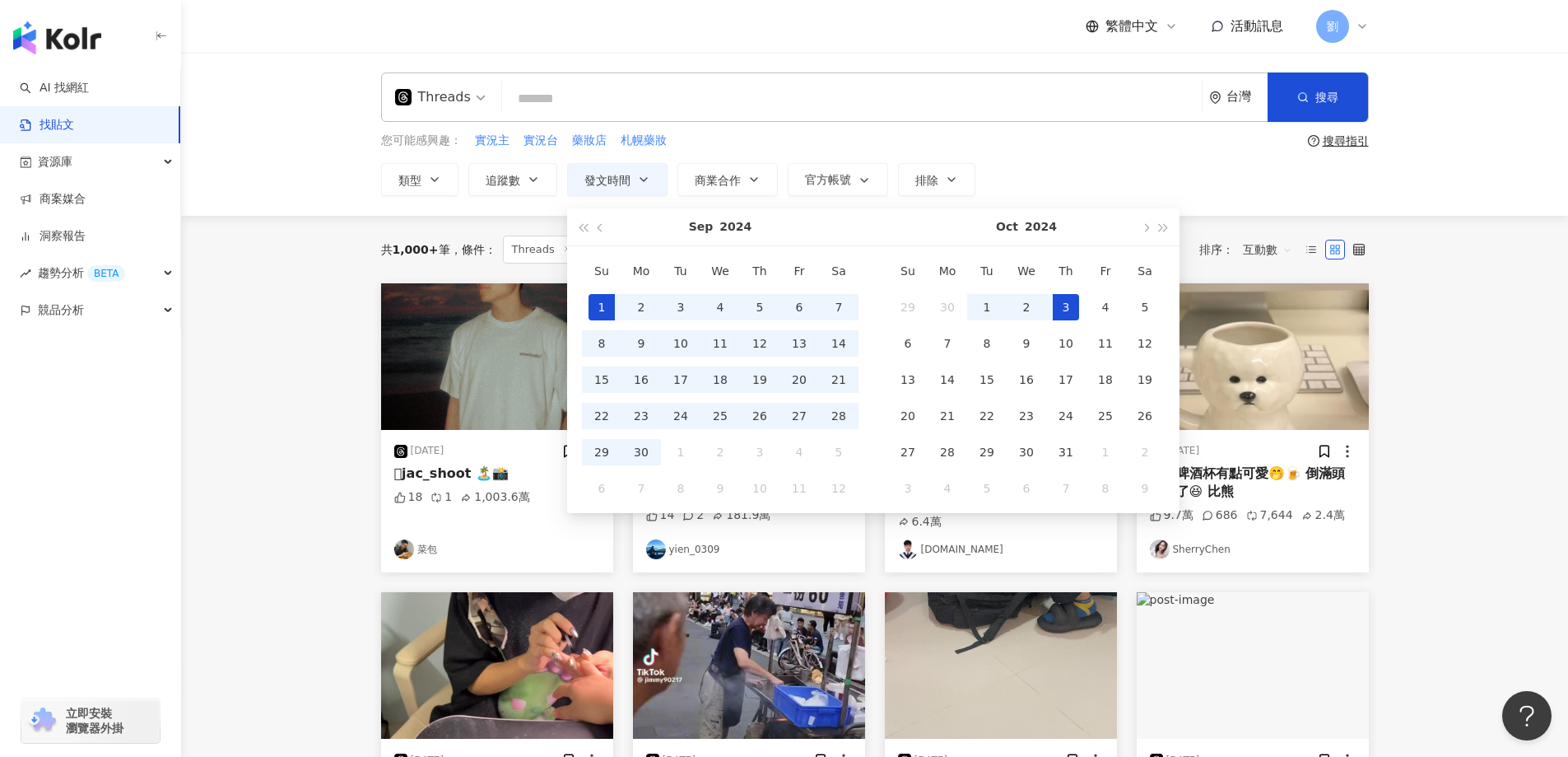
type input "**********"
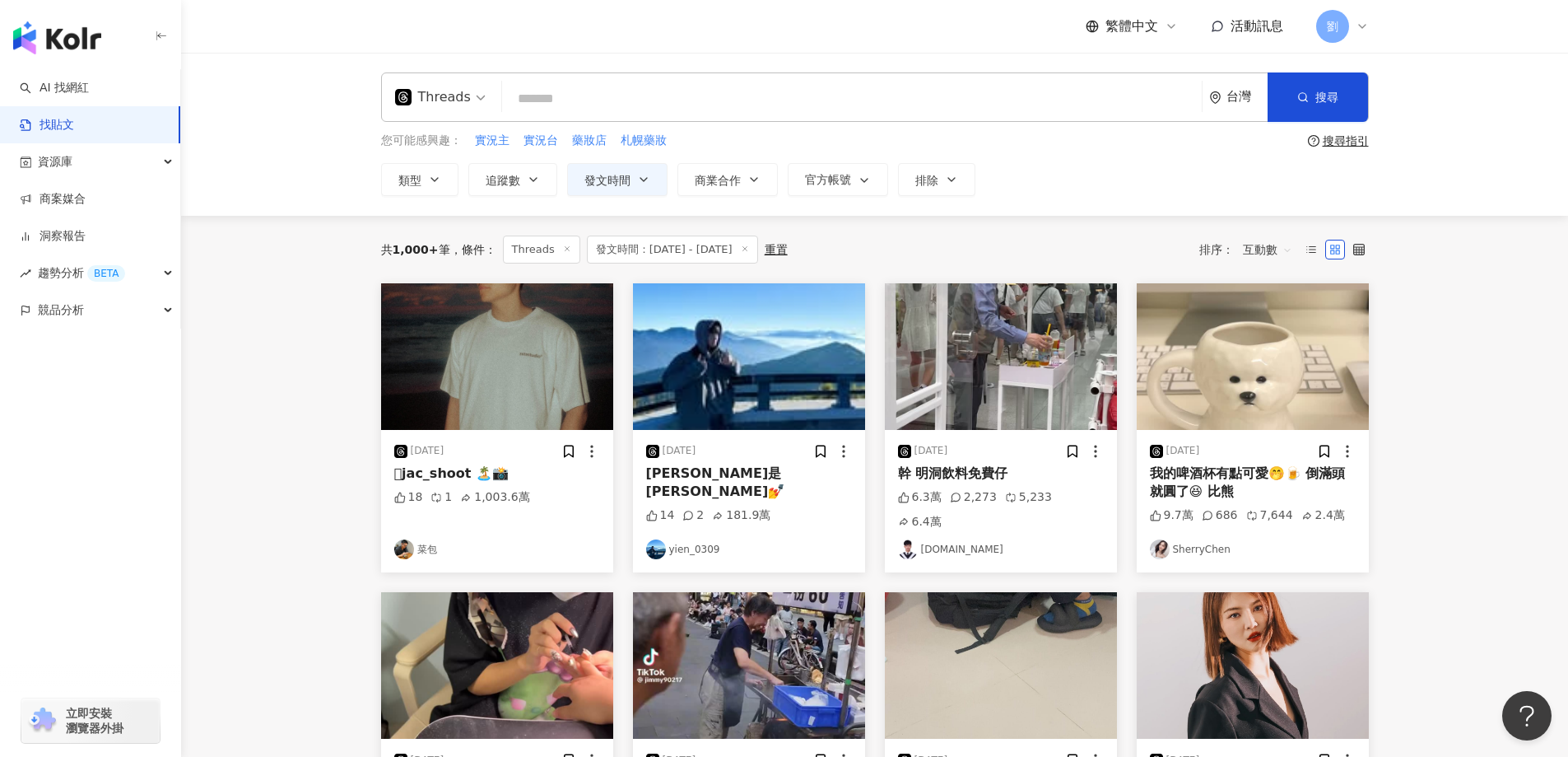
drag, startPoint x: 1065, startPoint y: 136, endPoint x: 1269, endPoint y: 139, distance: 204.0
click at [1067, 139] on div "您可能感興趣： 實況主 實況台 藥妝店 札幌藥妝" at bounding box center [841, 141] width 920 height 18
click at [1314, 103] on button "搜尋" at bounding box center [1318, 96] width 101 height 49
click at [749, 247] on icon at bounding box center [745, 248] width 8 height 8
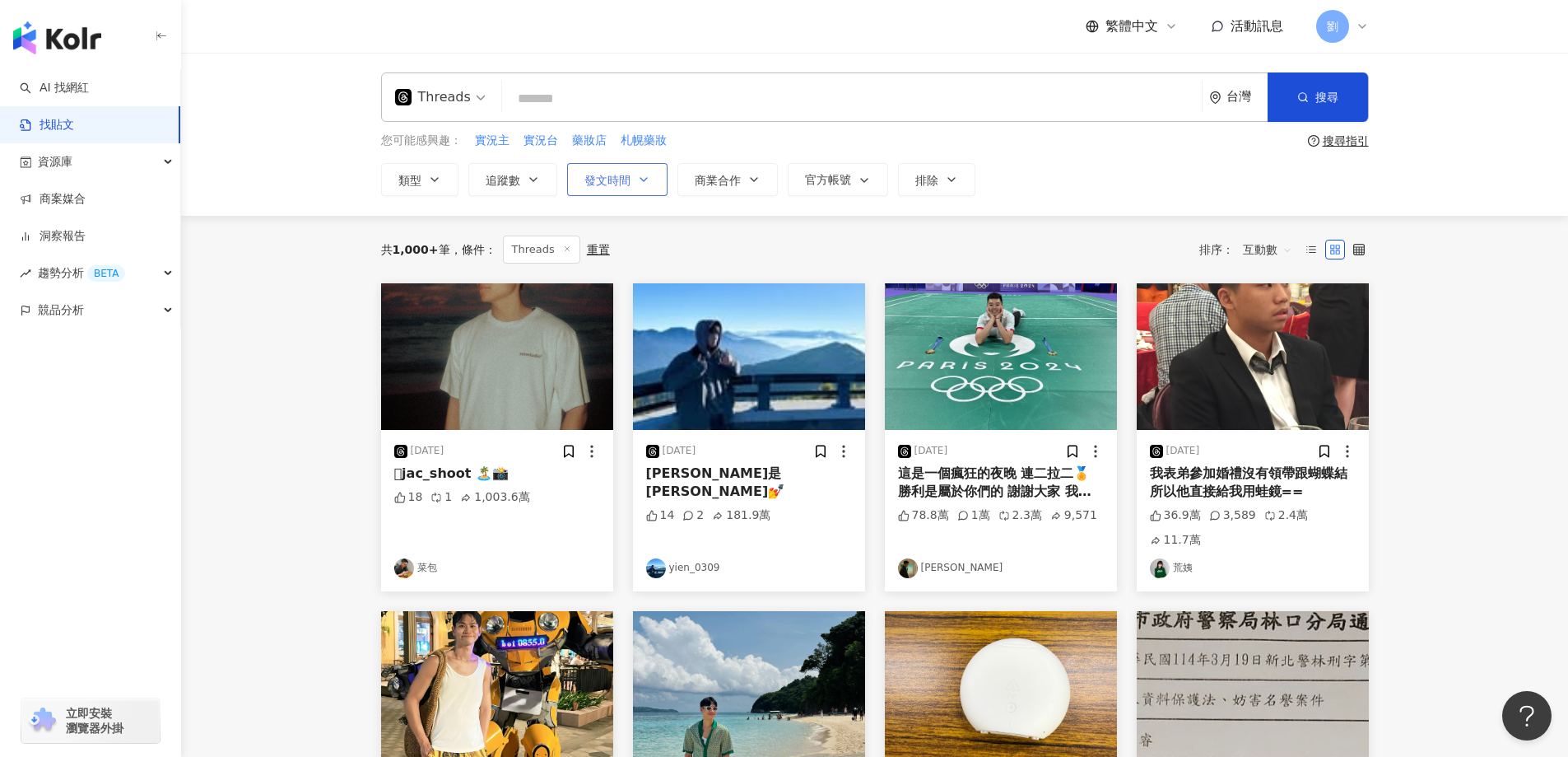
click at [646, 187] on button "發文時間" at bounding box center [617, 180] width 101 height 33
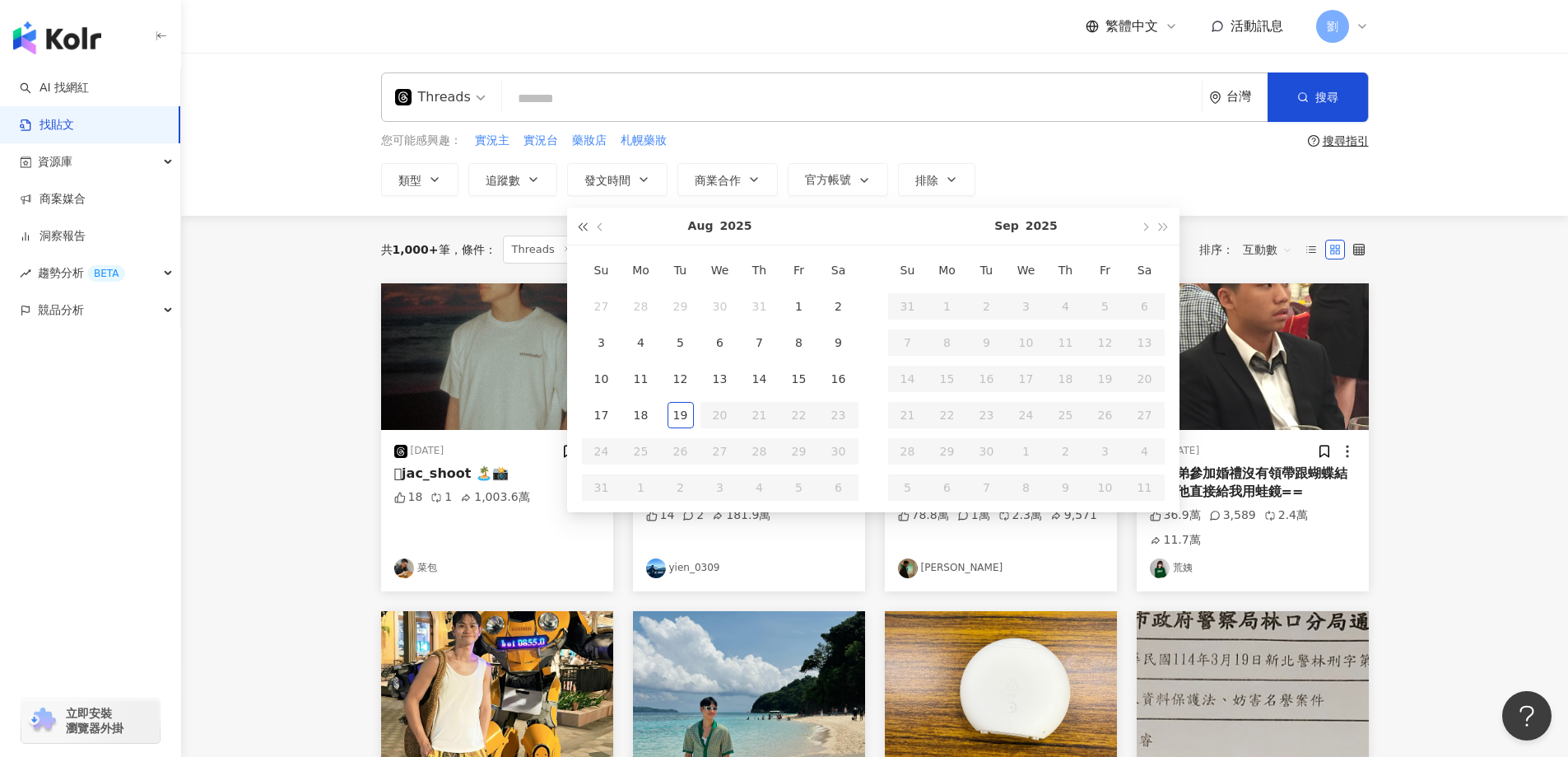
click at [583, 229] on span "button" at bounding box center [582, 227] width 8 height 8
type input "**********"
click at [1141, 226] on span "button" at bounding box center [1144, 227] width 8 height 8
type input "**********"
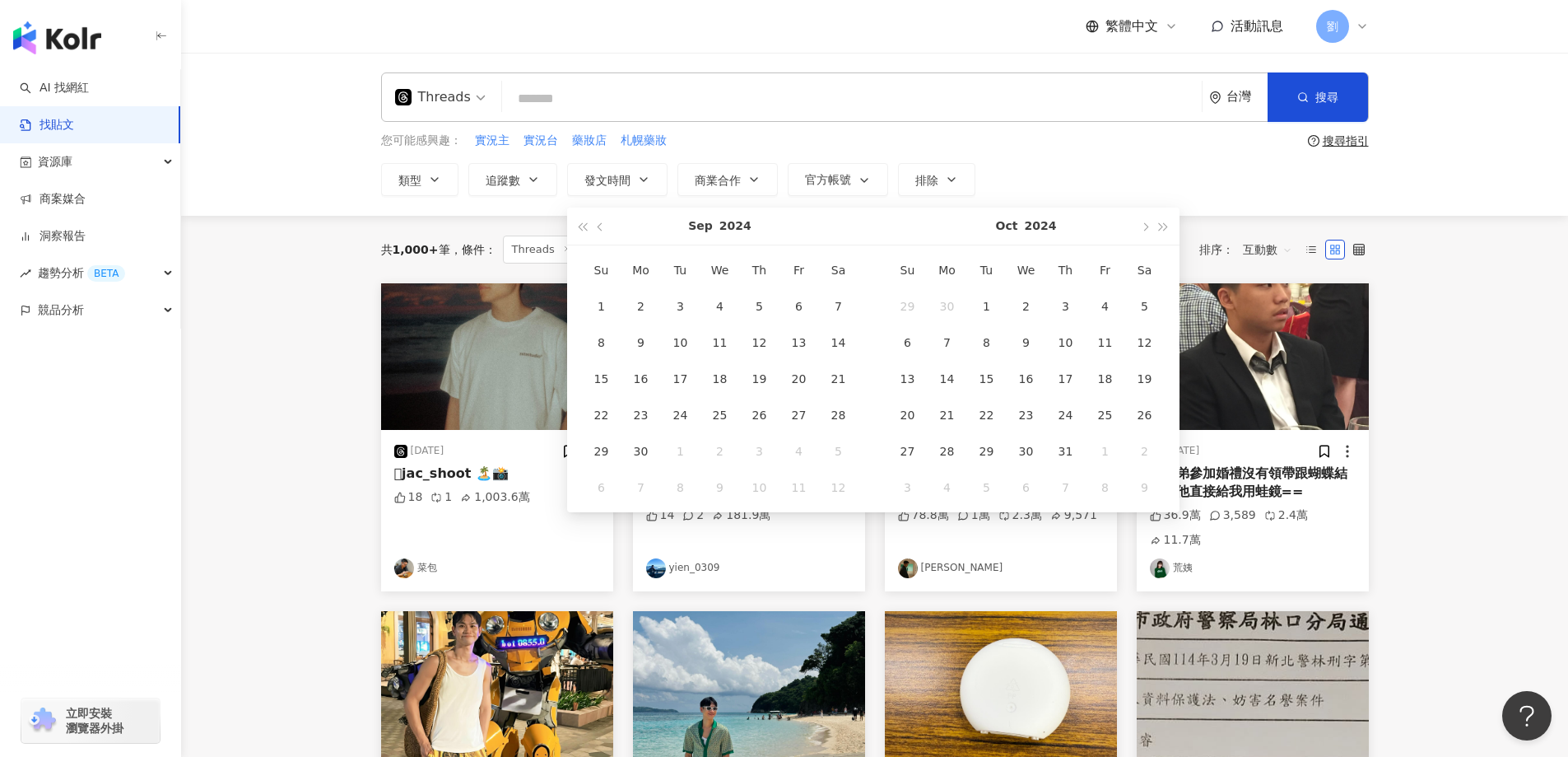
type input "**********"
click at [990, 306] on div "1" at bounding box center [987, 306] width 26 height 26
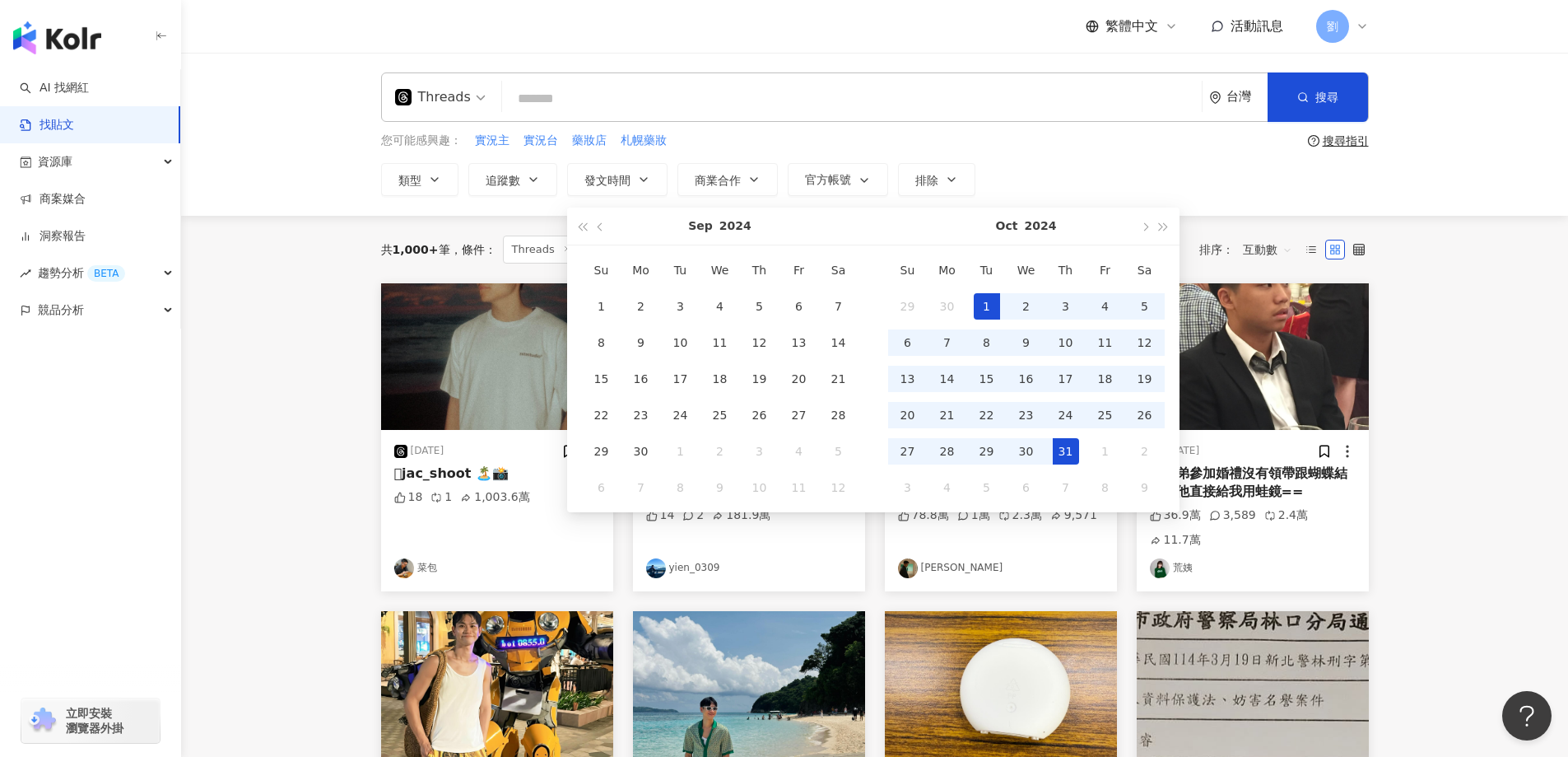
click at [1073, 447] on div "31" at bounding box center [1066, 451] width 26 height 26
type input "**********"
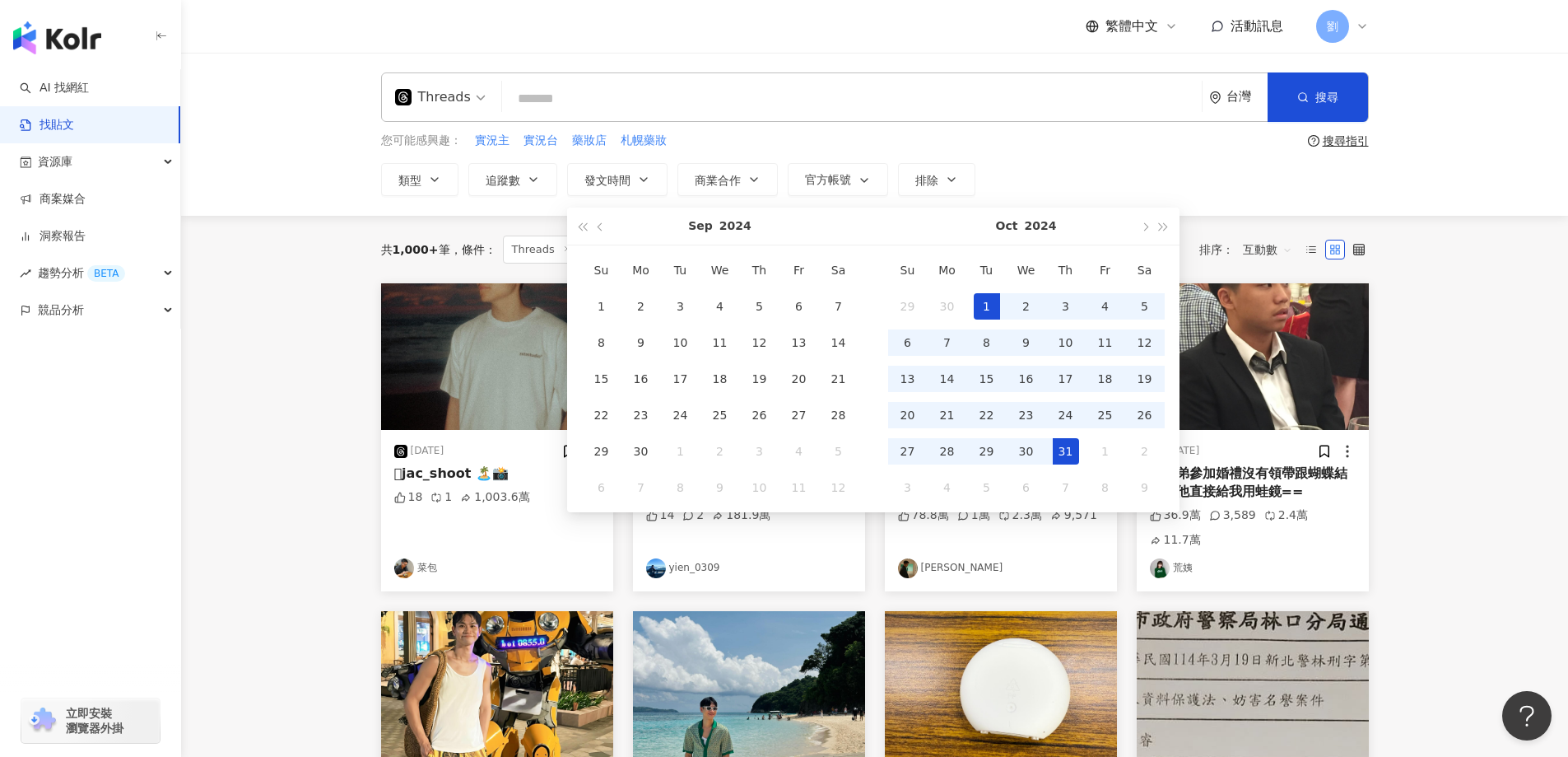
type input "**********"
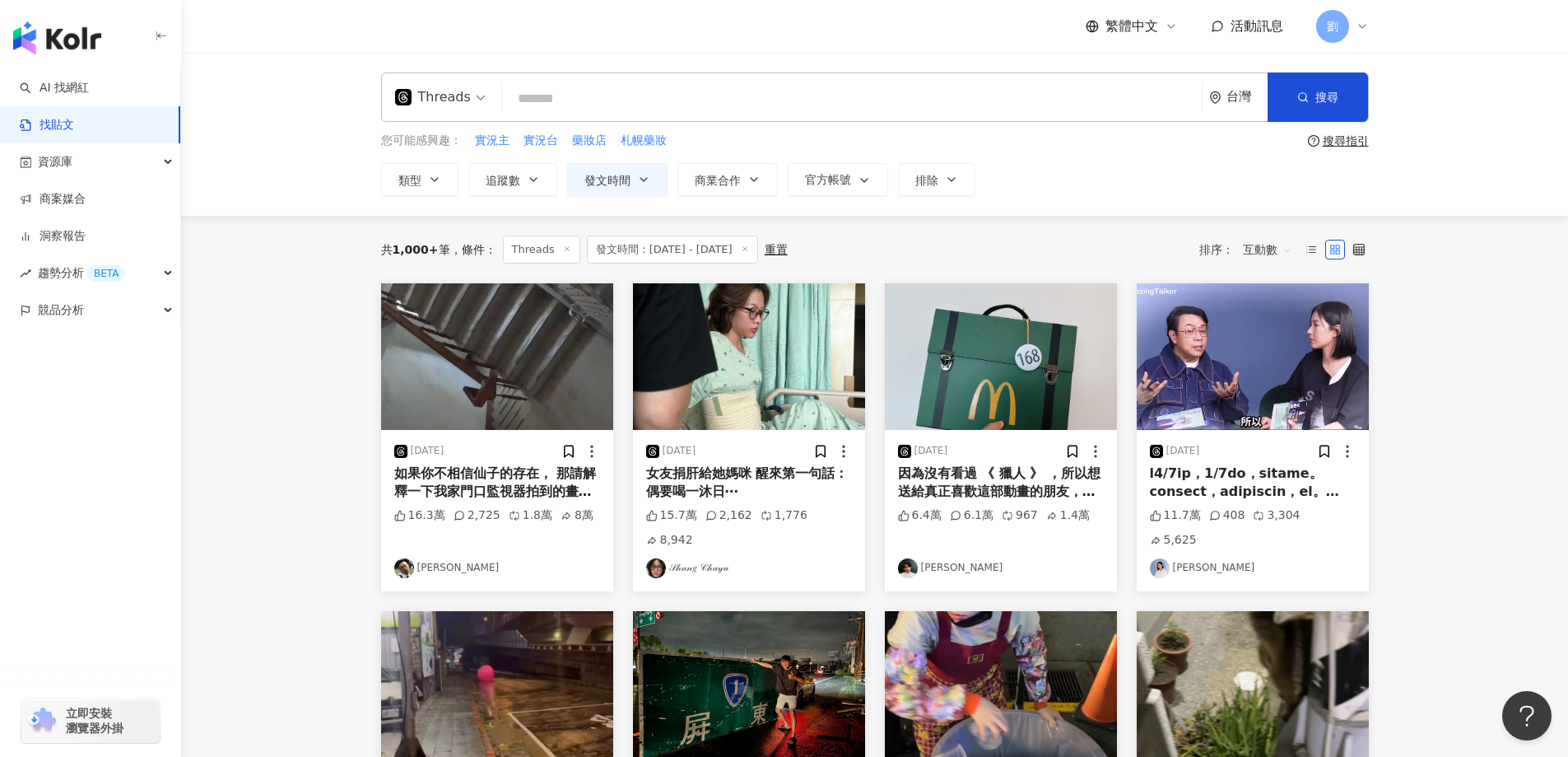
click at [732, 373] on img at bounding box center [748, 356] width 232 height 147
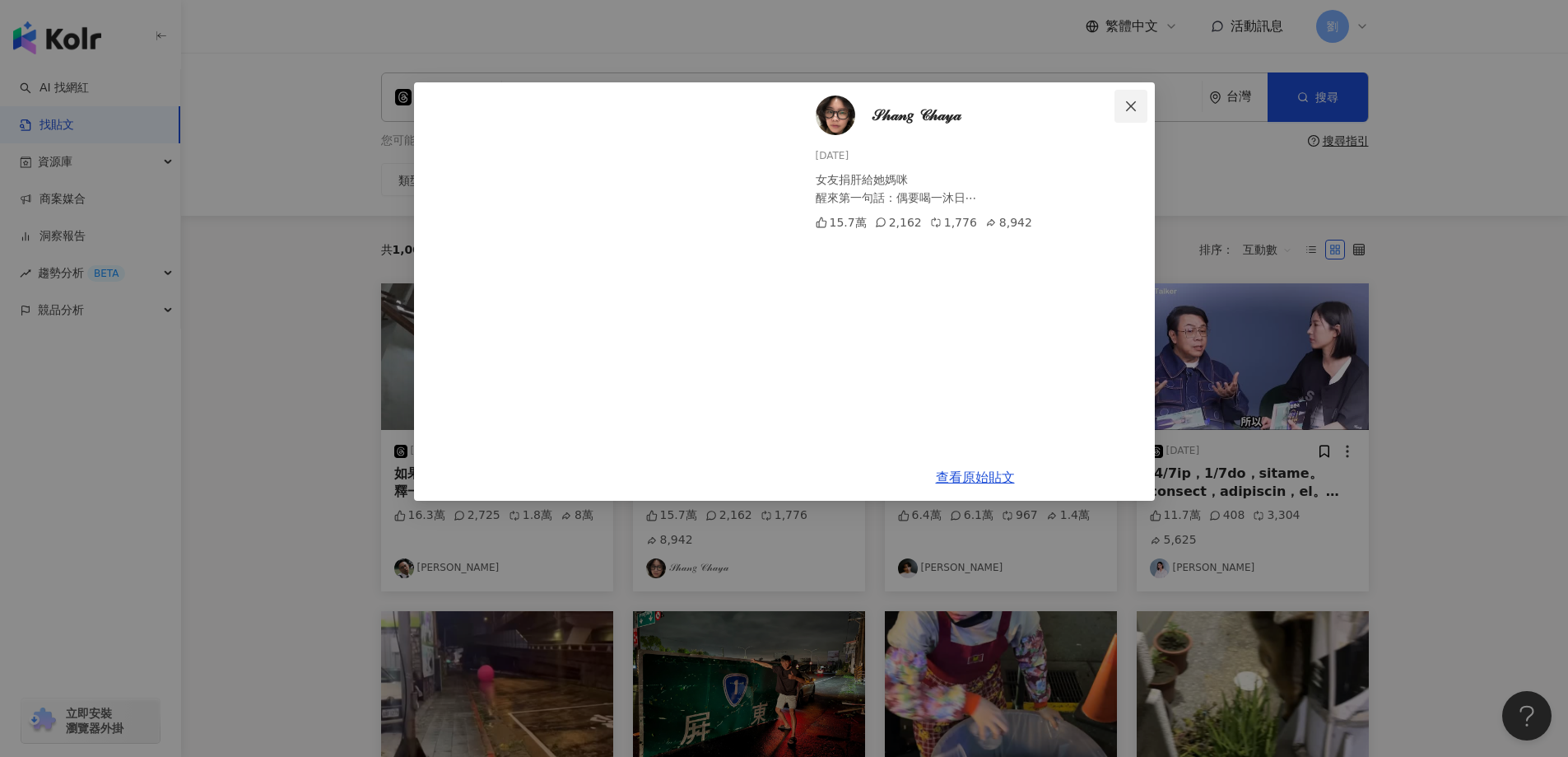
click at [1140, 102] on span "Close" at bounding box center [1131, 106] width 33 height 13
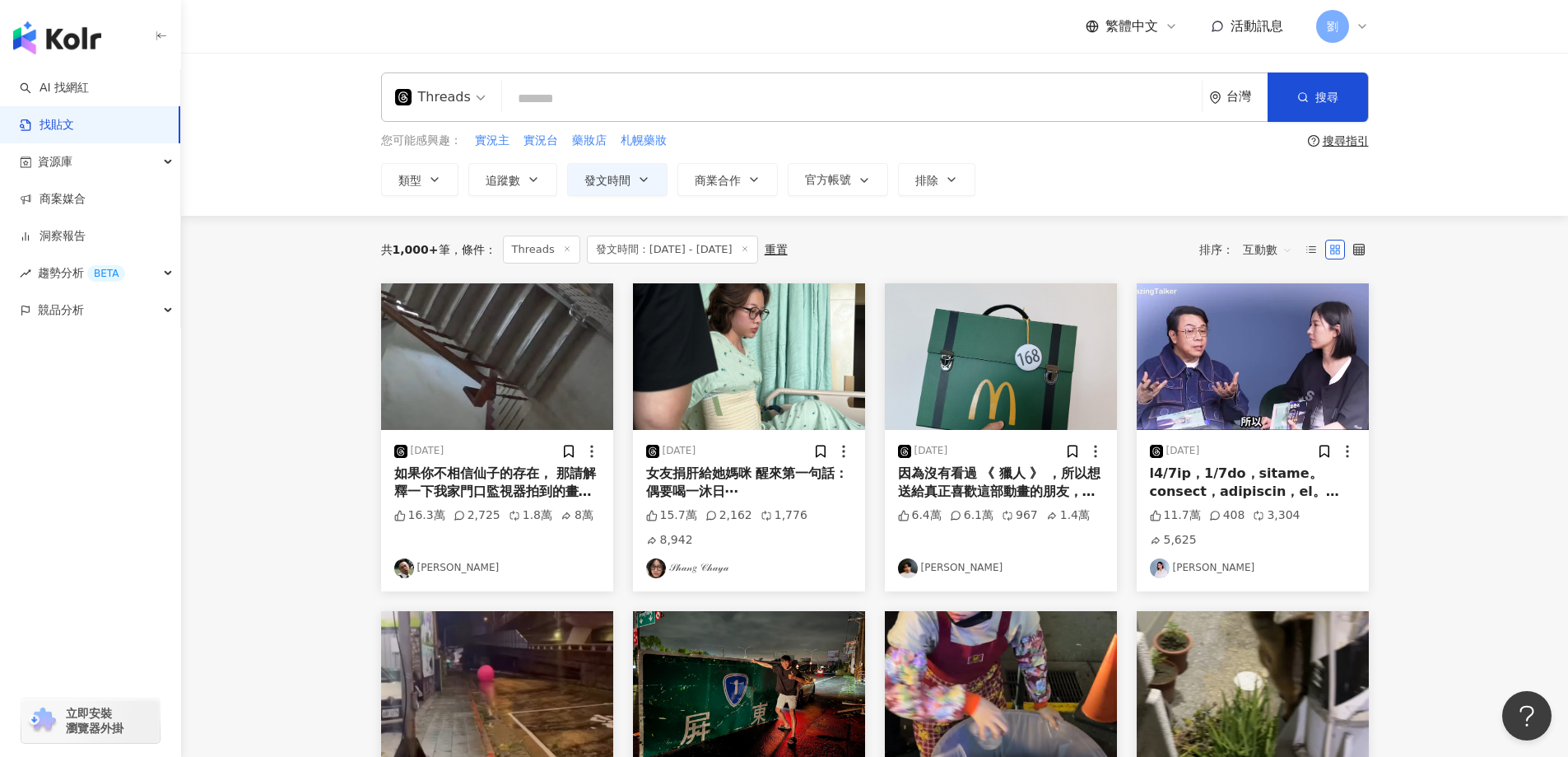
click at [583, 368] on img at bounding box center [496, 356] width 232 height 147
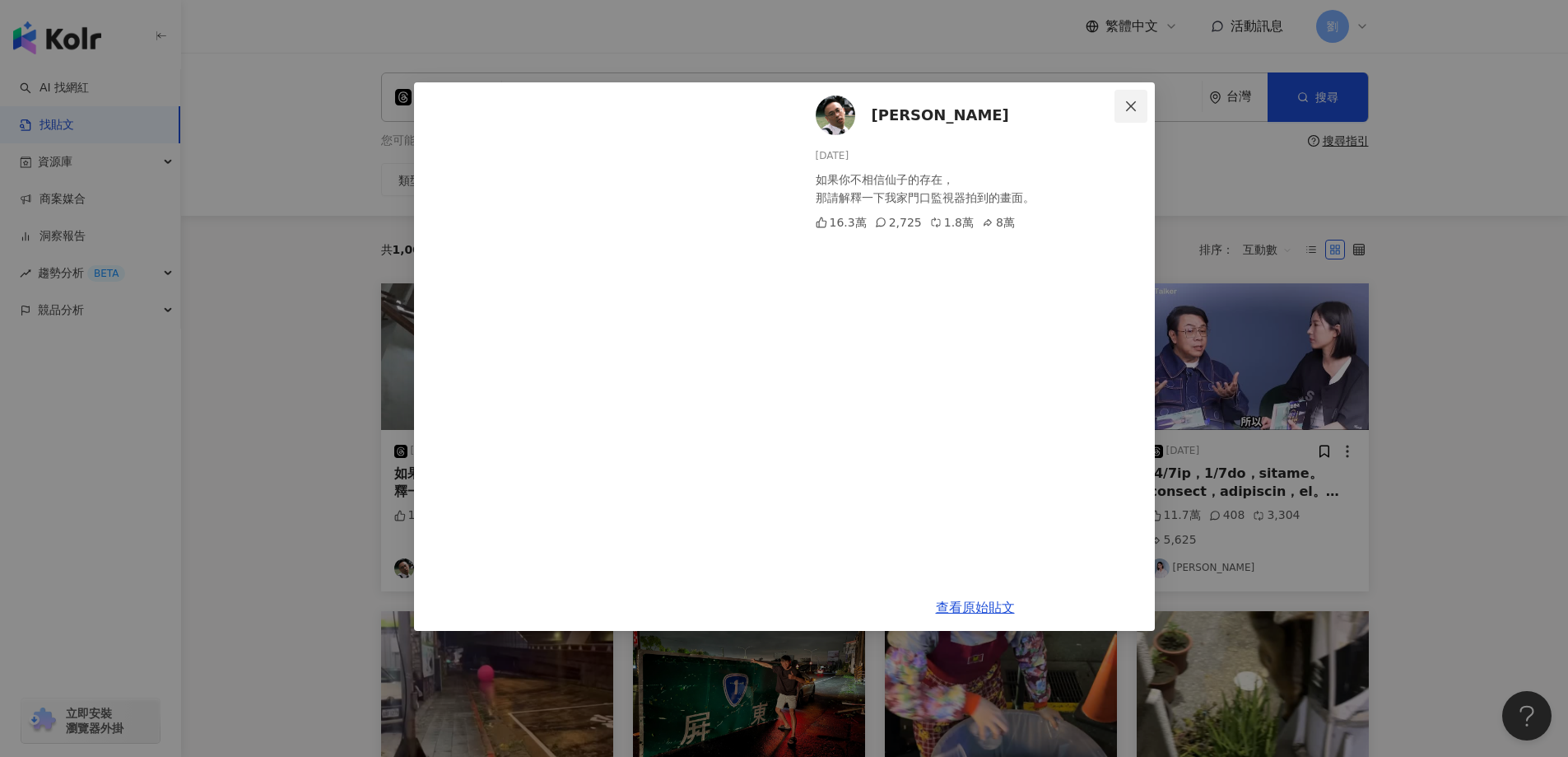
click at [1140, 108] on span "Close" at bounding box center [1131, 106] width 33 height 13
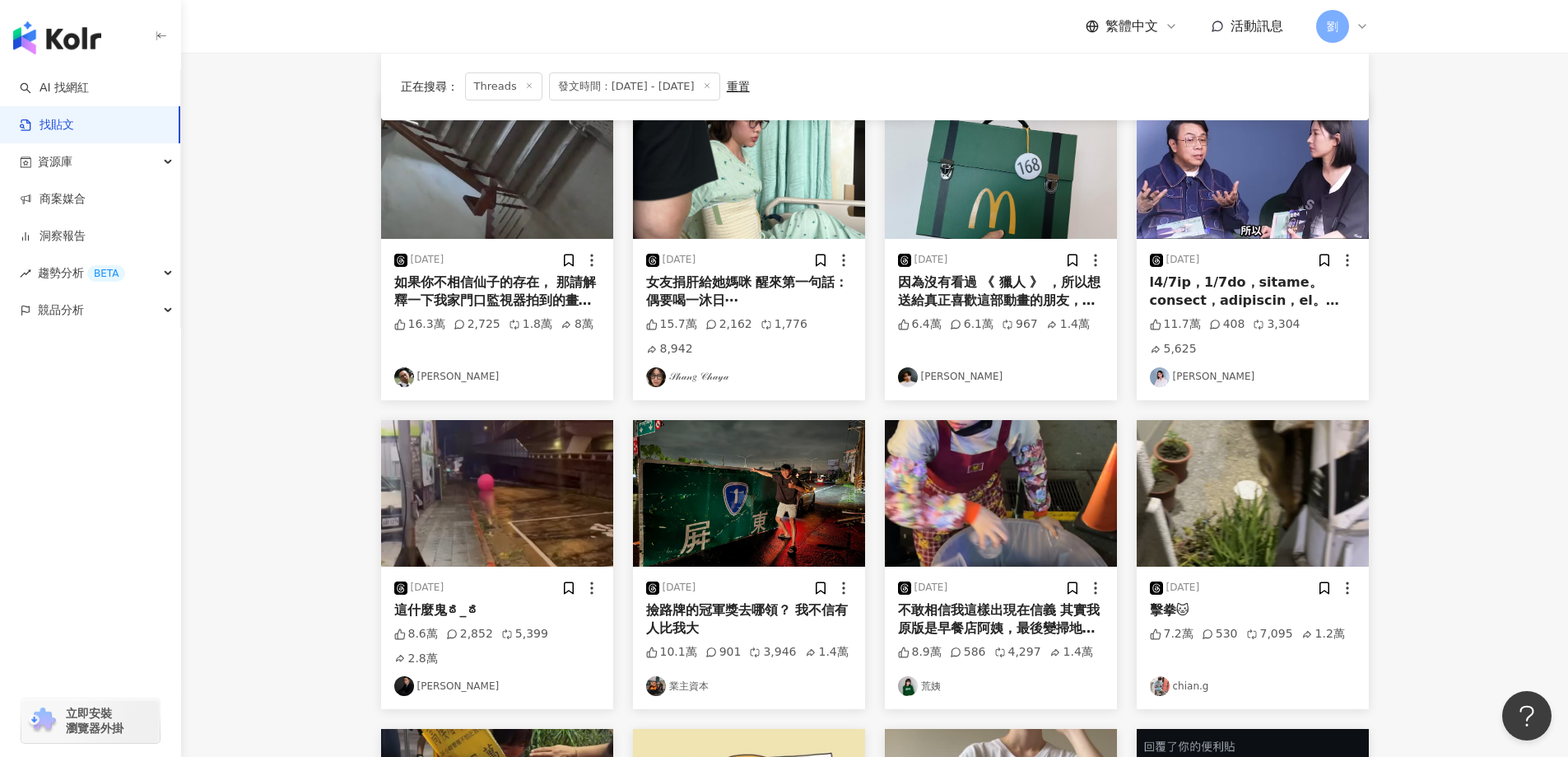
scroll to position [329, 0]
